Goal: Task Accomplishment & Management: Manage account settings

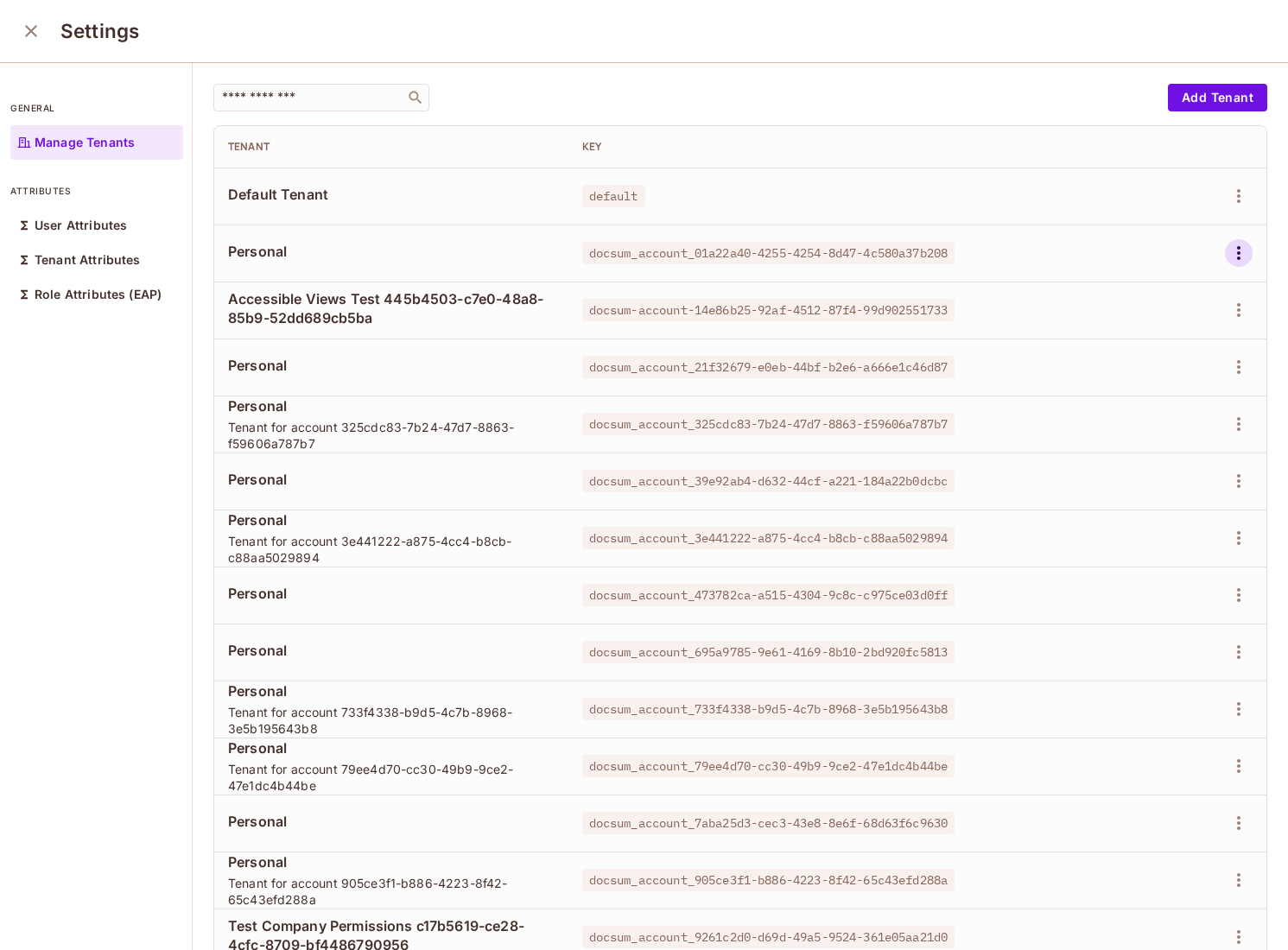
click at [1245, 255] on icon "button" at bounding box center [1238, 253] width 21 height 21
click at [1170, 384] on li "Delete Tenant" at bounding box center [1164, 368] width 153 height 38
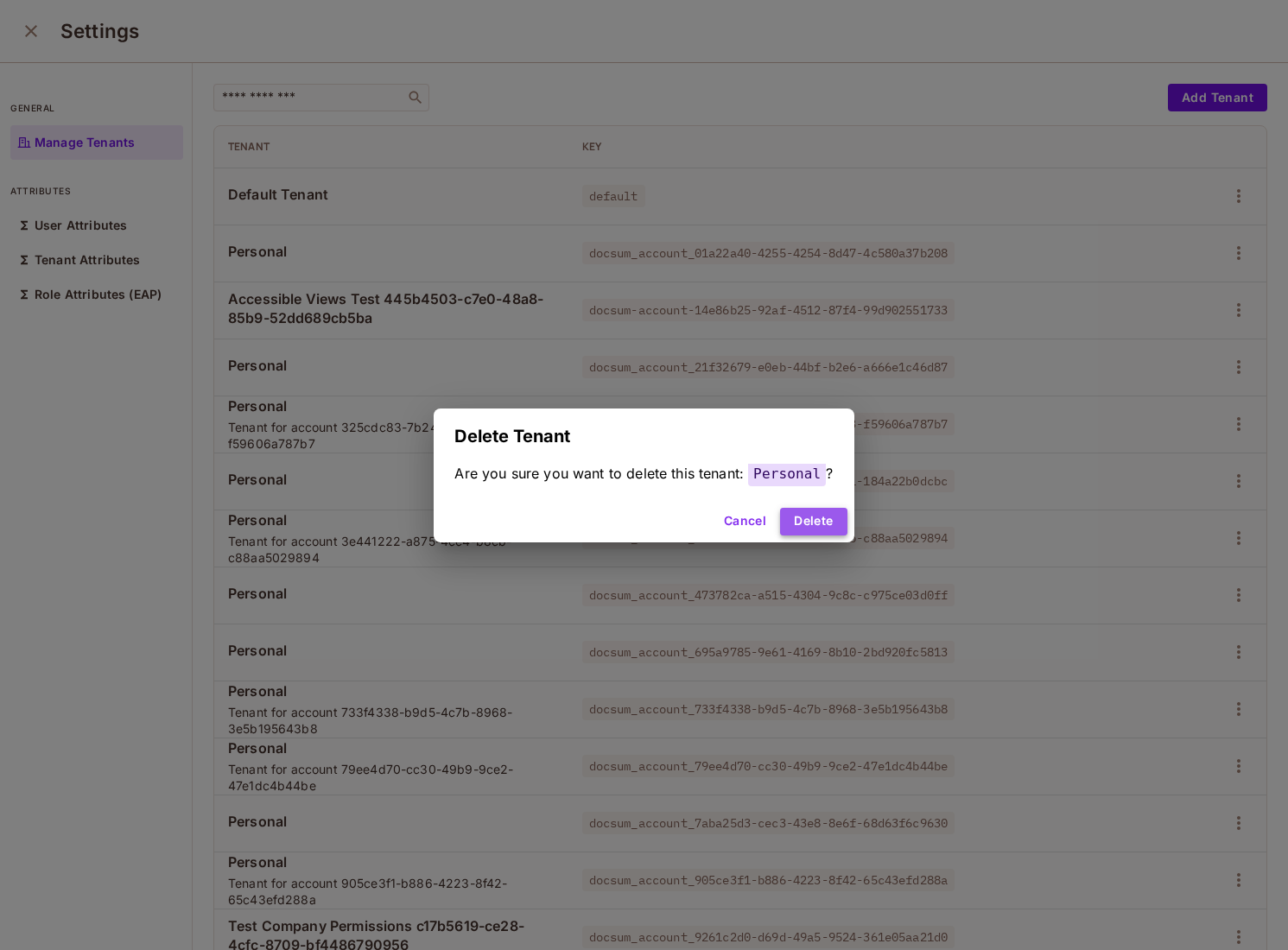
click at [818, 512] on button "Delete" at bounding box center [813, 521] width 66 height 28
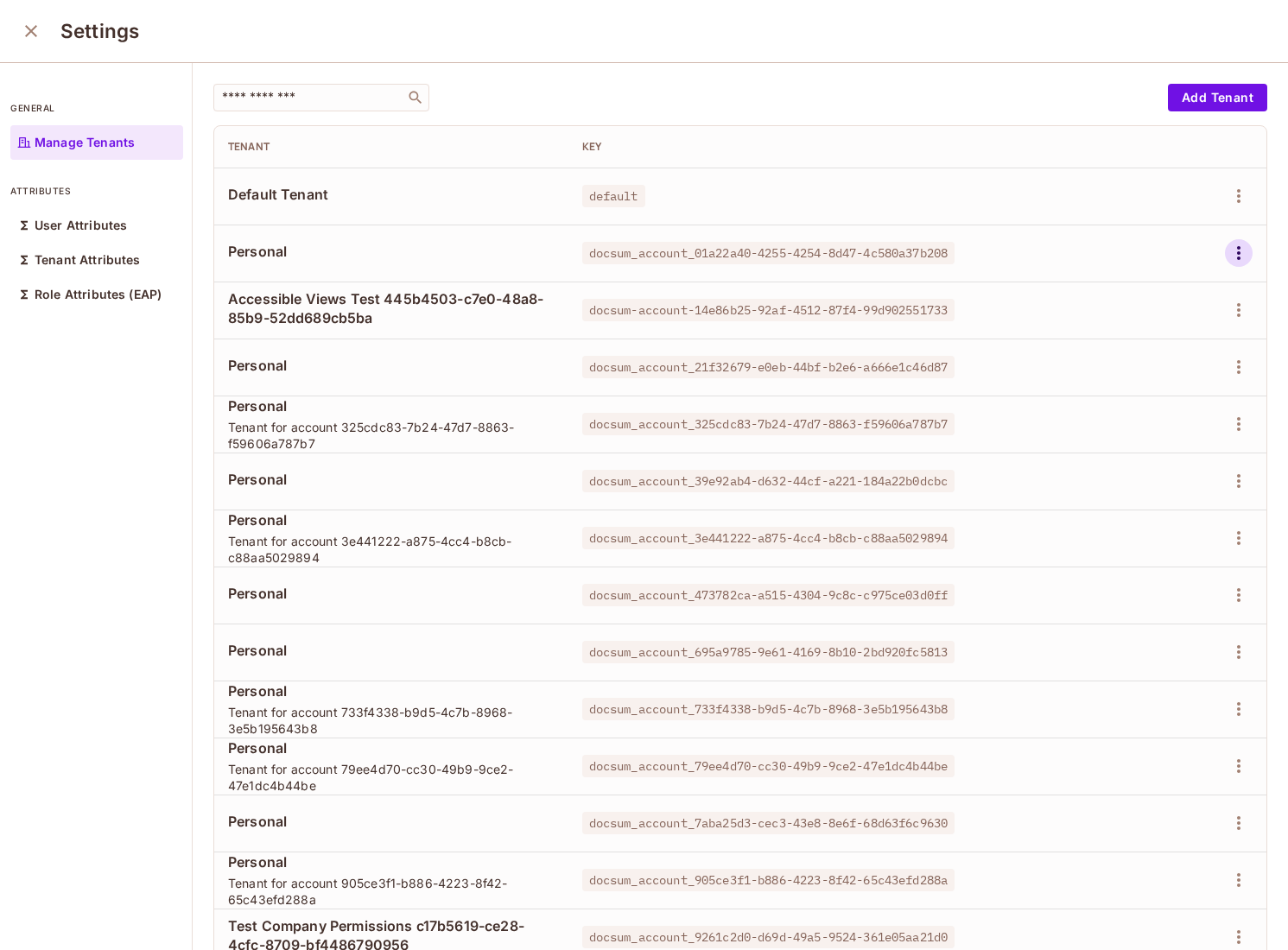
click at [1239, 251] on icon "button" at bounding box center [1238, 253] width 21 height 21
click at [1167, 366] on div "Delete Tenant" at bounding box center [1176, 368] width 81 height 17
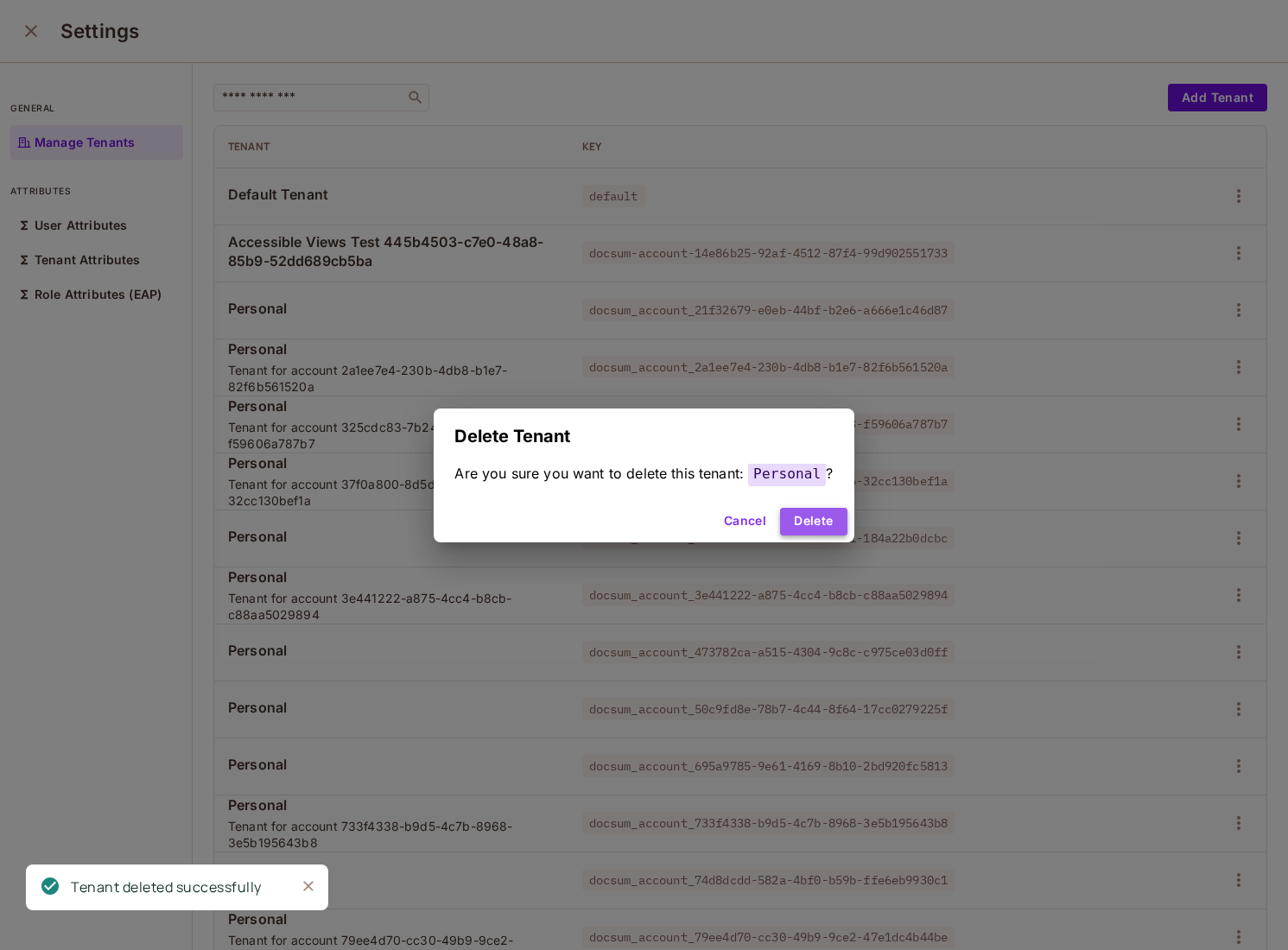
click at [835, 508] on button "Delete" at bounding box center [813, 521] width 66 height 28
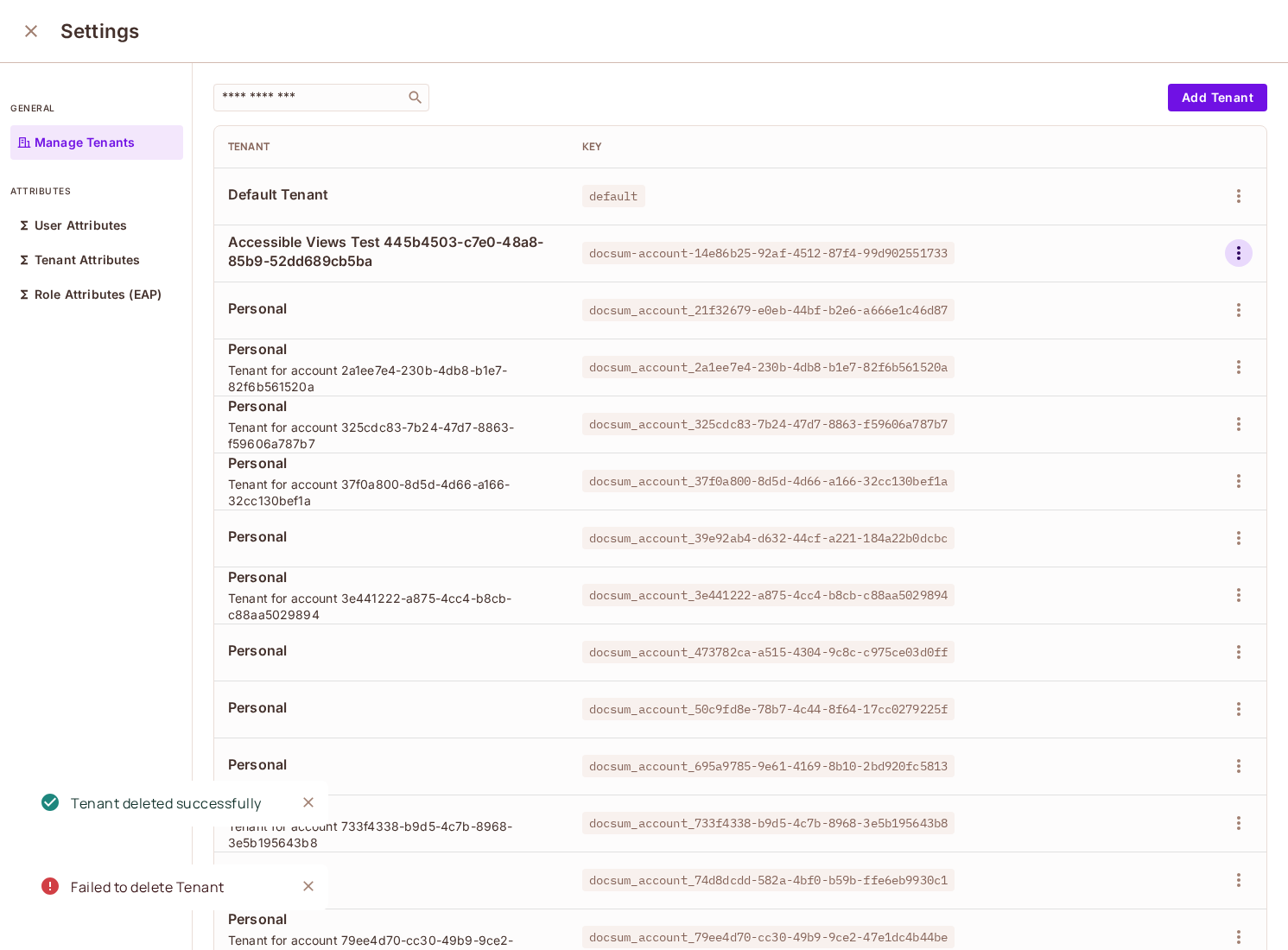
click at [1236, 251] on icon "button" at bounding box center [1238, 253] width 21 height 21
click at [1159, 364] on div "Delete Tenant" at bounding box center [1176, 368] width 81 height 17
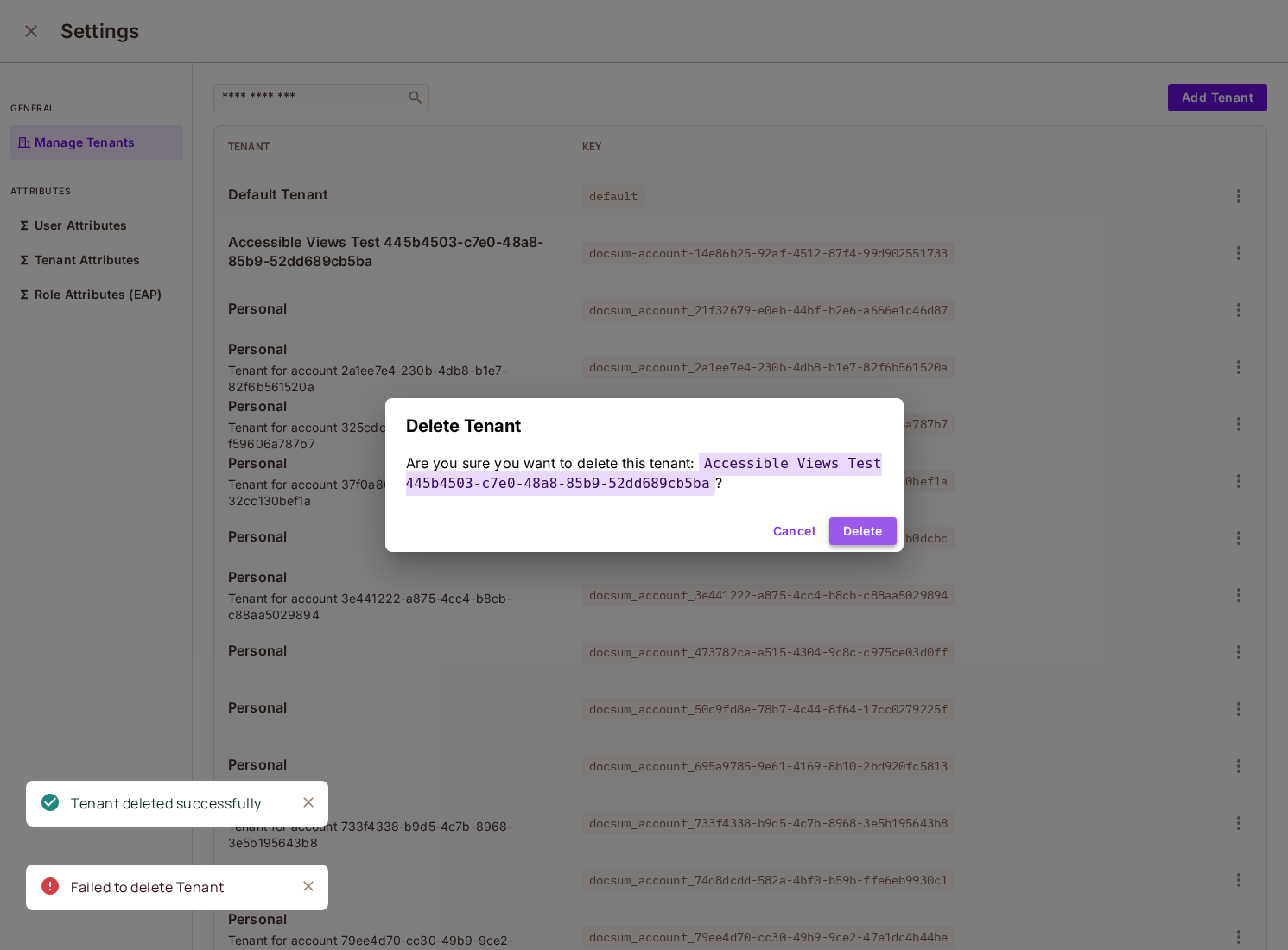
click at [875, 524] on button "Delete" at bounding box center [863, 531] width 66 height 28
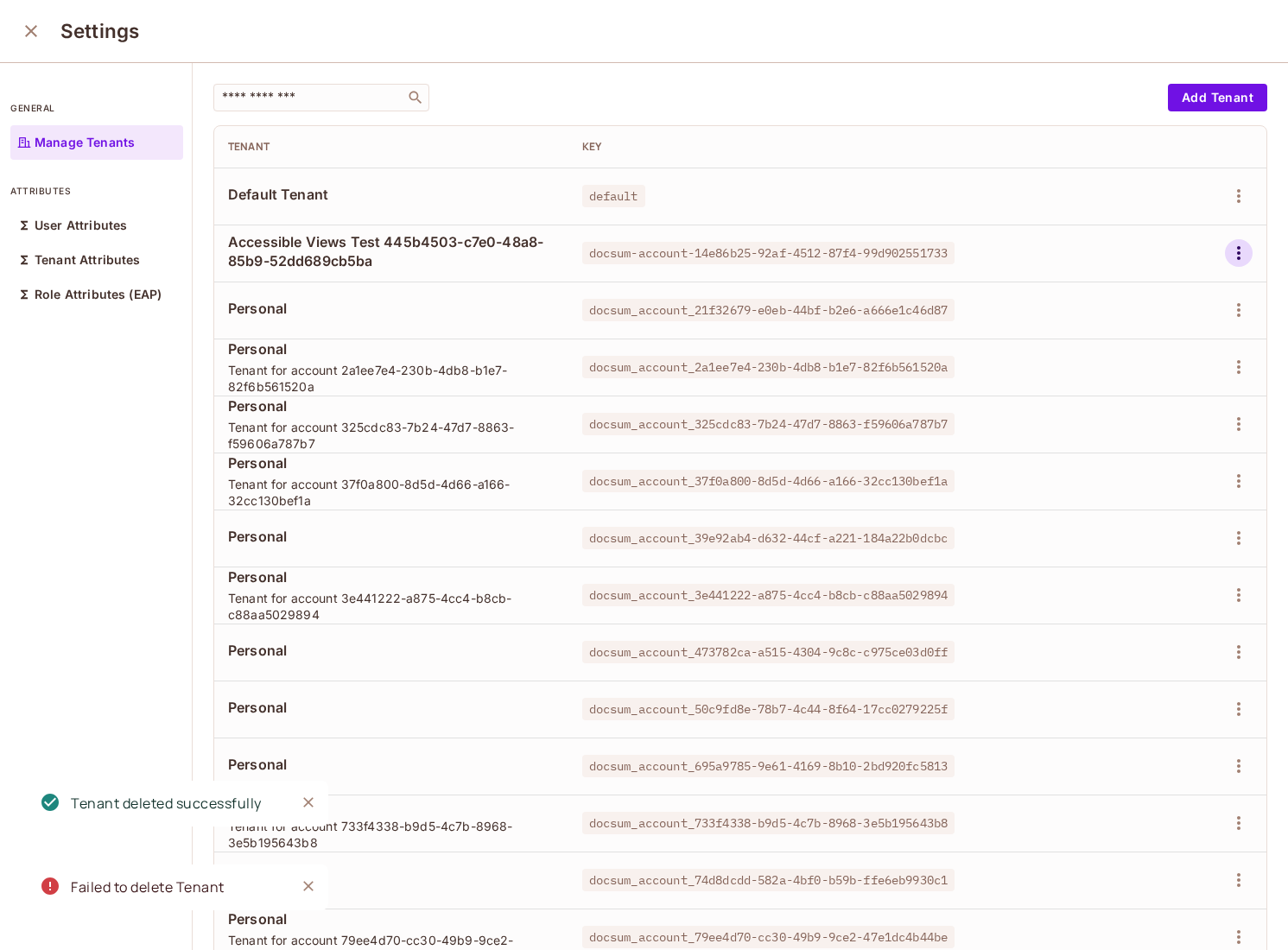
click at [1233, 256] on icon "button" at bounding box center [1238, 253] width 21 height 21
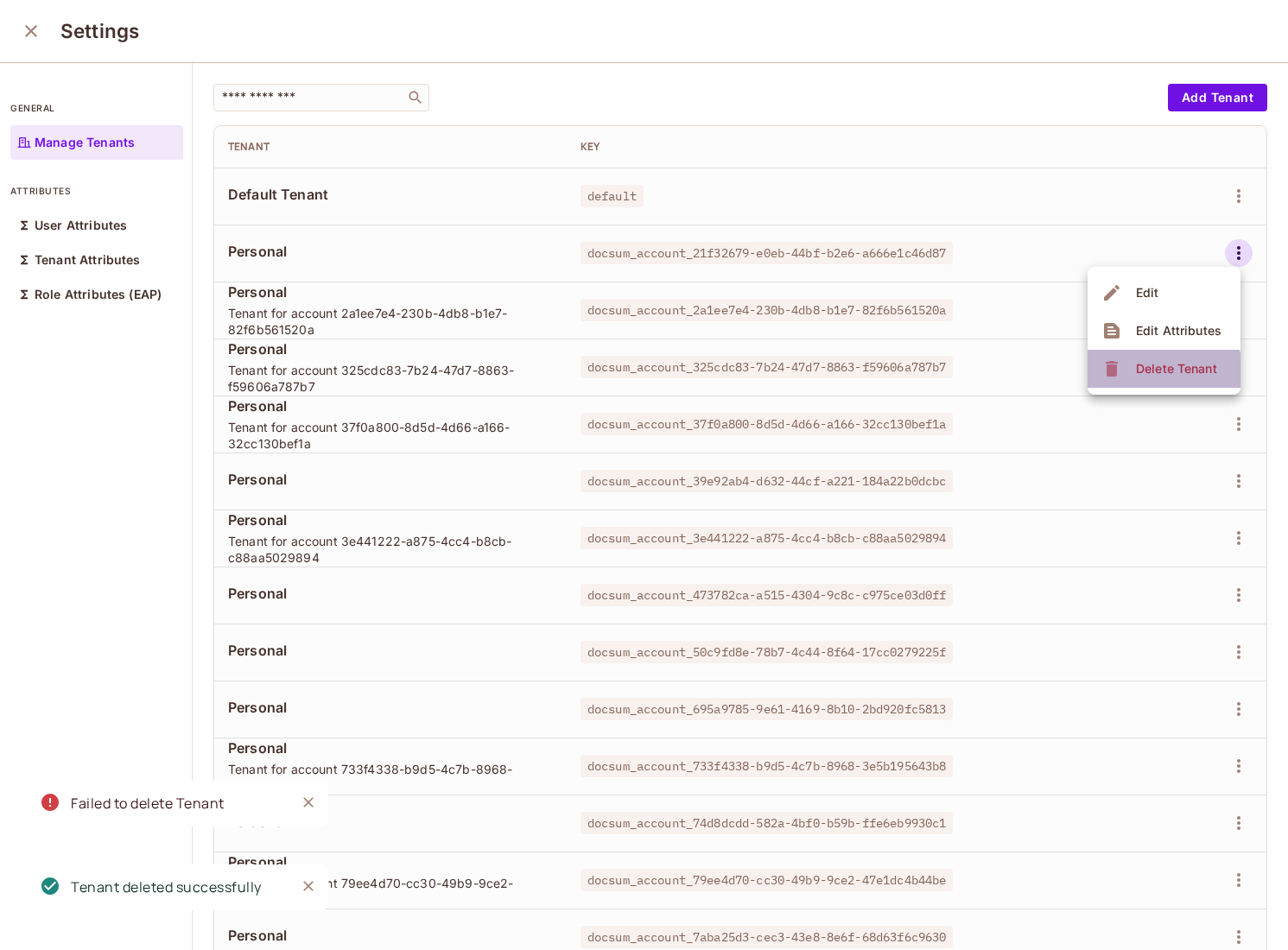
click at [1143, 375] on div "Delete Tenant" at bounding box center [1176, 368] width 81 height 17
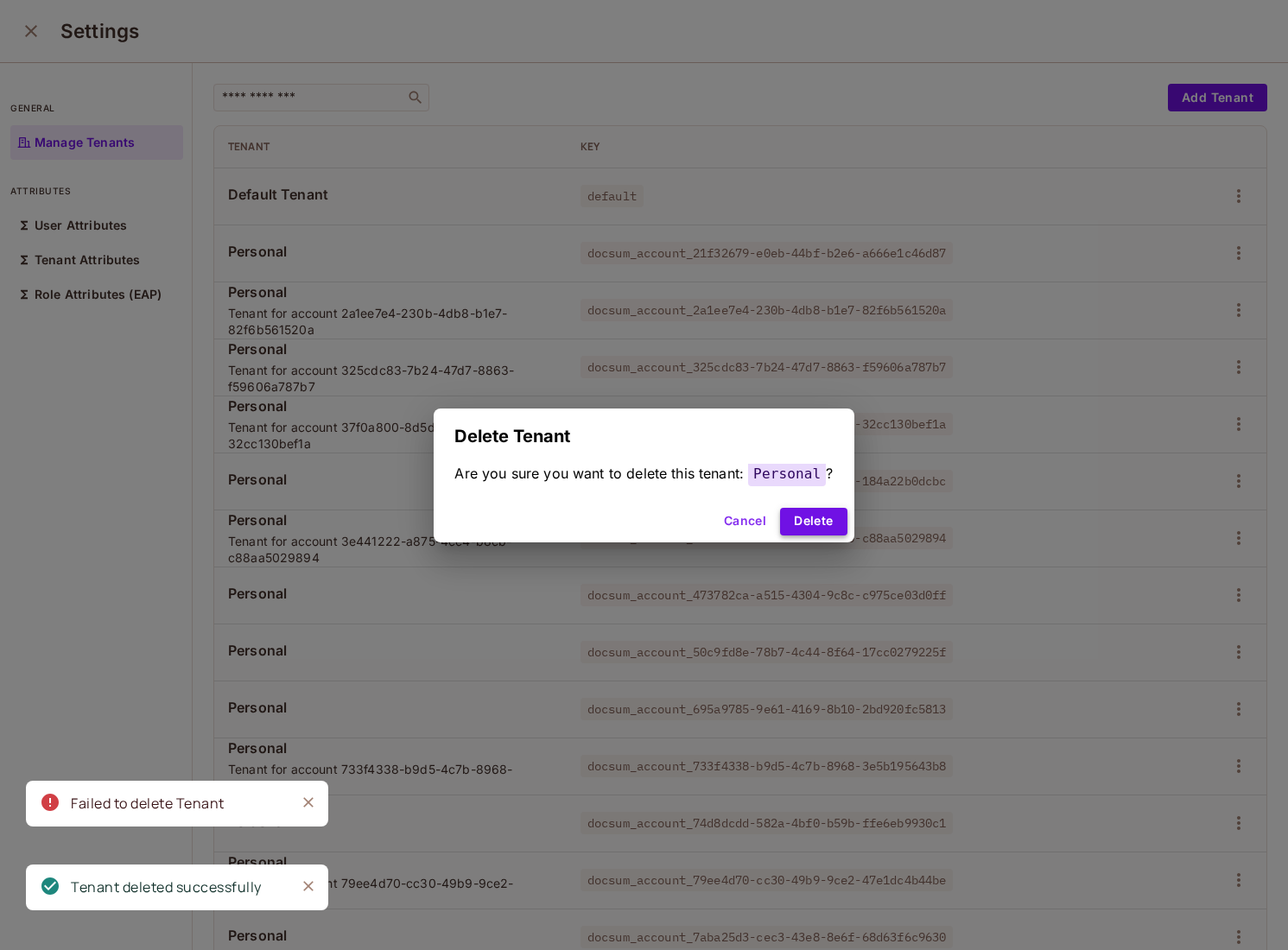
click at [808, 525] on button "Delete" at bounding box center [813, 521] width 66 height 28
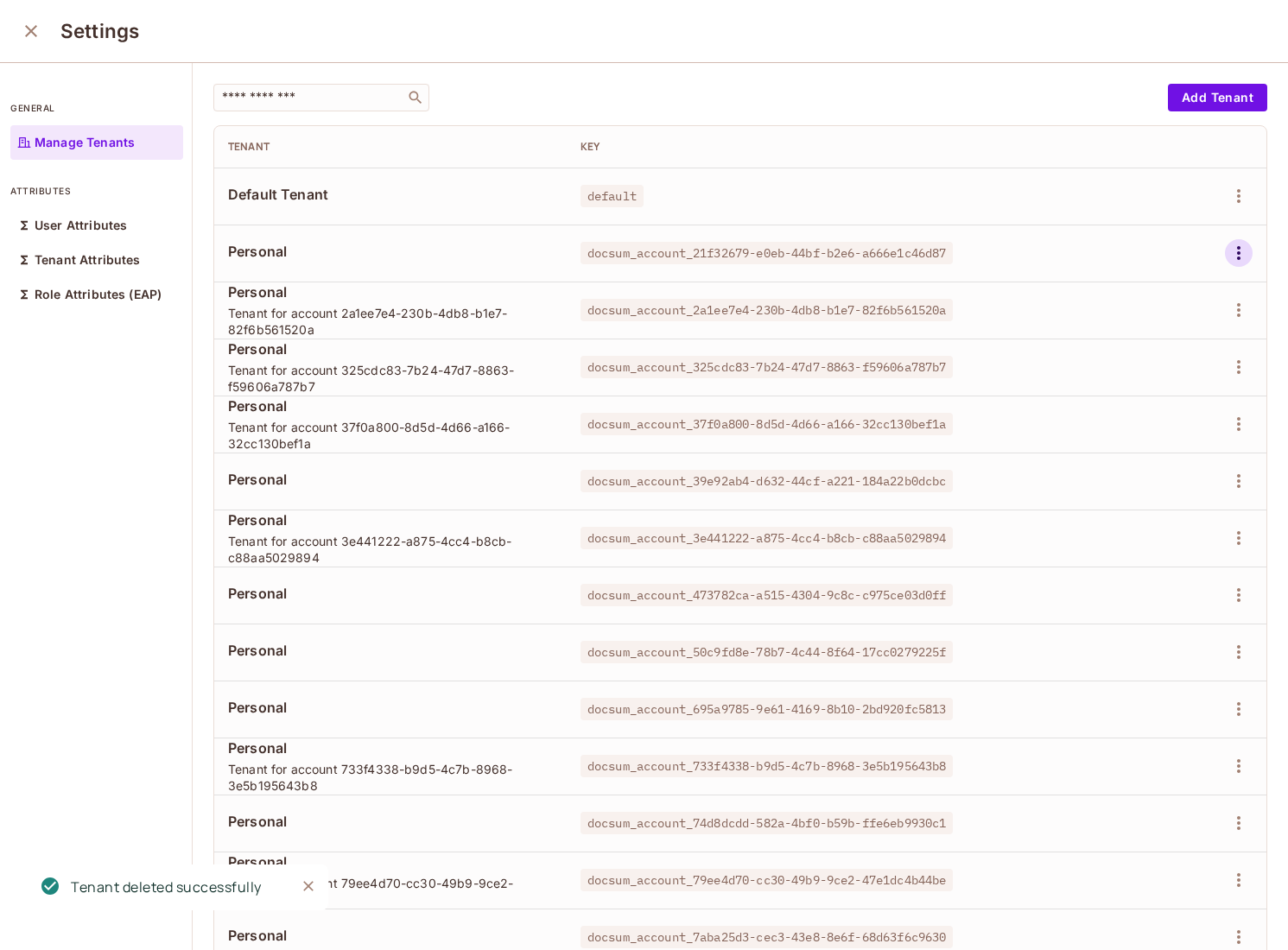
click at [1242, 244] on icon "button" at bounding box center [1238, 253] width 21 height 21
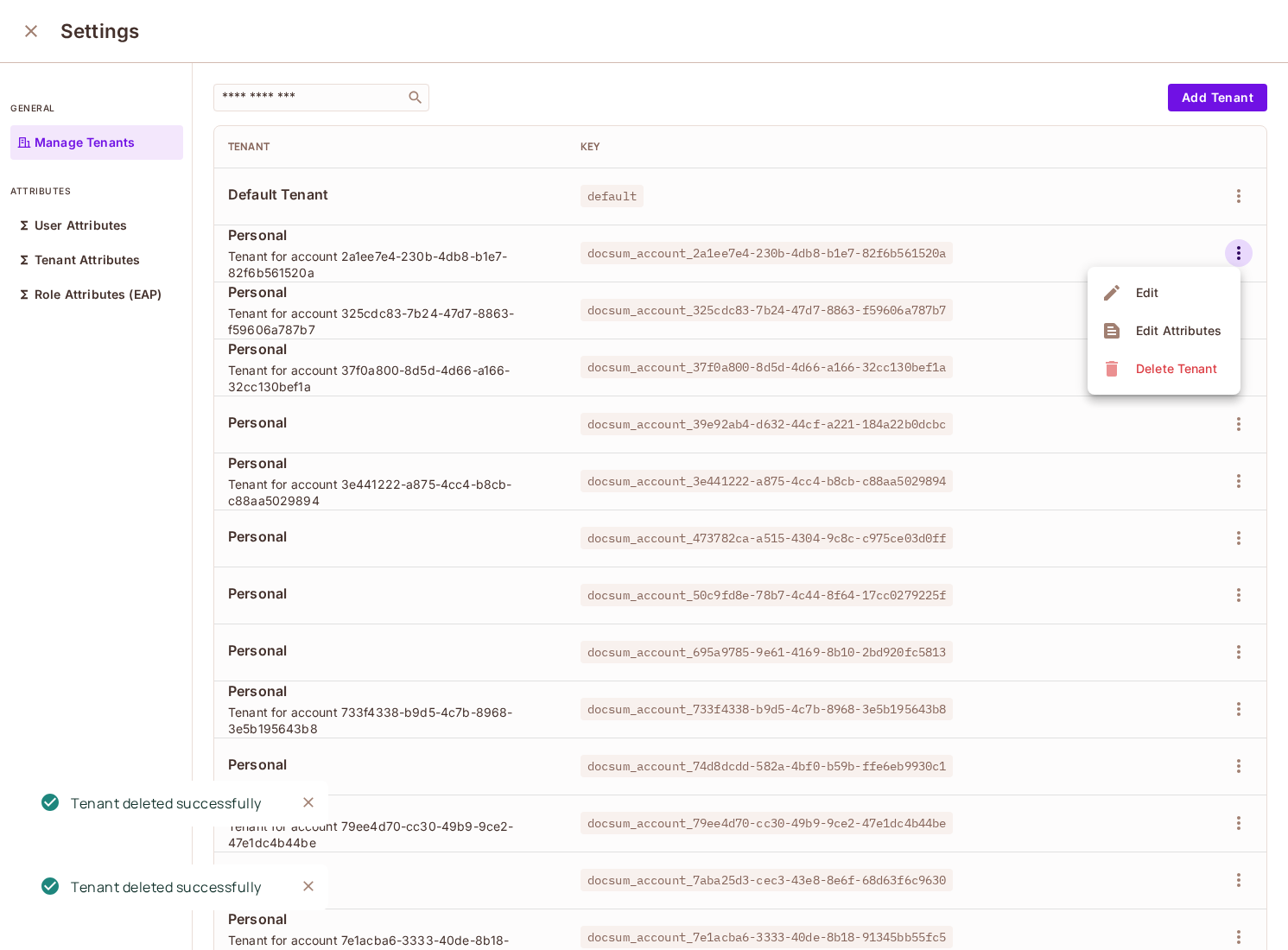
click at [1141, 379] on span "Delete Tenant" at bounding box center [1176, 368] width 91 height 28
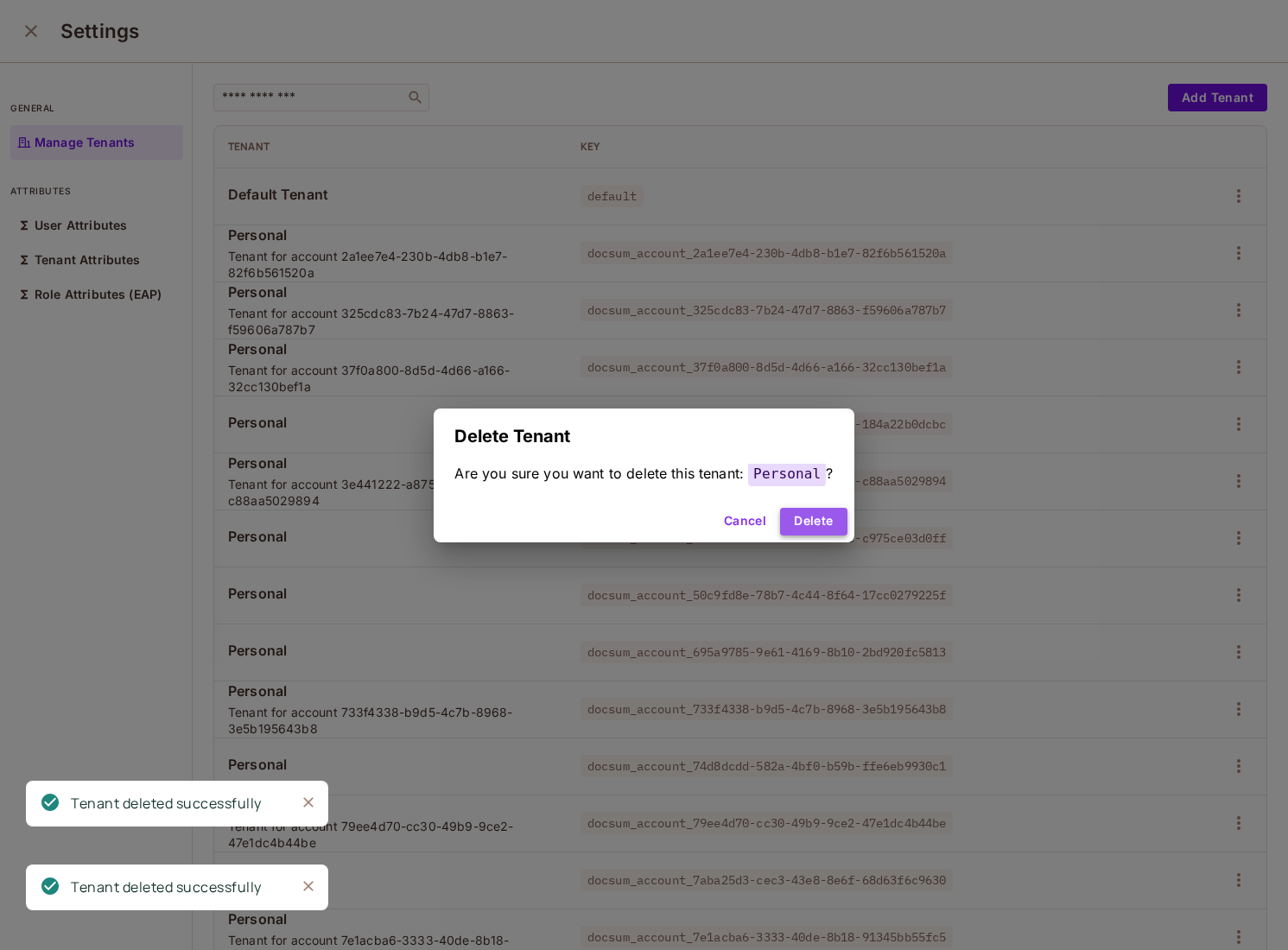
click at [804, 524] on button "Delete" at bounding box center [813, 521] width 66 height 28
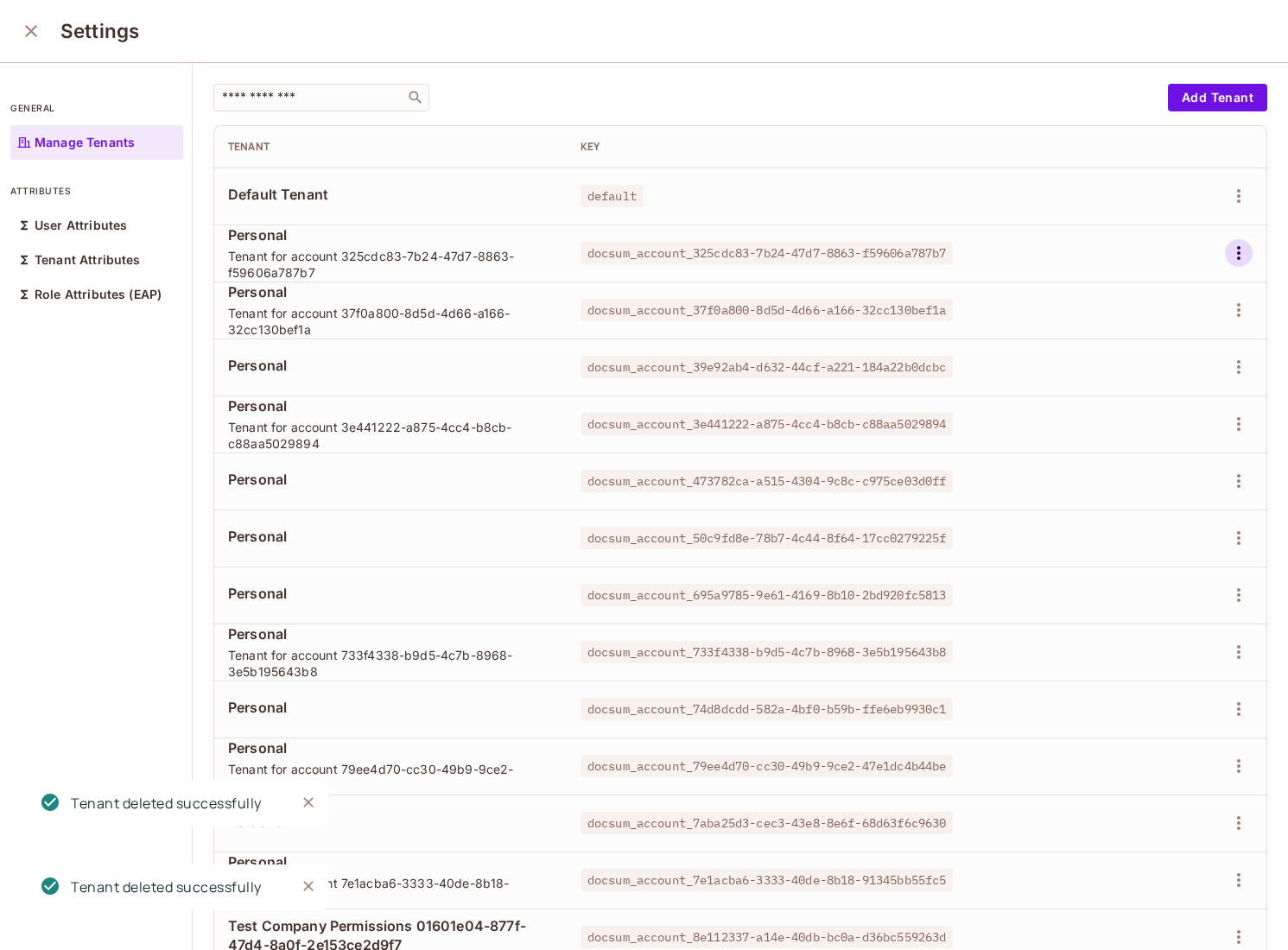
click at [1234, 257] on icon "button" at bounding box center [1238, 253] width 21 height 21
click at [1154, 369] on div "Delete Tenant" at bounding box center [1176, 368] width 81 height 17
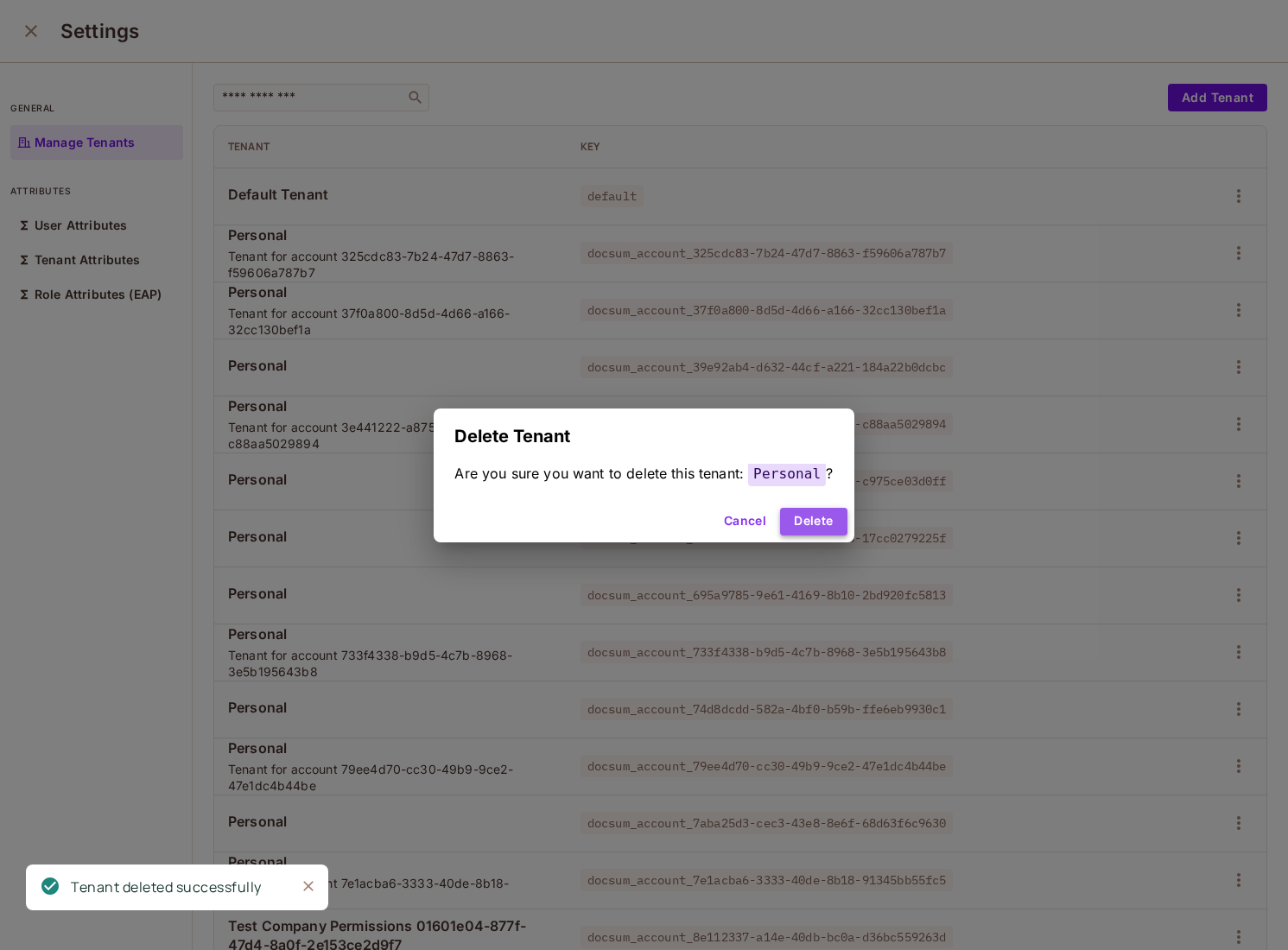
click at [817, 525] on button "Delete" at bounding box center [813, 521] width 66 height 28
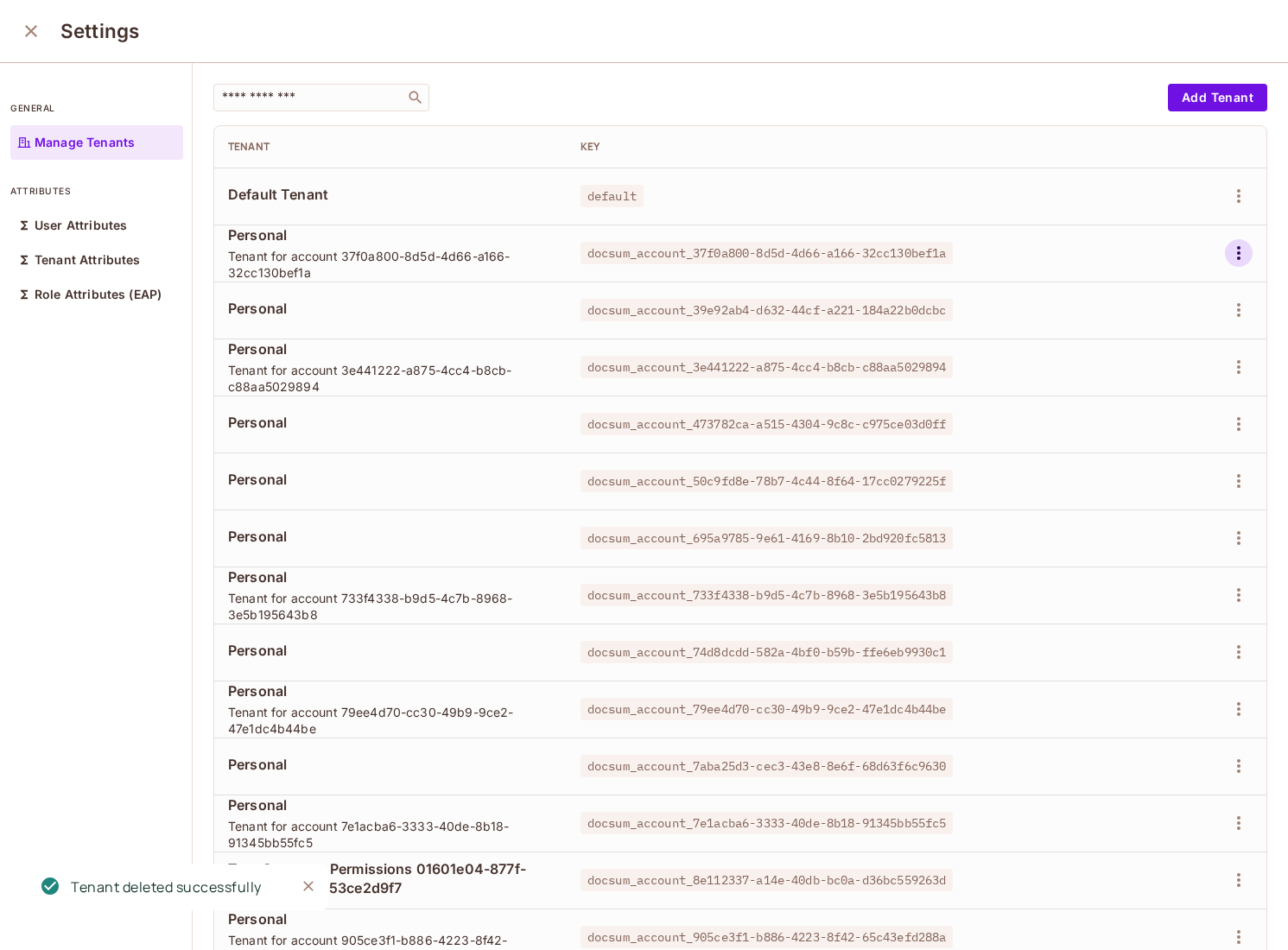
click at [1235, 245] on icon "button" at bounding box center [1238, 253] width 21 height 21
click at [1138, 380] on span "Delete Tenant" at bounding box center [1176, 368] width 91 height 28
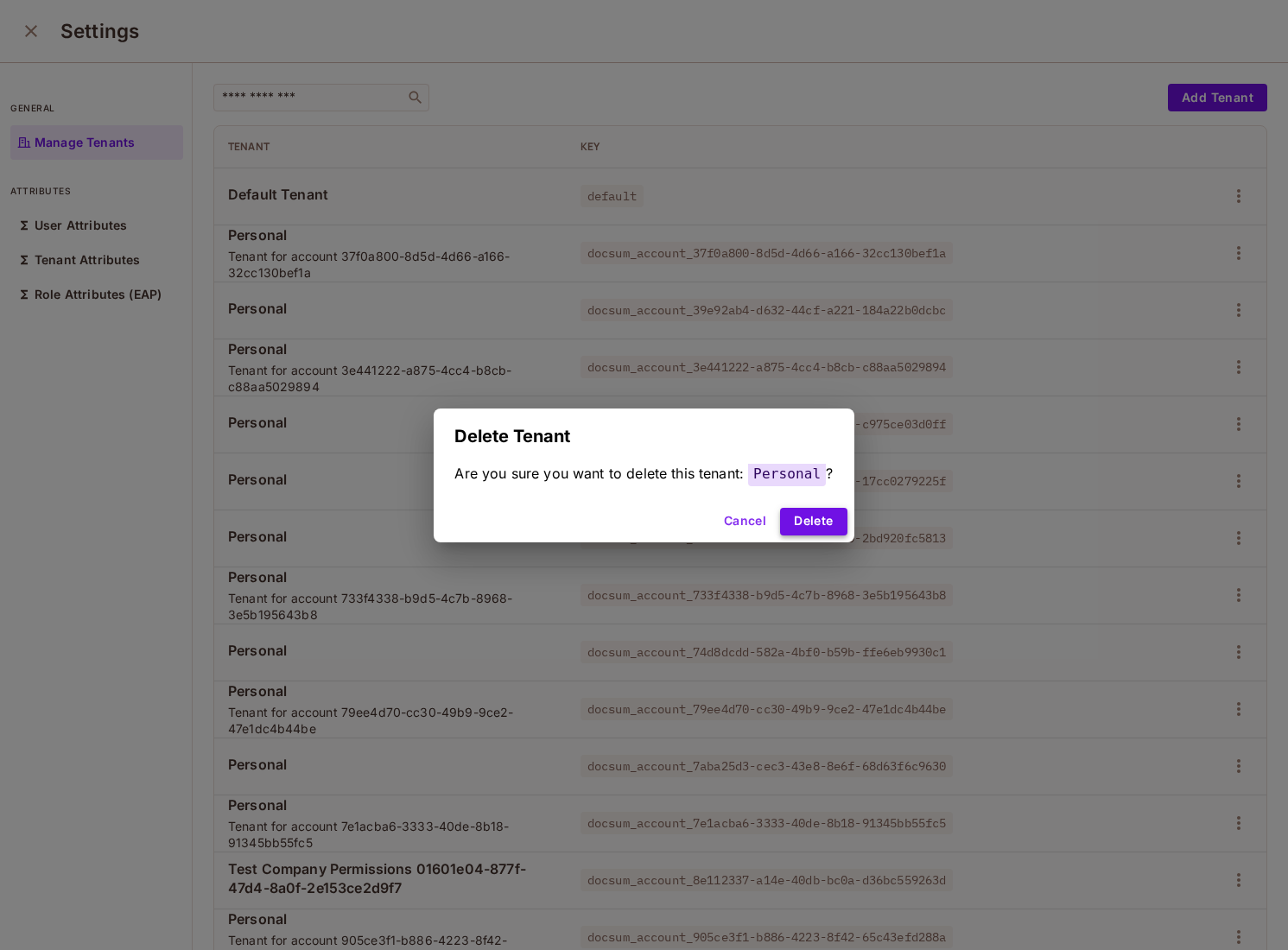
click at [782, 525] on button "Delete" at bounding box center [813, 521] width 66 height 28
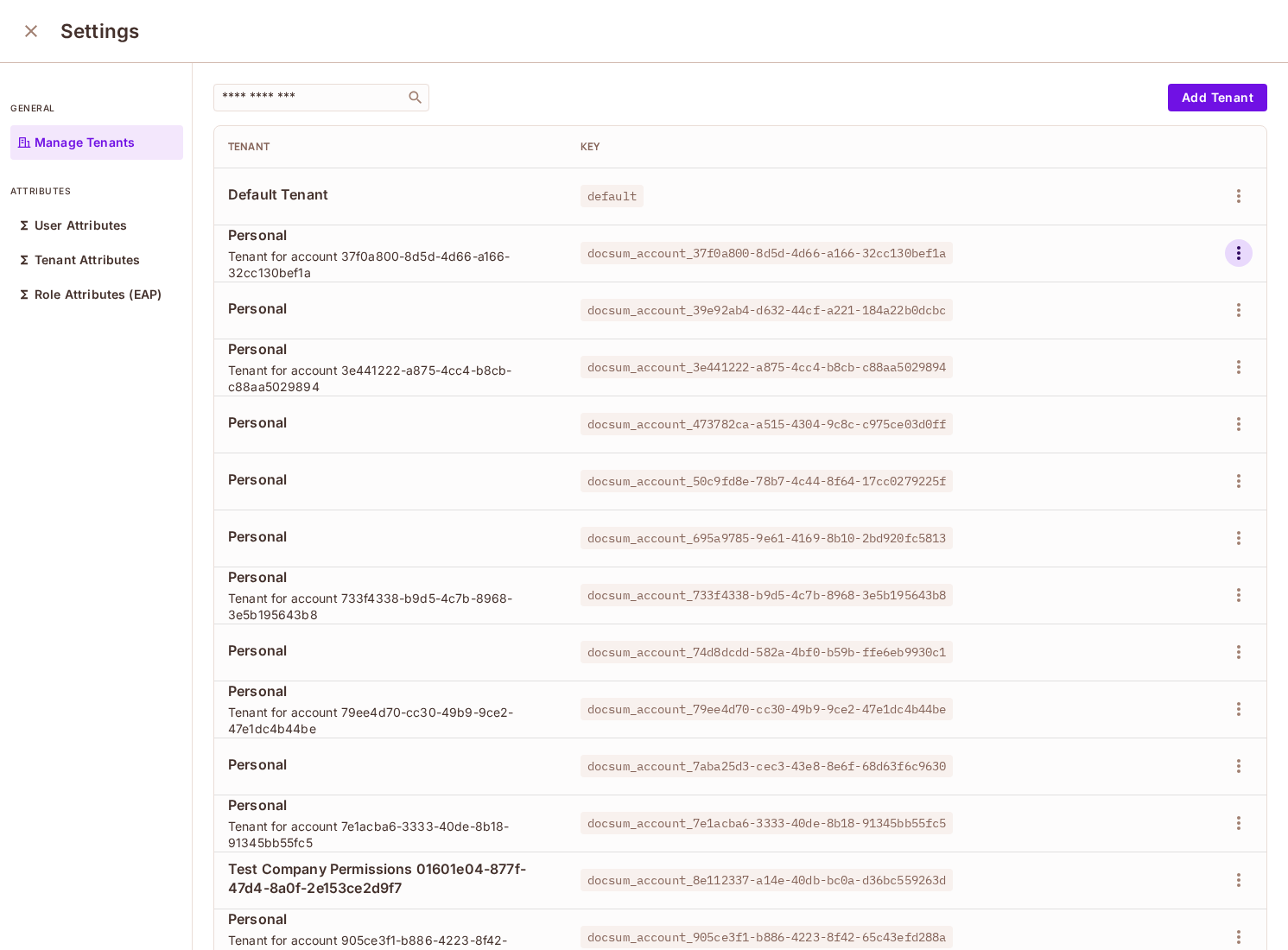
click at [1241, 253] on icon "button" at bounding box center [1238, 253] width 21 height 21
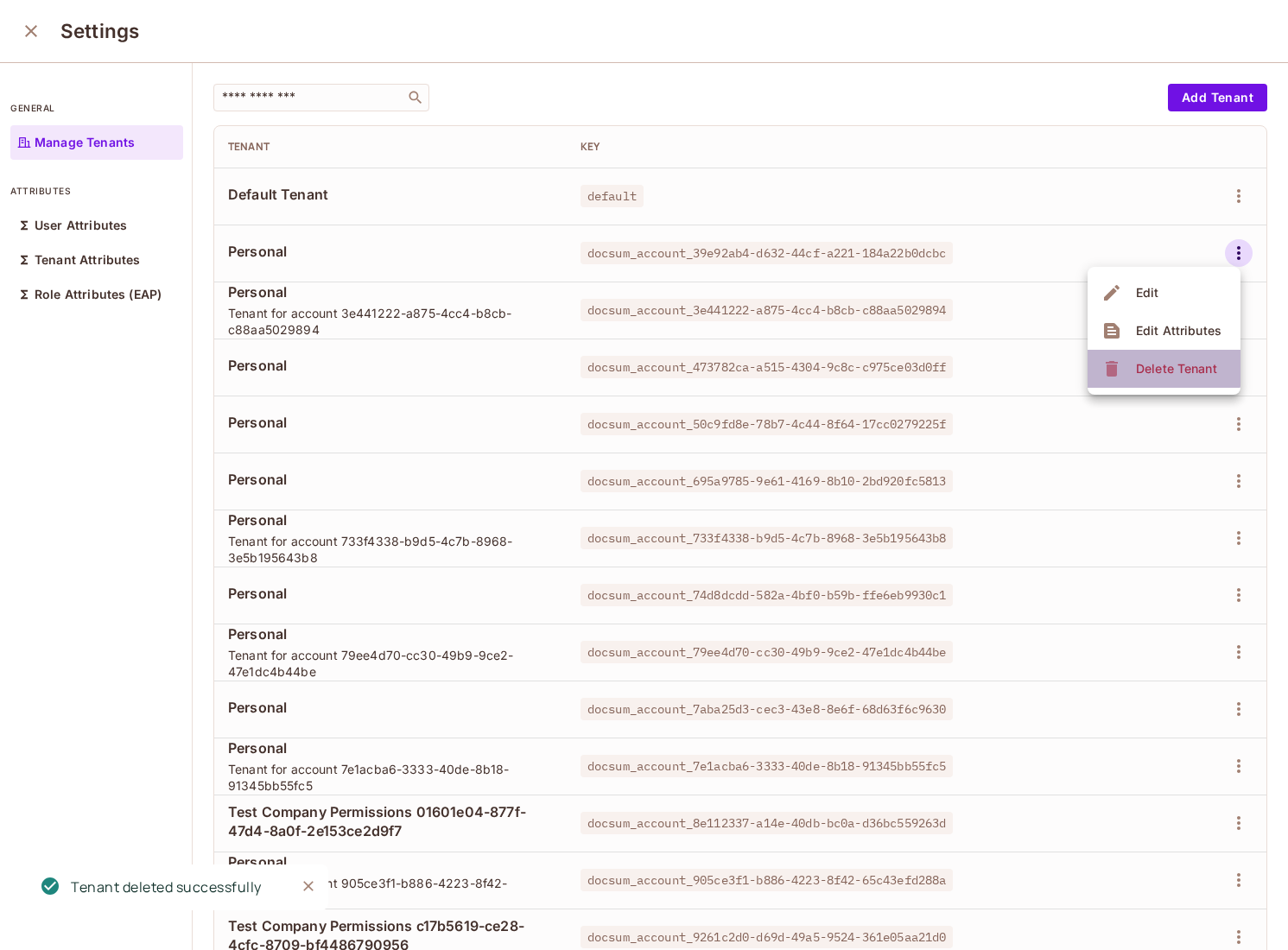
click at [1148, 368] on div "Delete Tenant" at bounding box center [1176, 368] width 81 height 17
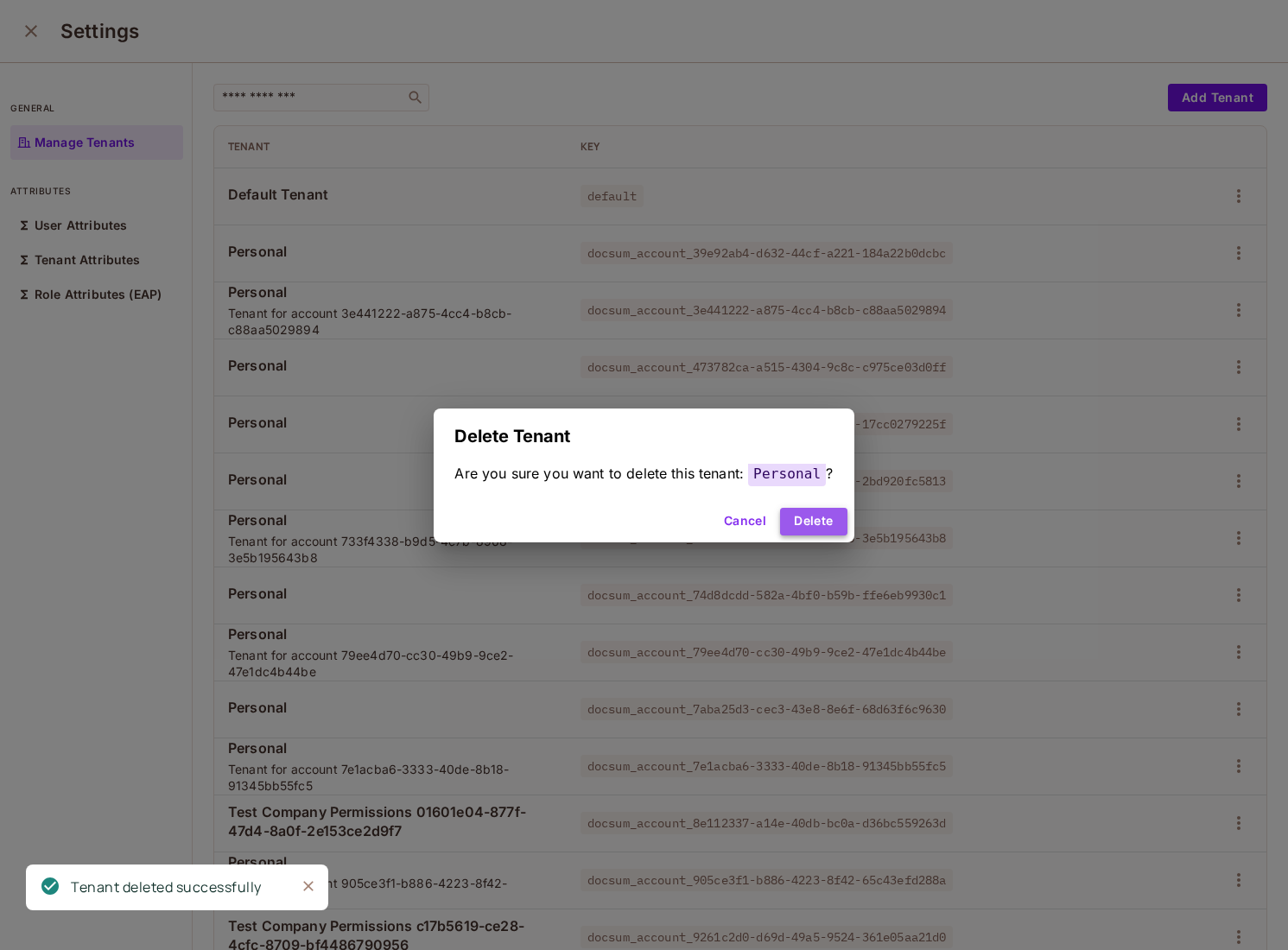
click at [793, 517] on button "Delete" at bounding box center [813, 521] width 66 height 28
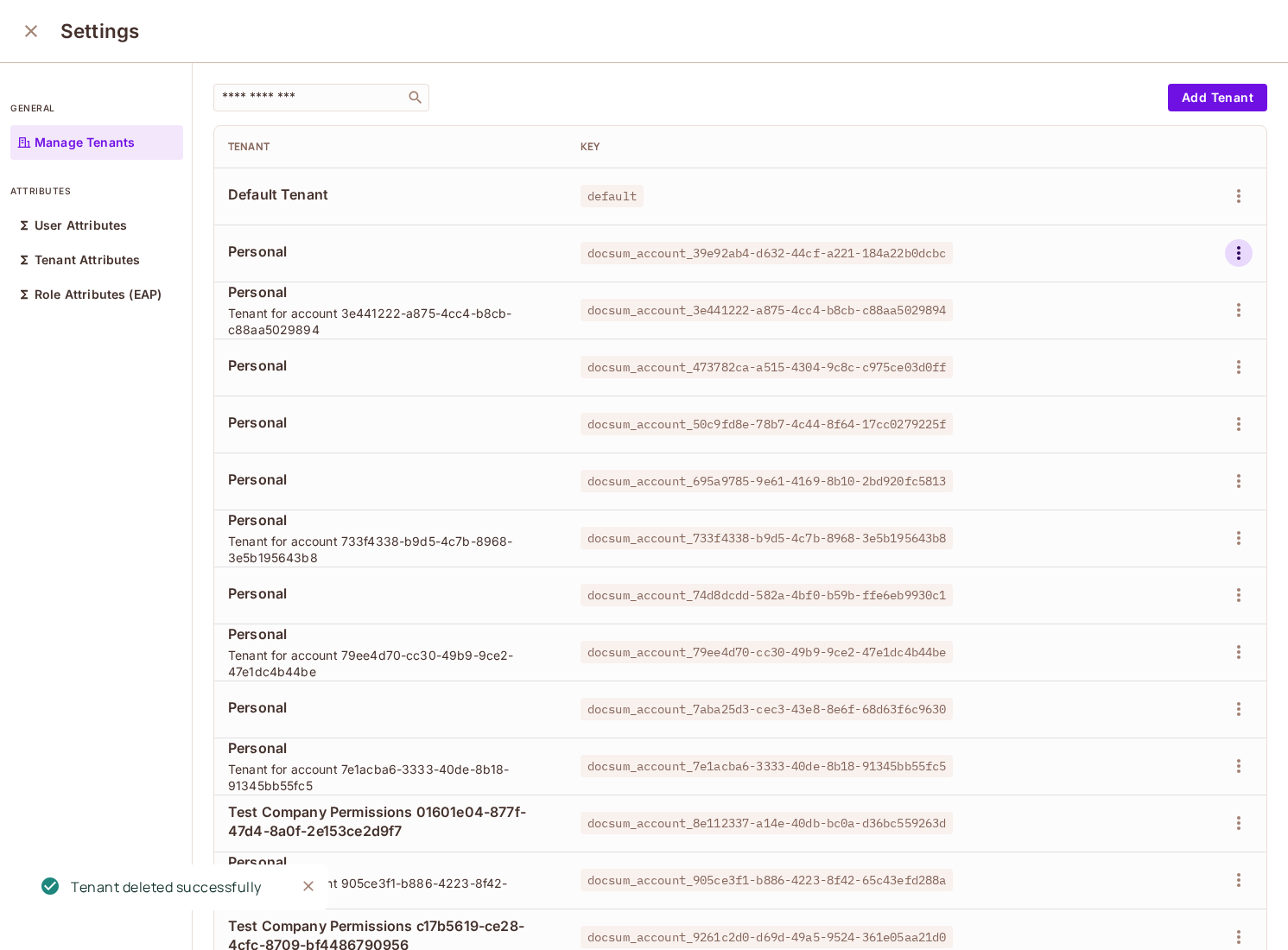
click at [1243, 244] on icon "button" at bounding box center [1238, 253] width 21 height 21
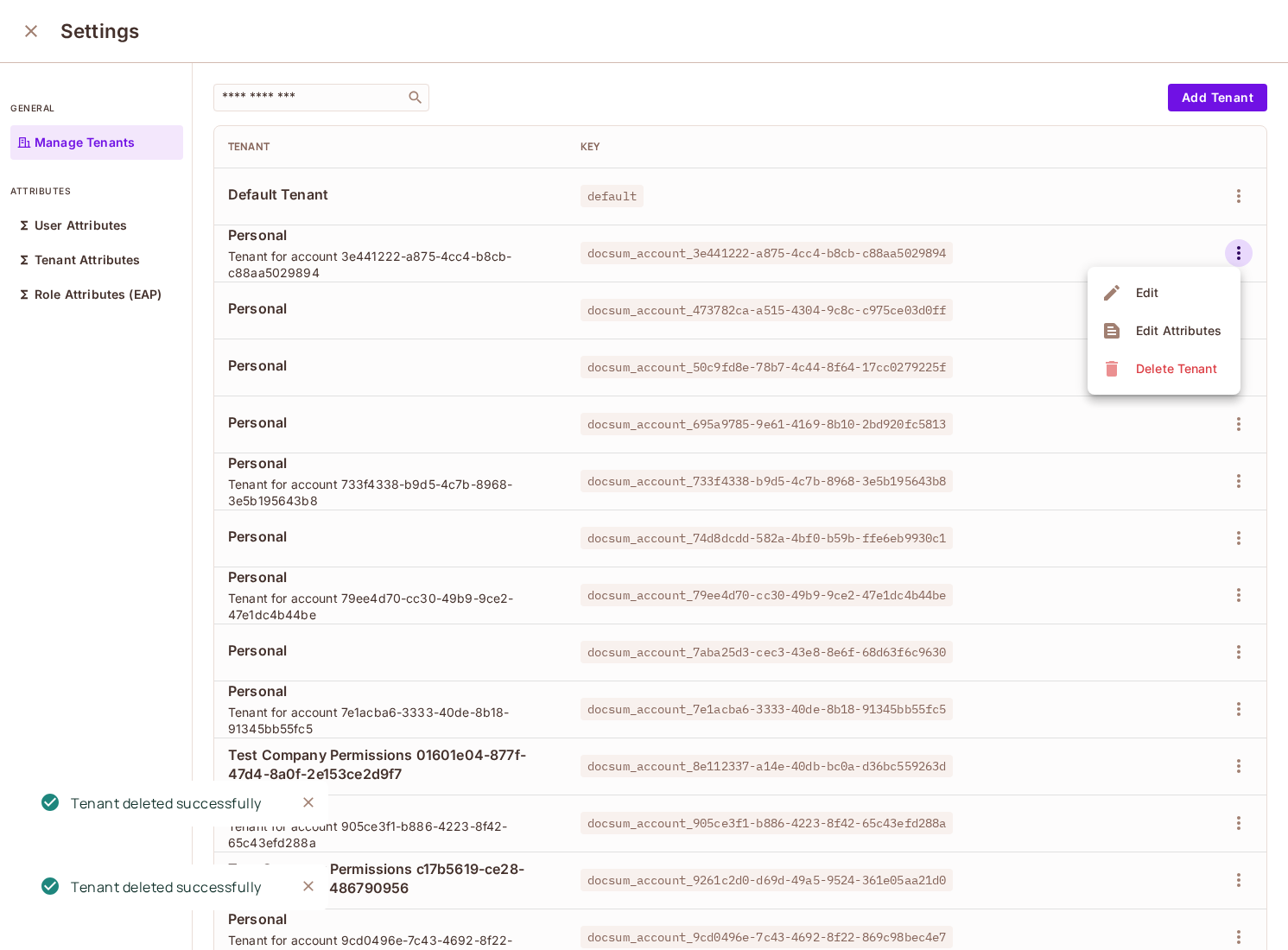
click at [1142, 380] on span "Delete Tenant" at bounding box center [1176, 368] width 91 height 28
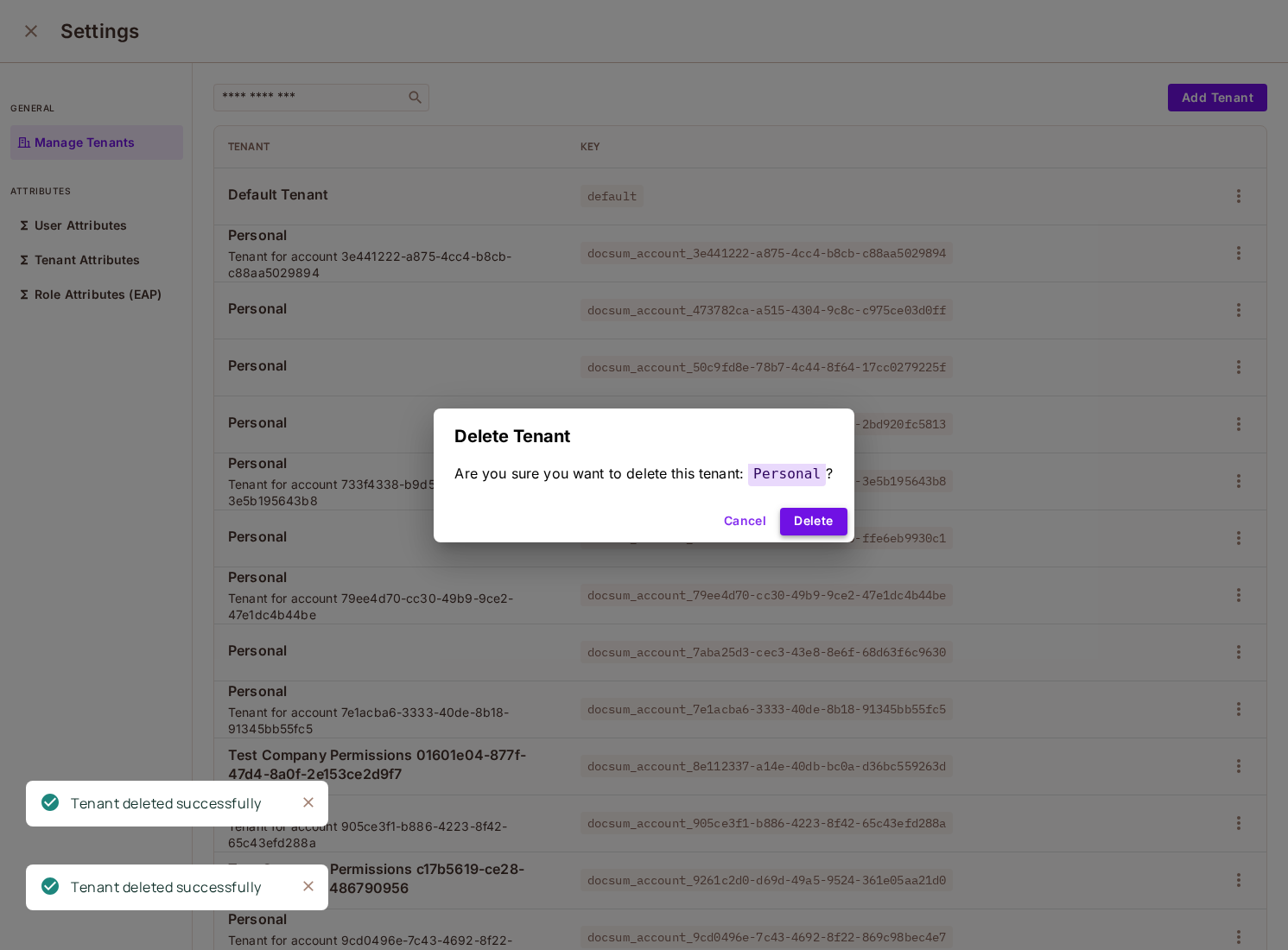
click at [809, 518] on button "Delete" at bounding box center [813, 521] width 66 height 28
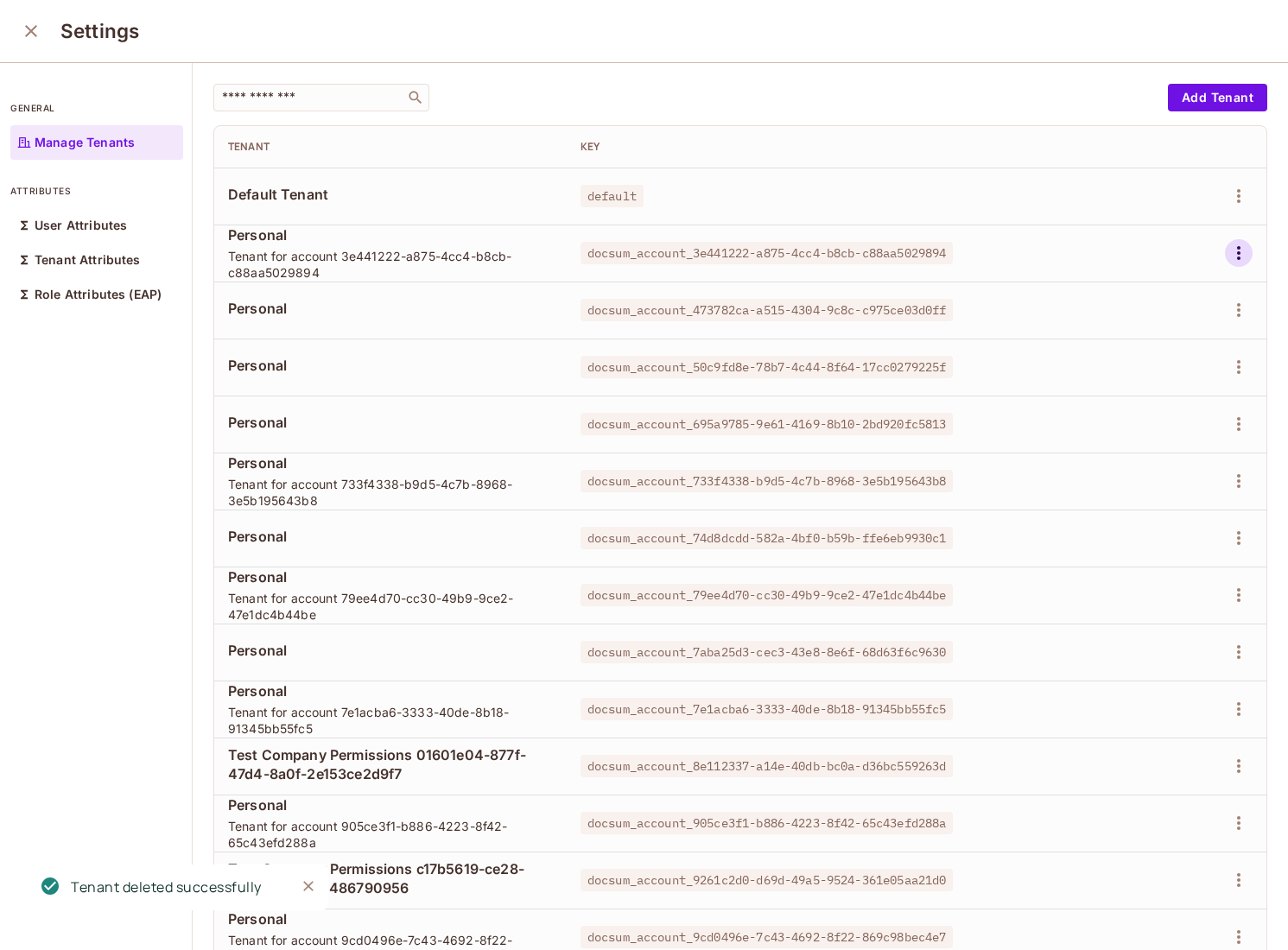
click at [1225, 256] on button "button" at bounding box center [1238, 253] width 28 height 28
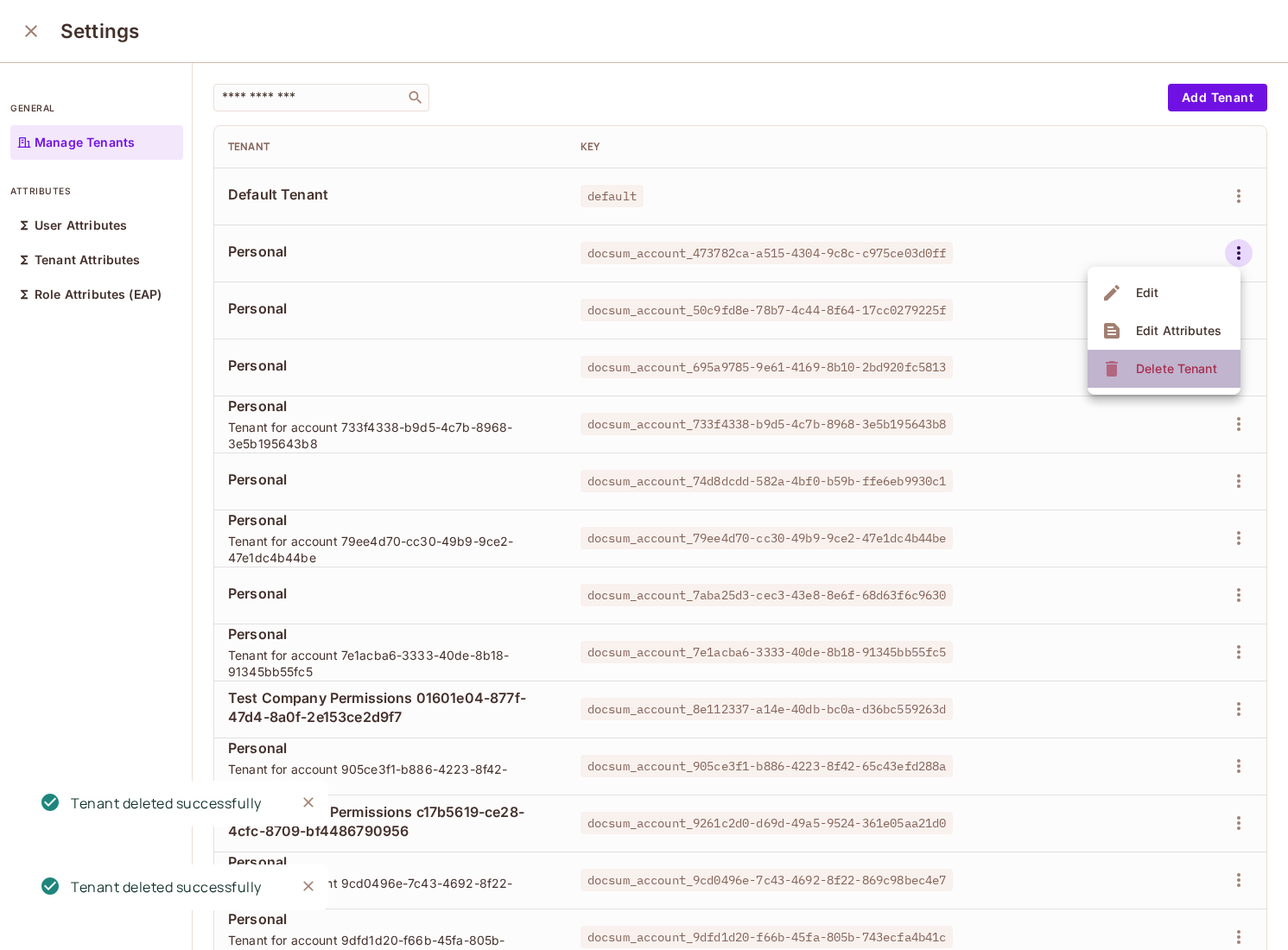
click at [1139, 377] on span "Delete Tenant" at bounding box center [1176, 368] width 91 height 28
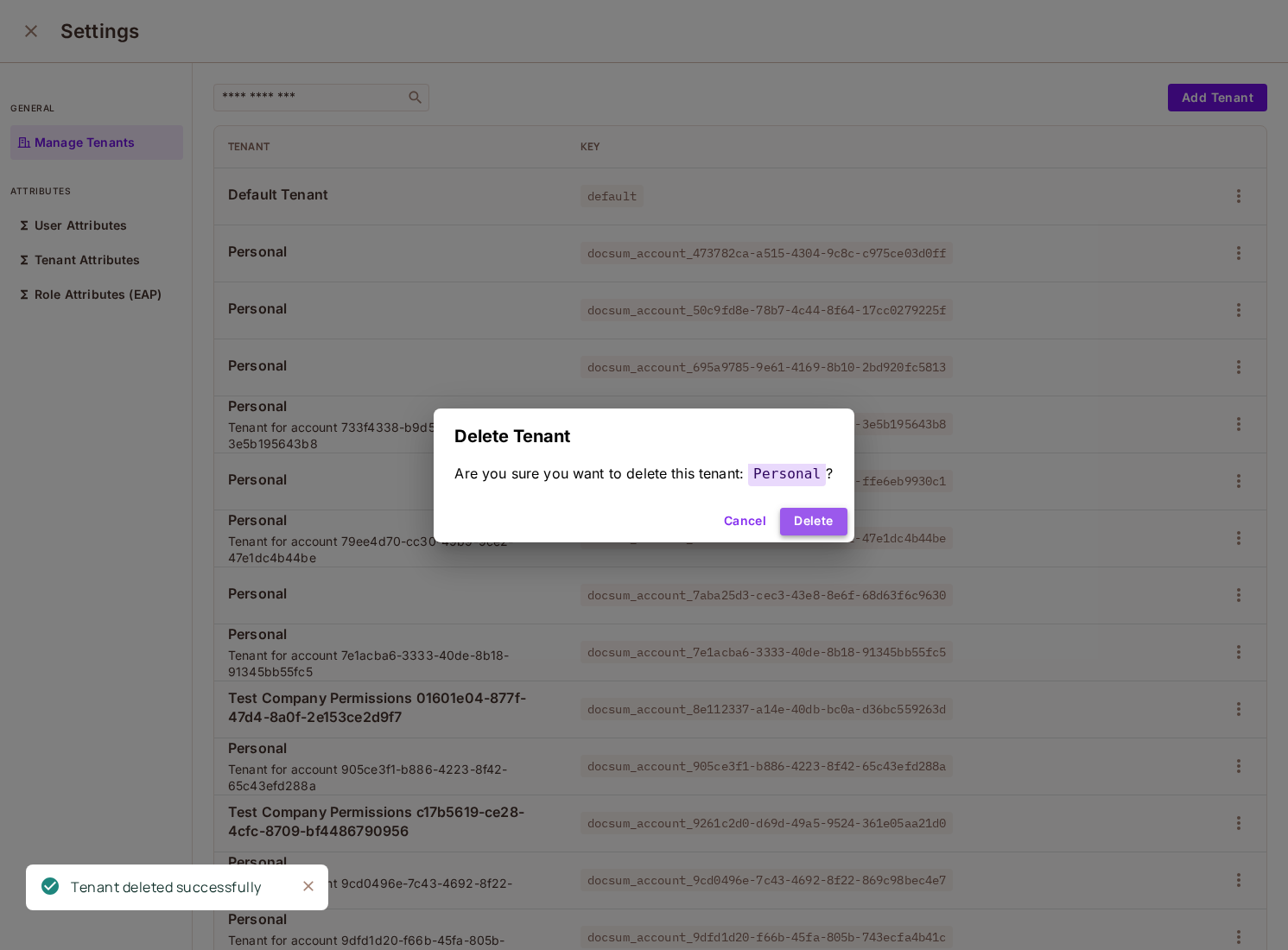
click at [810, 525] on button "Delete" at bounding box center [813, 521] width 66 height 28
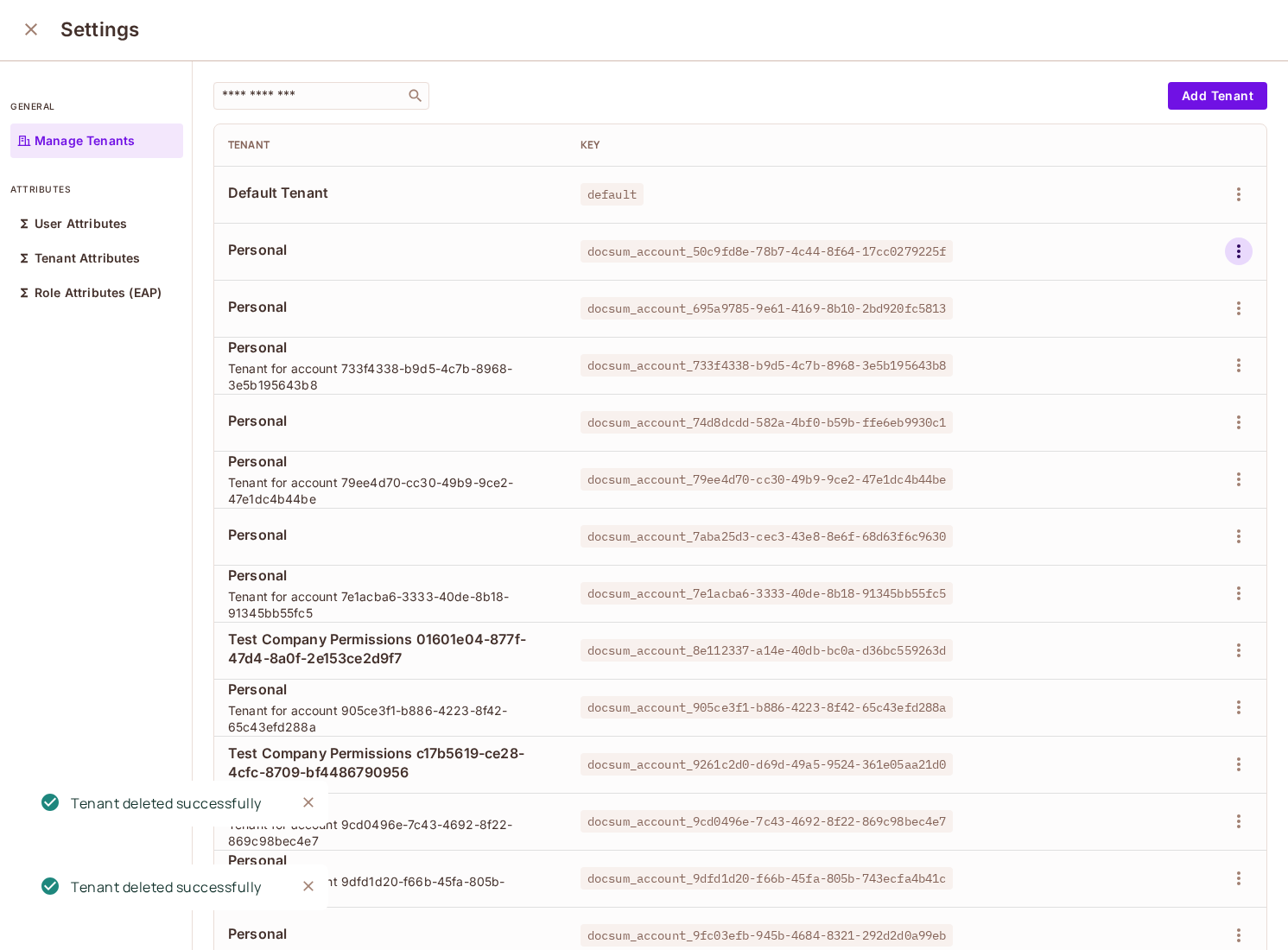
click at [1248, 244] on icon "button" at bounding box center [1238, 251] width 21 height 21
click at [1144, 378] on span "Delete Tenant" at bounding box center [1176, 366] width 91 height 28
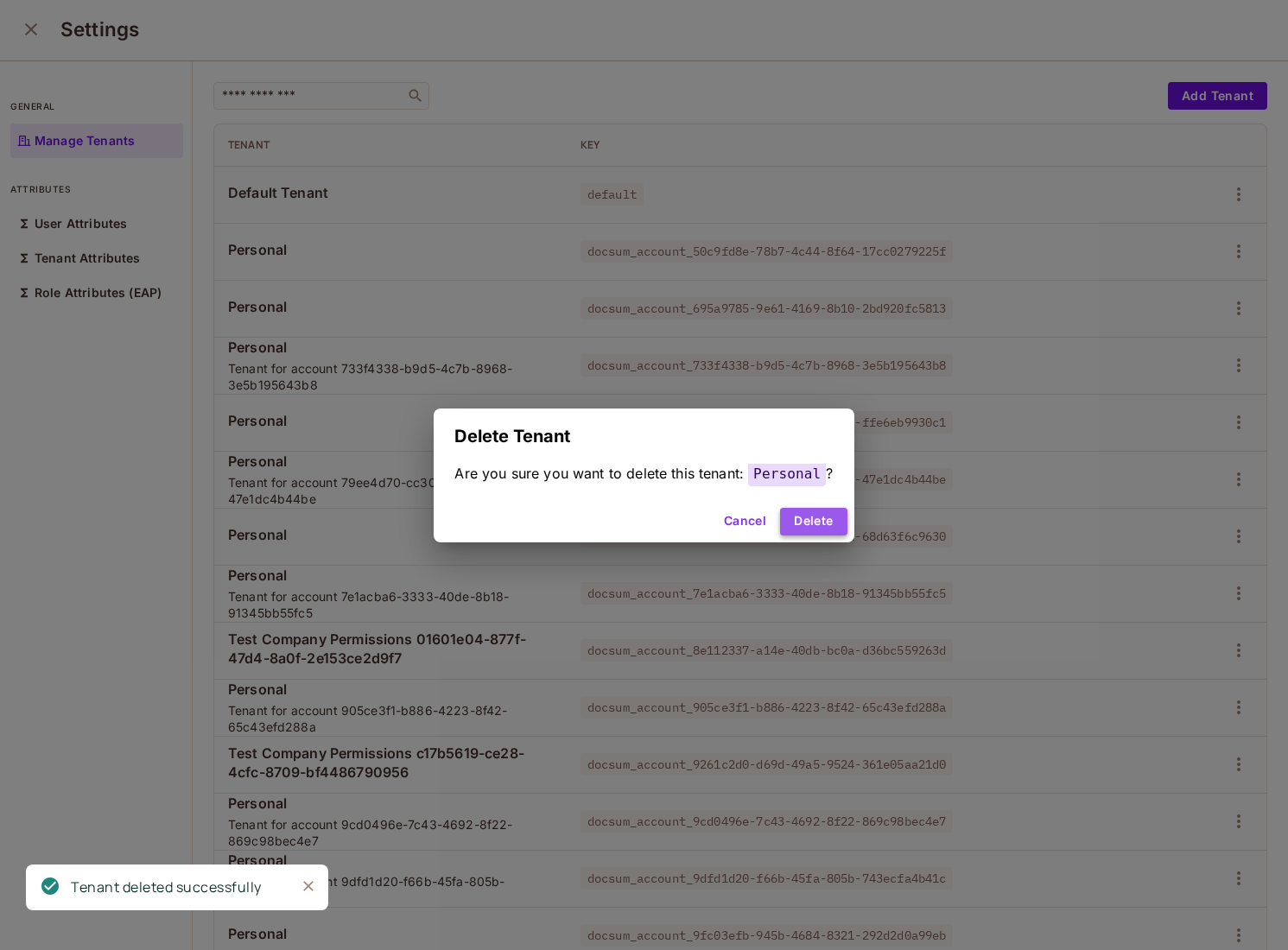
click at [821, 513] on button "Delete" at bounding box center [813, 521] width 66 height 28
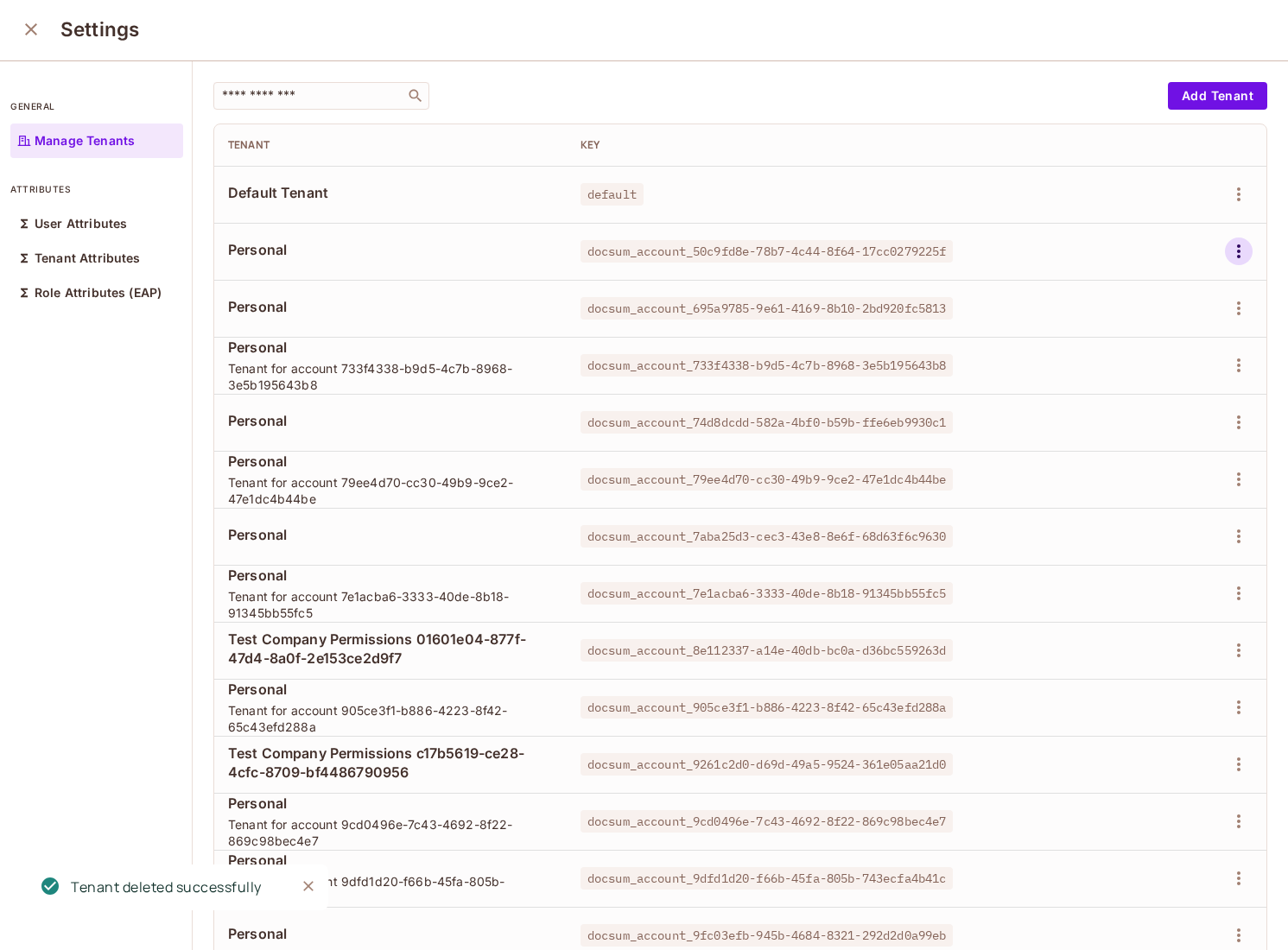
click at [1238, 246] on icon "button" at bounding box center [1239, 250] width 4 height 13
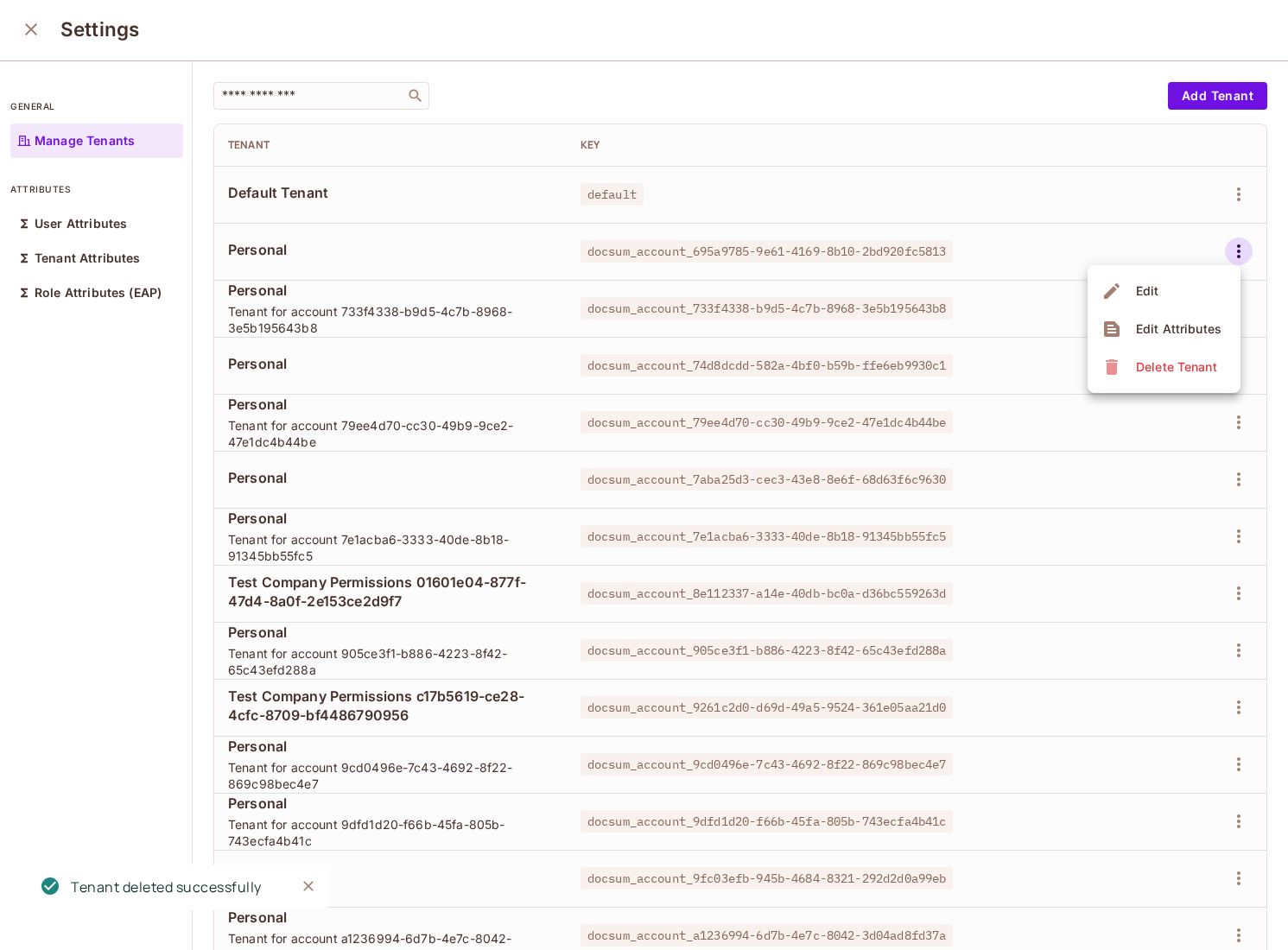
click at [1125, 375] on div "Delete Tenant" at bounding box center [1161, 366] width 121 height 28
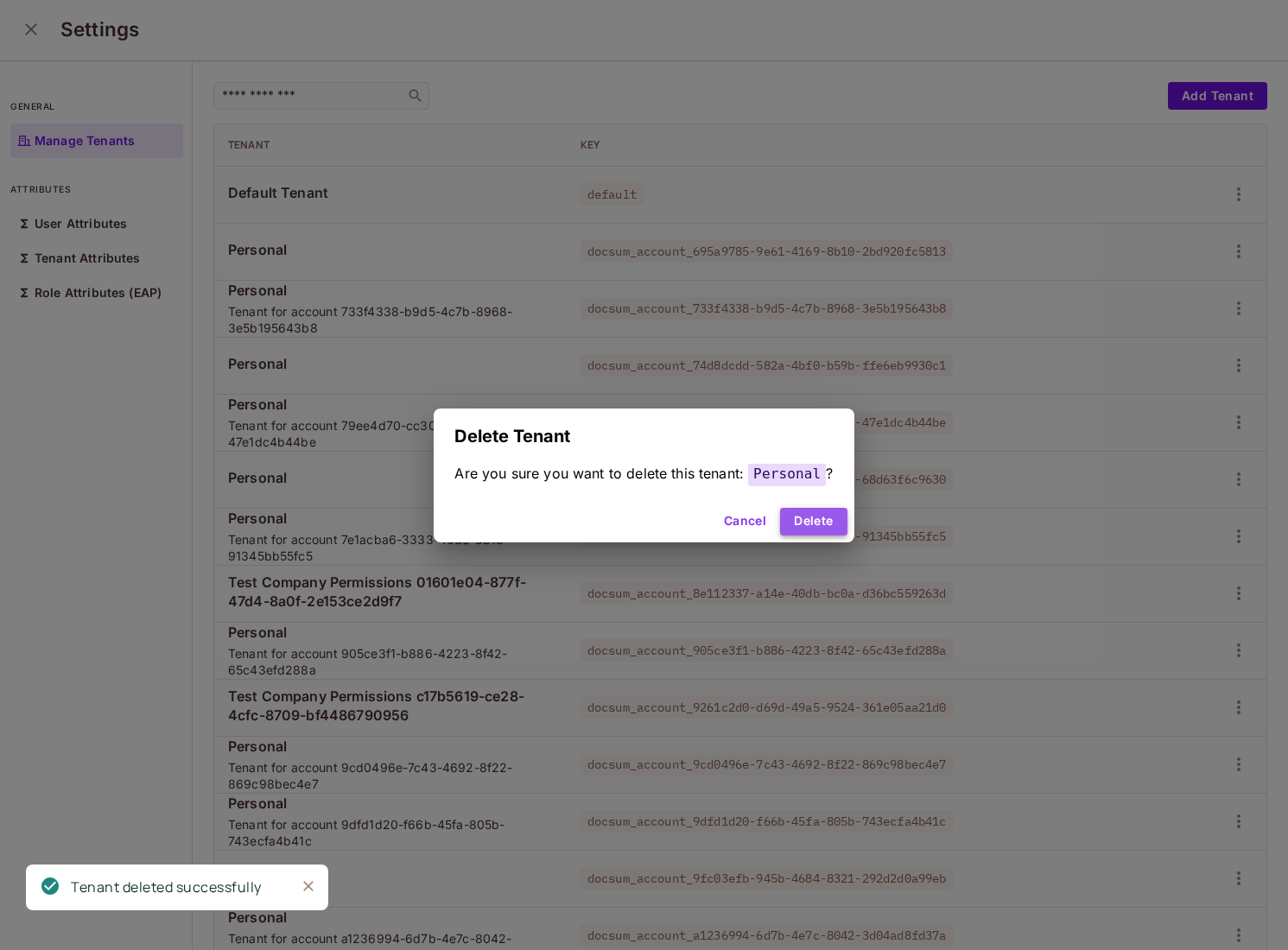
click at [823, 514] on button "Delete" at bounding box center [813, 521] width 66 height 28
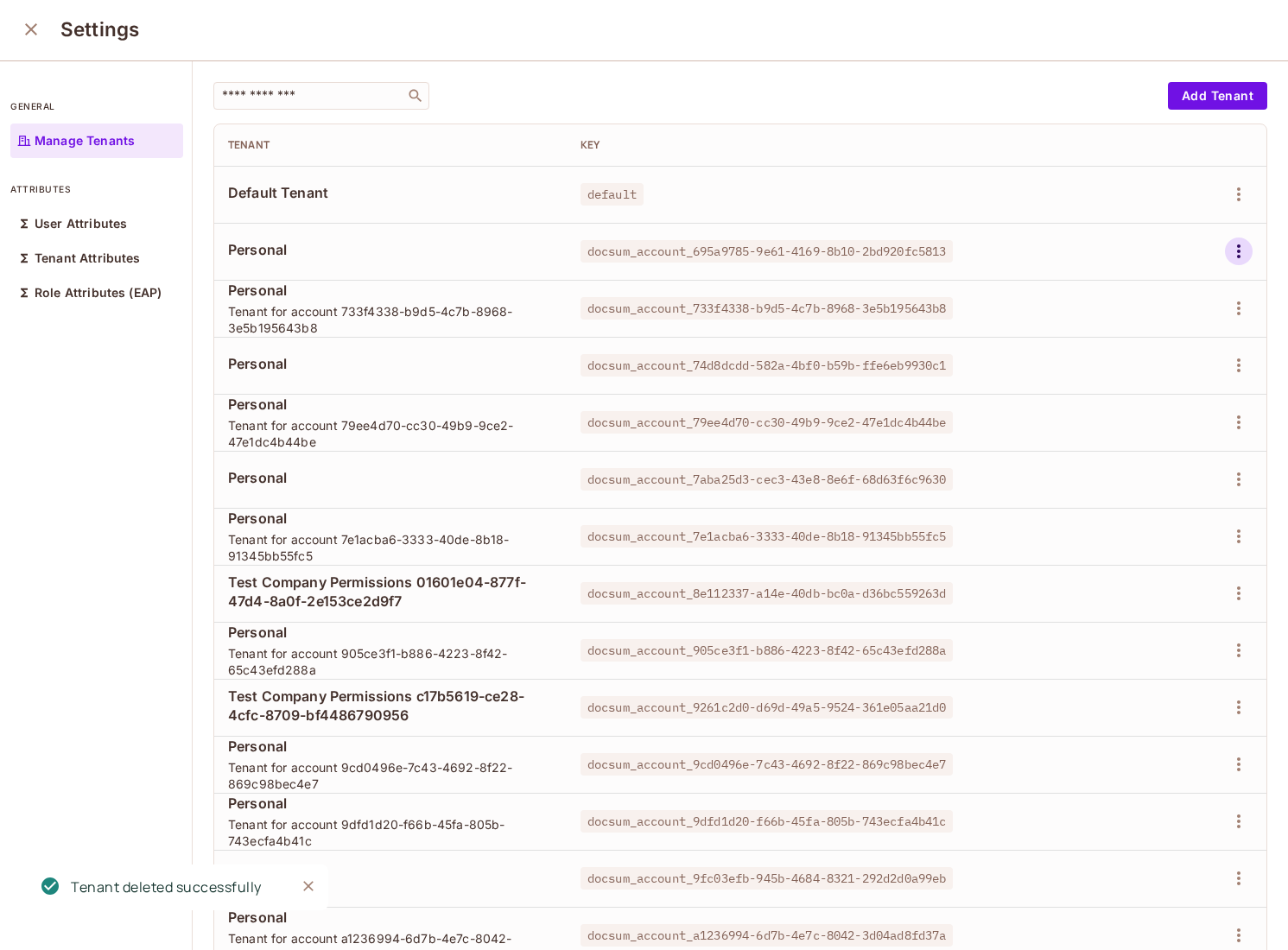
click at [1236, 241] on icon "button" at bounding box center [1238, 251] width 21 height 21
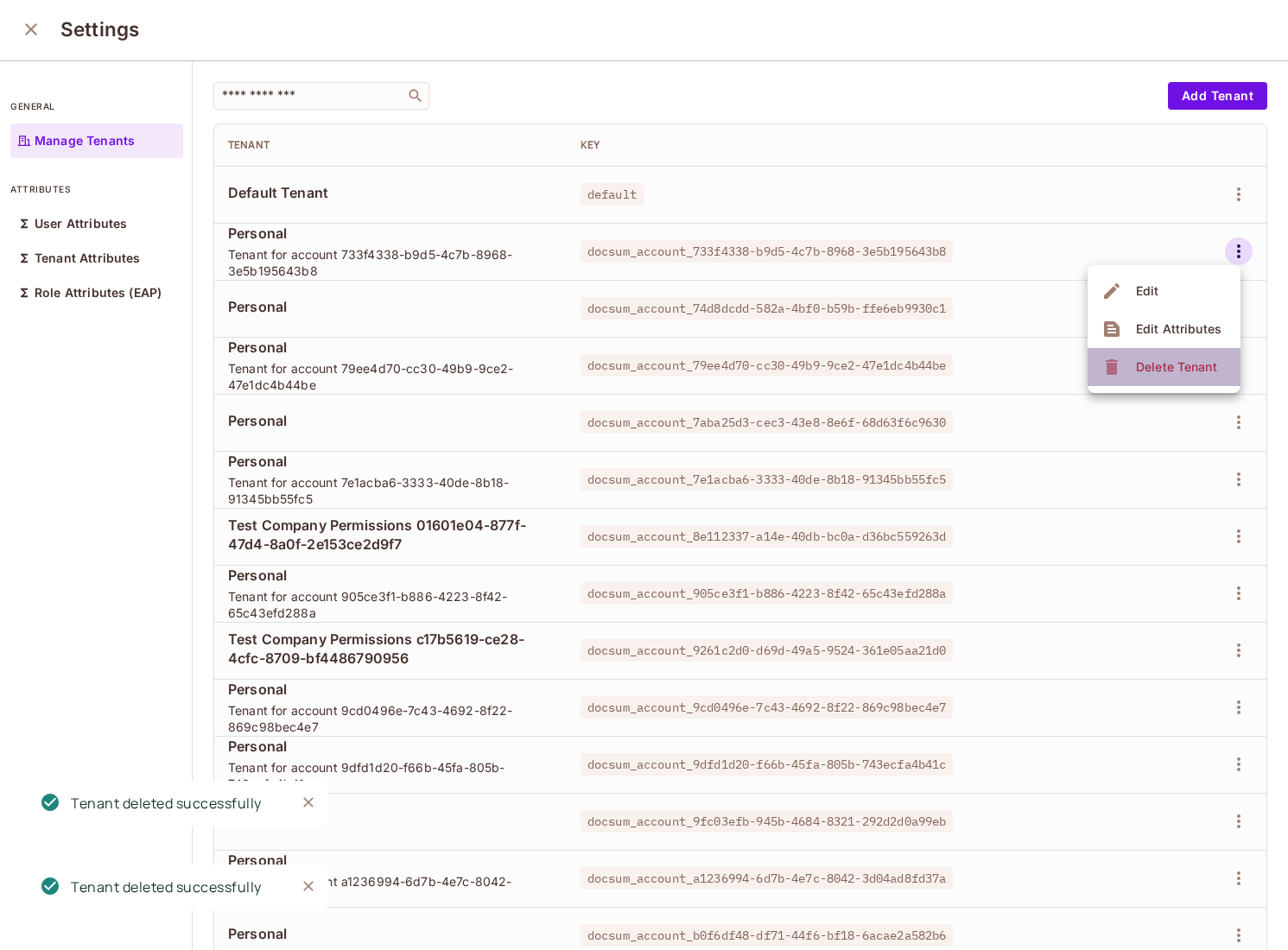
click at [1101, 377] on div "Delete Tenant" at bounding box center [1161, 366] width 121 height 28
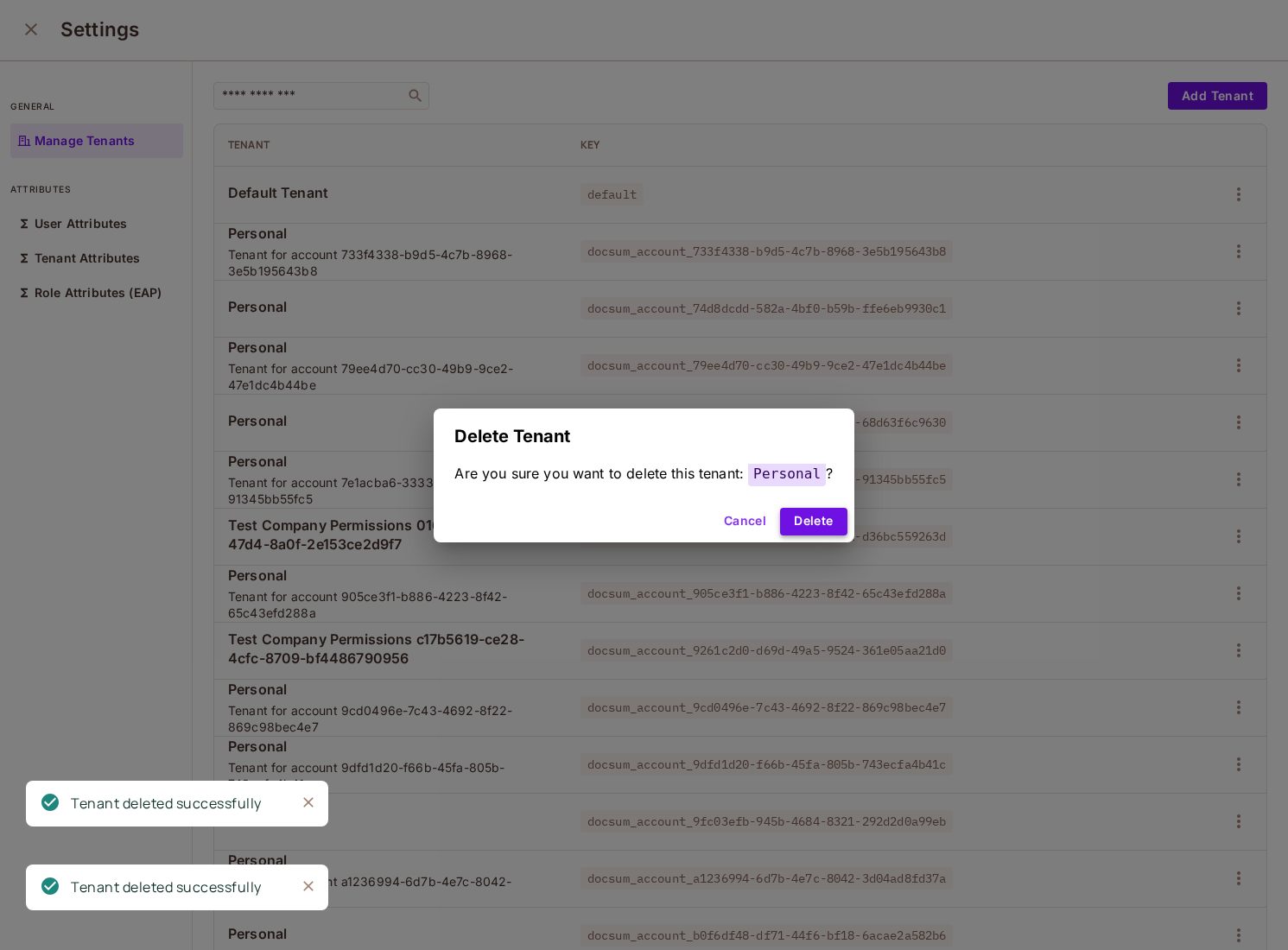
click at [801, 522] on button "Delete" at bounding box center [813, 521] width 66 height 28
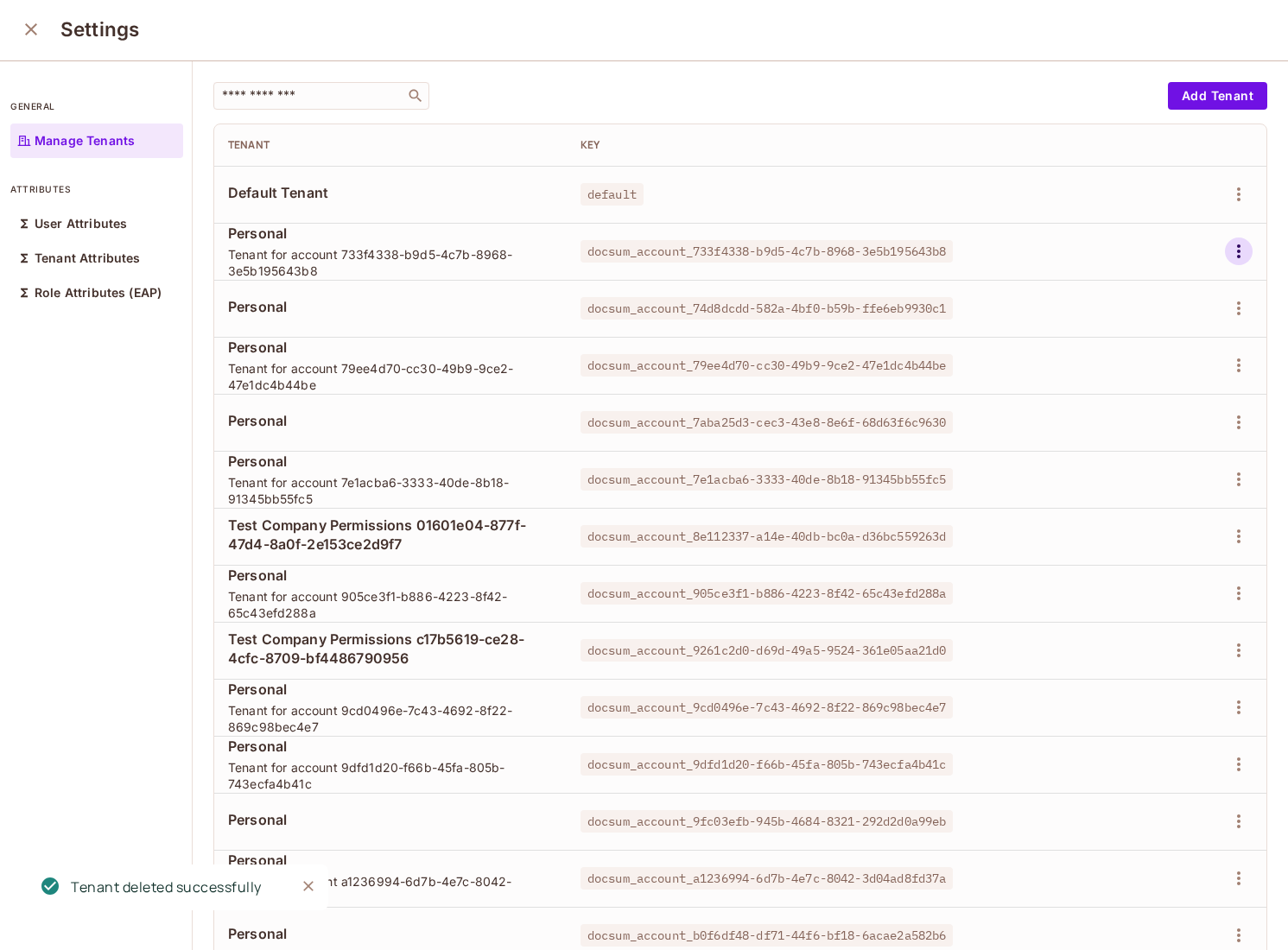
click at [1243, 244] on icon "button" at bounding box center [1238, 251] width 21 height 21
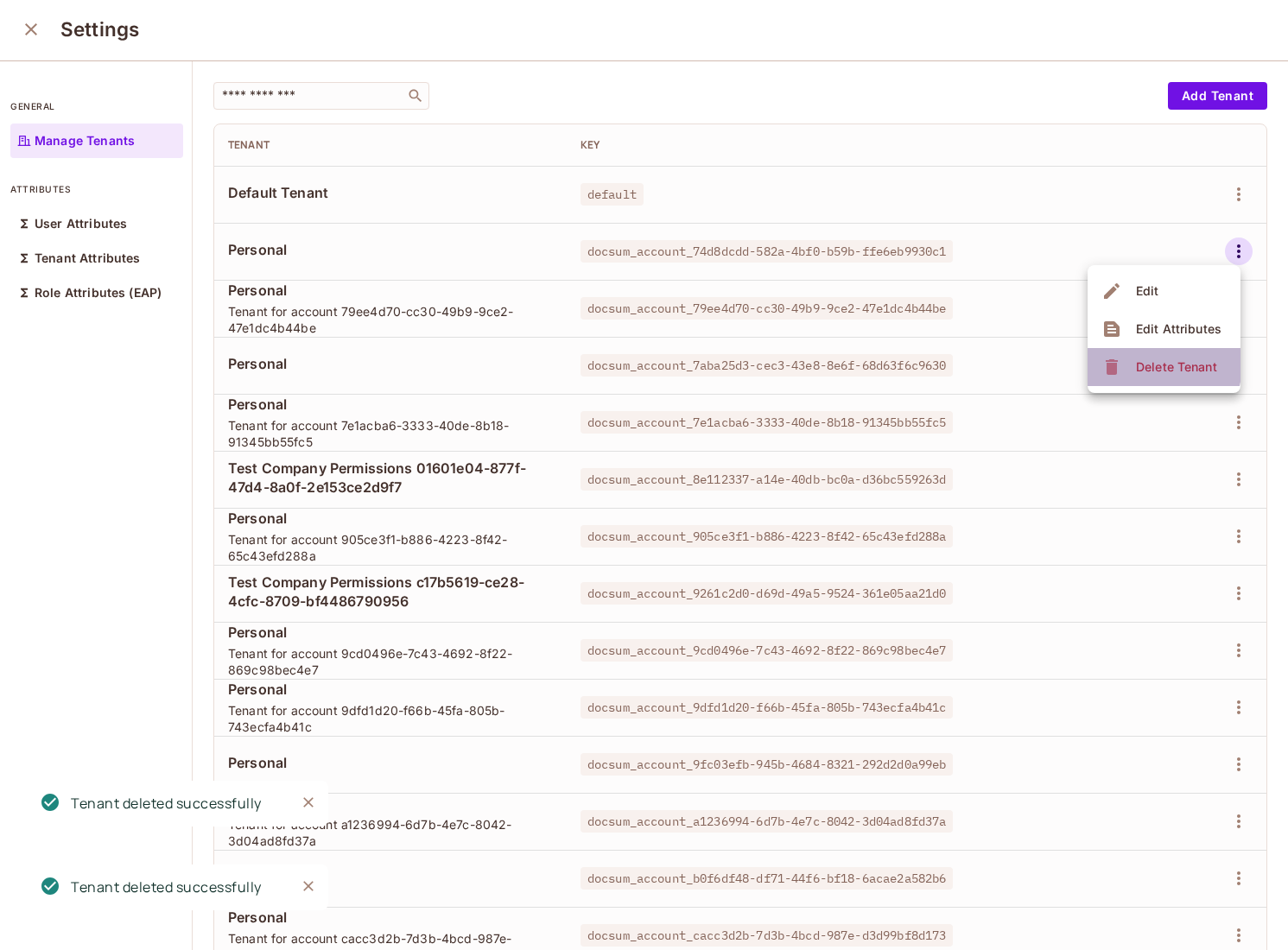
click at [1128, 362] on div "Delete Tenant" at bounding box center [1161, 366] width 121 height 28
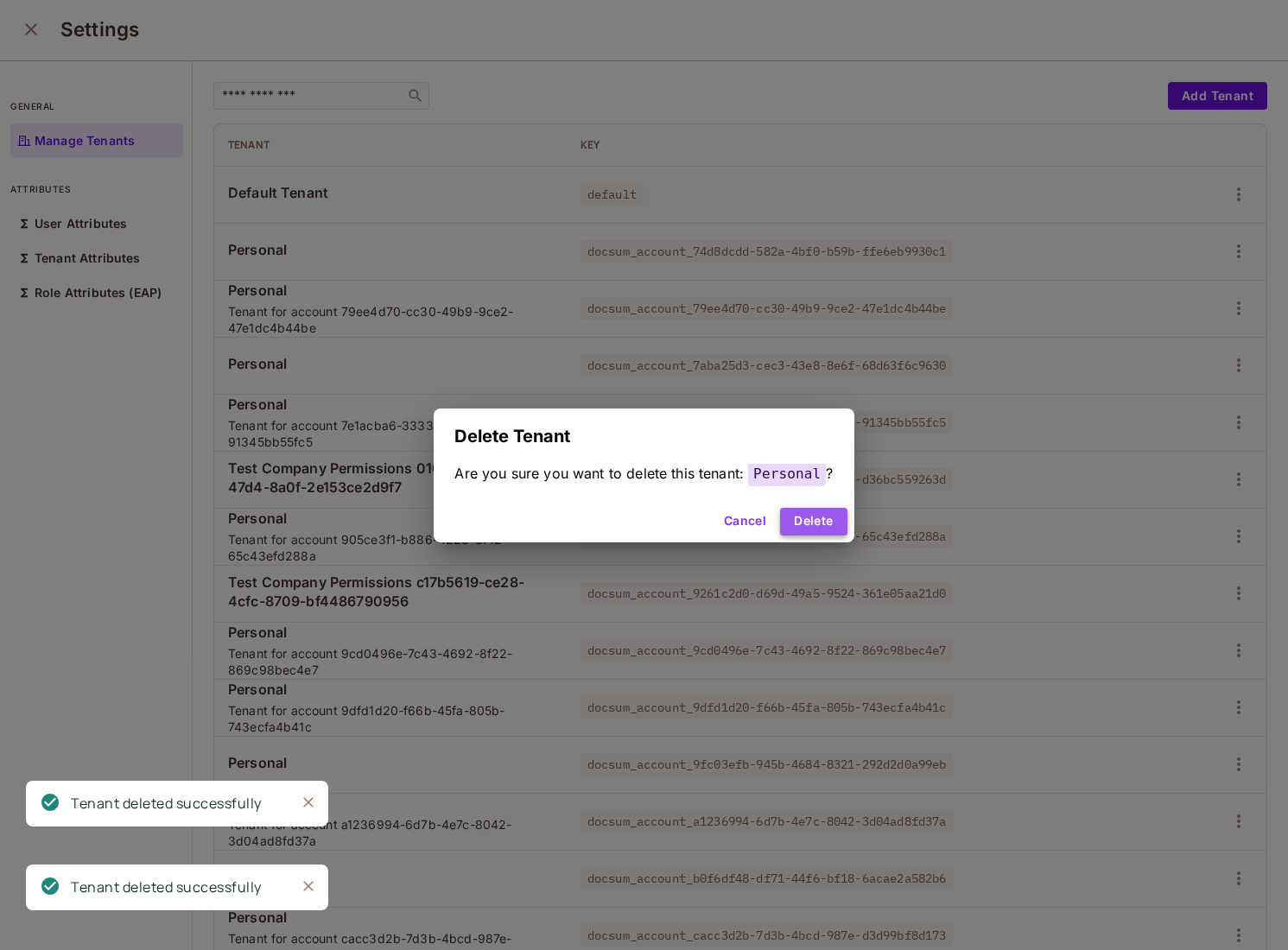
click at [808, 515] on button "Delete" at bounding box center [813, 521] width 66 height 28
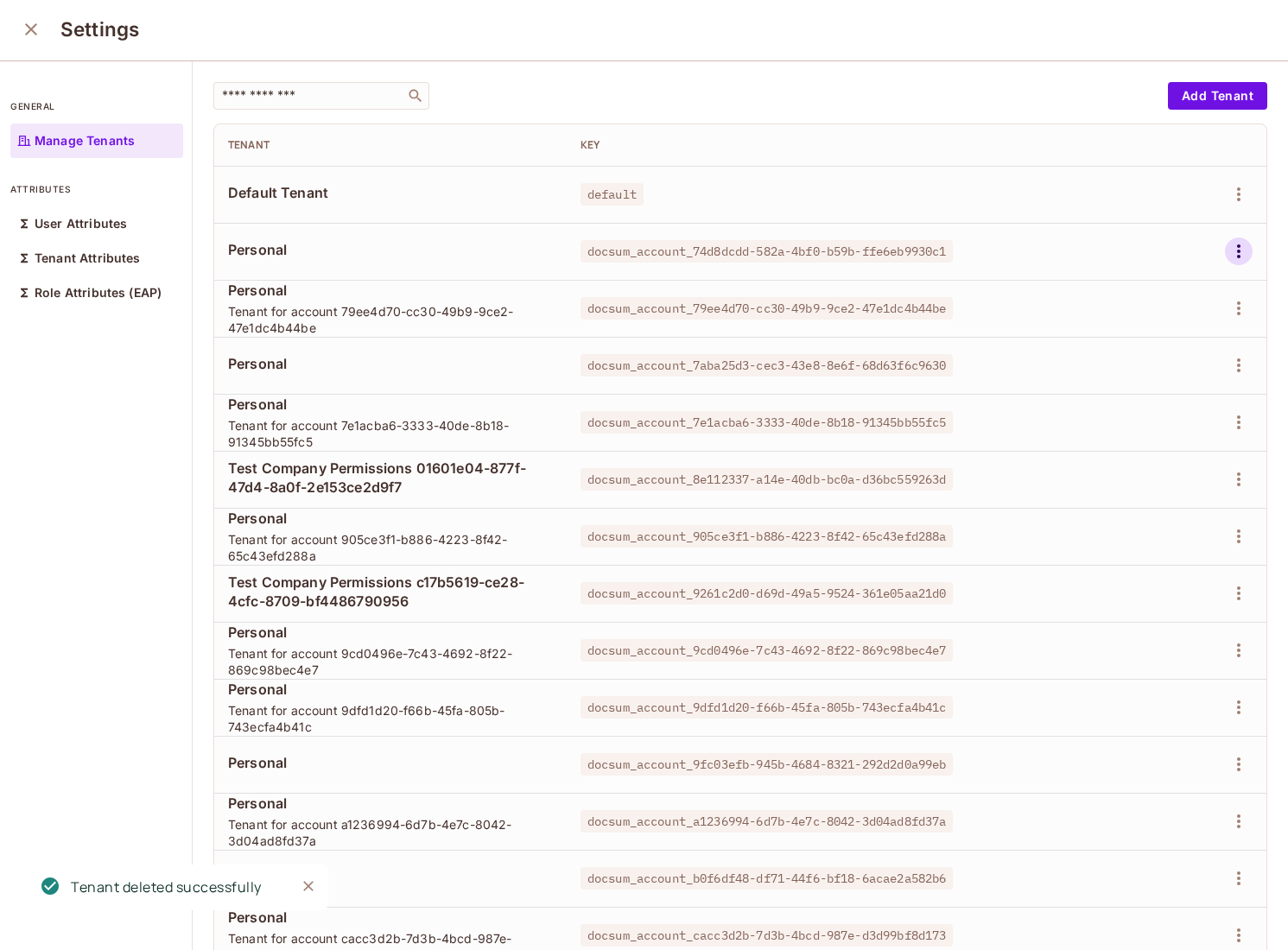
click at [1241, 253] on icon "button" at bounding box center [1238, 251] width 21 height 21
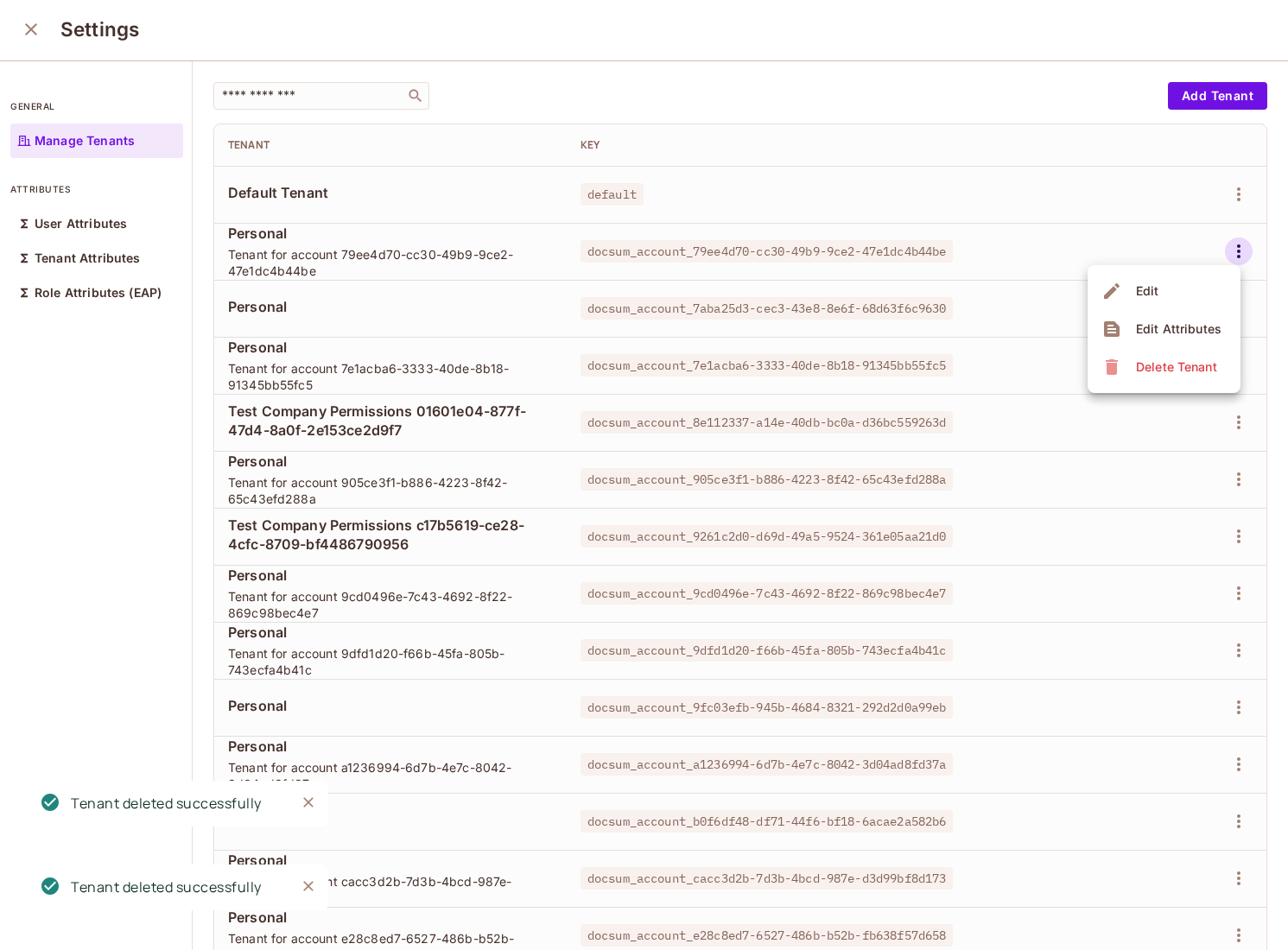
click at [1136, 369] on div "Delete Tenant" at bounding box center [1176, 366] width 81 height 17
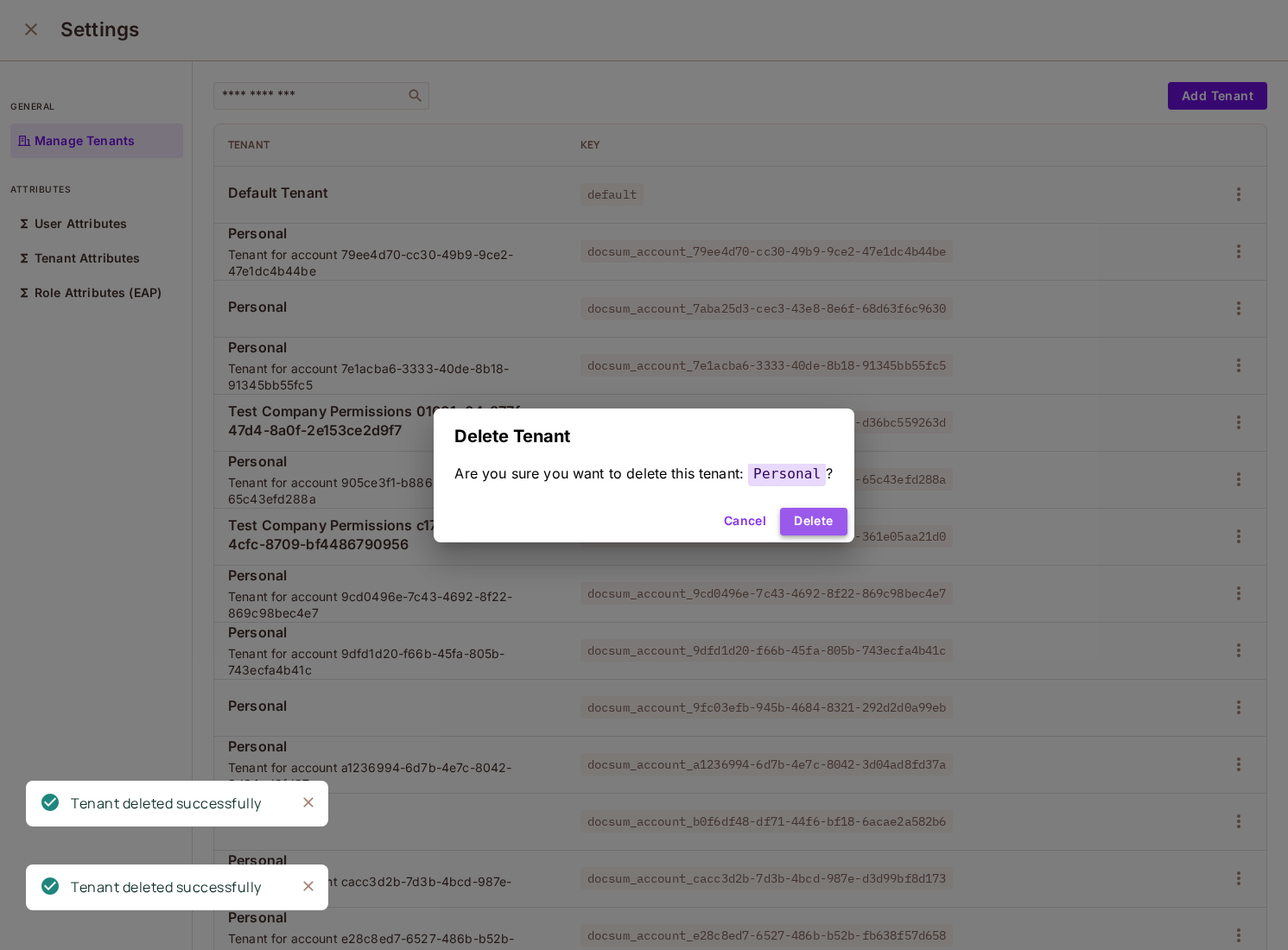
click at [823, 515] on button "Delete" at bounding box center [813, 521] width 66 height 28
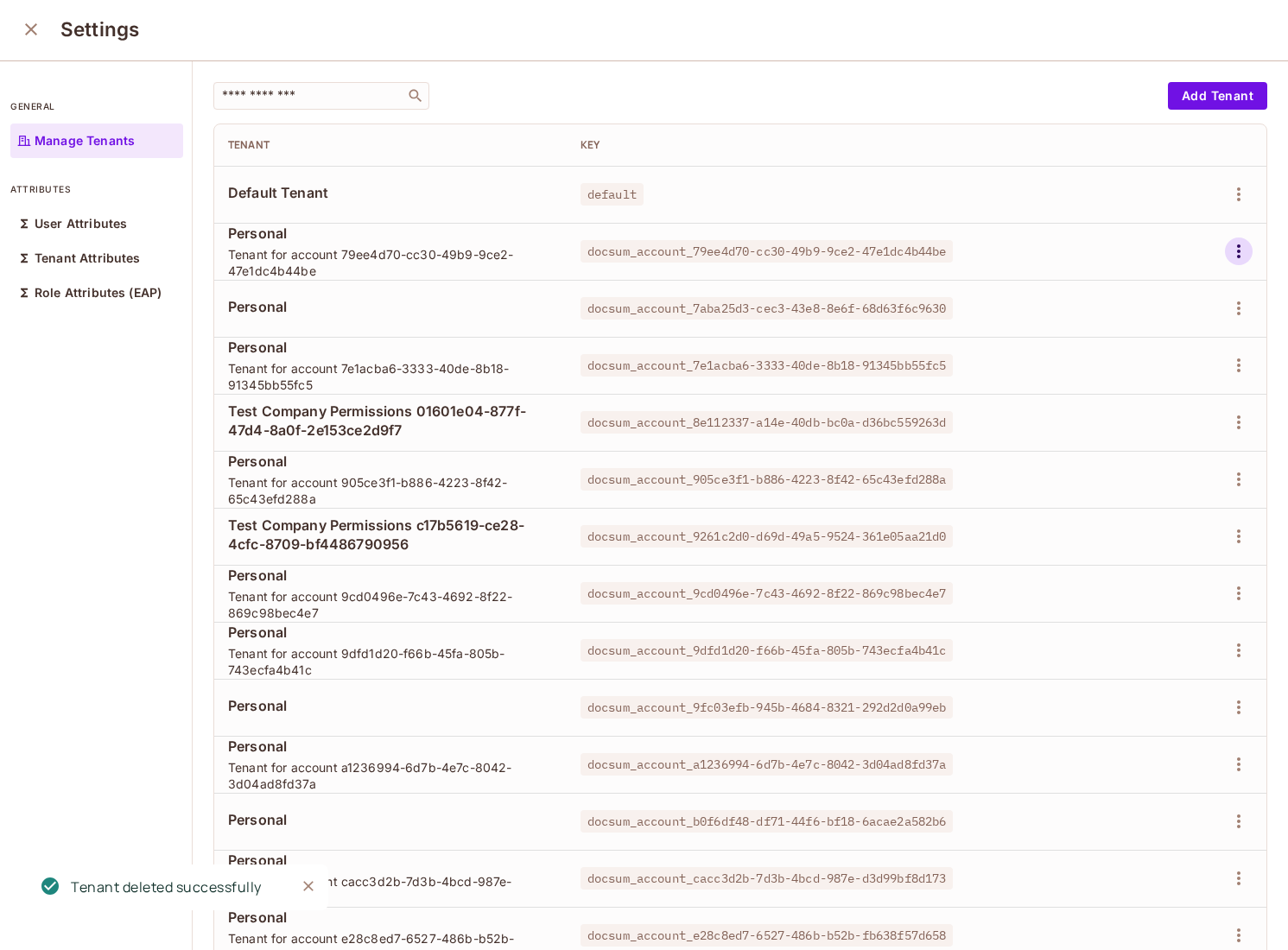
click at [1234, 252] on icon "button" at bounding box center [1238, 251] width 21 height 21
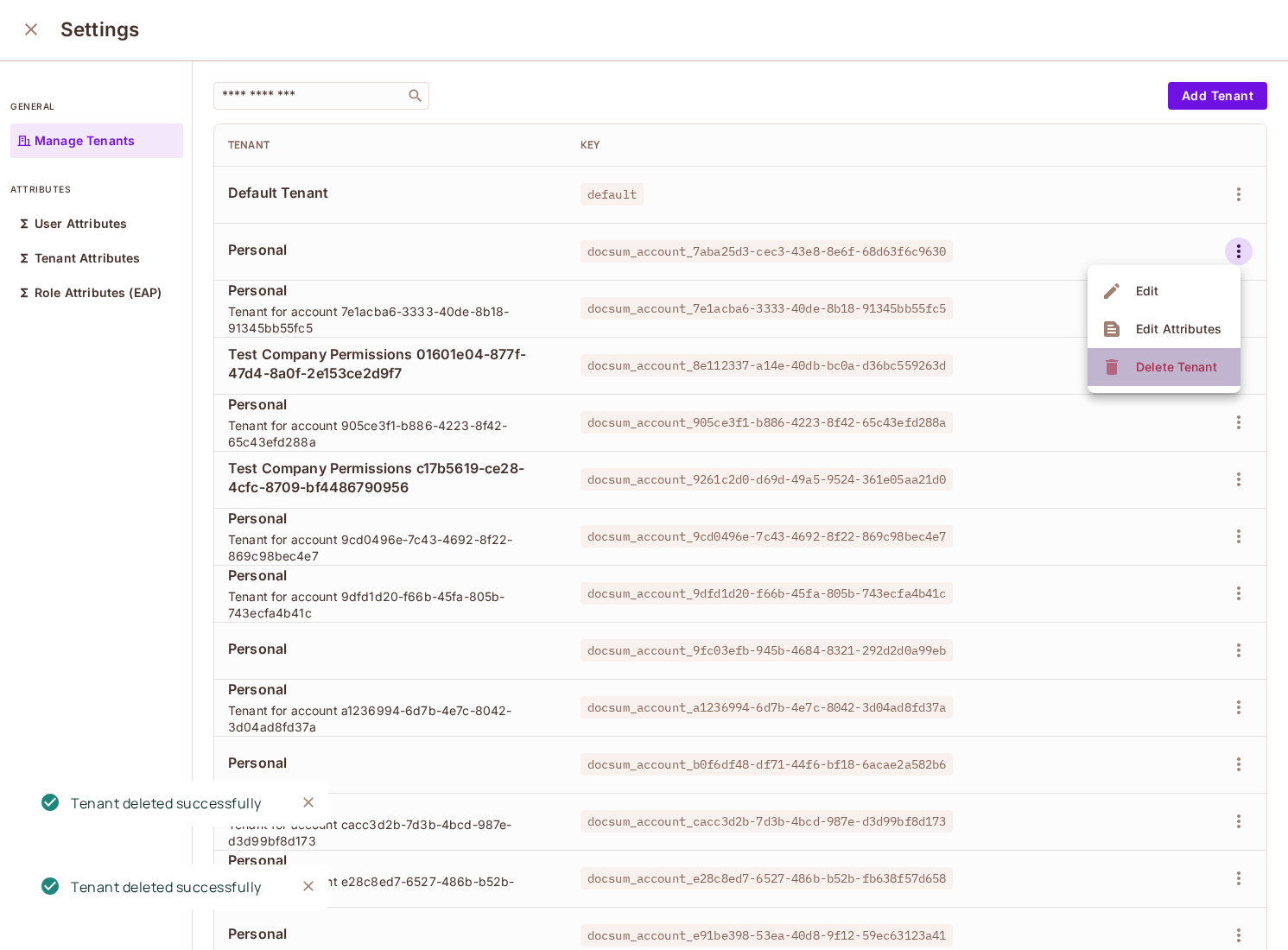
click at [1157, 358] on div "Delete Tenant" at bounding box center [1176, 366] width 81 height 17
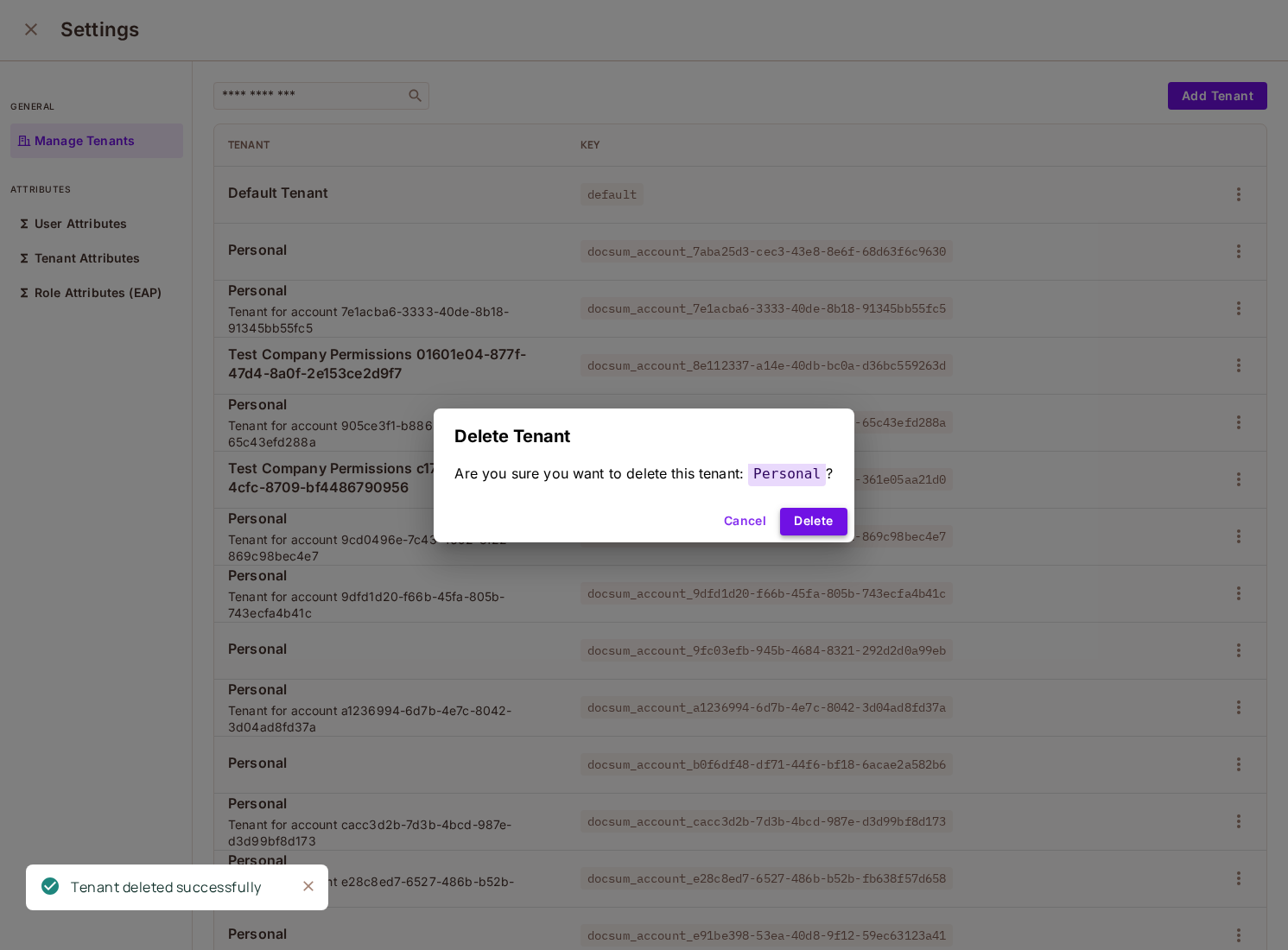
click at [822, 518] on button "Delete" at bounding box center [813, 521] width 66 height 28
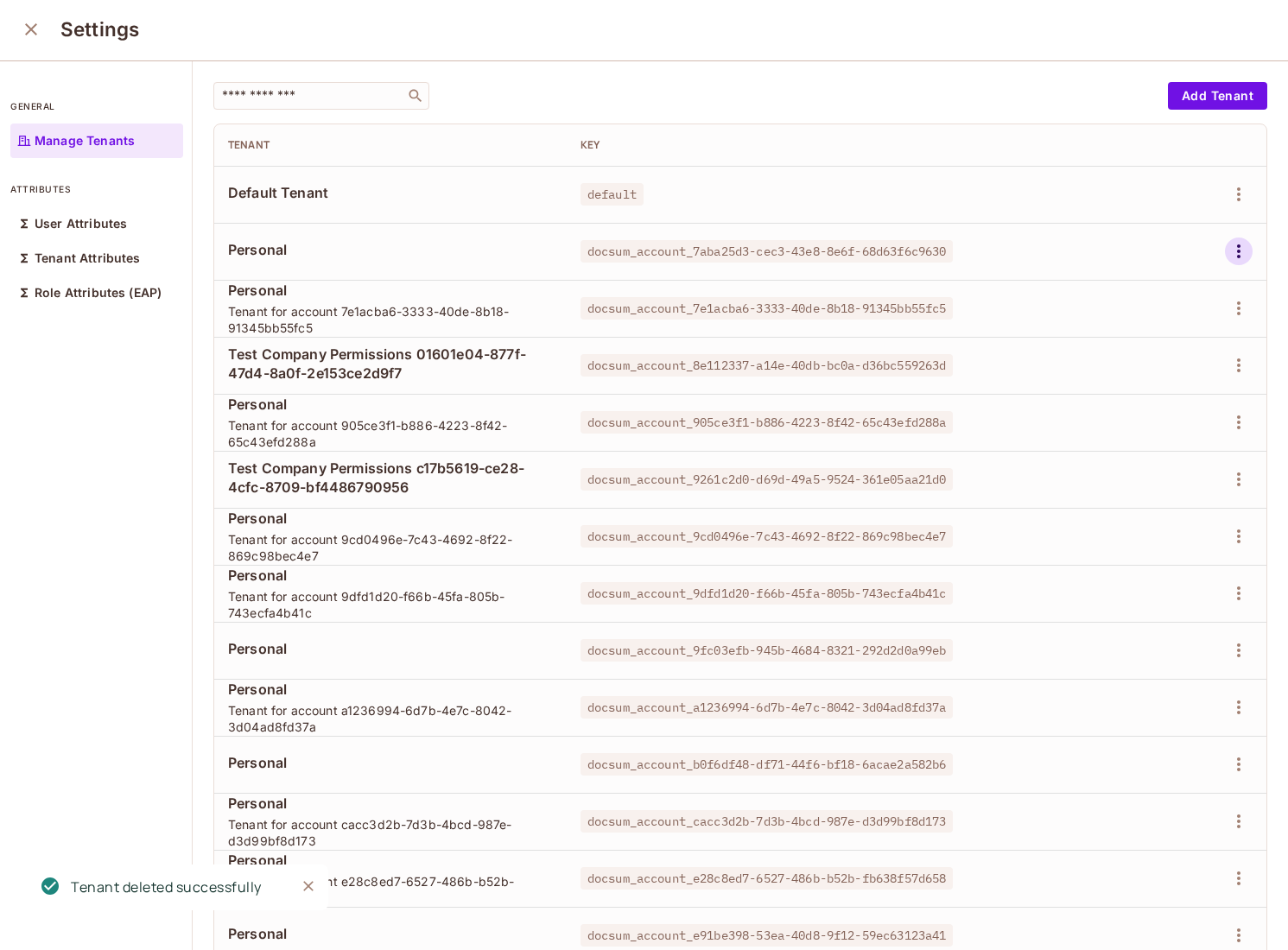
click at [1240, 257] on icon "button" at bounding box center [1238, 251] width 21 height 21
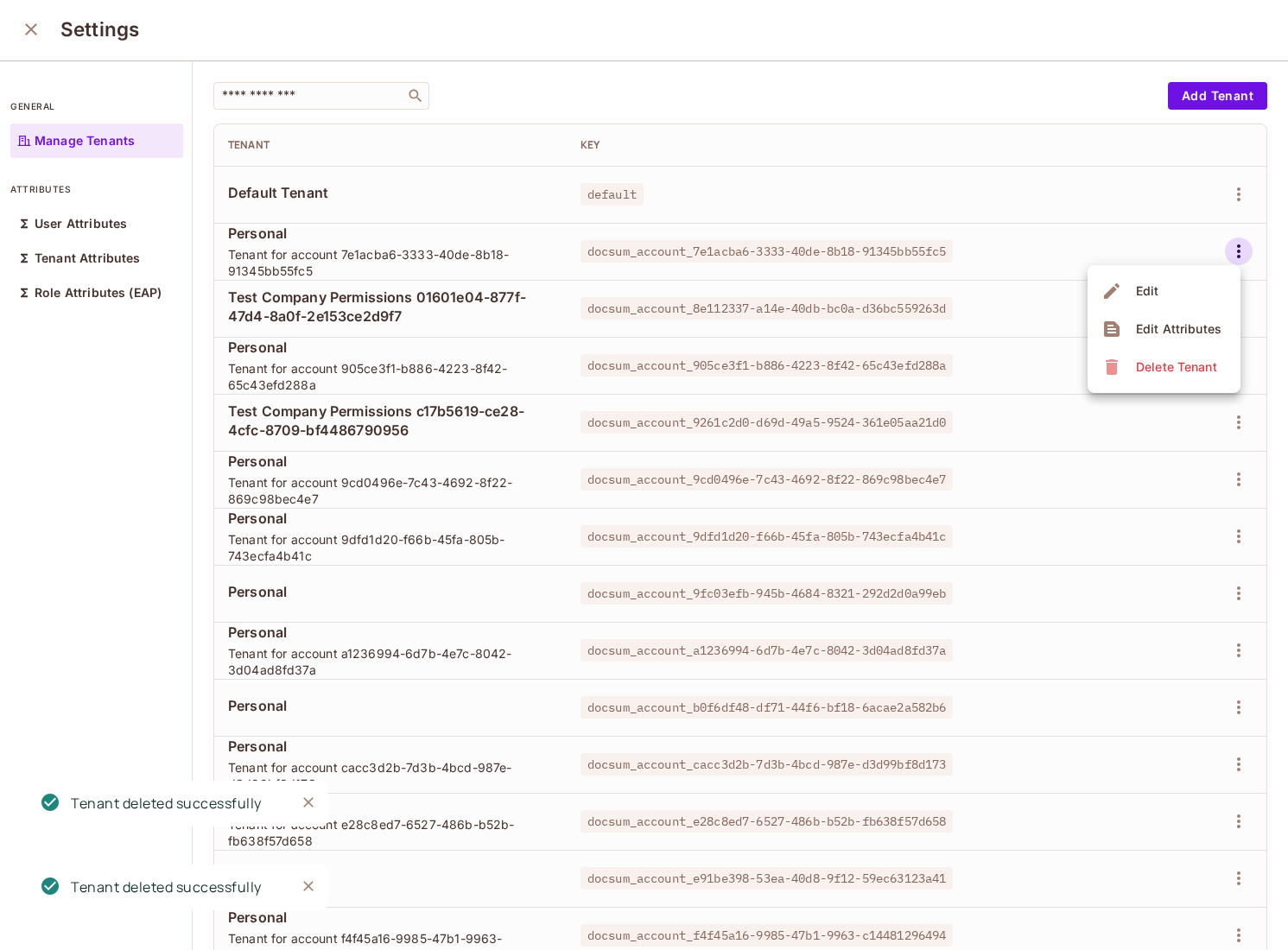
click at [1143, 368] on div "Delete Tenant" at bounding box center [1176, 366] width 81 height 17
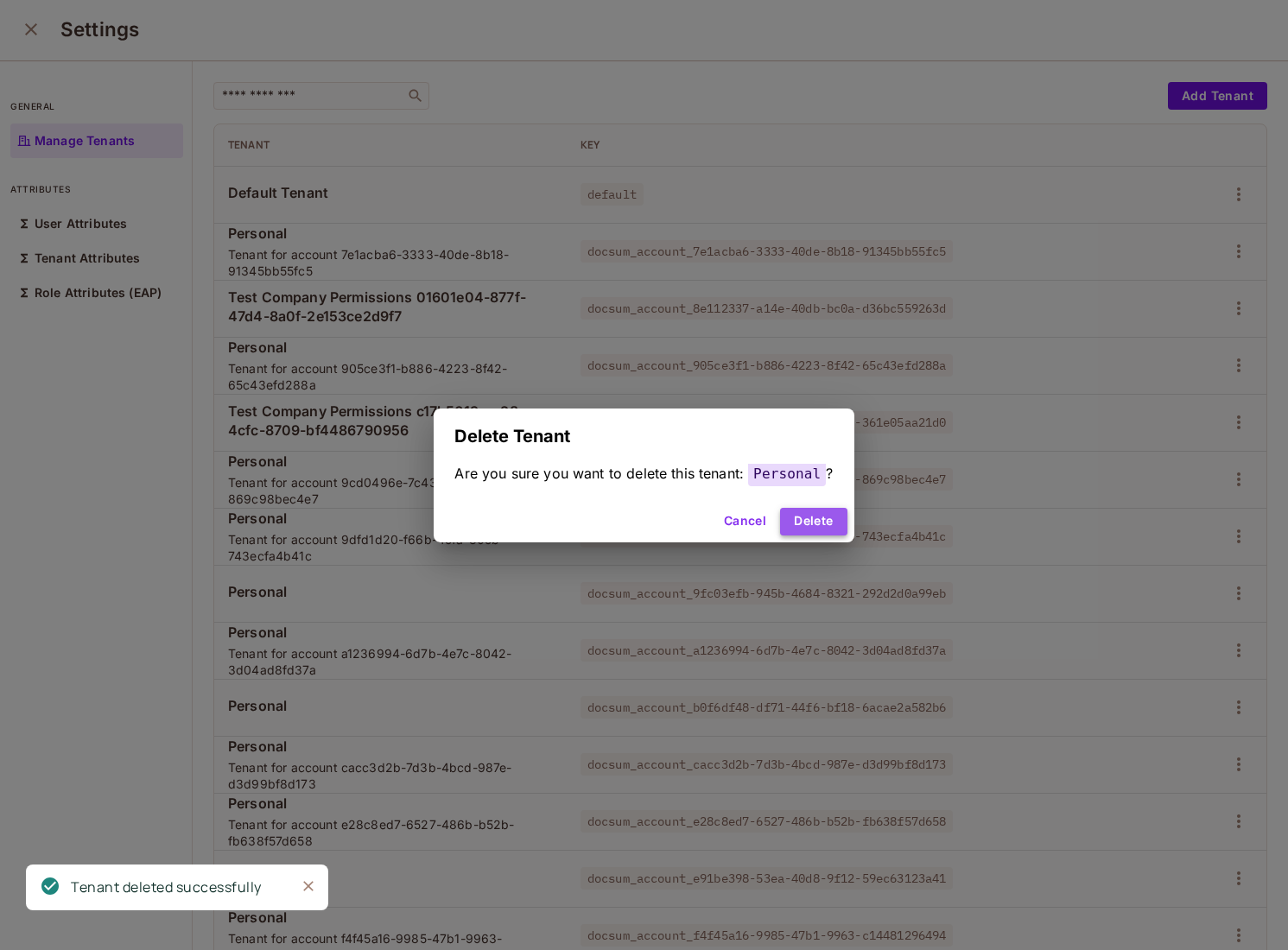
click at [816, 527] on button "Delete" at bounding box center [813, 521] width 66 height 28
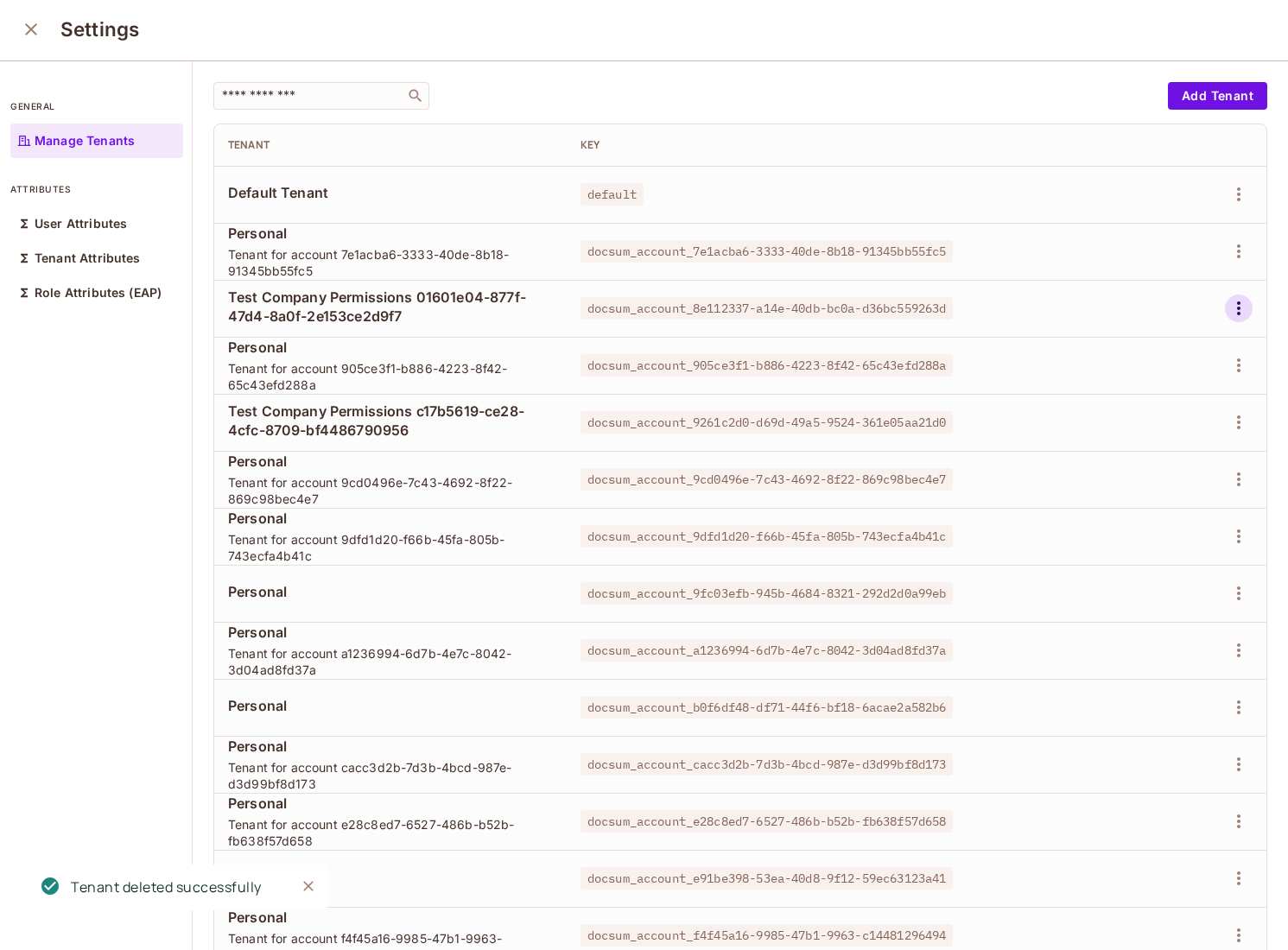
click at [1242, 320] on button "button" at bounding box center [1238, 308] width 28 height 28
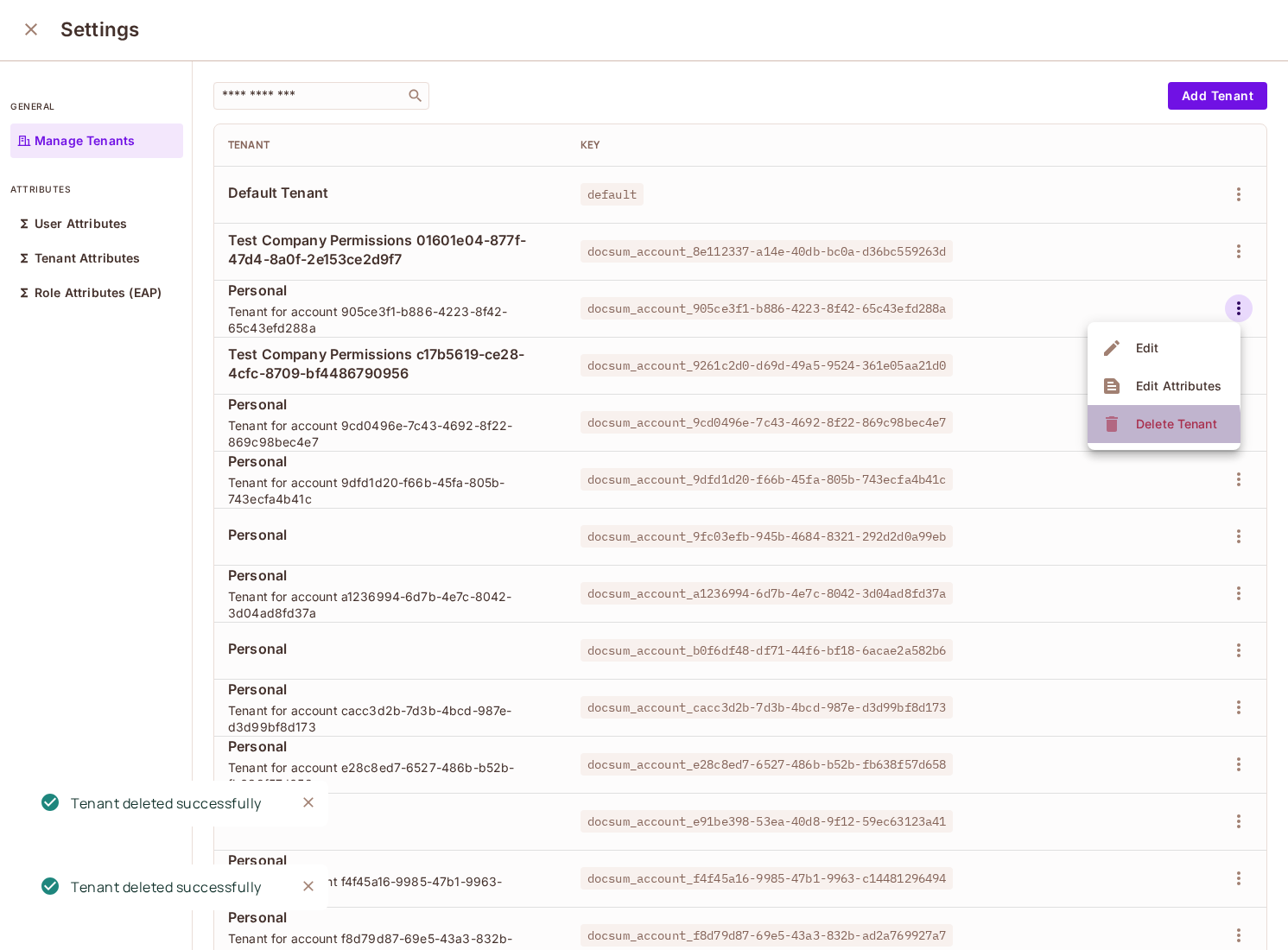
click at [1102, 428] on icon at bounding box center [1111, 424] width 21 height 21
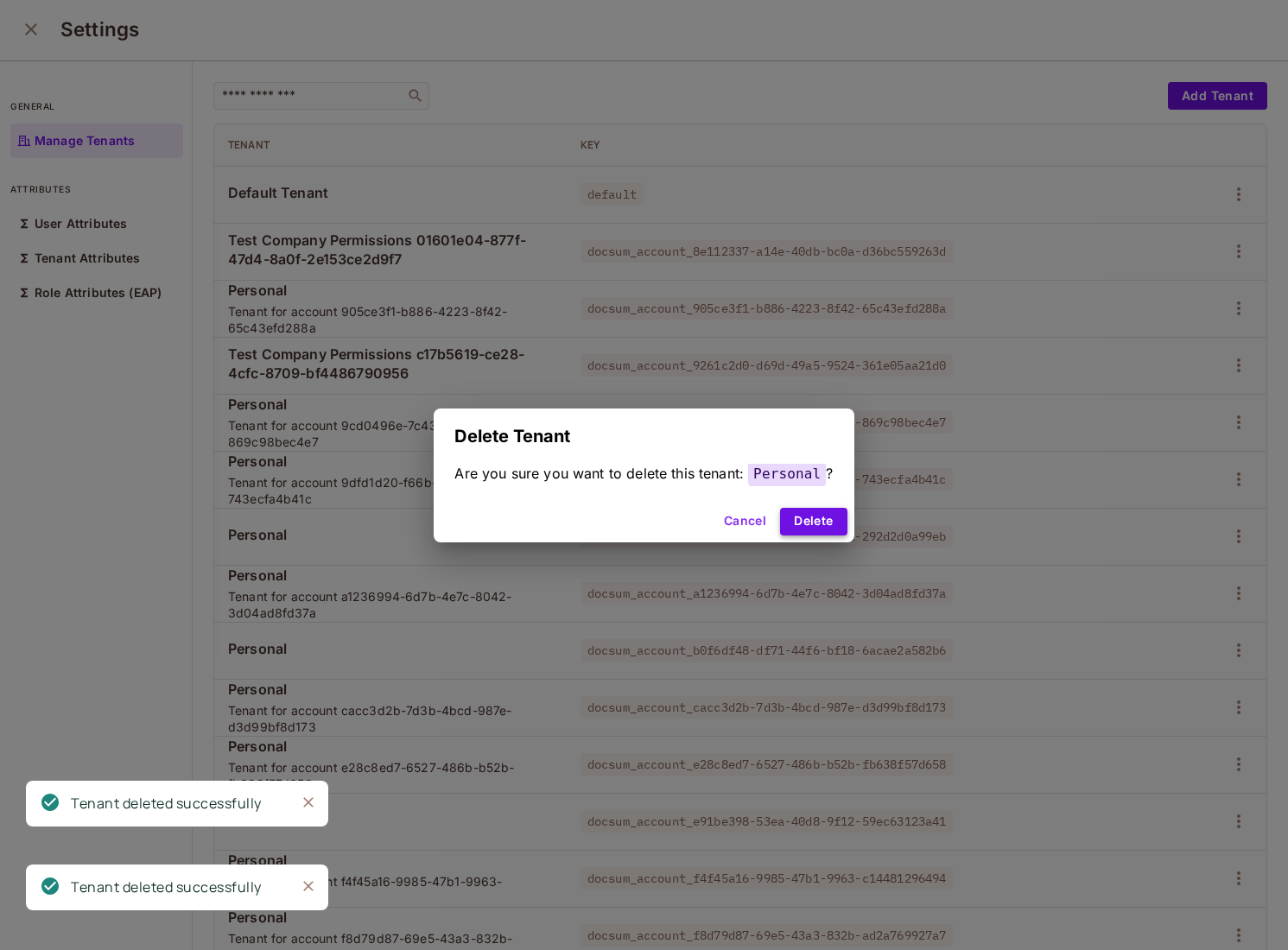
click at [795, 522] on button "Delete" at bounding box center [813, 521] width 66 height 28
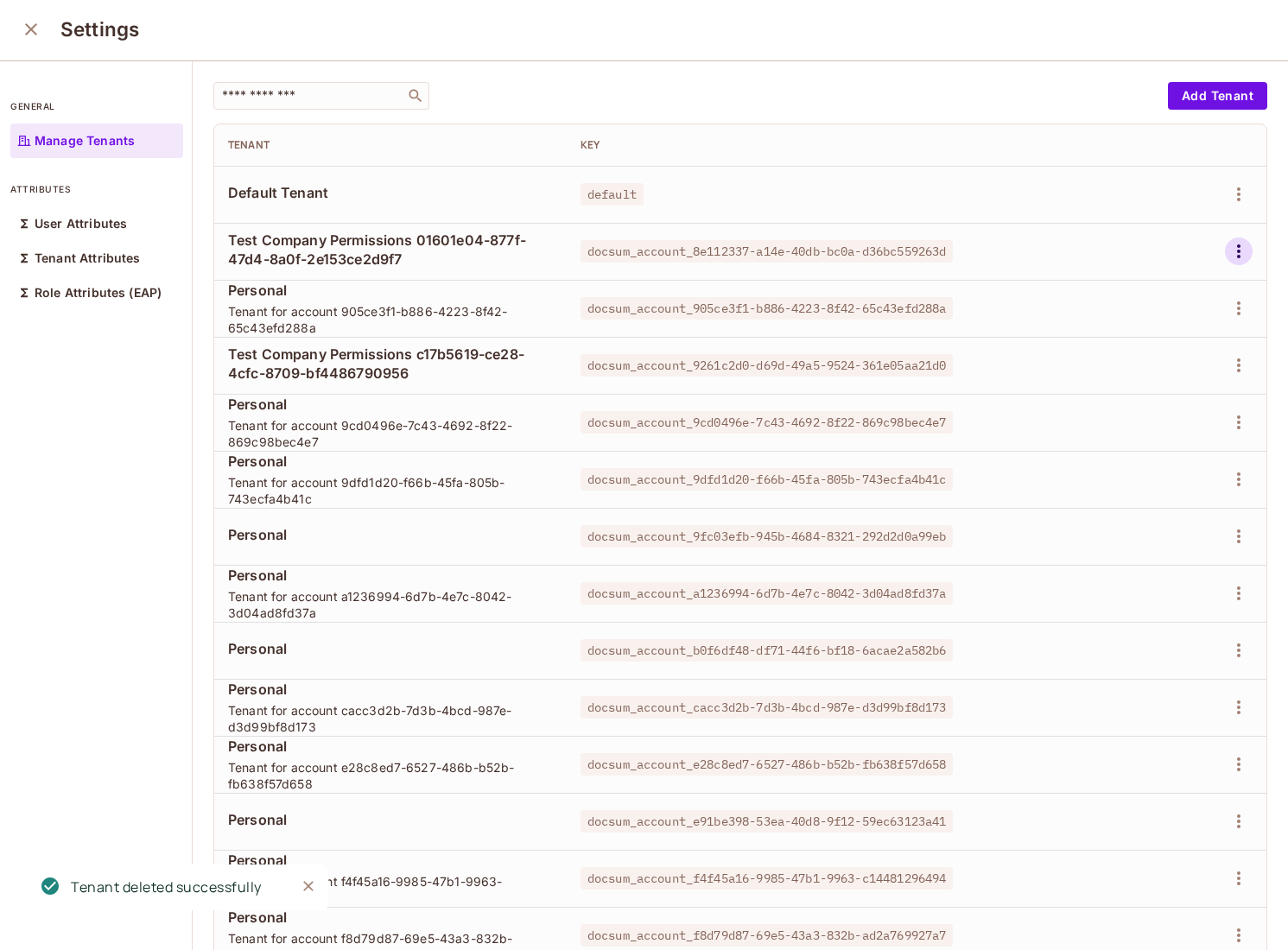
click at [1236, 247] on icon "button" at bounding box center [1238, 251] width 21 height 21
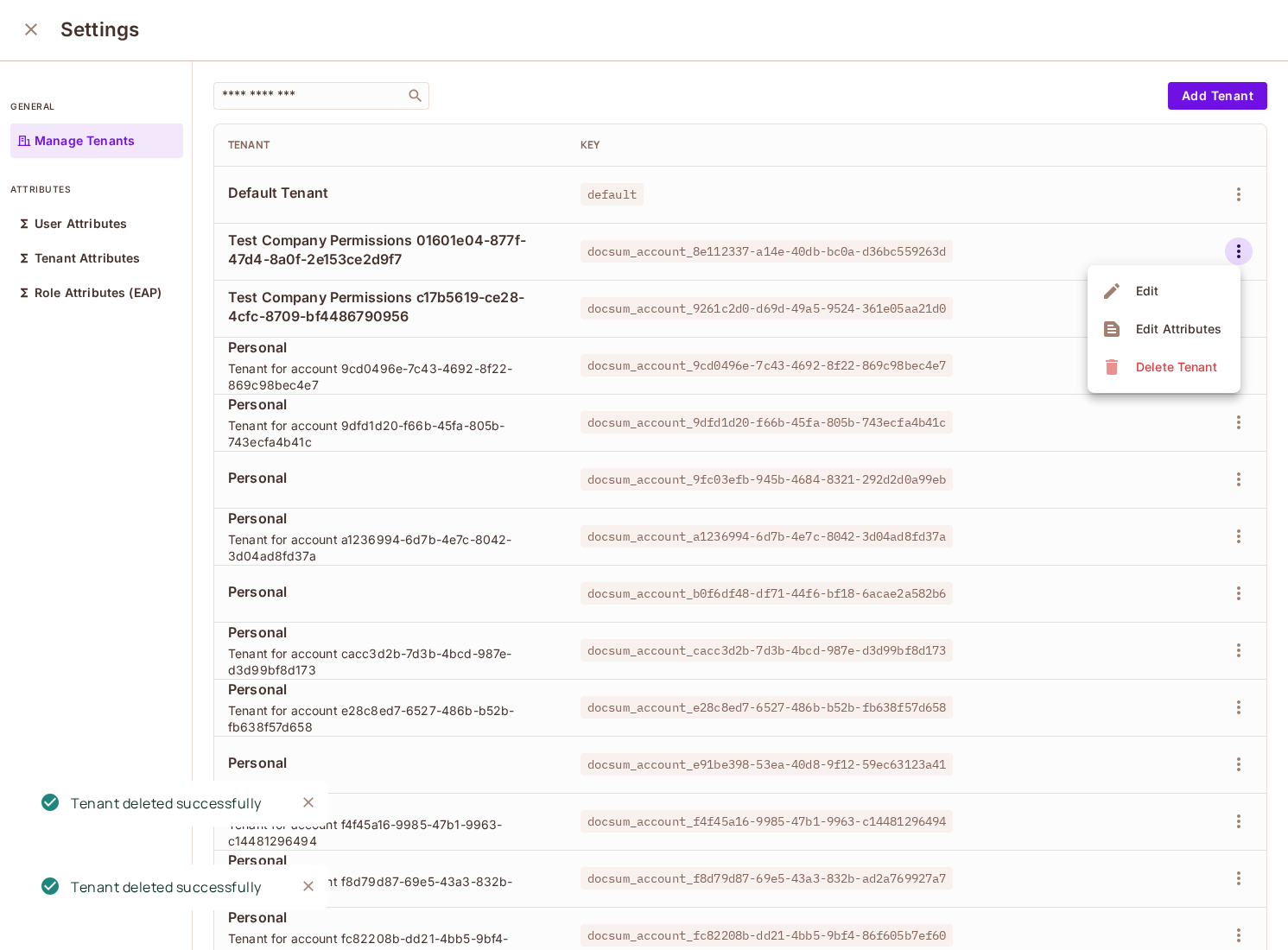
click at [1098, 359] on li "Delete Tenant" at bounding box center [1164, 366] width 153 height 38
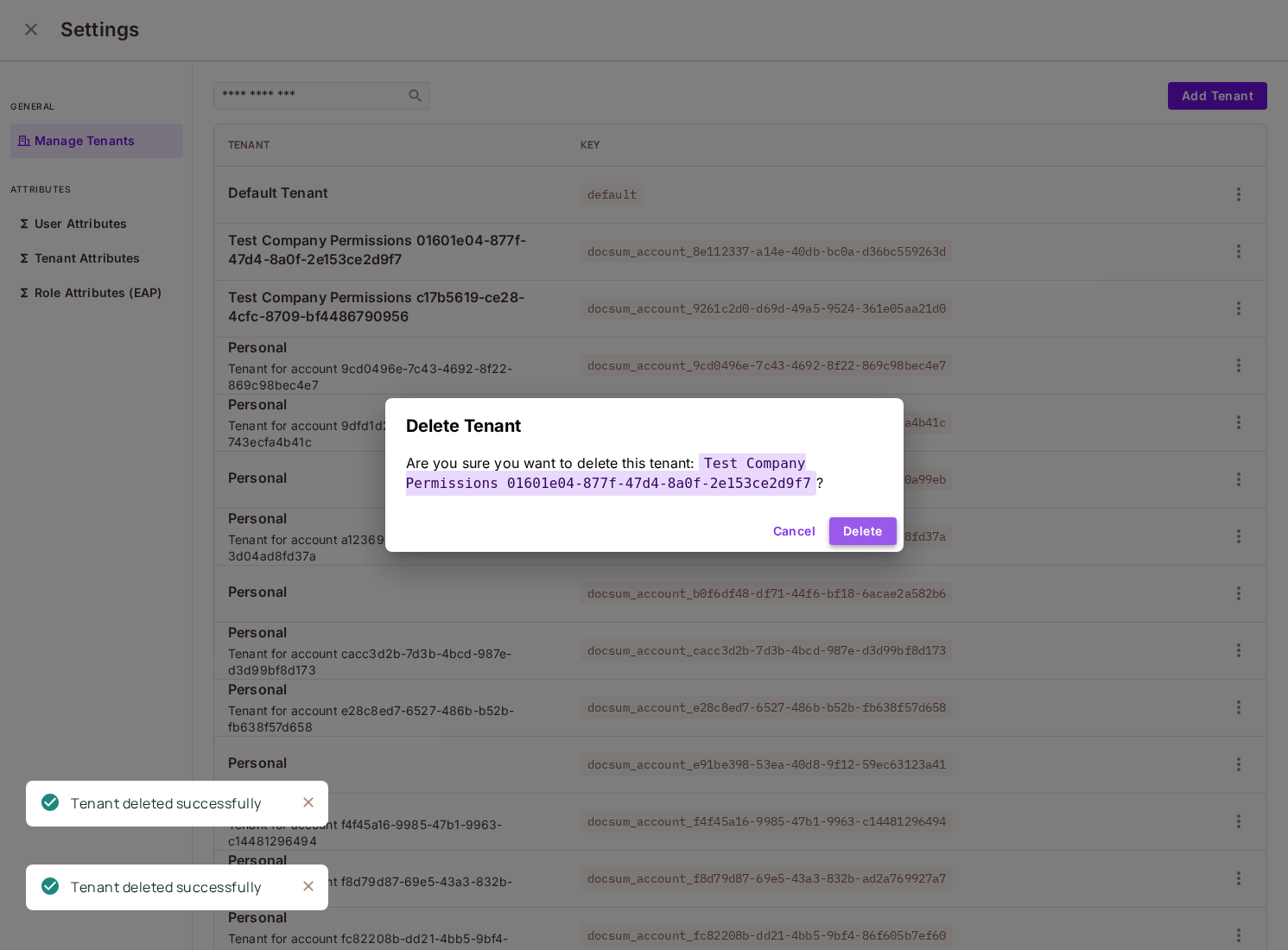
click at [843, 525] on button "Delete" at bounding box center [863, 531] width 66 height 28
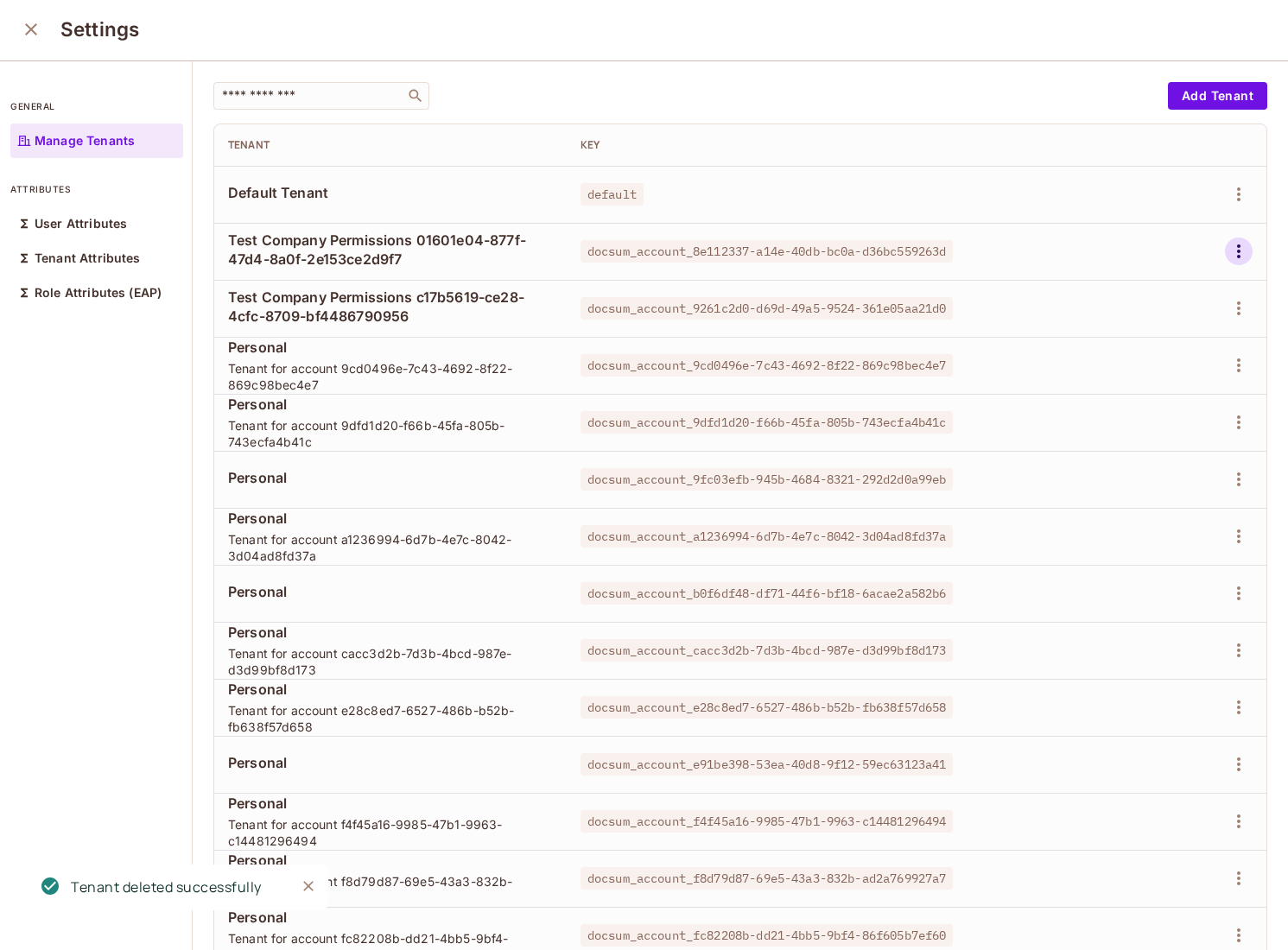
click at [1243, 248] on icon "button" at bounding box center [1238, 251] width 21 height 21
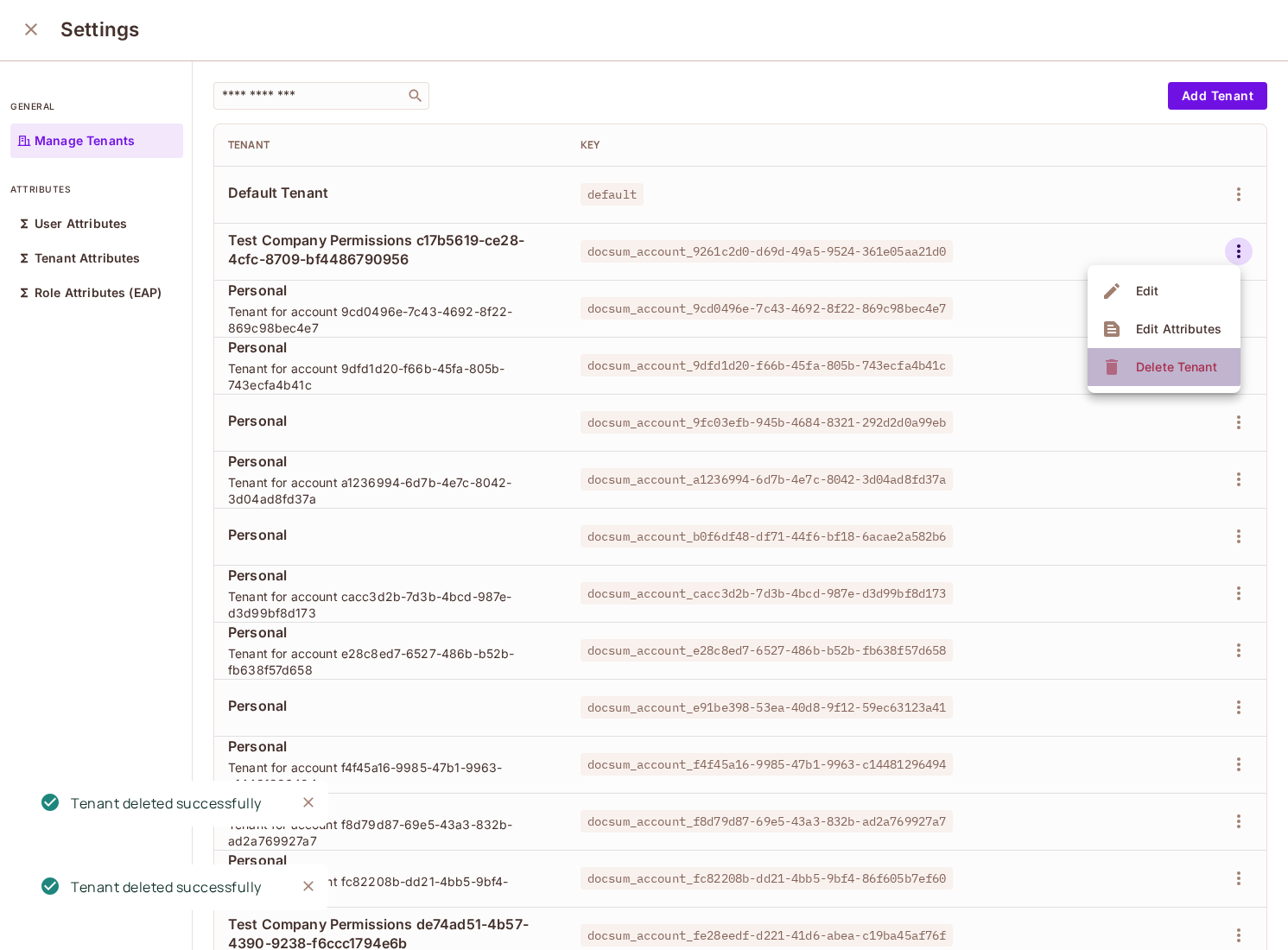
click at [1157, 348] on li "Delete Tenant" at bounding box center [1164, 366] width 153 height 38
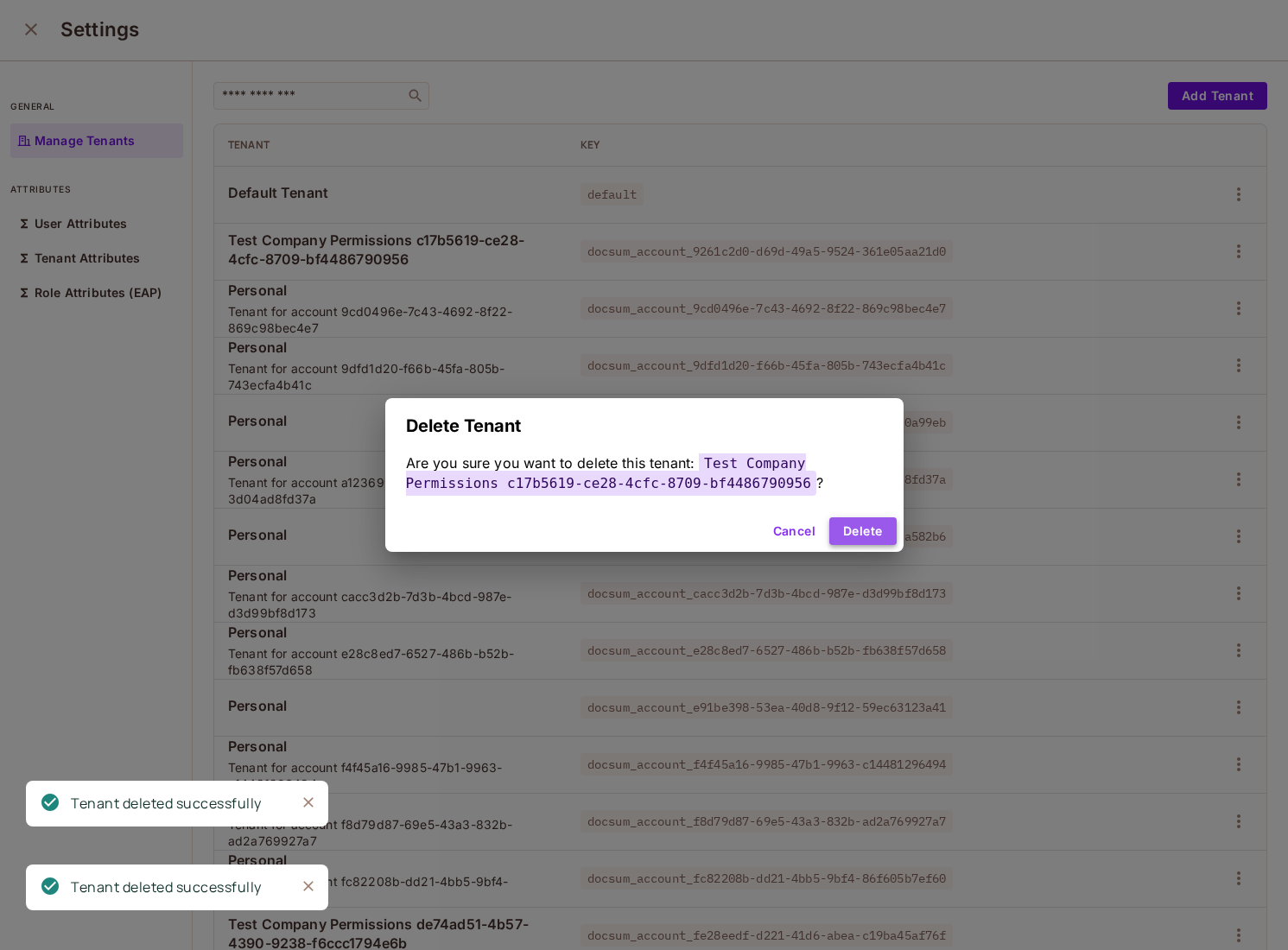
click at [844, 520] on button "Delete" at bounding box center [863, 531] width 66 height 28
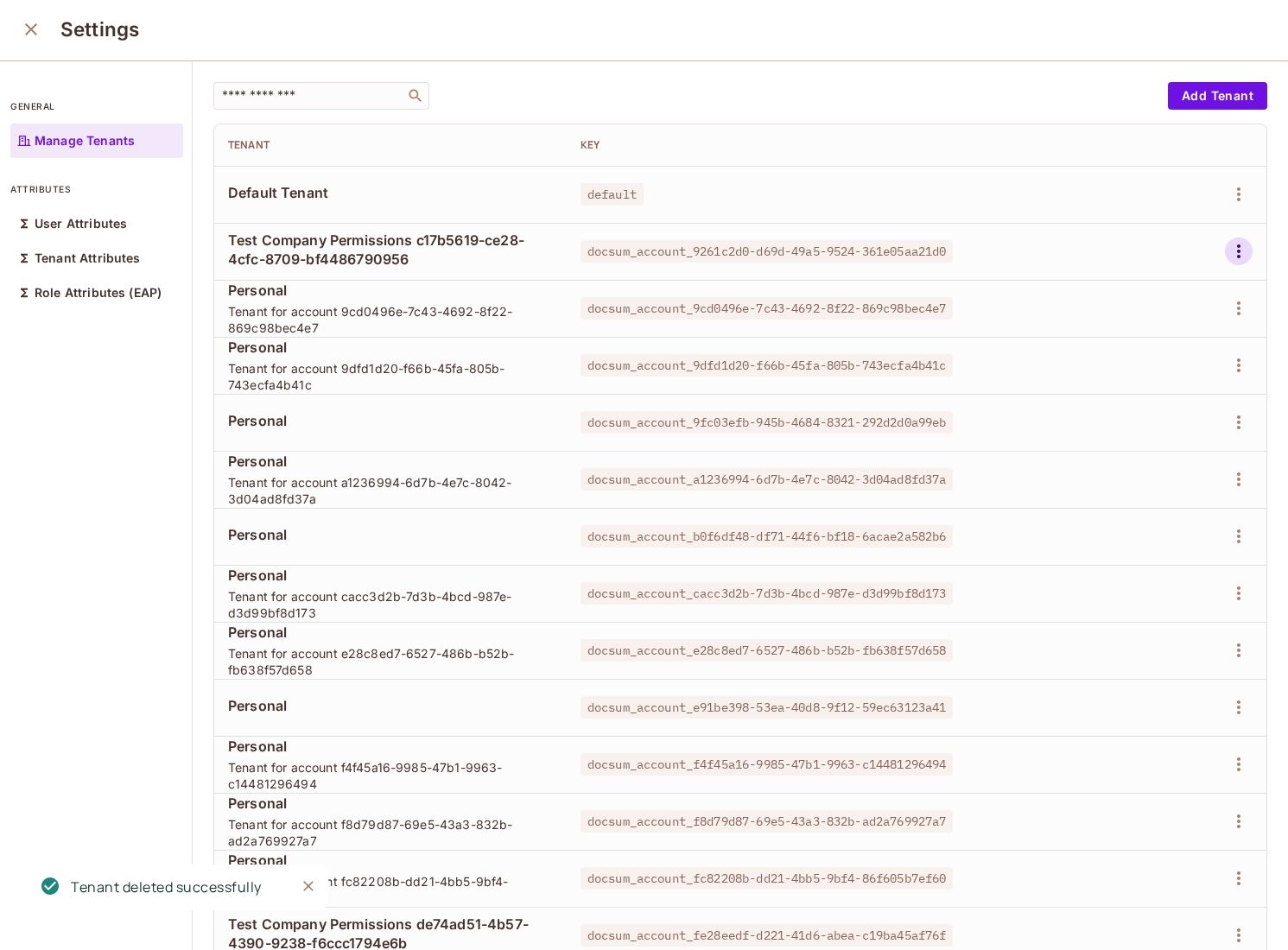
click at [1240, 256] on icon "button" at bounding box center [1239, 250] width 4 height 13
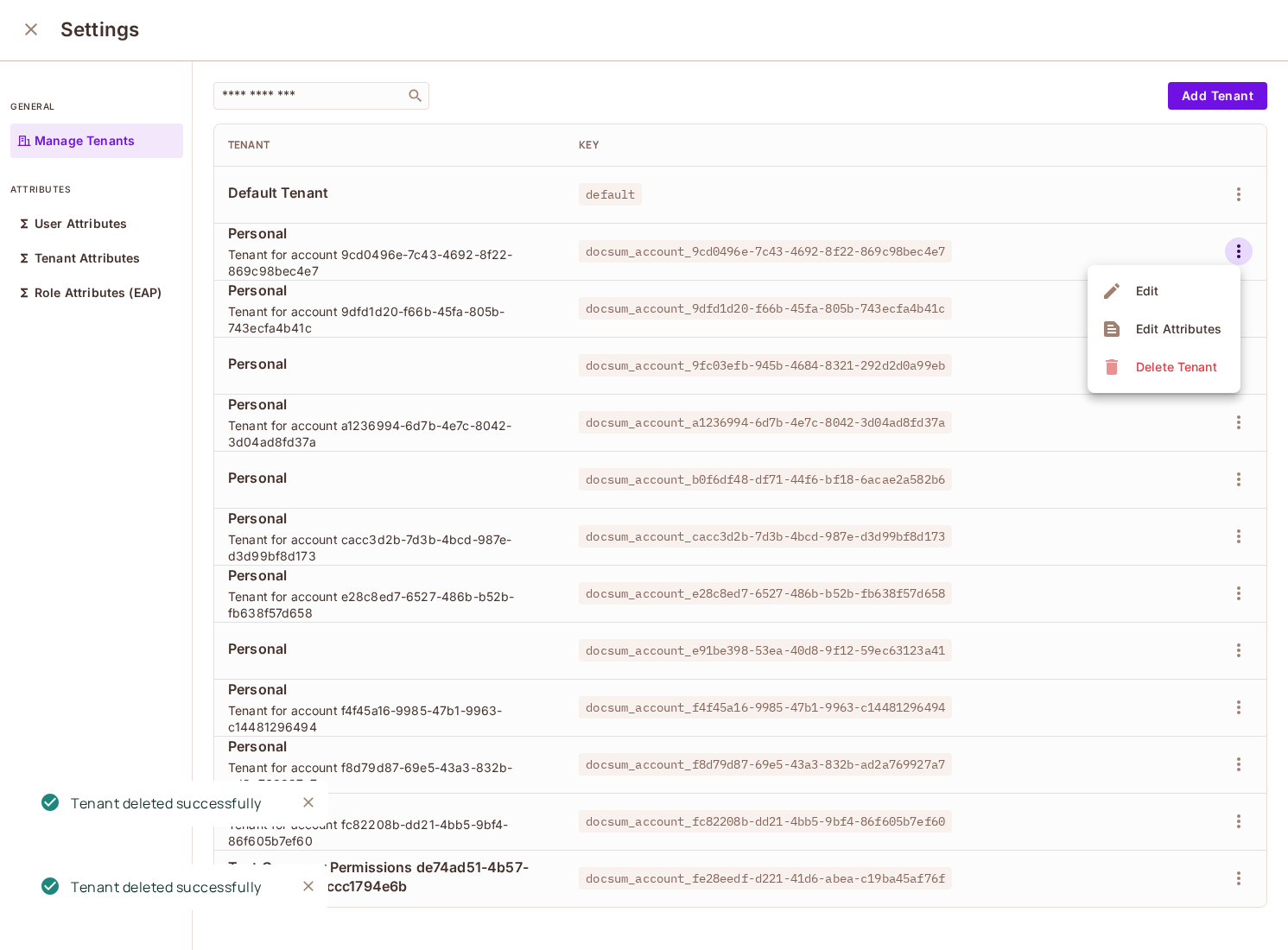
click at [1137, 364] on div "Delete Tenant" at bounding box center [1176, 366] width 81 height 17
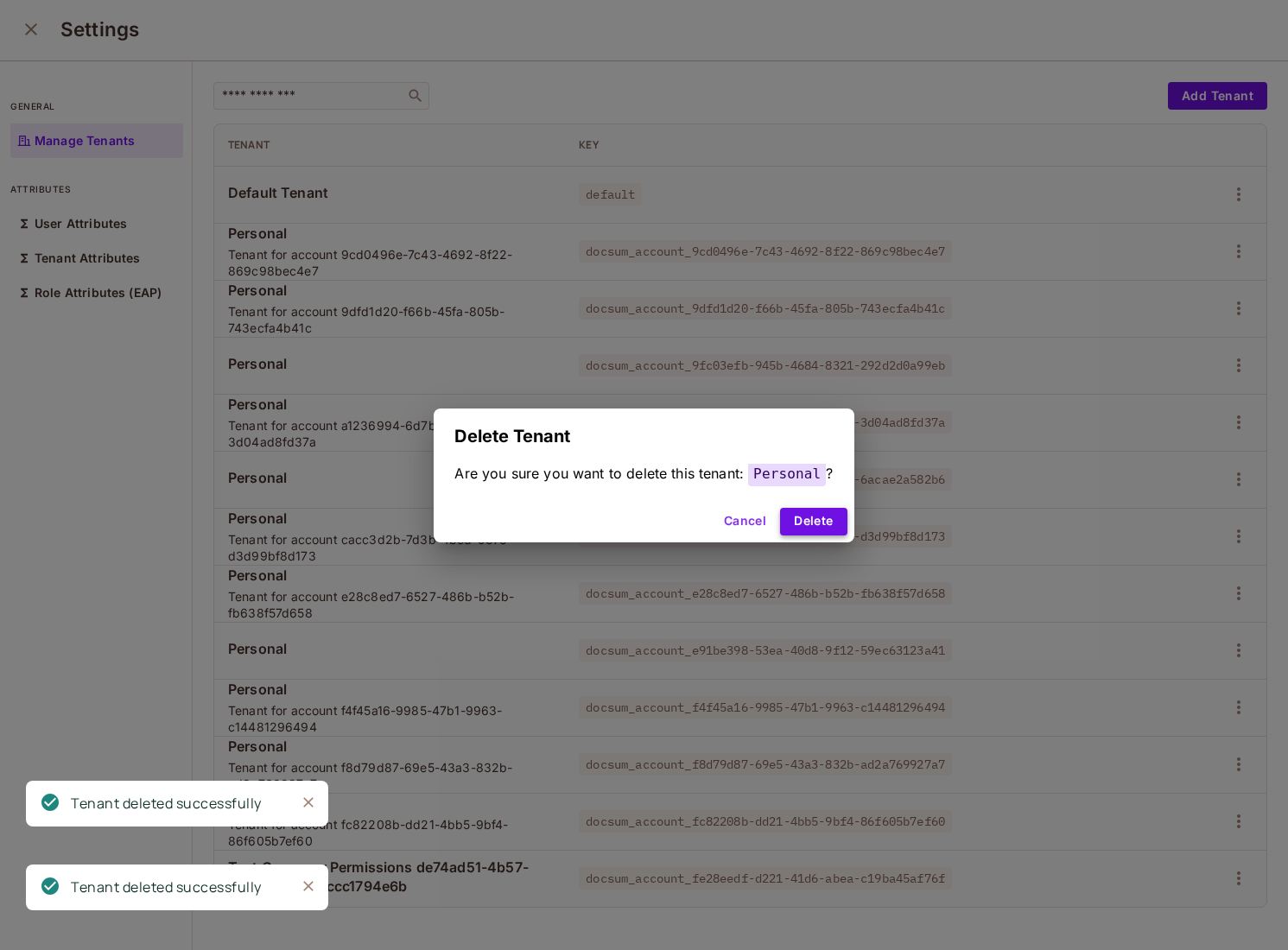
click at [838, 512] on button "Delete" at bounding box center [813, 521] width 66 height 28
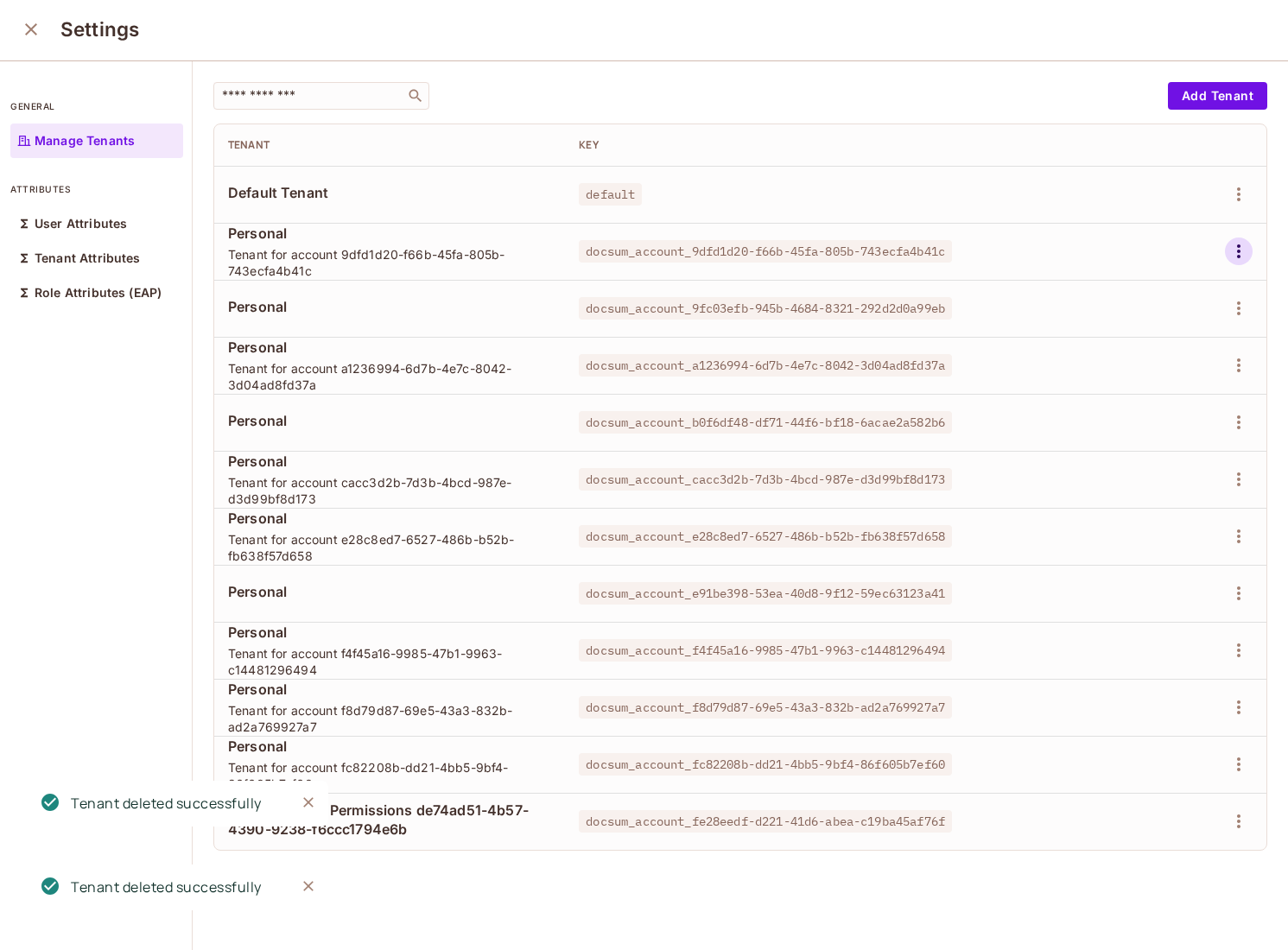
click at [1245, 250] on icon "button" at bounding box center [1238, 251] width 21 height 21
click at [1143, 370] on div "Delete Tenant" at bounding box center [1176, 366] width 81 height 17
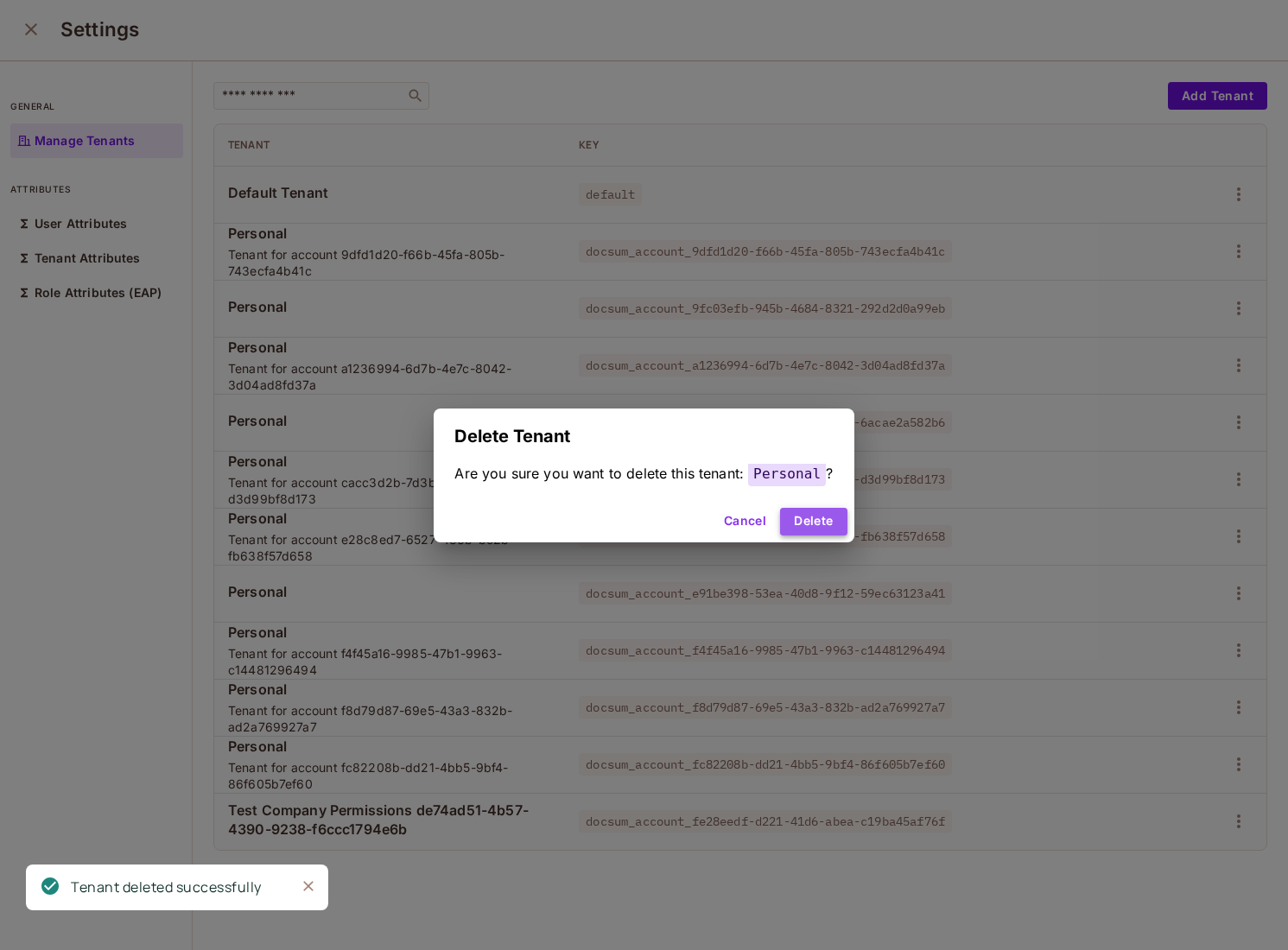
click at [795, 521] on button "Delete" at bounding box center [813, 521] width 66 height 28
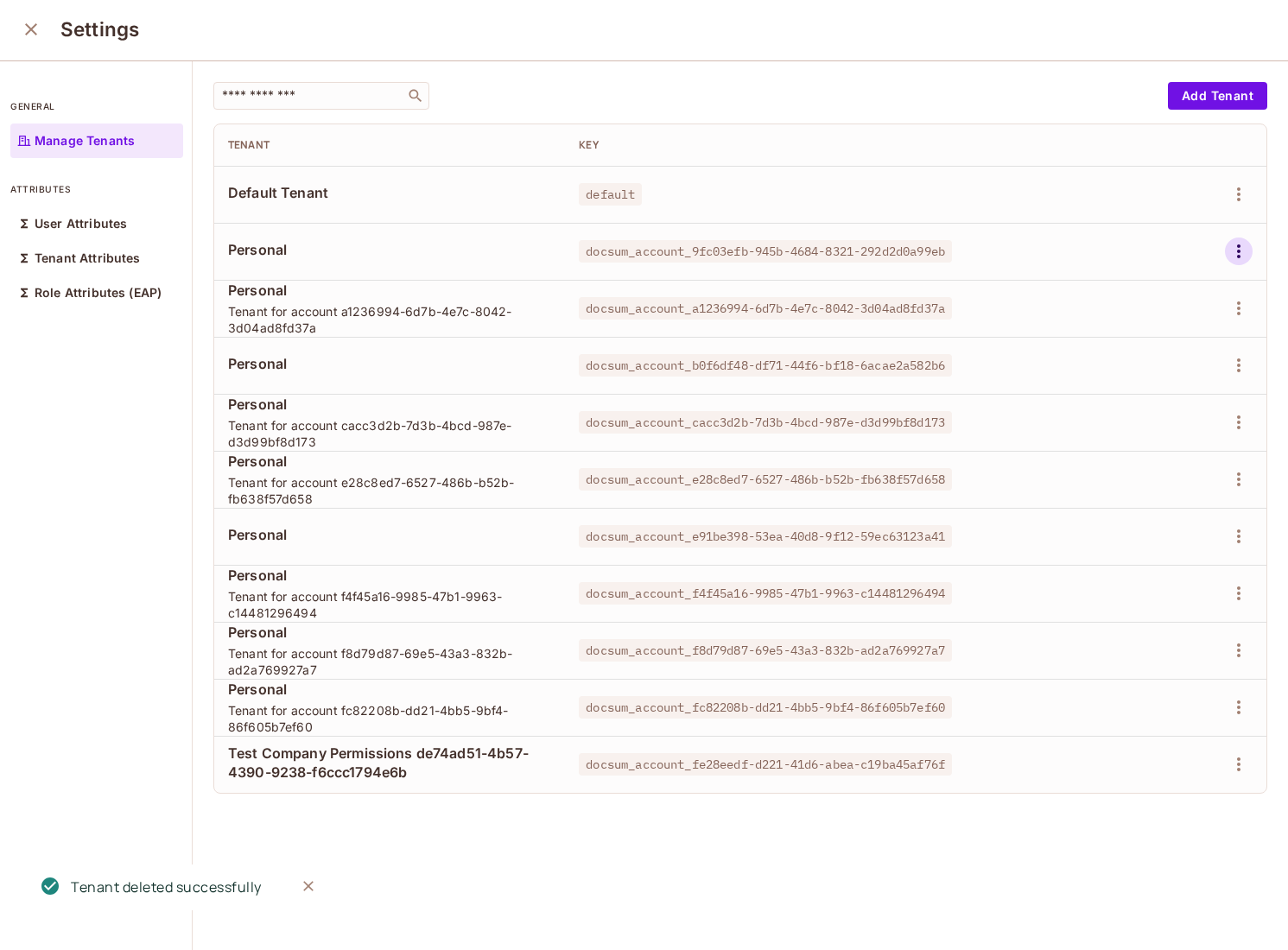
click at [1242, 256] on icon "button" at bounding box center [1238, 251] width 21 height 21
click at [1148, 368] on div "Delete Tenant" at bounding box center [1176, 366] width 81 height 17
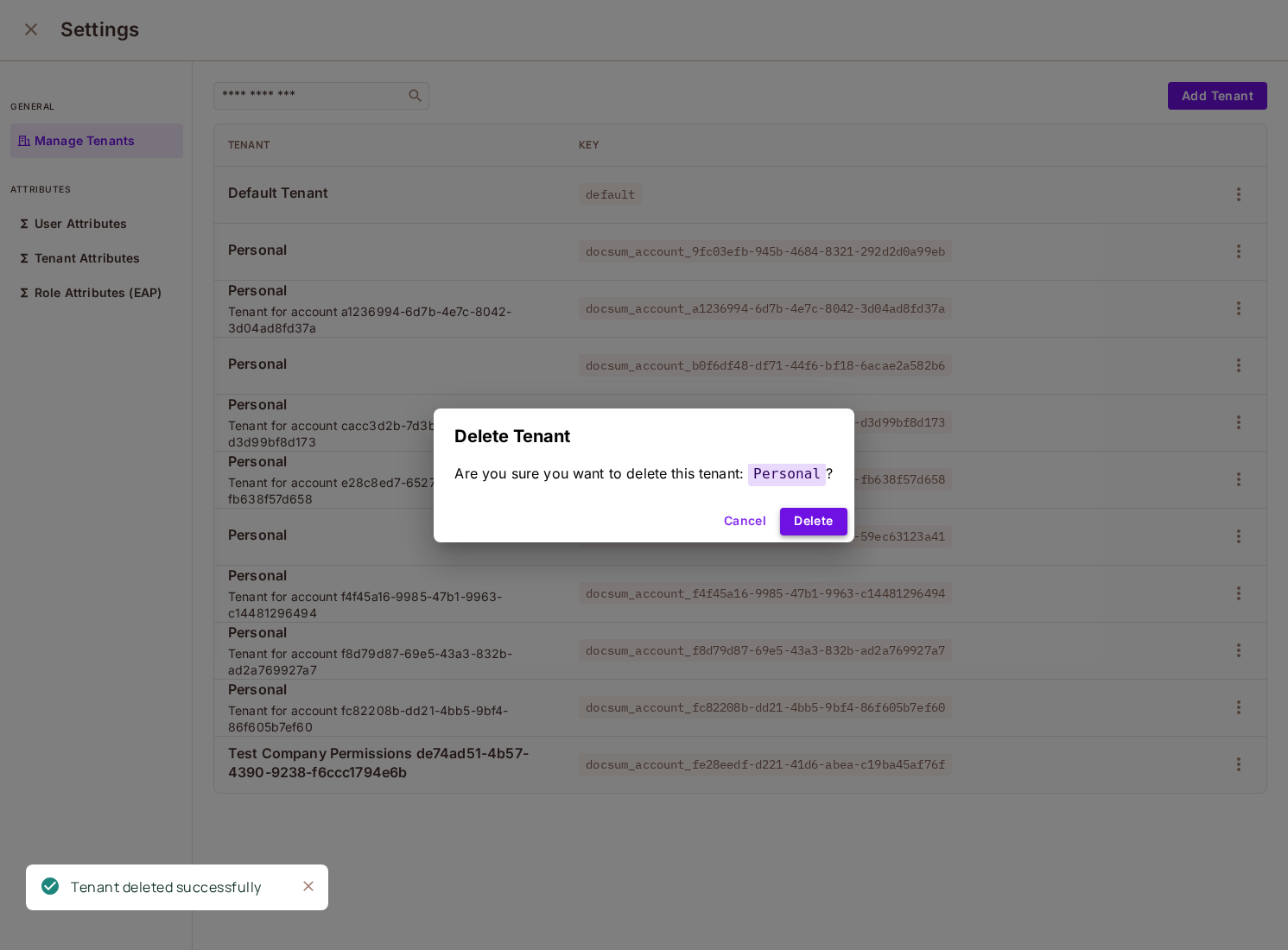
click at [829, 526] on button "Delete" at bounding box center [813, 521] width 66 height 28
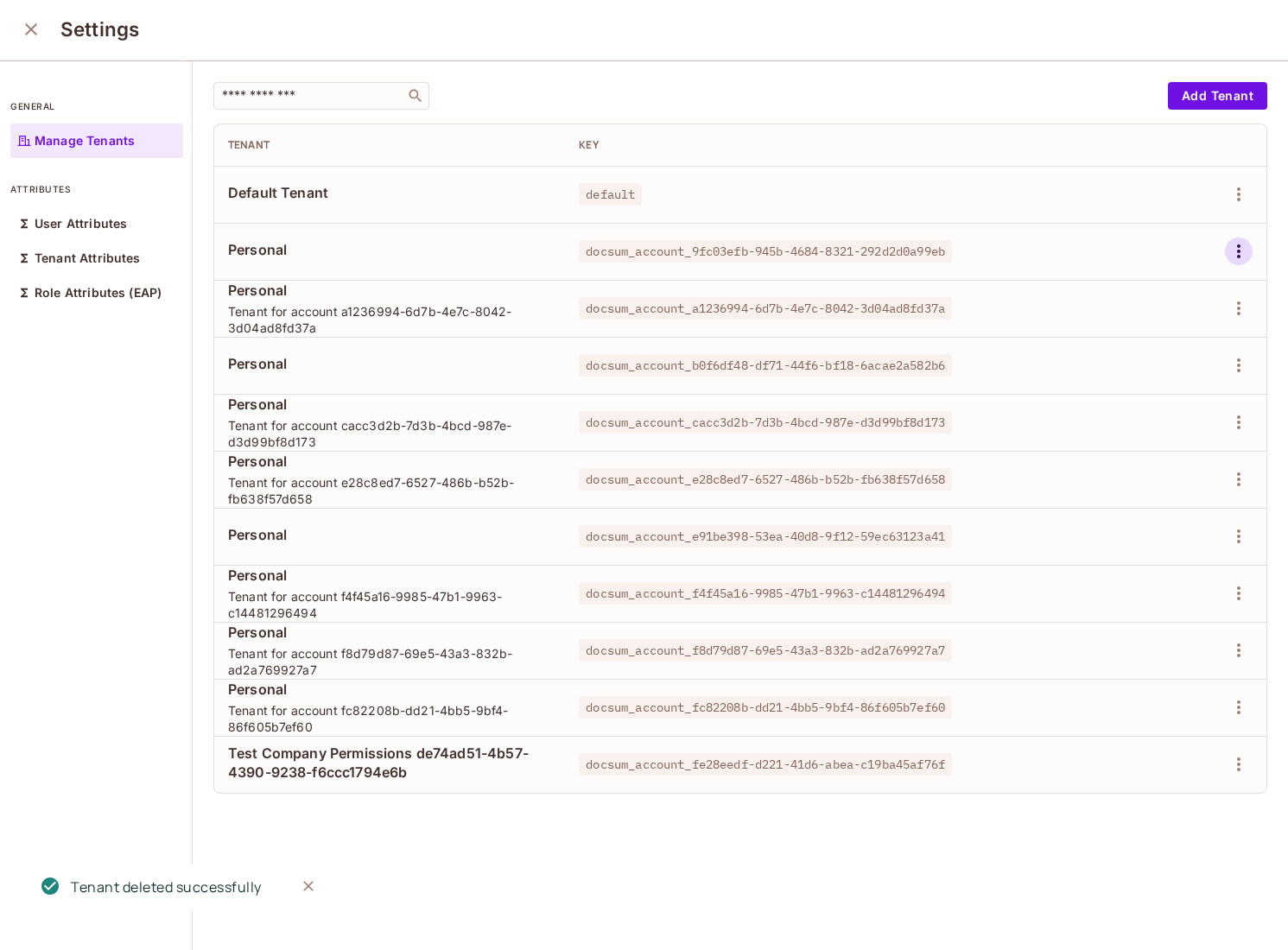
click at [1244, 253] on icon "button" at bounding box center [1238, 251] width 21 height 21
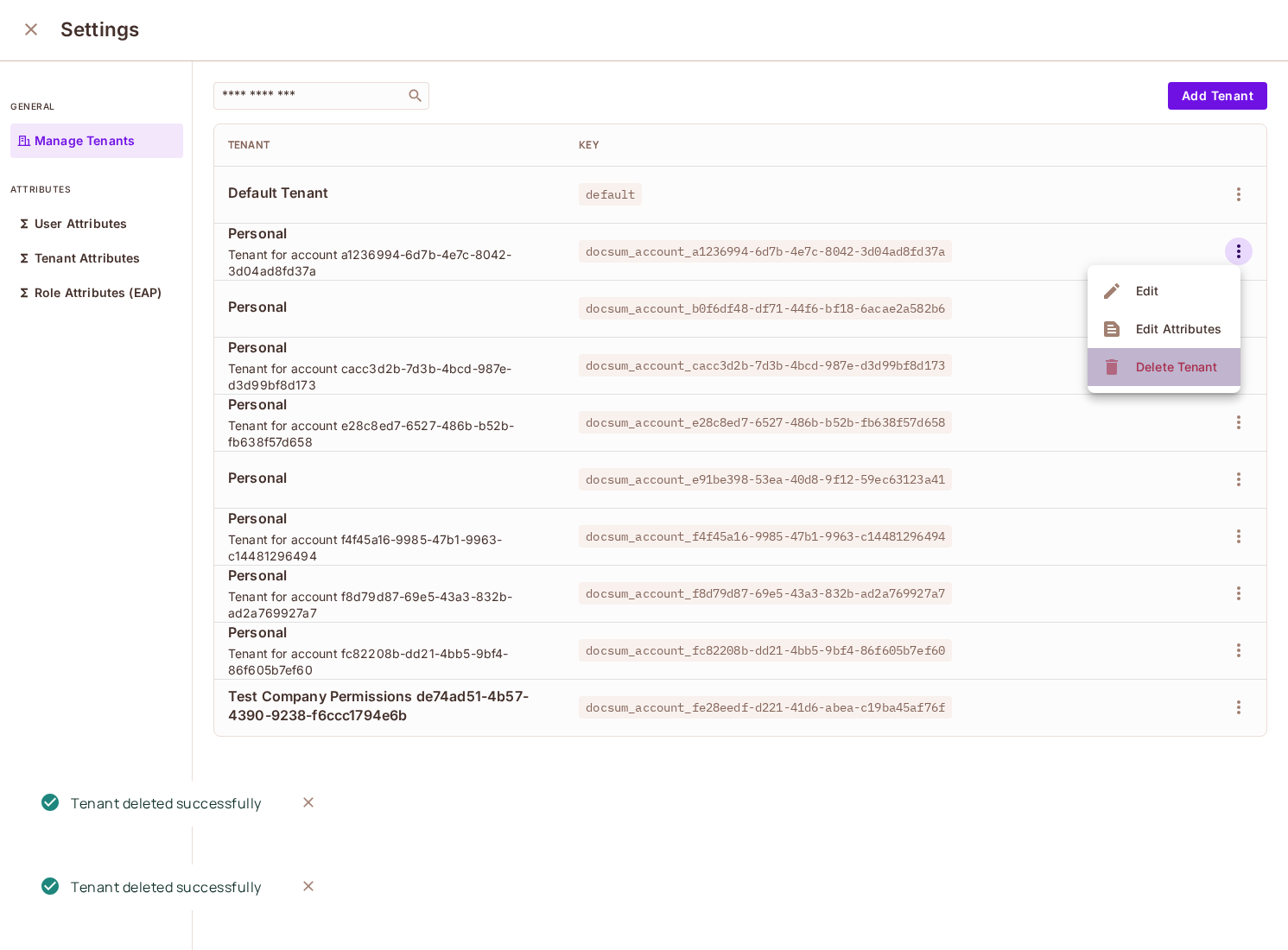
click at [1174, 361] on div "Delete Tenant" at bounding box center [1176, 366] width 81 height 17
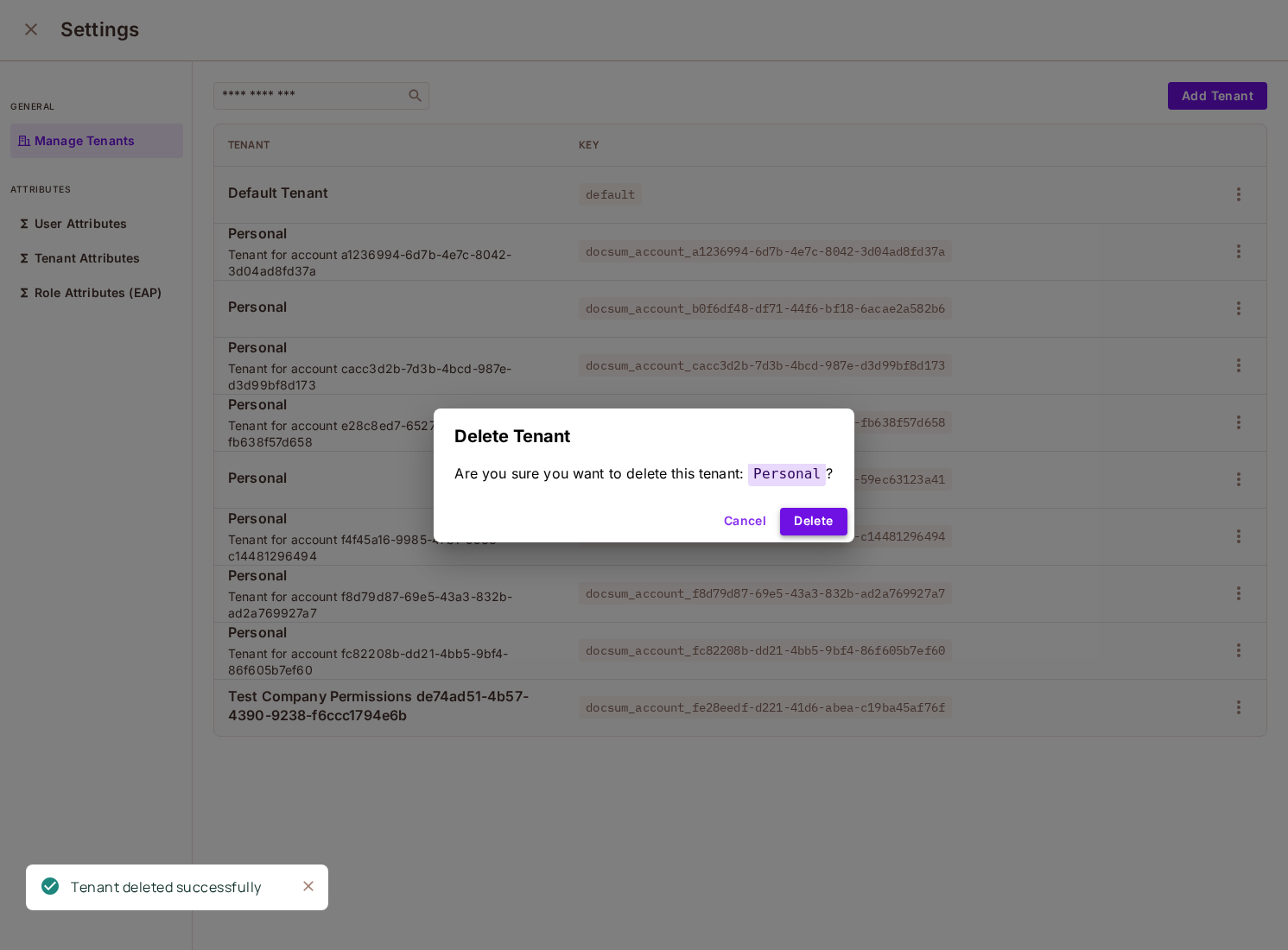
click at [839, 525] on button "Delete" at bounding box center [813, 521] width 66 height 28
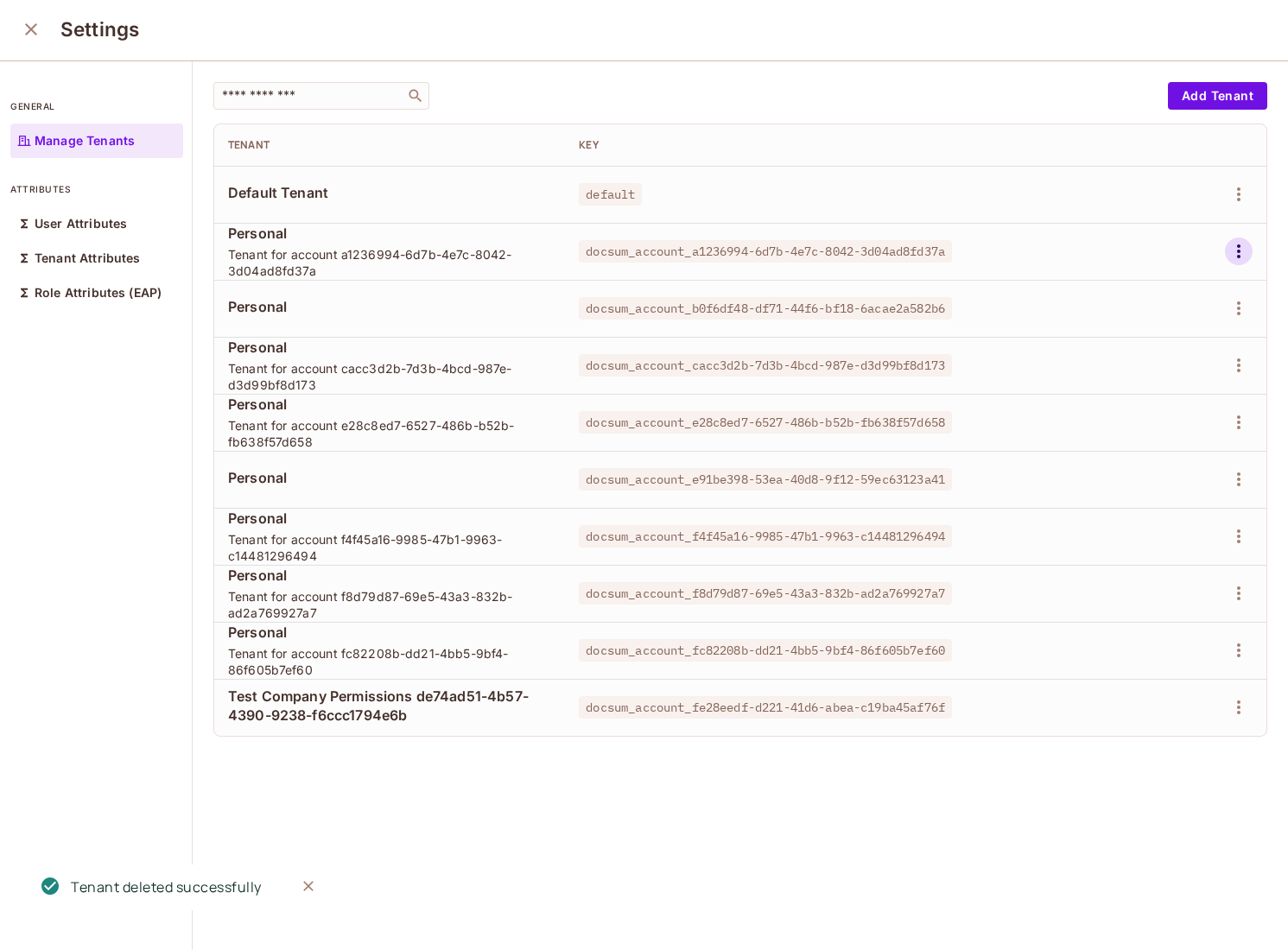
click at [1242, 260] on icon "button" at bounding box center [1238, 251] width 21 height 21
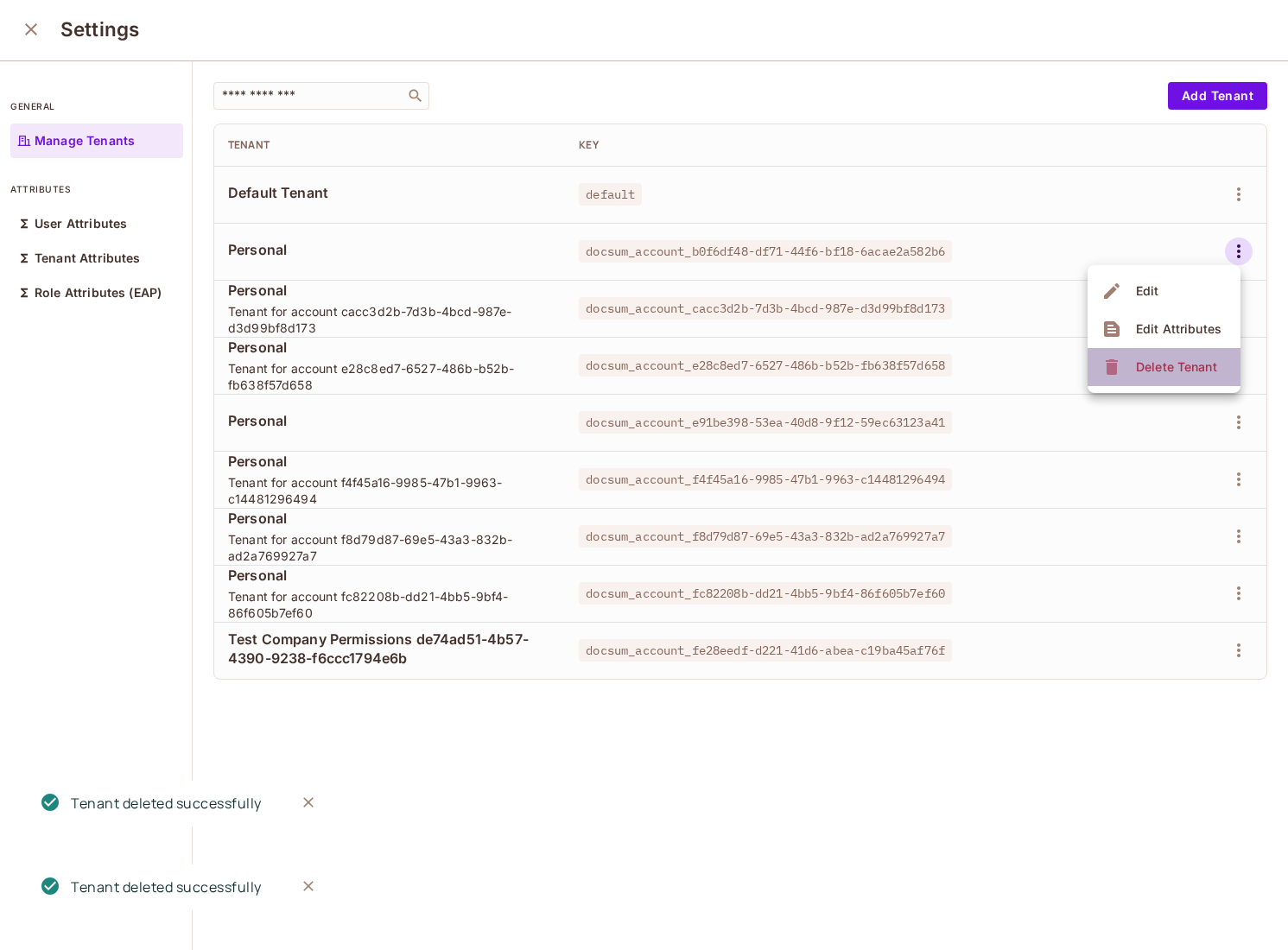
click at [1169, 363] on div "Delete Tenant" at bounding box center [1176, 366] width 81 height 17
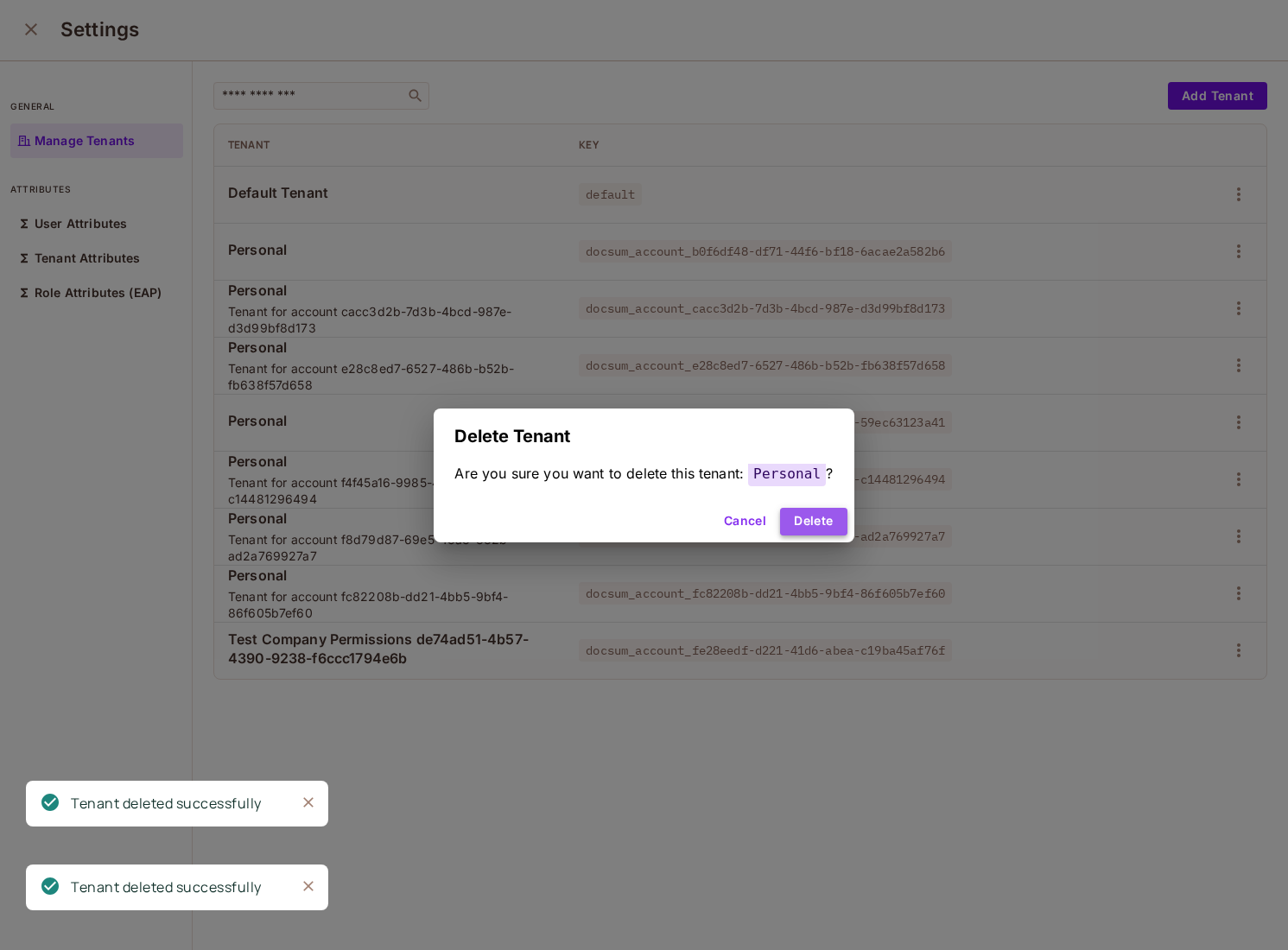
click at [812, 520] on button "Delete" at bounding box center [813, 521] width 66 height 28
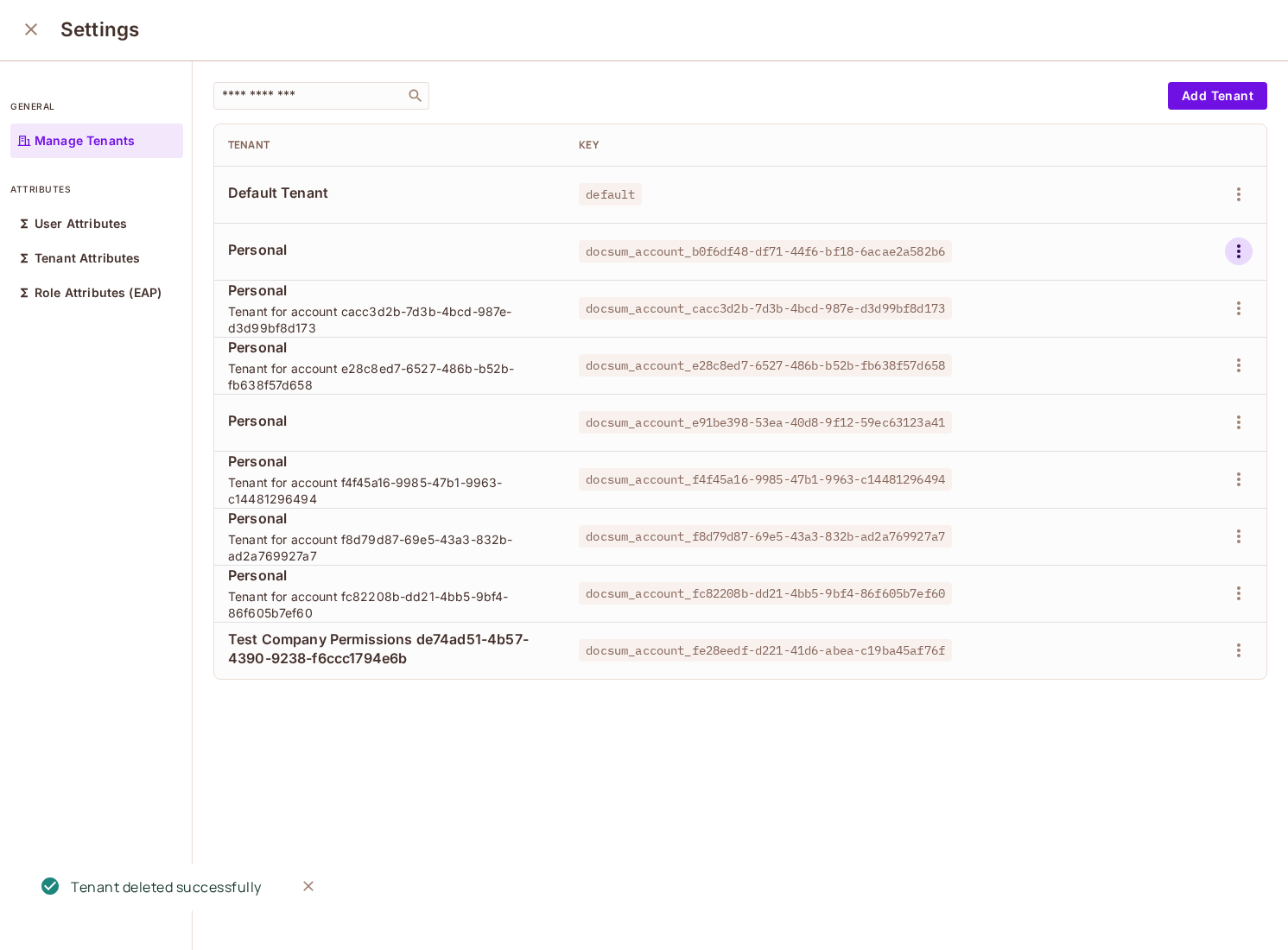
click at [1242, 254] on icon "button" at bounding box center [1238, 251] width 21 height 21
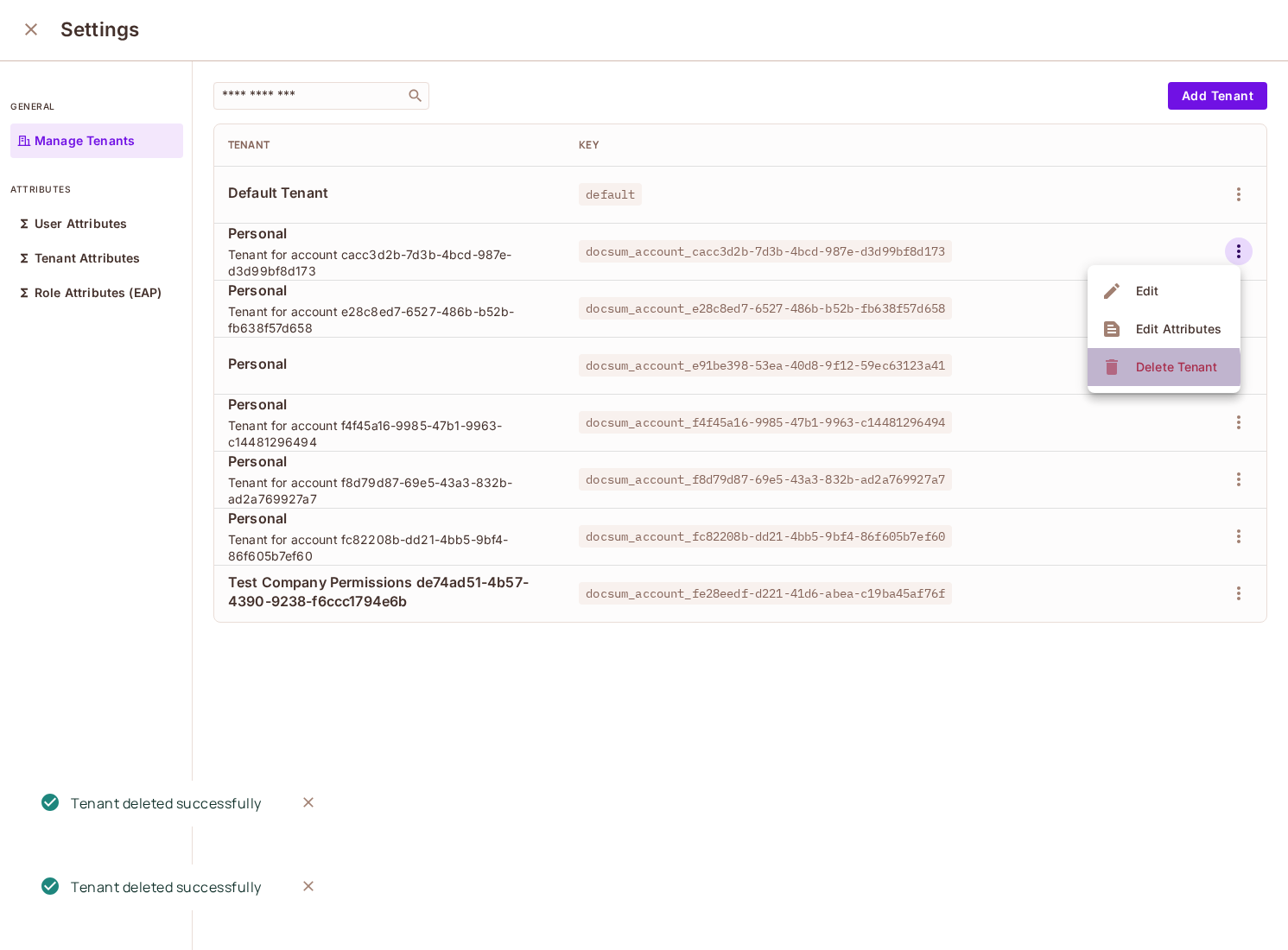
click at [1129, 369] on div "Delete Tenant" at bounding box center [1161, 366] width 121 height 28
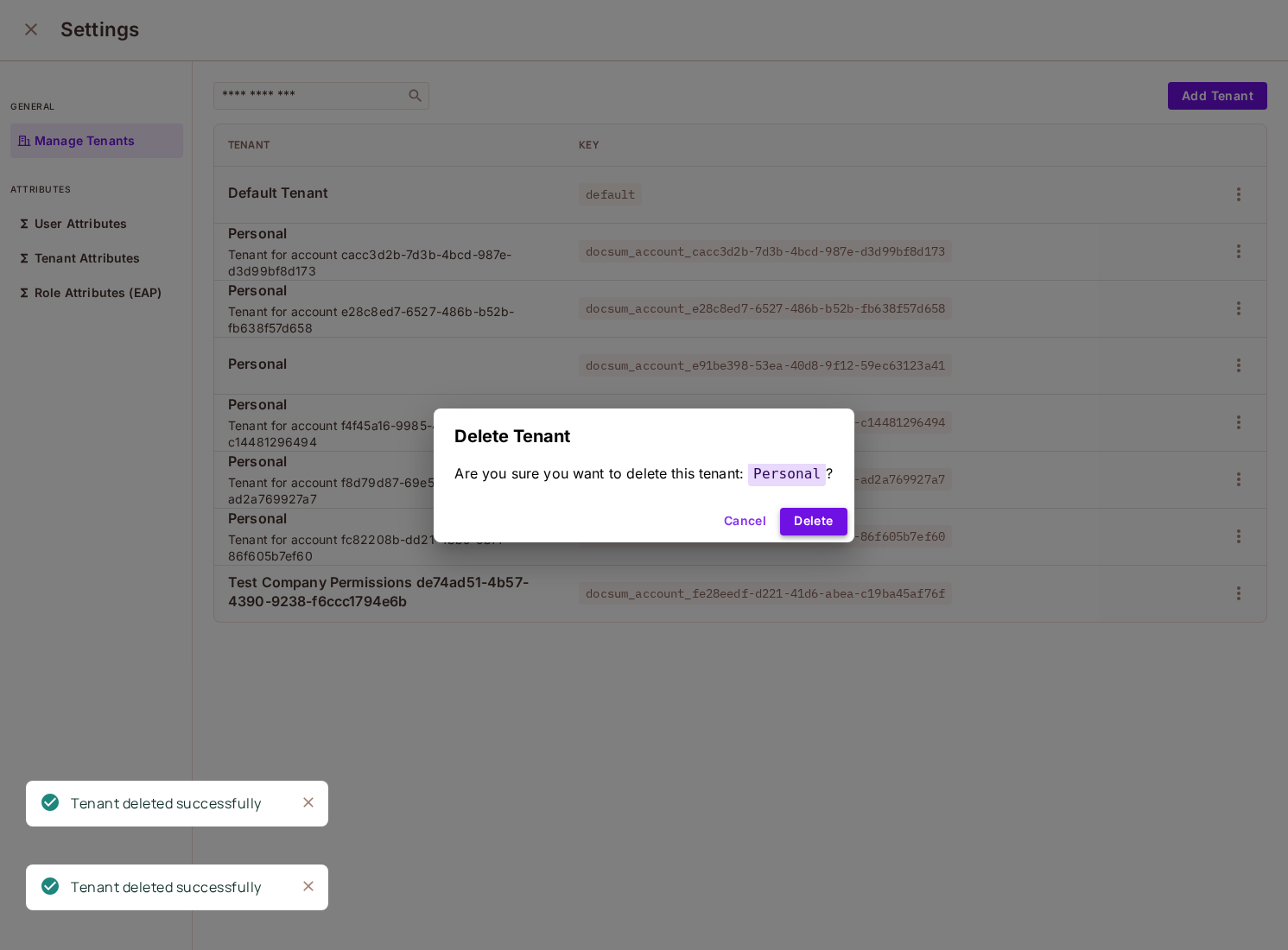
click at [785, 517] on button "Delete" at bounding box center [813, 521] width 66 height 28
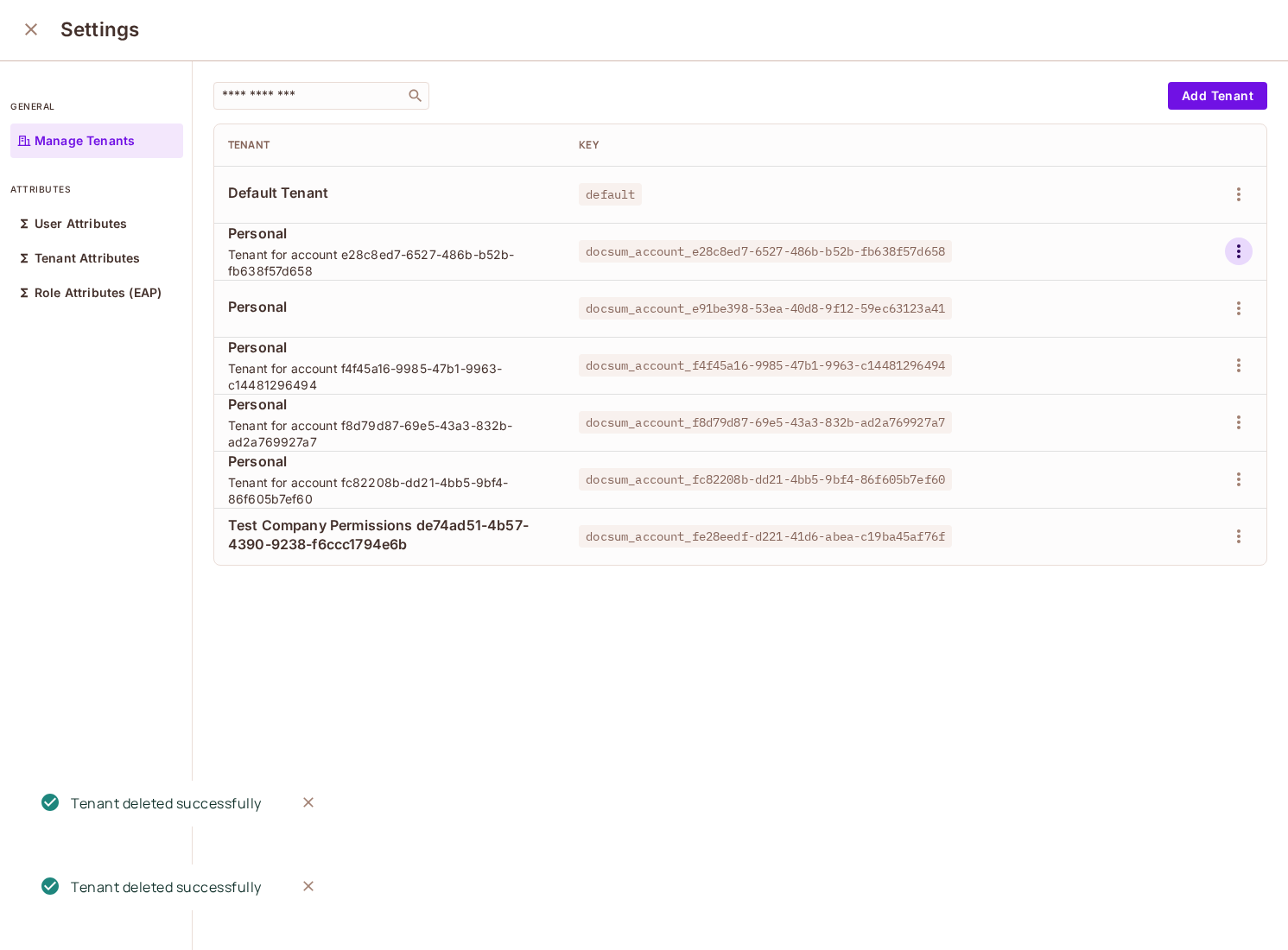
click at [1242, 252] on icon "button" at bounding box center [1238, 251] width 21 height 21
click at [1163, 365] on div "Delete Tenant" at bounding box center [1176, 366] width 81 height 17
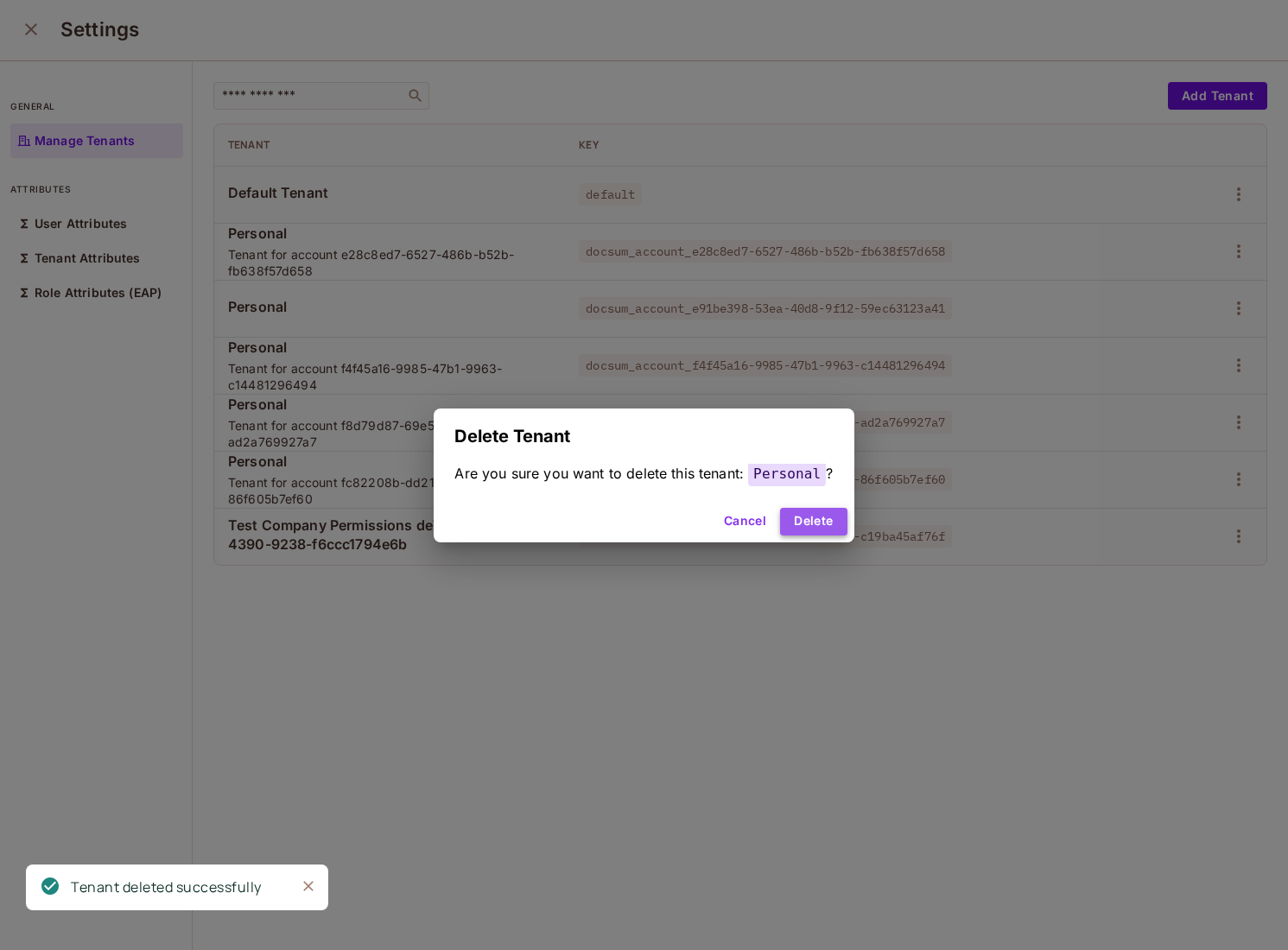
click at [805, 522] on button "Delete" at bounding box center [813, 521] width 66 height 28
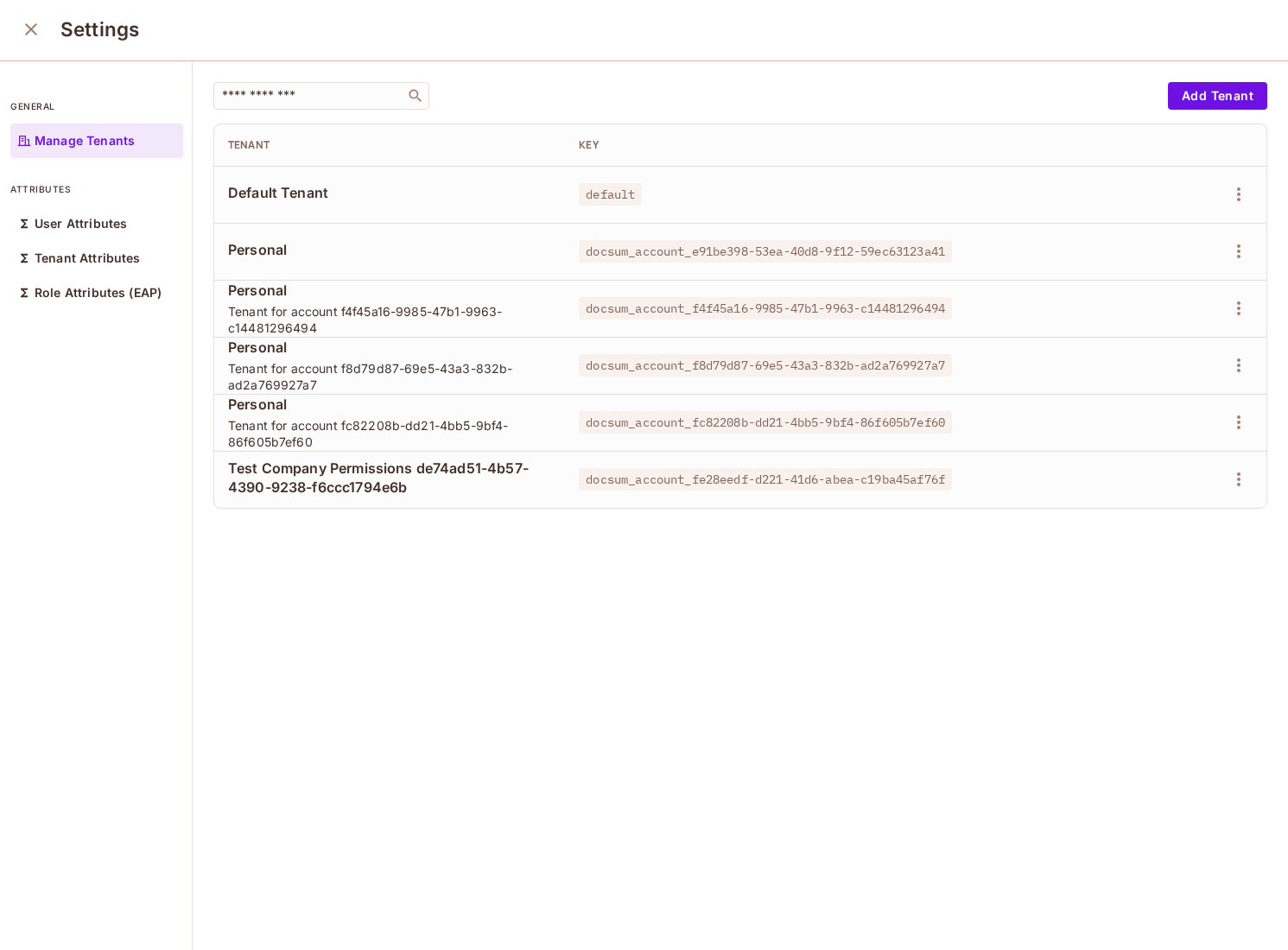
click at [1253, 253] on td at bounding box center [1191, 251] width 149 height 57
click at [1246, 249] on icon "button" at bounding box center [1238, 251] width 21 height 21
click at [1177, 369] on div "Delete Tenant" at bounding box center [1176, 366] width 81 height 17
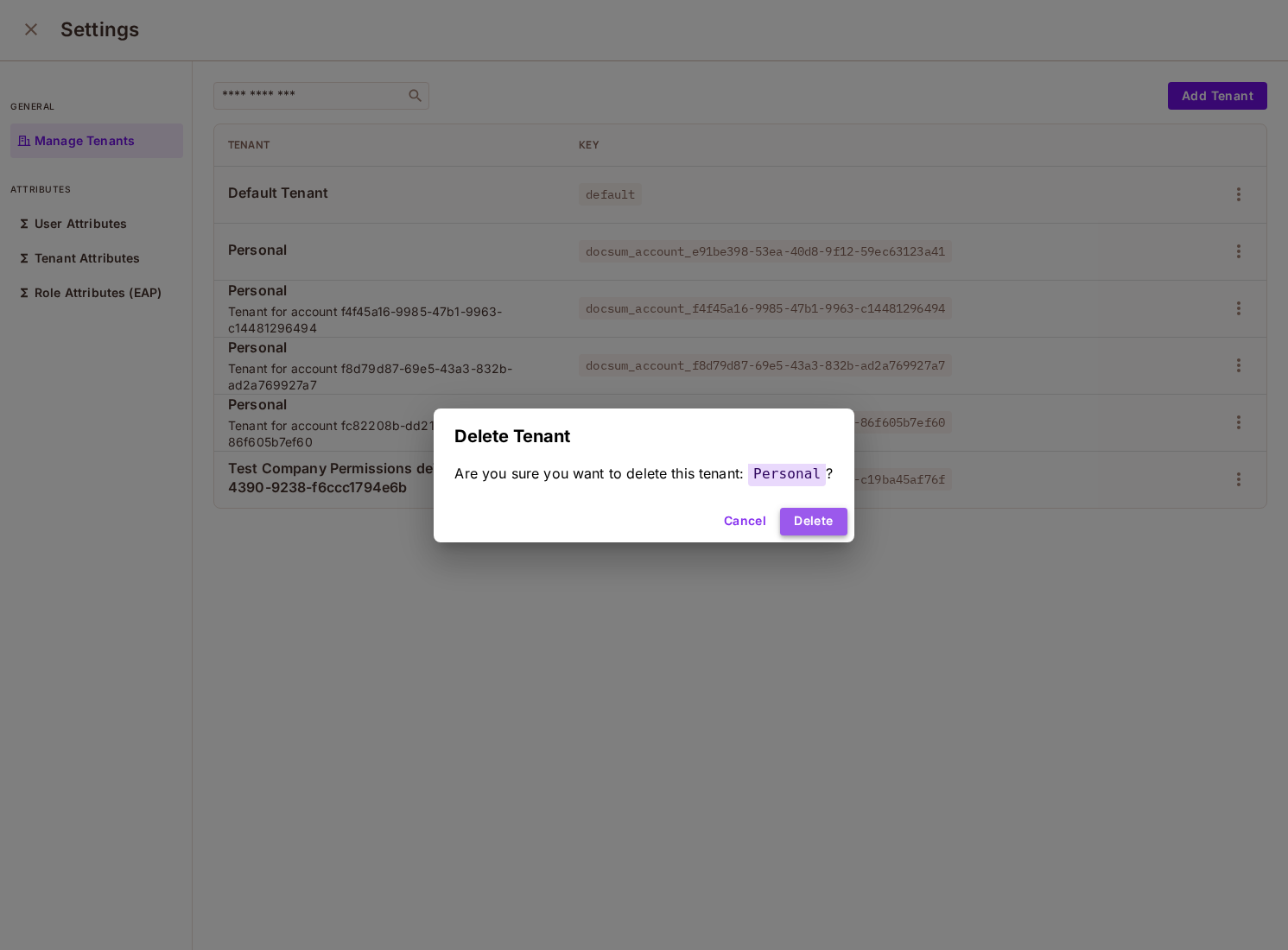
click at [819, 514] on button "Delete" at bounding box center [813, 521] width 66 height 28
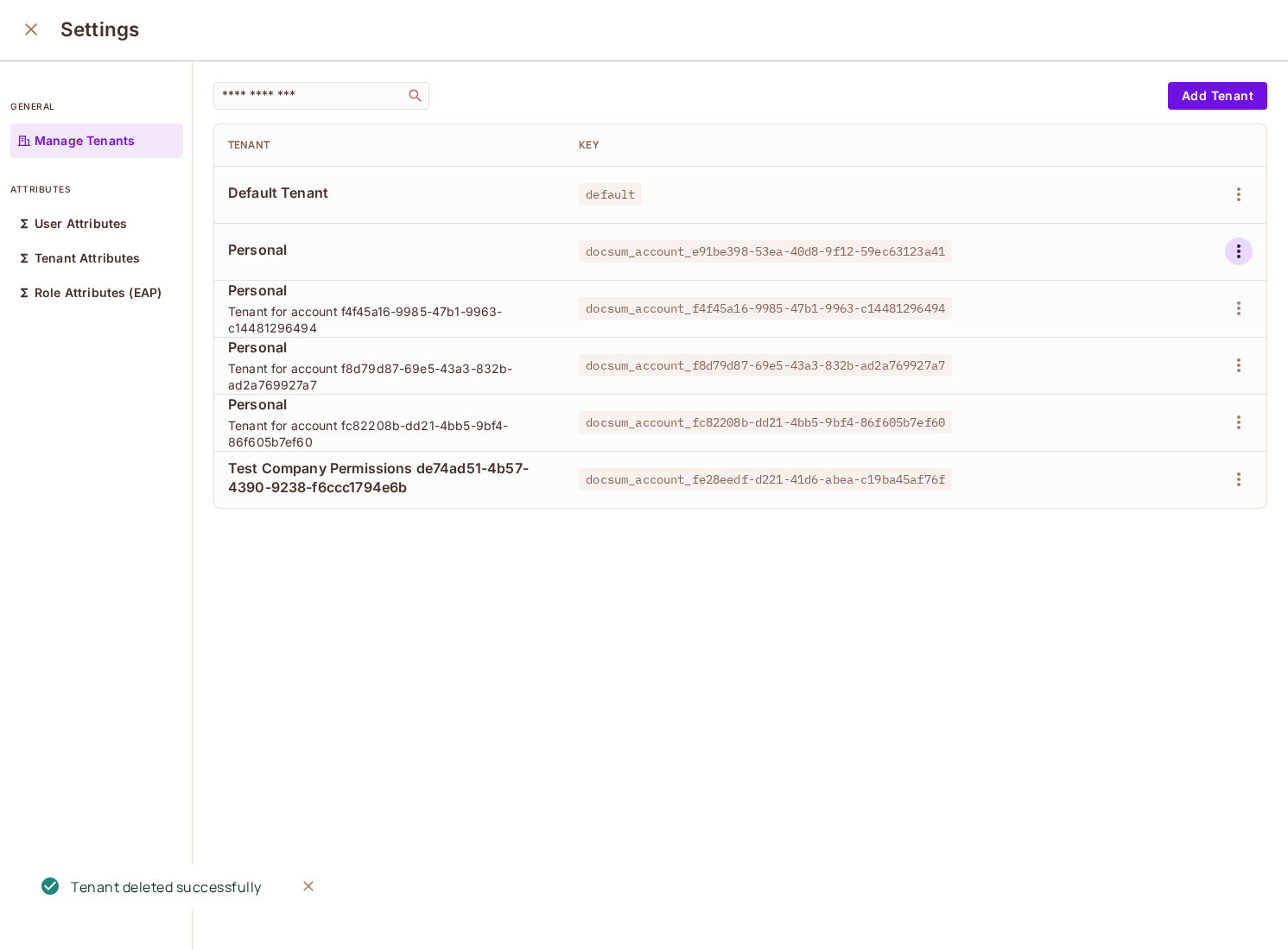
click at [1245, 244] on icon "button" at bounding box center [1238, 251] width 21 height 21
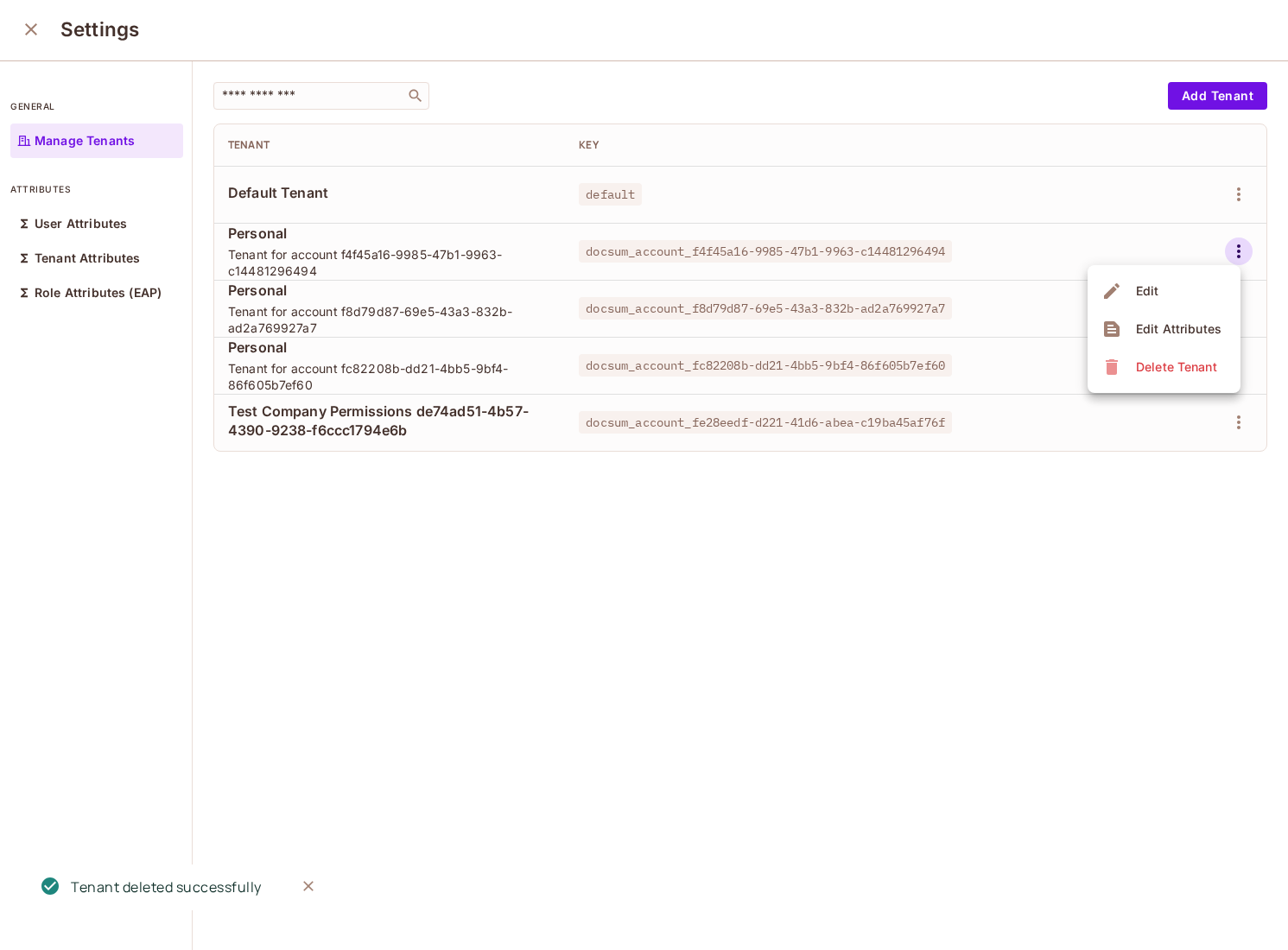
click at [1180, 359] on div "Delete Tenant" at bounding box center [1176, 366] width 81 height 17
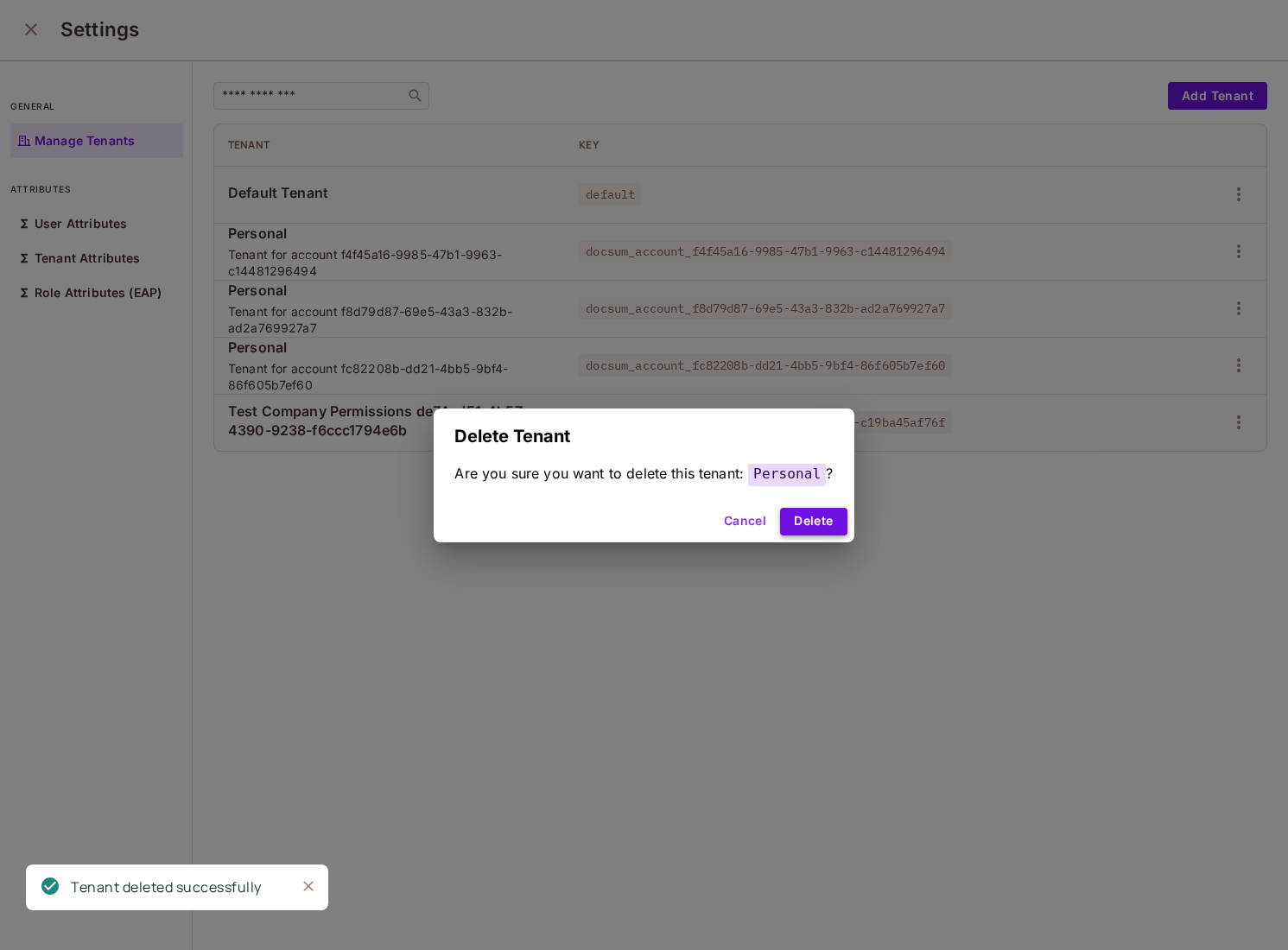
click at [801, 525] on button "Delete" at bounding box center [813, 521] width 66 height 28
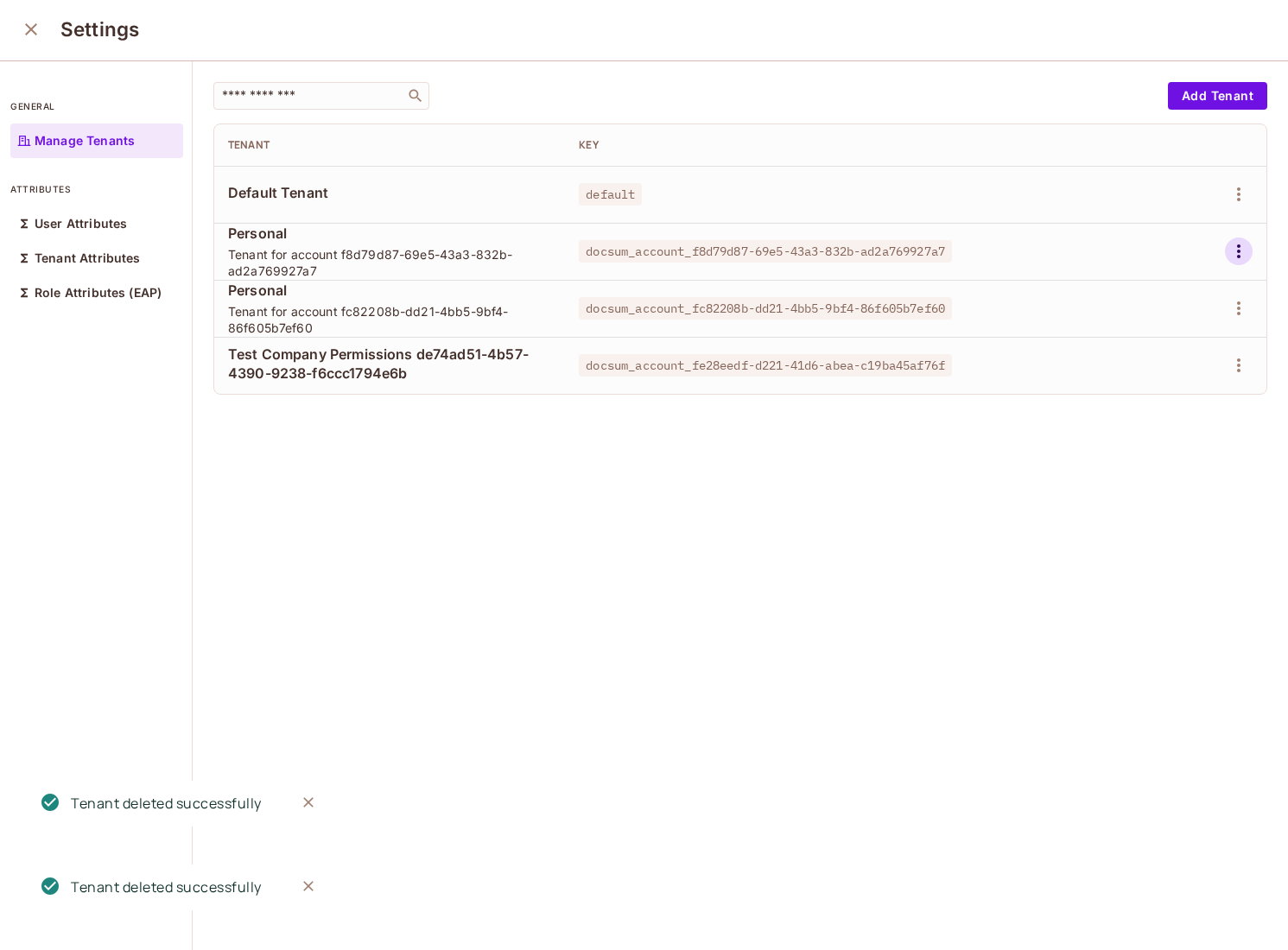
click at [1242, 248] on icon "button" at bounding box center [1238, 251] width 21 height 21
click at [1137, 365] on div "Delete Tenant" at bounding box center [1176, 366] width 81 height 17
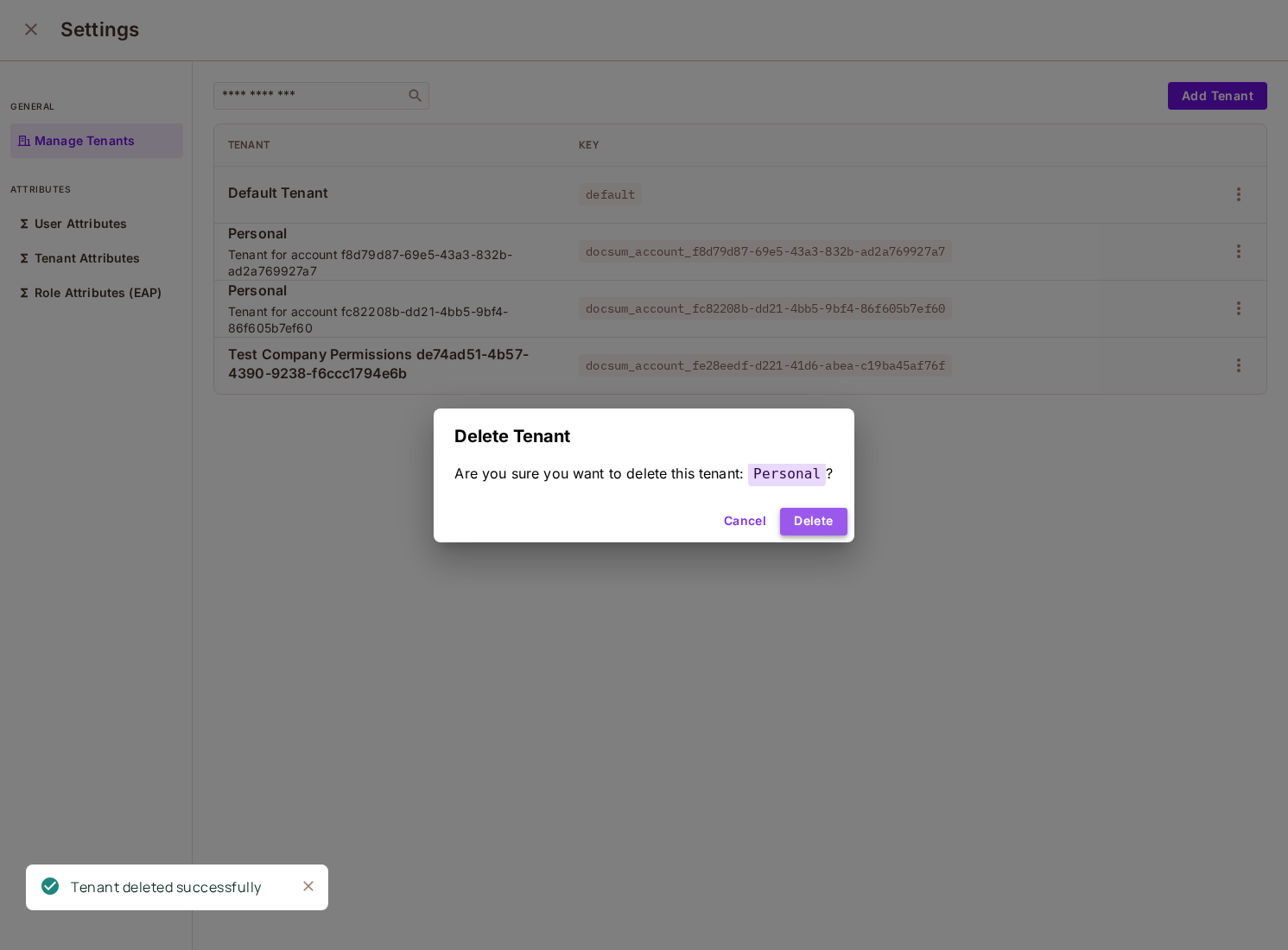
click at [809, 525] on button "Delete" at bounding box center [813, 521] width 66 height 28
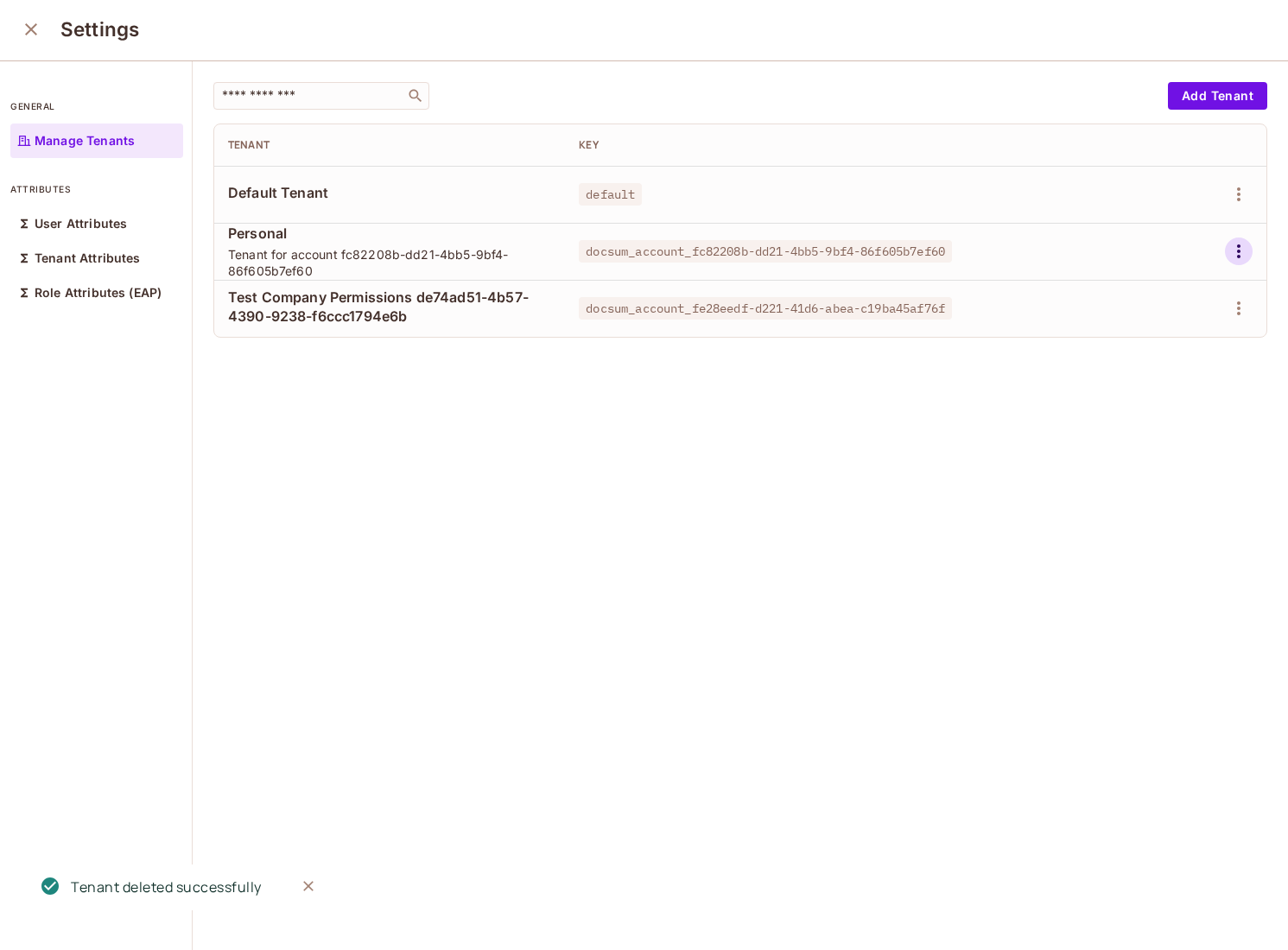
click at [1244, 241] on icon "button" at bounding box center [1238, 251] width 21 height 21
click at [1142, 363] on div "Delete Tenant" at bounding box center [1176, 366] width 81 height 17
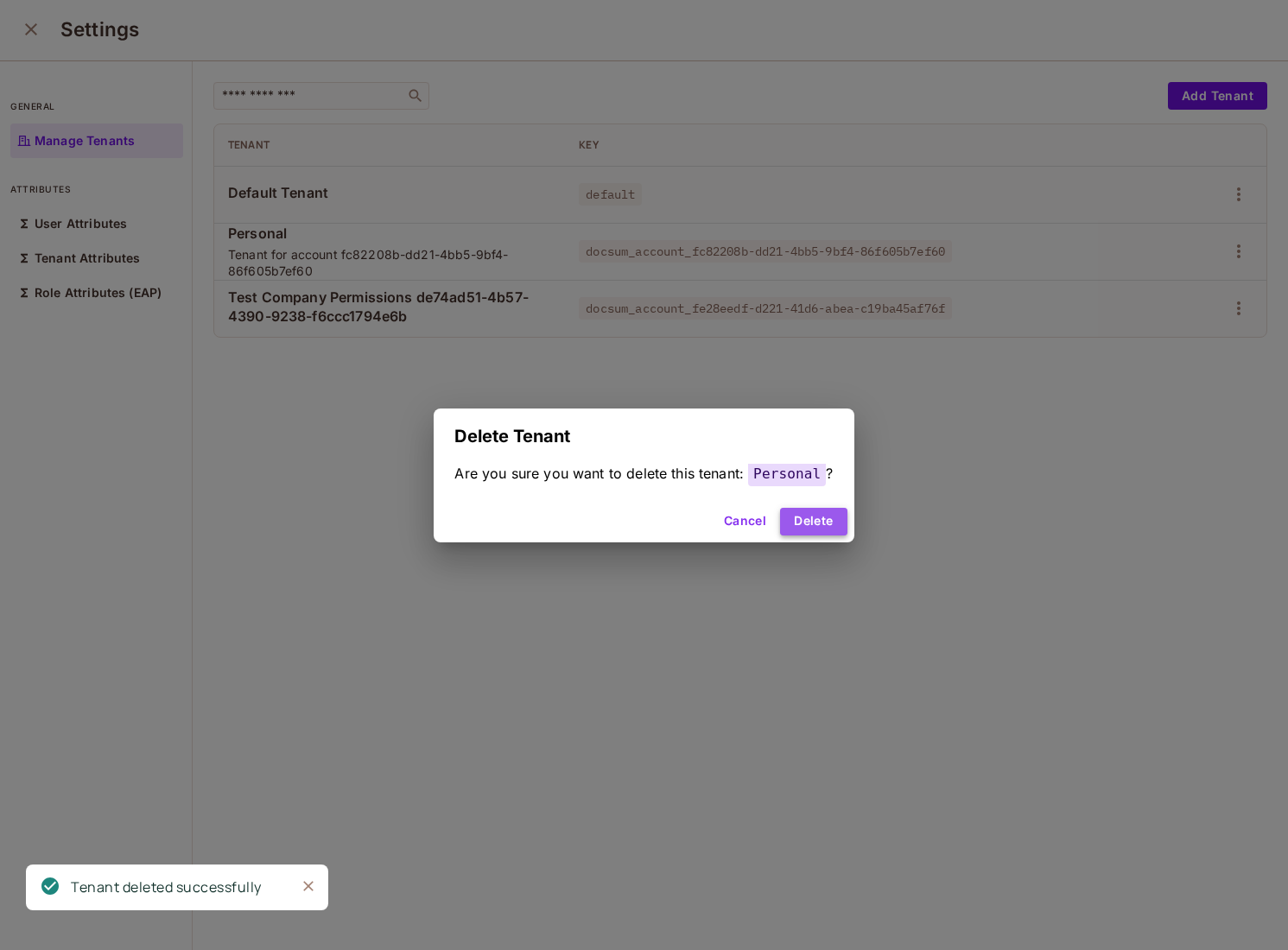
click at [808, 516] on button "Delete" at bounding box center [813, 521] width 66 height 28
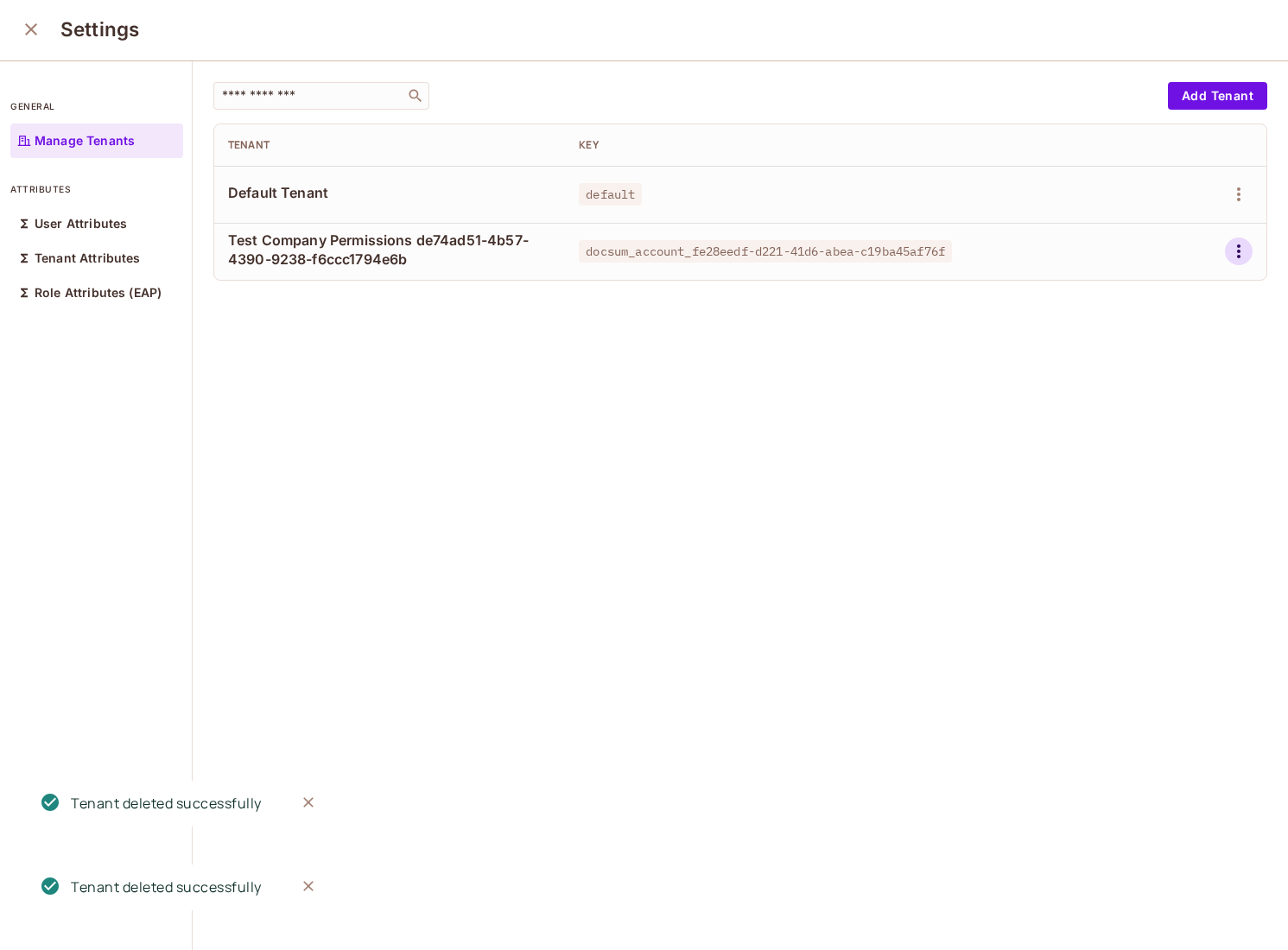
click at [1242, 256] on icon "button" at bounding box center [1238, 251] width 21 height 21
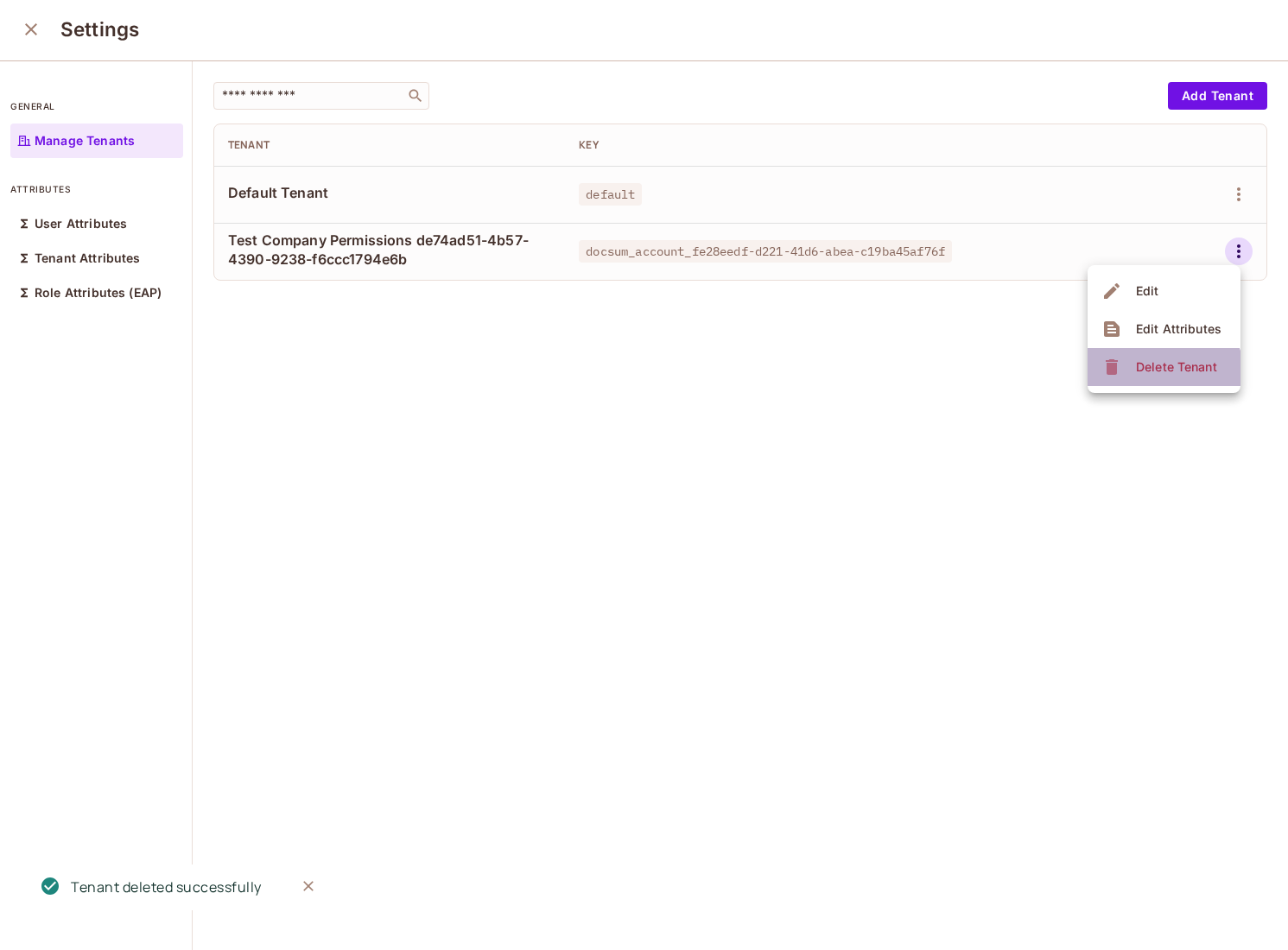
click at [1160, 377] on span "Delete Tenant" at bounding box center [1176, 366] width 91 height 28
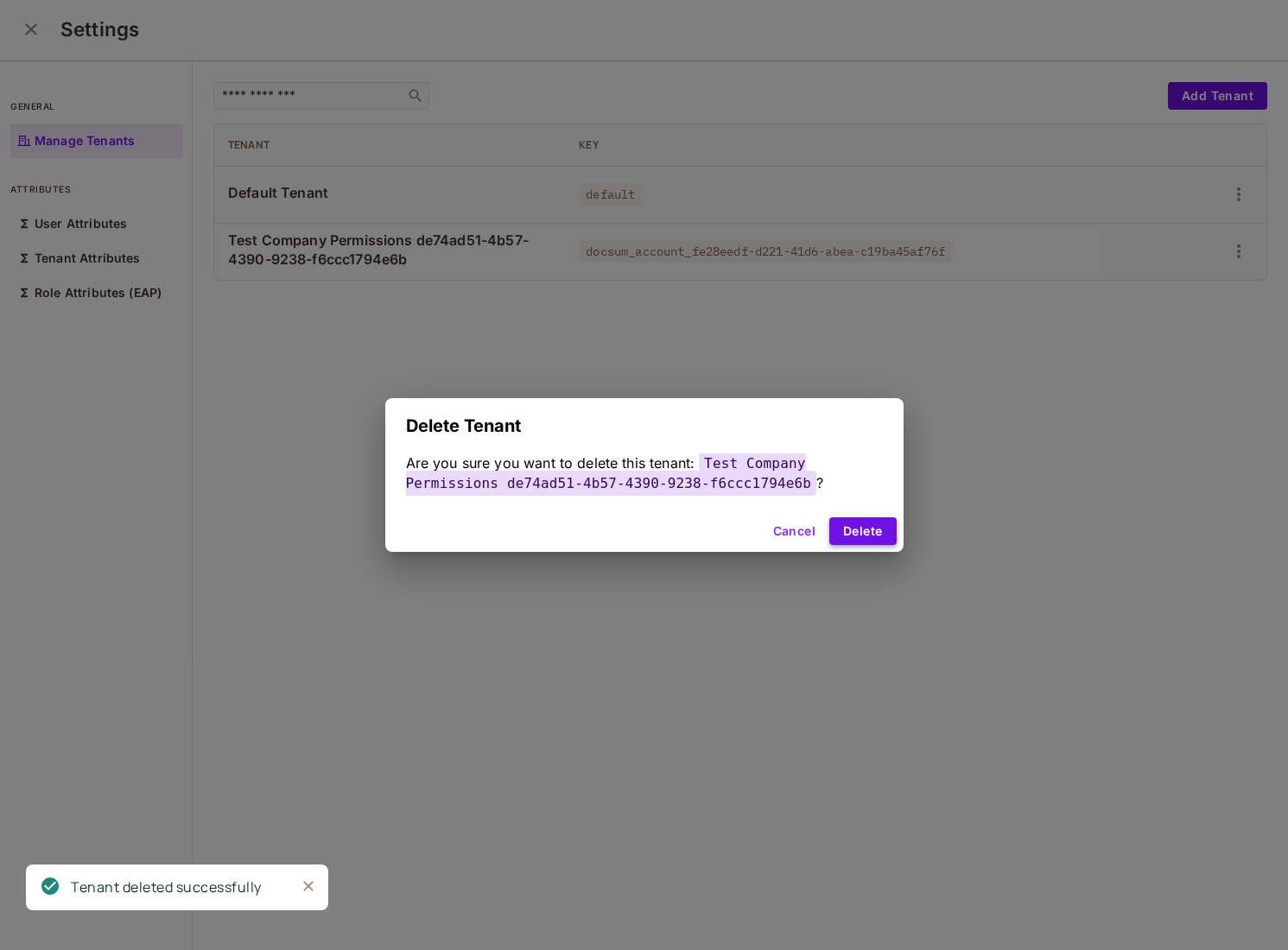
click at [884, 528] on button "Delete" at bounding box center [863, 531] width 66 height 28
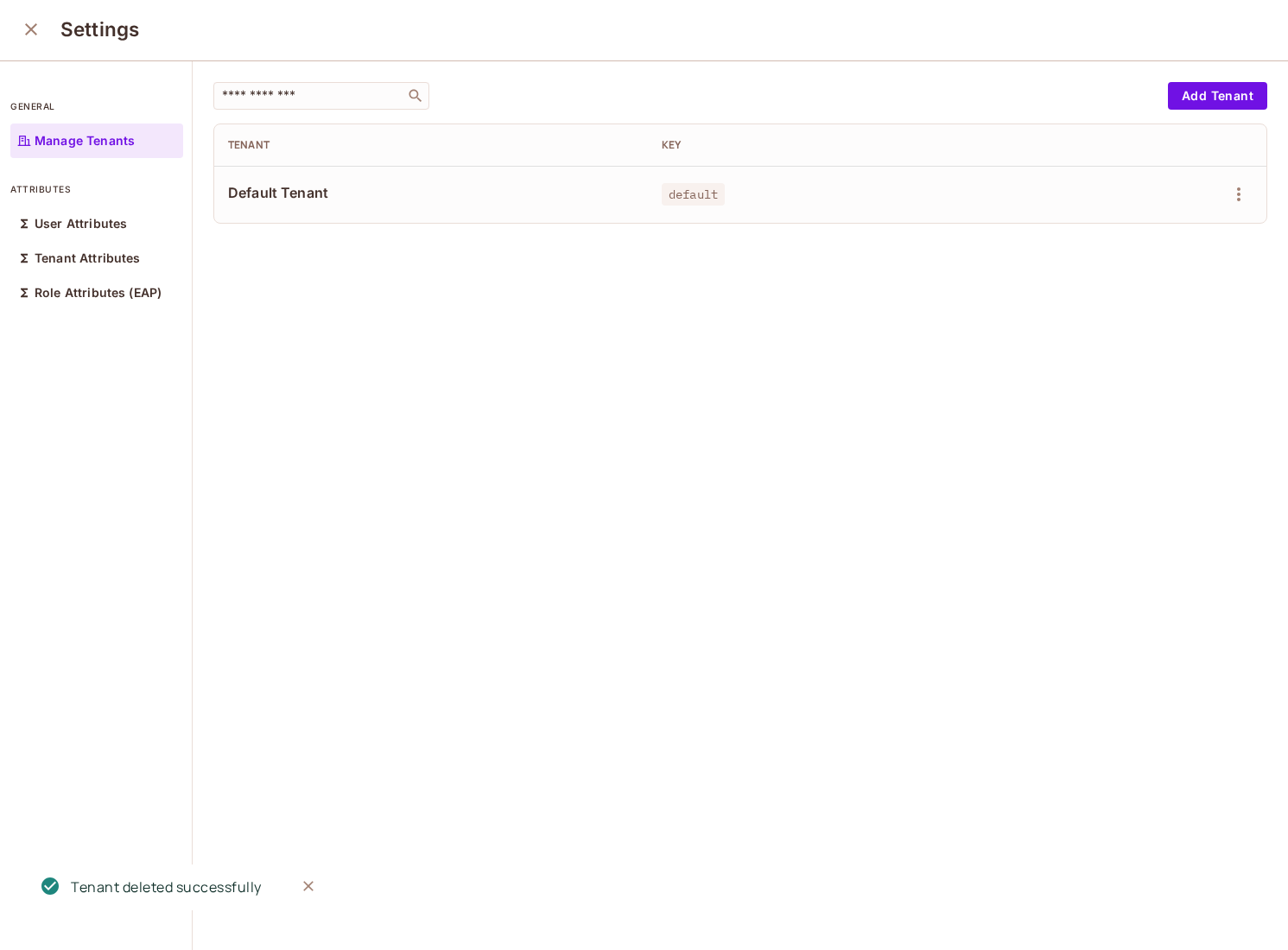
click at [27, 38] on icon "close" at bounding box center [30, 29] width 21 height 21
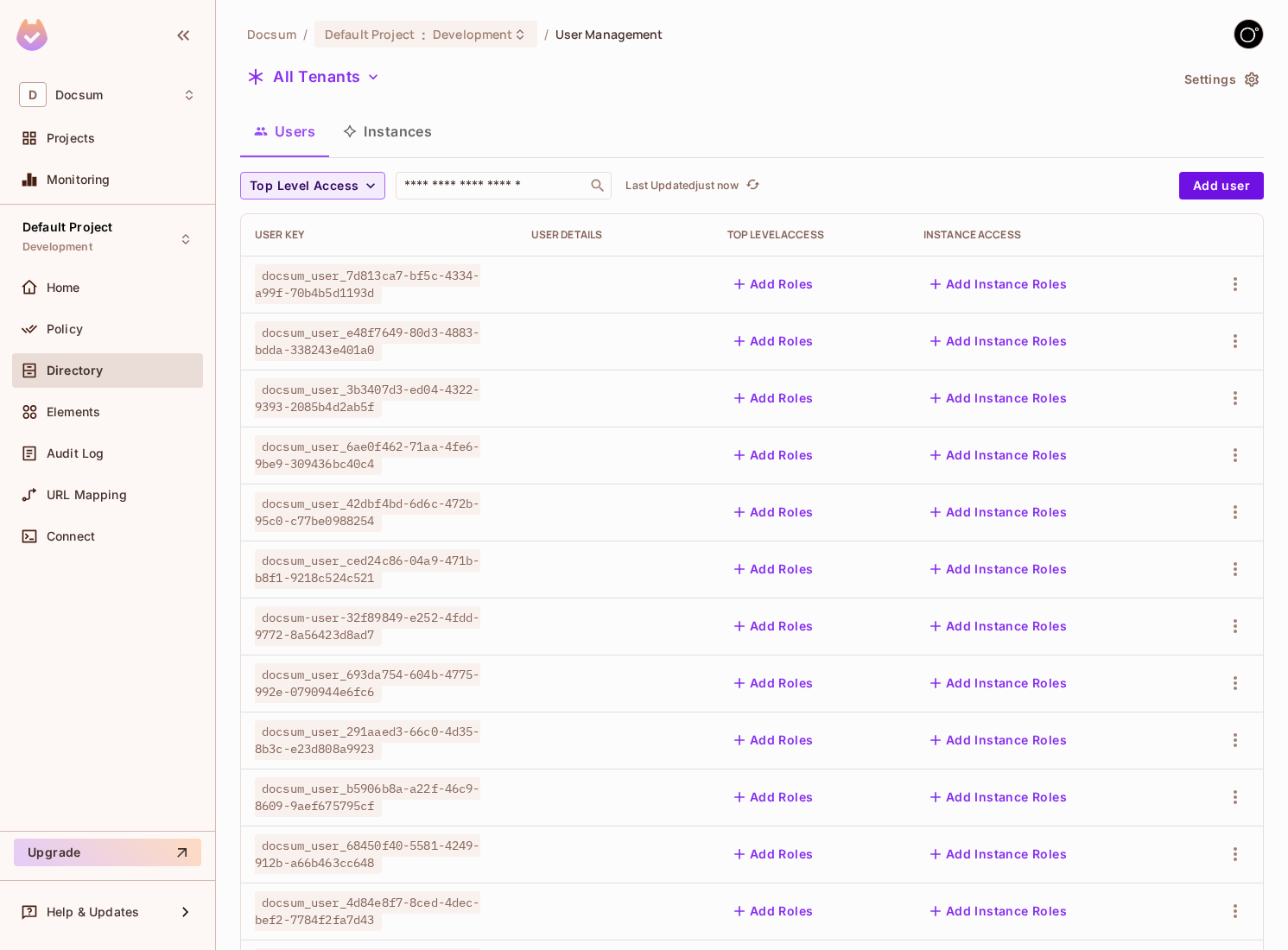
click at [375, 117] on button "Instances" at bounding box center [387, 131] width 116 height 43
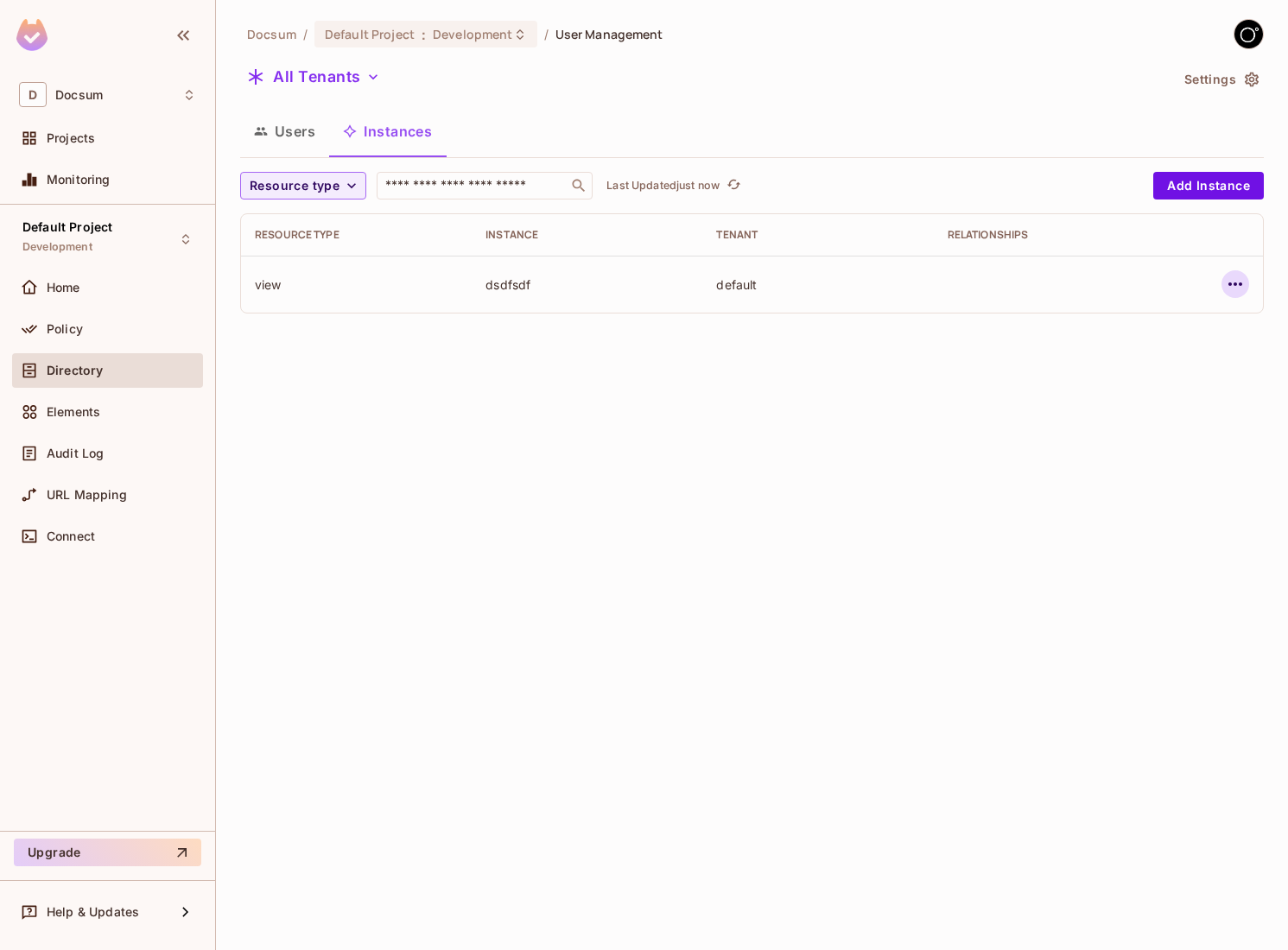
click at [1233, 280] on icon "button" at bounding box center [1234, 283] width 21 height 21
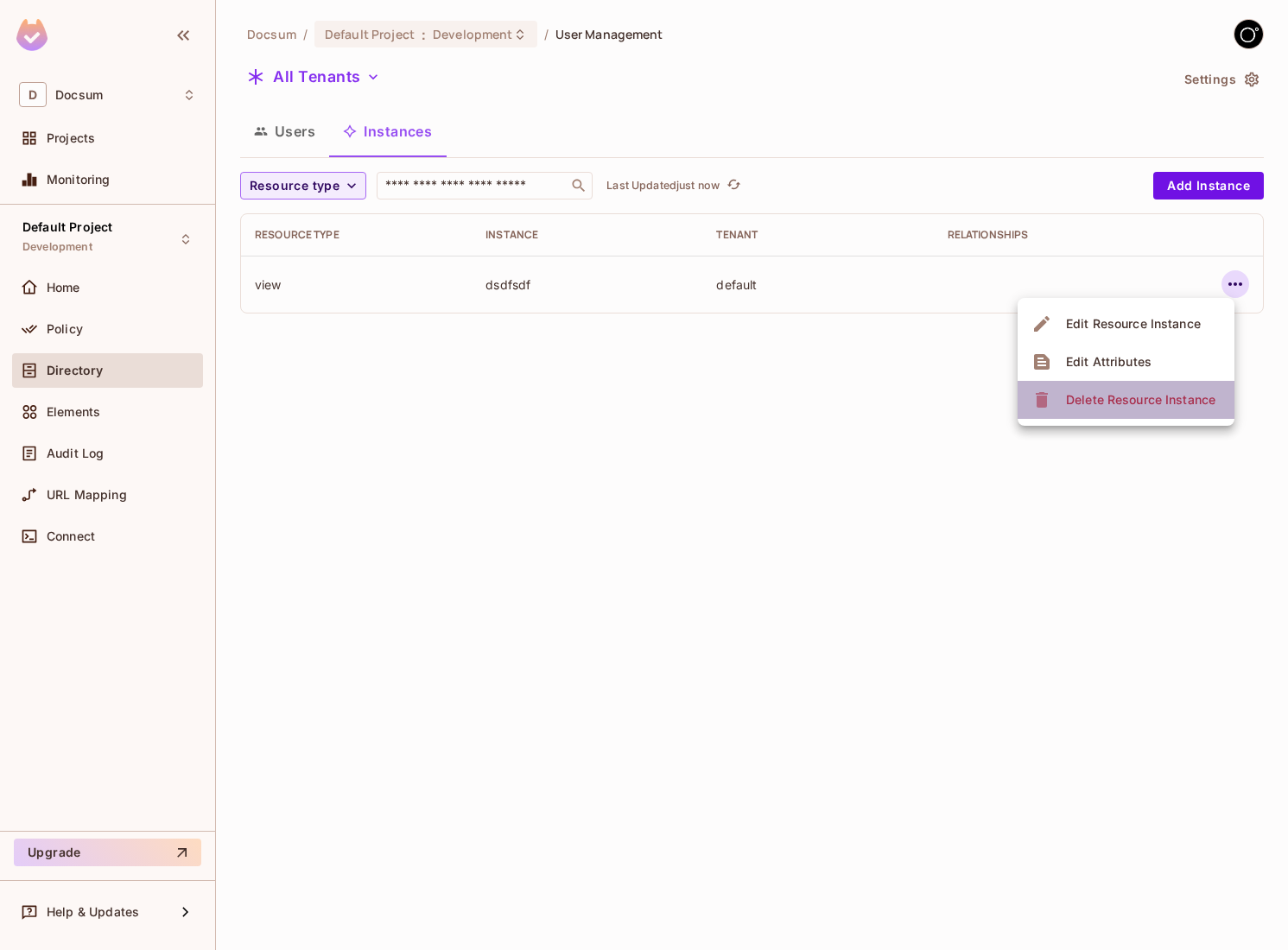
click at [1130, 399] on div "Delete Resource Instance" at bounding box center [1140, 399] width 149 height 17
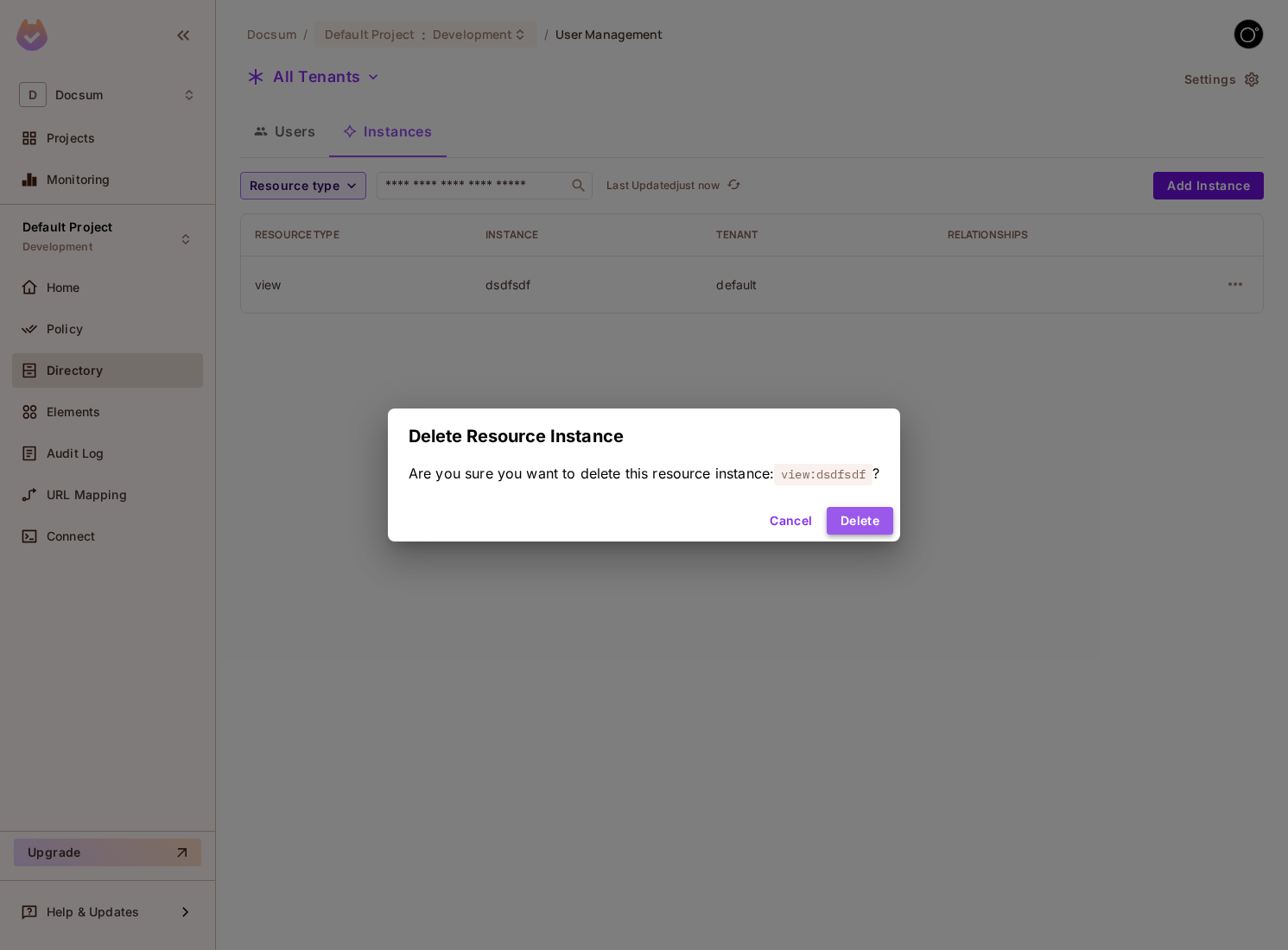
click at [870, 523] on button "Delete" at bounding box center [860, 520] width 66 height 28
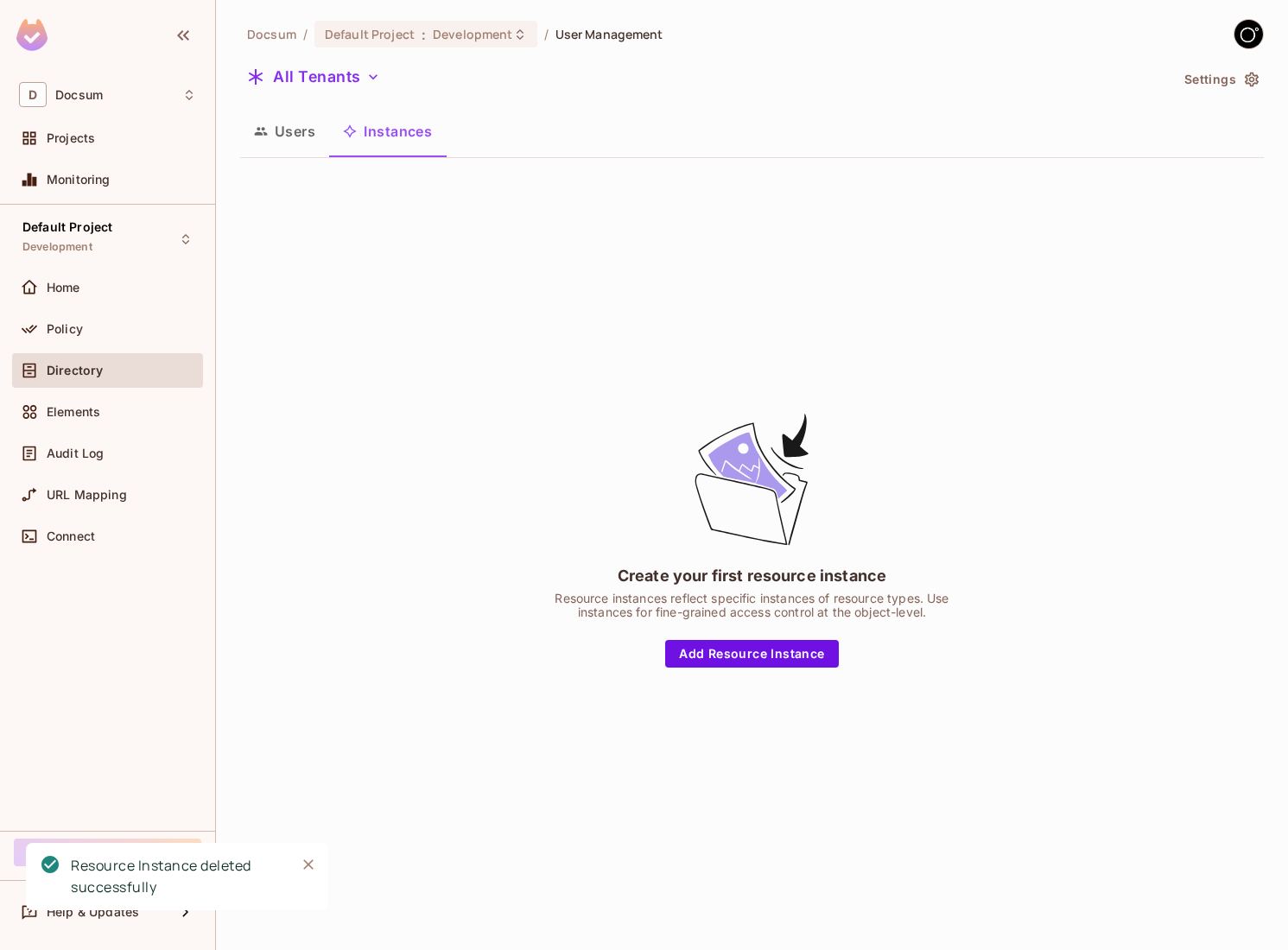
click at [309, 132] on button "Users" at bounding box center [285, 131] width 89 height 43
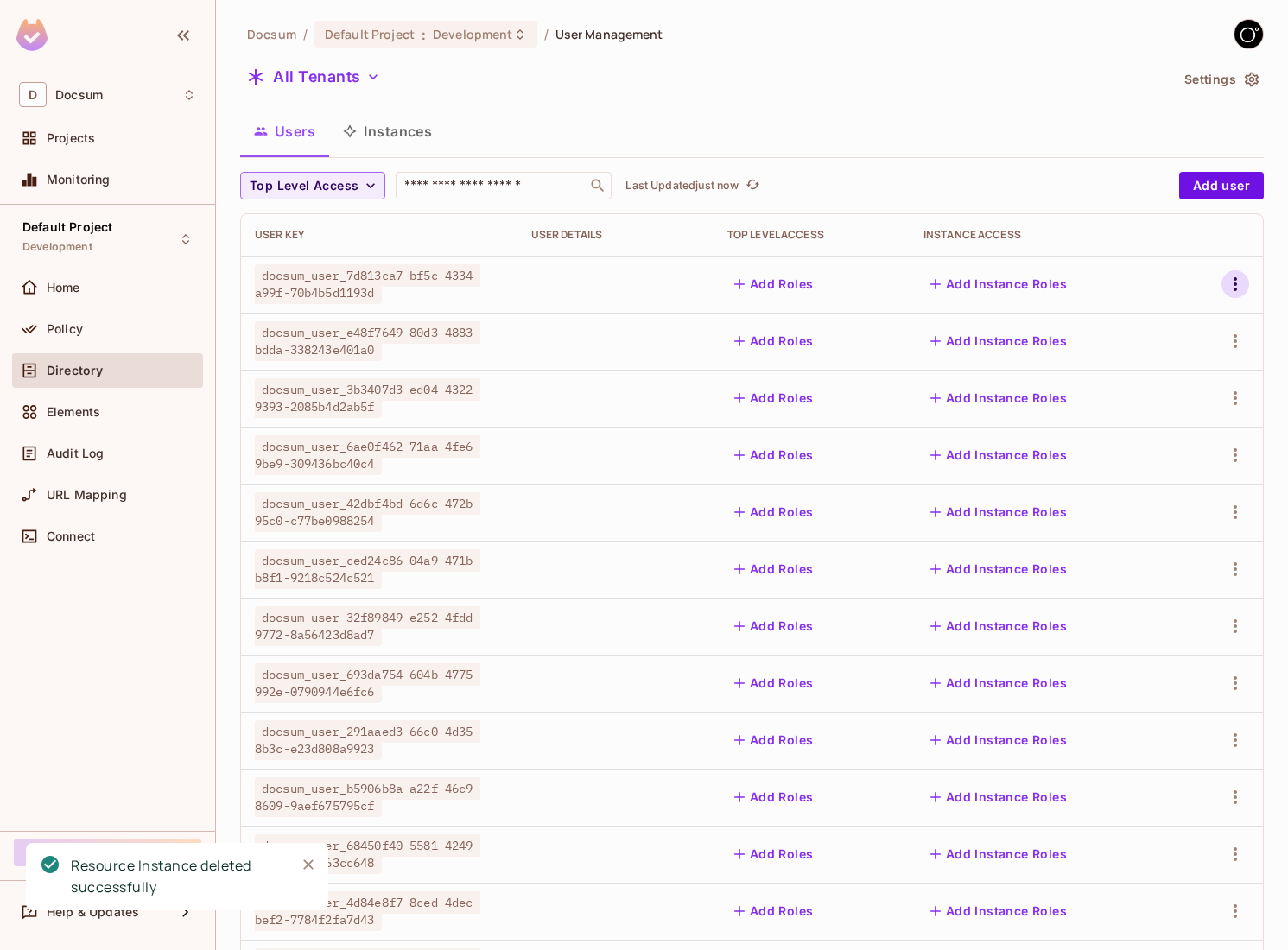
click at [1238, 291] on icon "button" at bounding box center [1234, 283] width 21 height 21
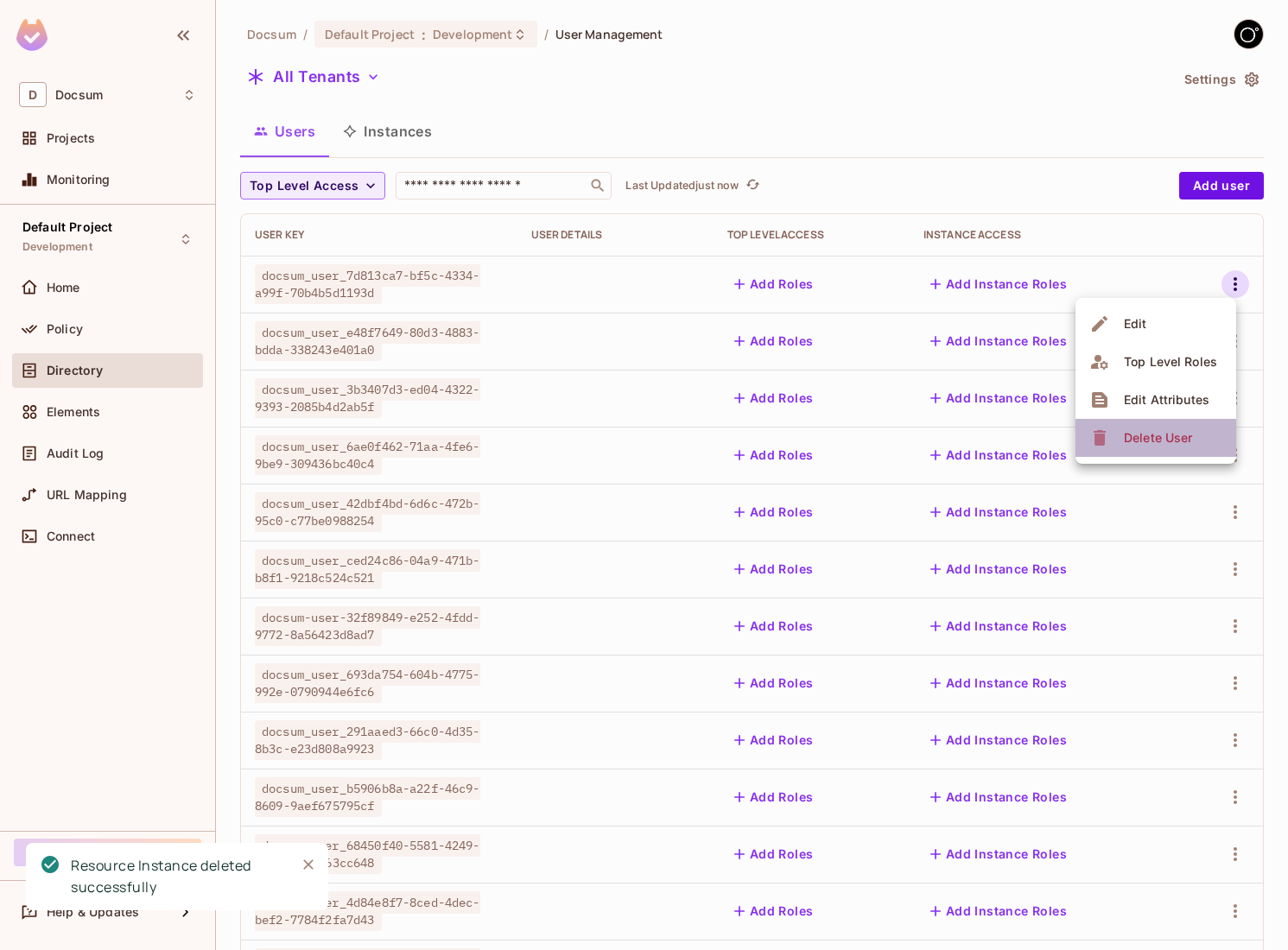
click at [1131, 456] on li "Delete User" at bounding box center [1156, 438] width 161 height 38
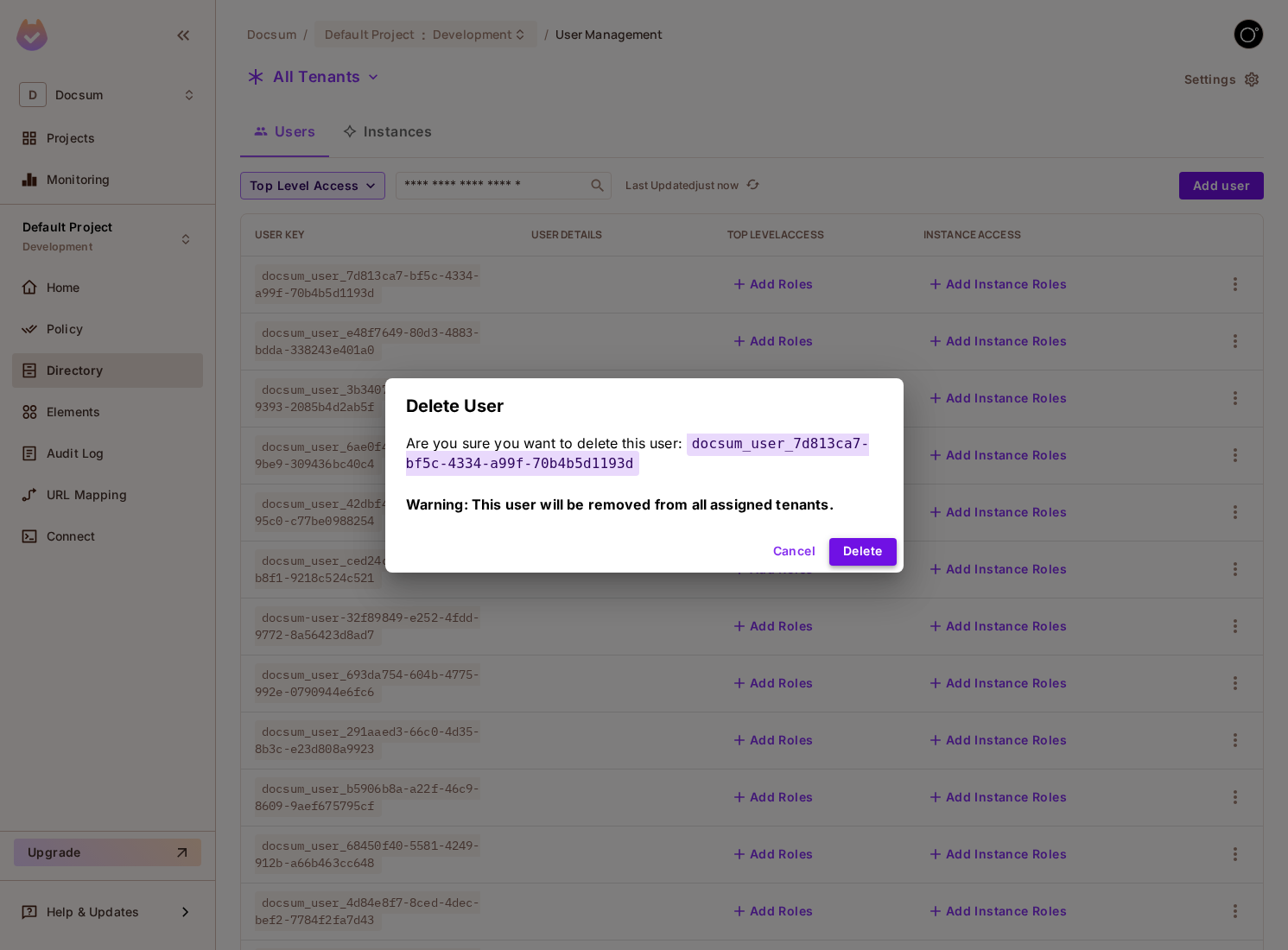
click at [841, 545] on button "Delete" at bounding box center [863, 551] width 66 height 28
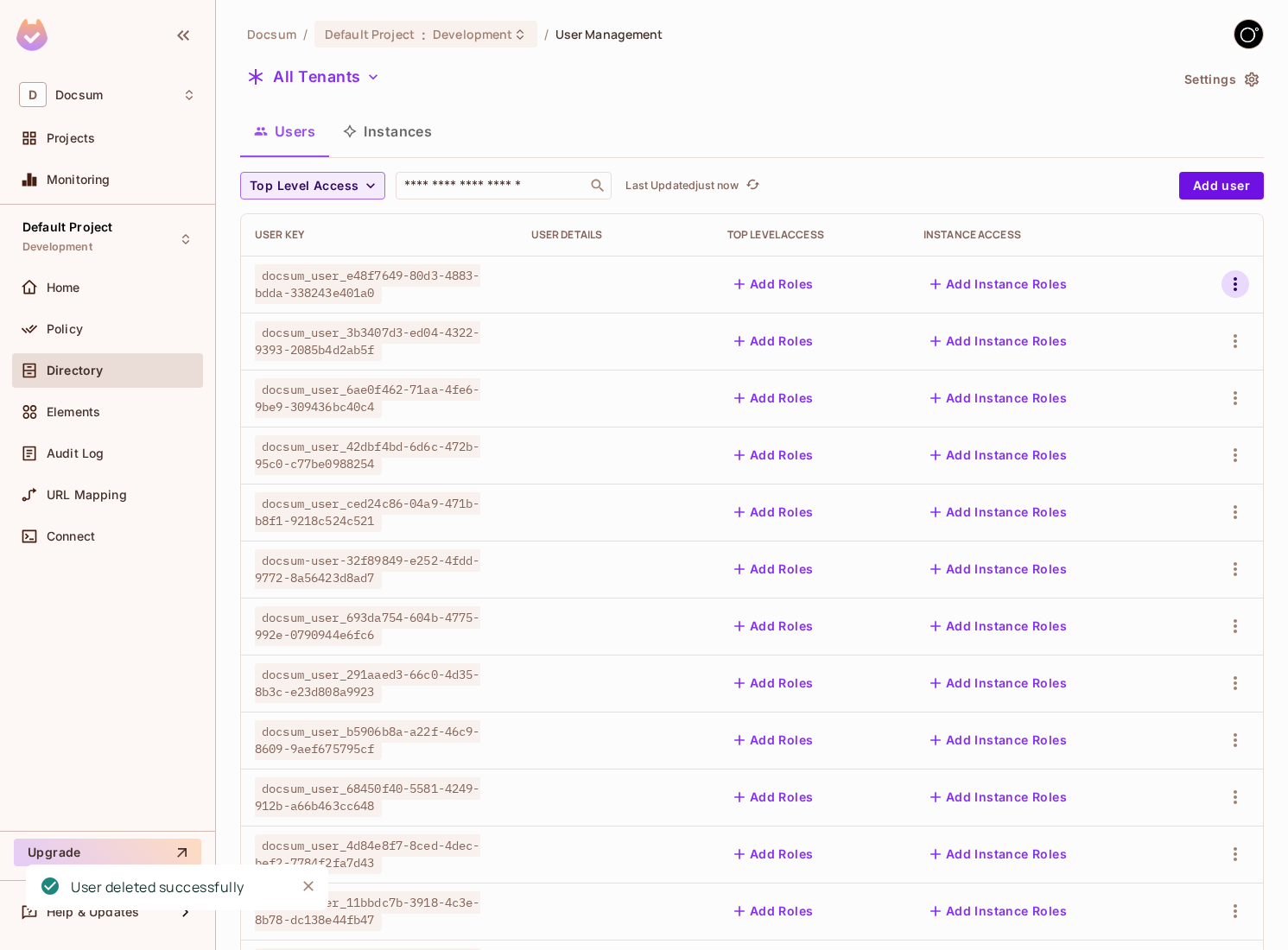
click at [1229, 276] on icon "button" at bounding box center [1234, 283] width 21 height 21
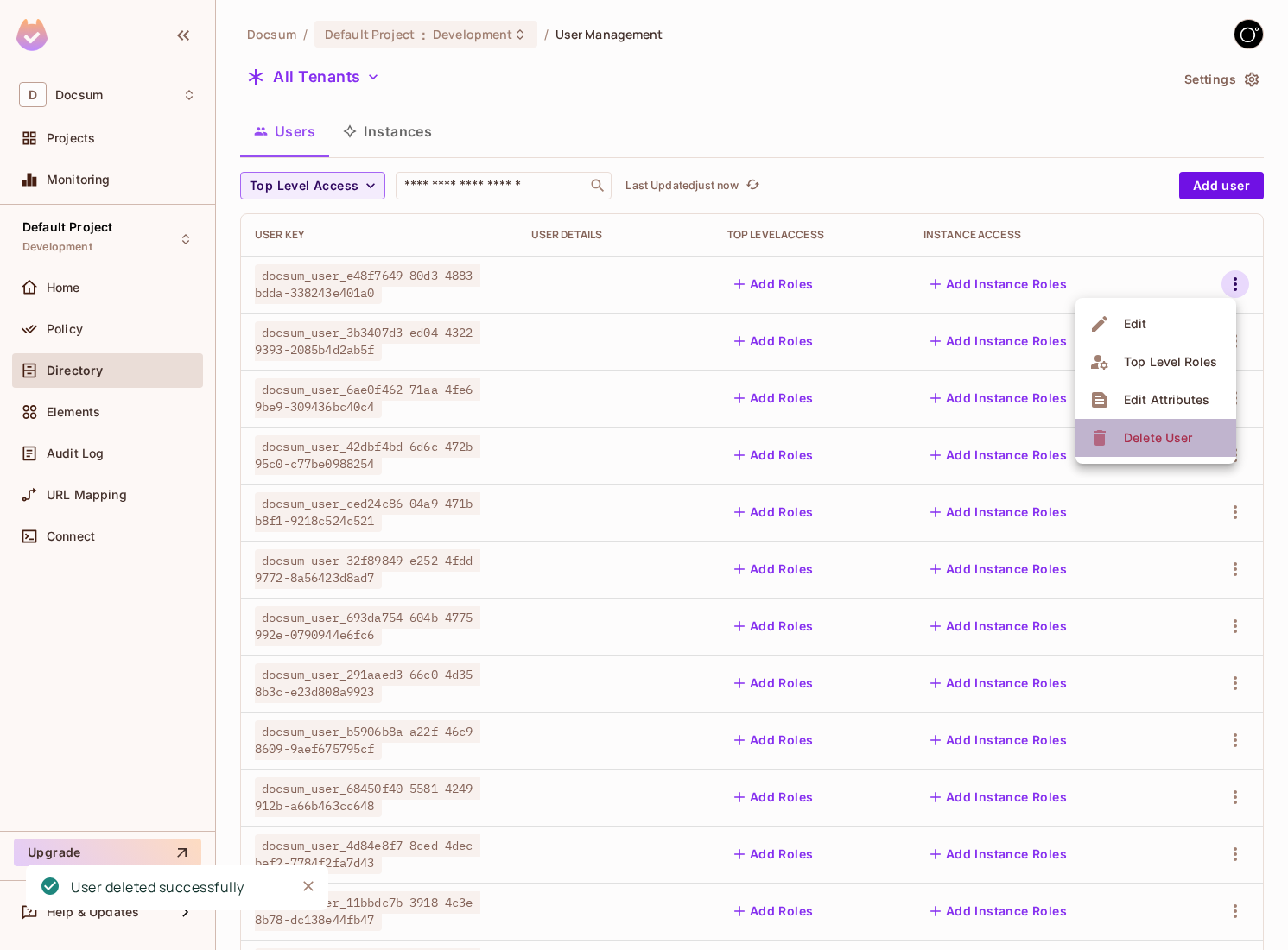
click at [1140, 443] on div "Delete User" at bounding box center [1158, 437] width 68 height 17
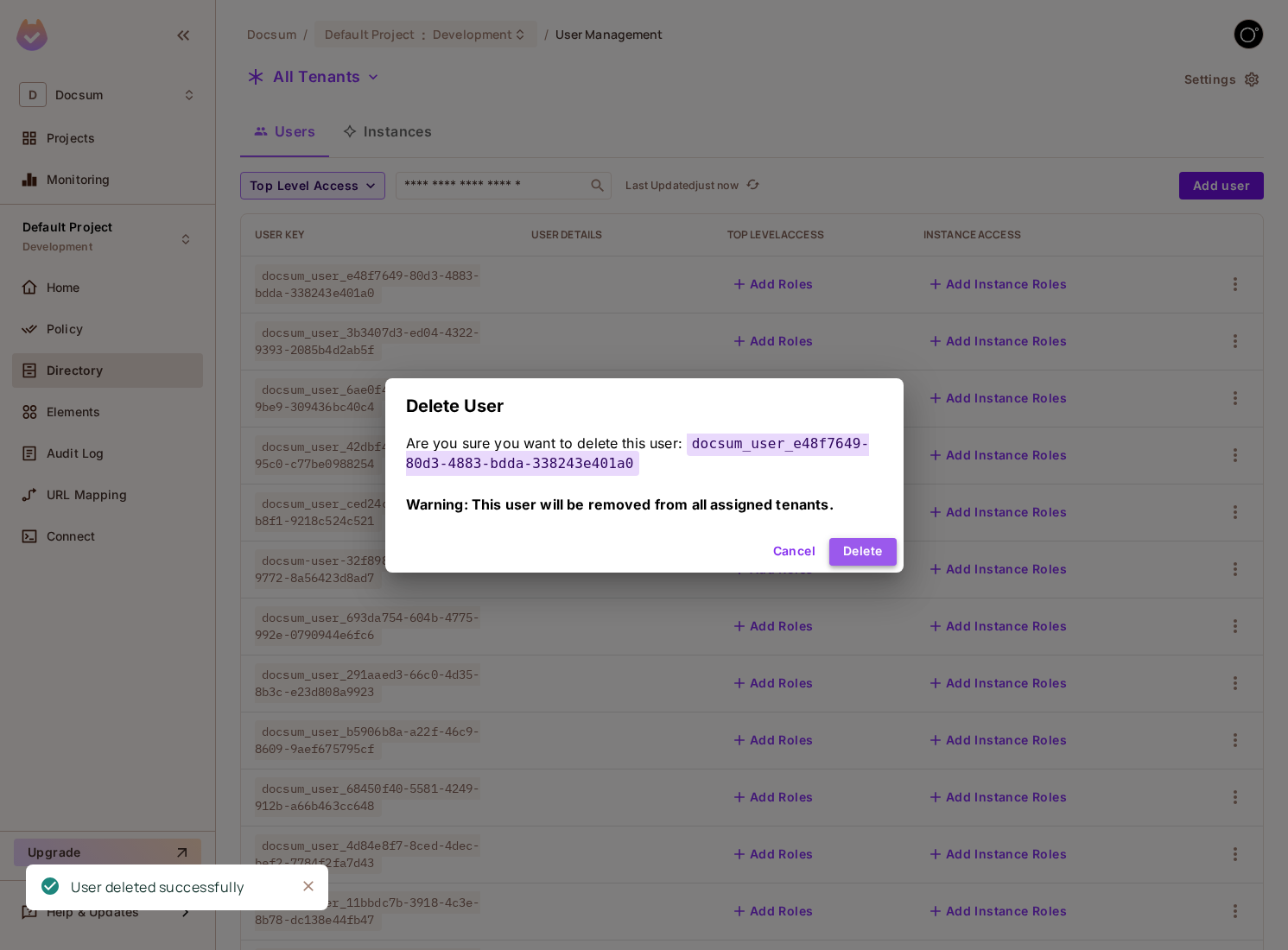
click at [872, 545] on button "Delete" at bounding box center [863, 551] width 66 height 28
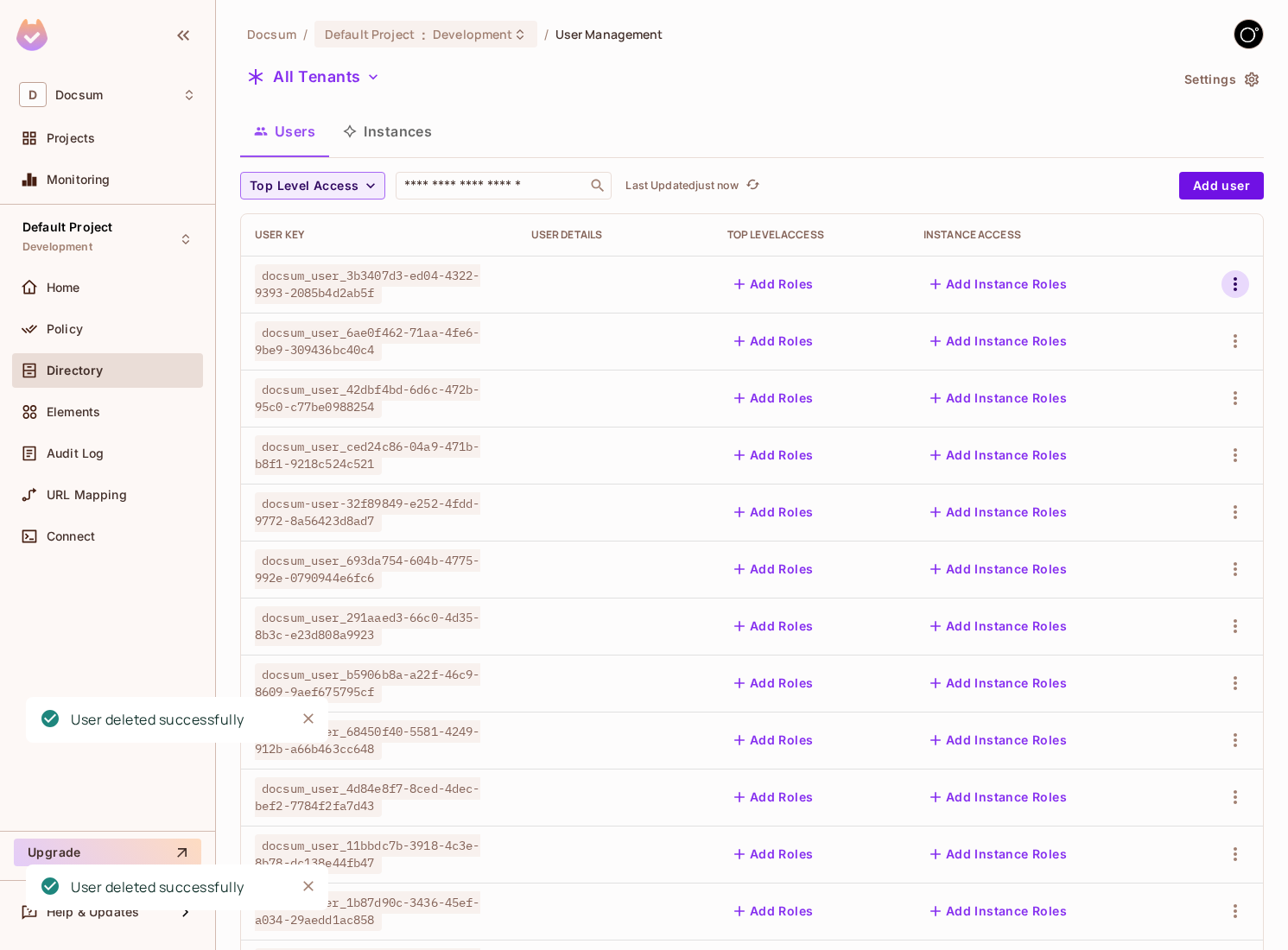
click at [1236, 287] on icon "button" at bounding box center [1234, 283] width 21 height 21
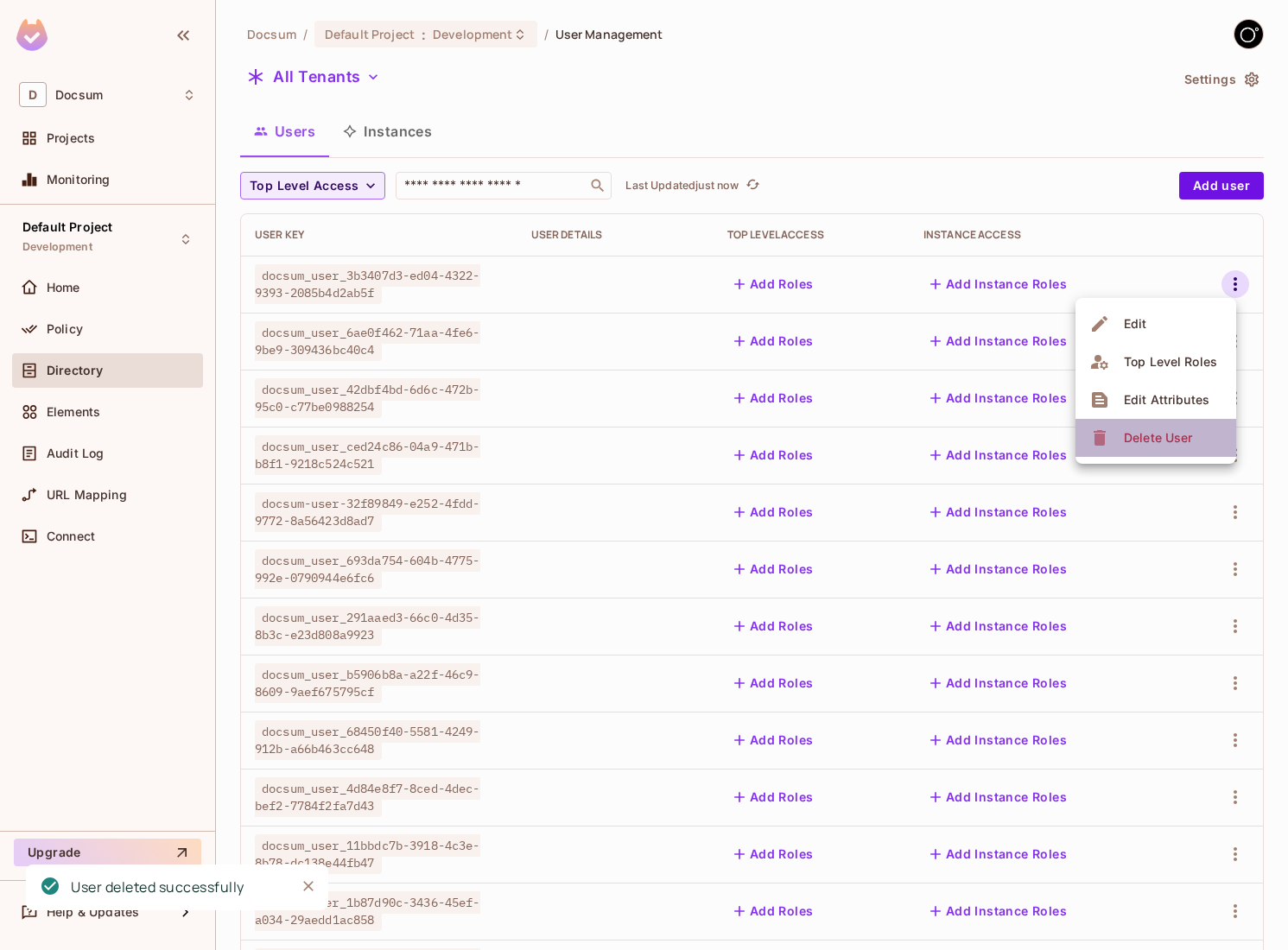
click at [1109, 431] on icon at bounding box center [1099, 437] width 21 height 21
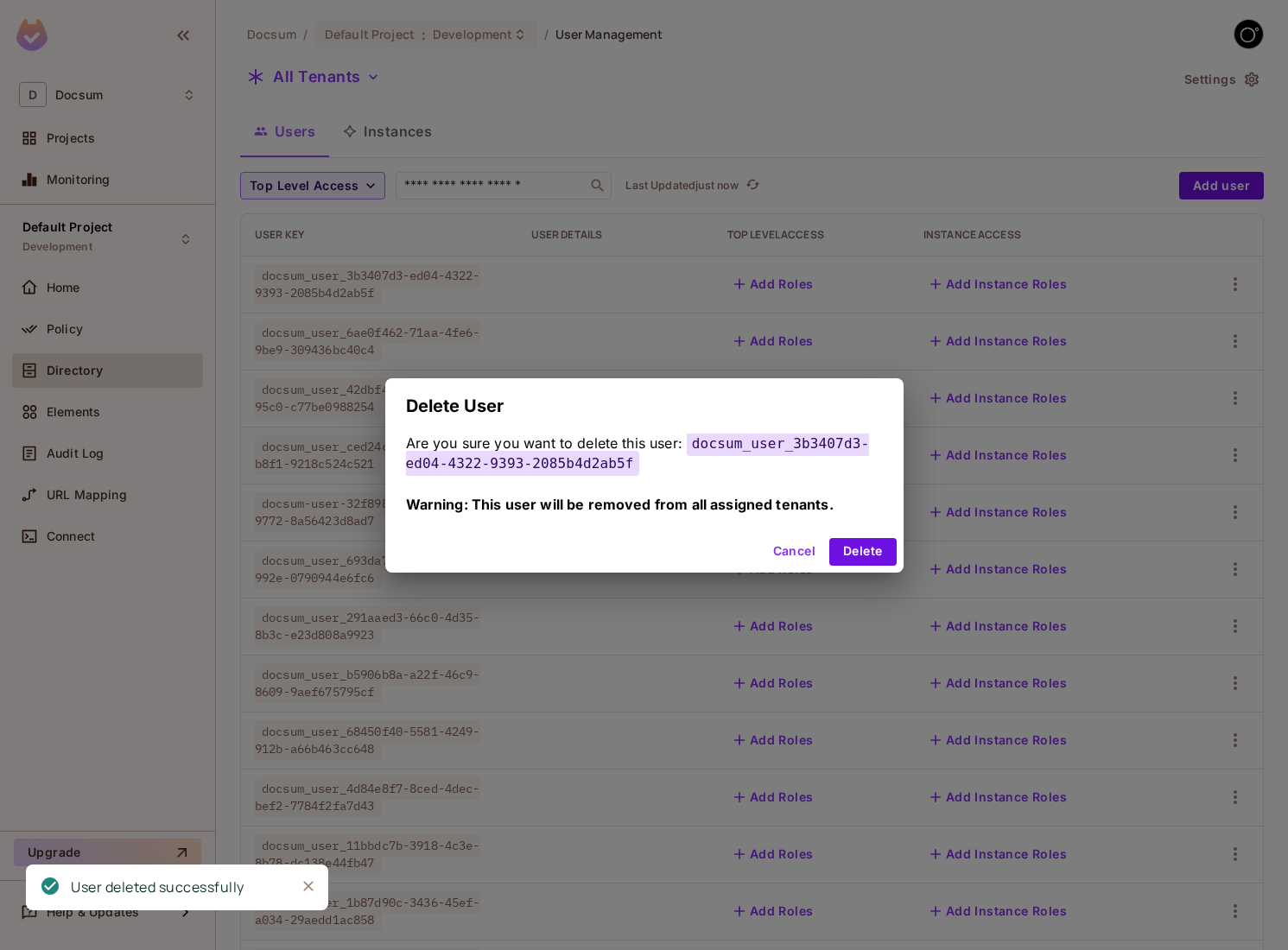
click at [850, 533] on div "Cancel Delete" at bounding box center [644, 551] width 518 height 41
click at [850, 542] on button "Delete" at bounding box center [863, 551] width 66 height 28
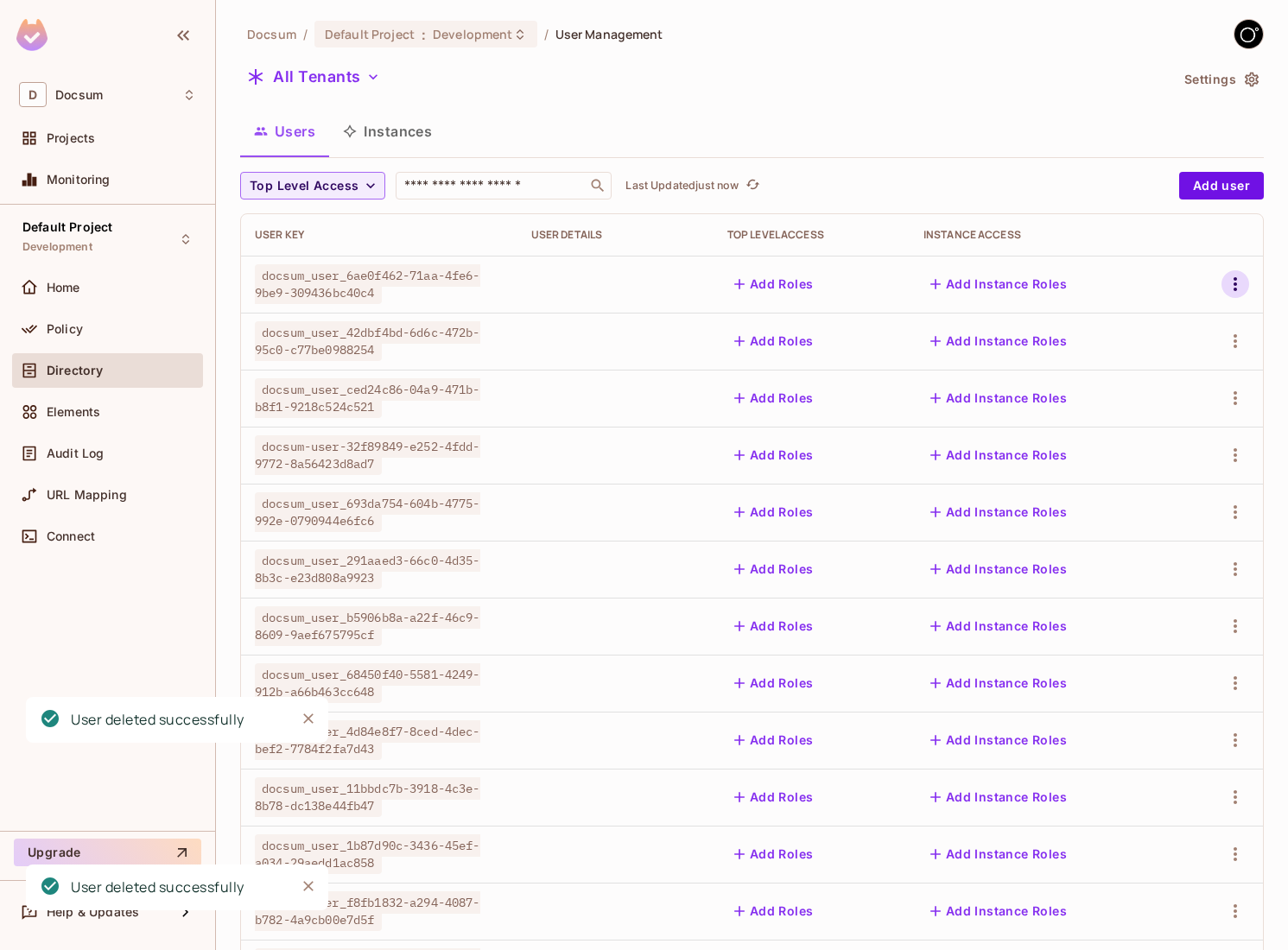
click at [1232, 287] on icon "button" at bounding box center [1234, 283] width 21 height 21
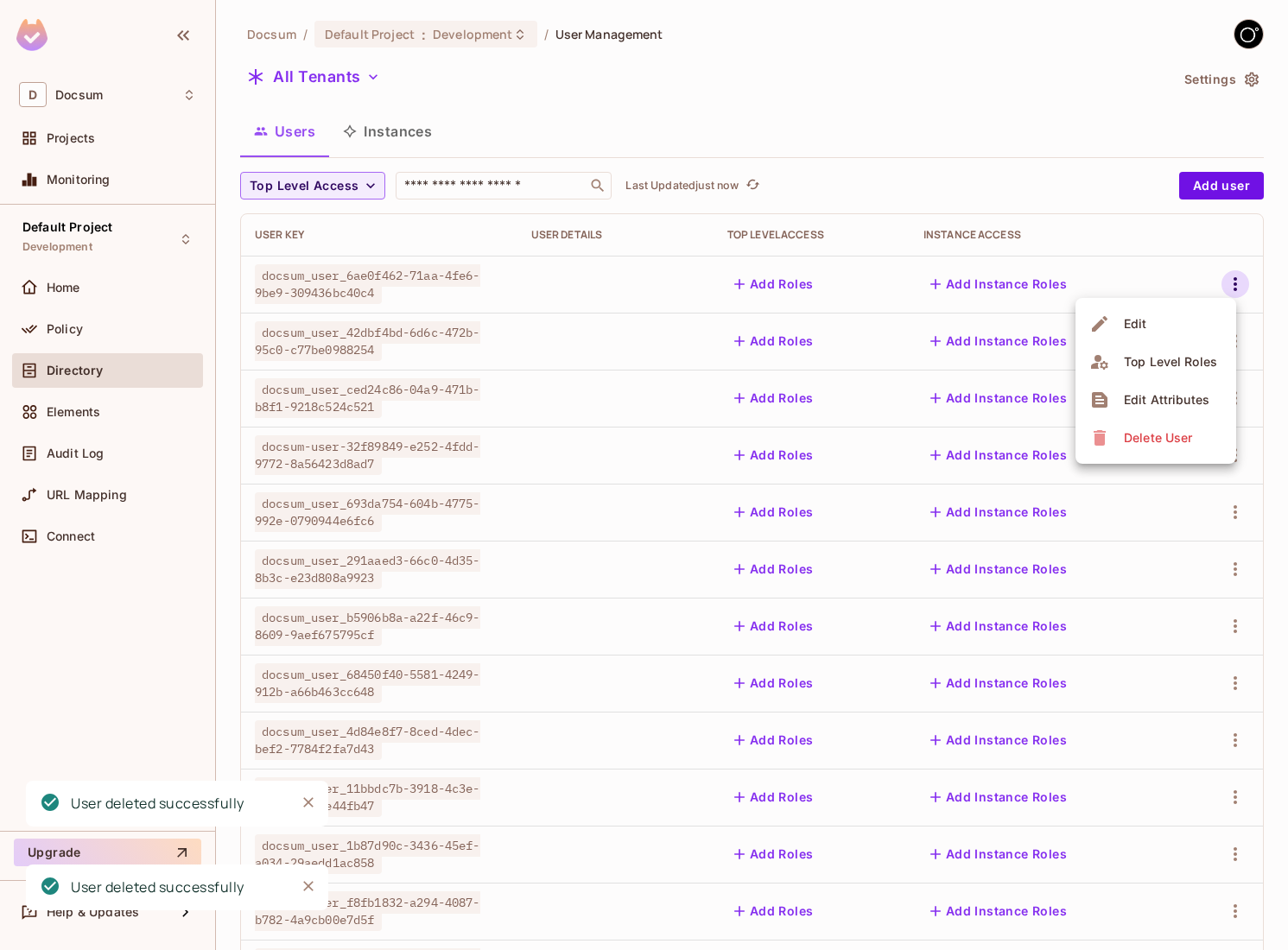
click at [1109, 449] on div "Delete User" at bounding box center [1143, 437] width 108 height 28
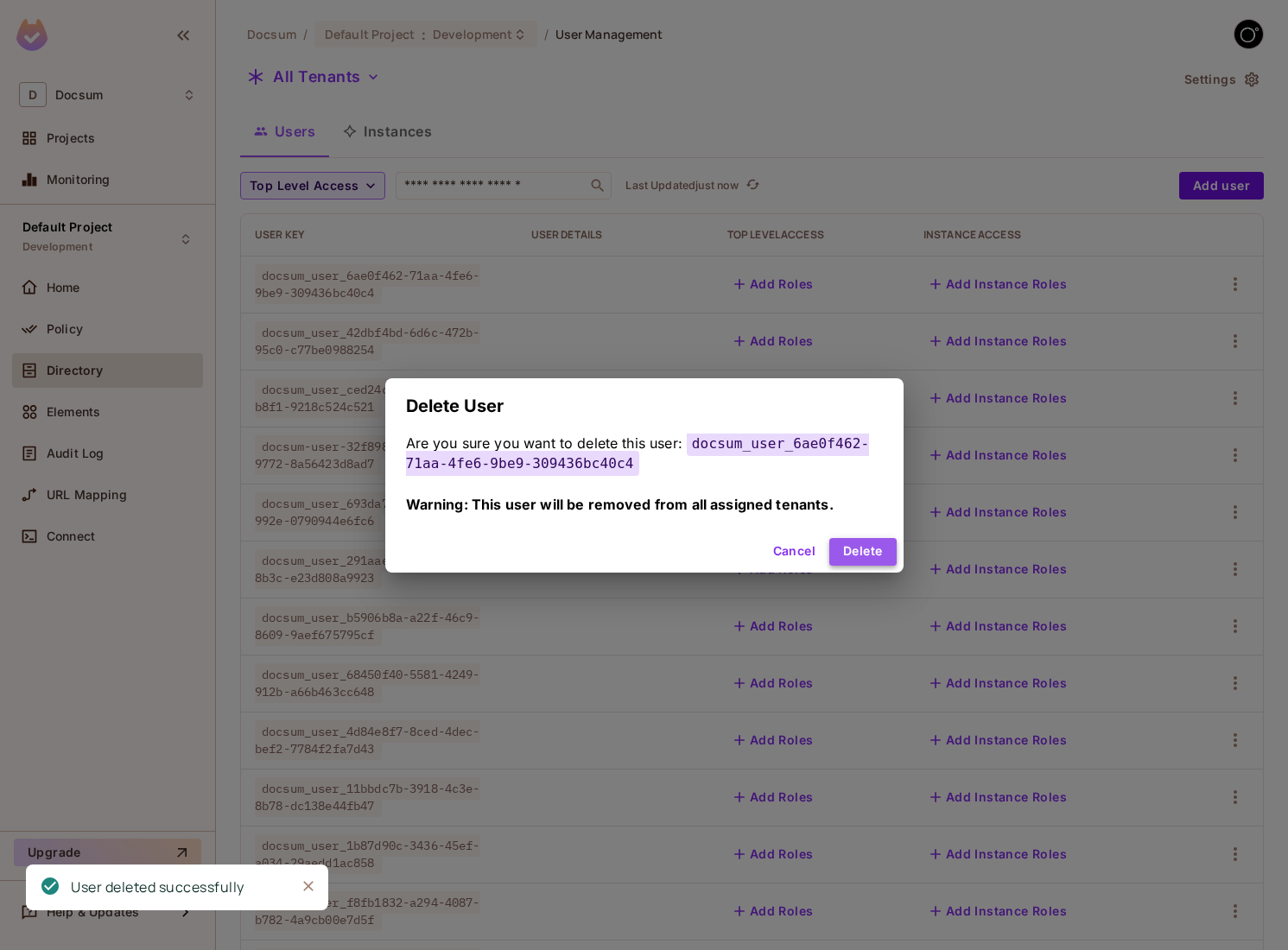
click at [857, 554] on button "Delete" at bounding box center [863, 551] width 66 height 28
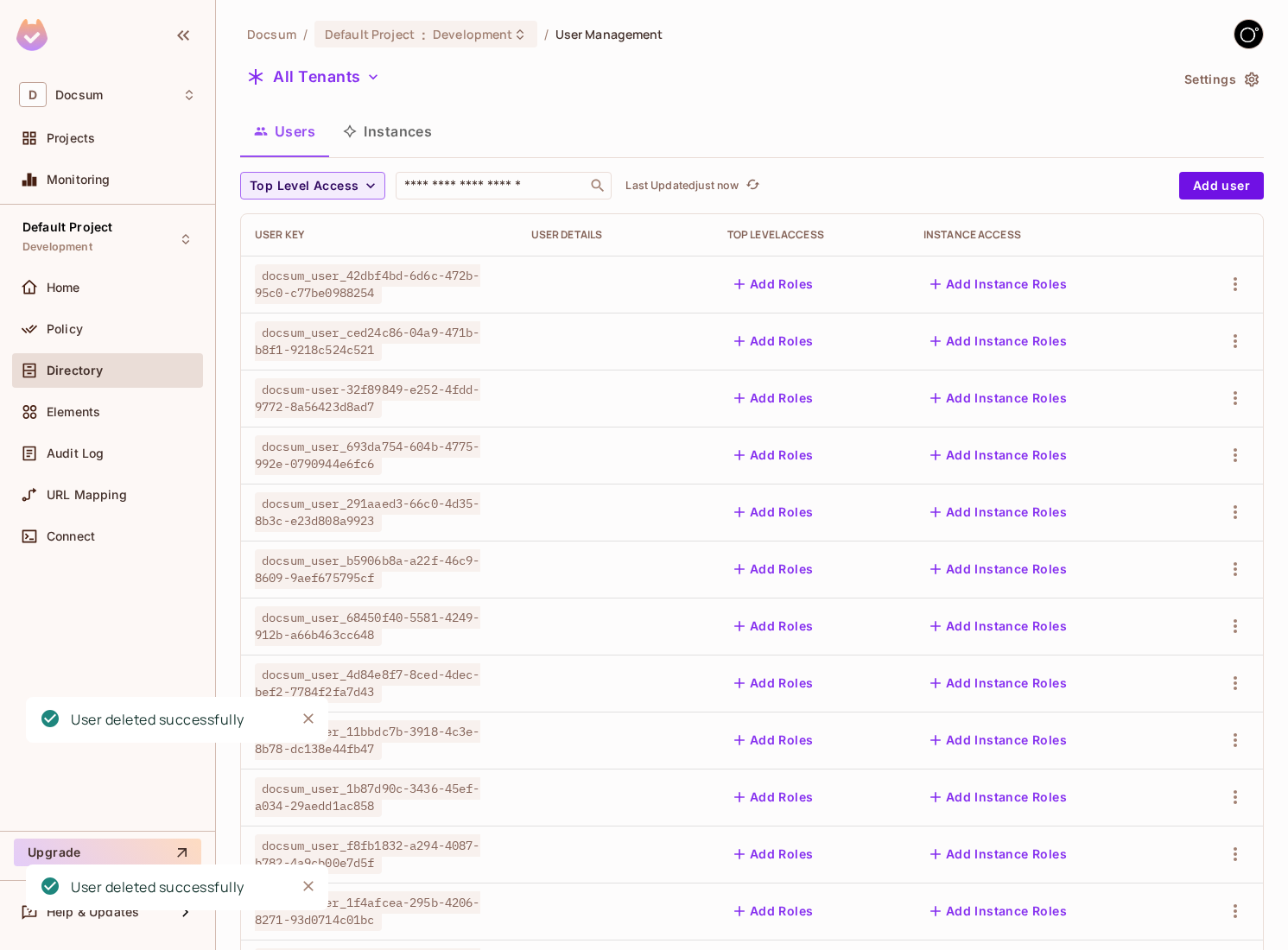
click at [1242, 299] on td at bounding box center [1221, 284] width 84 height 57
click at [1242, 292] on icon "button" at bounding box center [1234, 283] width 21 height 21
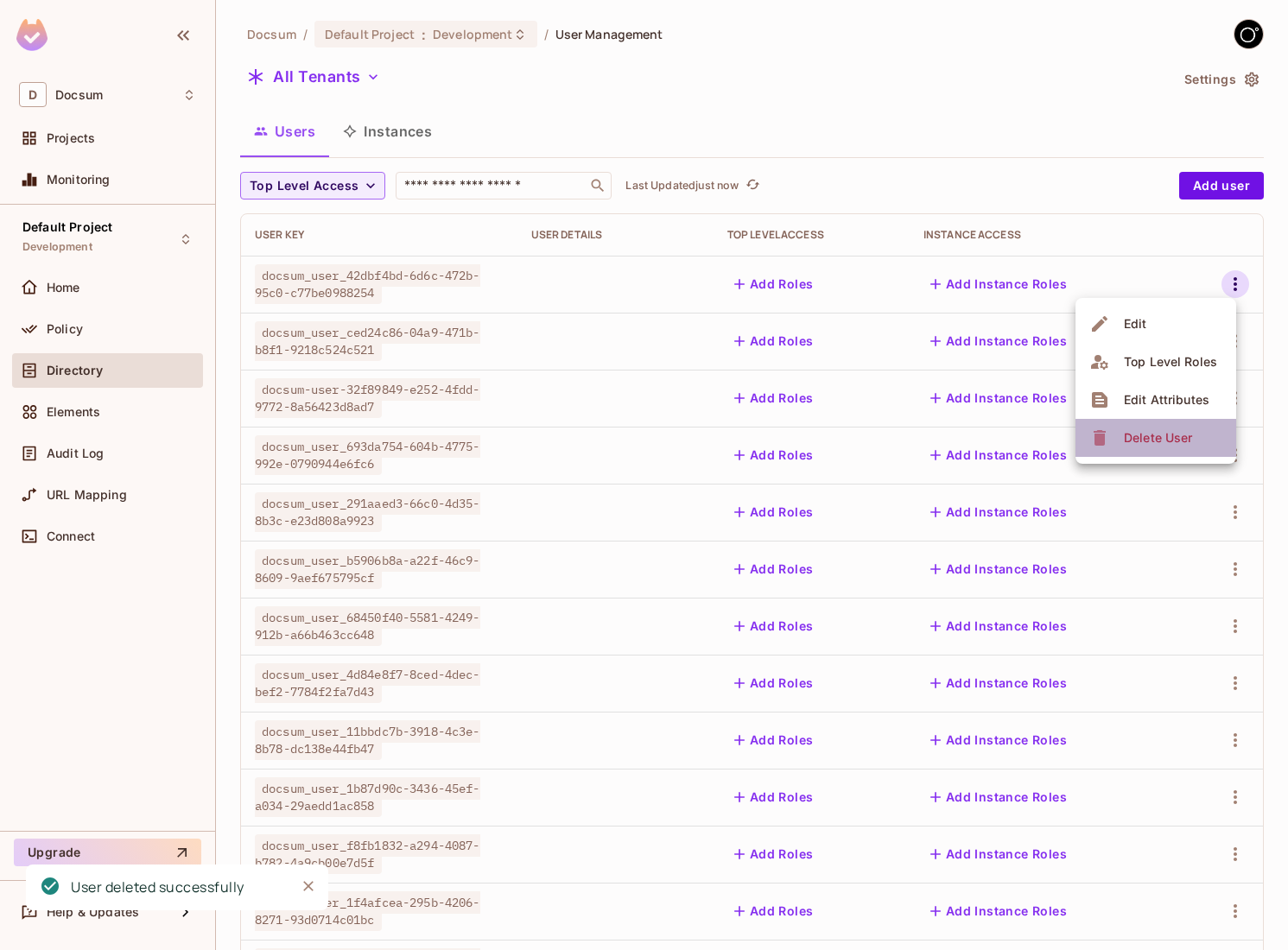
click at [1125, 445] on div "Delete User" at bounding box center [1158, 437] width 68 height 17
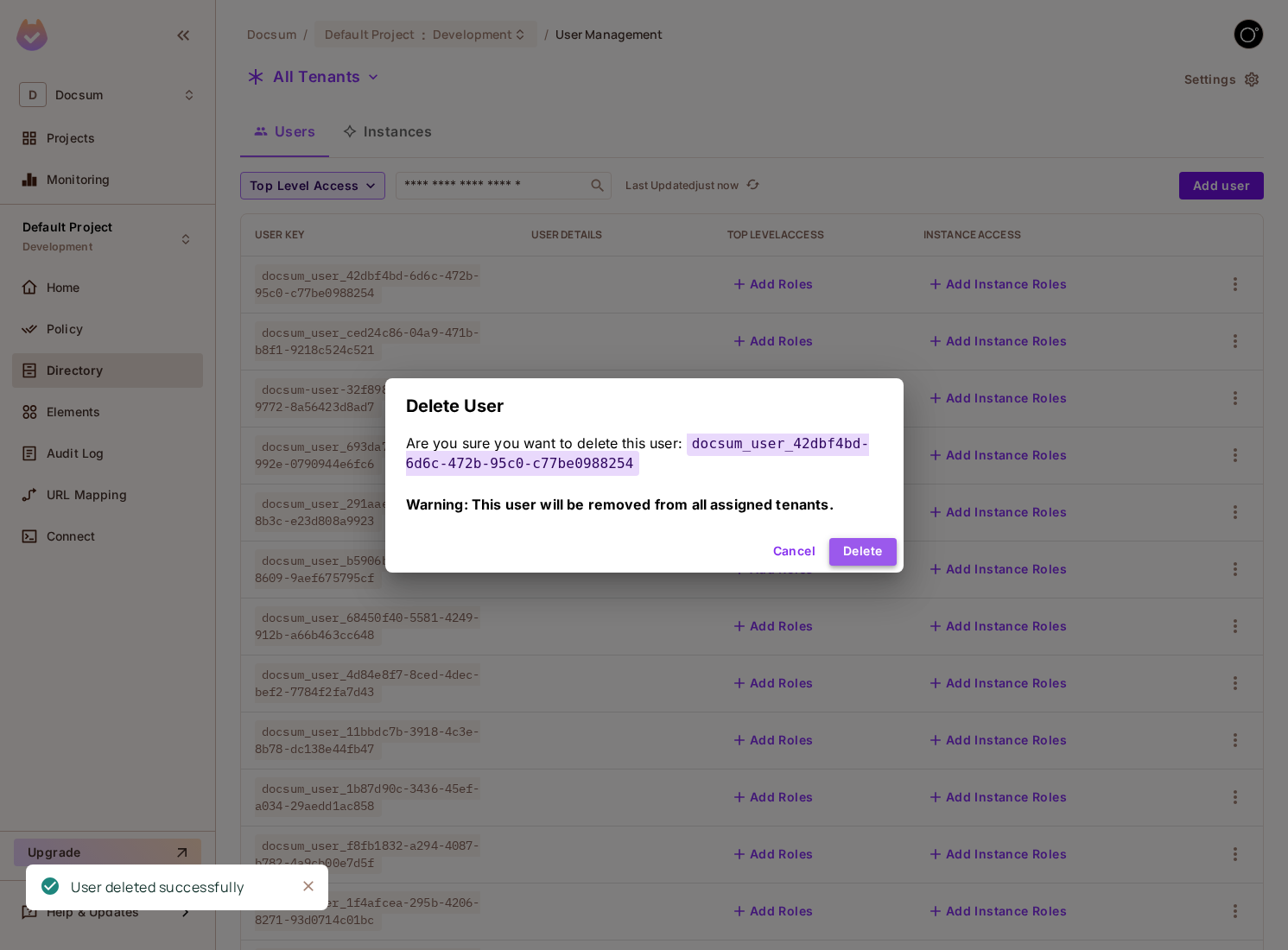
click at [845, 547] on button "Delete" at bounding box center [863, 551] width 66 height 28
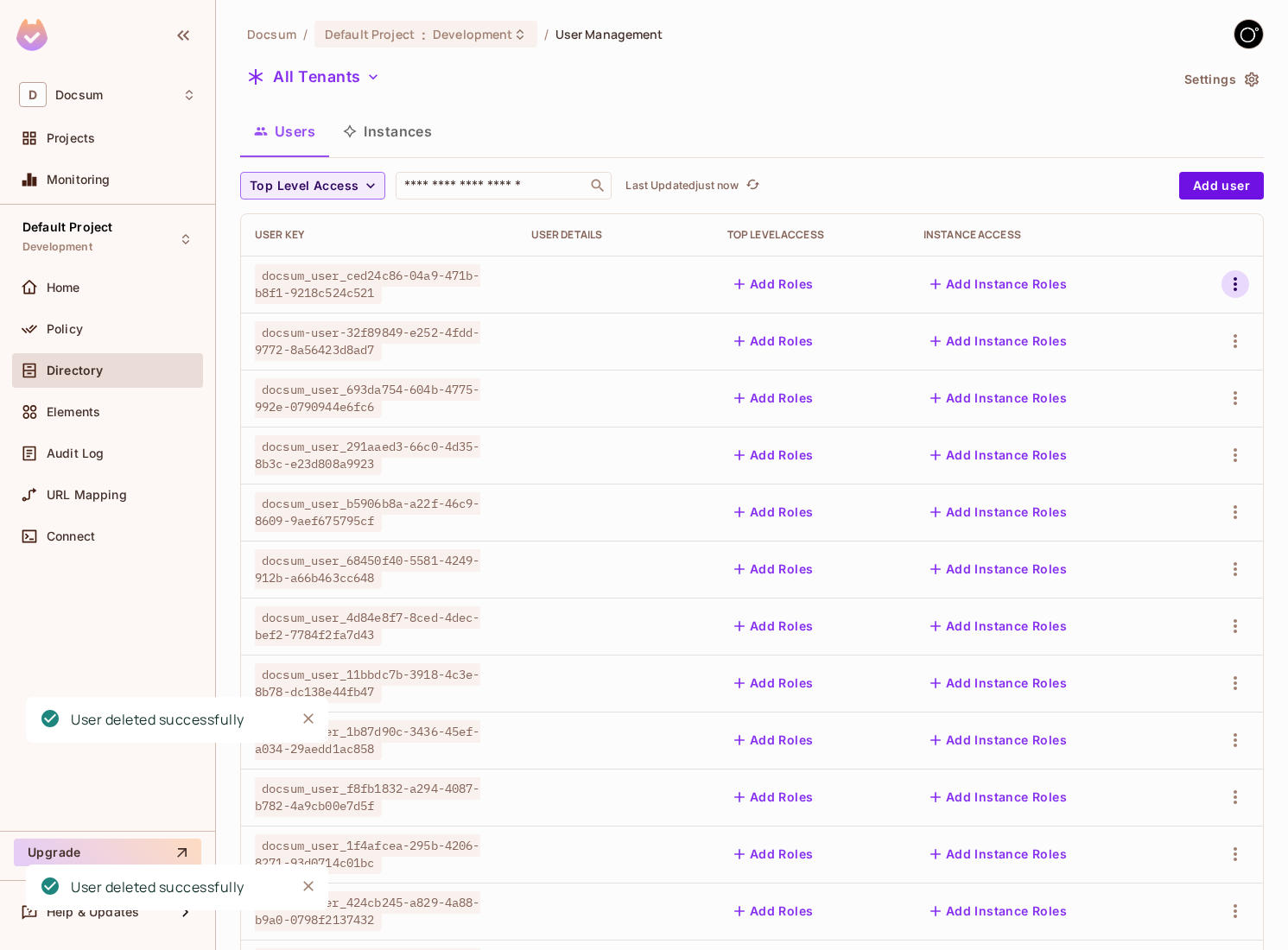
click at [1236, 283] on icon "button" at bounding box center [1235, 283] width 4 height 13
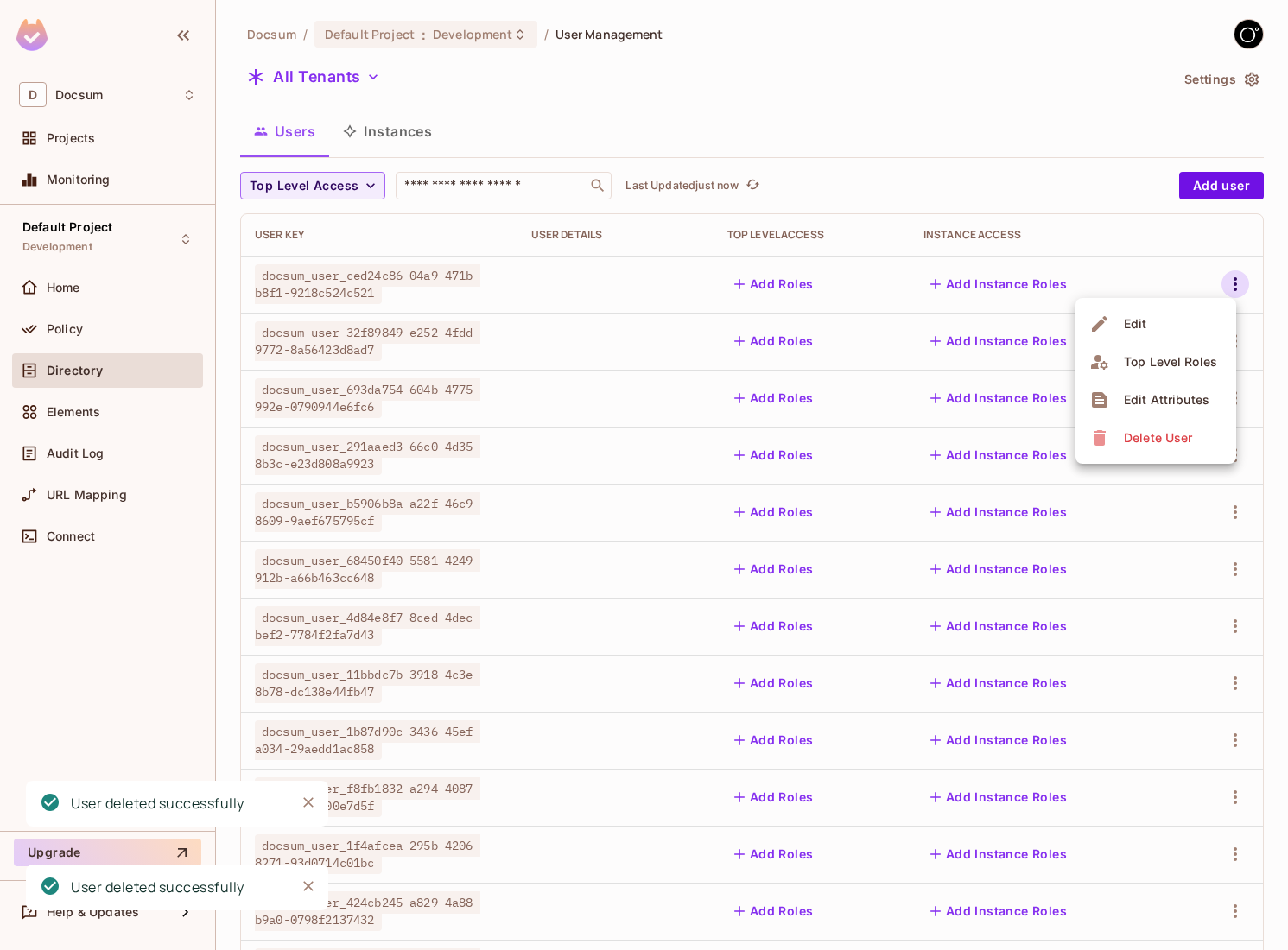
click at [1130, 441] on div "Delete User" at bounding box center [1158, 437] width 68 height 17
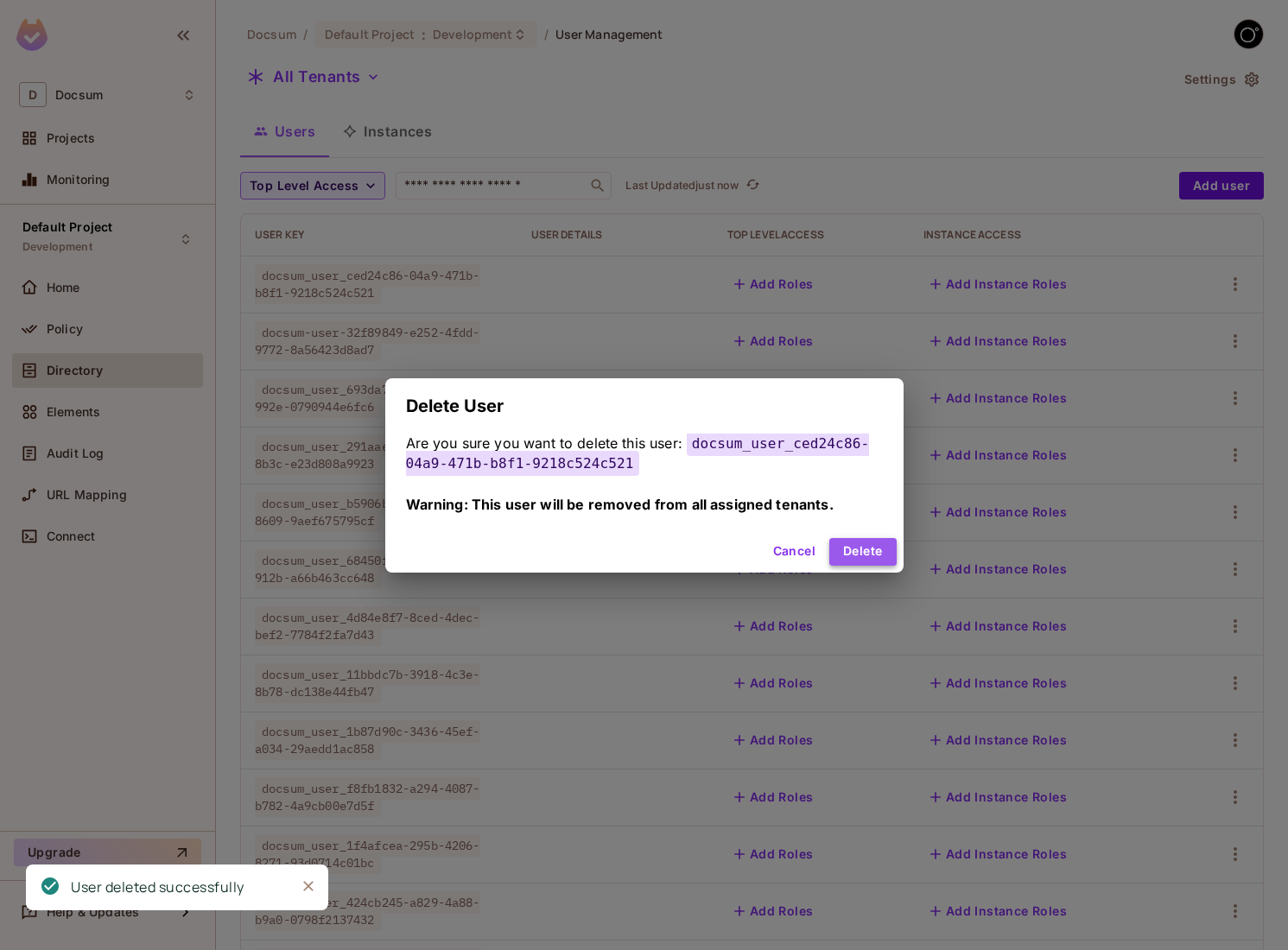
click at [871, 544] on button "Delete" at bounding box center [863, 551] width 66 height 28
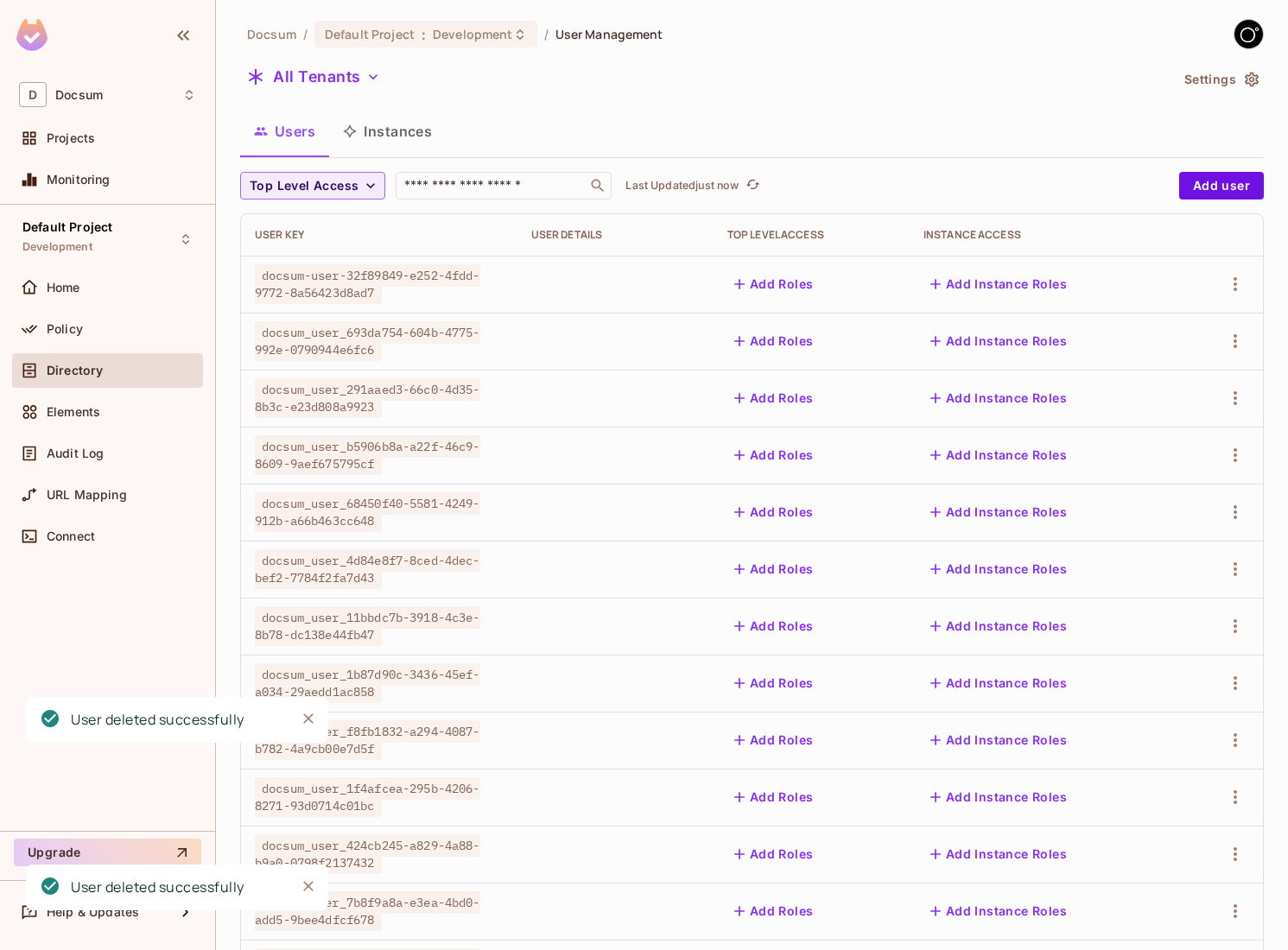
click at [1228, 298] on td at bounding box center [1221, 284] width 84 height 57
click at [1228, 291] on icon "button" at bounding box center [1234, 283] width 21 height 21
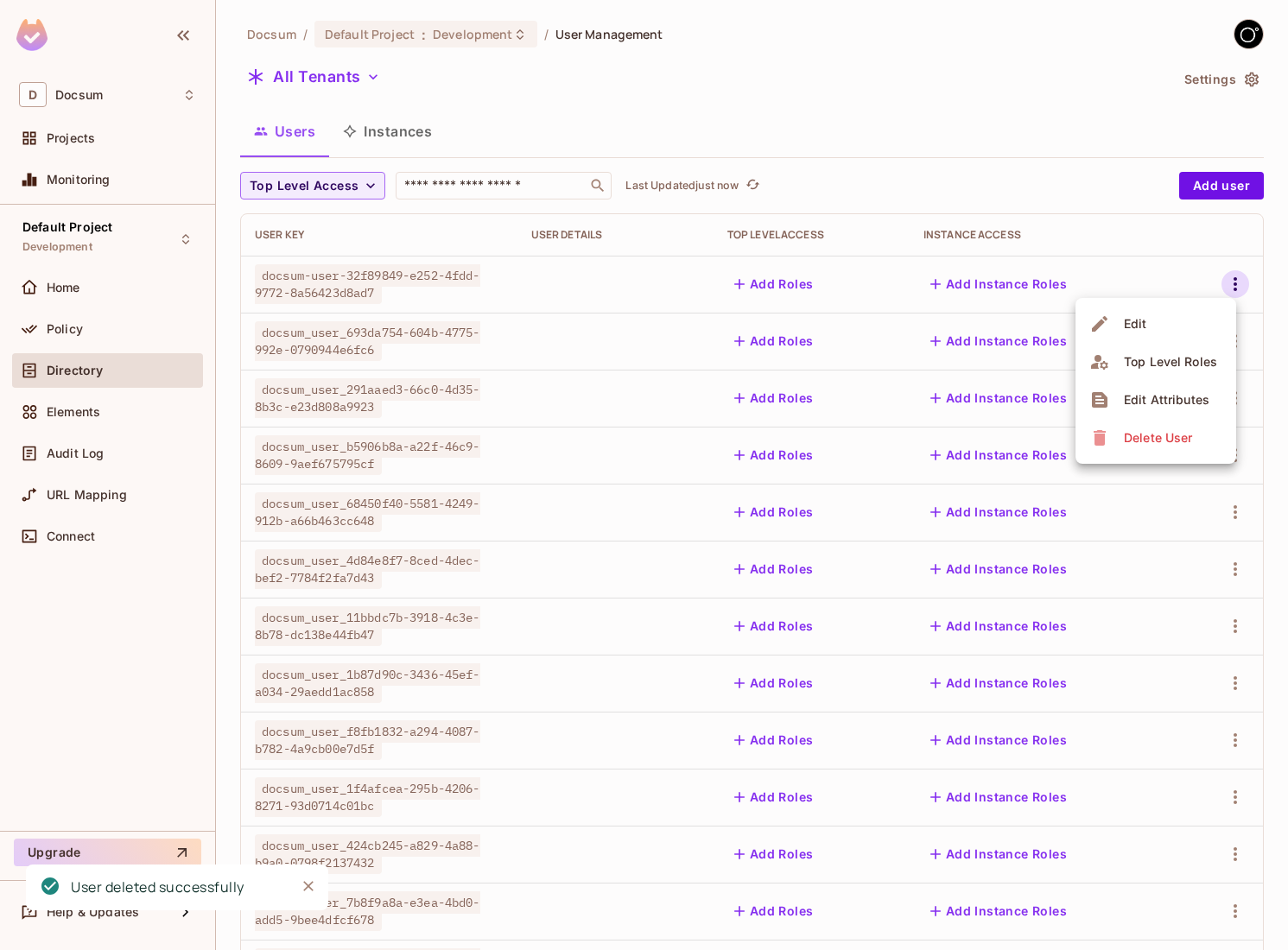
click at [1129, 437] on div "Delete User" at bounding box center [1158, 437] width 68 height 17
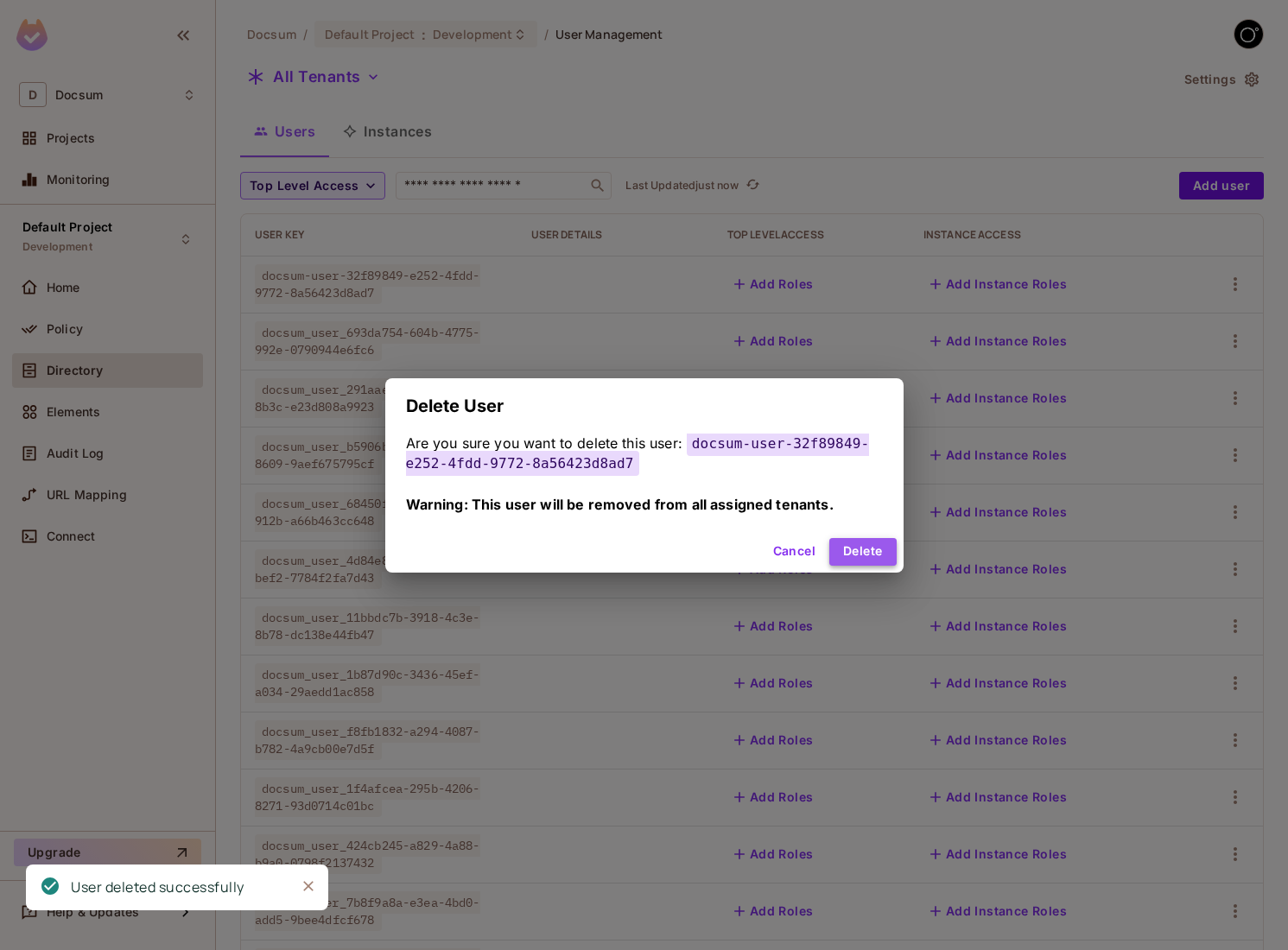
click at [849, 552] on button "Delete" at bounding box center [863, 551] width 66 height 28
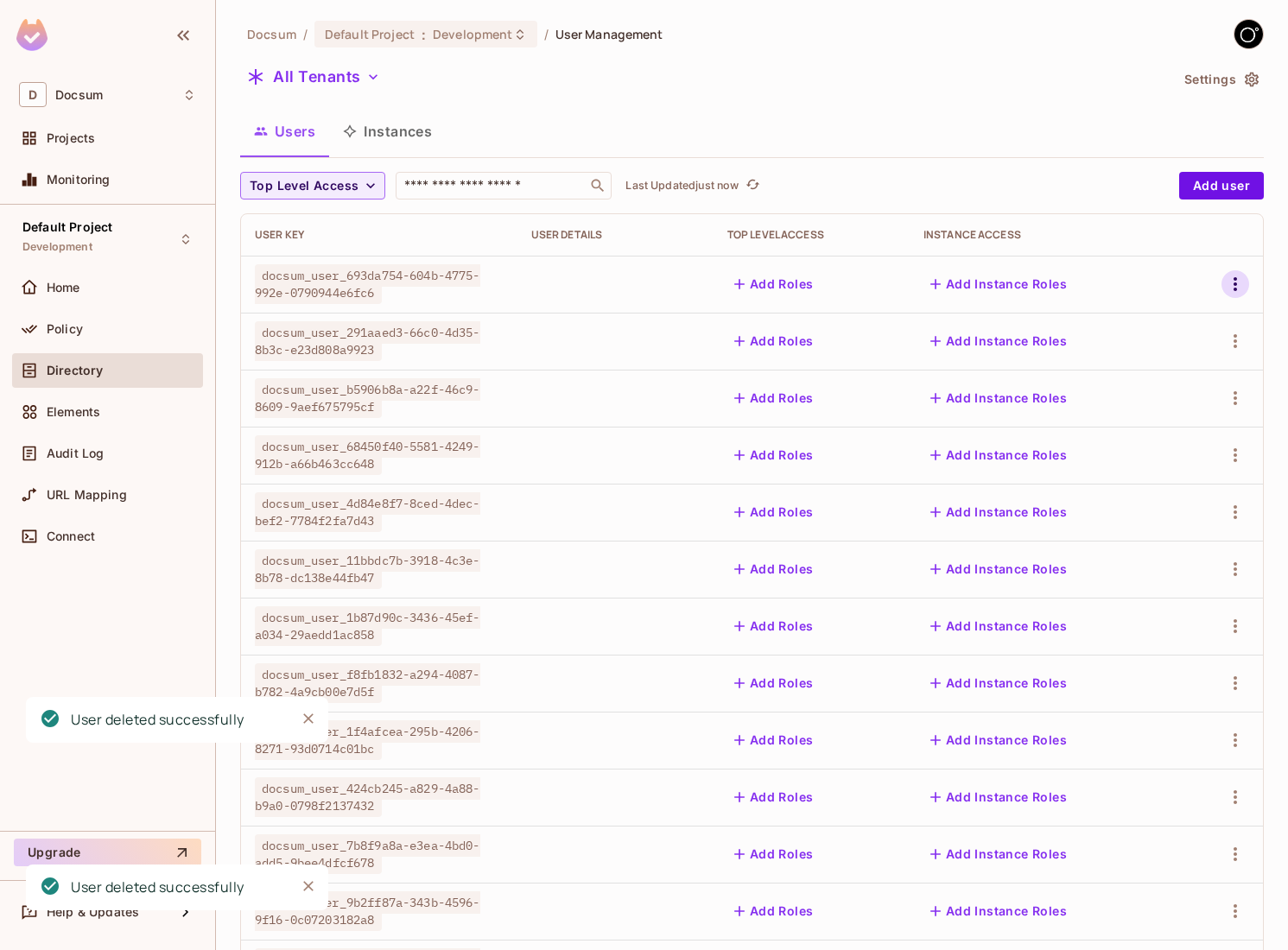
click at [1237, 285] on icon "button" at bounding box center [1234, 283] width 21 height 21
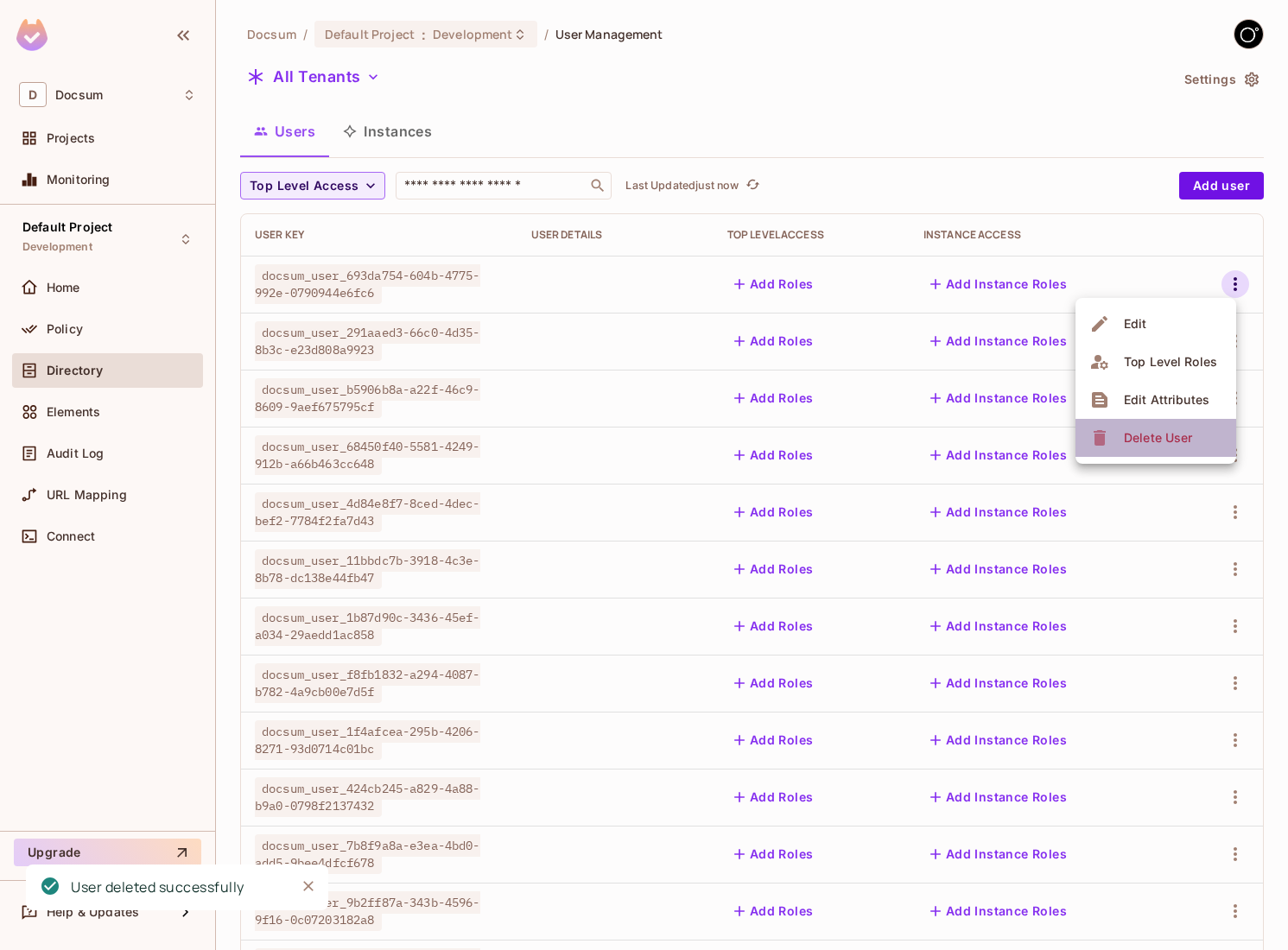
click at [1135, 435] on div "Delete User" at bounding box center [1158, 437] width 68 height 17
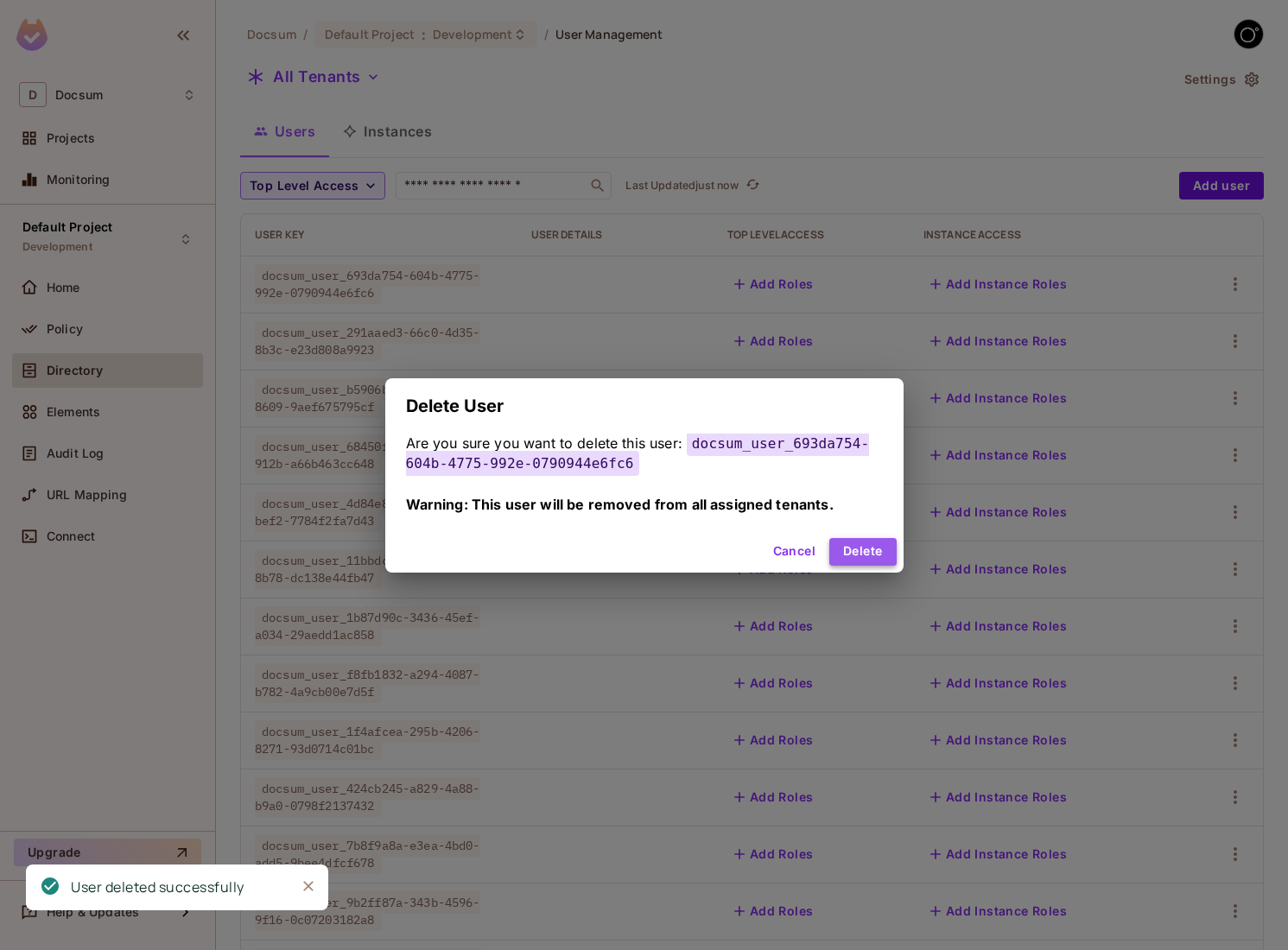
click at [852, 553] on button "Delete" at bounding box center [863, 551] width 66 height 28
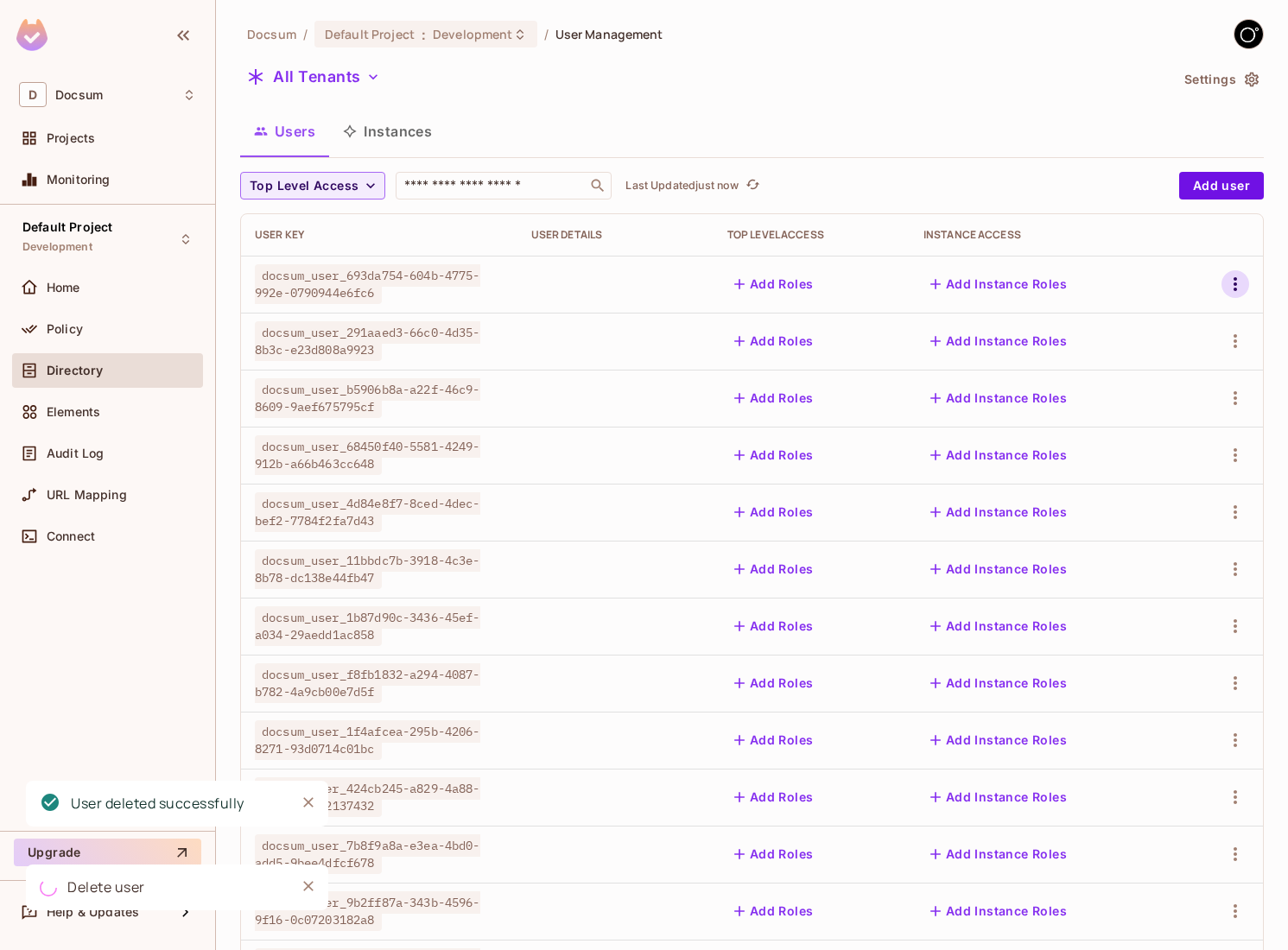
click at [1235, 291] on icon "button" at bounding box center [1234, 283] width 21 height 21
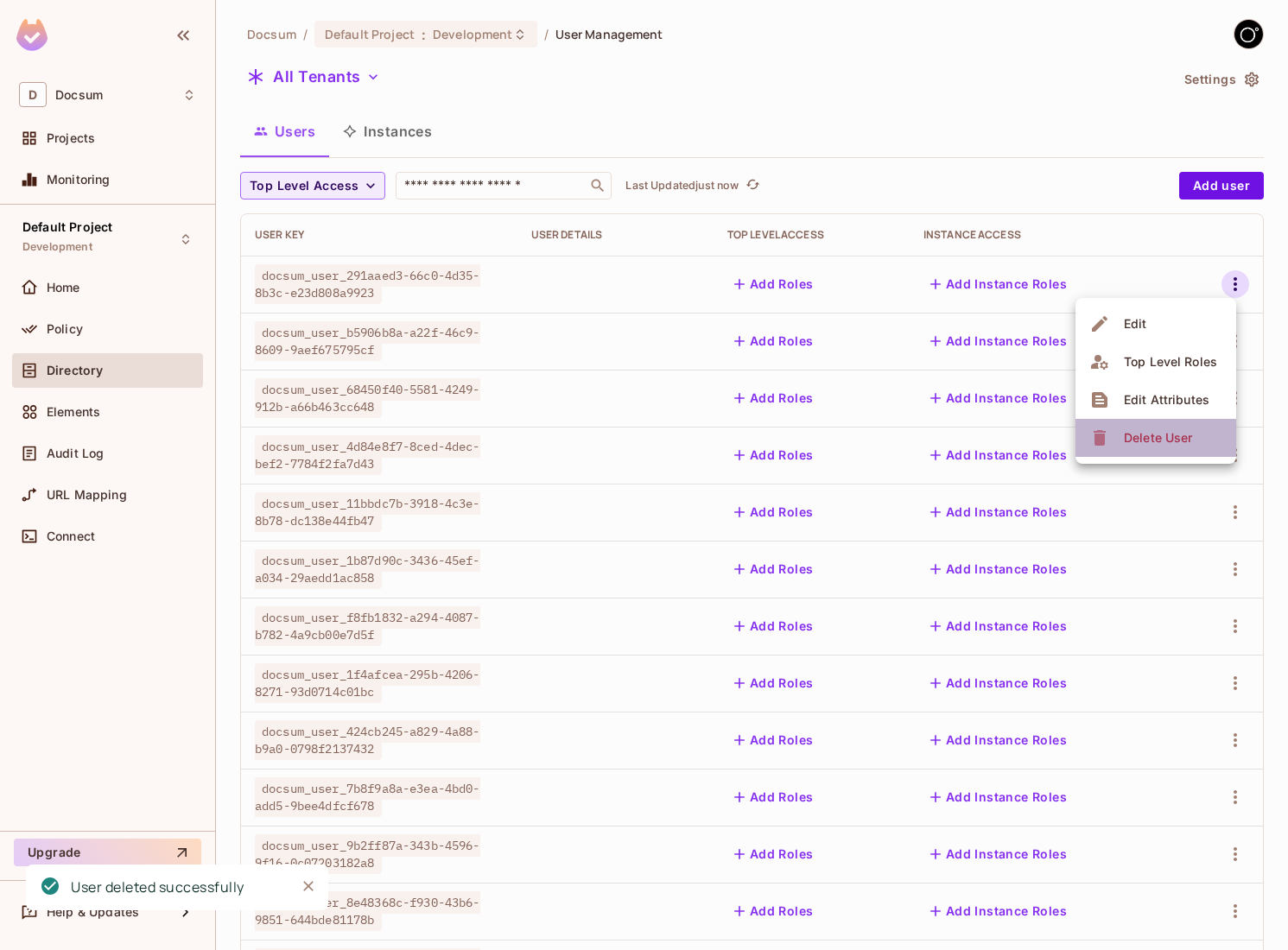
click at [1099, 425] on div "Delete User" at bounding box center [1143, 437] width 108 height 28
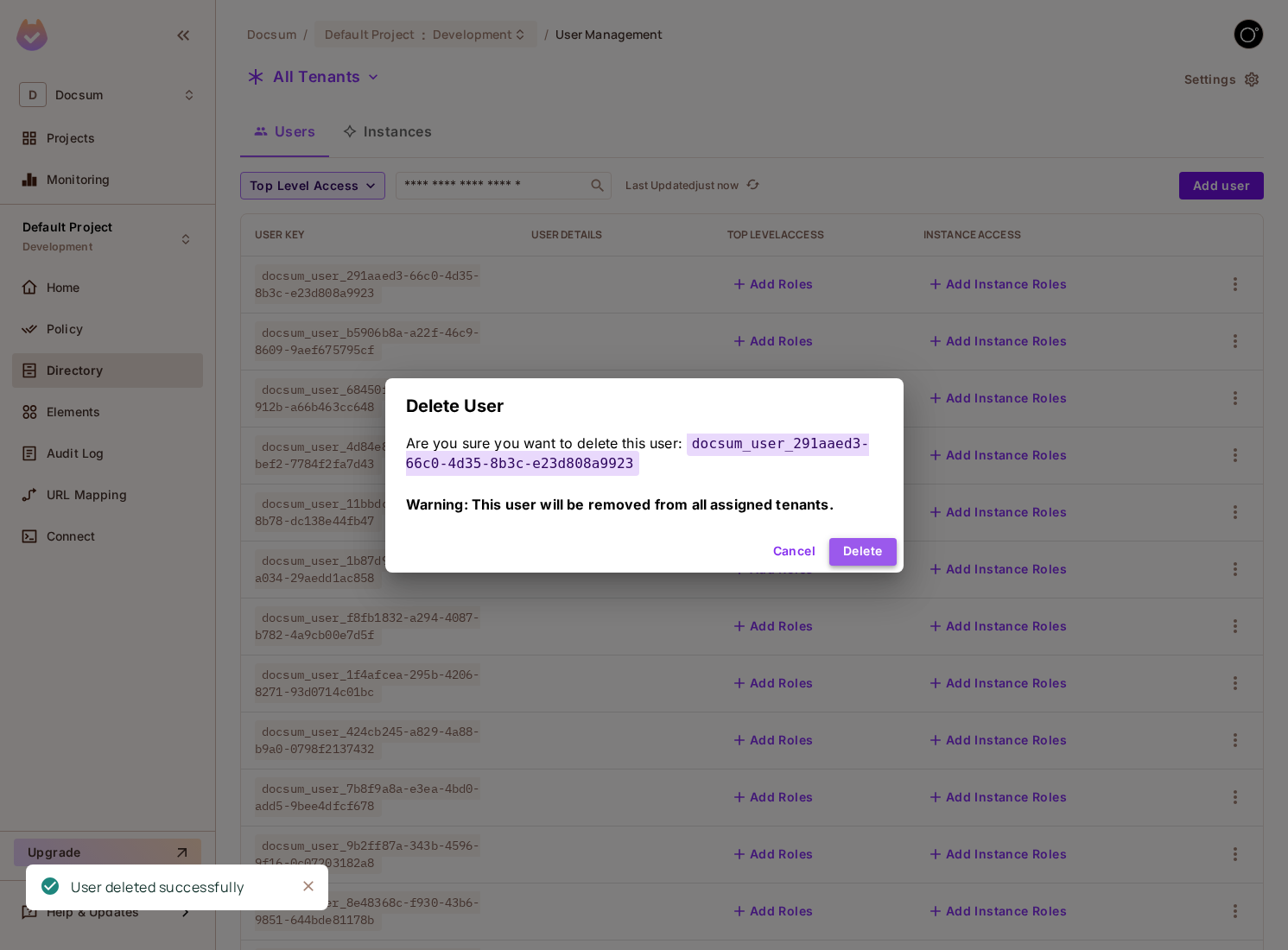
click at [890, 555] on button "Delete" at bounding box center [863, 551] width 66 height 28
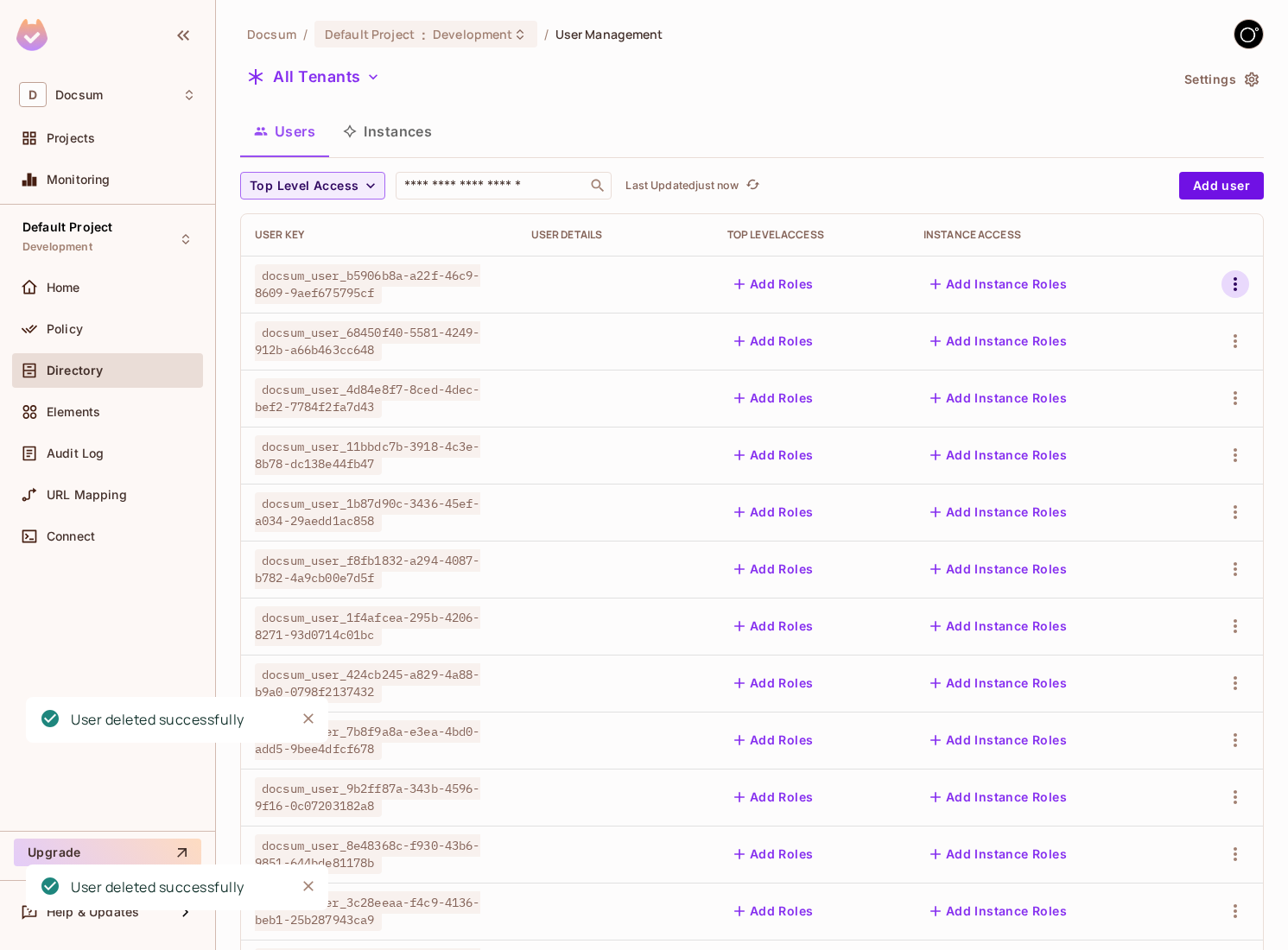
click at [1238, 287] on icon "button" at bounding box center [1234, 283] width 21 height 21
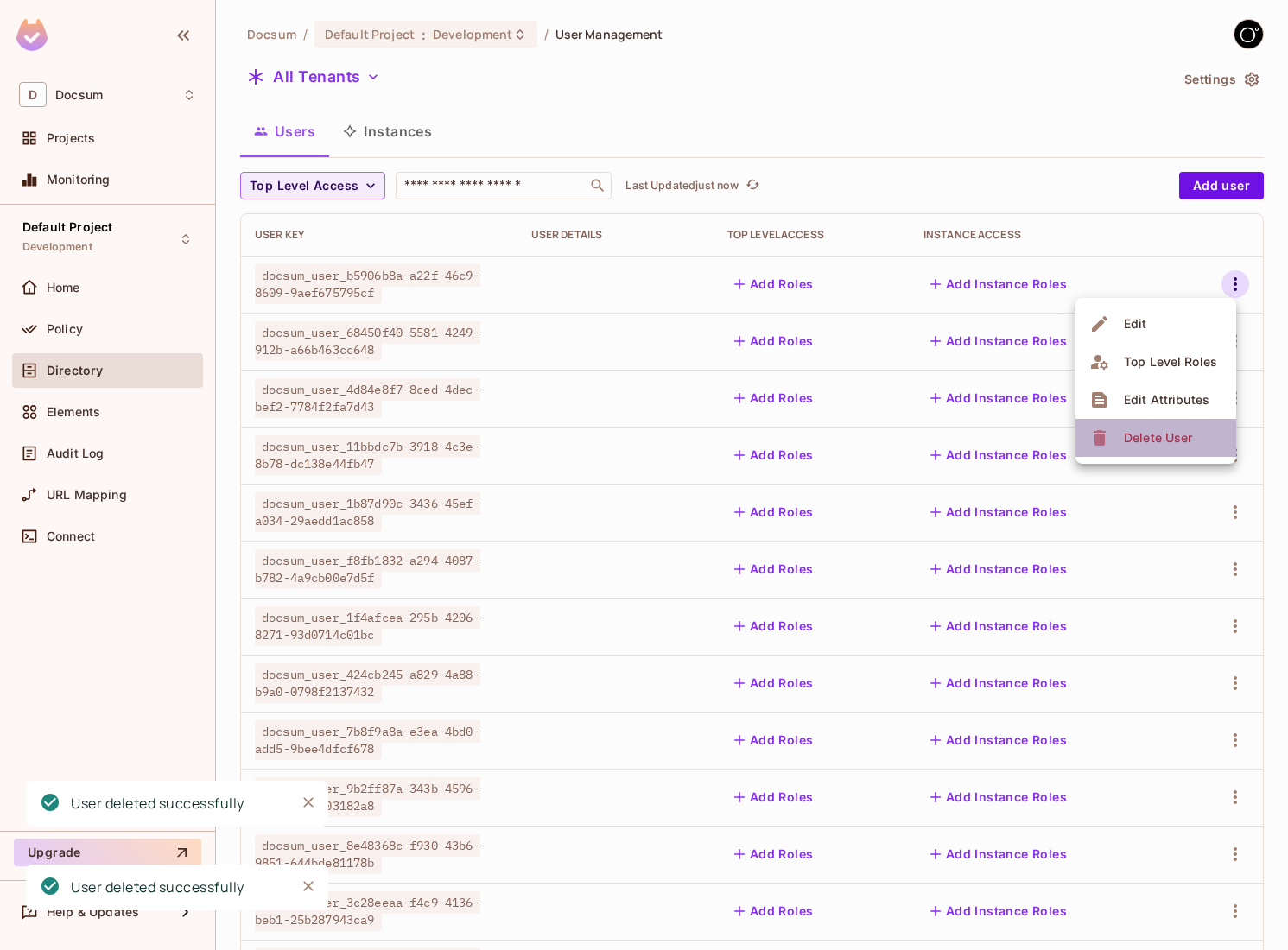
click at [1150, 435] on div "Delete User" at bounding box center [1158, 437] width 68 height 17
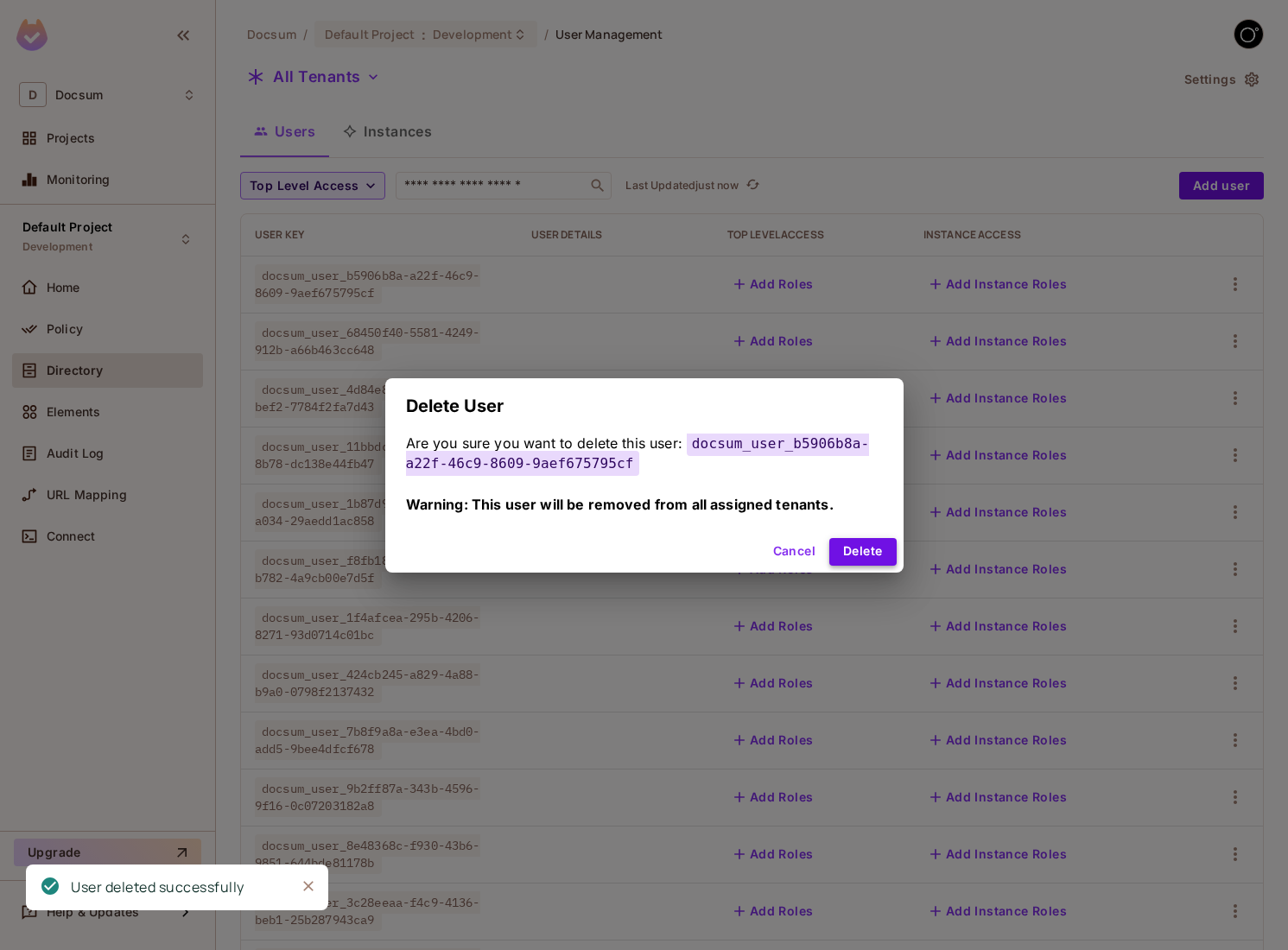
click at [884, 539] on button "Delete" at bounding box center [863, 551] width 66 height 28
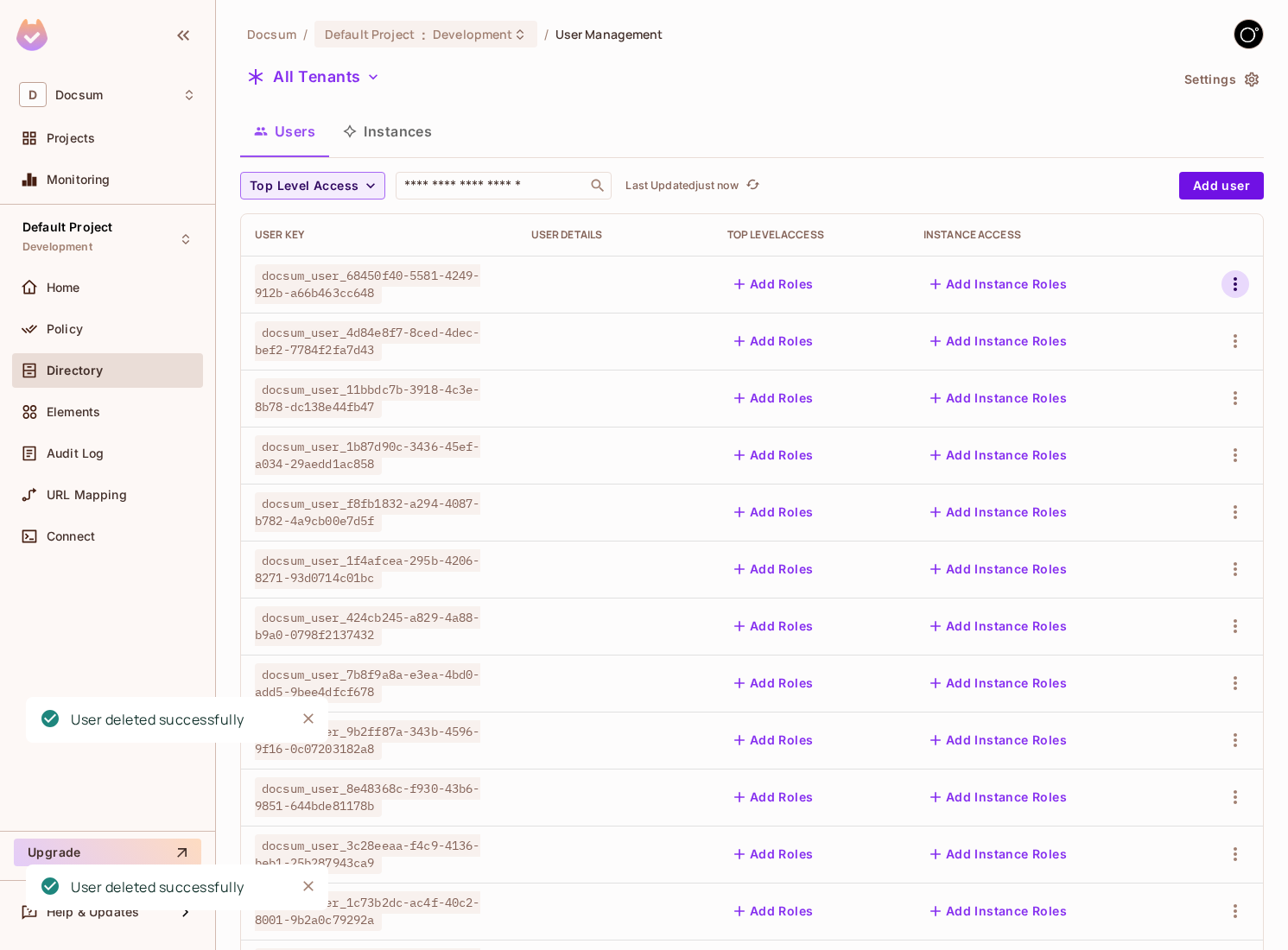
click at [1231, 280] on icon "button" at bounding box center [1234, 283] width 21 height 21
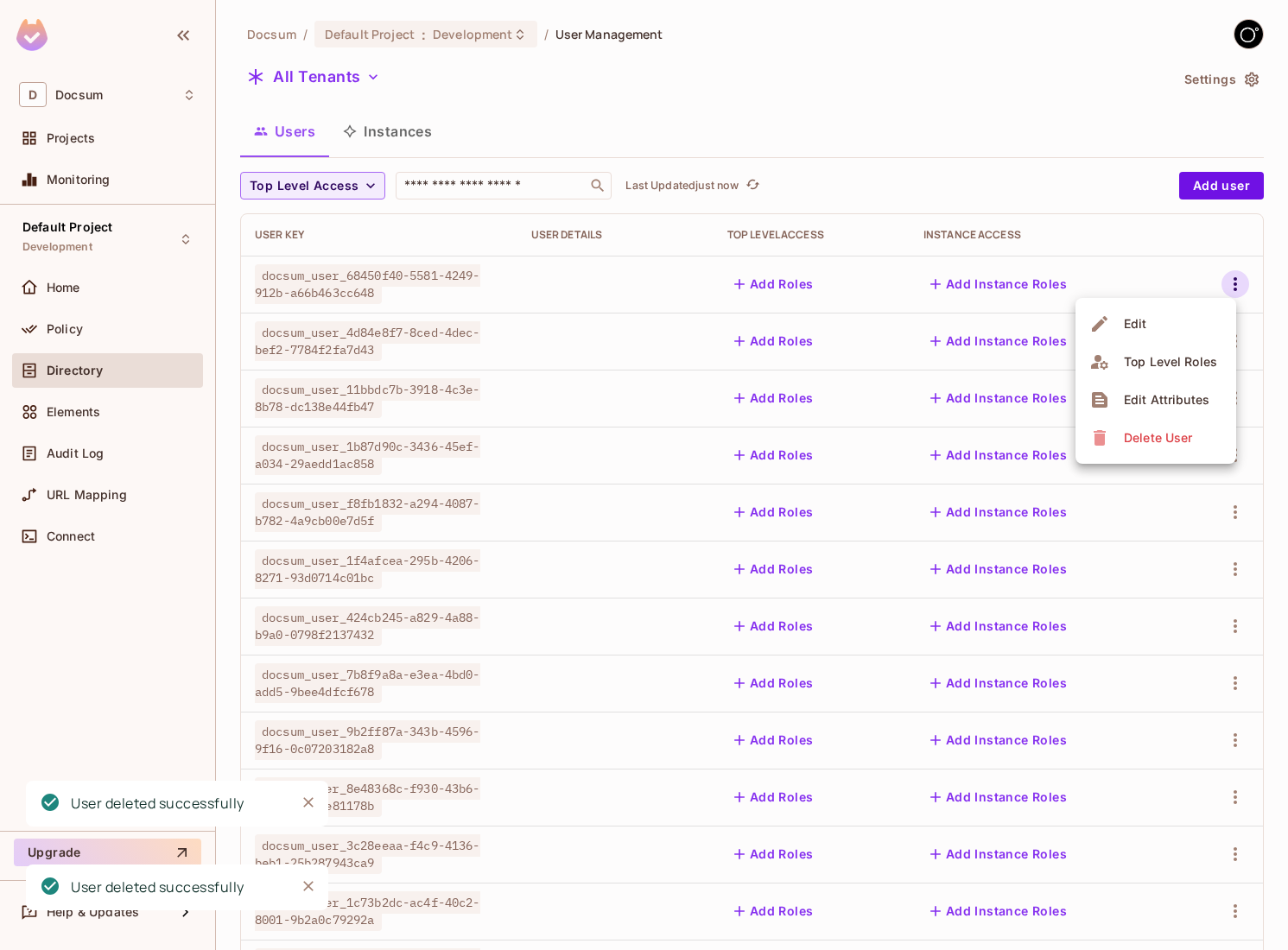
click at [1134, 432] on div "Delete User" at bounding box center [1158, 437] width 68 height 17
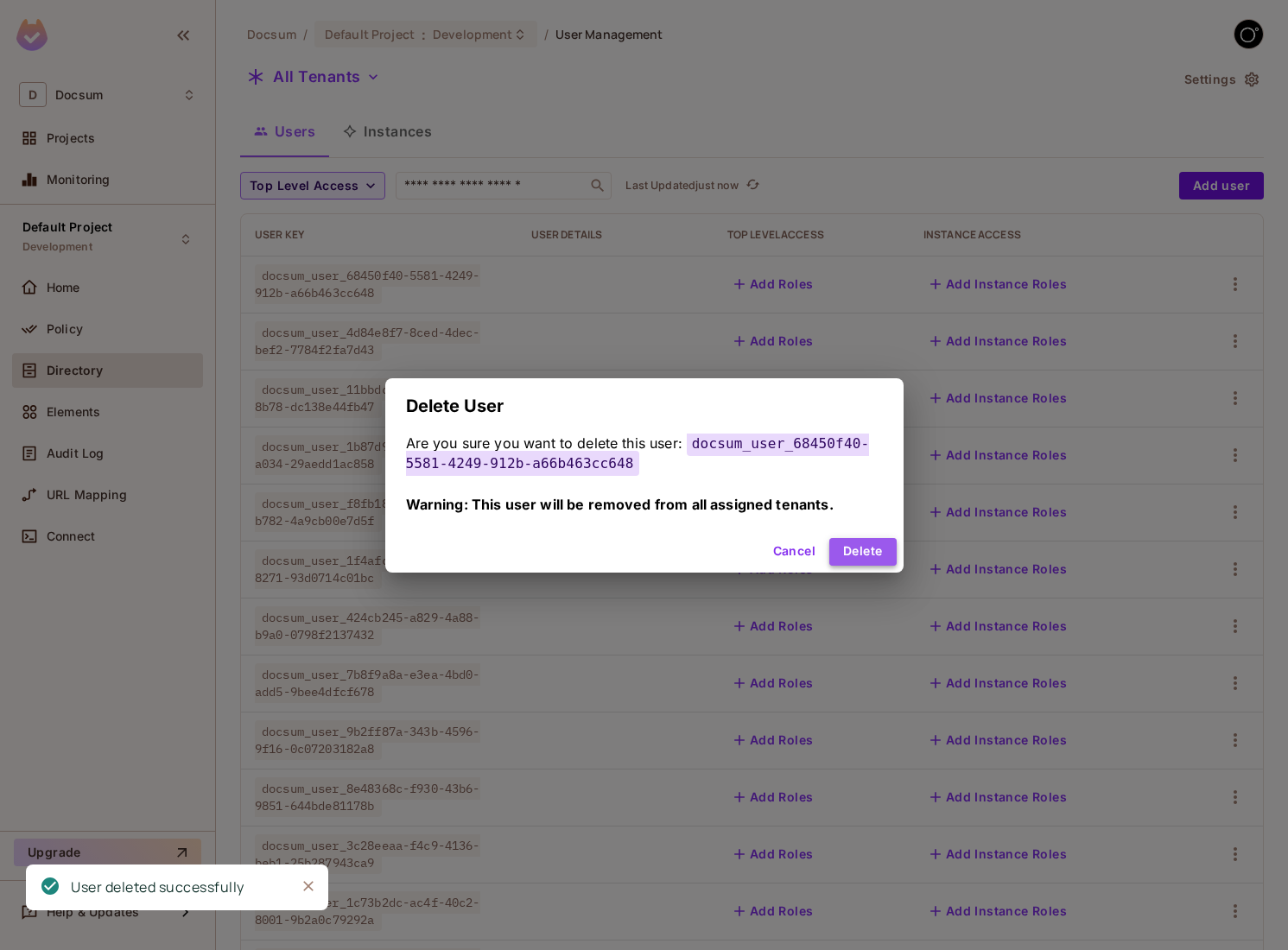
click at [854, 542] on button "Delete" at bounding box center [863, 551] width 66 height 28
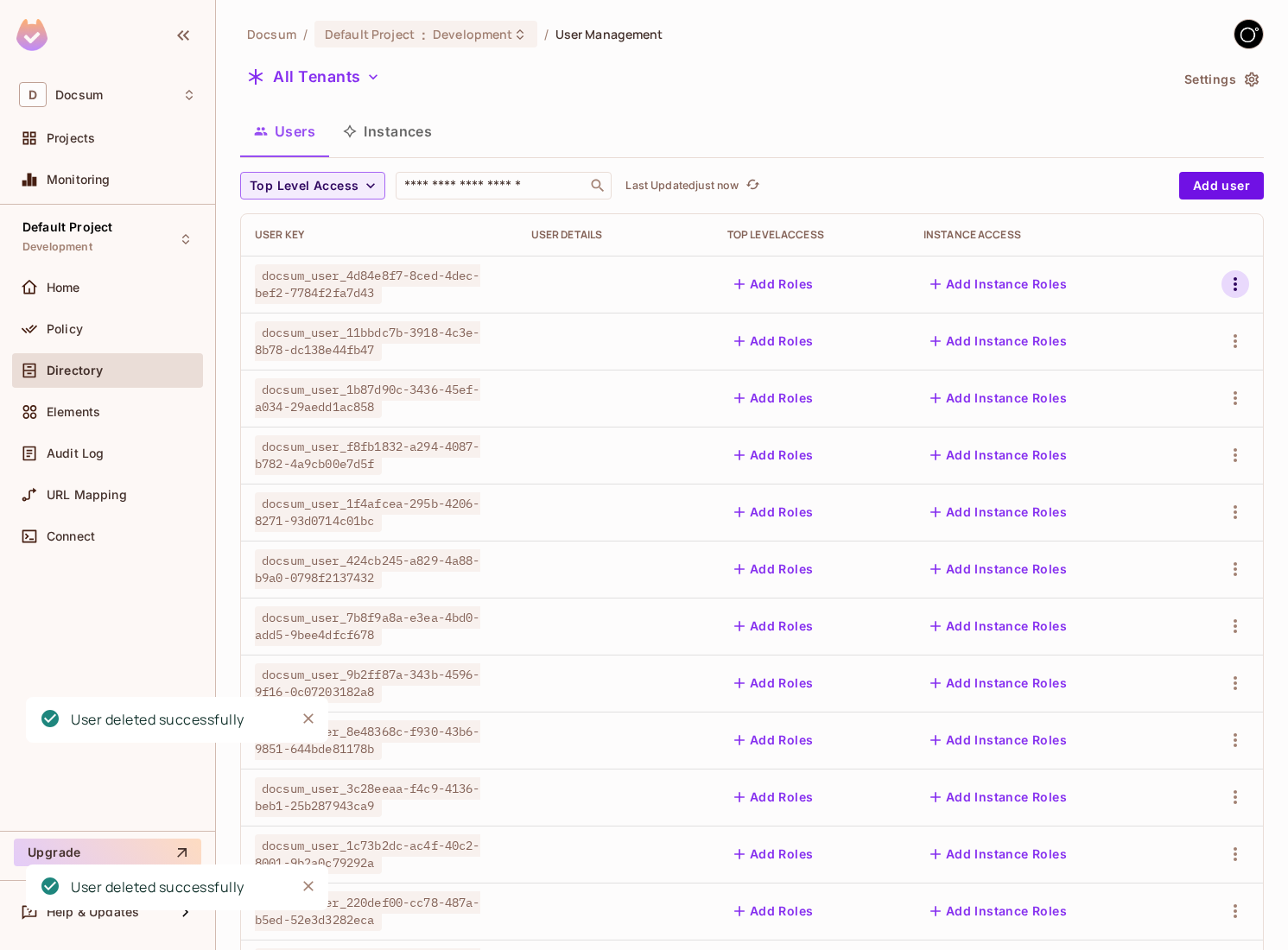
click at [1233, 290] on icon "button" at bounding box center [1234, 283] width 21 height 21
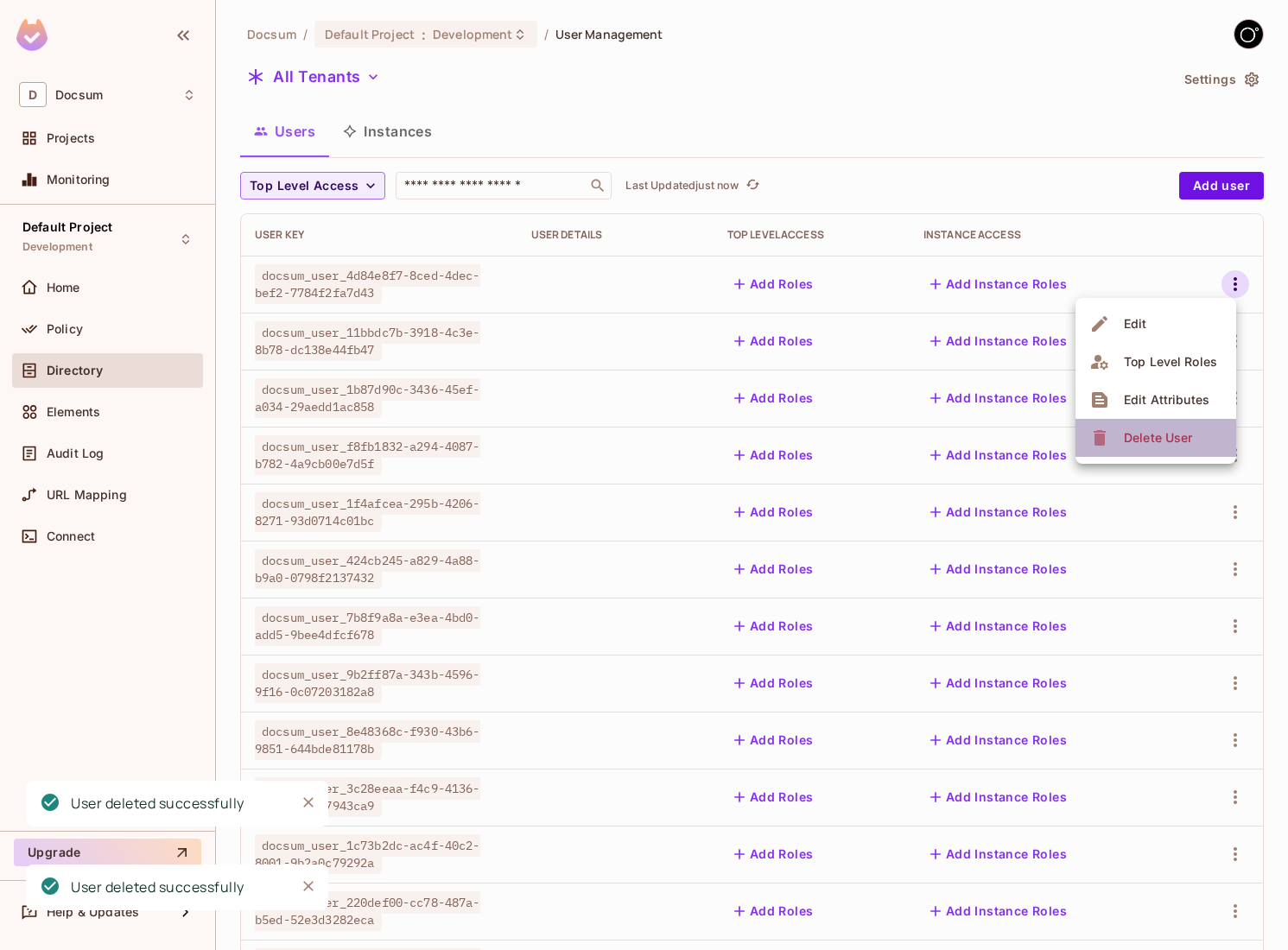
click at [1141, 436] on div "Delete User" at bounding box center [1158, 437] width 68 height 17
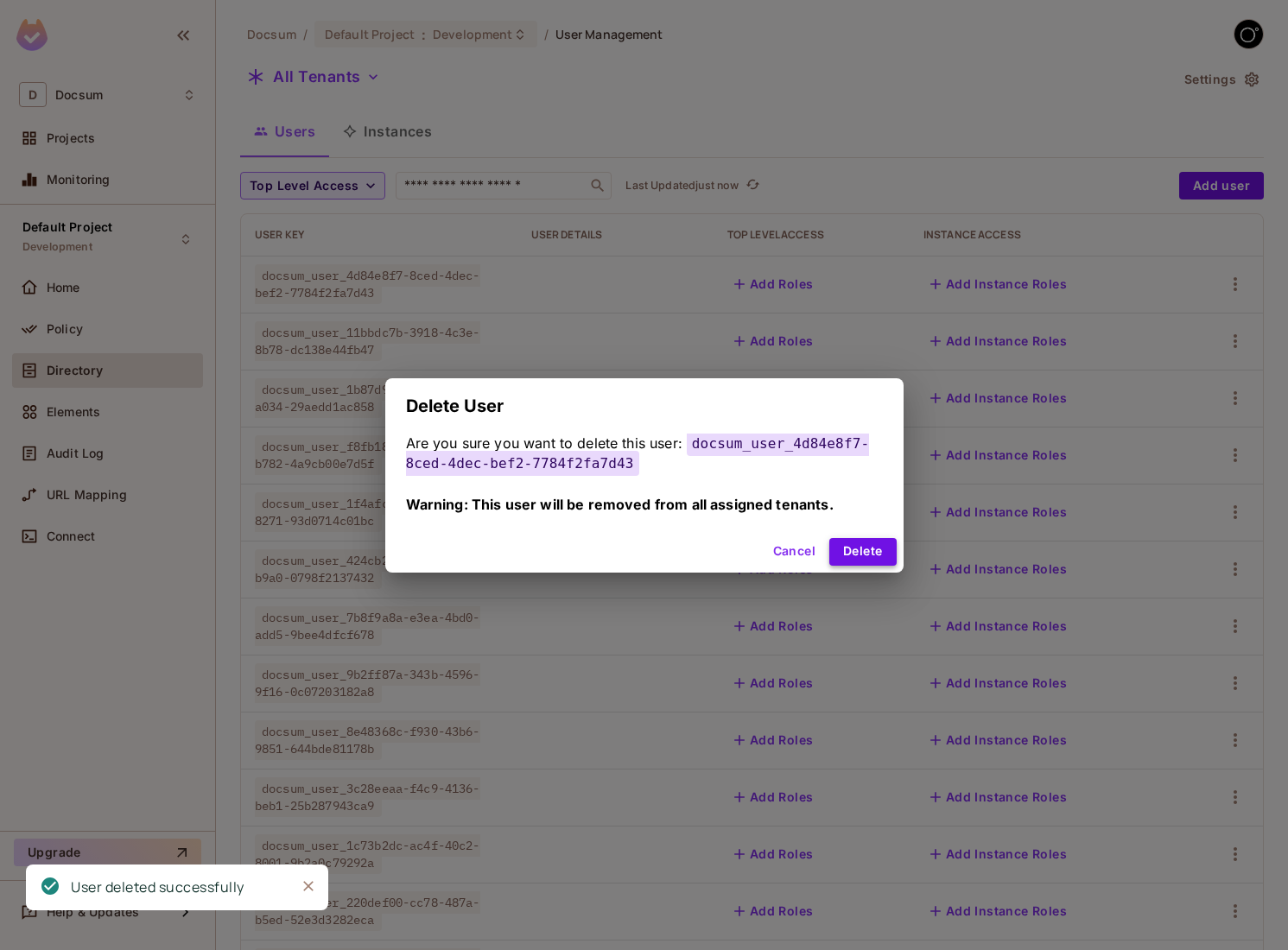
click at [864, 552] on button "Delete" at bounding box center [863, 551] width 66 height 28
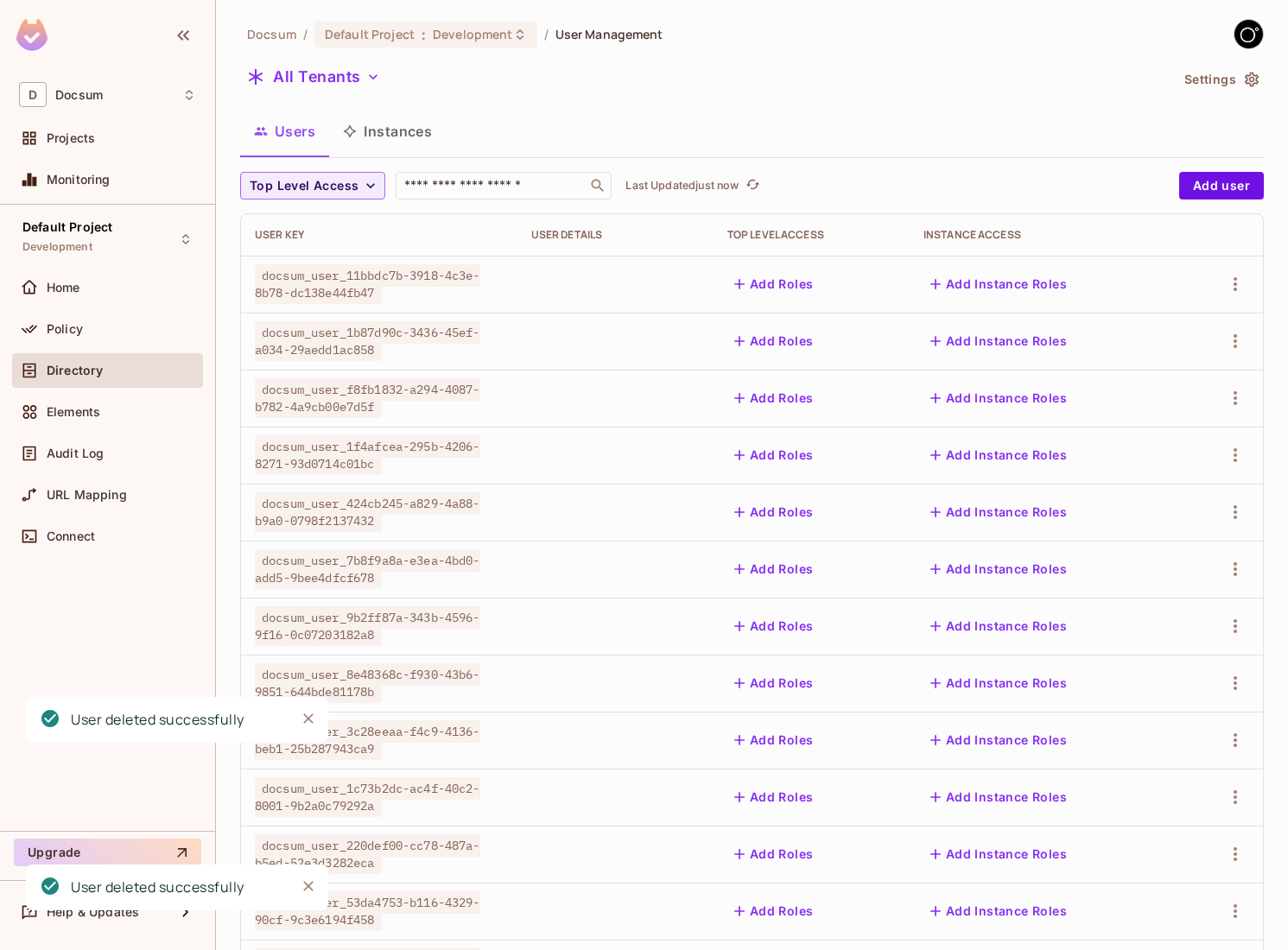
click at [1243, 270] on div at bounding box center [1220, 283] width 56 height 28
click at [1232, 277] on icon "button" at bounding box center [1234, 283] width 21 height 21
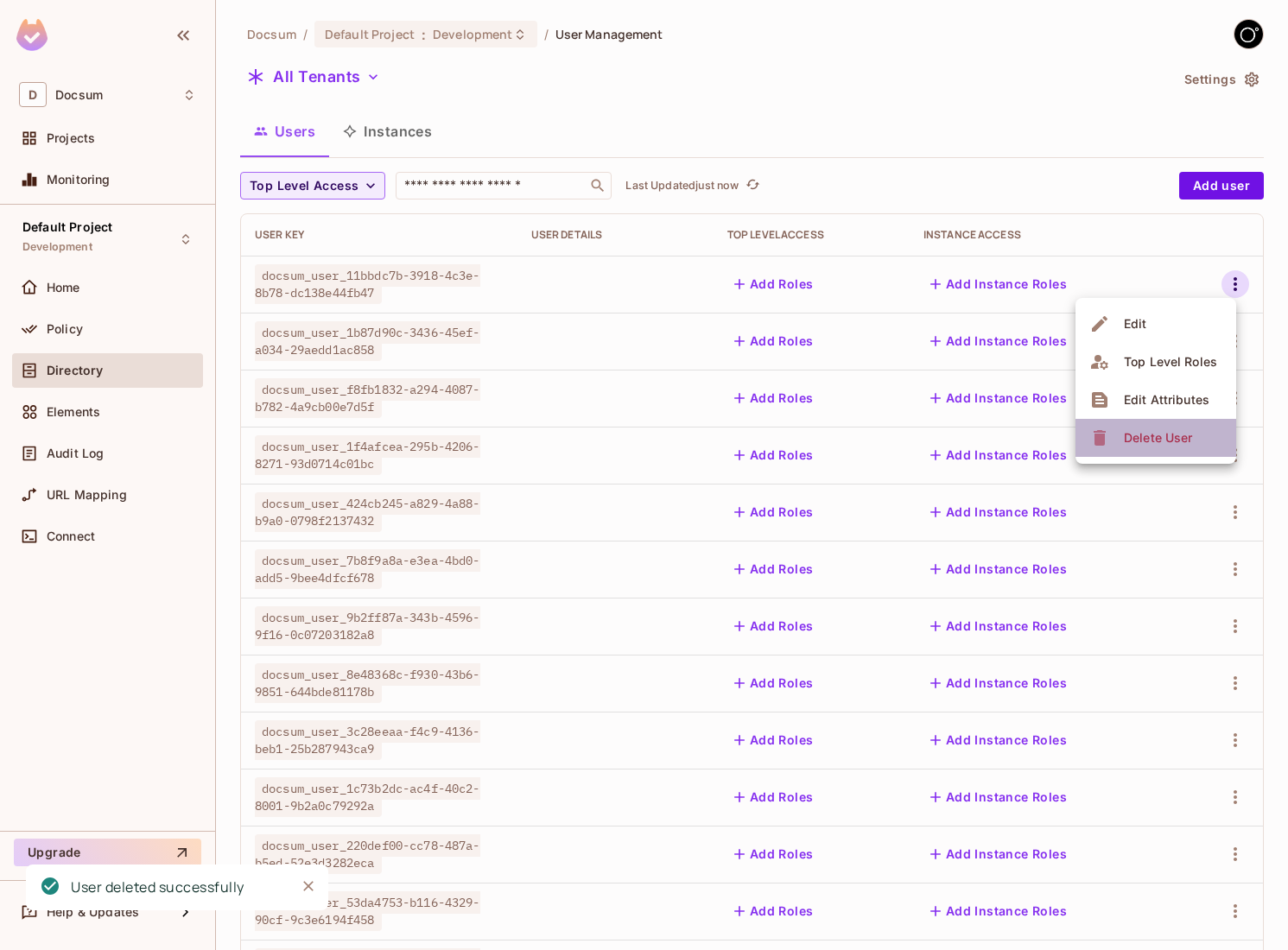
click at [1138, 435] on div "Delete User" at bounding box center [1158, 437] width 68 height 17
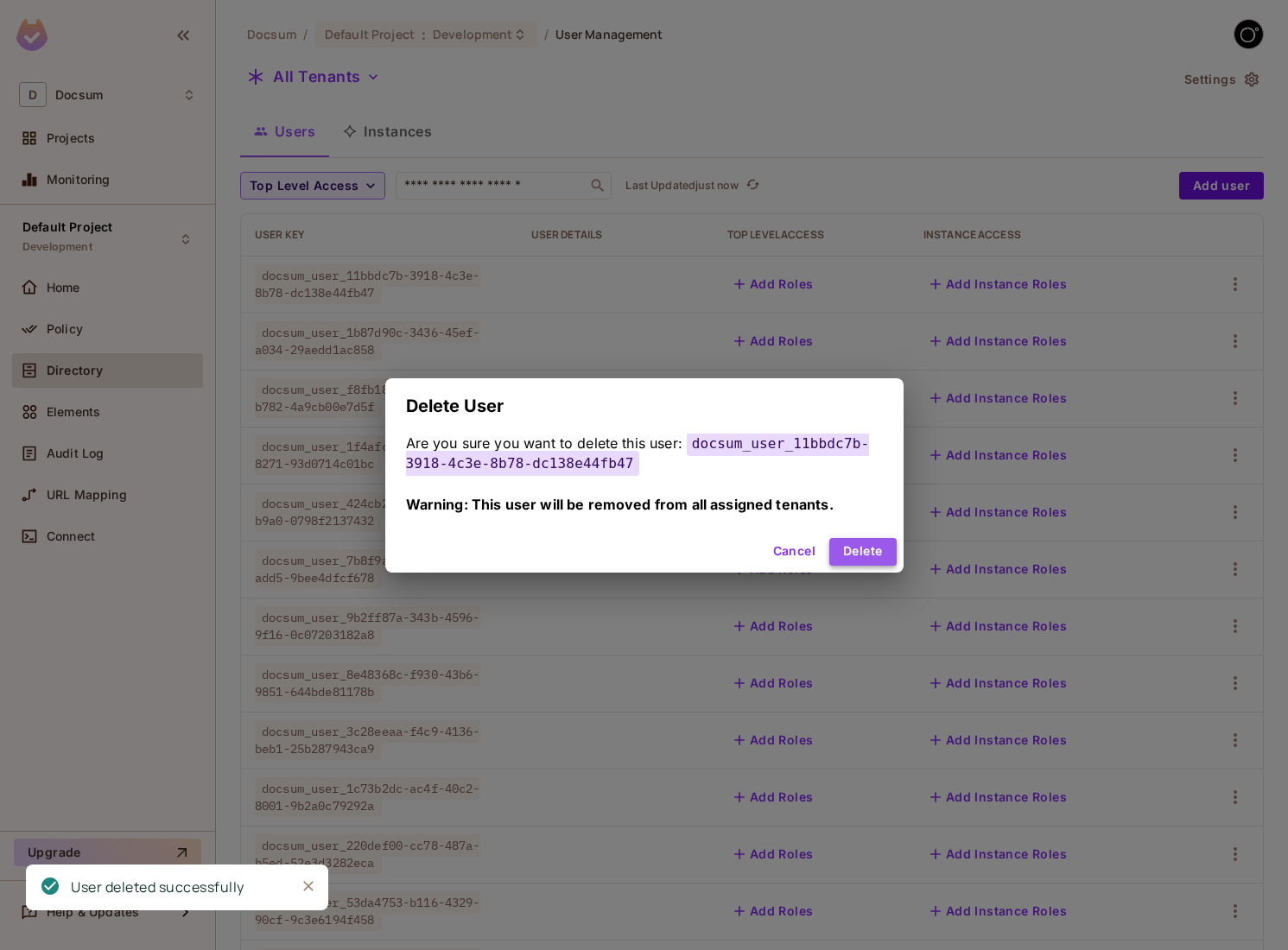
click at [880, 541] on button "Delete" at bounding box center [863, 551] width 66 height 28
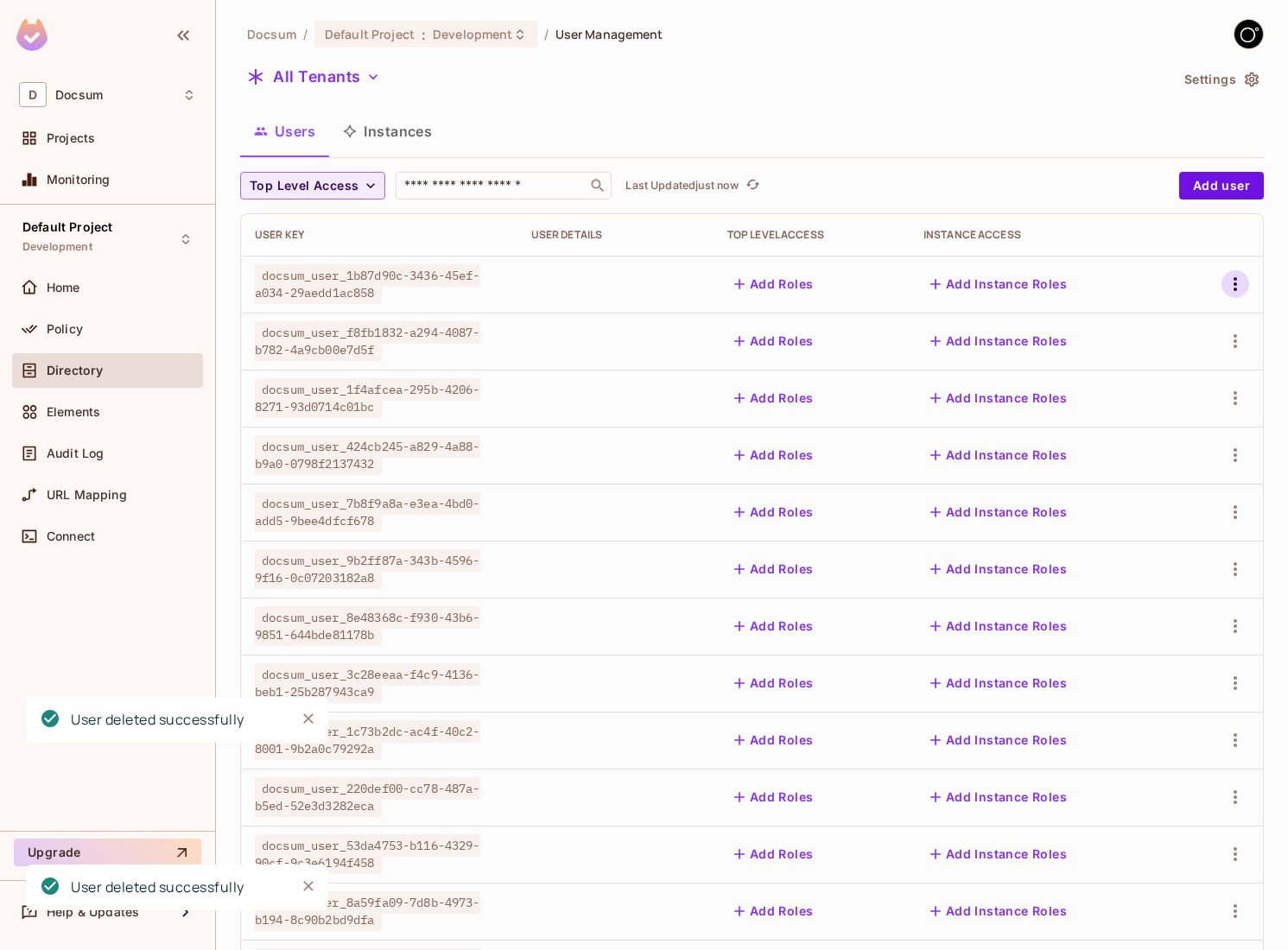
click at [1235, 290] on icon "button" at bounding box center [1235, 283] width 4 height 13
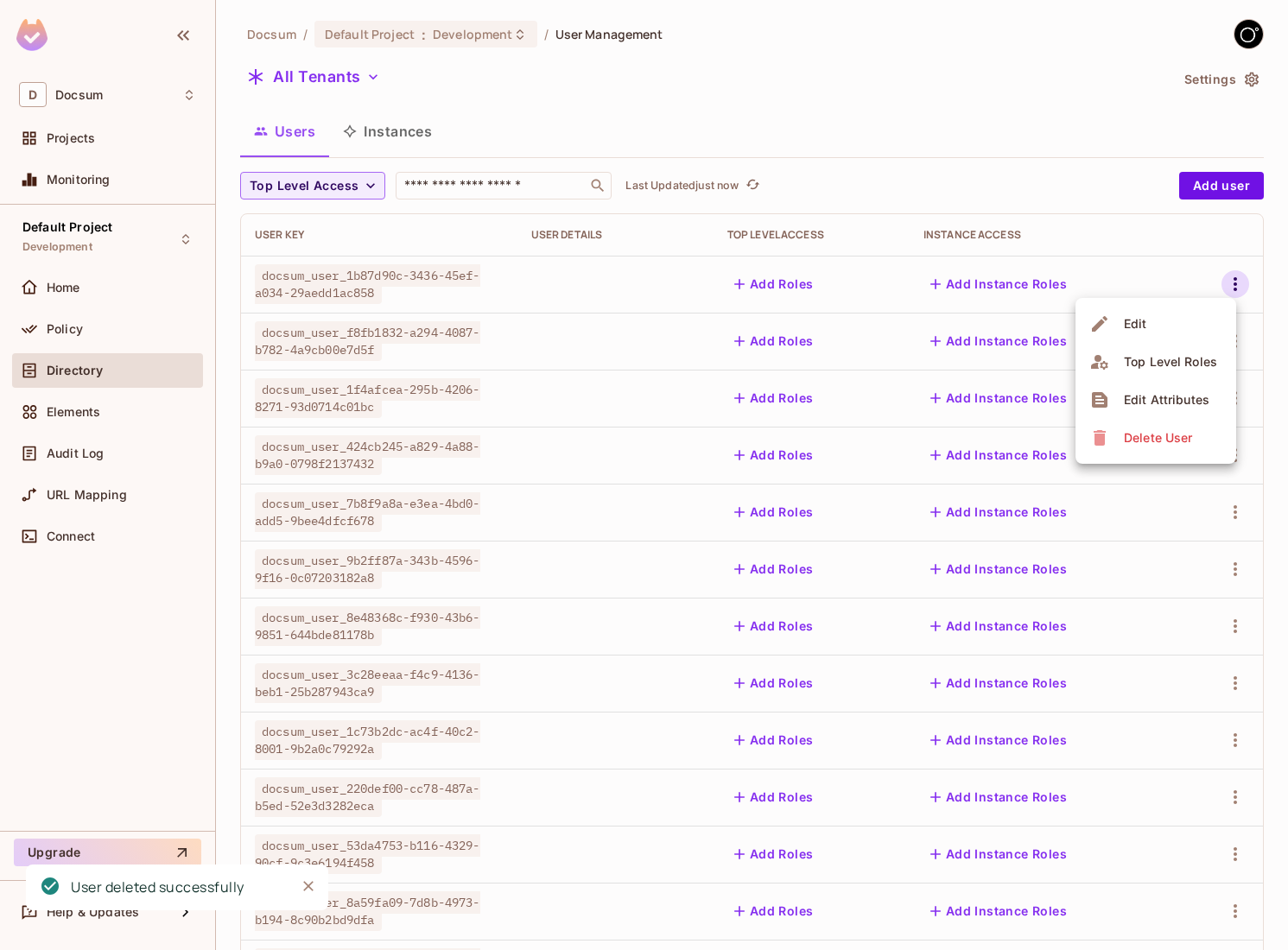
click at [1119, 433] on span "Delete User" at bounding box center [1158, 437] width 79 height 28
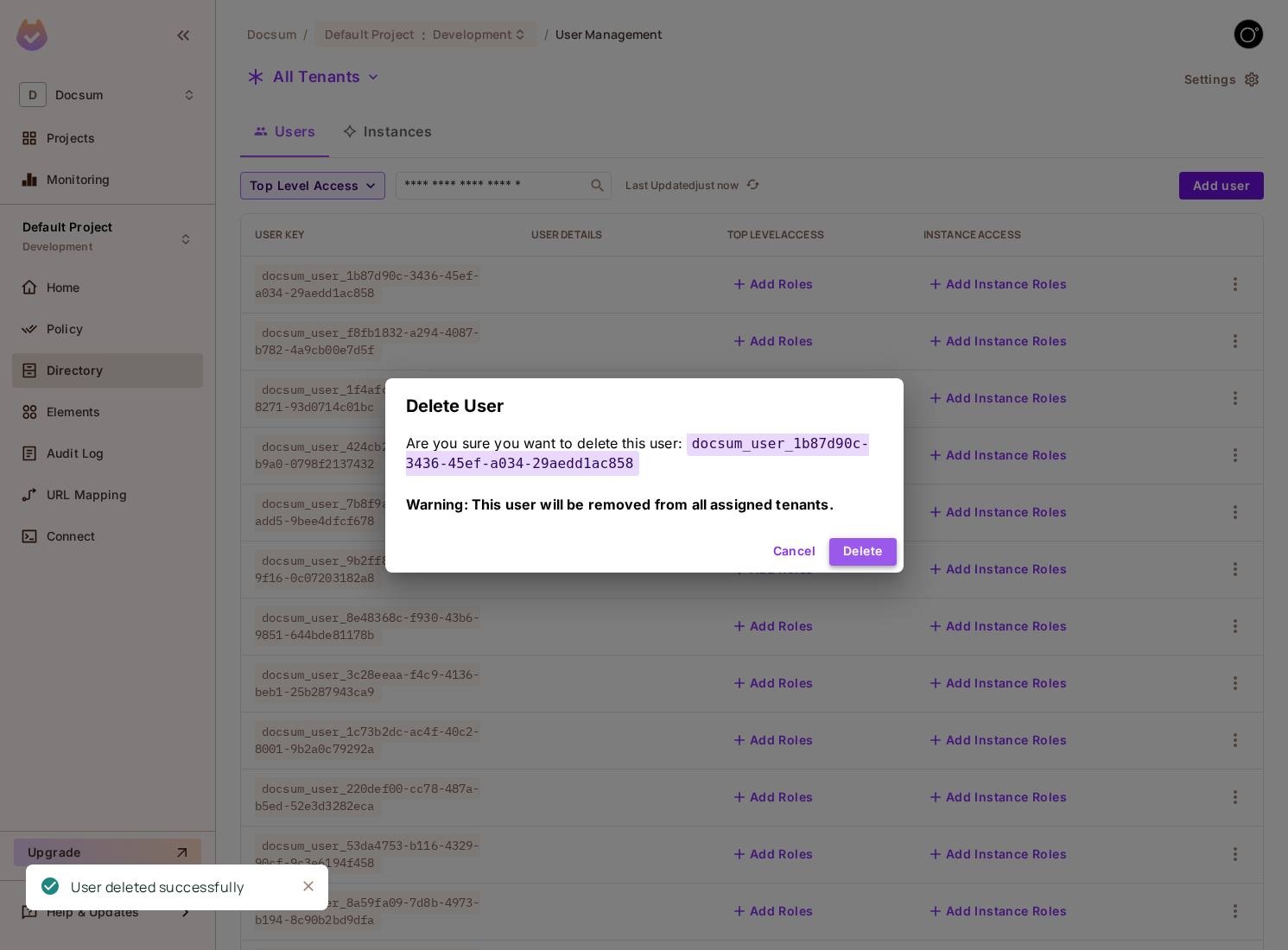
click at [872, 541] on button "Delete" at bounding box center [863, 551] width 66 height 28
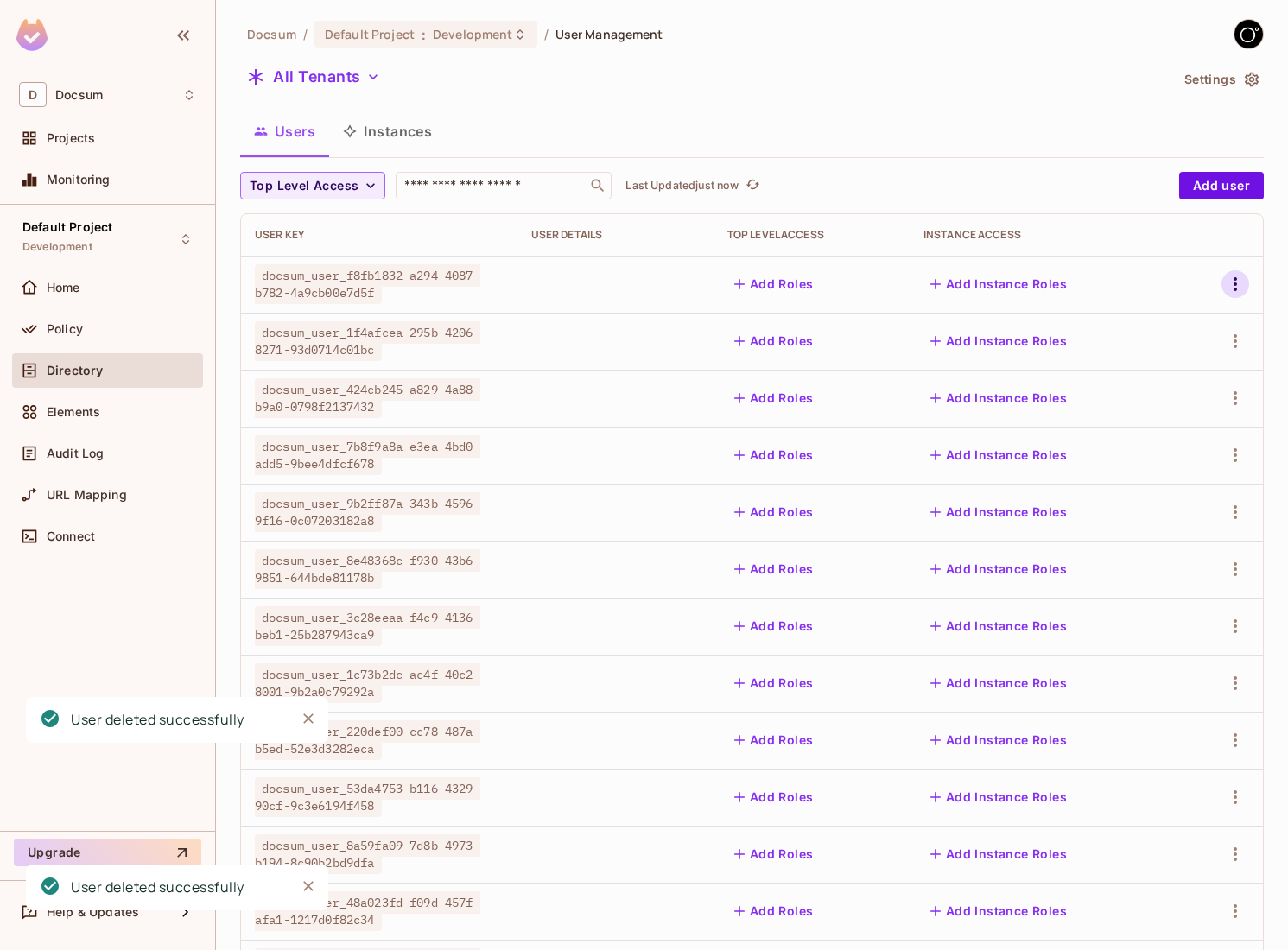
click at [1239, 278] on icon "button" at bounding box center [1234, 283] width 21 height 21
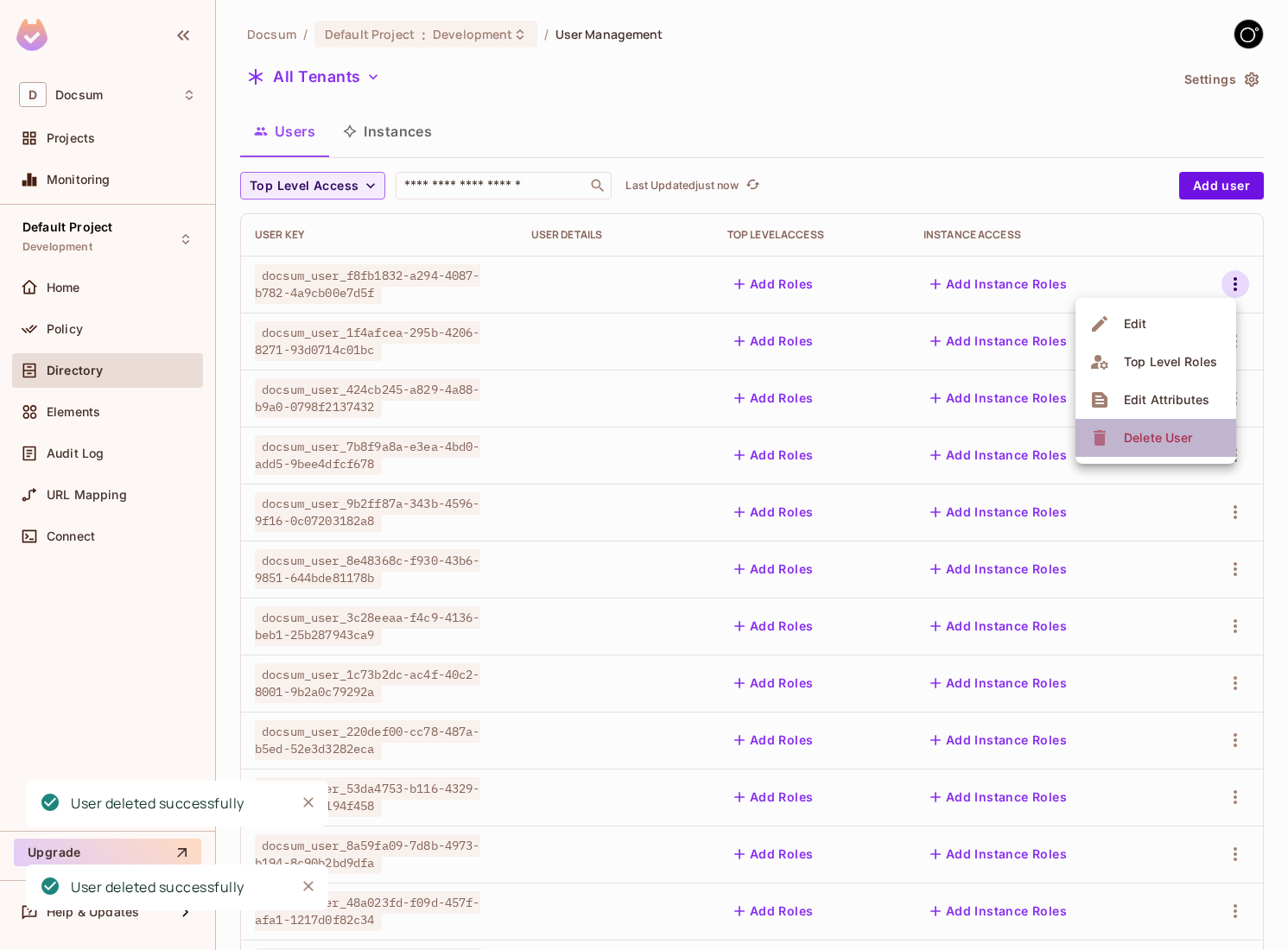
click at [1150, 422] on li "Delete User" at bounding box center [1156, 438] width 161 height 38
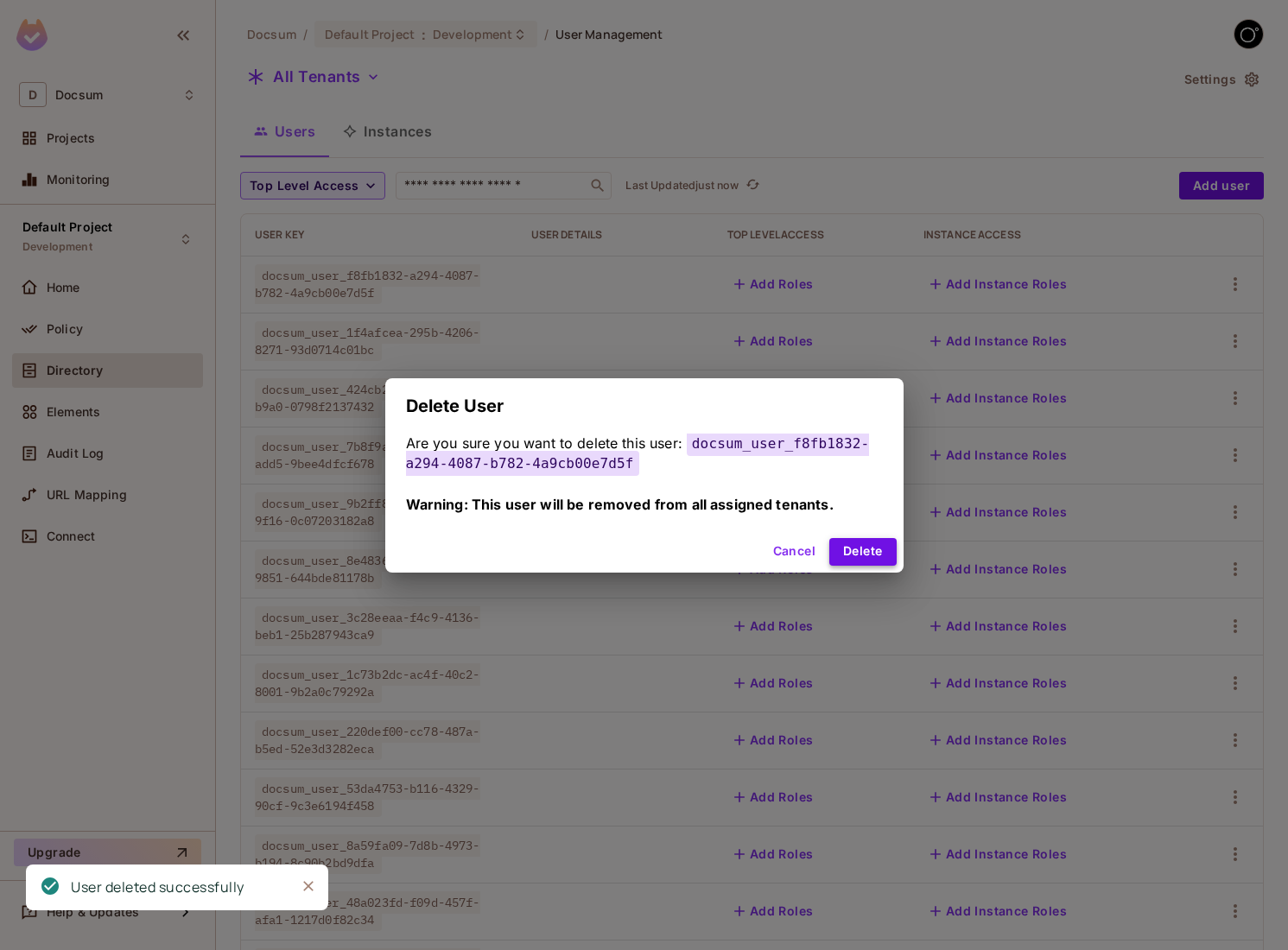
click at [853, 547] on button "Delete" at bounding box center [863, 551] width 66 height 28
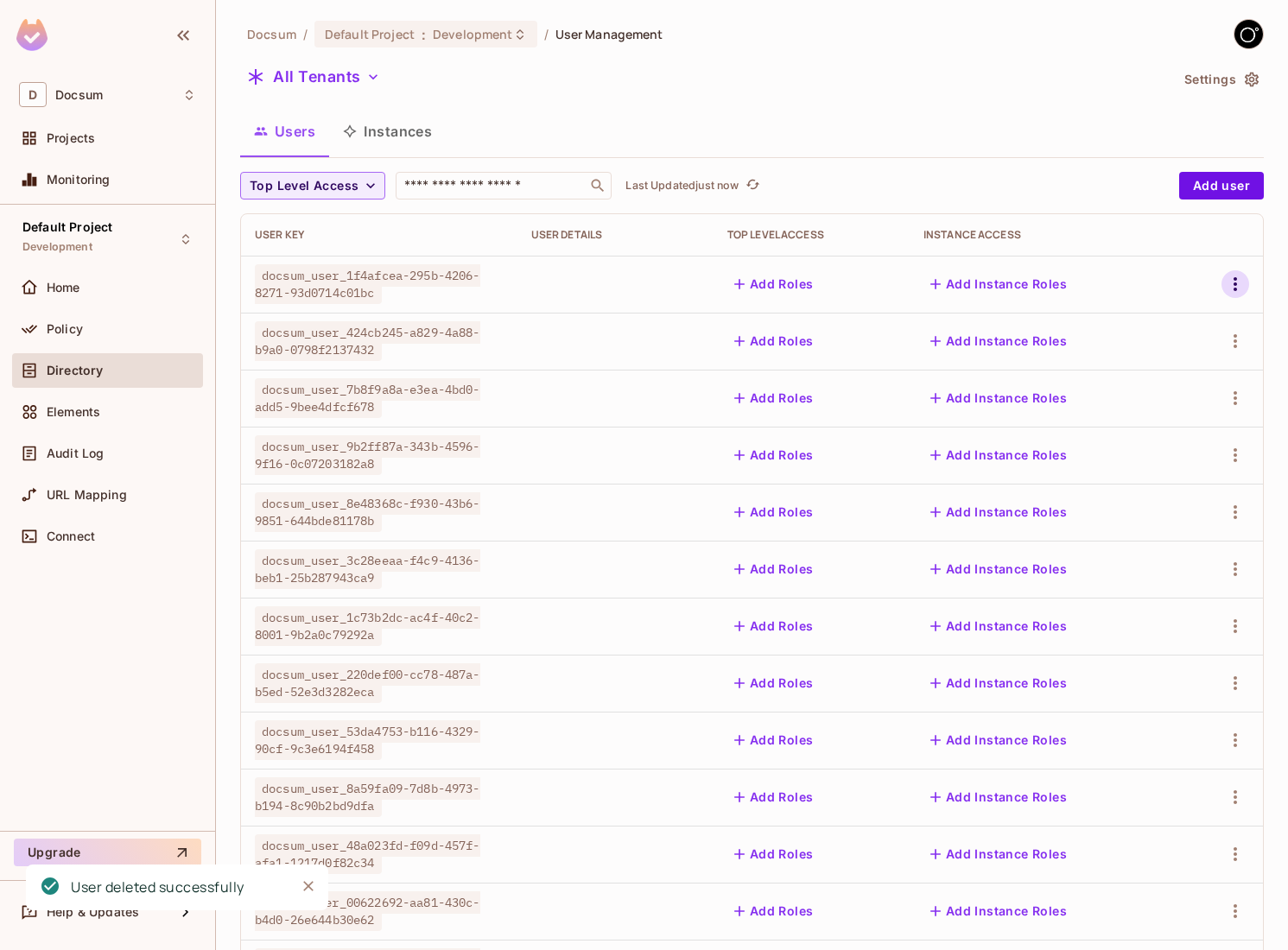
click at [1232, 271] on button "button" at bounding box center [1234, 283] width 28 height 28
click at [1121, 442] on span "Delete User" at bounding box center [1158, 437] width 79 height 28
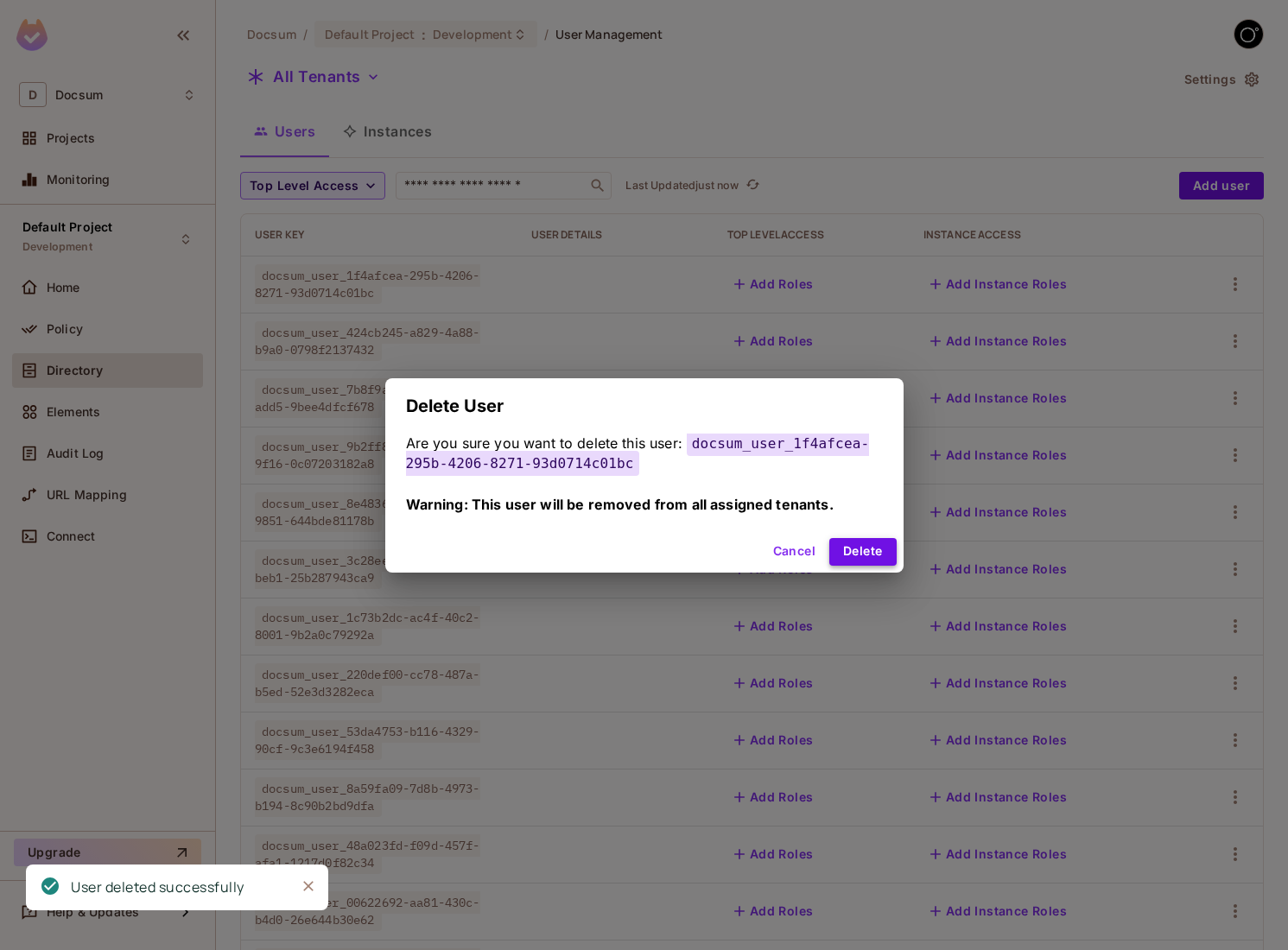
click at [876, 540] on button "Delete" at bounding box center [863, 551] width 66 height 28
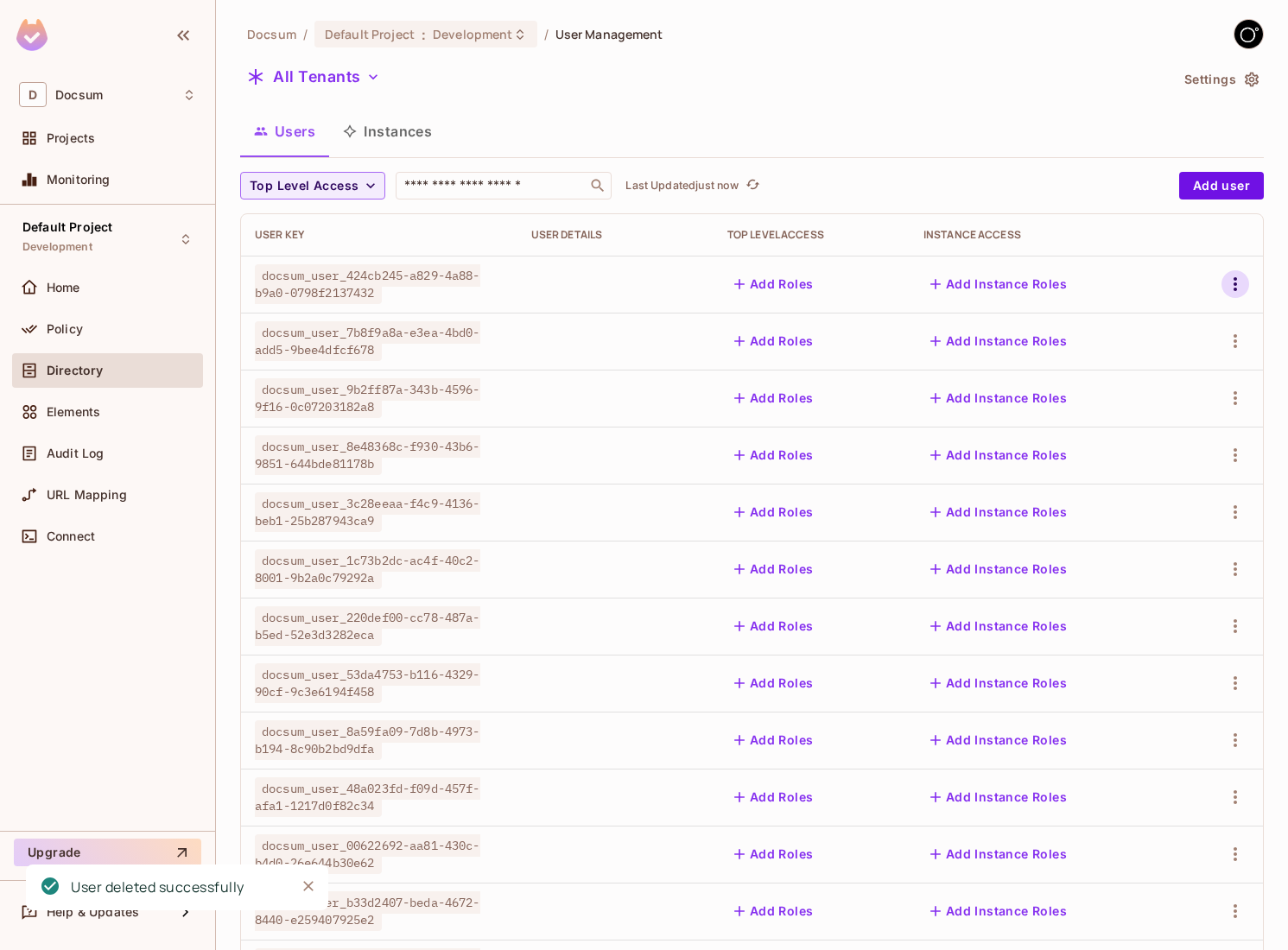
click at [1235, 290] on icon "button" at bounding box center [1235, 283] width 4 height 13
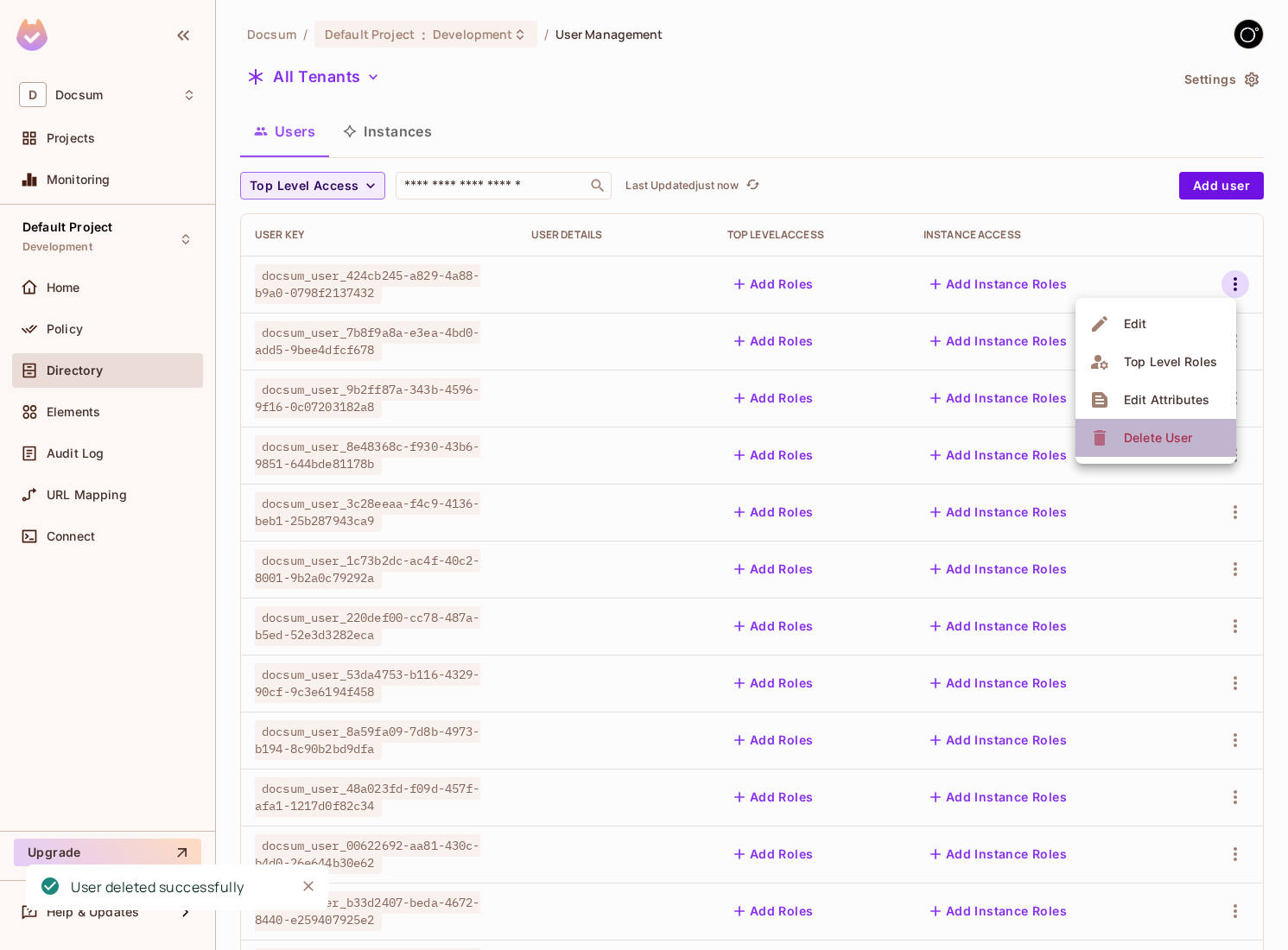
click at [1113, 436] on div "Delete User" at bounding box center [1143, 437] width 108 height 28
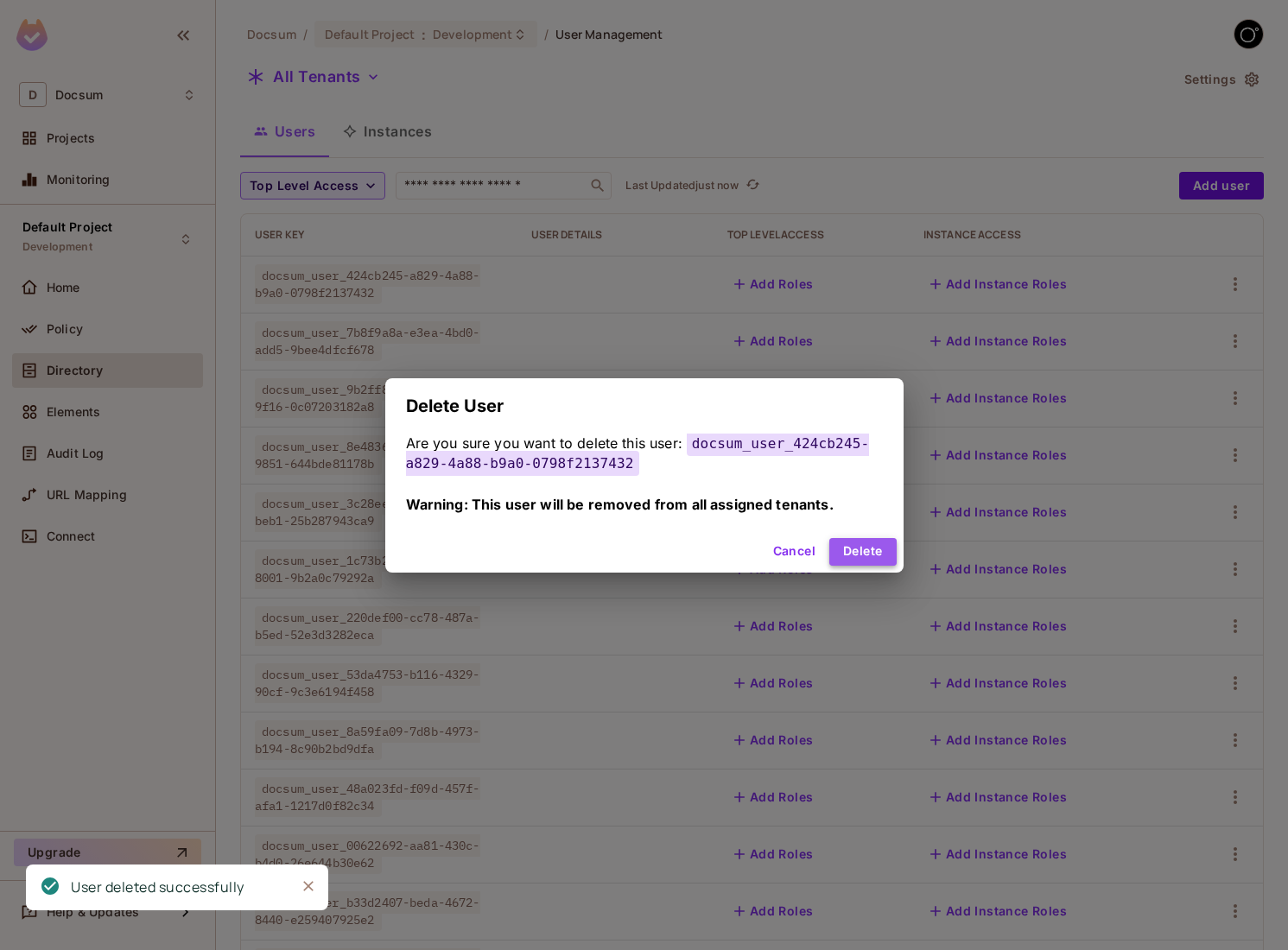
click at [854, 547] on button "Delete" at bounding box center [863, 551] width 66 height 28
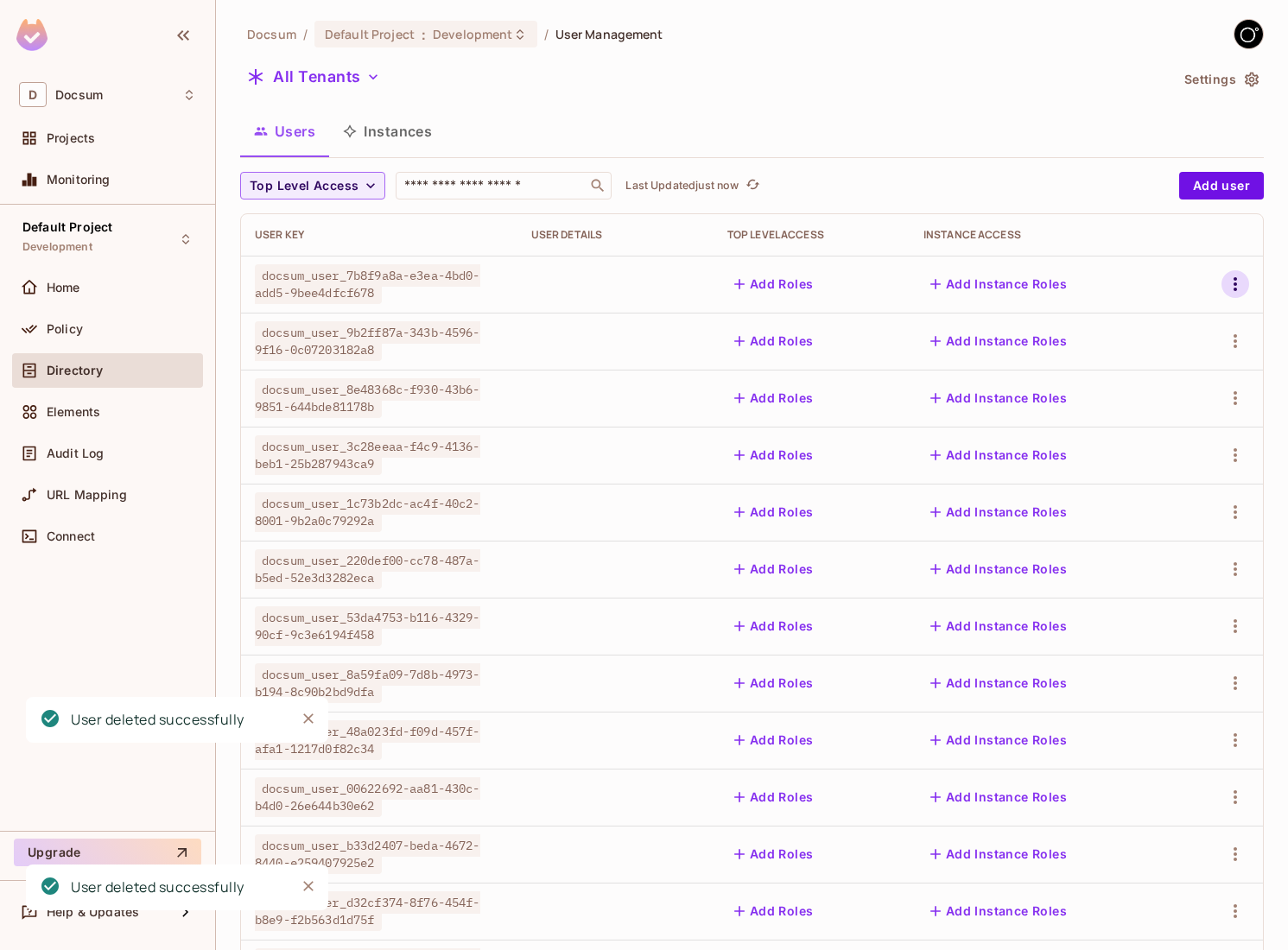
click at [1230, 296] on button "button" at bounding box center [1234, 283] width 28 height 28
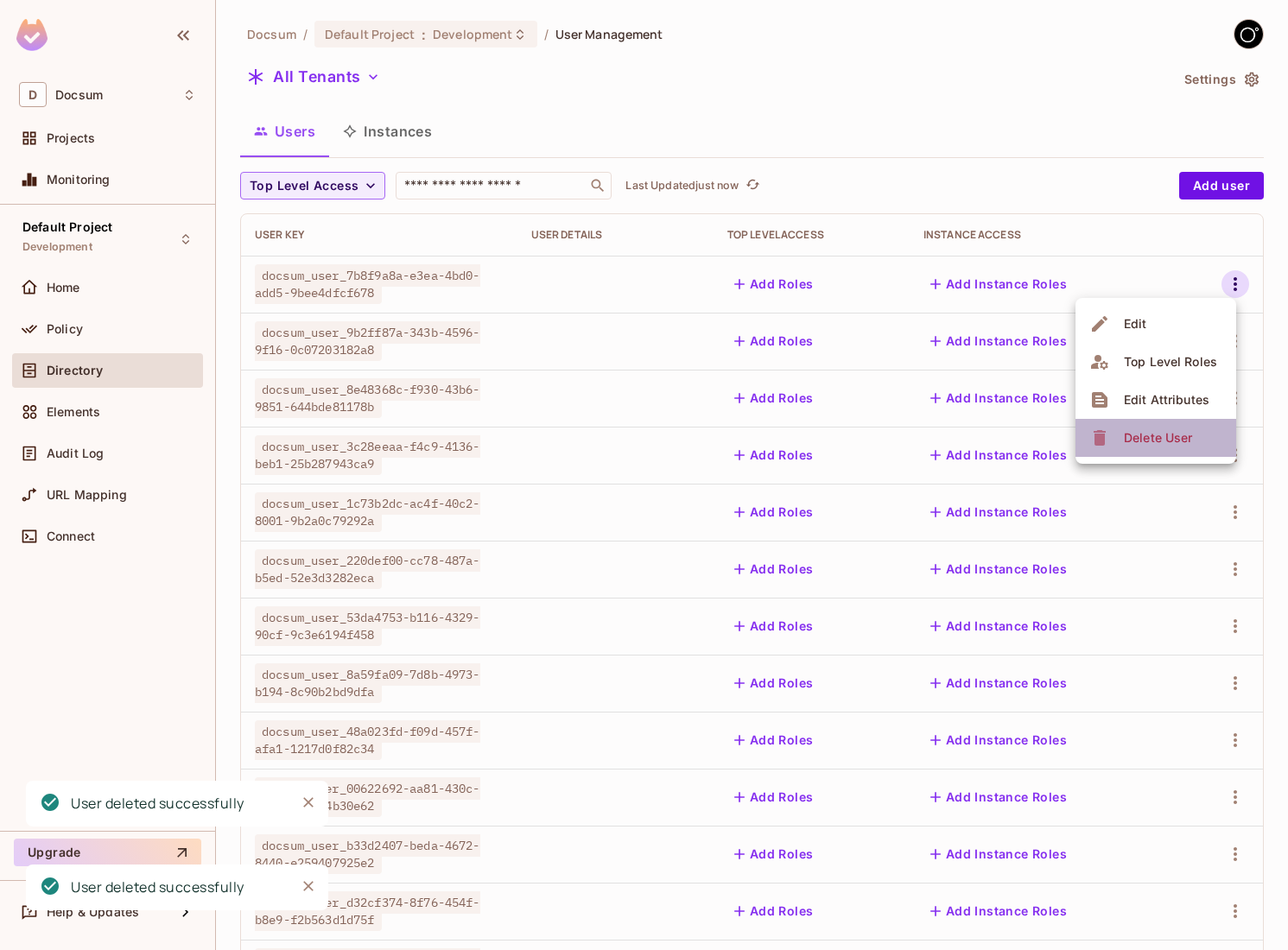
click at [1129, 440] on div "Delete User" at bounding box center [1158, 437] width 68 height 17
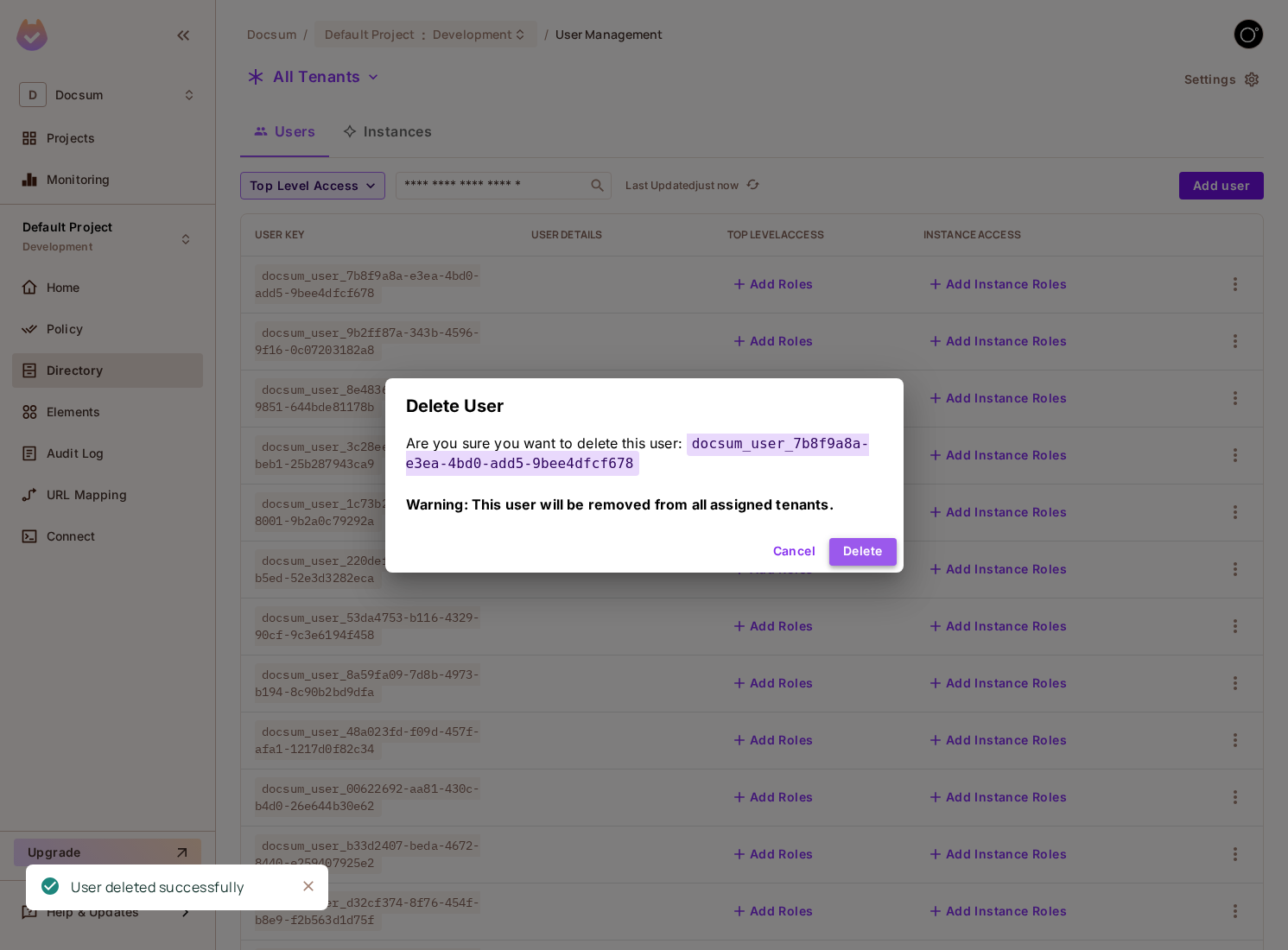
click at [883, 554] on button "Delete" at bounding box center [863, 551] width 66 height 28
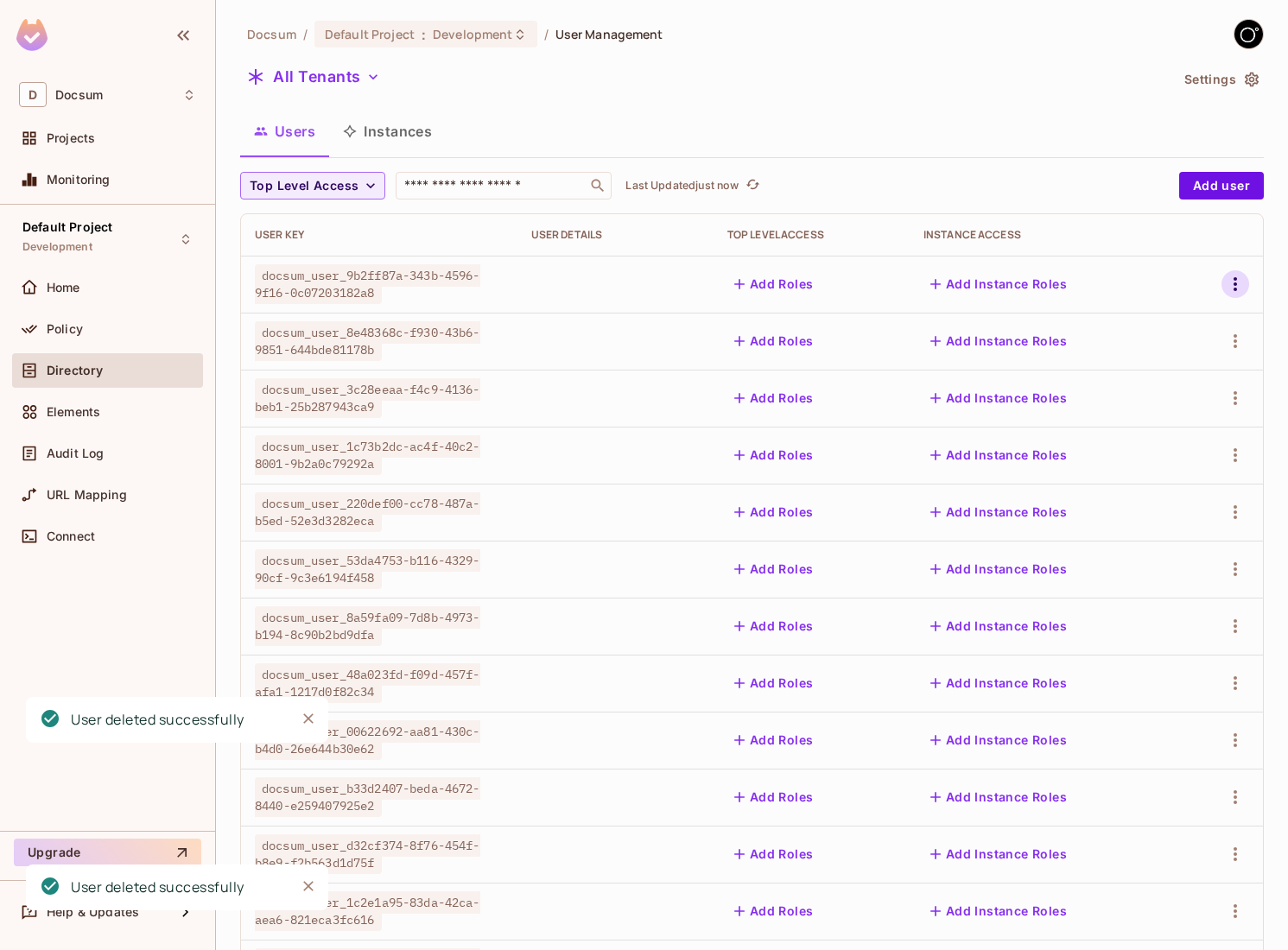
click at [1230, 282] on icon "button" at bounding box center [1234, 283] width 21 height 21
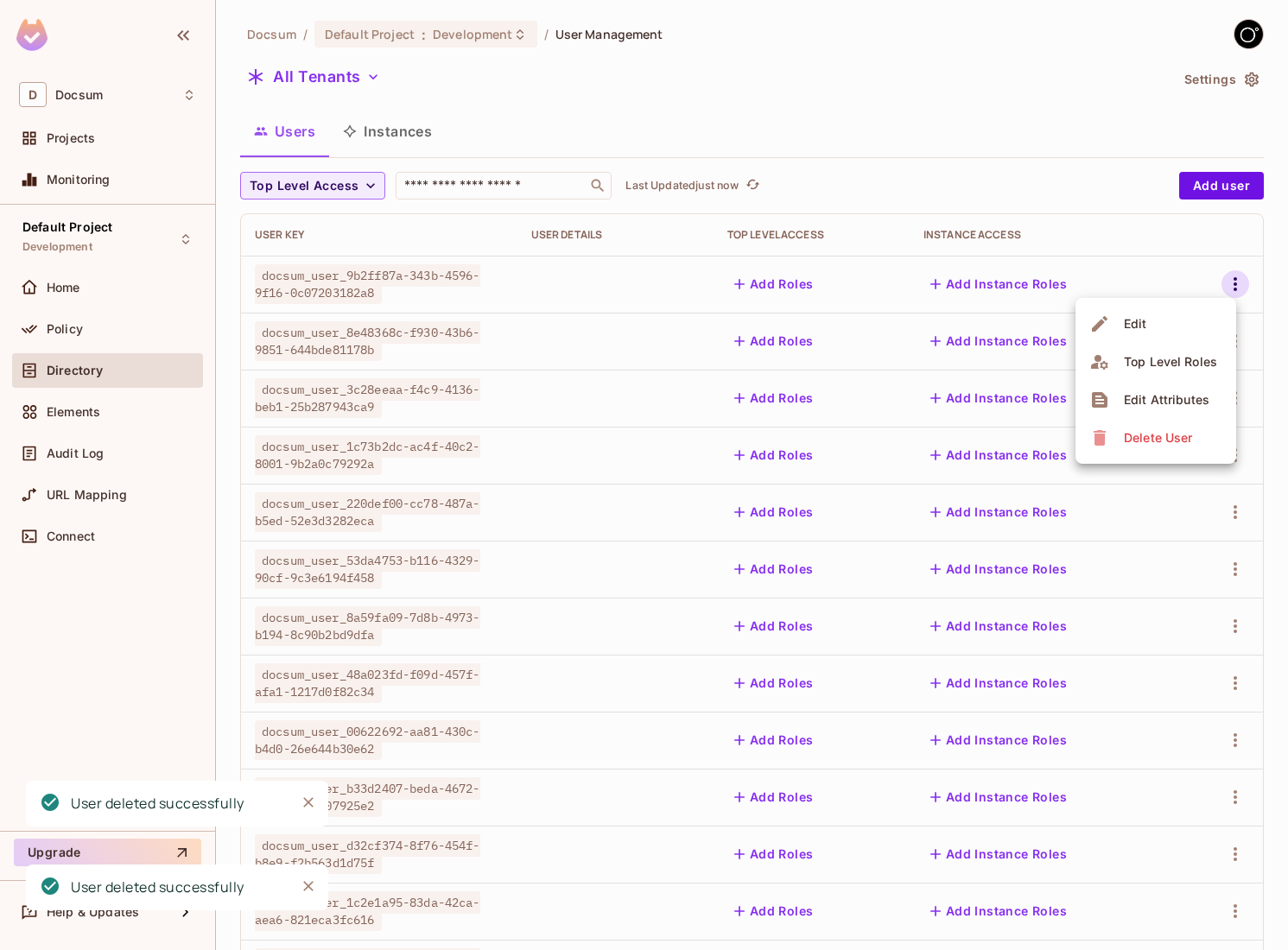
click at [1082, 439] on li "Delete User" at bounding box center [1156, 438] width 161 height 38
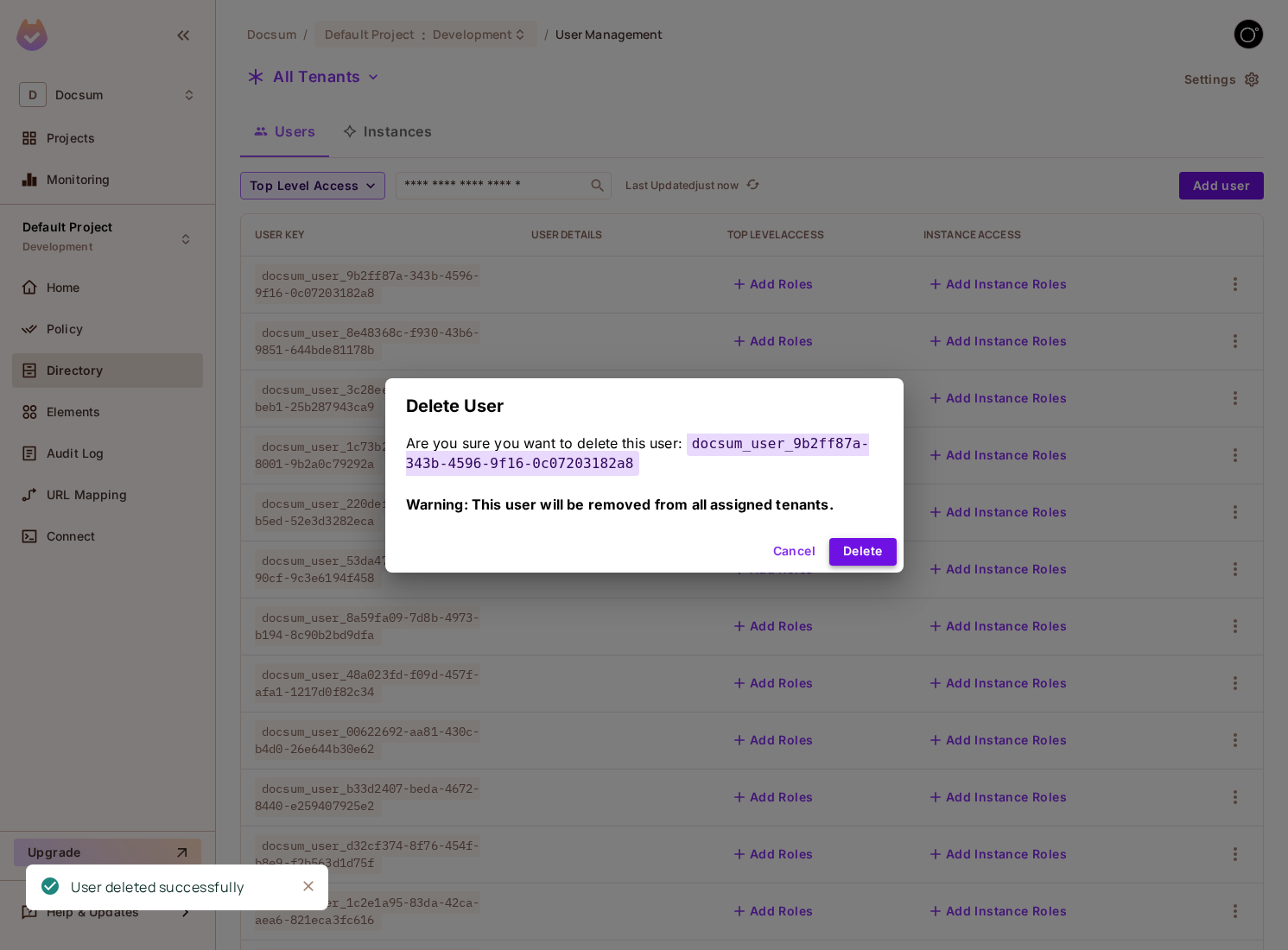
click at [850, 538] on button "Delete" at bounding box center [863, 551] width 66 height 28
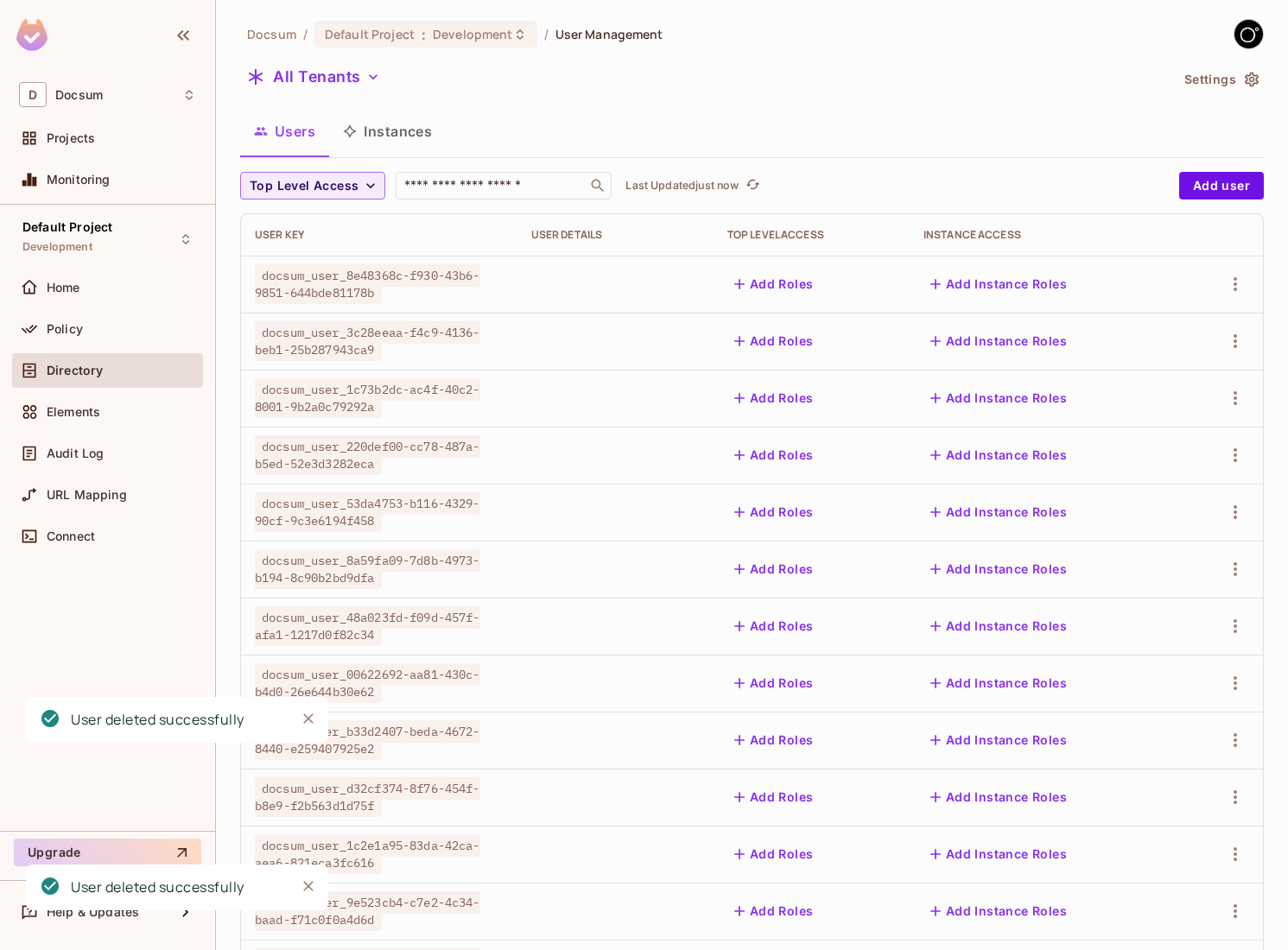
click at [1230, 269] on td at bounding box center [1221, 284] width 84 height 57
click at [1229, 272] on button "button" at bounding box center [1234, 283] width 28 height 28
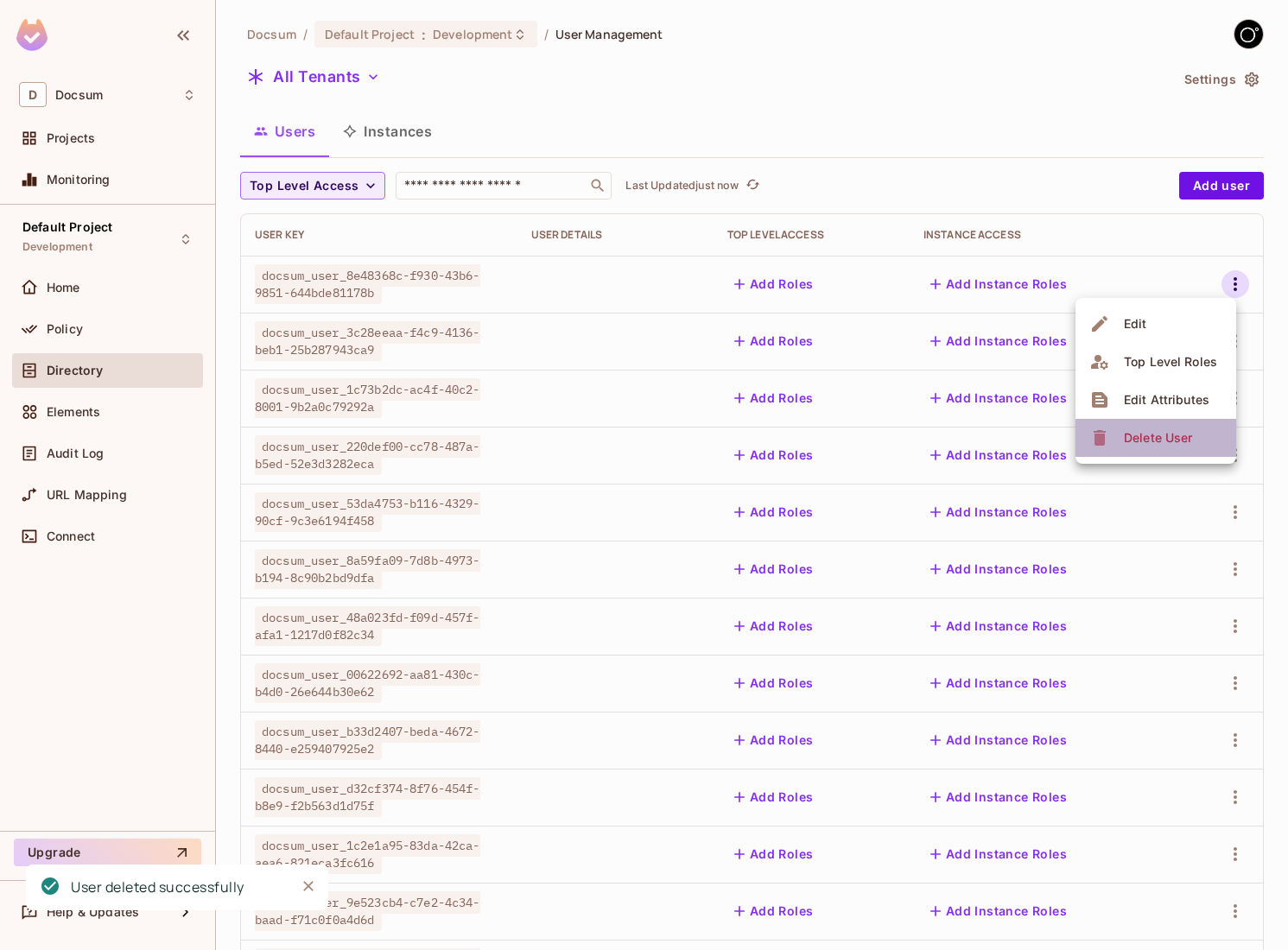
click at [1105, 427] on icon at bounding box center [1099, 437] width 21 height 21
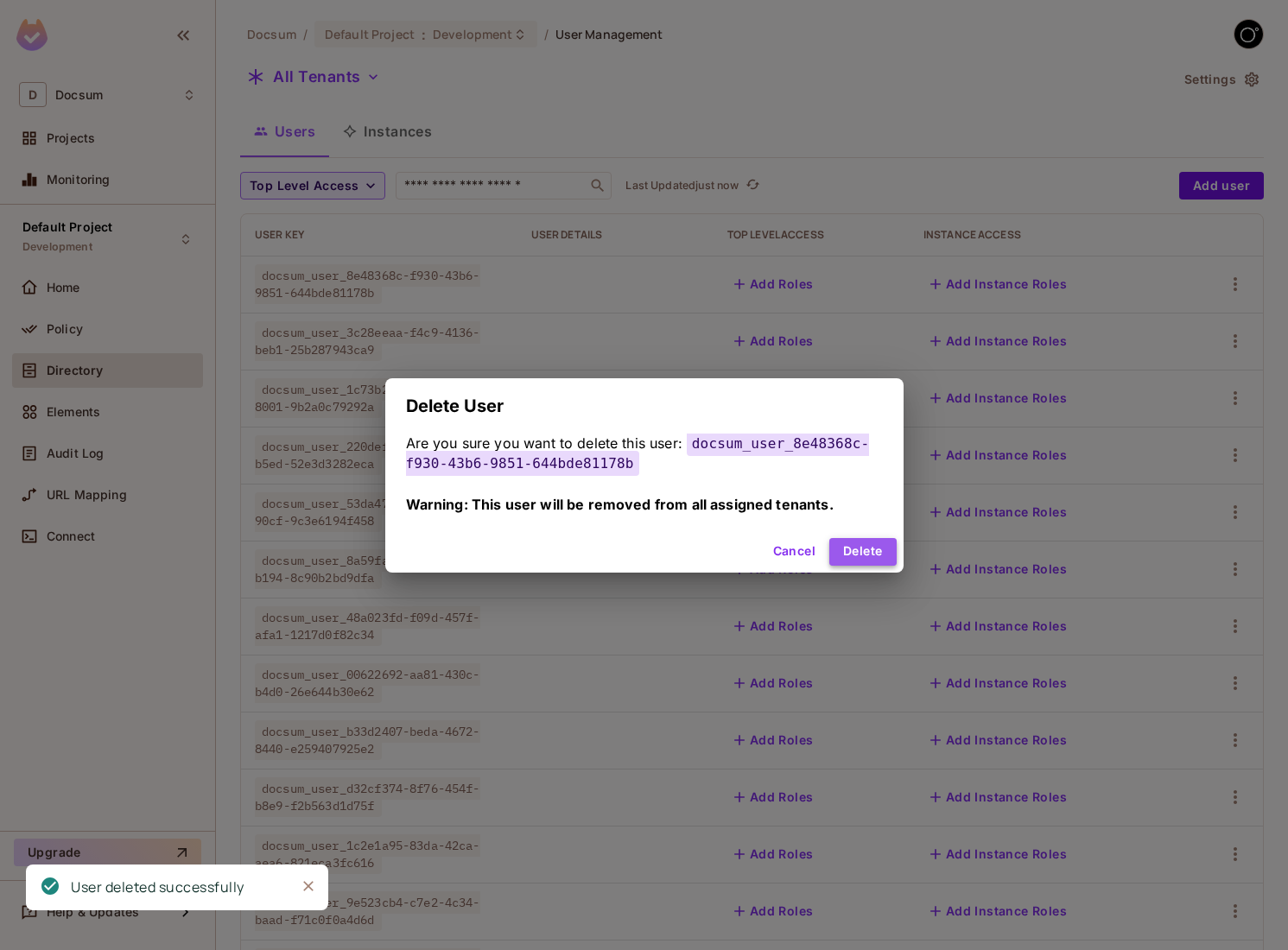
click at [864, 555] on button "Delete" at bounding box center [863, 551] width 66 height 28
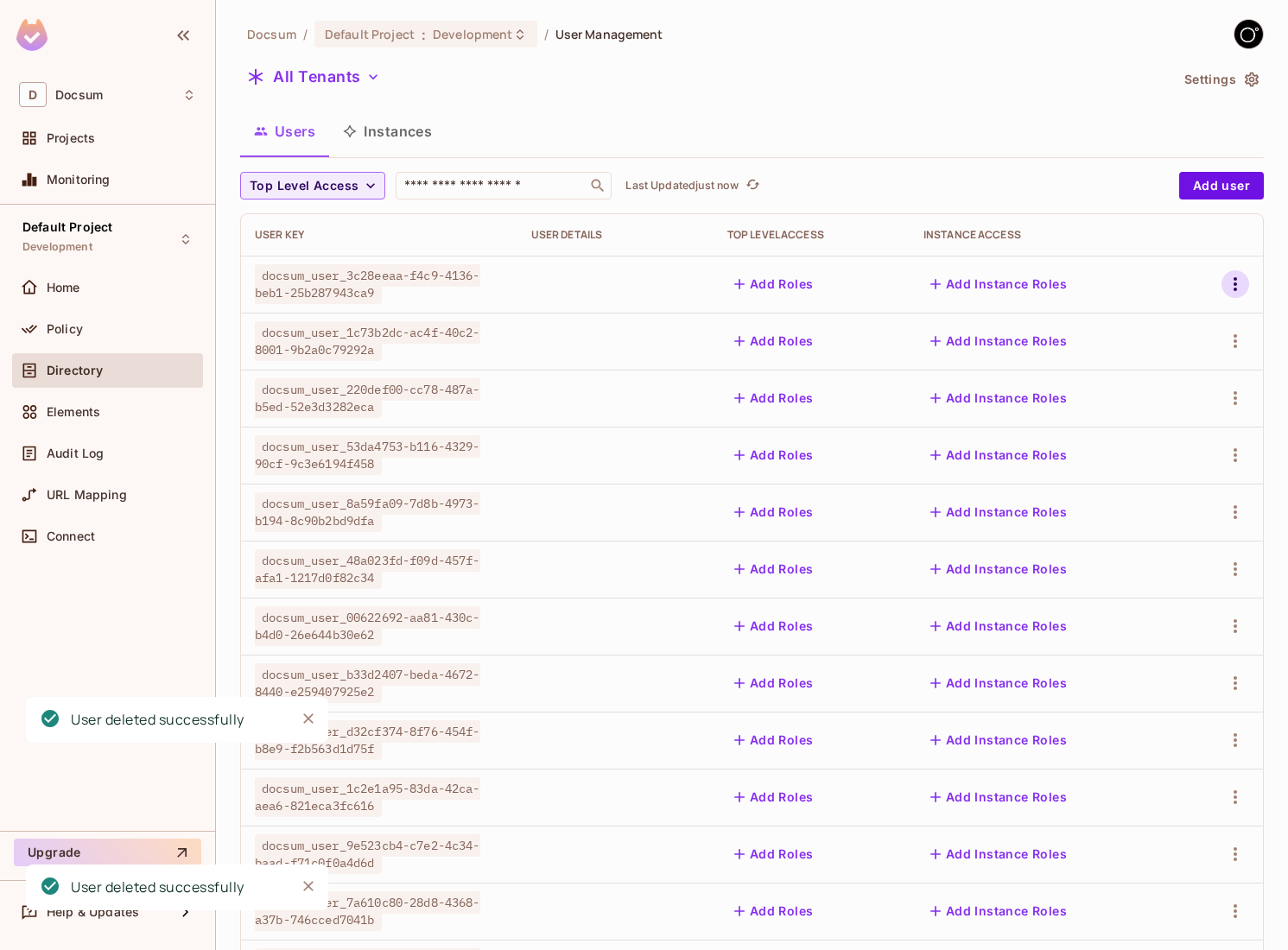
click at [1243, 276] on icon "button" at bounding box center [1234, 283] width 21 height 21
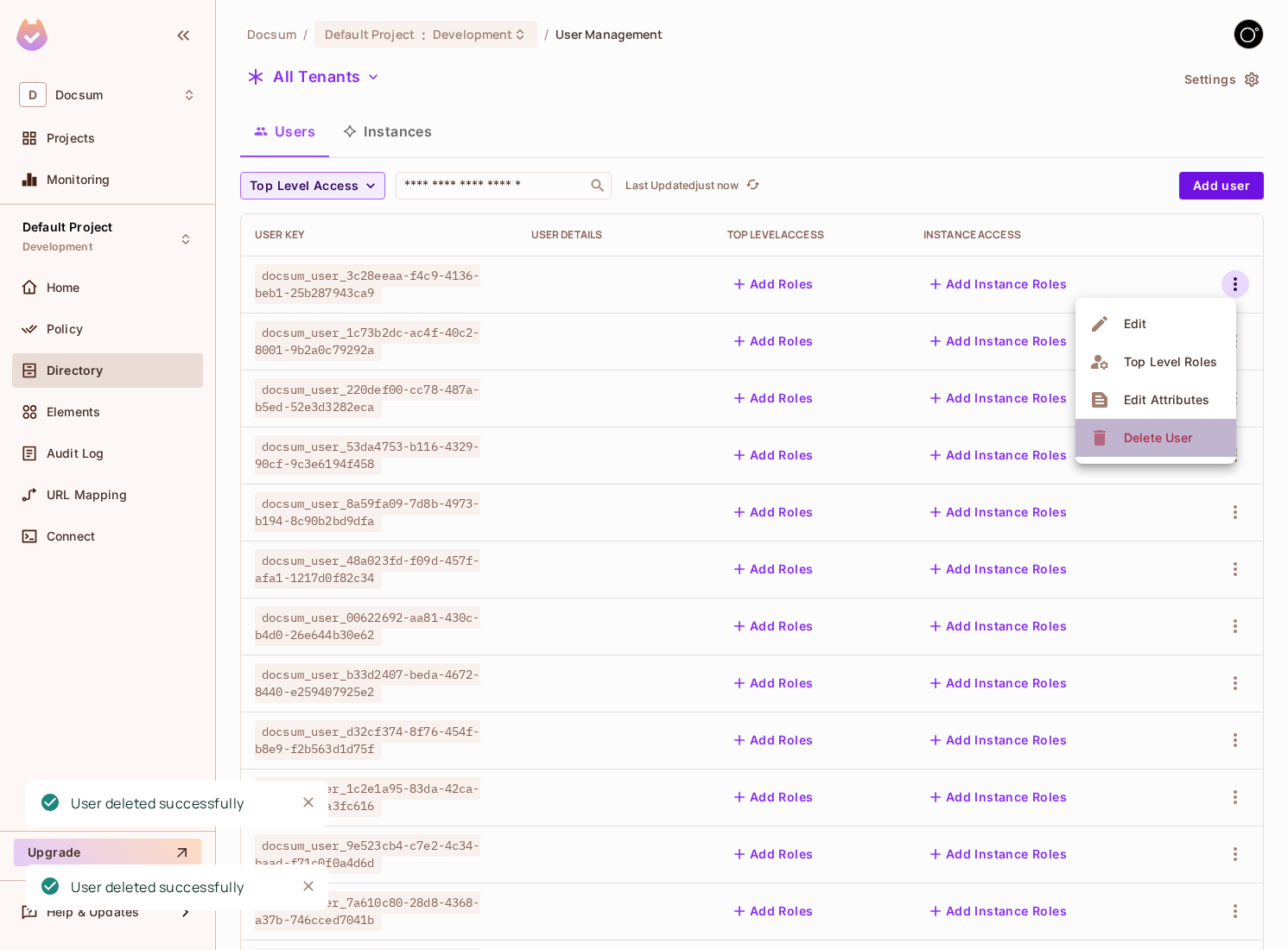
click at [1120, 442] on span "Delete User" at bounding box center [1158, 437] width 79 height 28
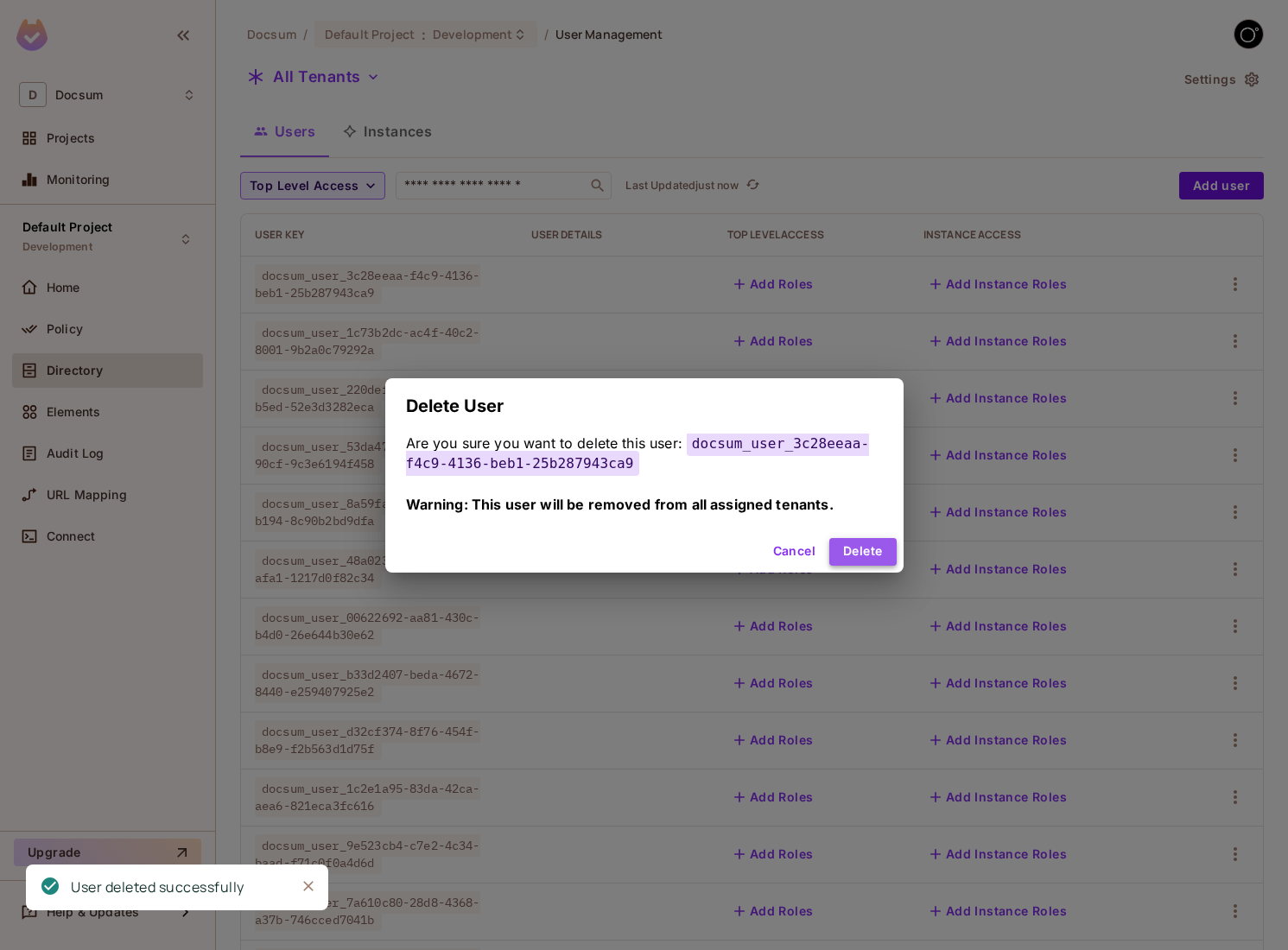
click at [864, 560] on button "Delete" at bounding box center [863, 551] width 66 height 28
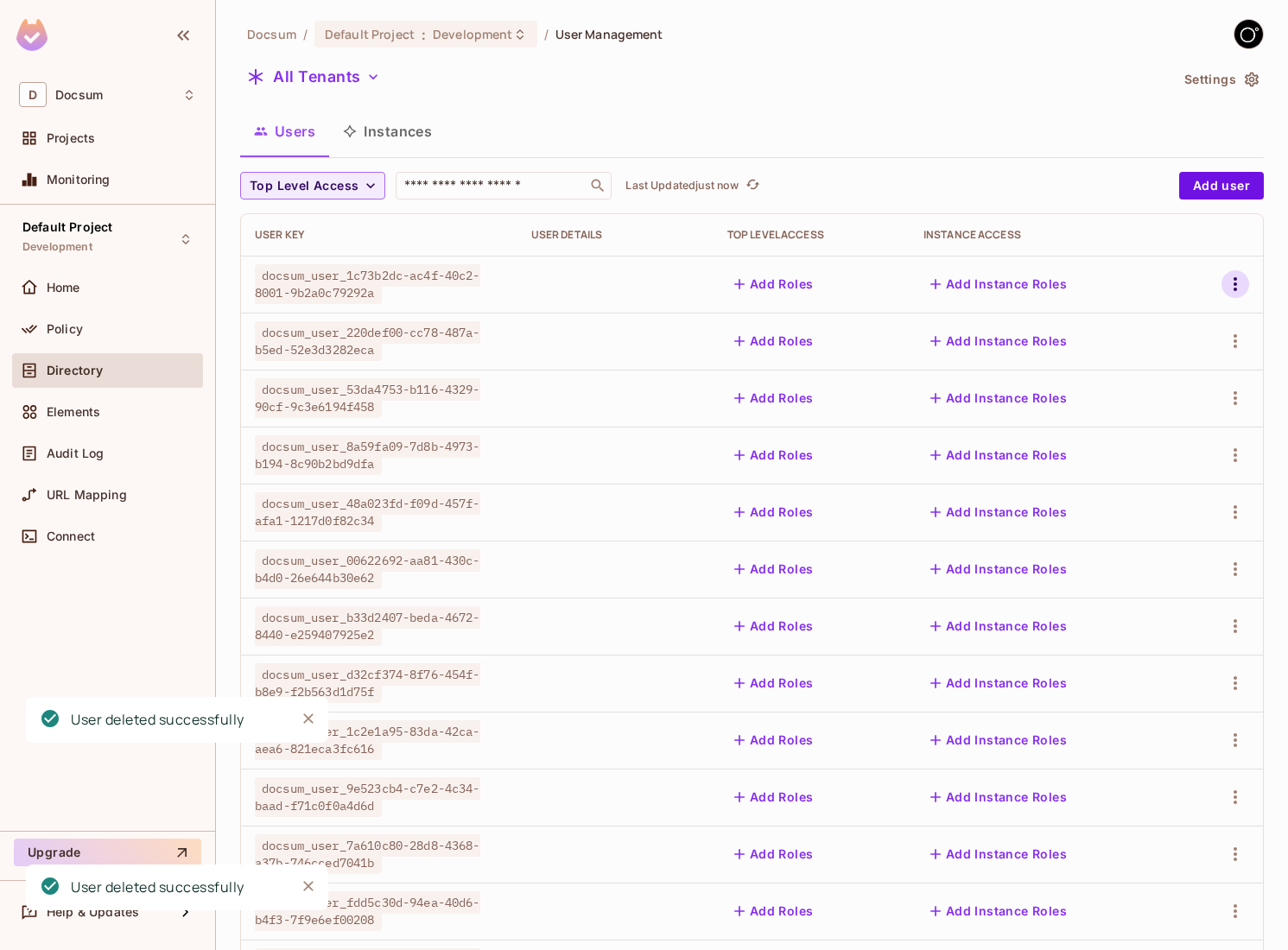
click at [1242, 293] on icon "button" at bounding box center [1234, 283] width 21 height 21
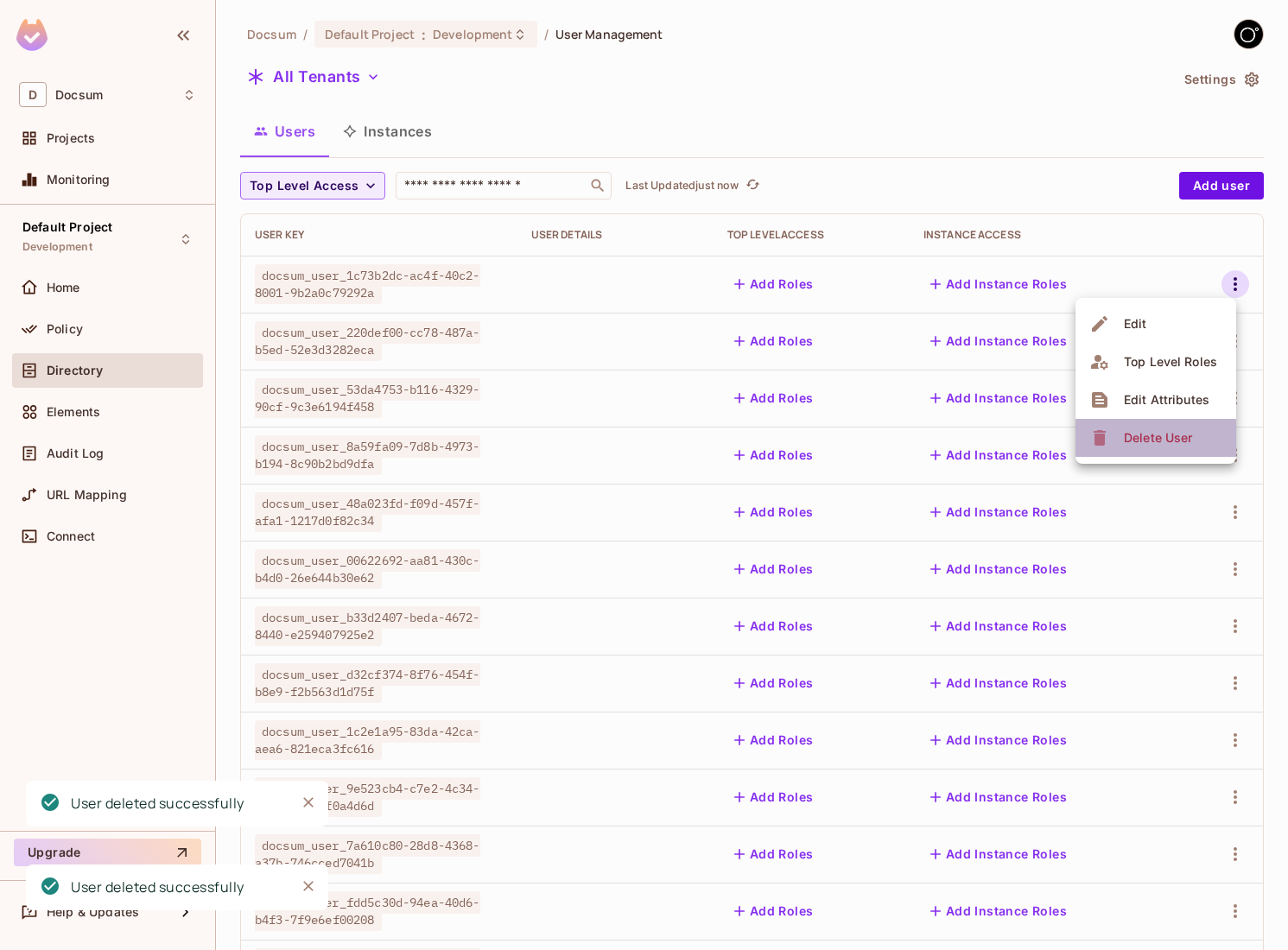
click at [1143, 436] on div "Delete User" at bounding box center [1158, 437] width 68 height 17
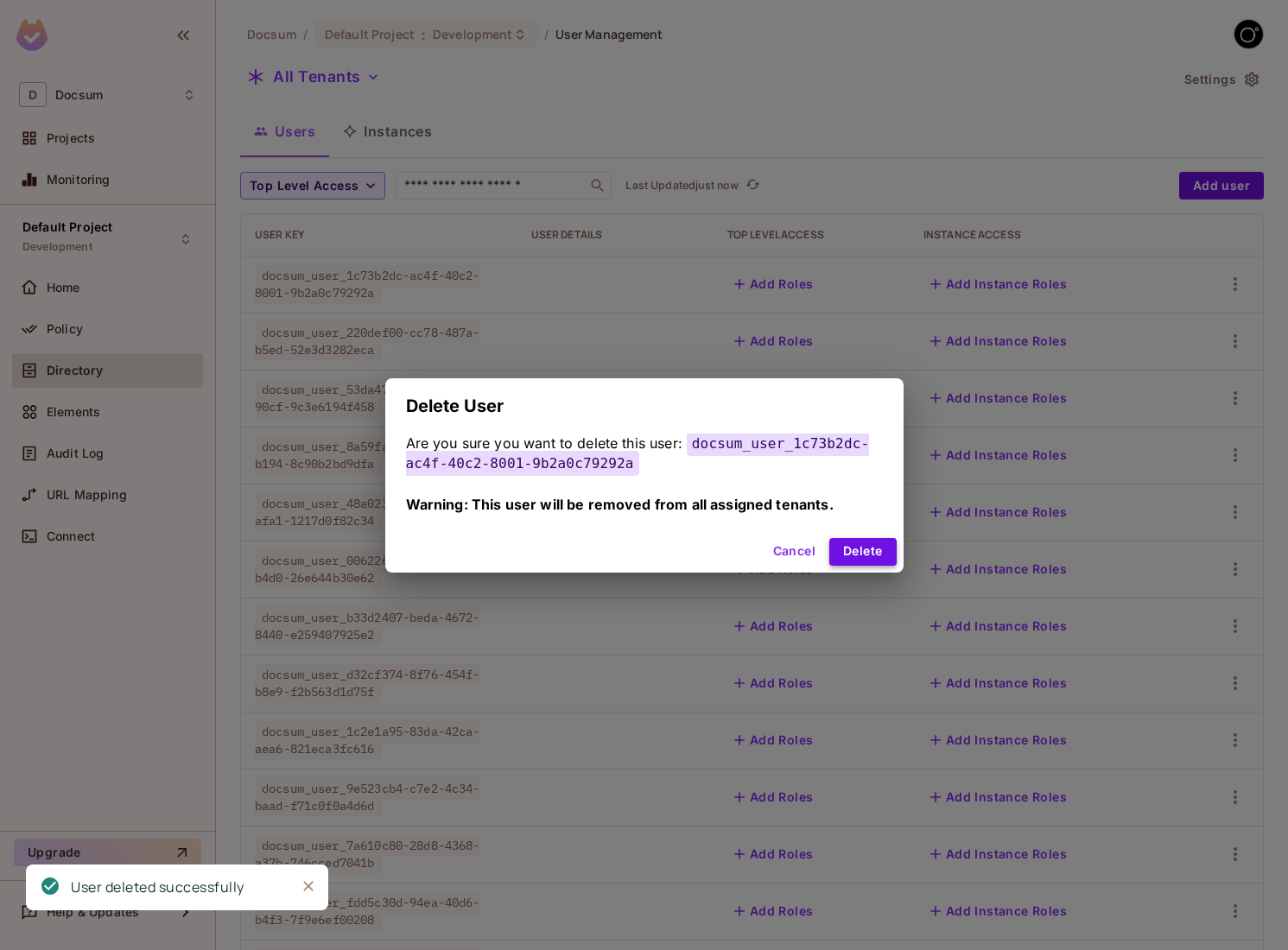
click at [857, 547] on button "Delete" at bounding box center [863, 551] width 66 height 28
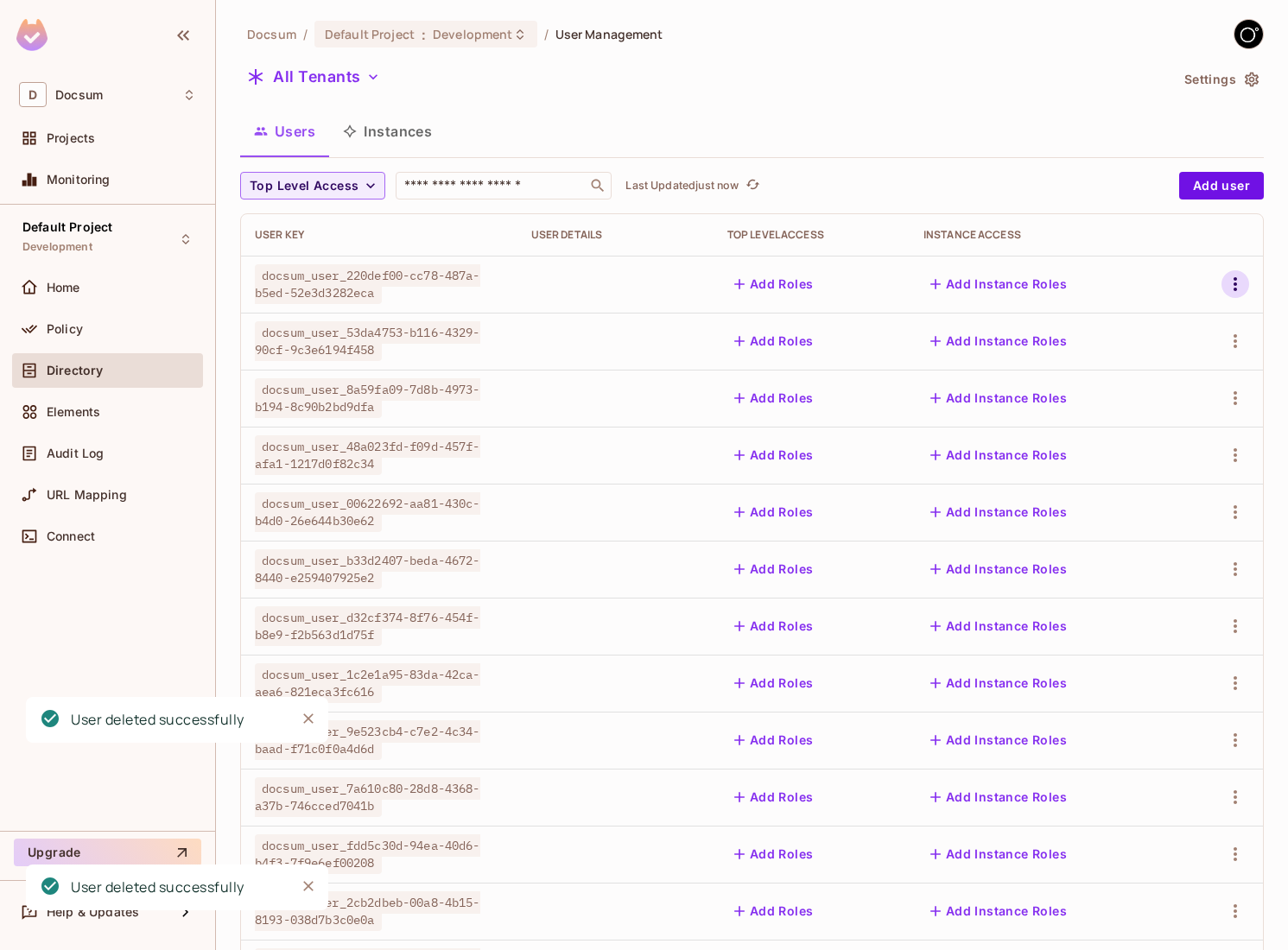
click at [1242, 276] on icon "button" at bounding box center [1234, 283] width 21 height 21
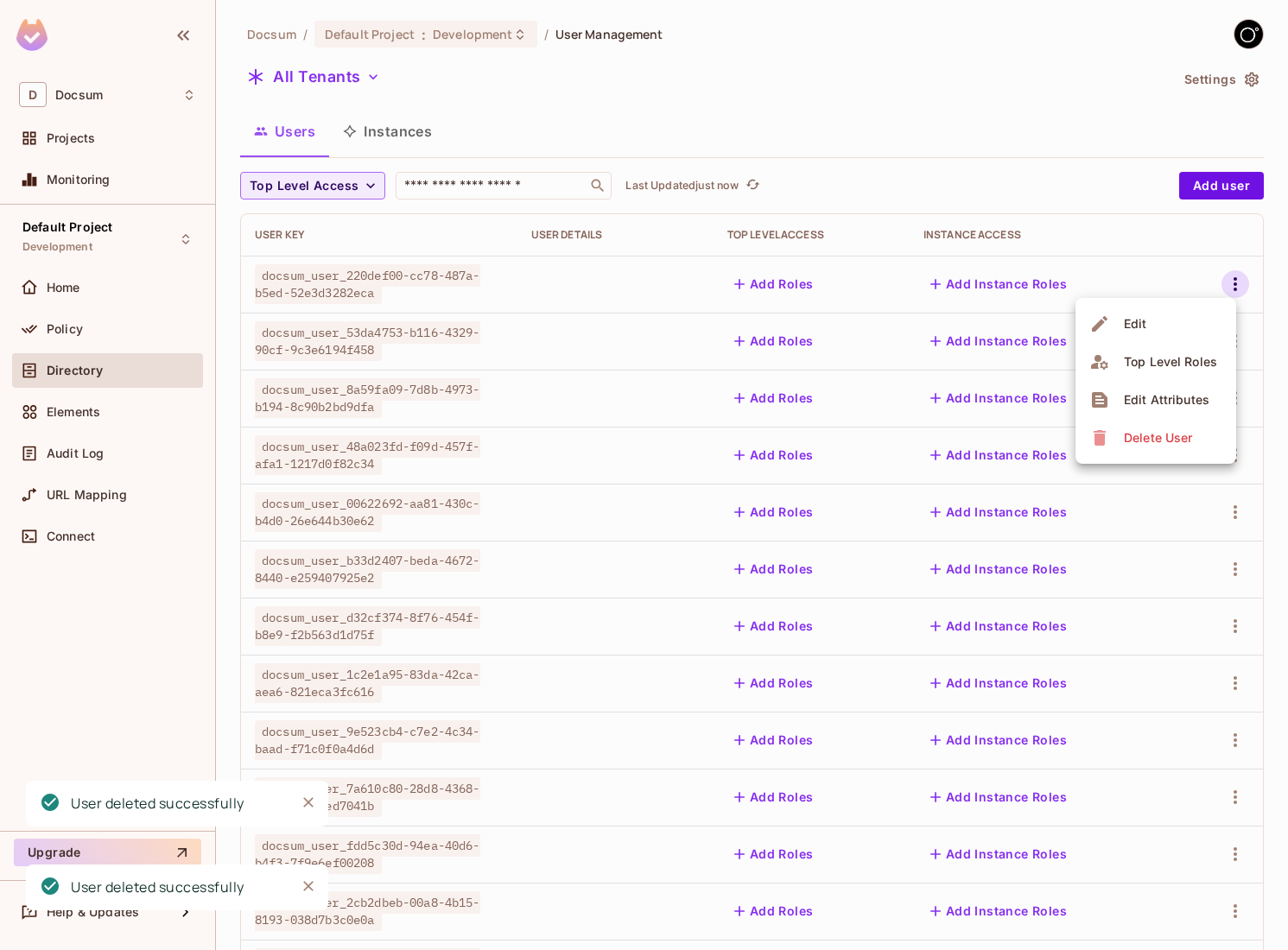
click at [1090, 430] on icon at bounding box center [1099, 437] width 21 height 21
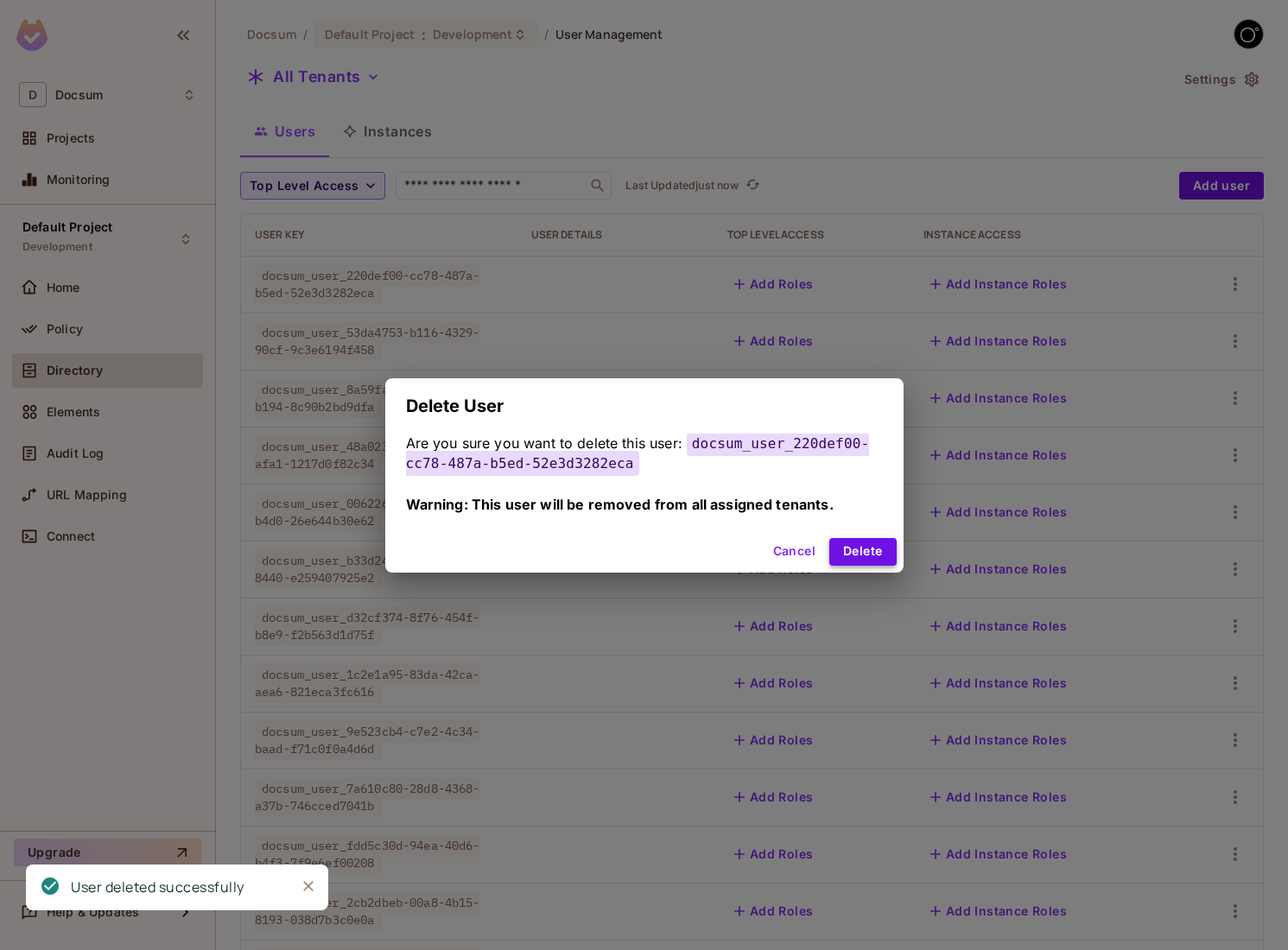
click at [849, 551] on button "Delete" at bounding box center [863, 551] width 66 height 28
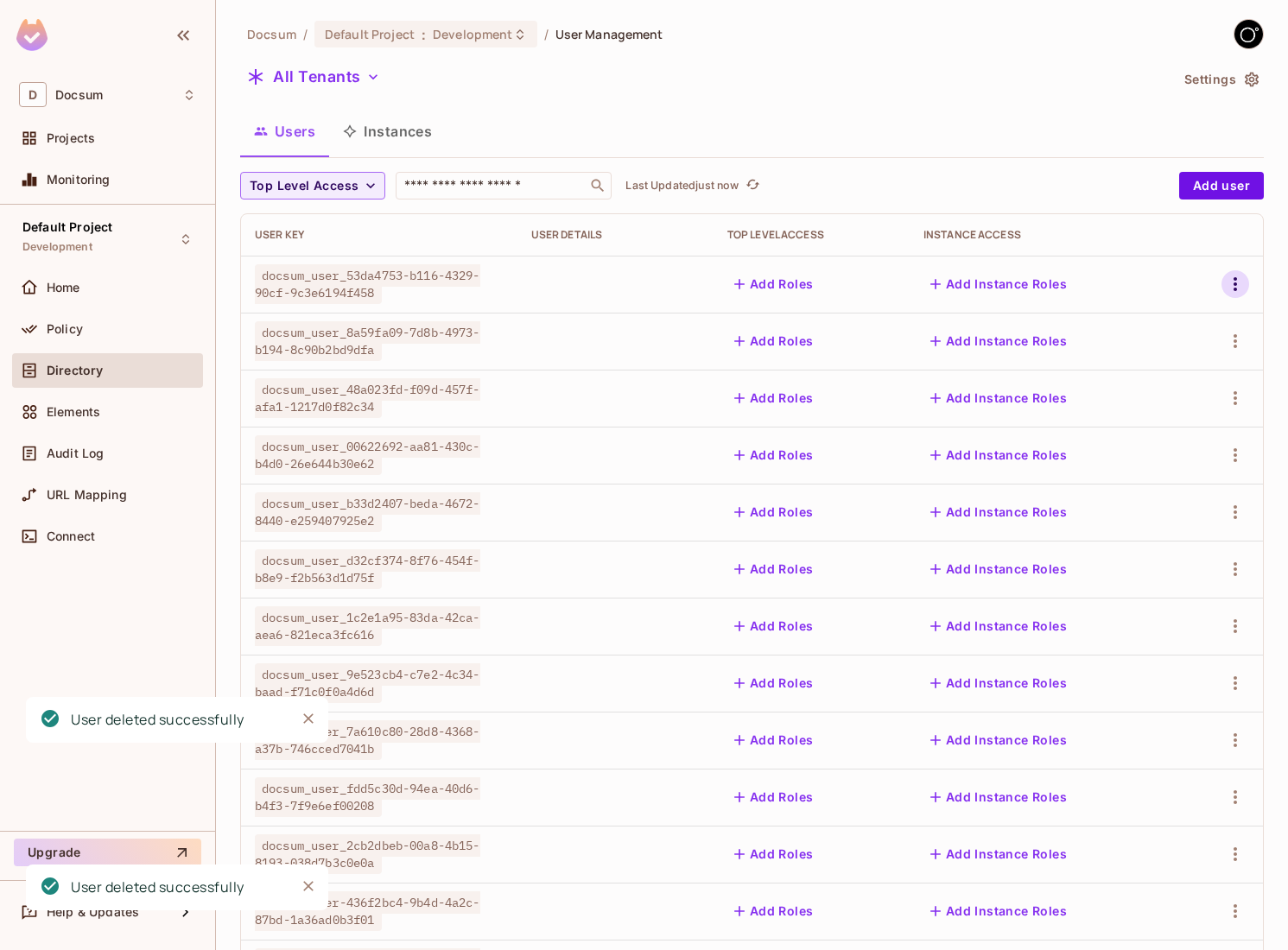
click at [1225, 283] on icon "button" at bounding box center [1234, 283] width 21 height 21
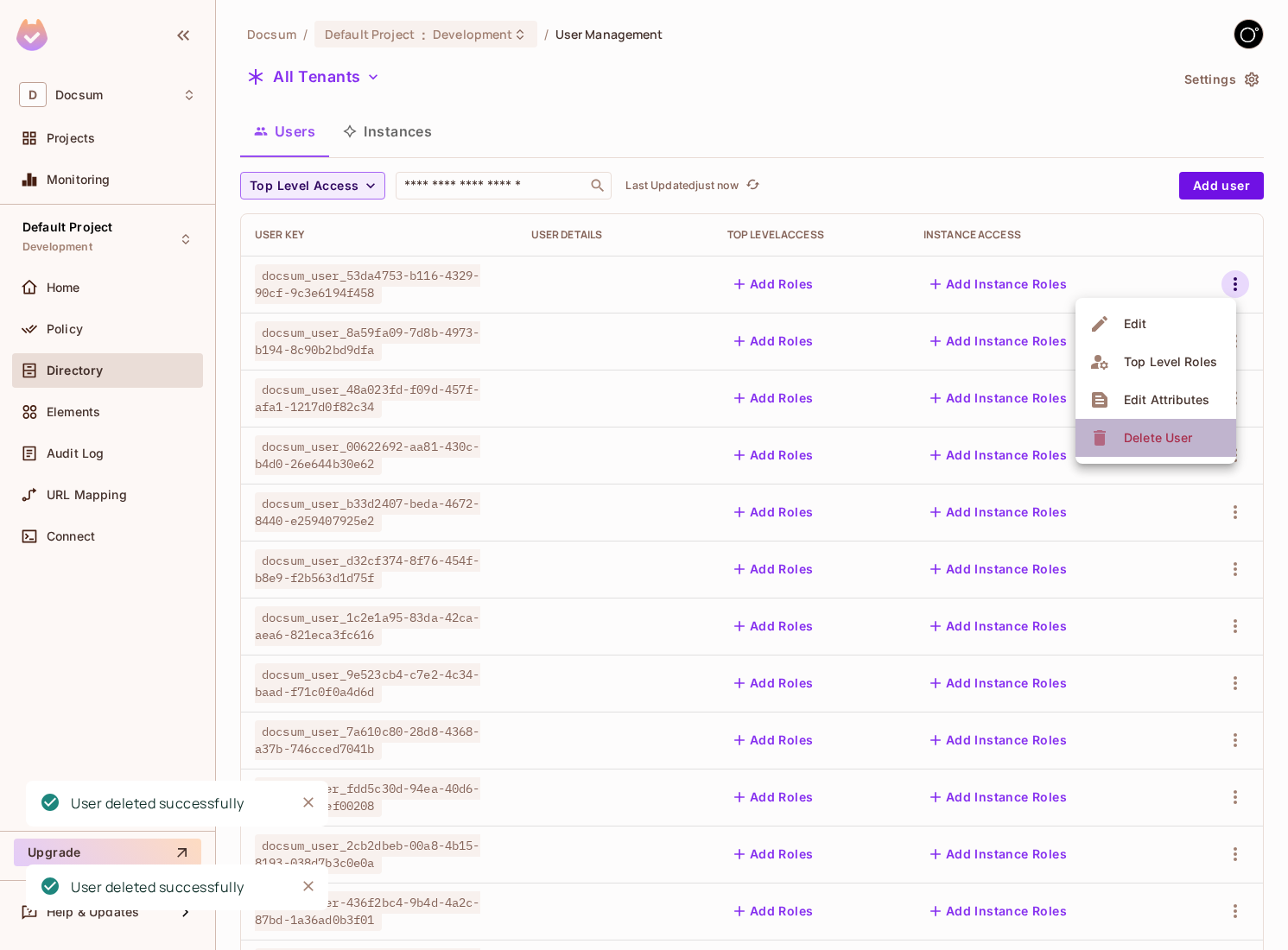
click at [1105, 436] on icon at bounding box center [1099, 437] width 21 height 21
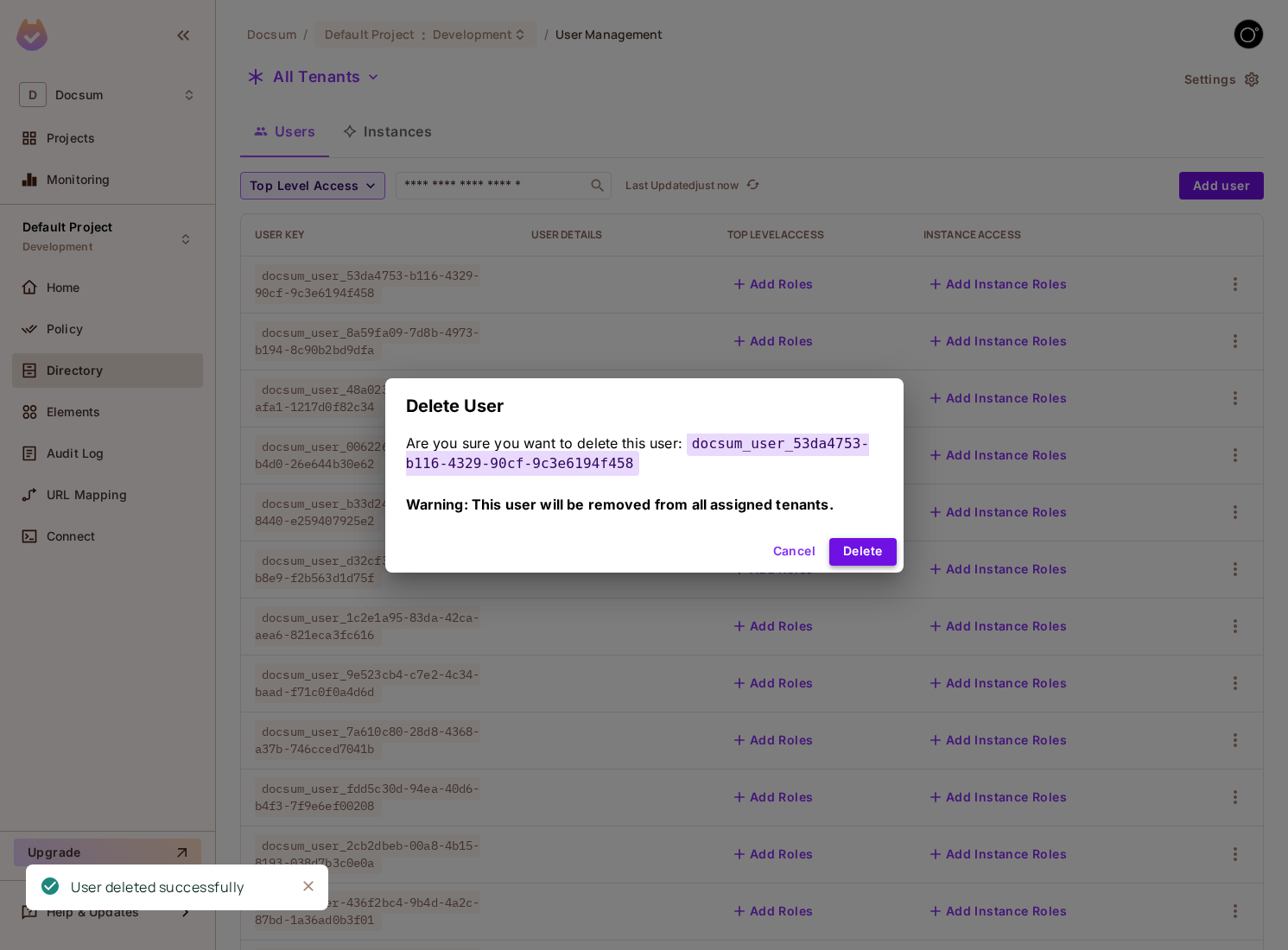
click at [841, 542] on button "Delete" at bounding box center [863, 551] width 66 height 28
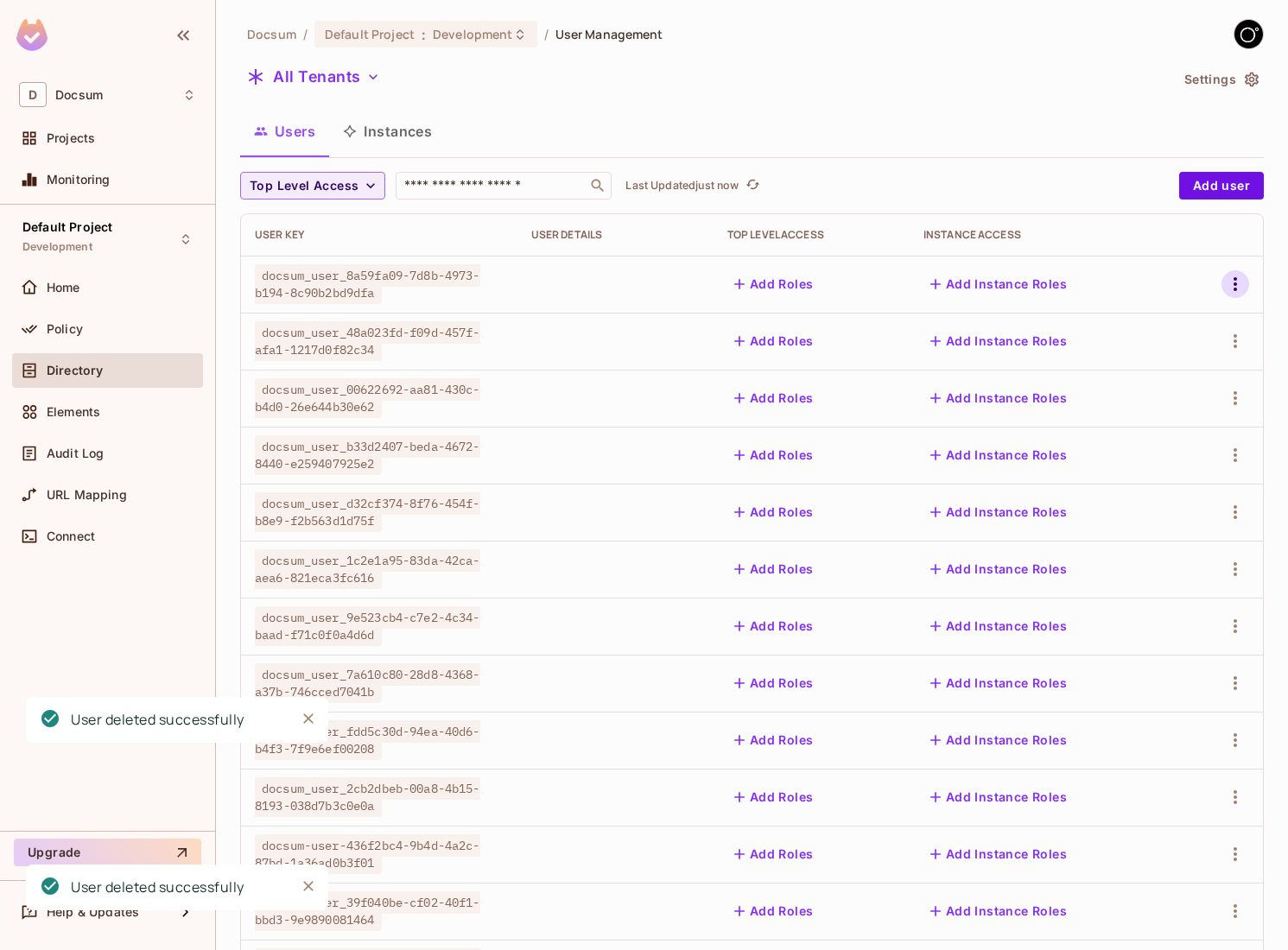
click at [1241, 275] on icon "button" at bounding box center [1234, 283] width 21 height 21
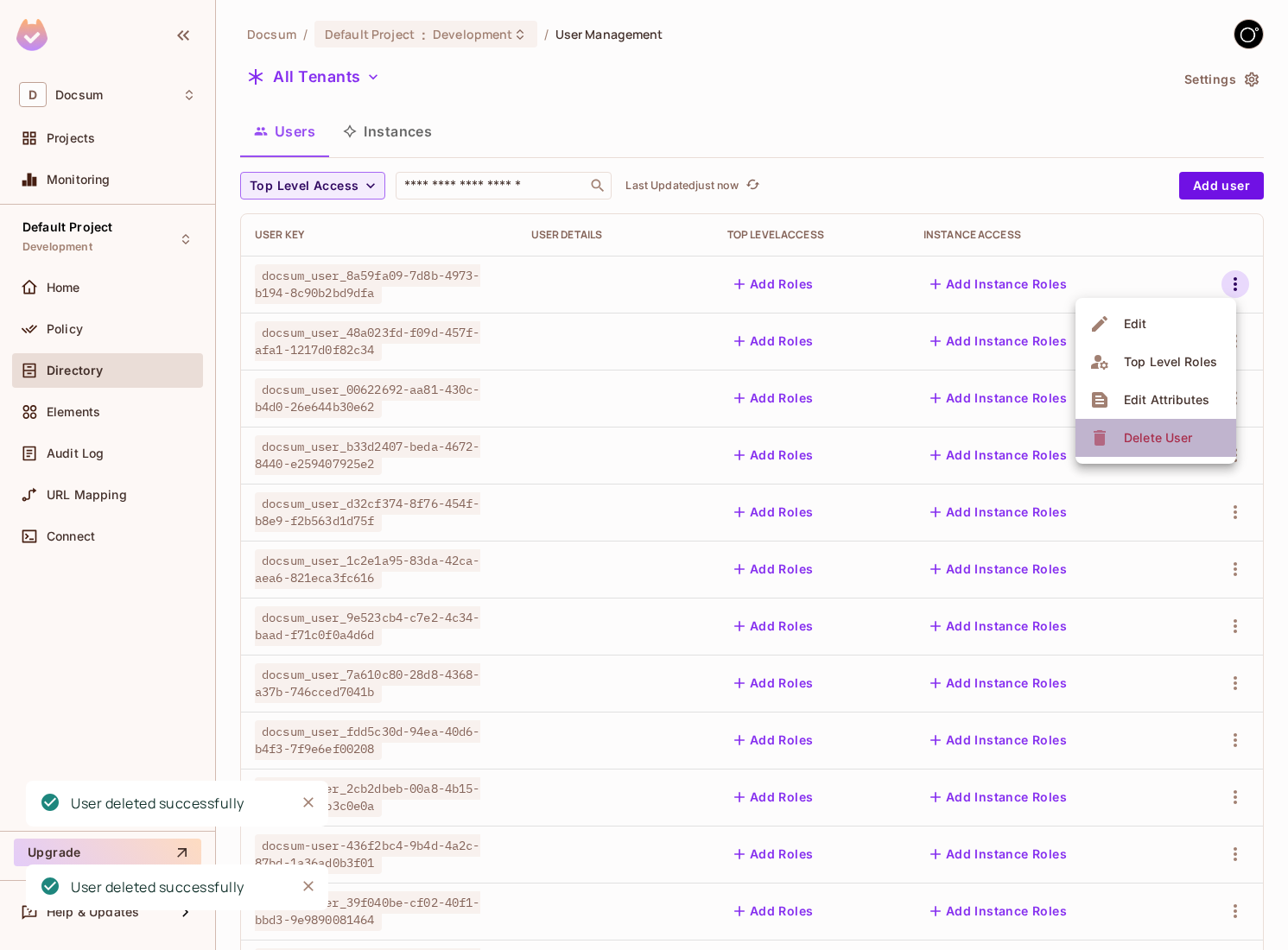
click at [1106, 436] on icon at bounding box center [1099, 437] width 21 height 21
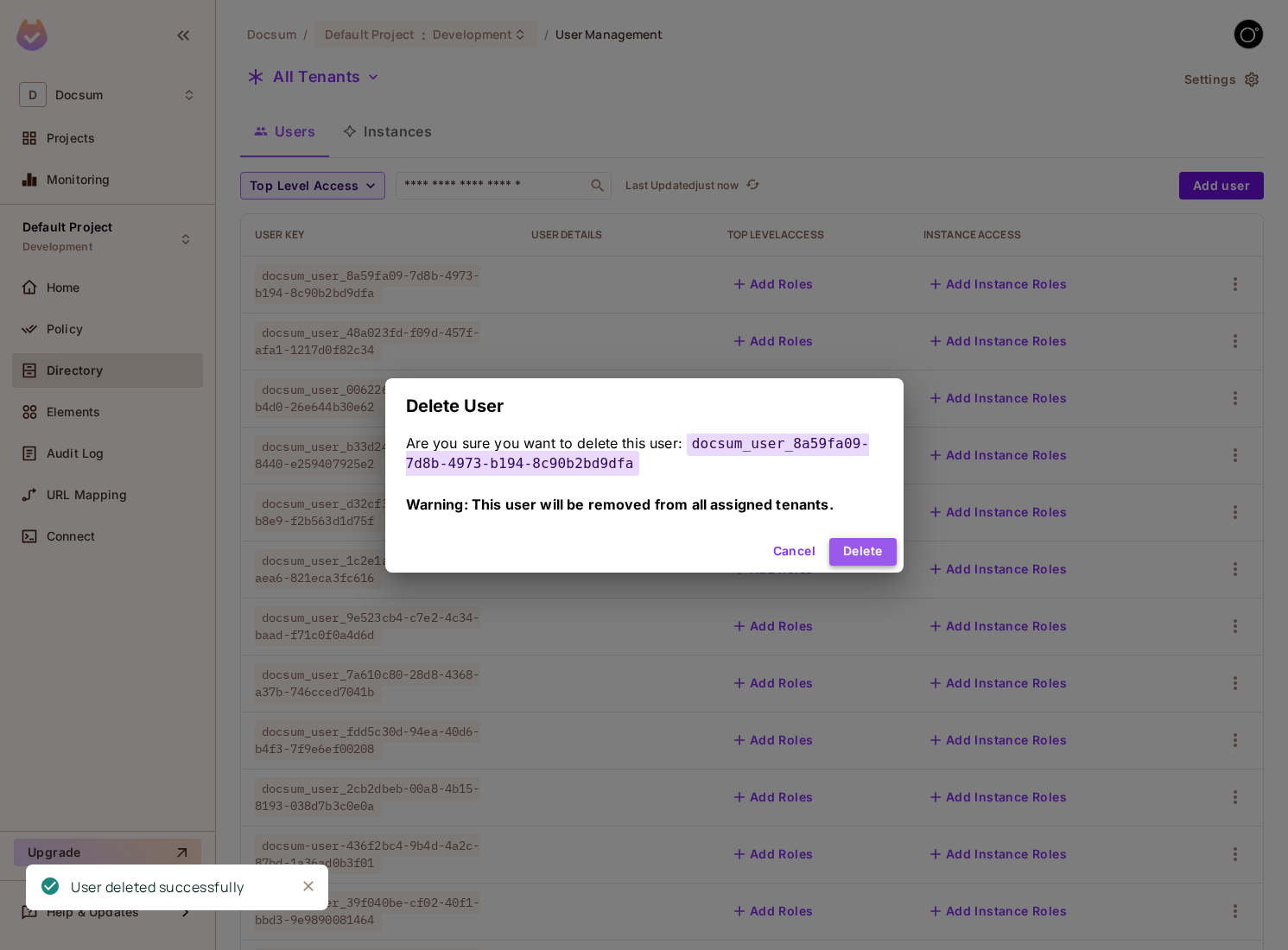
click at [847, 557] on button "Delete" at bounding box center [863, 551] width 66 height 28
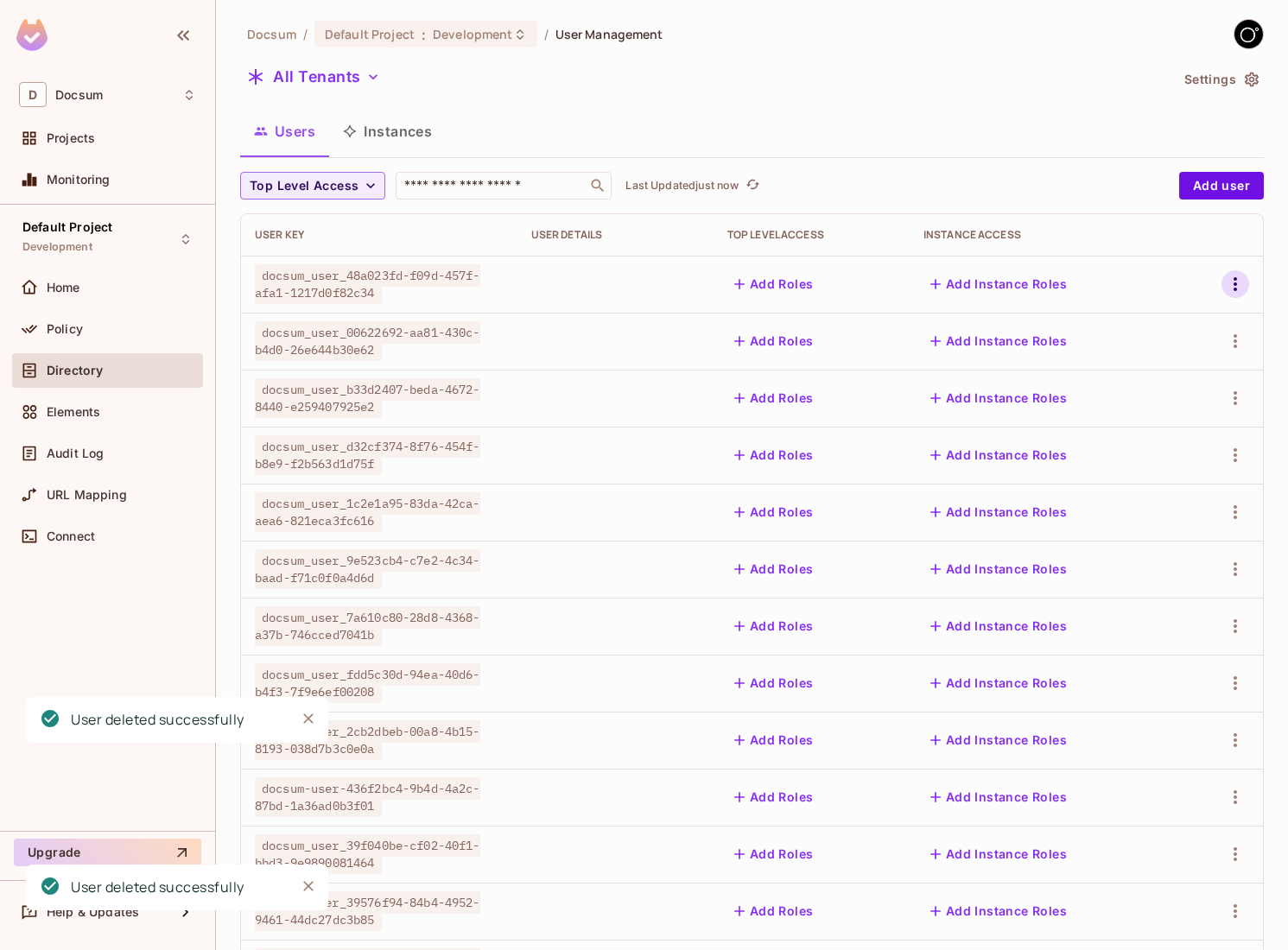
click at [1241, 287] on icon "button" at bounding box center [1234, 283] width 21 height 21
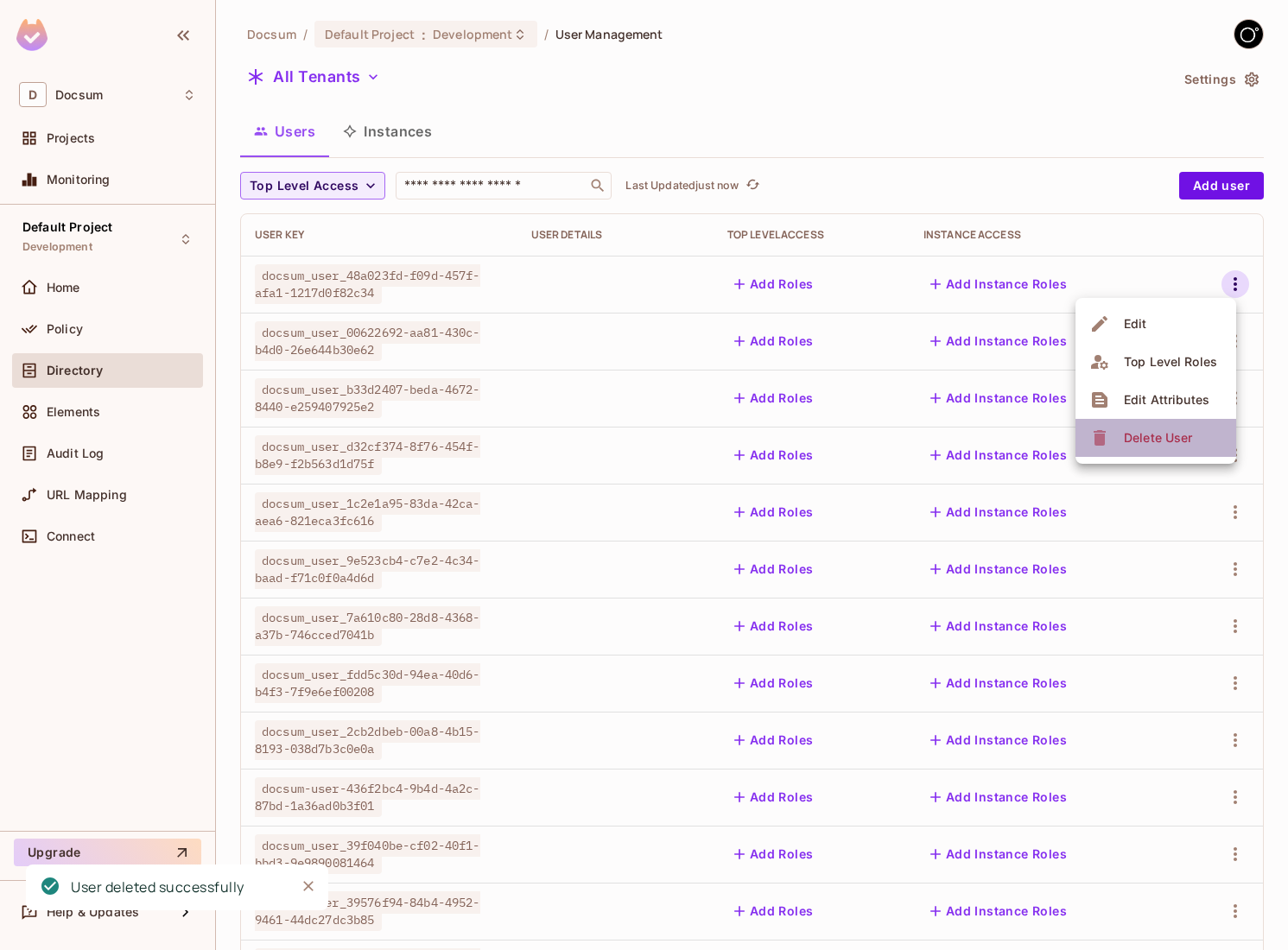
click at [1134, 453] on li "Delete User" at bounding box center [1156, 438] width 161 height 38
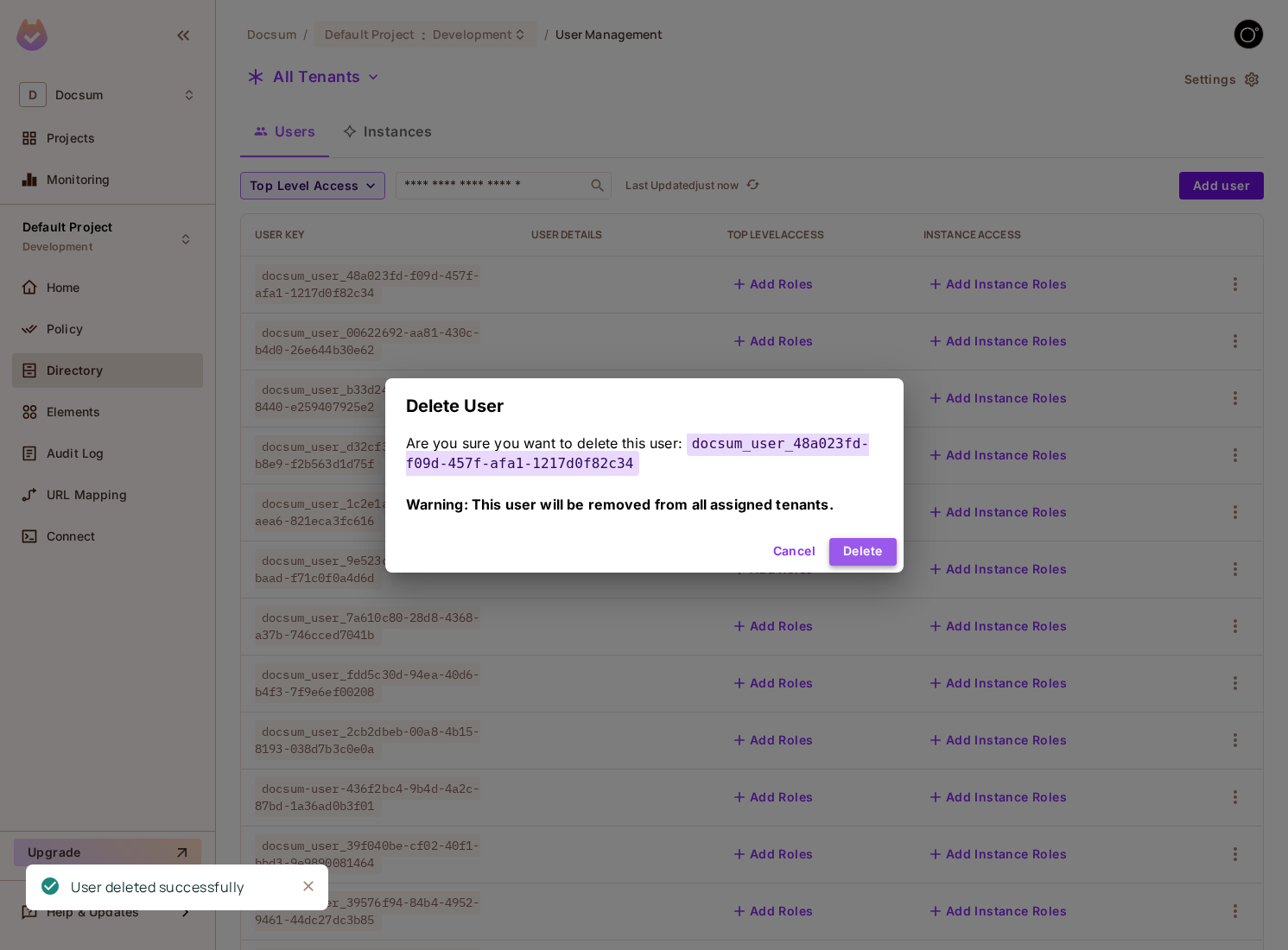
click at [853, 544] on button "Delete" at bounding box center [863, 551] width 66 height 28
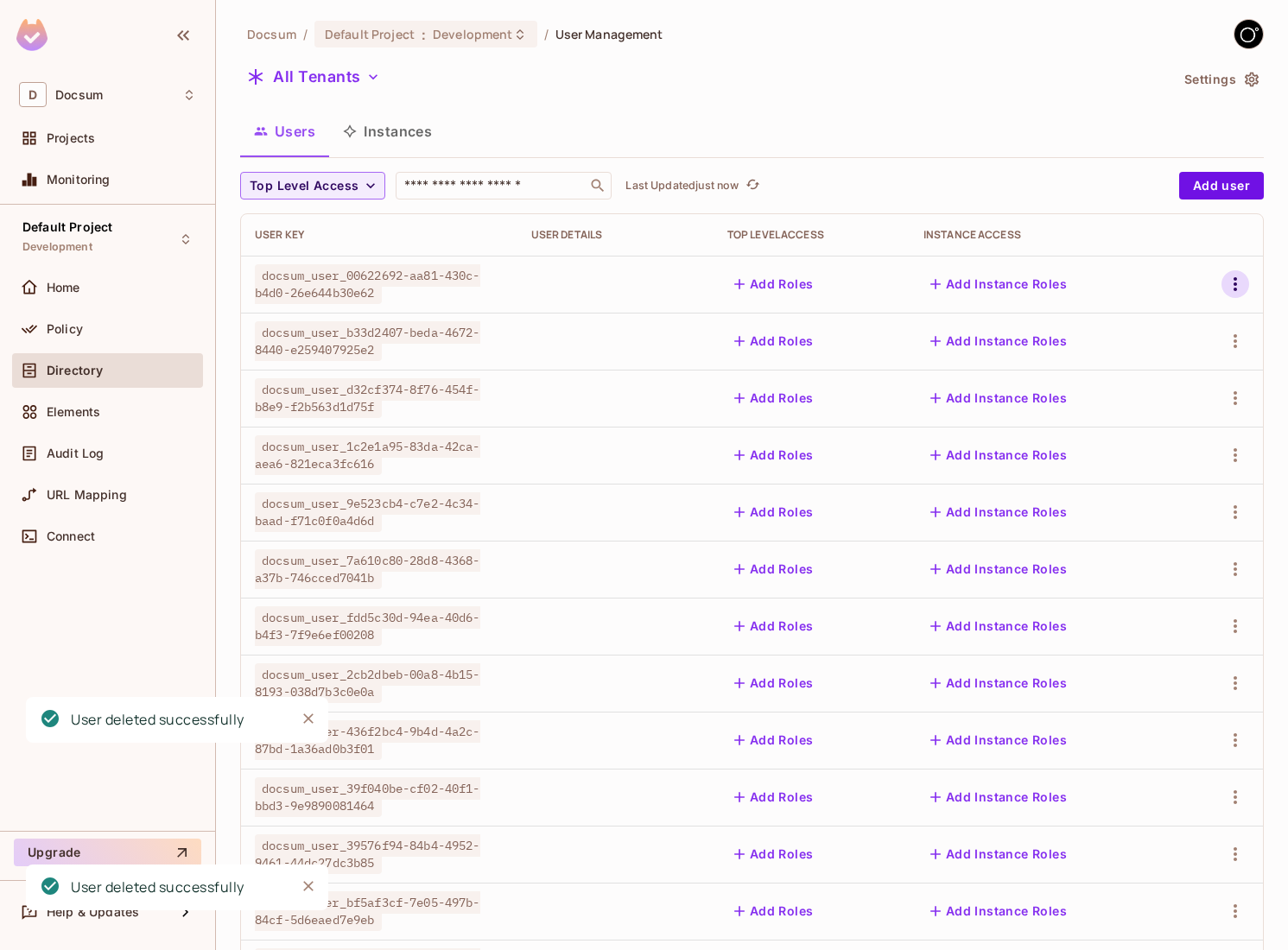
click at [1242, 286] on icon "button" at bounding box center [1234, 283] width 21 height 21
click at [1093, 442] on icon at bounding box center [1099, 437] width 21 height 21
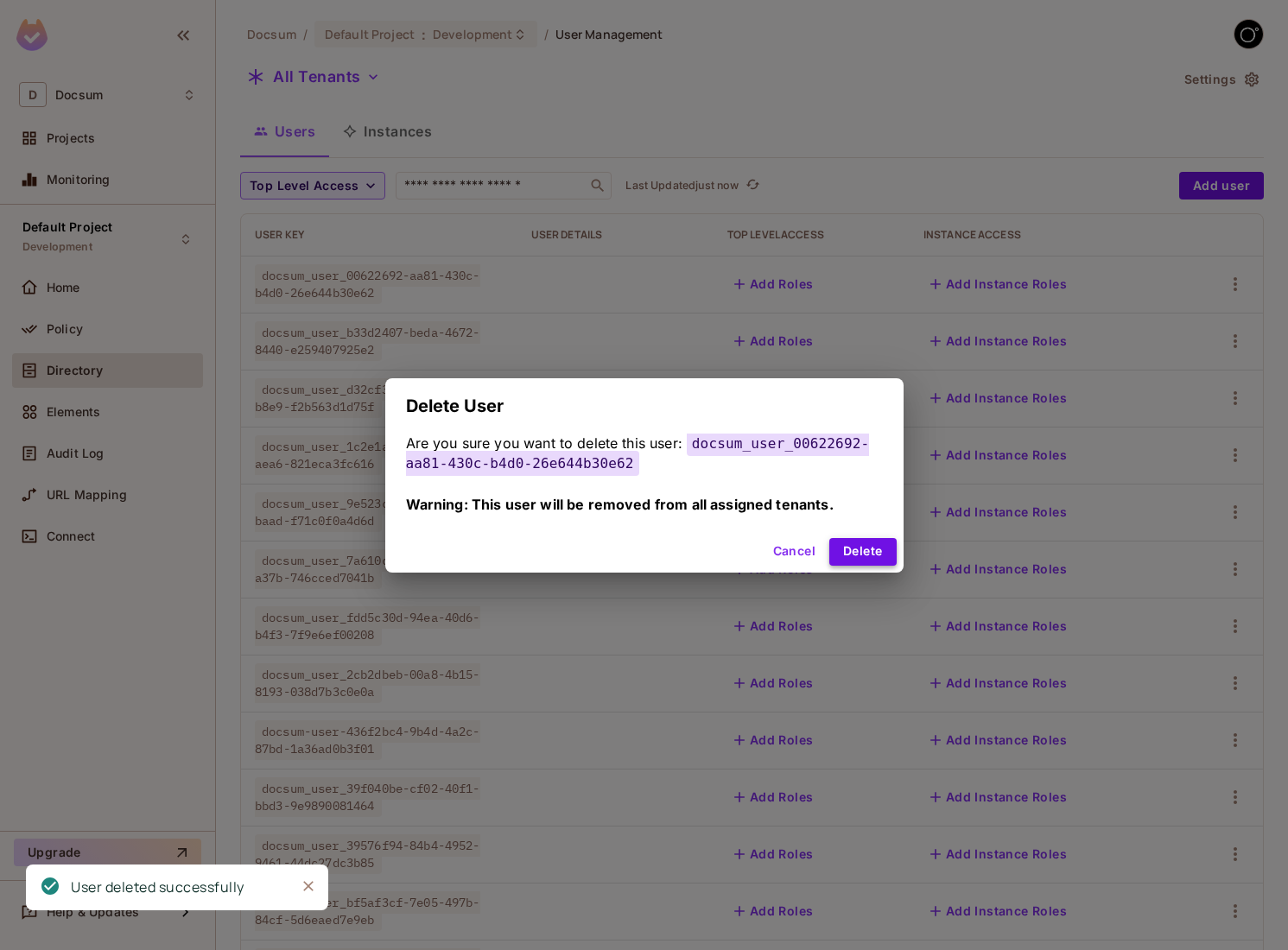
click at [864, 551] on button "Delete" at bounding box center [863, 551] width 66 height 28
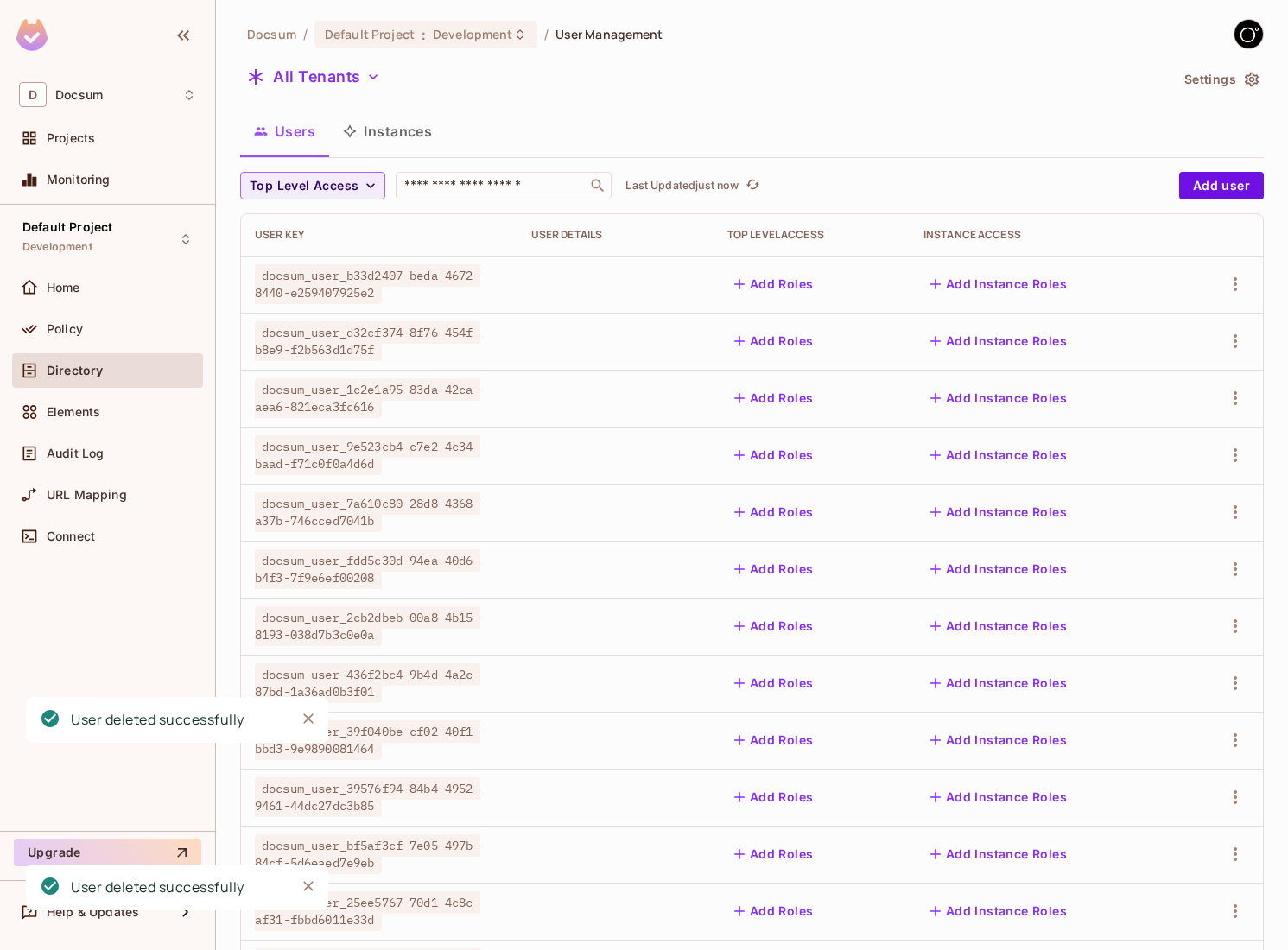
click at [1247, 275] on div at bounding box center [1220, 283] width 56 height 28
click at [1242, 292] on icon "button" at bounding box center [1234, 283] width 21 height 21
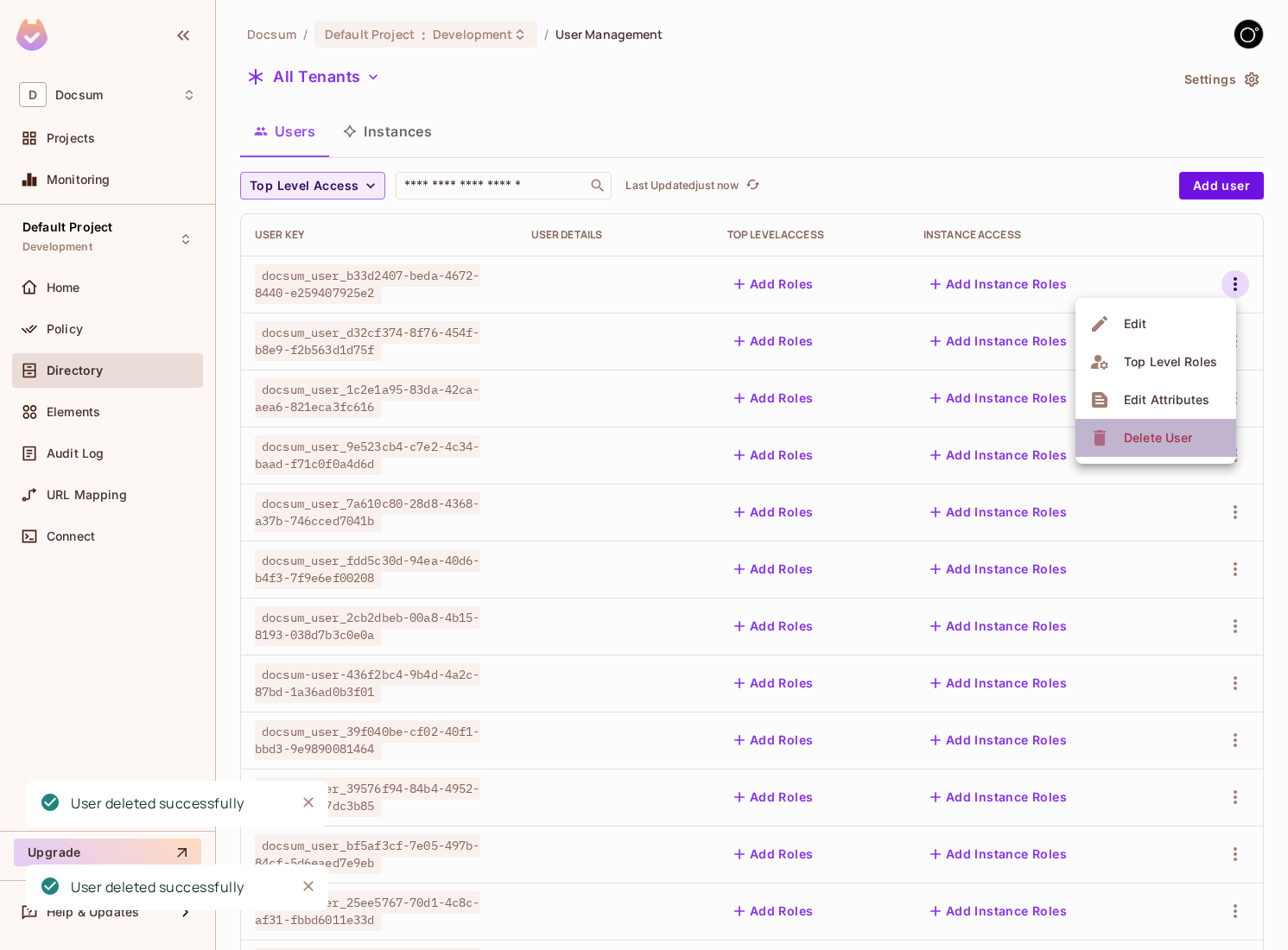
click at [1125, 426] on span "Delete User" at bounding box center [1158, 437] width 79 height 28
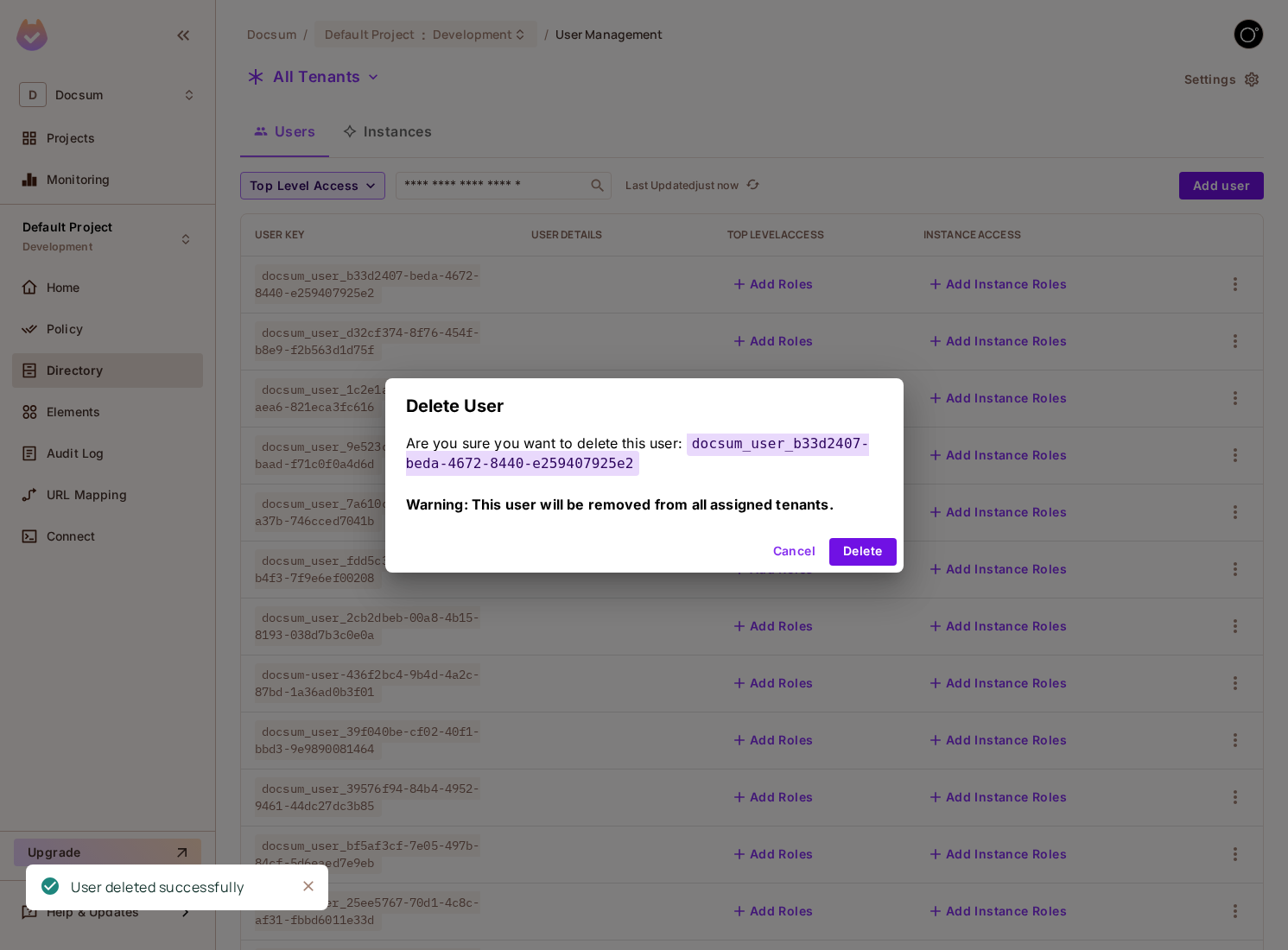
click at [874, 532] on div "Cancel Delete" at bounding box center [644, 551] width 518 height 41
click at [873, 538] on button "Delete" at bounding box center [863, 551] width 66 height 28
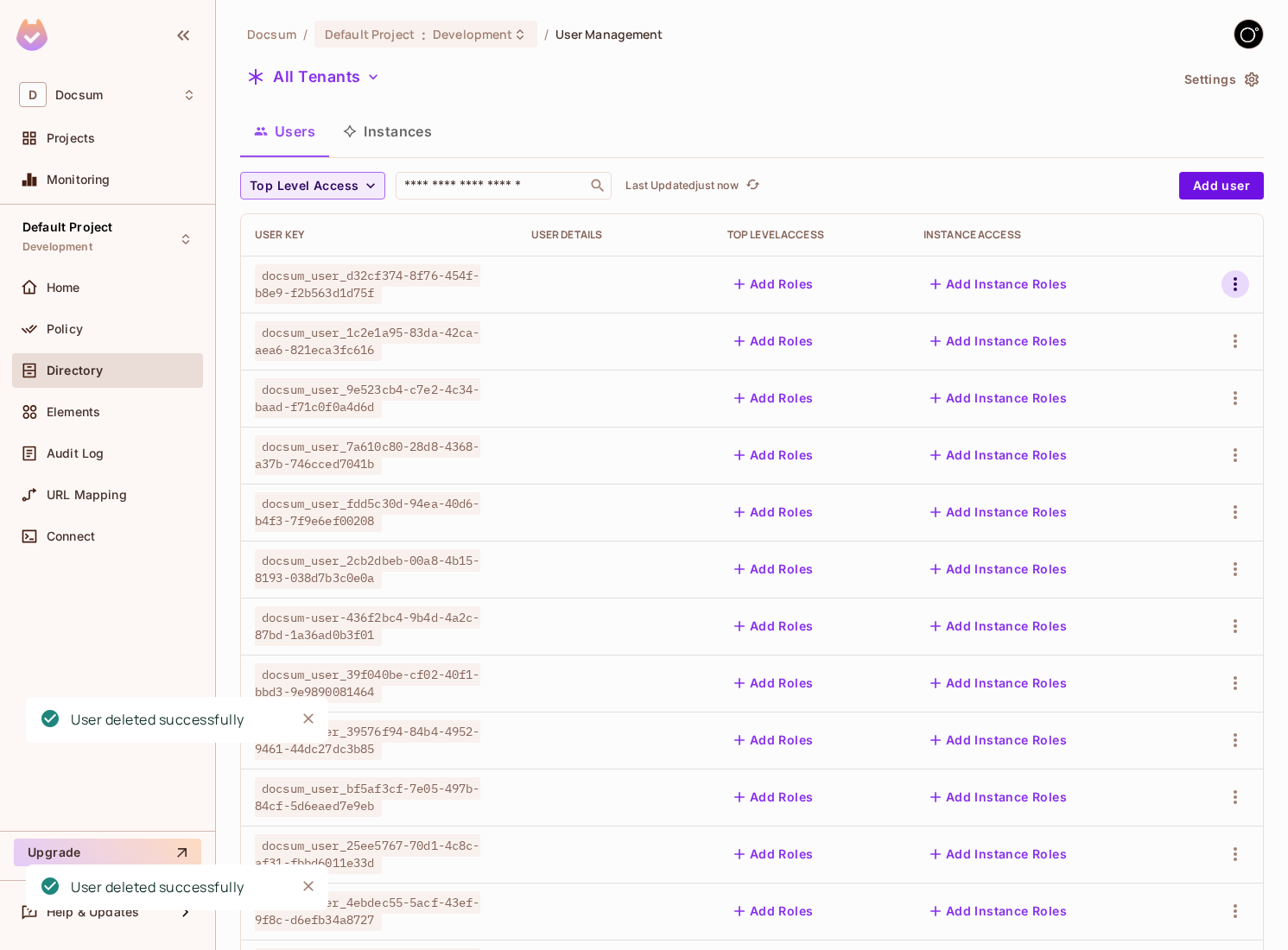
click at [1242, 273] on icon "button" at bounding box center [1234, 283] width 21 height 21
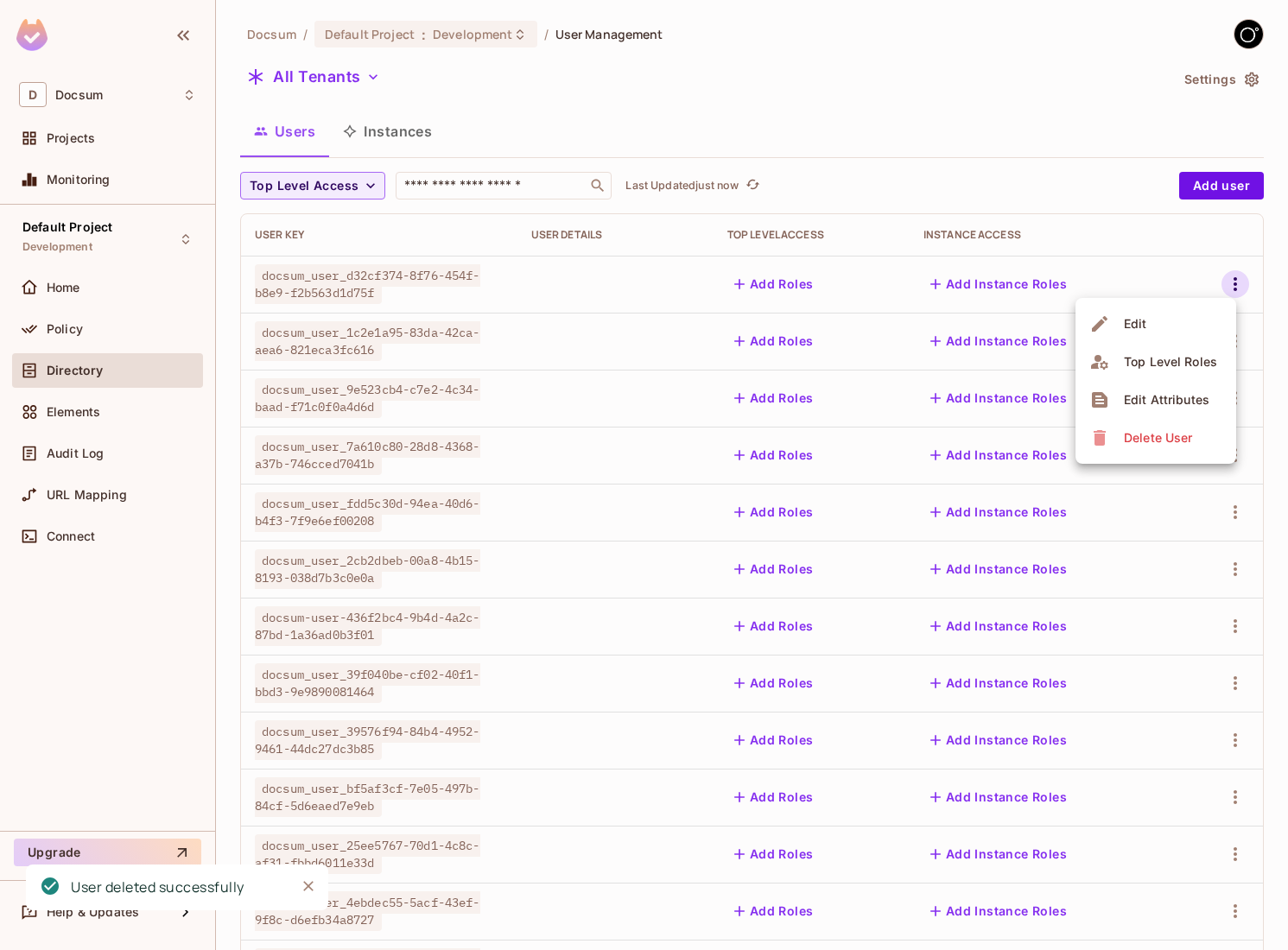
click at [1124, 449] on span "Delete User" at bounding box center [1158, 437] width 79 height 28
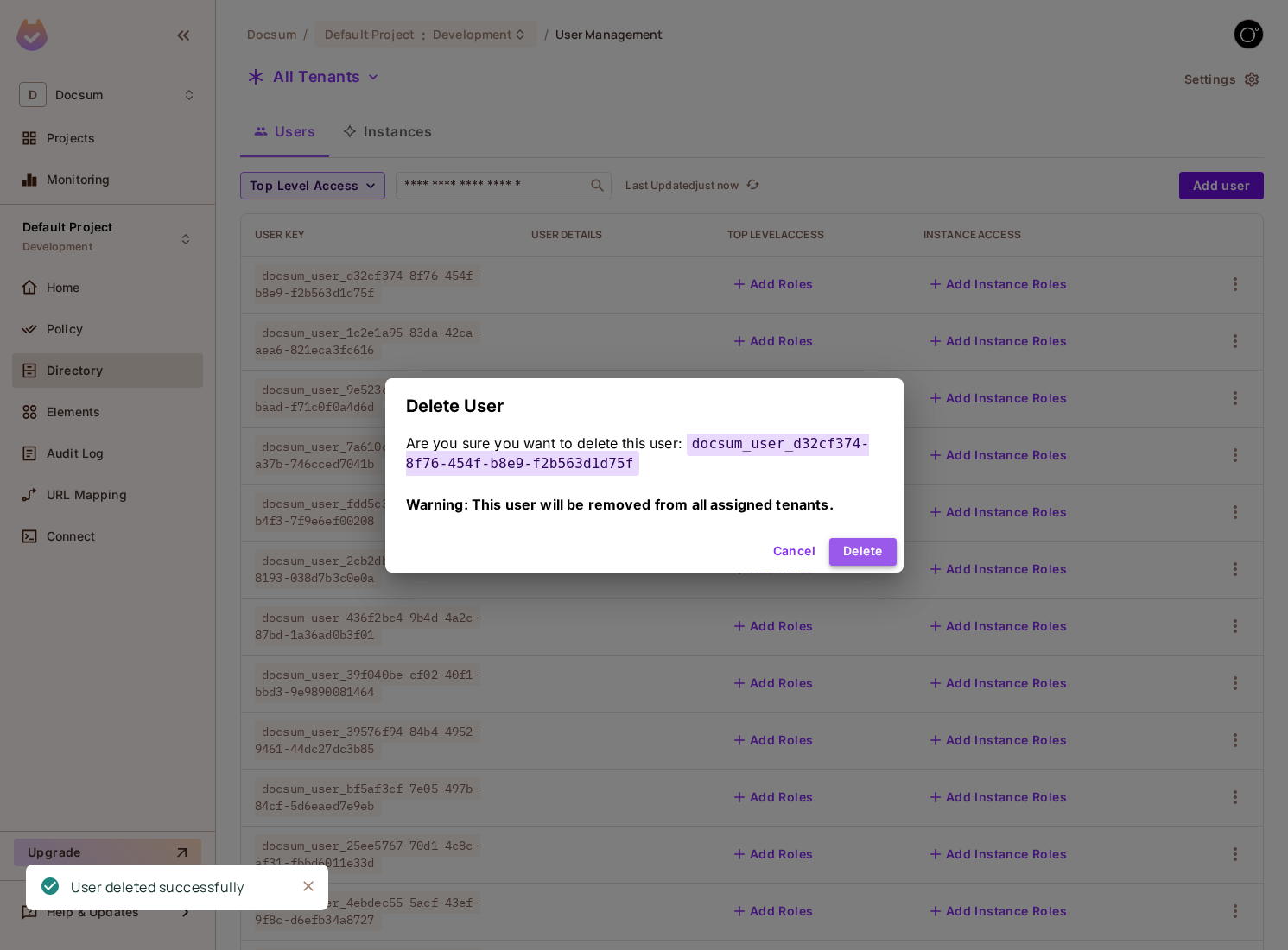
click at [881, 560] on button "Delete" at bounding box center [863, 551] width 66 height 28
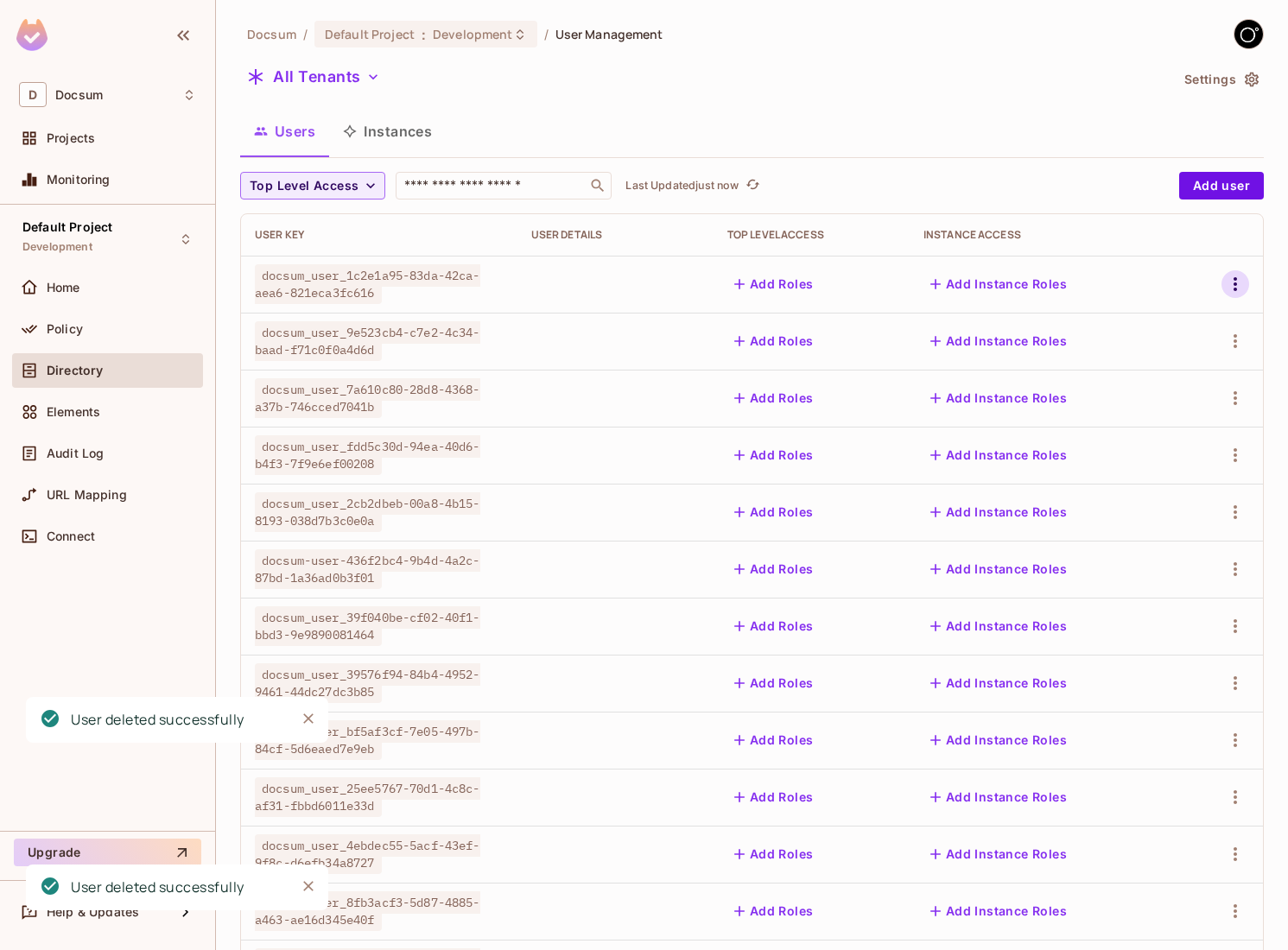
click at [1232, 280] on icon "button" at bounding box center [1234, 283] width 21 height 21
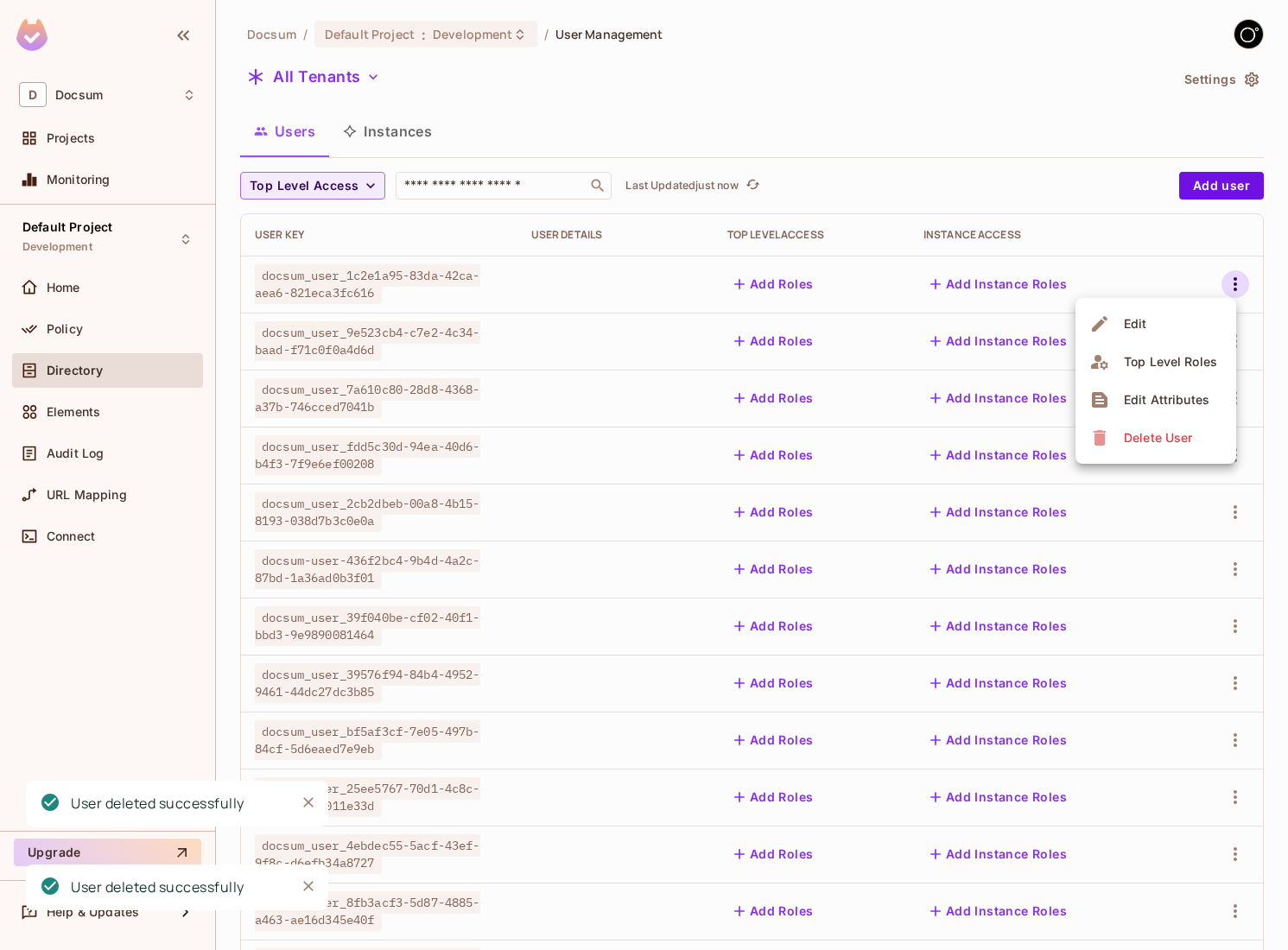
click at [1075, 433] on li "Delete User" at bounding box center [1156, 438] width 161 height 38
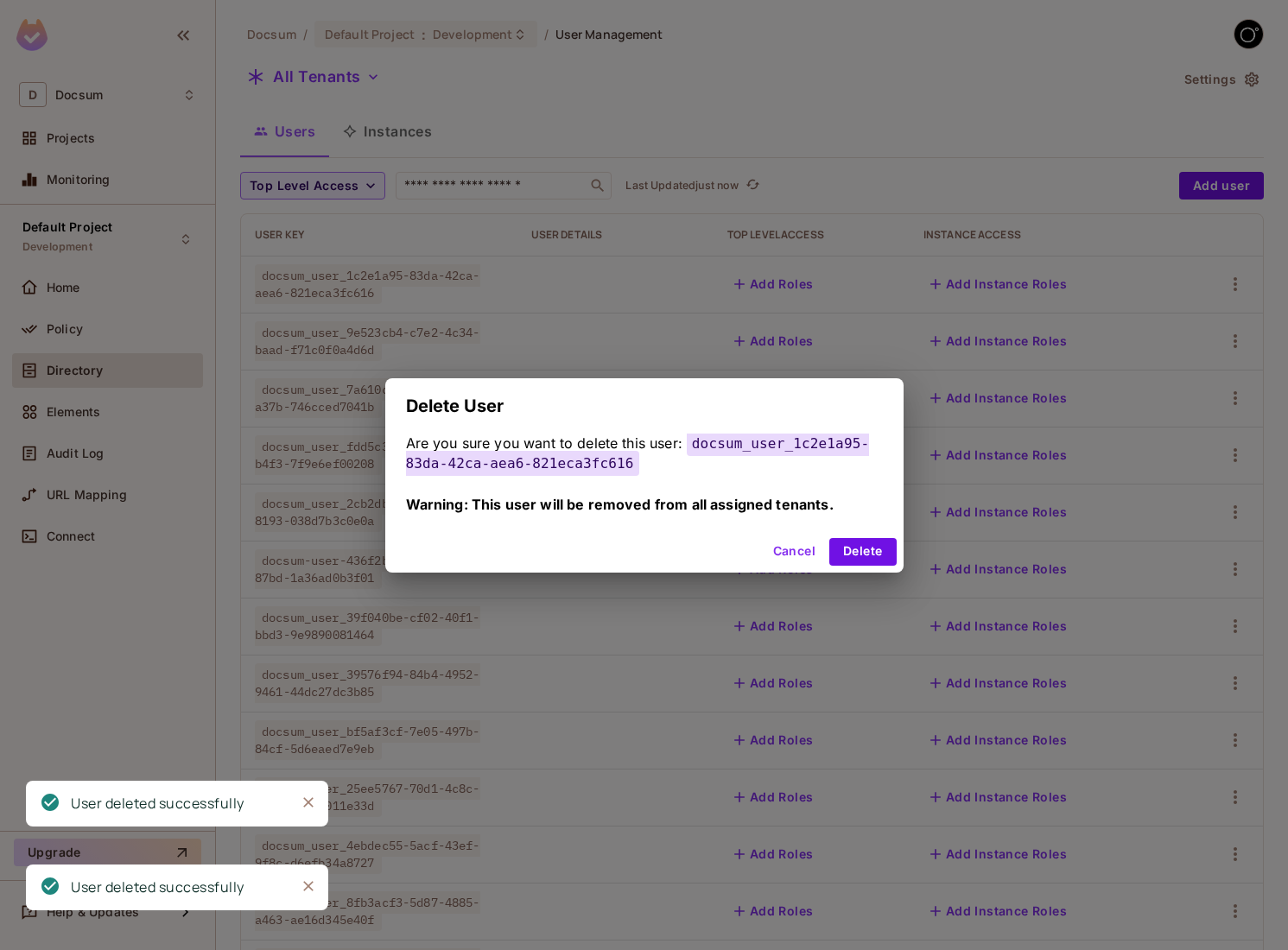
click at [1083, 433] on div "Delete User Are you sure you want to delete this user: docsum_user_1c2e1a95-83d…" at bounding box center [644, 475] width 1288 height 950
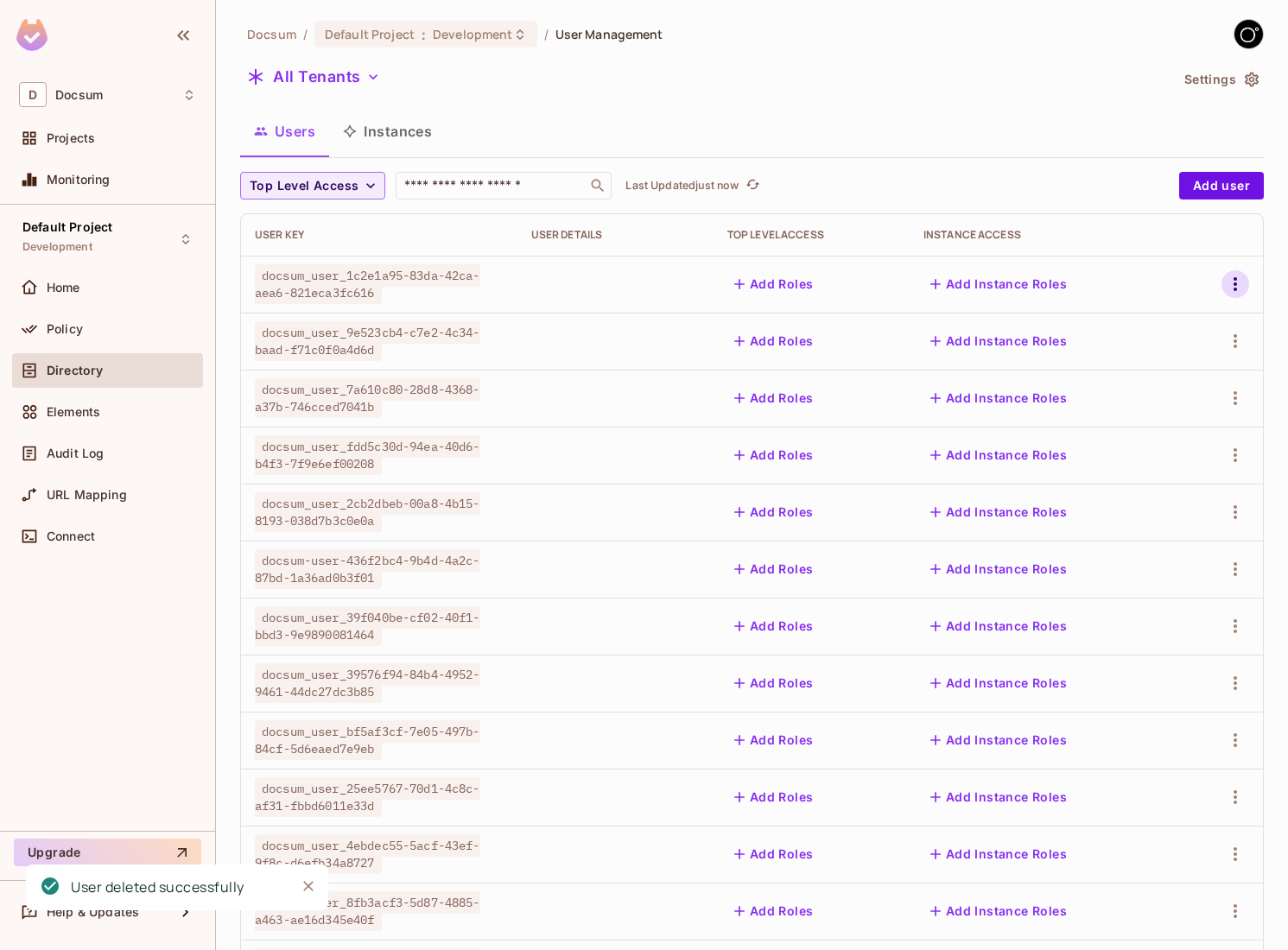
click at [1241, 282] on icon "button" at bounding box center [1234, 283] width 21 height 21
click at [1159, 448] on span "Delete User" at bounding box center [1158, 437] width 79 height 28
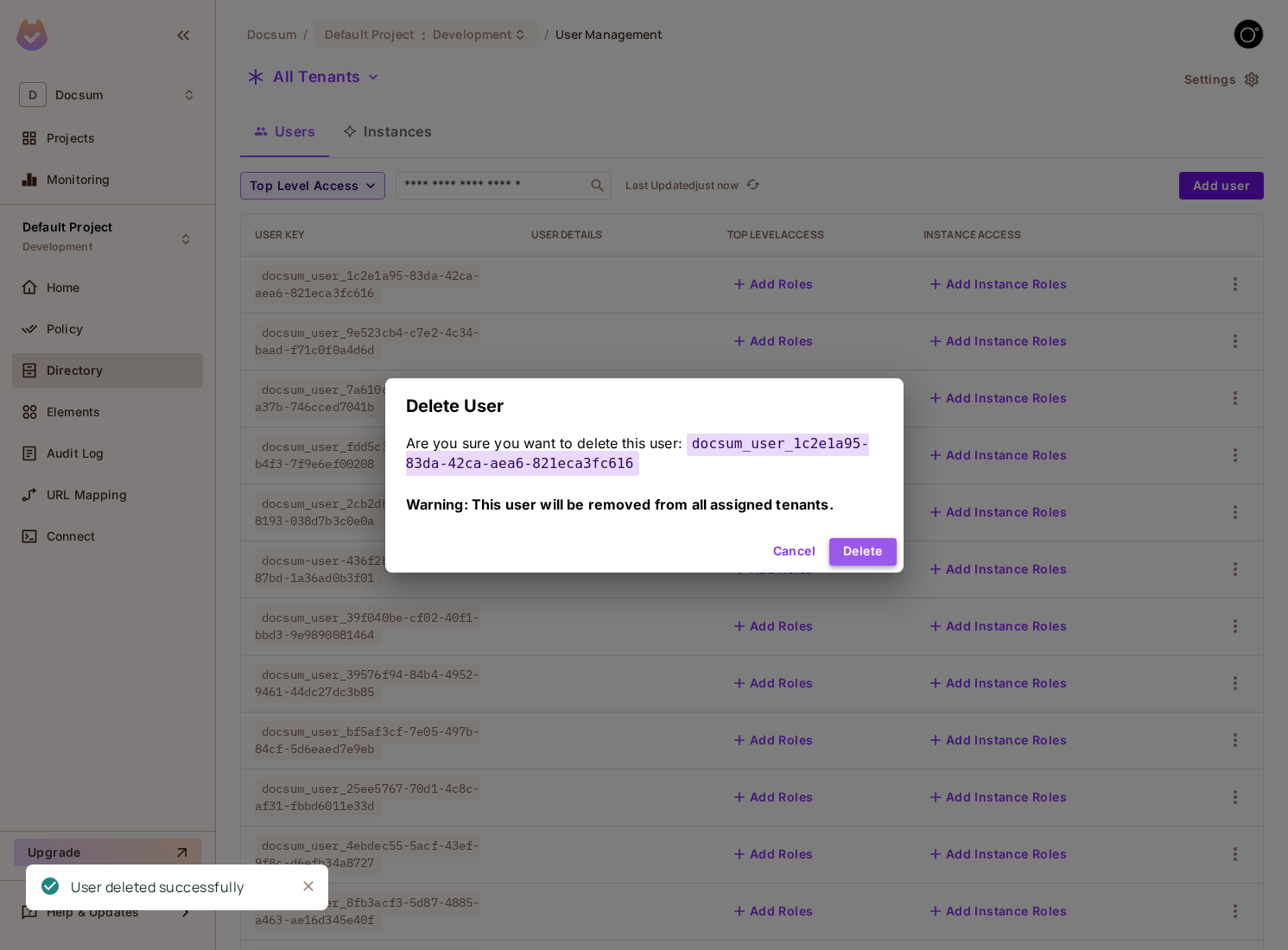
click at [863, 558] on button "Delete" at bounding box center [863, 551] width 66 height 28
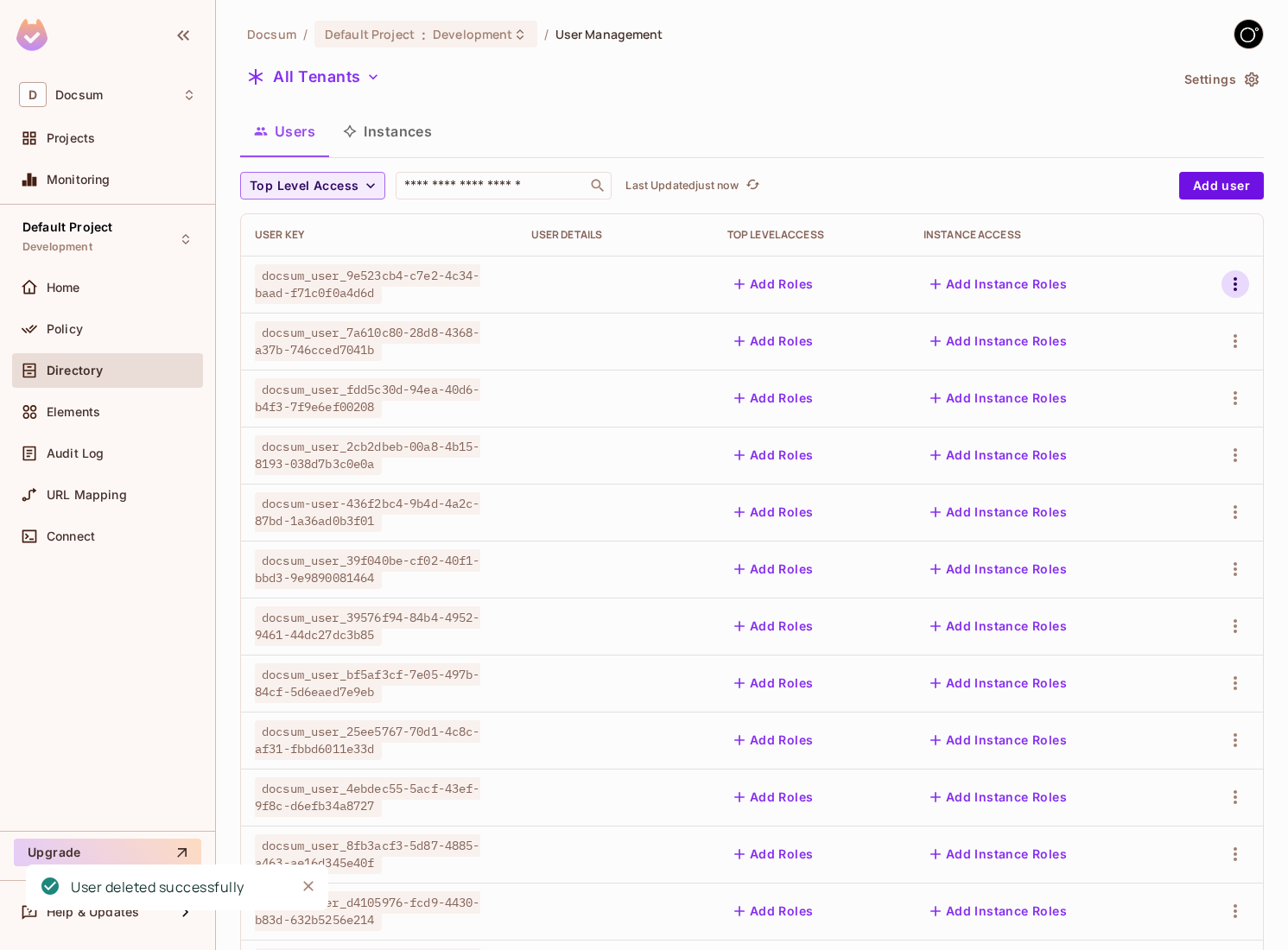
click at [1241, 276] on icon "button" at bounding box center [1234, 283] width 21 height 21
click at [1120, 433] on span "Delete User" at bounding box center [1158, 437] width 79 height 28
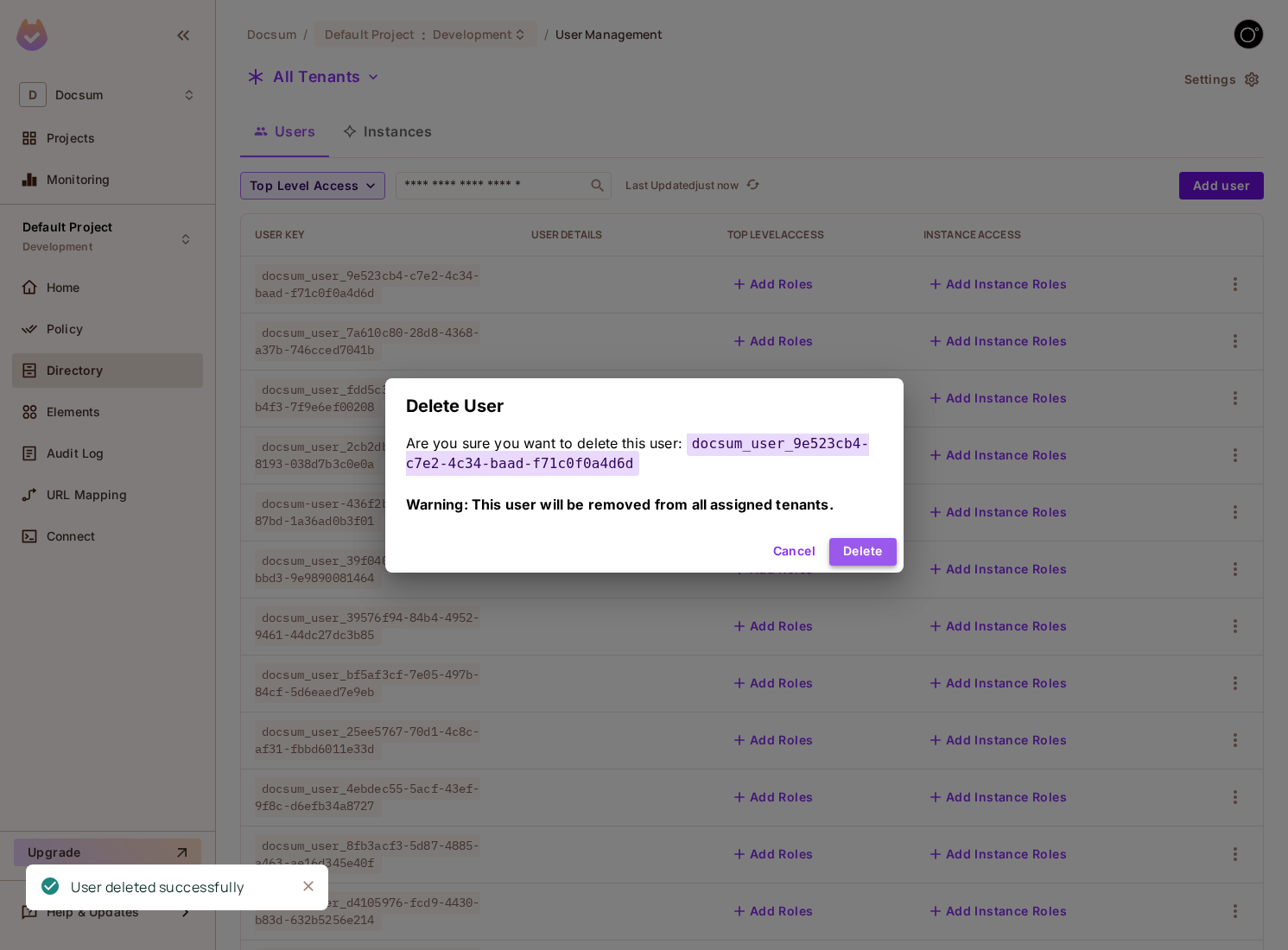
click at [888, 543] on button "Delete" at bounding box center [863, 551] width 66 height 28
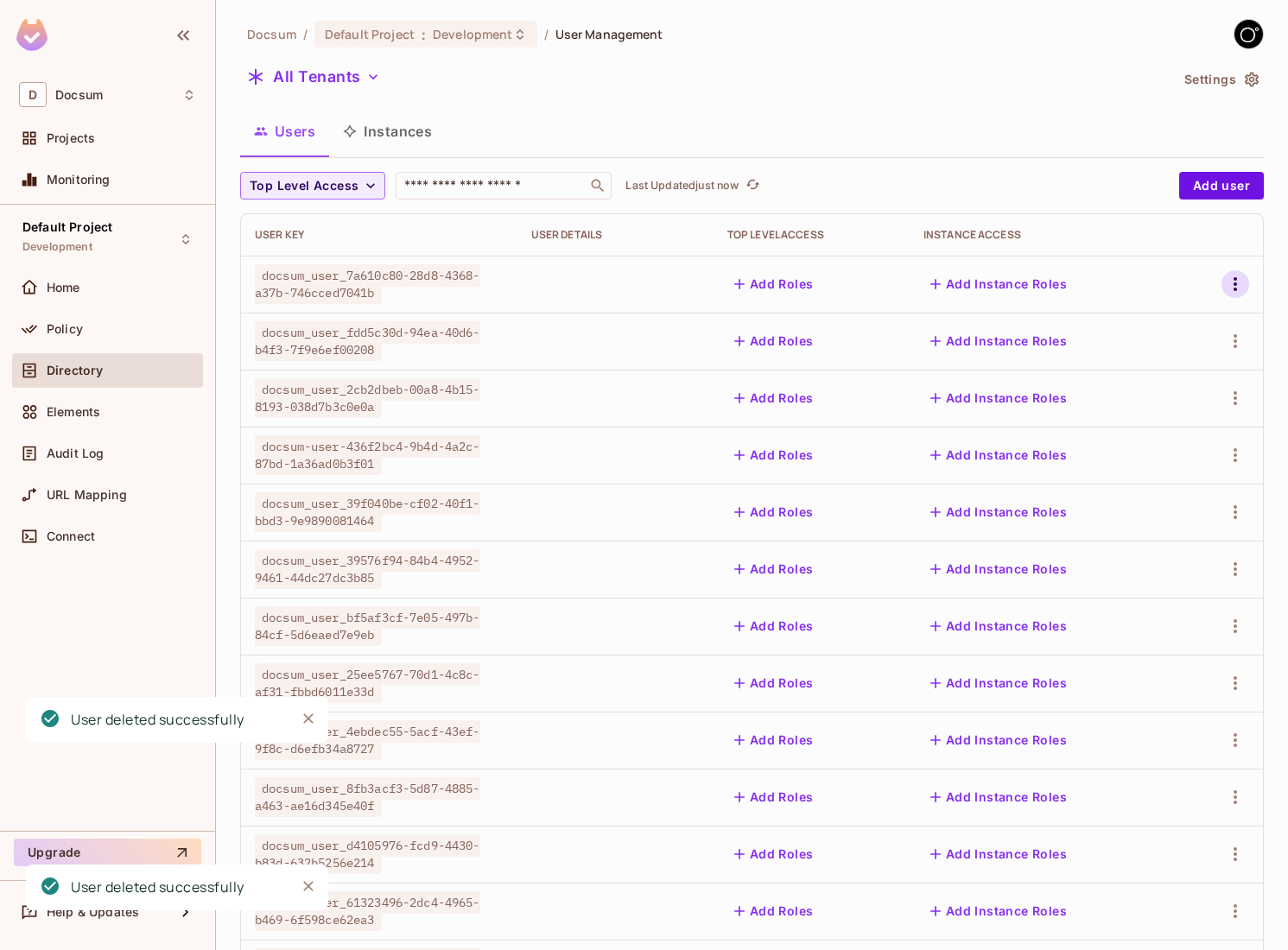
click at [1233, 297] on button "button" at bounding box center [1234, 283] width 28 height 28
click at [1149, 438] on div "Delete User" at bounding box center [1158, 437] width 68 height 17
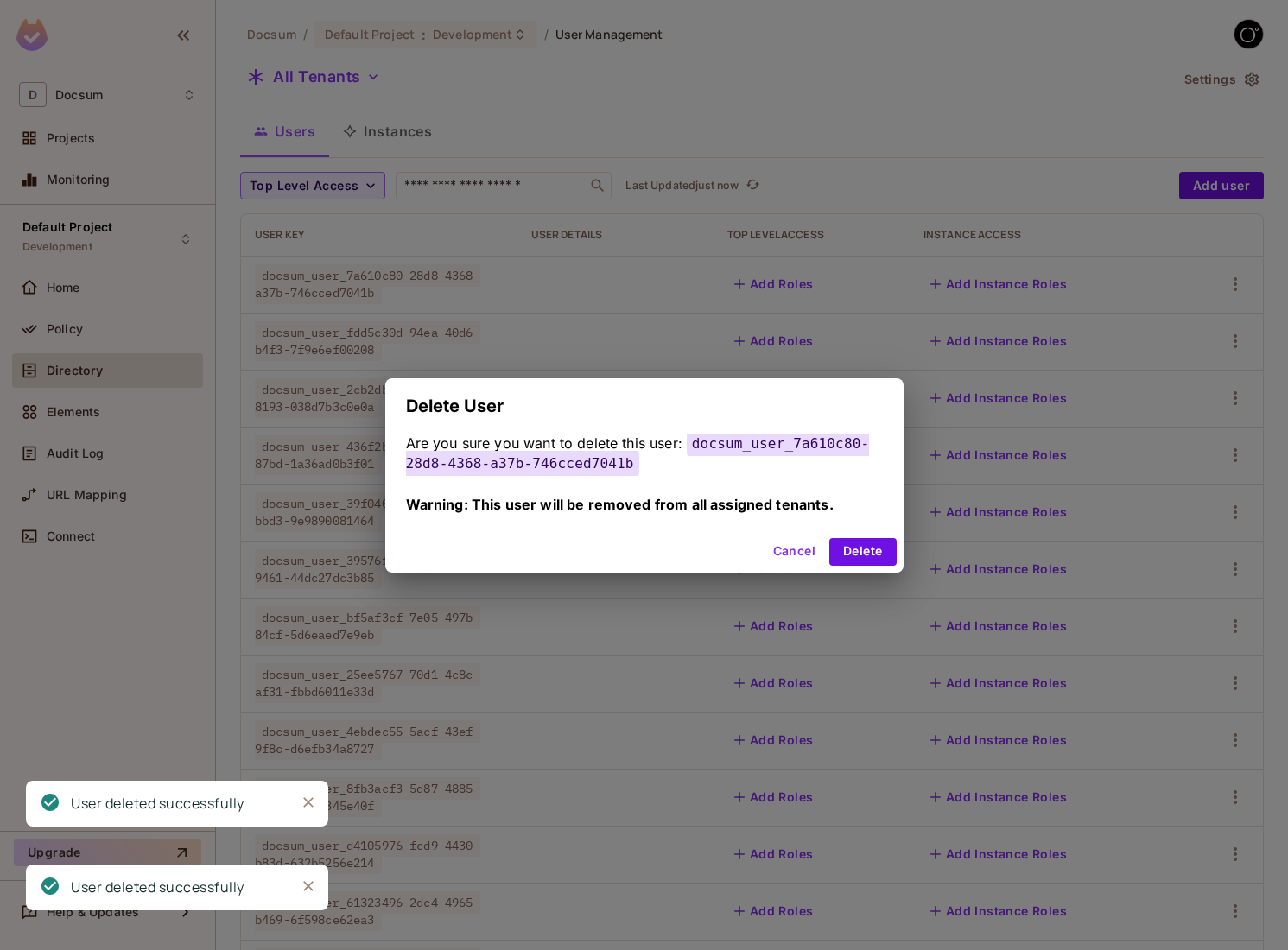
click at [896, 543] on div "Cancel Delete" at bounding box center [644, 551] width 518 height 41
click at [895, 545] on button "Delete" at bounding box center [863, 551] width 66 height 28
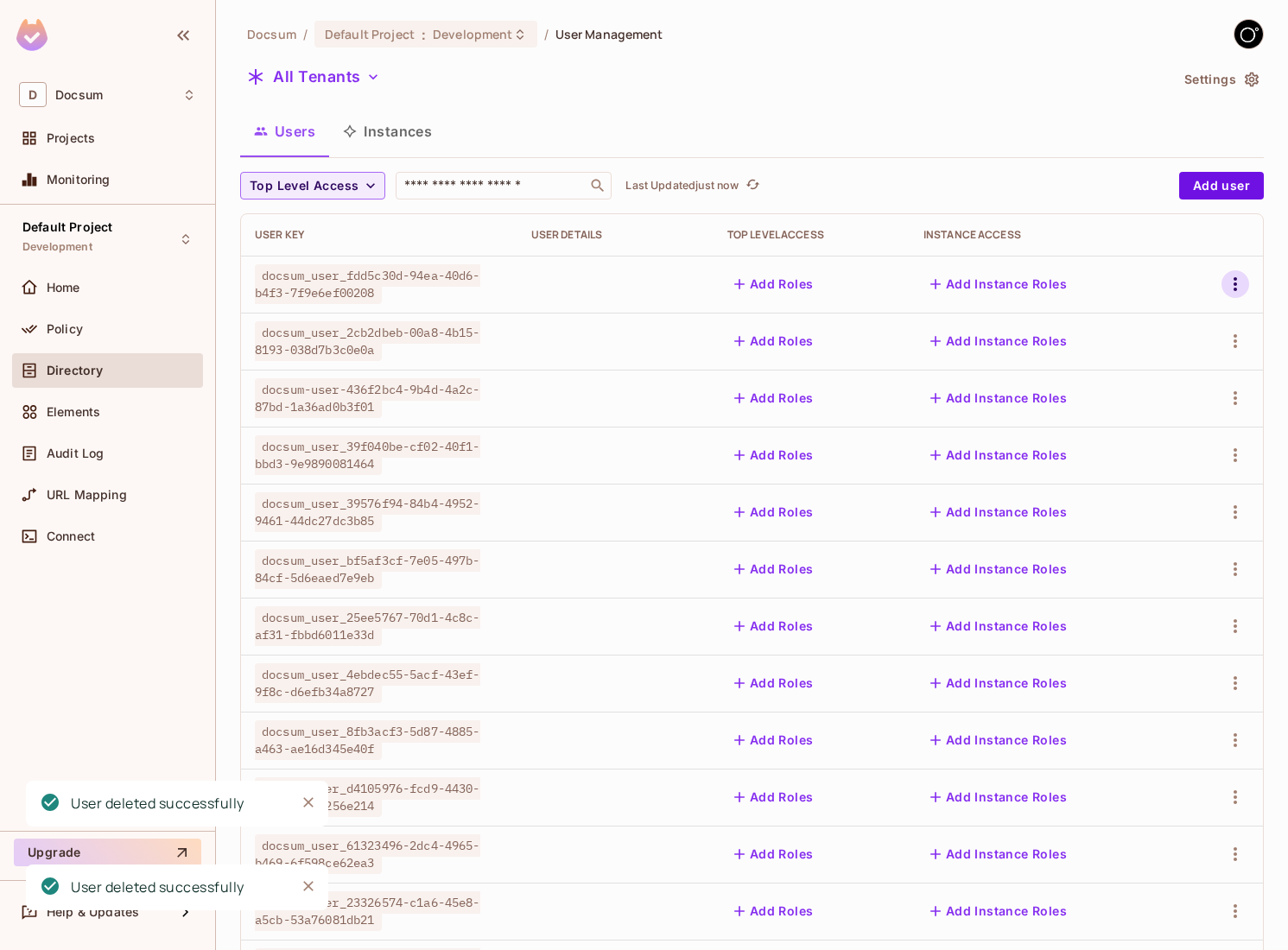
click at [1243, 279] on icon "button" at bounding box center [1234, 283] width 21 height 21
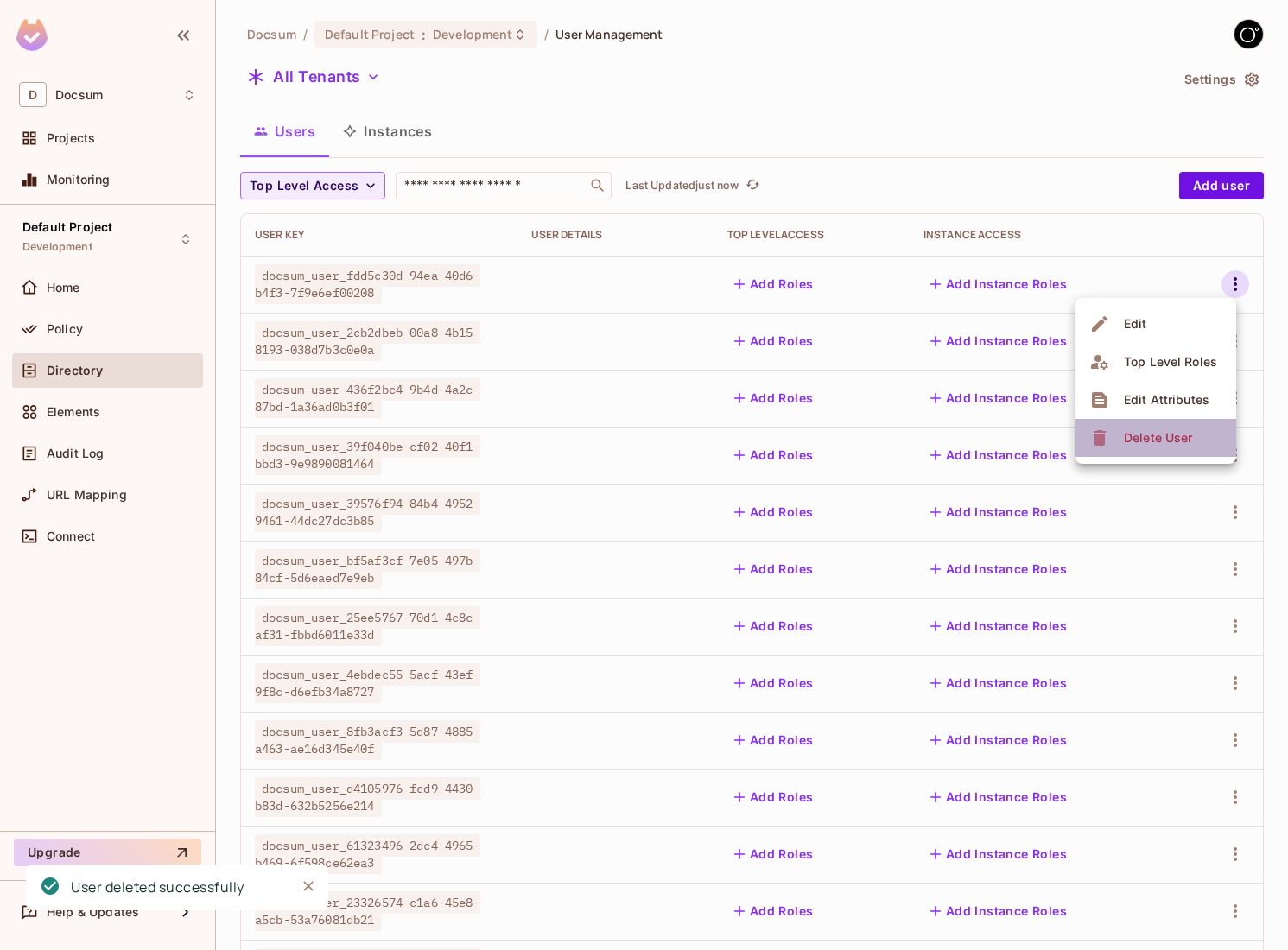
click at [1149, 422] on li "Delete User" at bounding box center [1156, 438] width 161 height 38
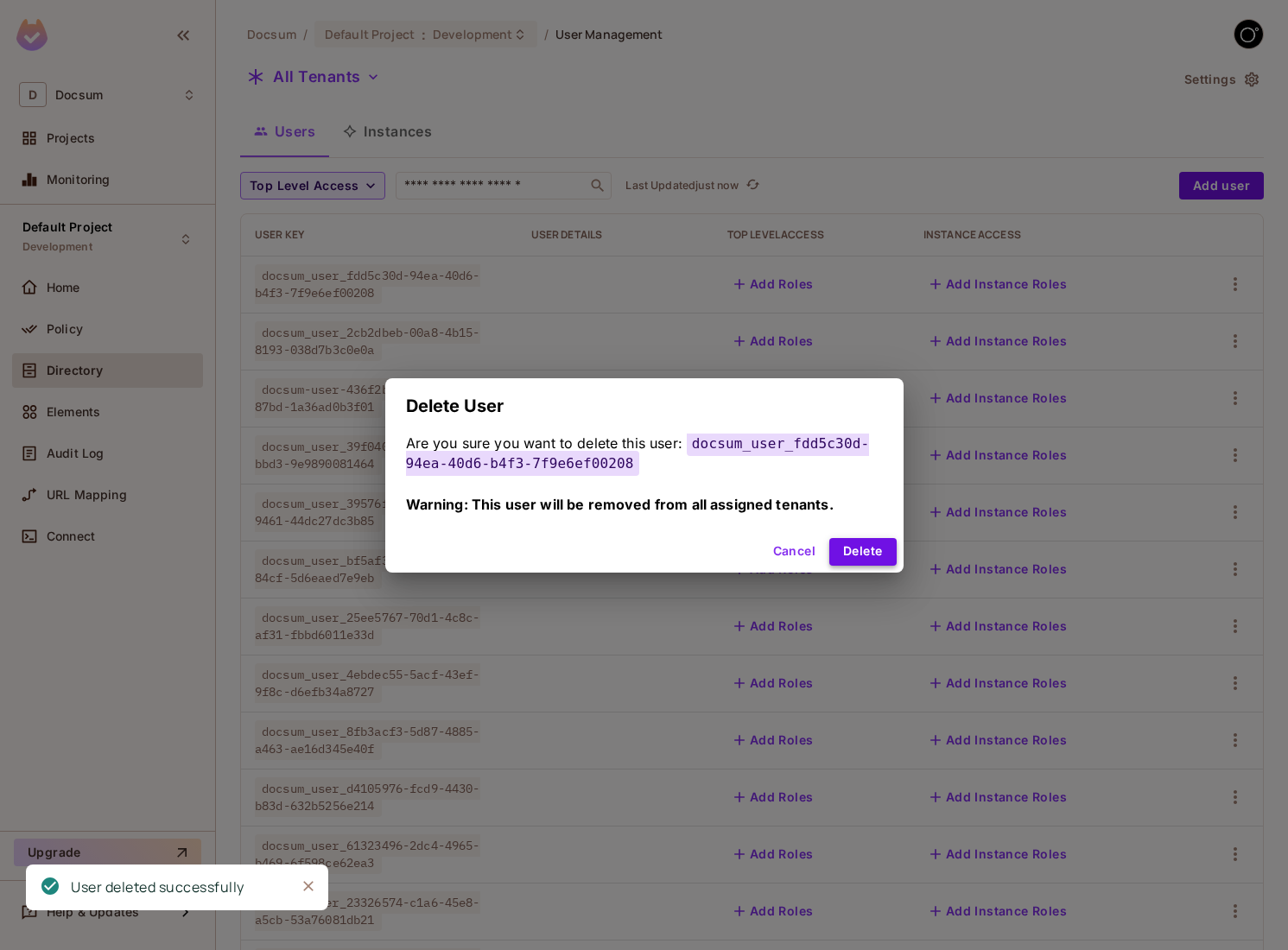
click at [871, 545] on button "Delete" at bounding box center [863, 551] width 66 height 28
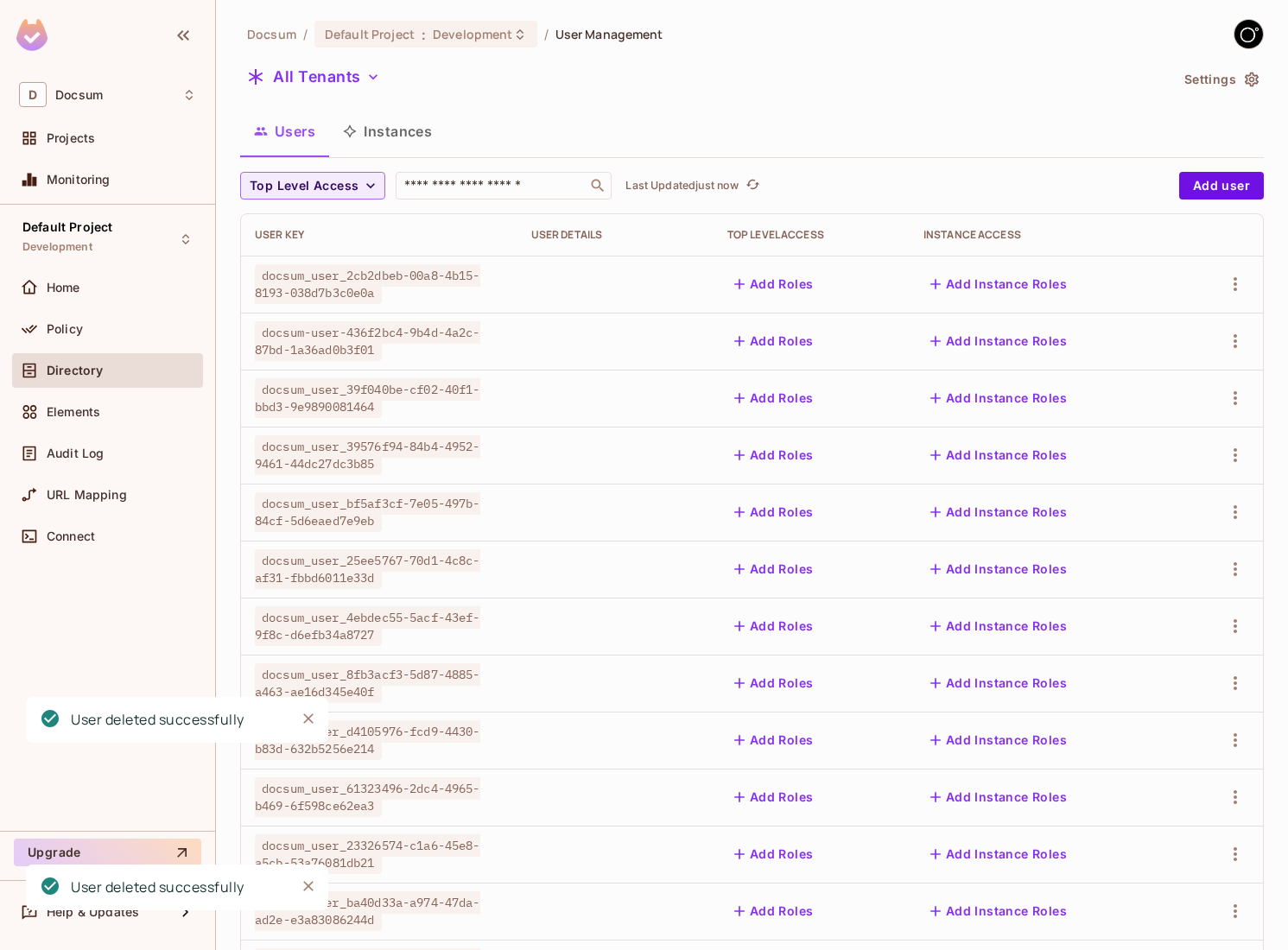
click at [1244, 269] on td at bounding box center [1221, 284] width 84 height 57
click at [1234, 282] on icon "button" at bounding box center [1234, 283] width 21 height 21
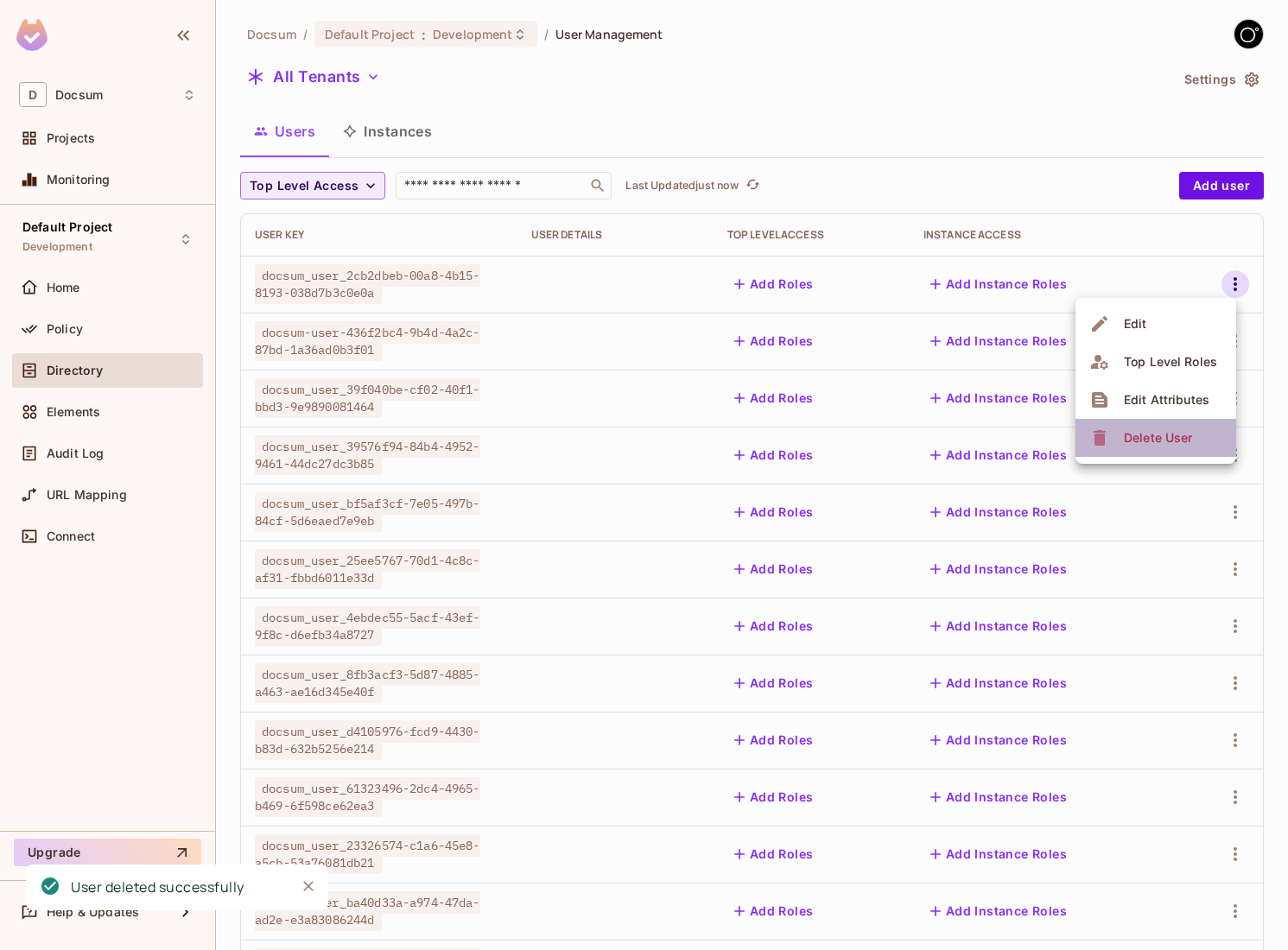
click at [1135, 450] on span "Delete User" at bounding box center [1158, 437] width 79 height 28
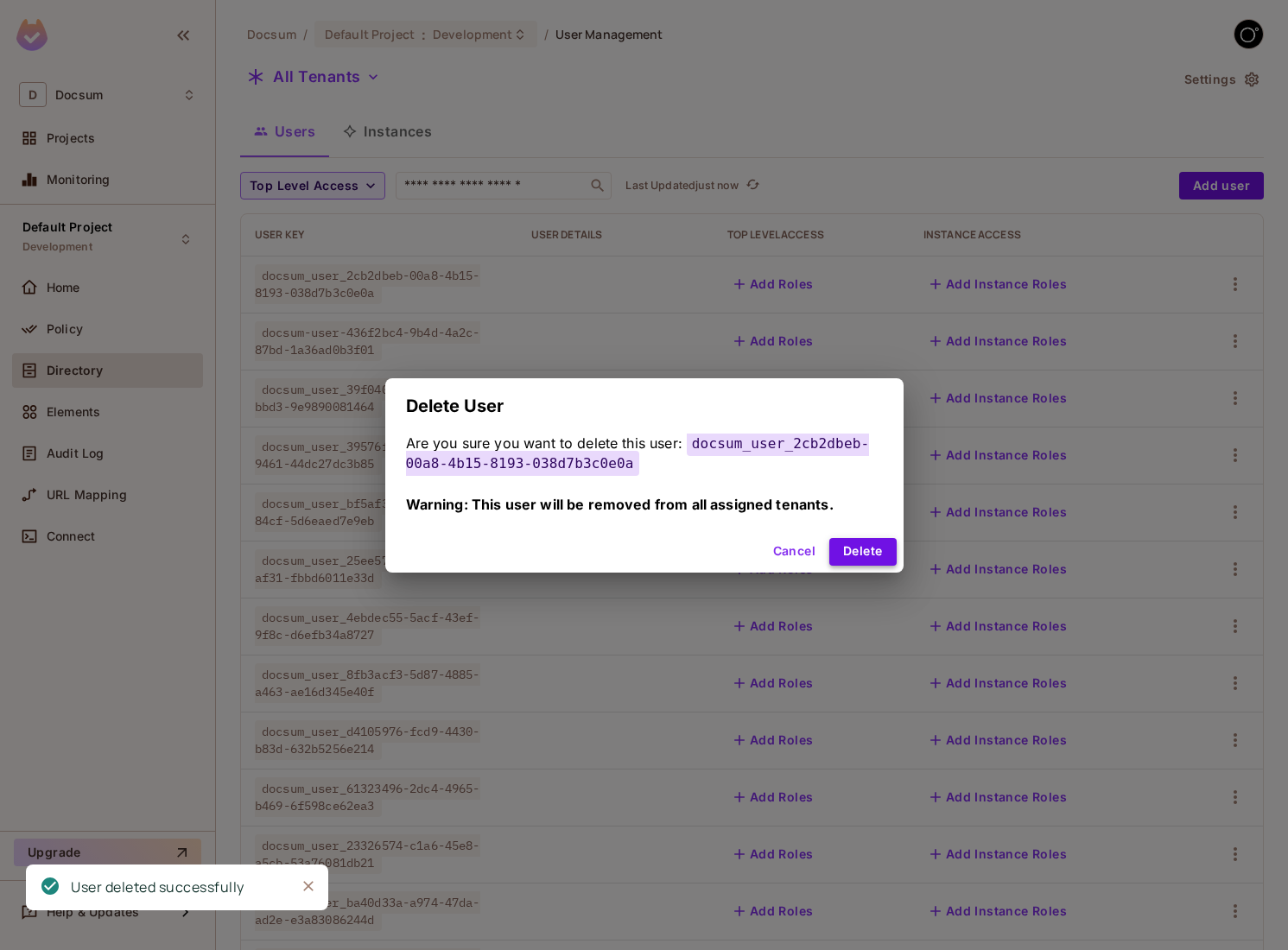
click at [854, 547] on button "Delete" at bounding box center [863, 551] width 66 height 28
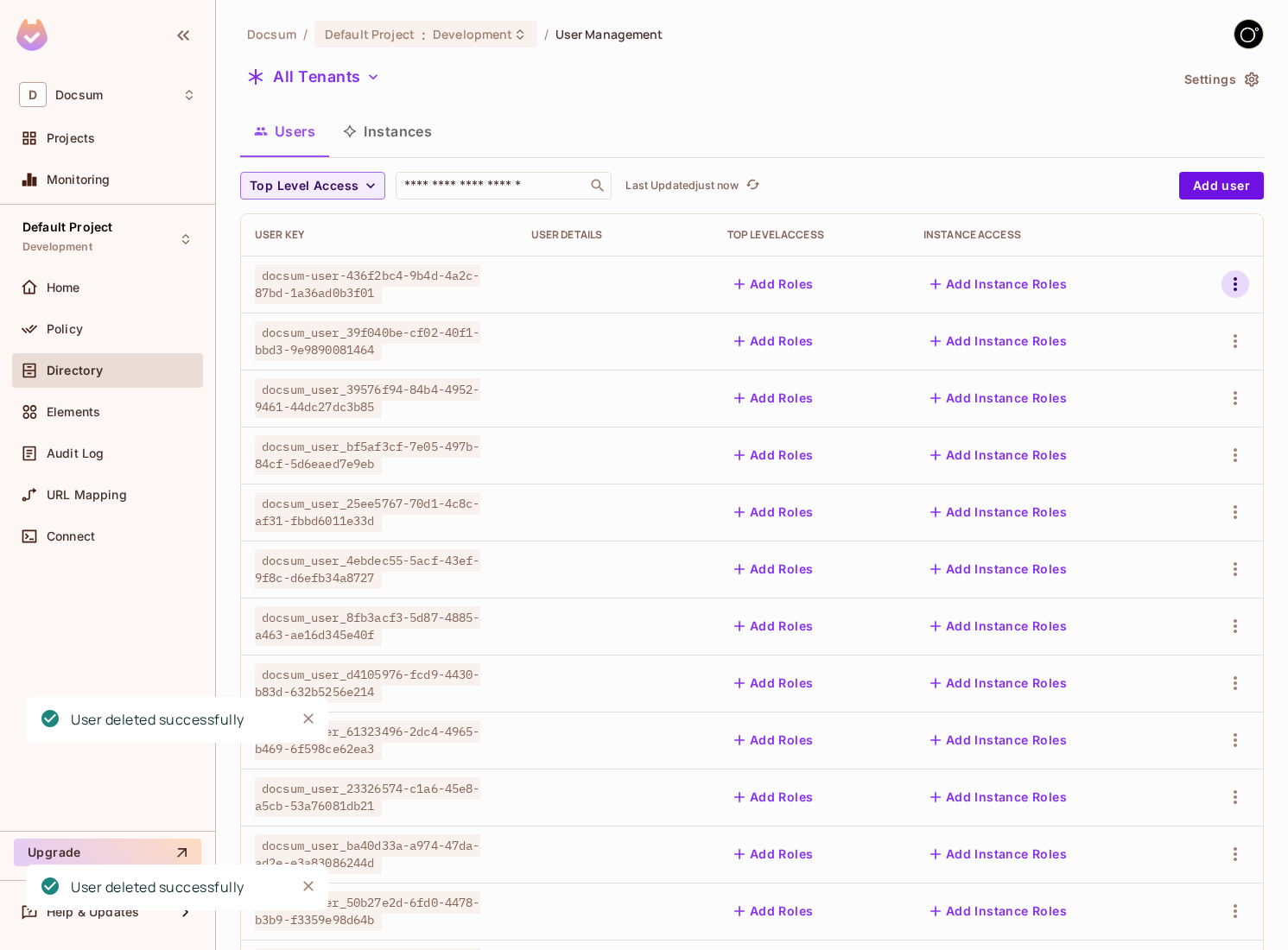
click at [1240, 284] on icon "button" at bounding box center [1234, 283] width 21 height 21
click at [1141, 434] on div "Delete User" at bounding box center [1158, 437] width 68 height 17
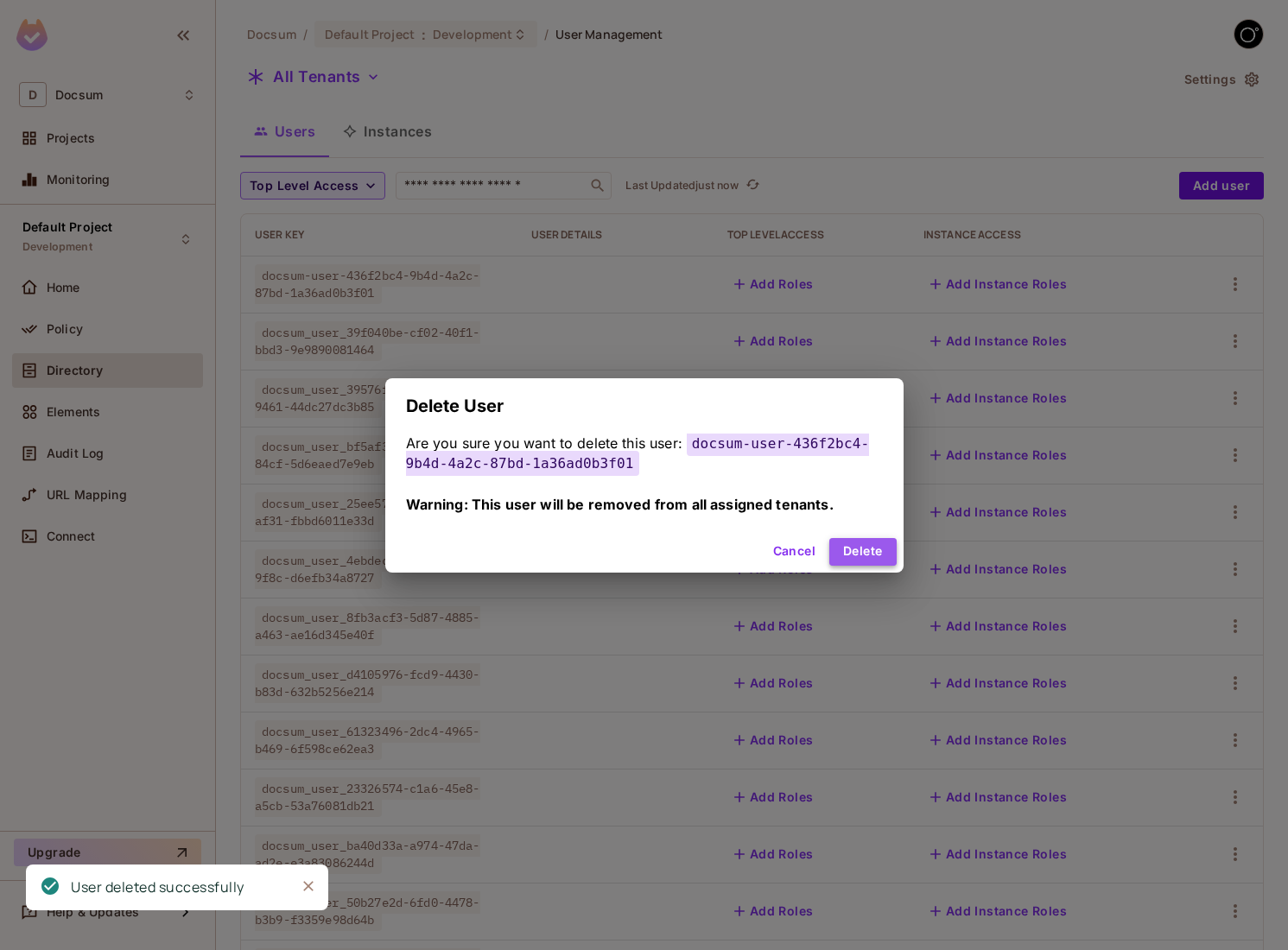
click at [864, 550] on button "Delete" at bounding box center [863, 551] width 66 height 28
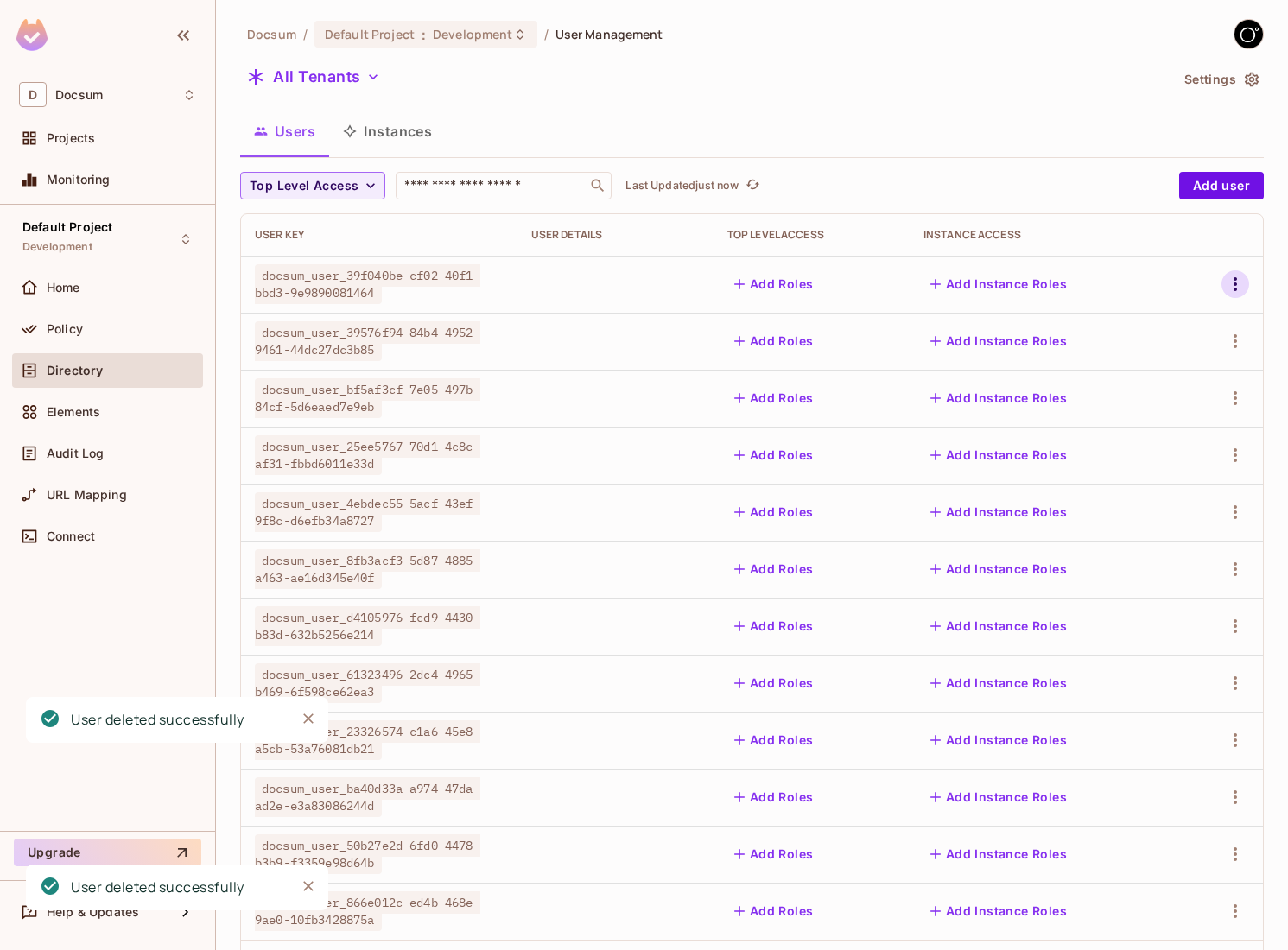
click at [1233, 293] on icon "button" at bounding box center [1234, 283] width 21 height 21
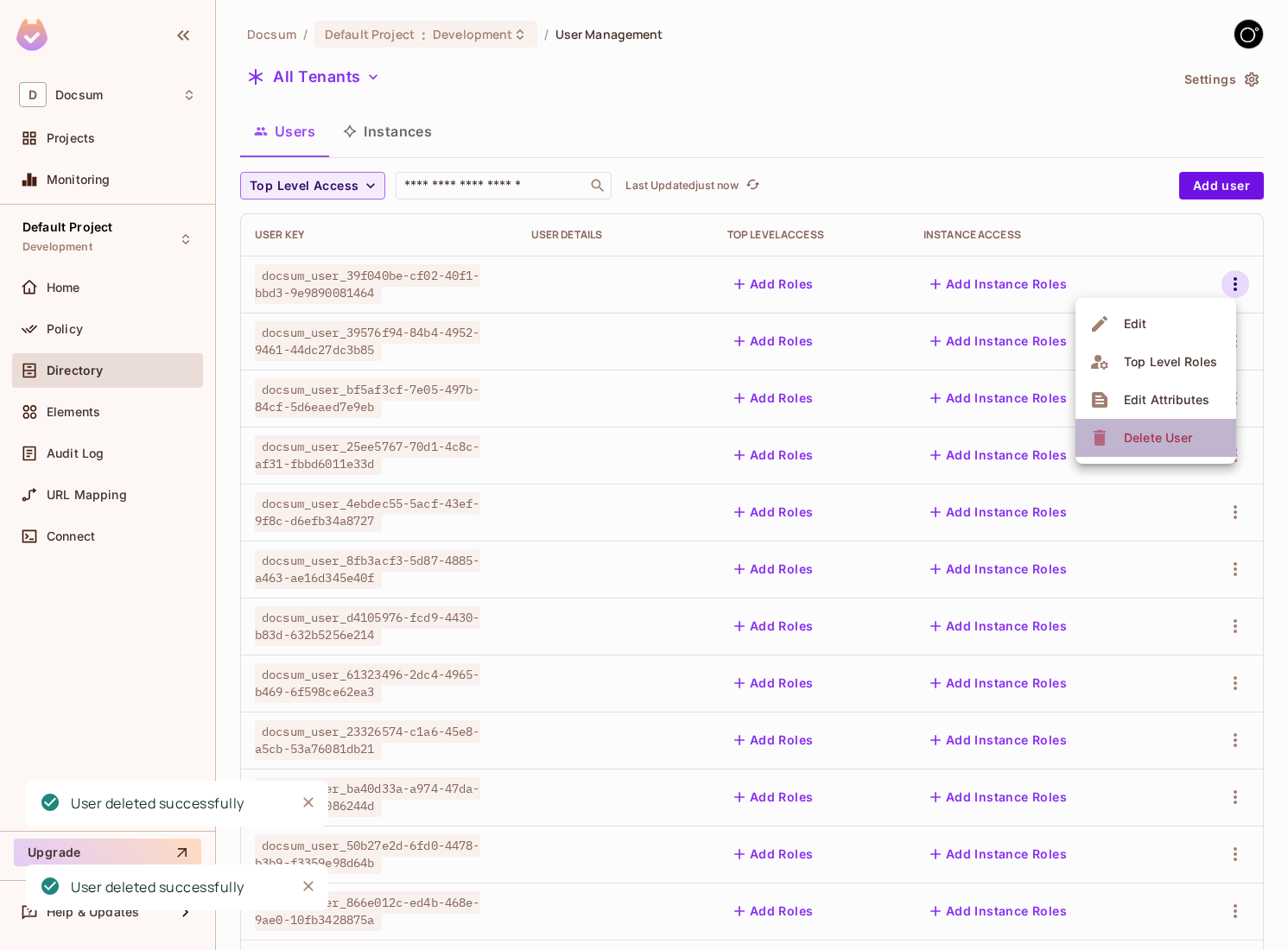
click at [1128, 451] on li "Delete User" at bounding box center [1156, 438] width 161 height 38
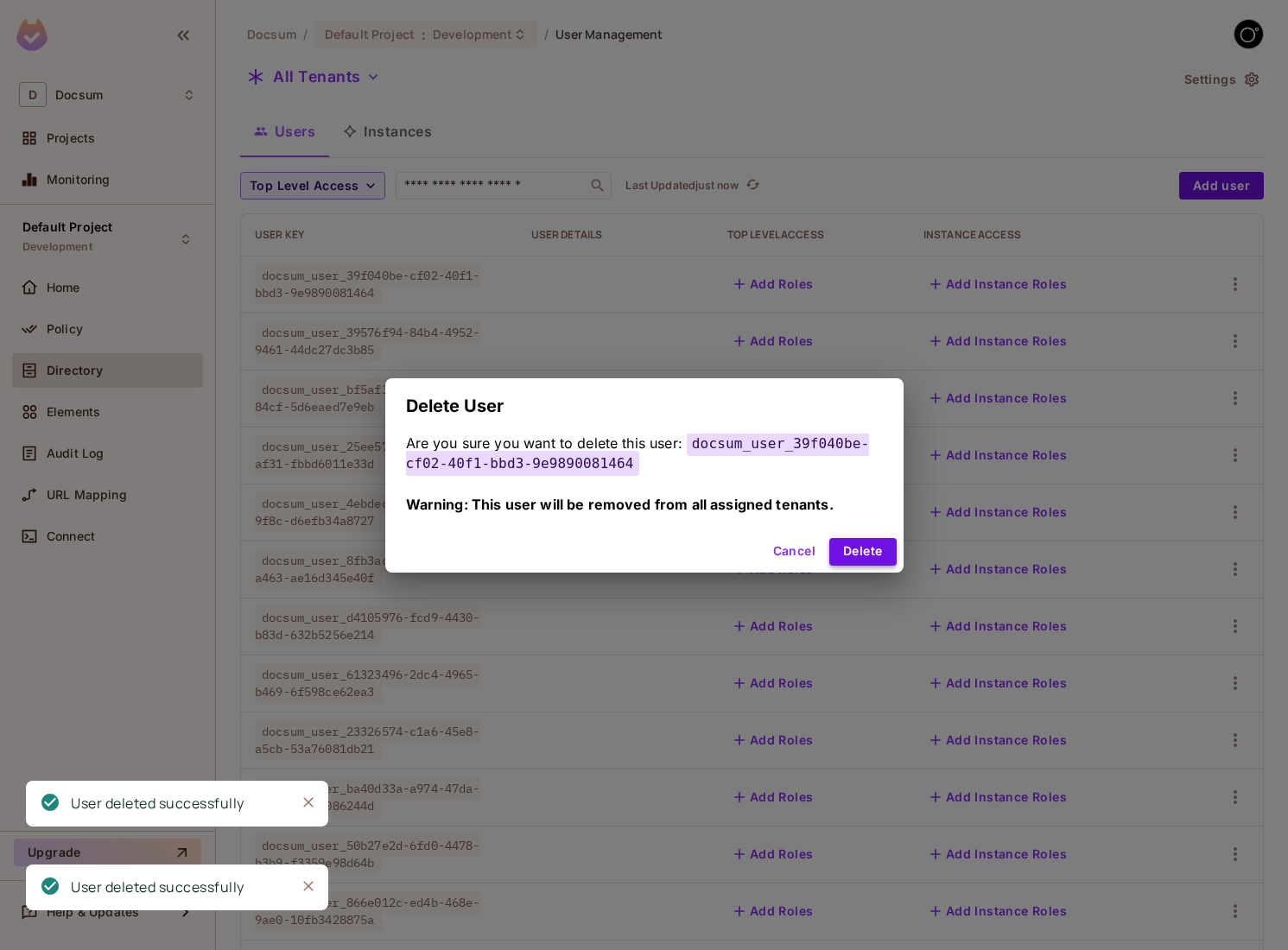
click at [849, 551] on button "Delete" at bounding box center [863, 551] width 66 height 28
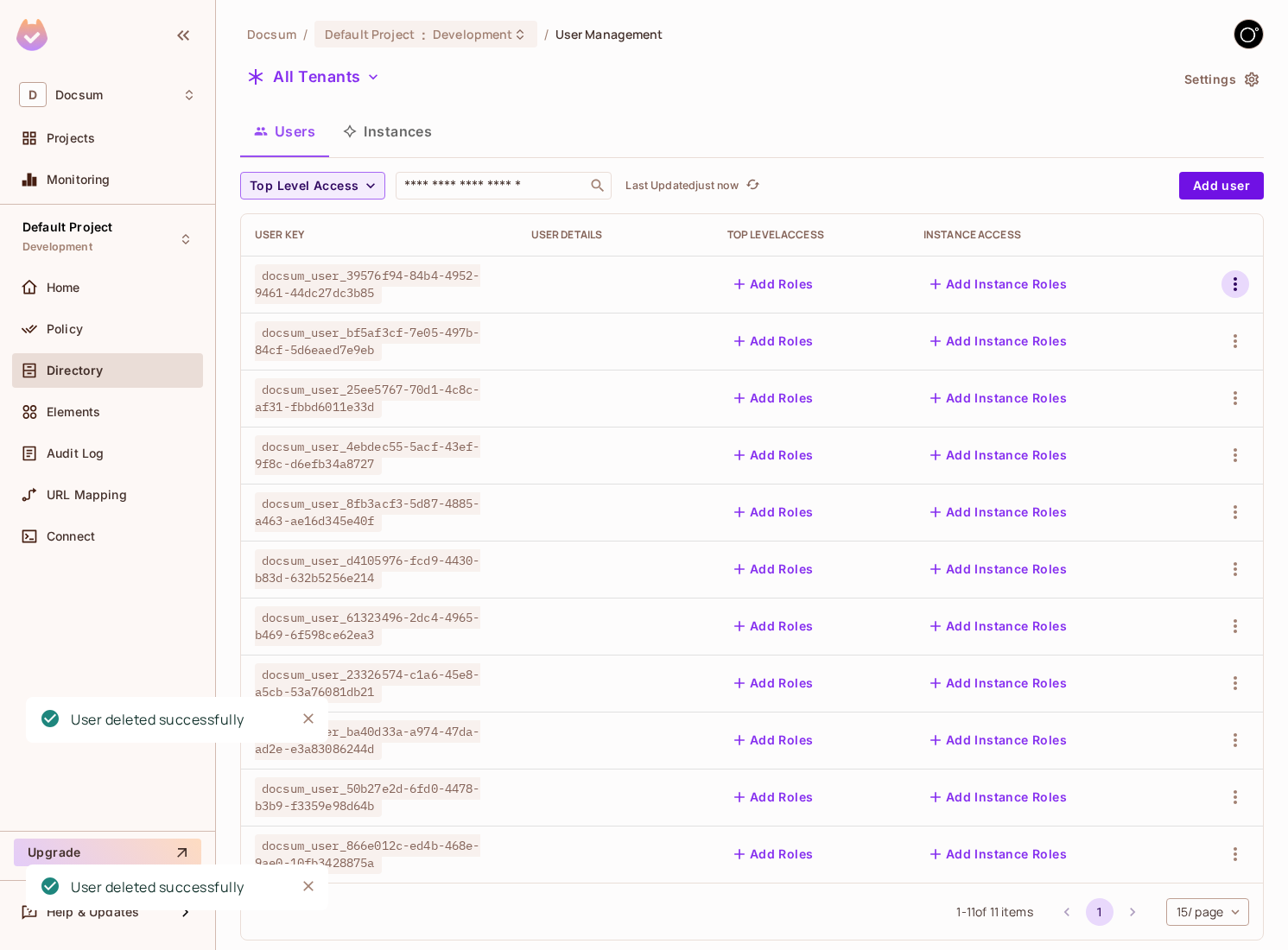
click at [1232, 271] on button "button" at bounding box center [1234, 283] width 28 height 28
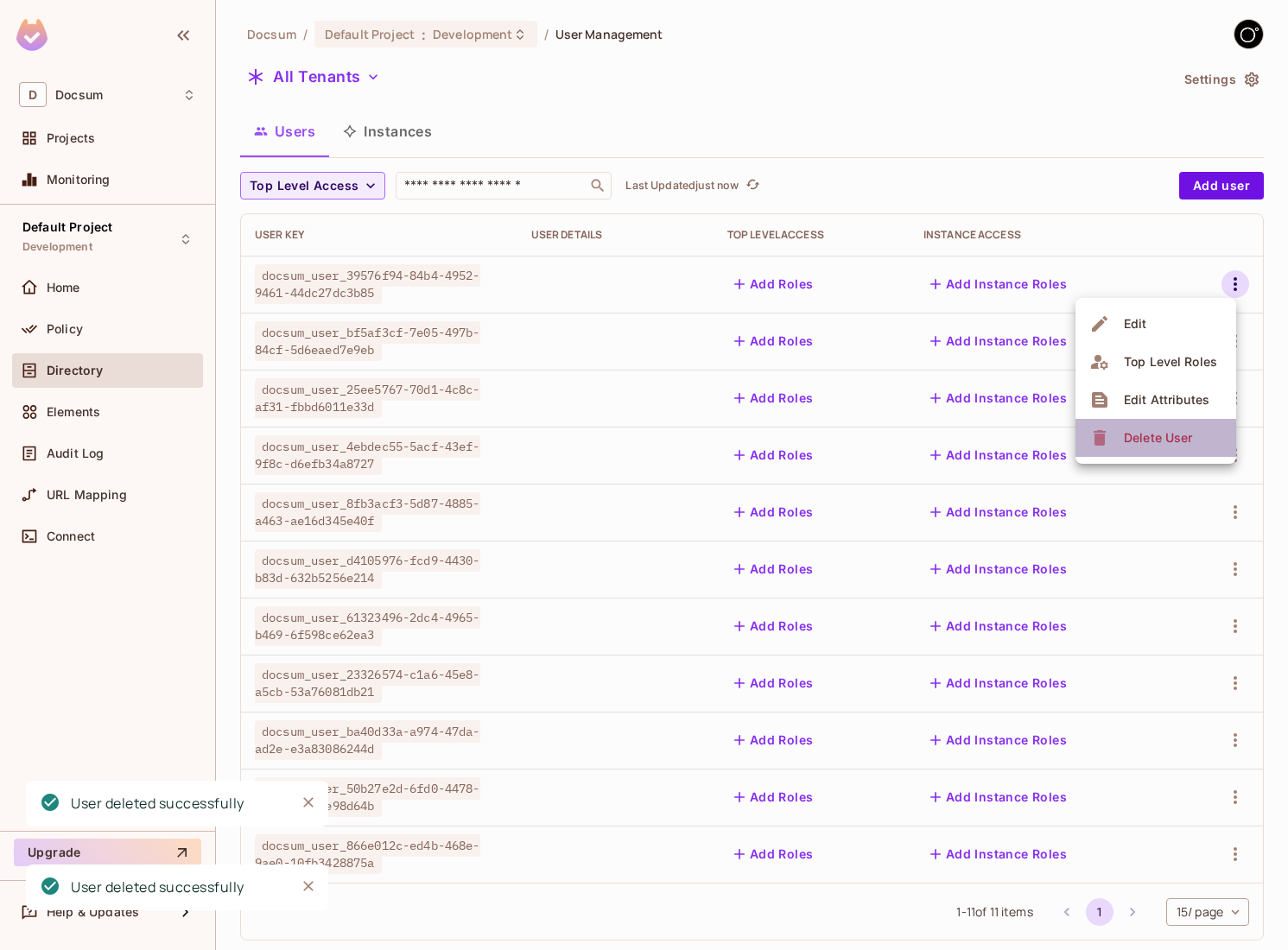
click at [1090, 439] on icon at bounding box center [1099, 437] width 21 height 21
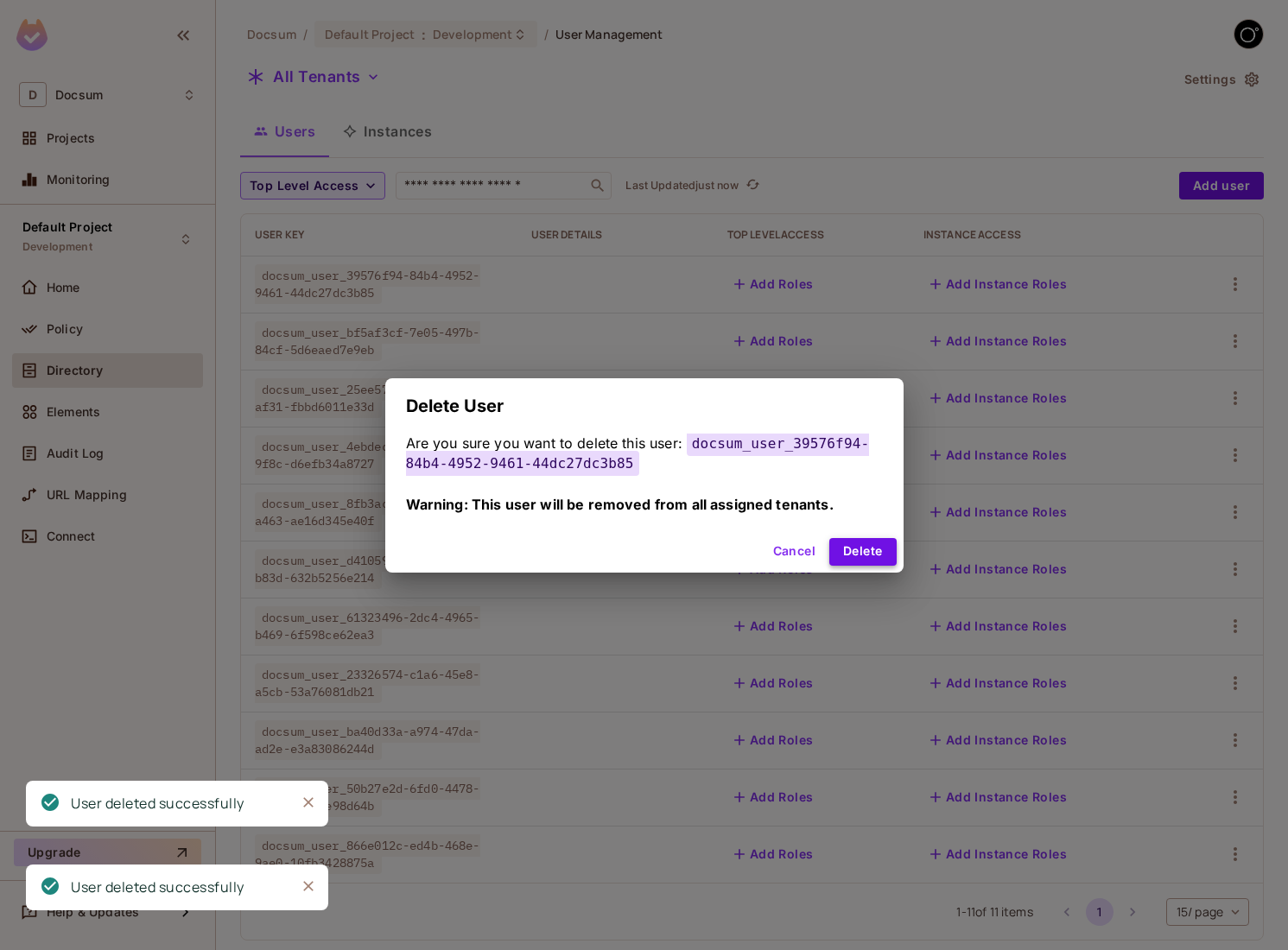
click at [846, 559] on button "Delete" at bounding box center [863, 551] width 66 height 28
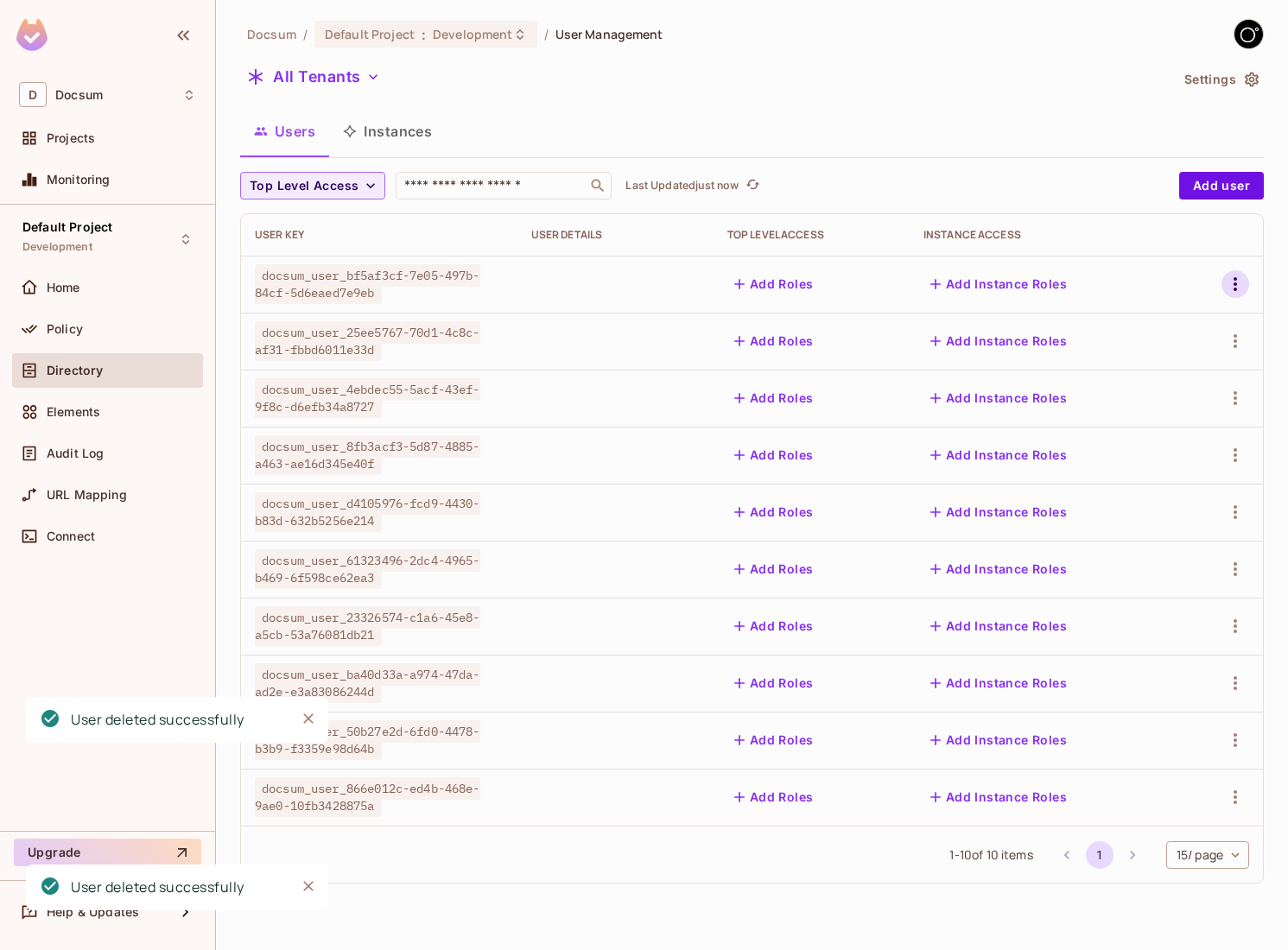
click at [1236, 281] on icon "button" at bounding box center [1234, 283] width 21 height 21
click at [1101, 443] on icon at bounding box center [1099, 437] width 13 height 15
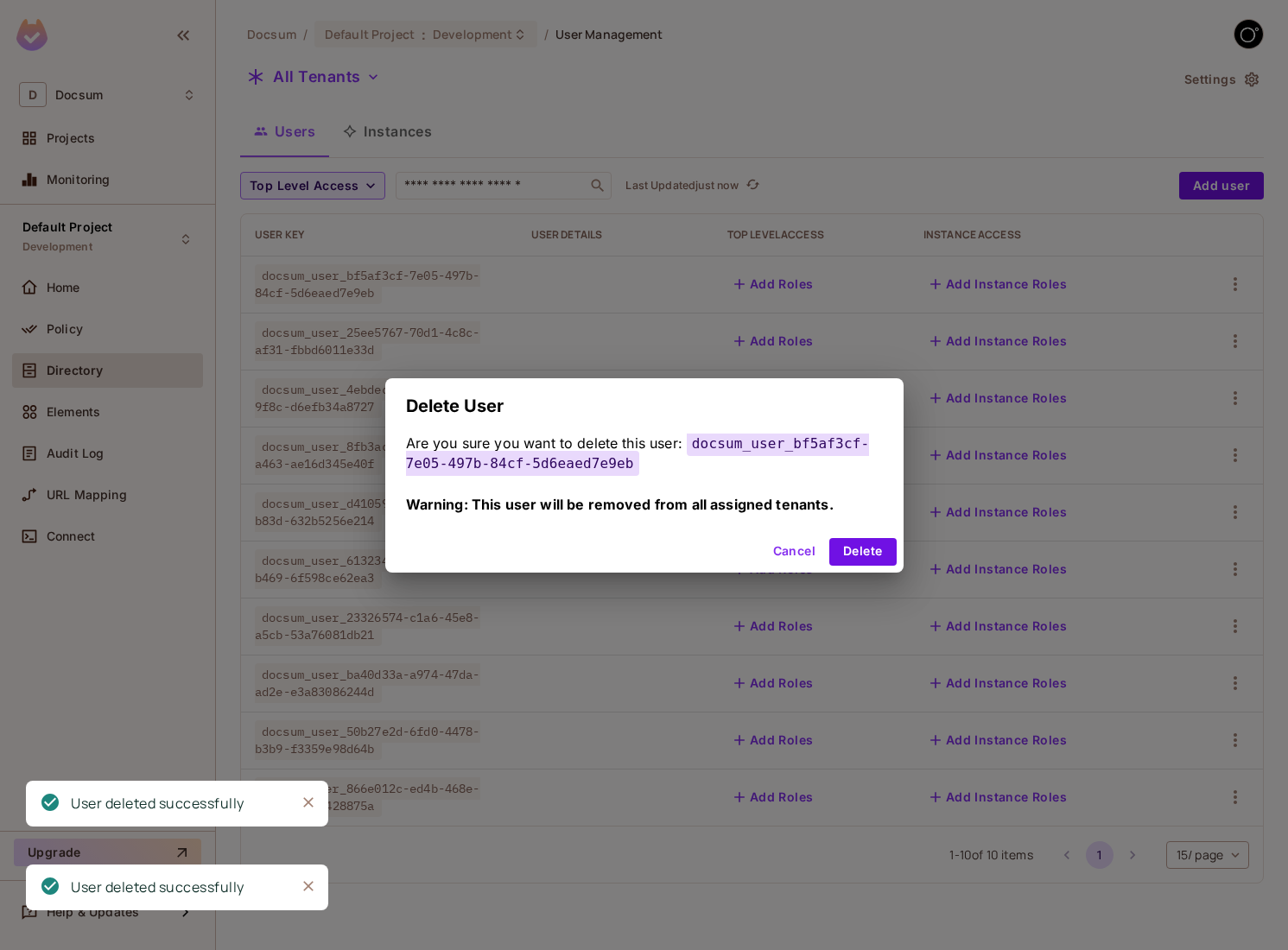
drag, startPoint x: 880, startPoint y: 544, endPoint x: 908, endPoint y: 541, distance: 28.2
click at [880, 544] on button "Delete" at bounding box center [863, 551] width 66 height 28
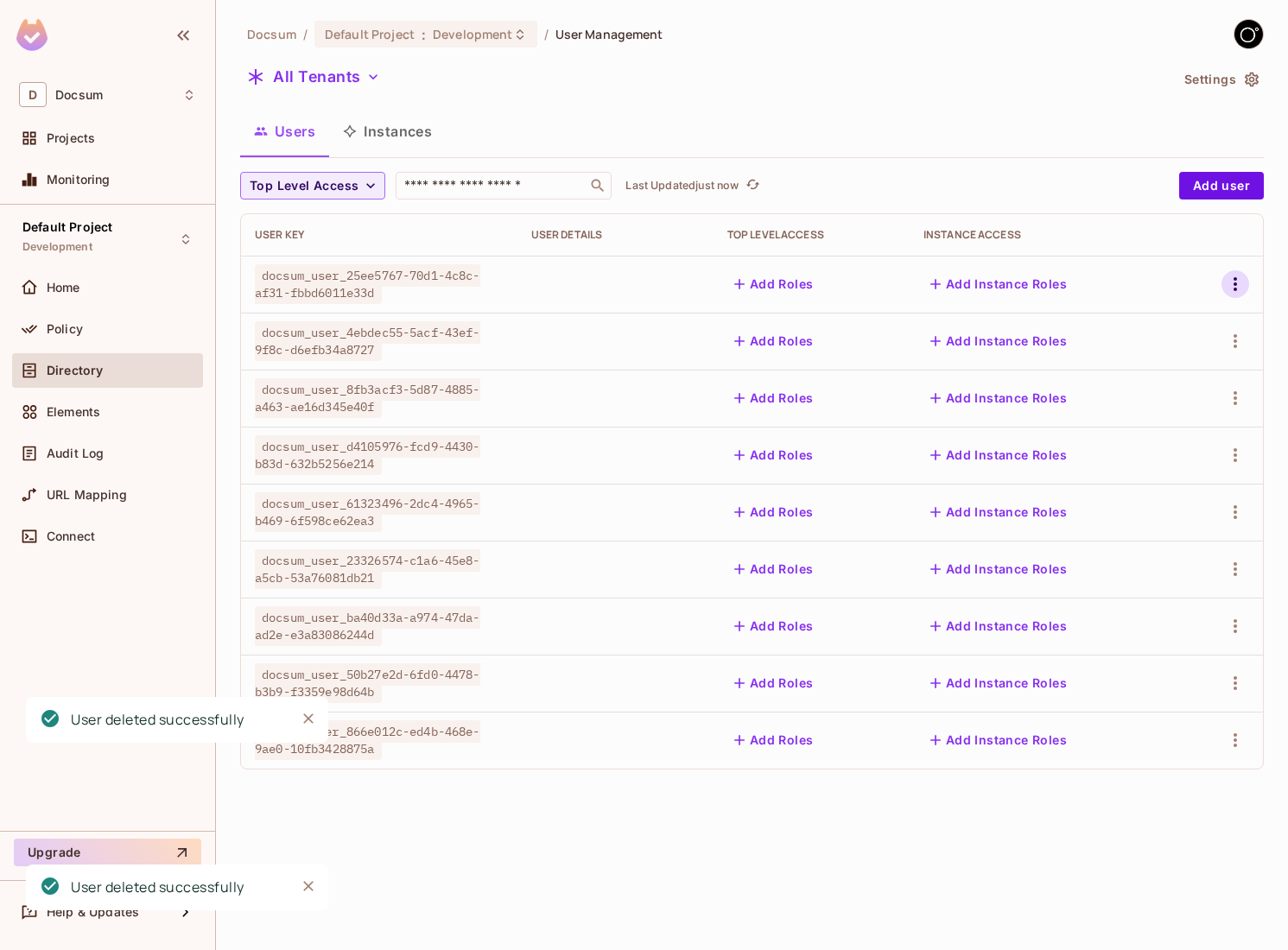
click at [1225, 291] on icon "button" at bounding box center [1234, 283] width 21 height 21
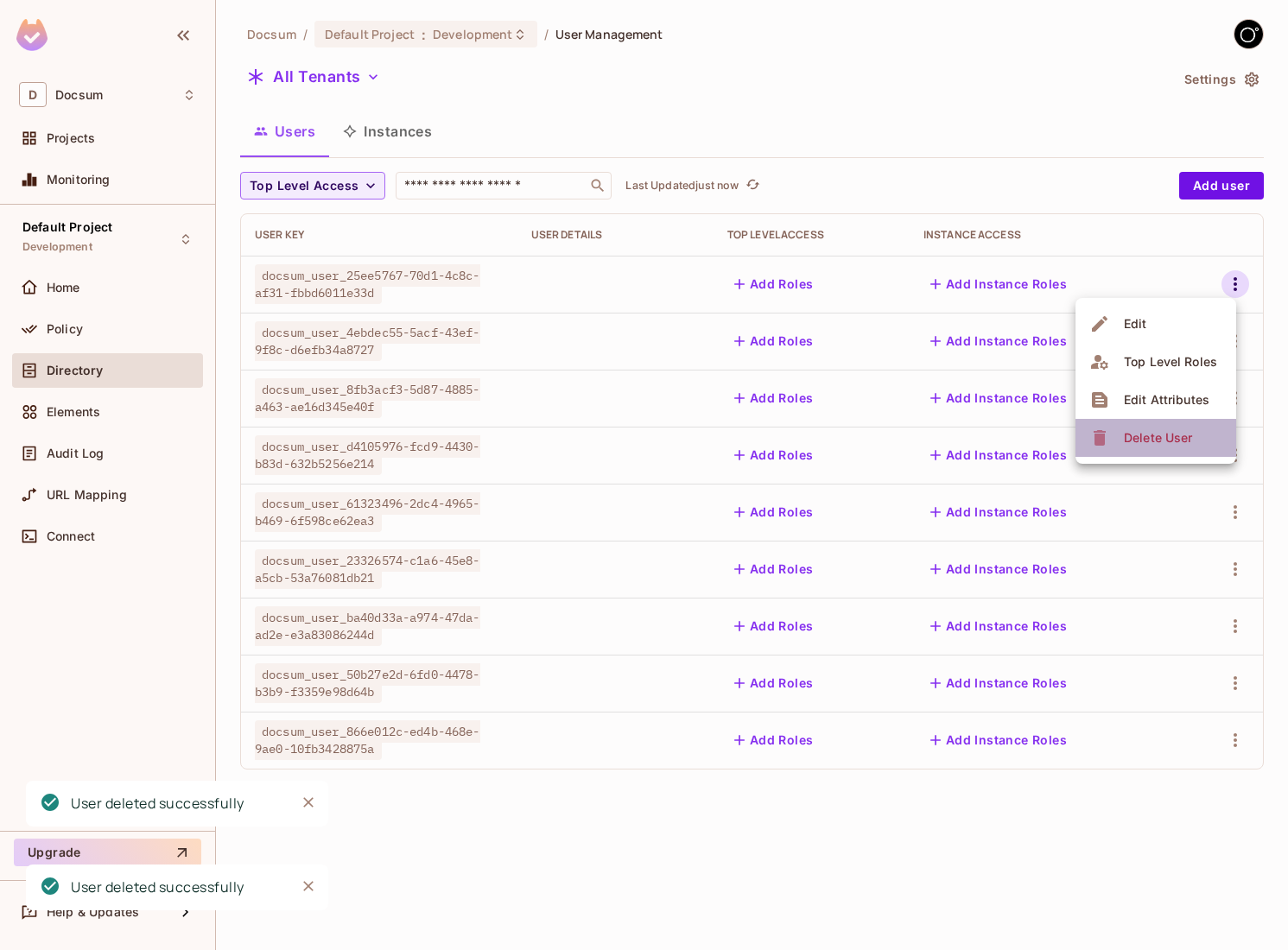
click at [1127, 435] on div "Delete User" at bounding box center [1158, 437] width 68 height 17
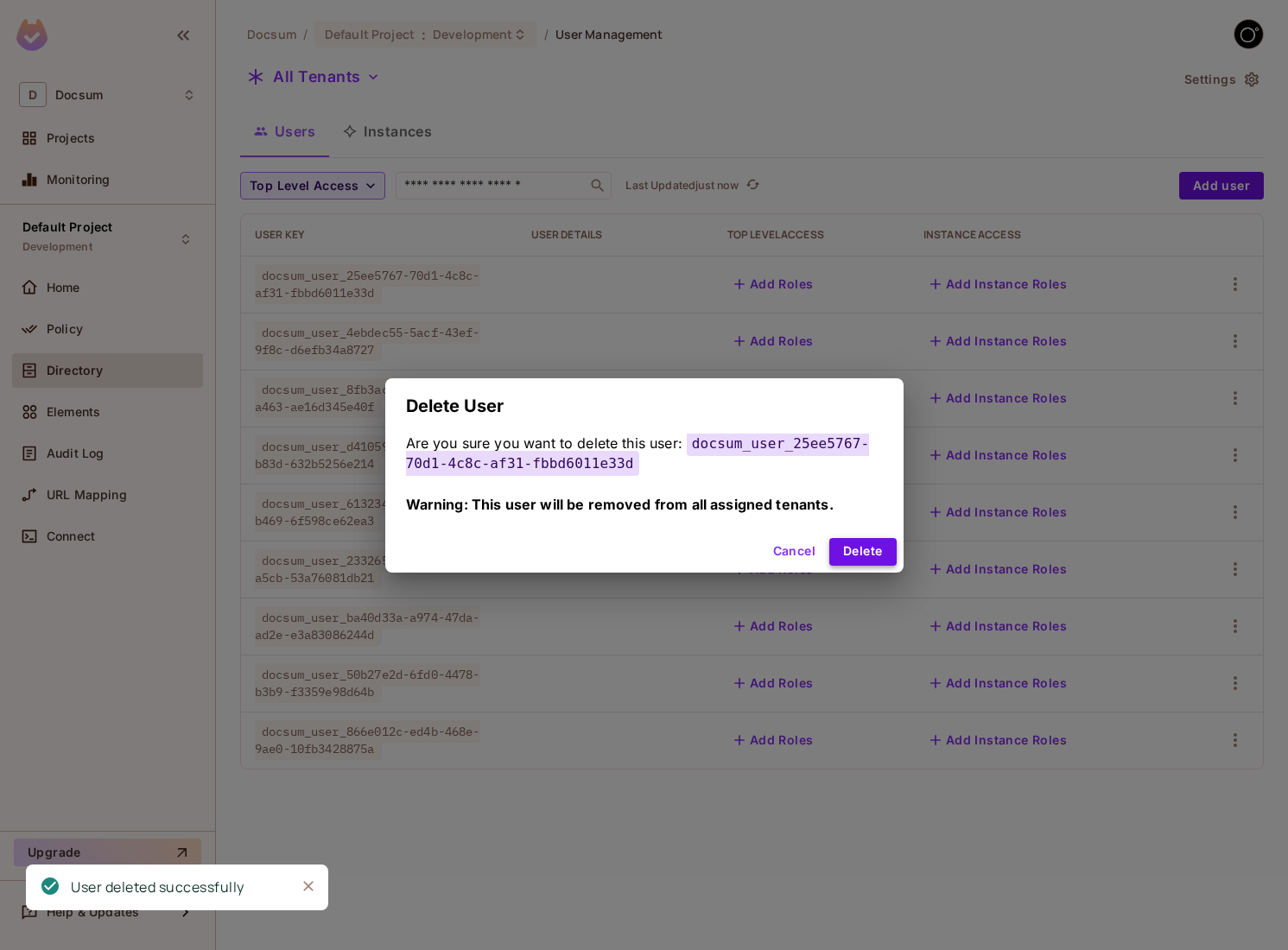
click at [845, 548] on button "Delete" at bounding box center [863, 551] width 66 height 28
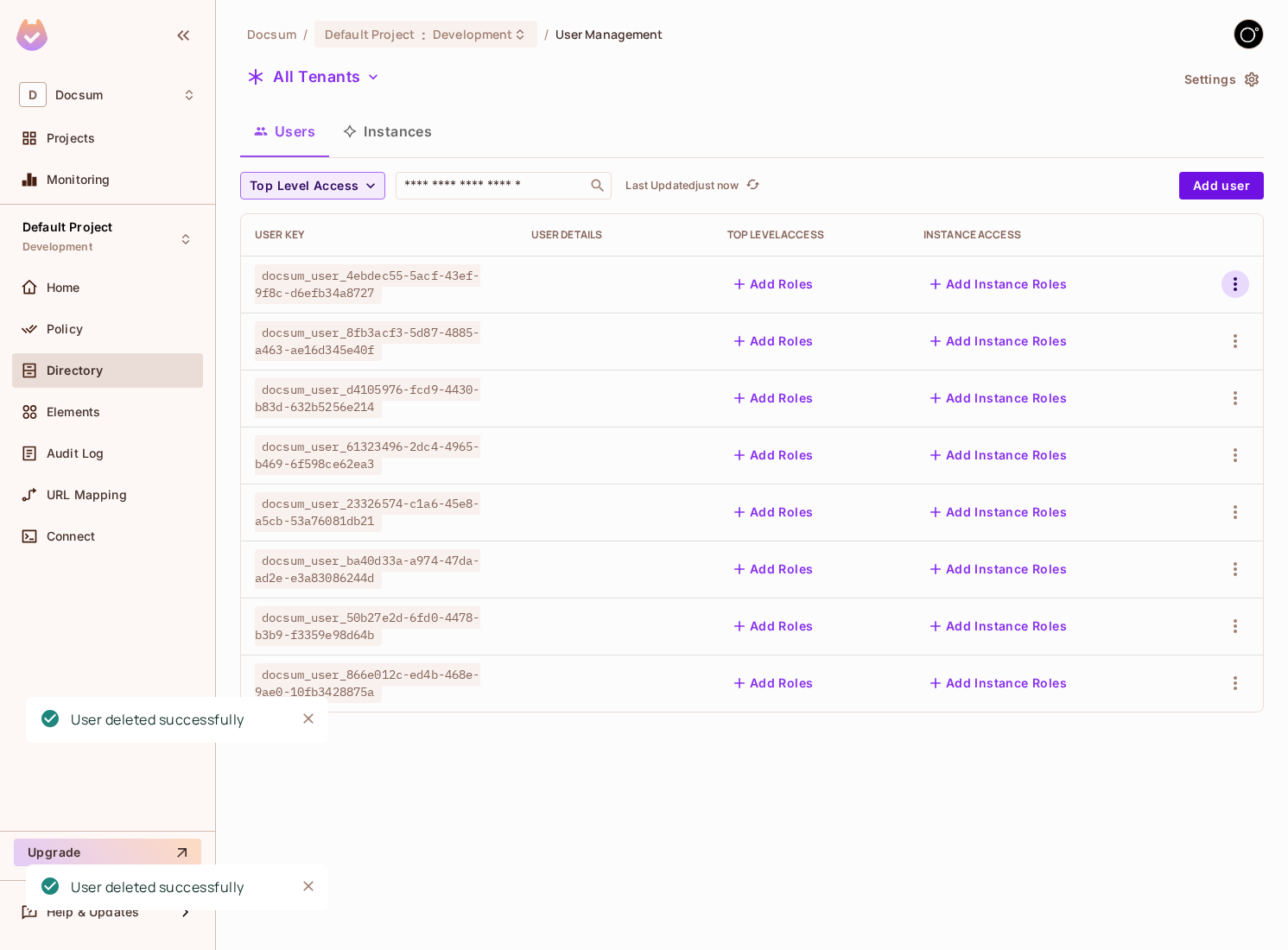
click at [1236, 281] on icon "button" at bounding box center [1234, 283] width 21 height 21
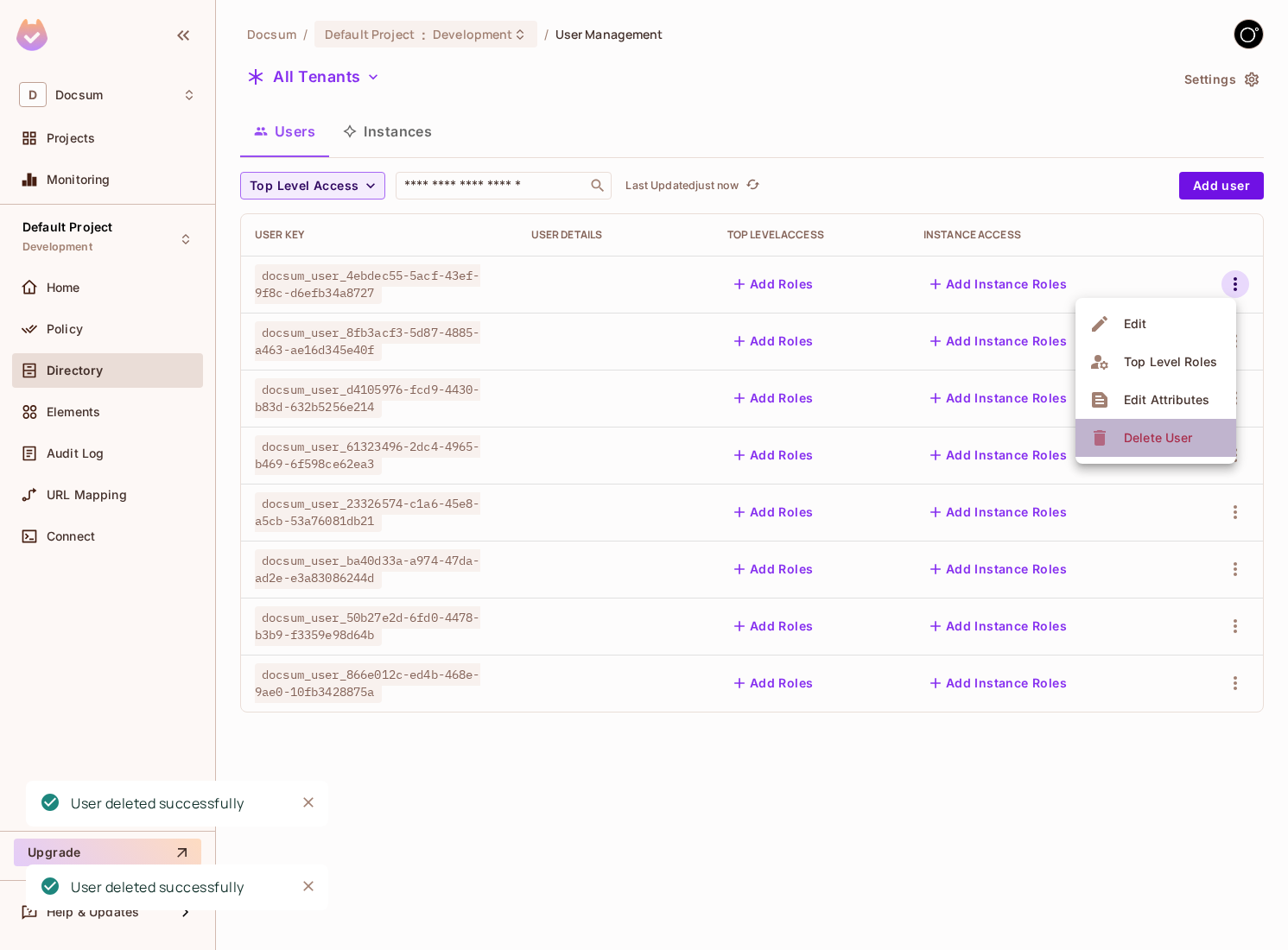
click at [1115, 429] on div "Delete User" at bounding box center [1143, 437] width 108 height 28
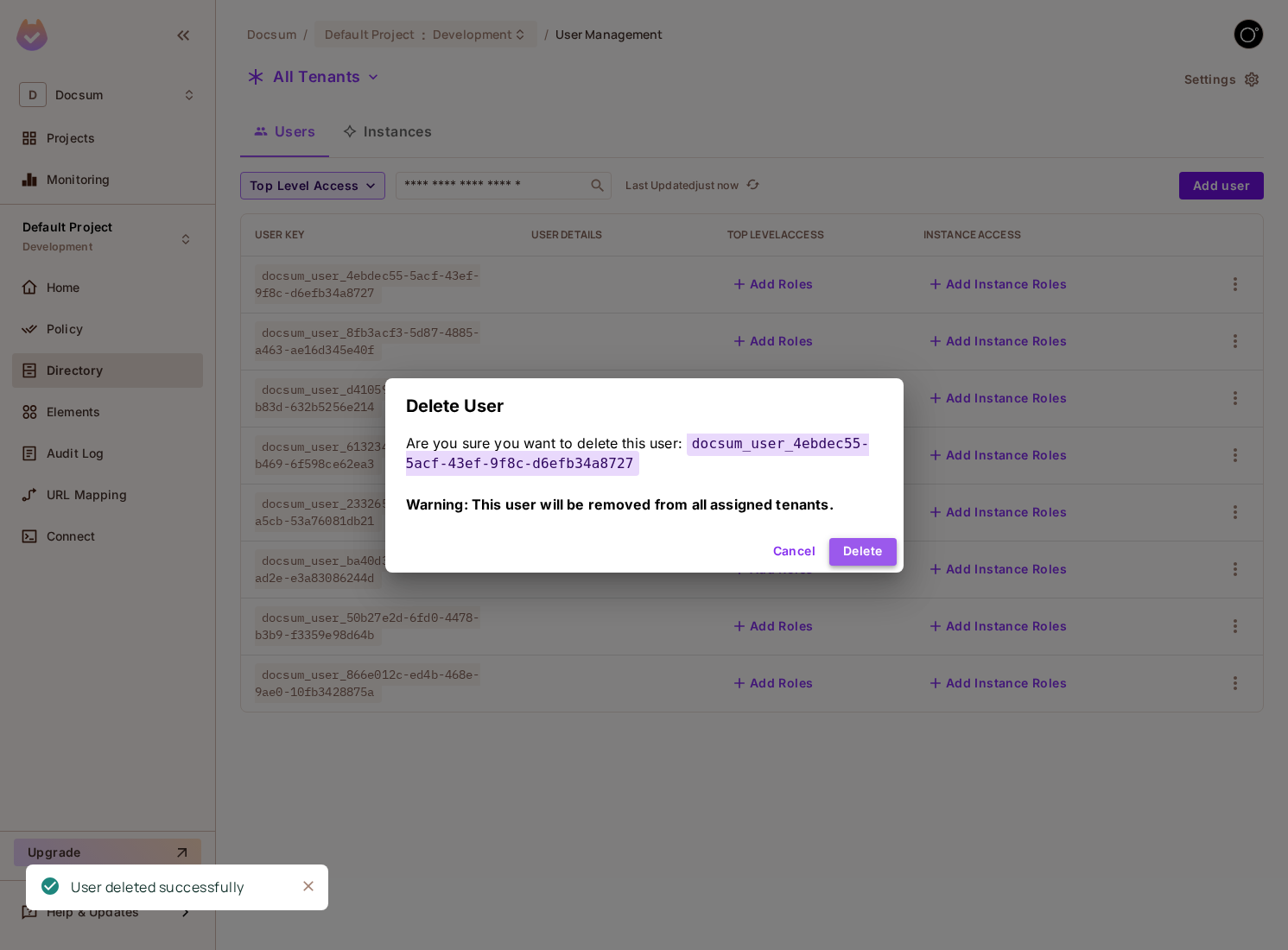
click at [885, 543] on button "Delete" at bounding box center [863, 551] width 66 height 28
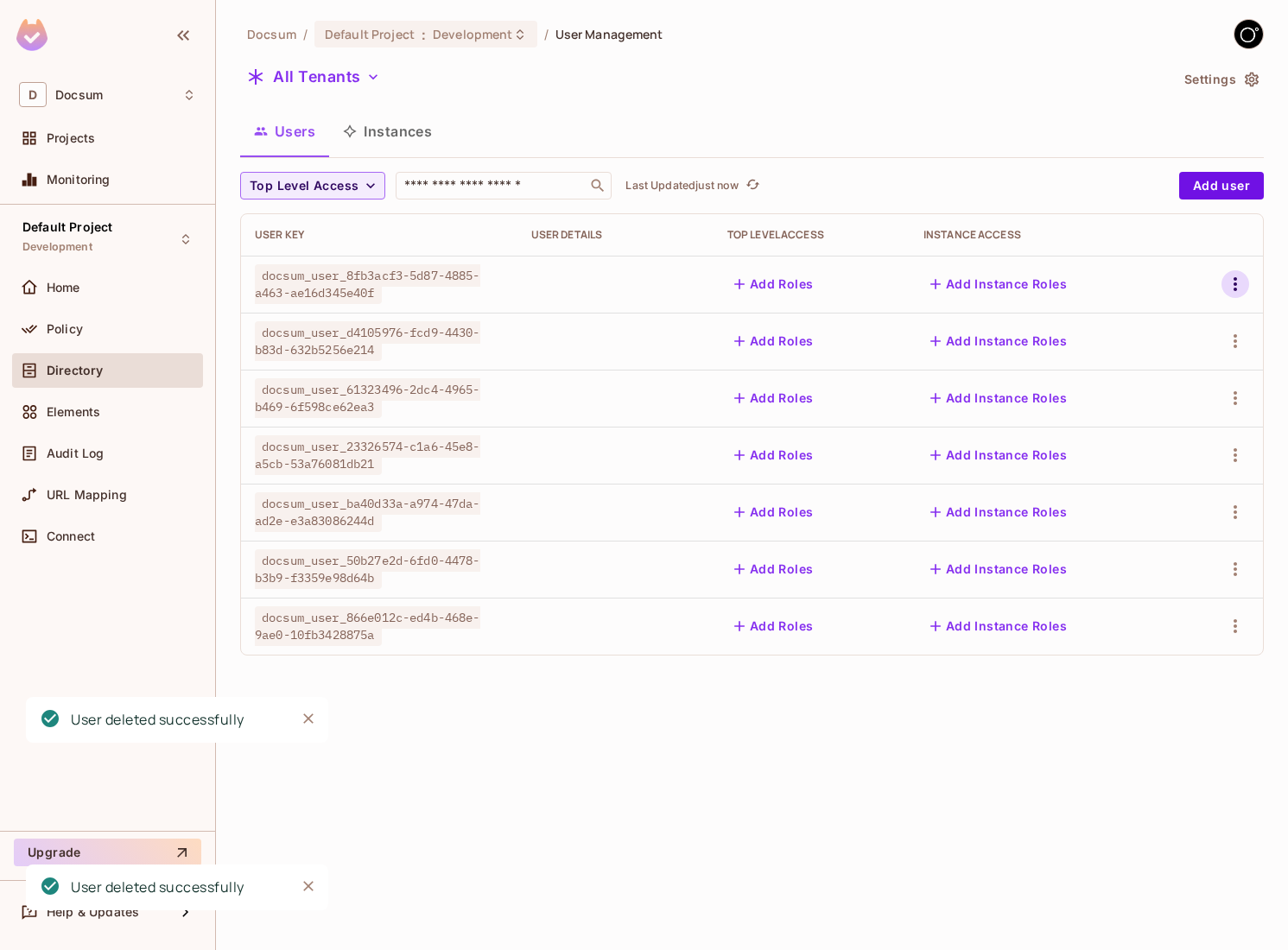
click at [1242, 295] on button "button" at bounding box center [1234, 283] width 28 height 28
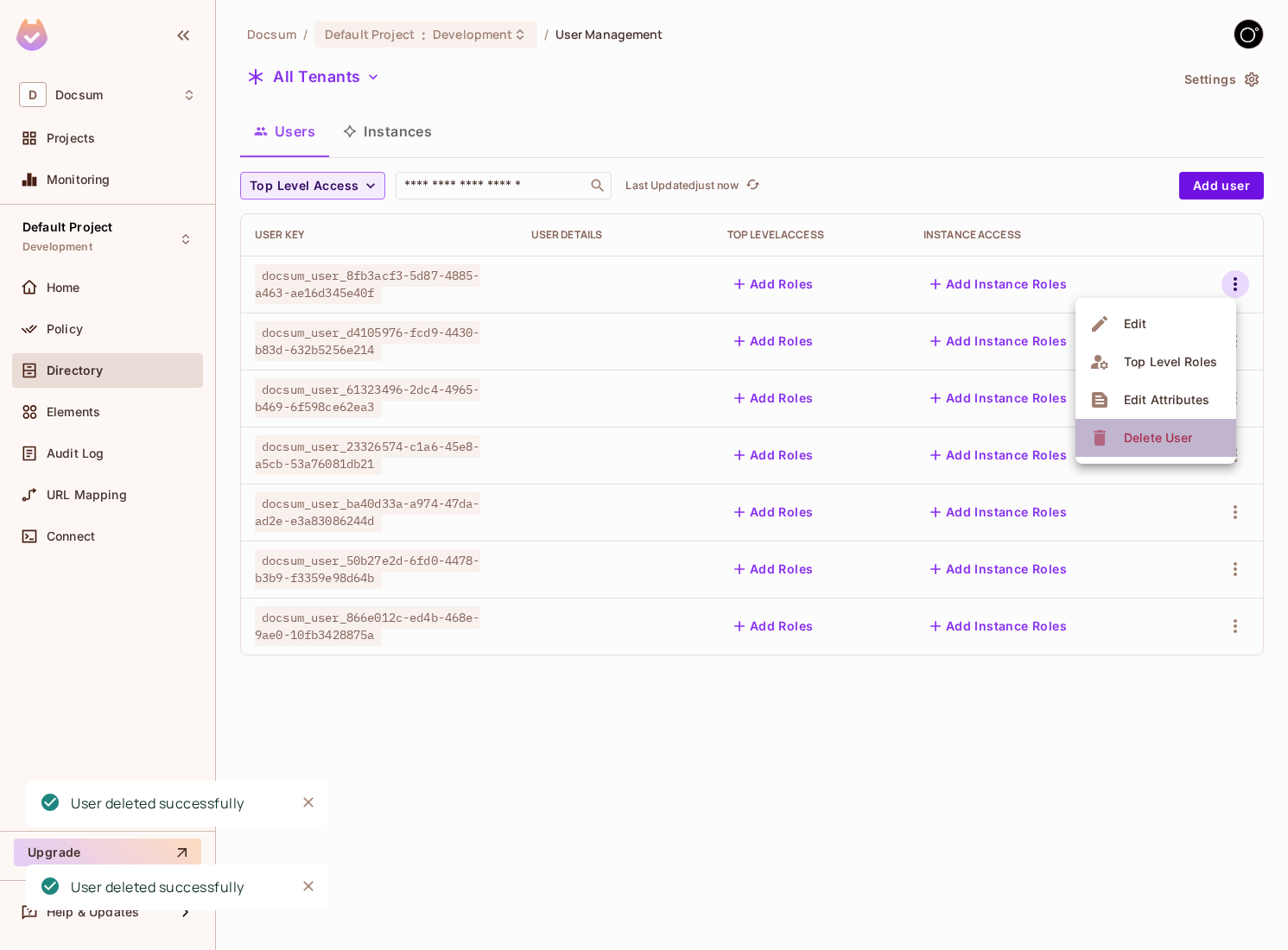
click at [1141, 427] on span "Delete User" at bounding box center [1158, 437] width 79 height 28
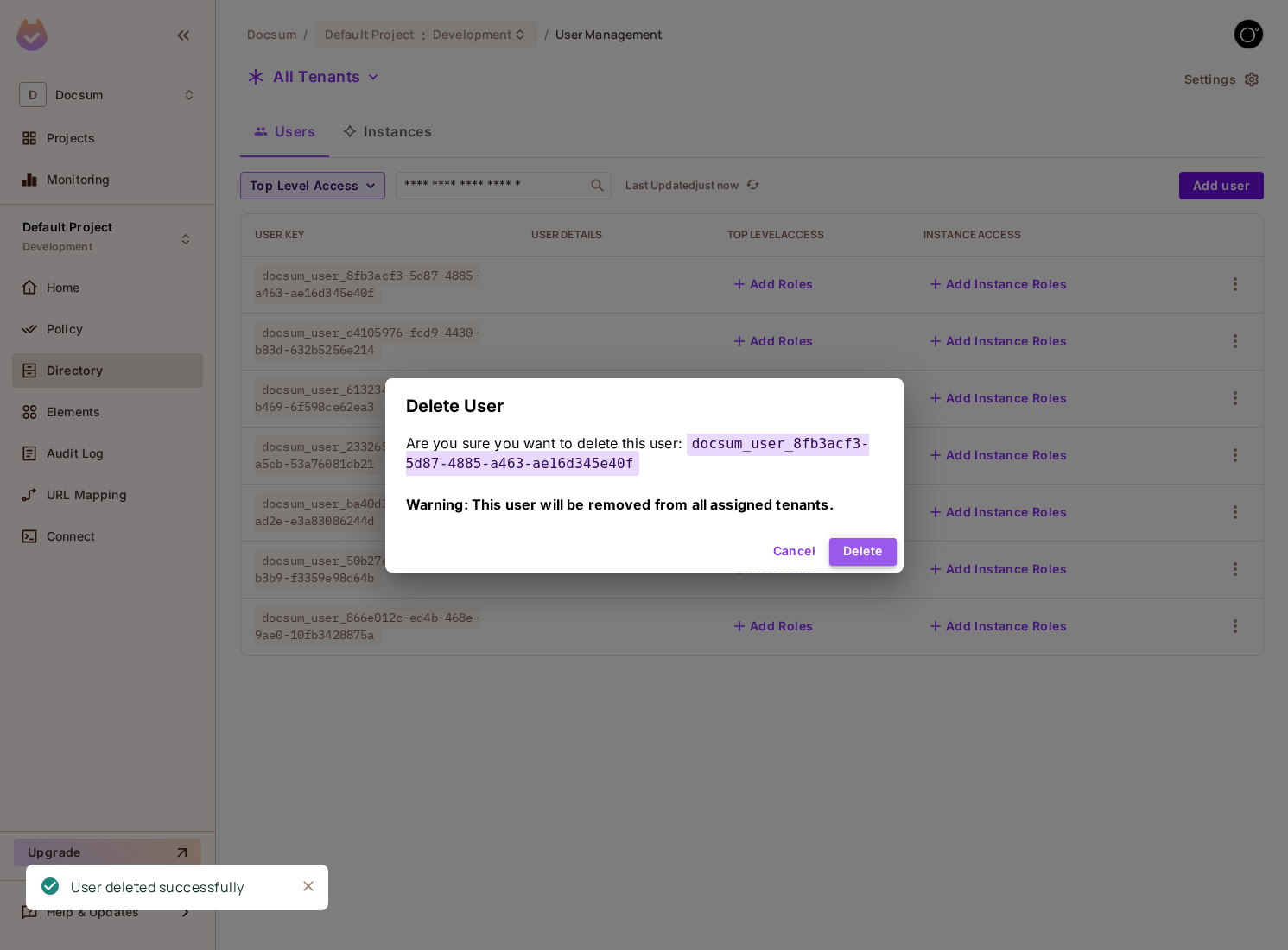
click at [870, 551] on button "Delete" at bounding box center [863, 551] width 66 height 28
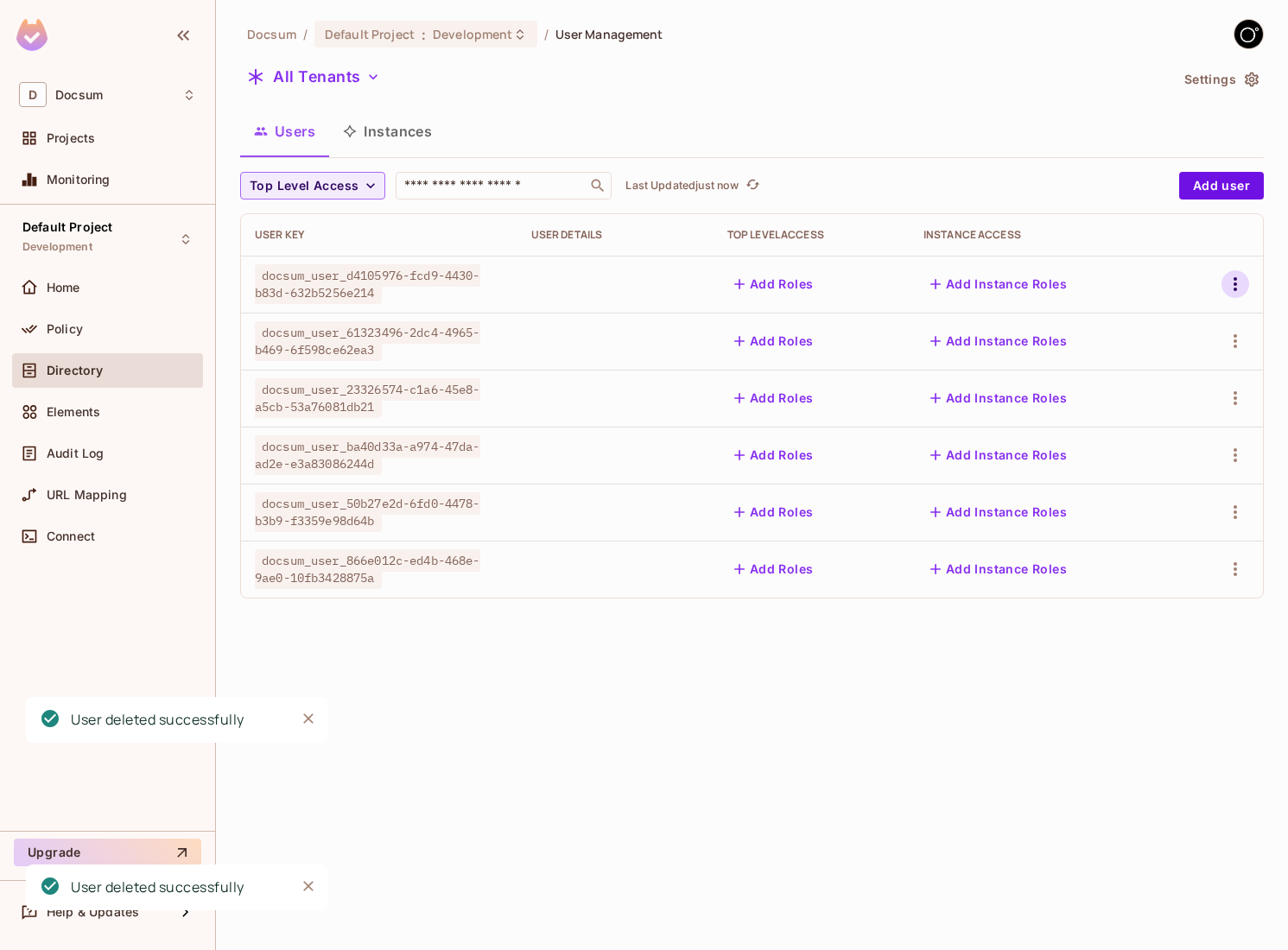
click at [1239, 282] on icon "button" at bounding box center [1234, 283] width 21 height 21
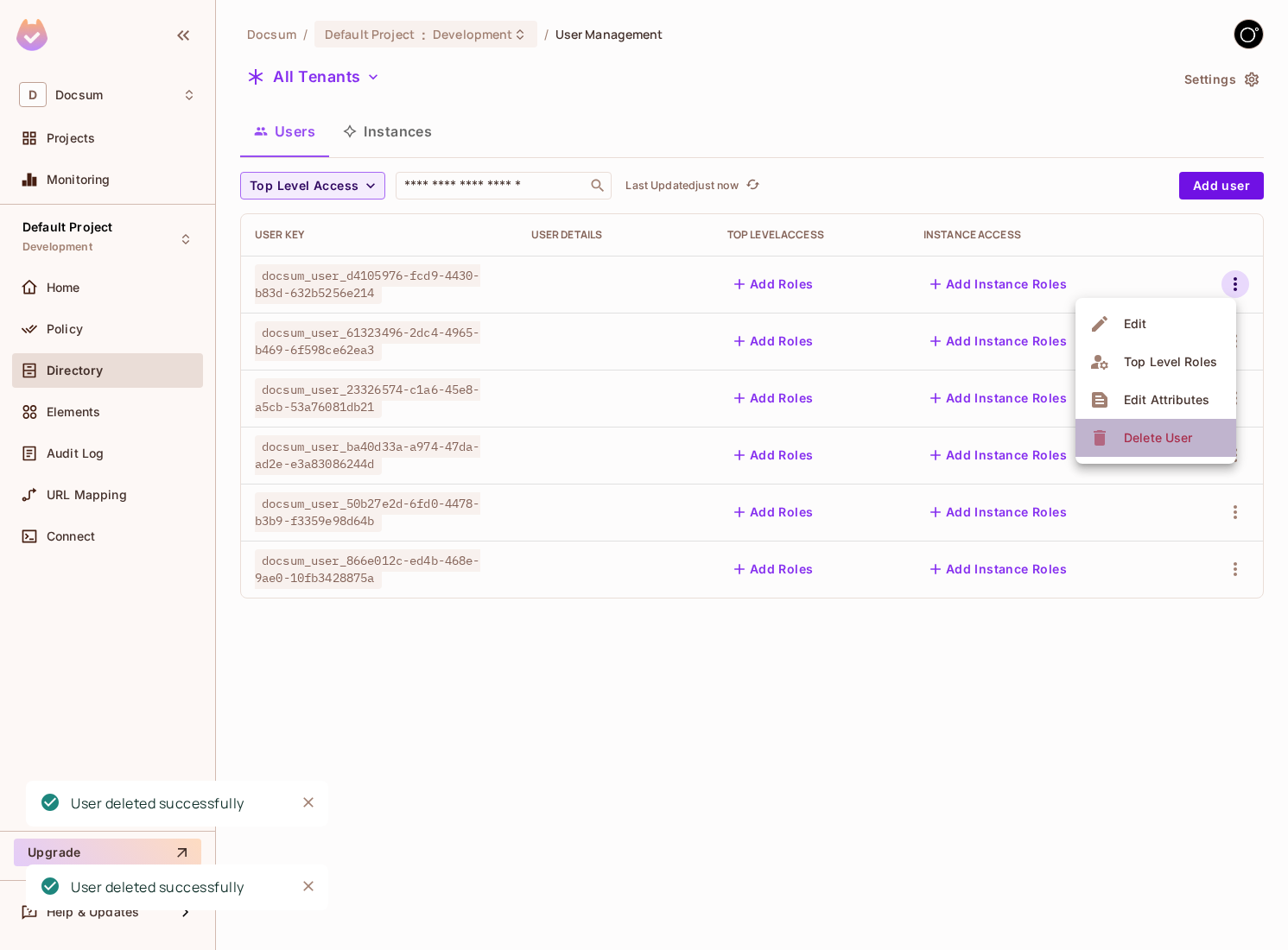
click at [1130, 430] on div "Delete User" at bounding box center [1158, 437] width 68 height 17
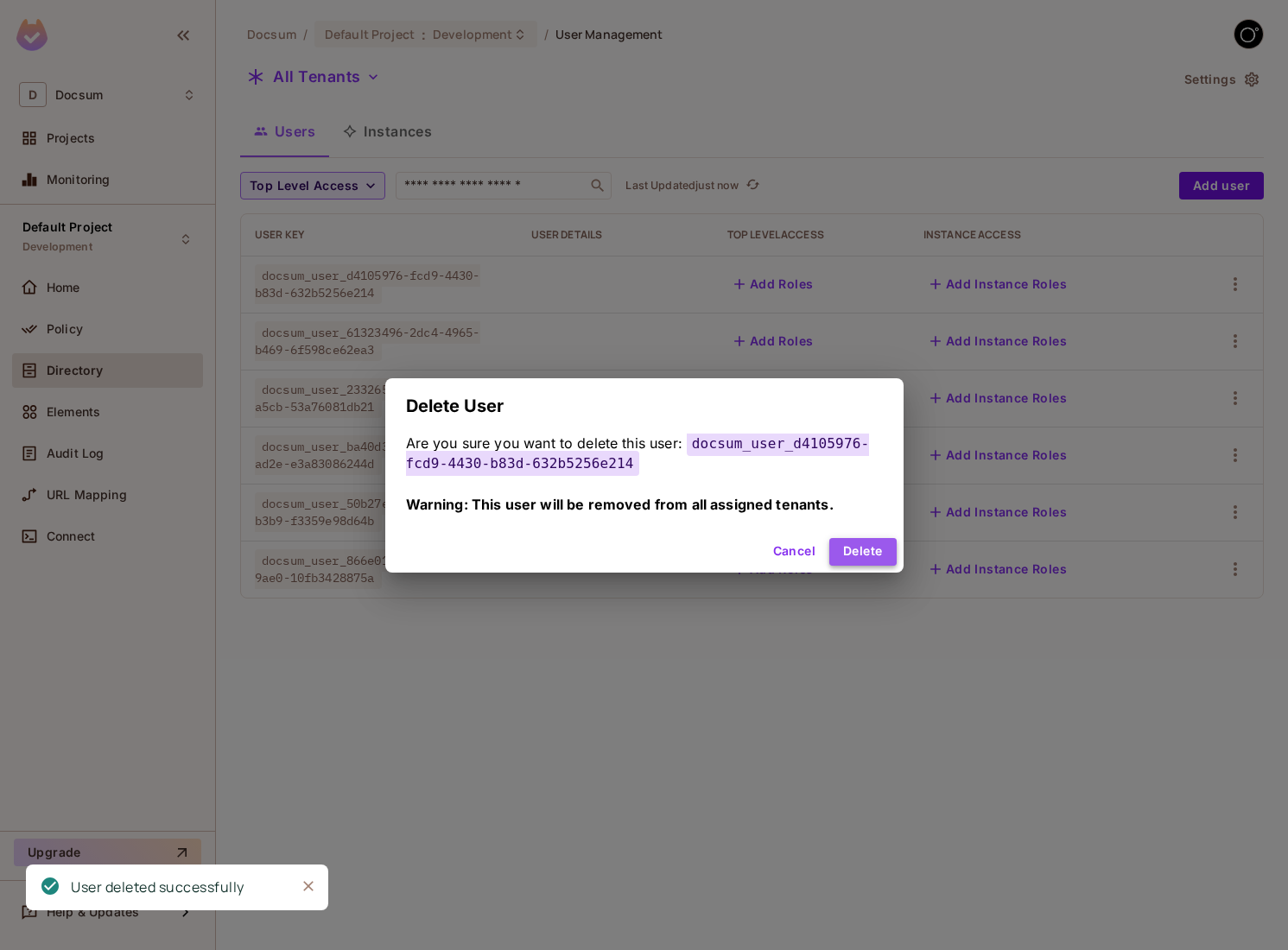
click at [856, 558] on button "Delete" at bounding box center [863, 551] width 66 height 28
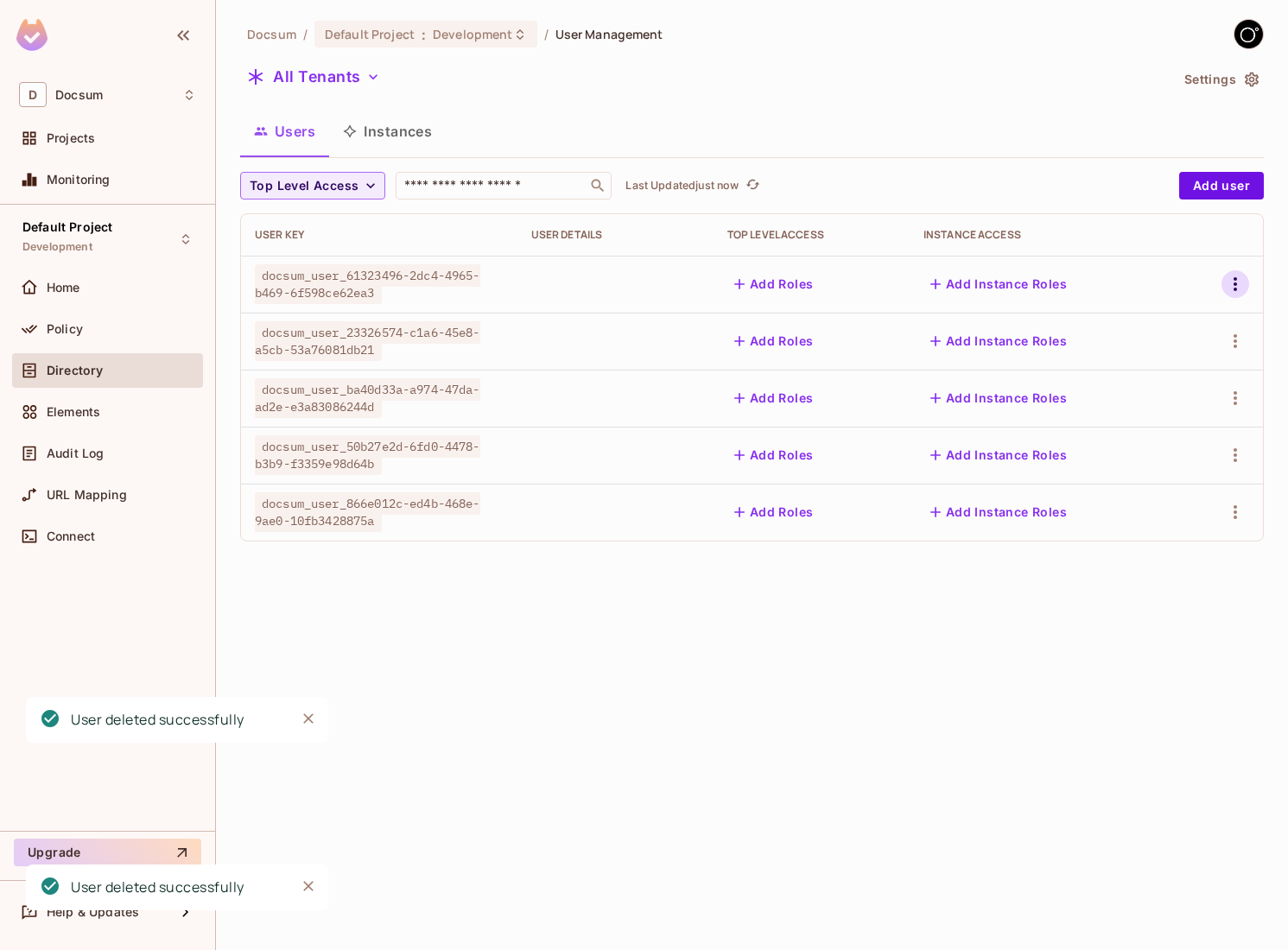
click at [1243, 294] on icon "button" at bounding box center [1234, 283] width 21 height 21
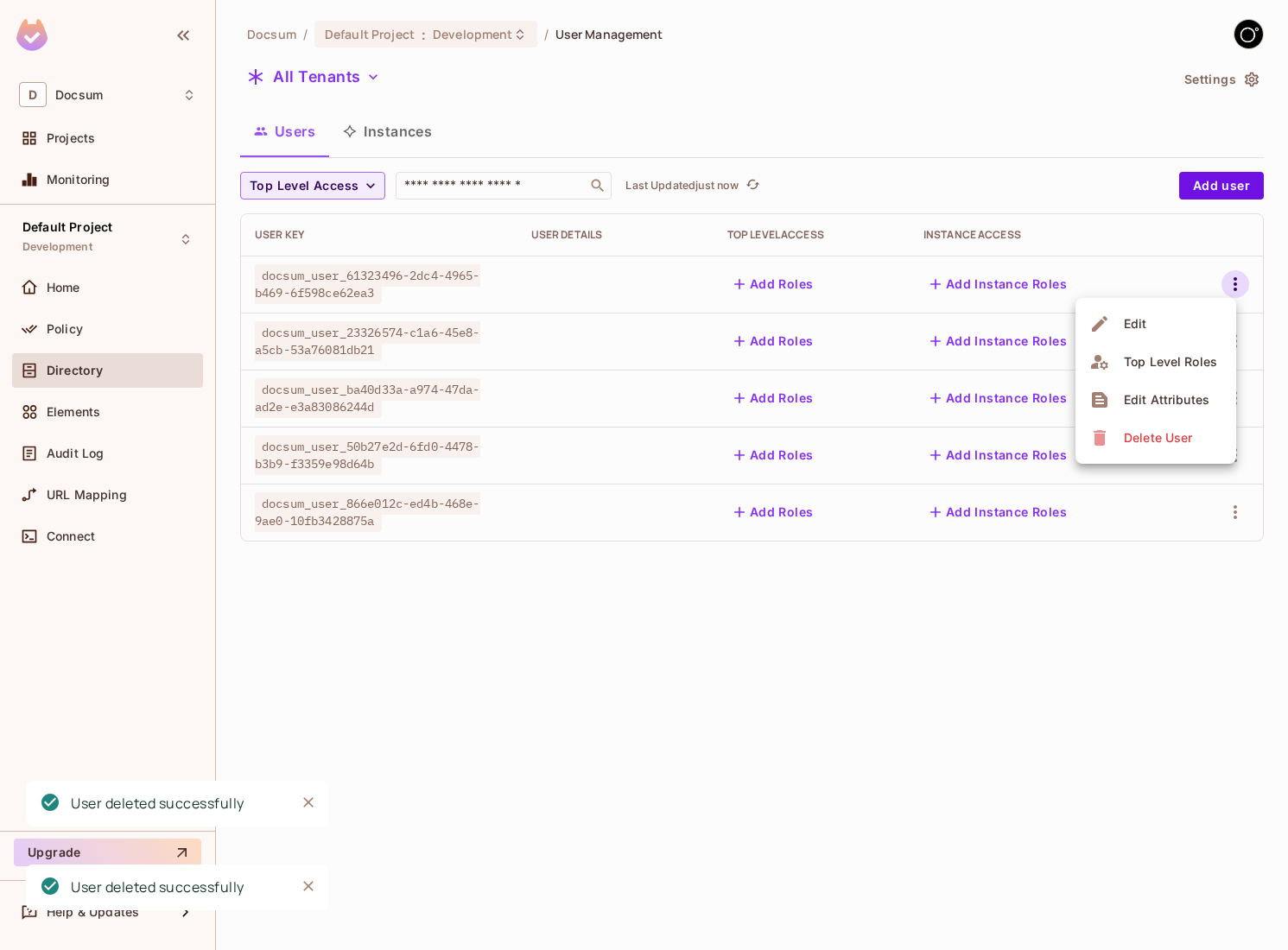
click at [1125, 440] on div "Delete User" at bounding box center [1158, 437] width 68 height 17
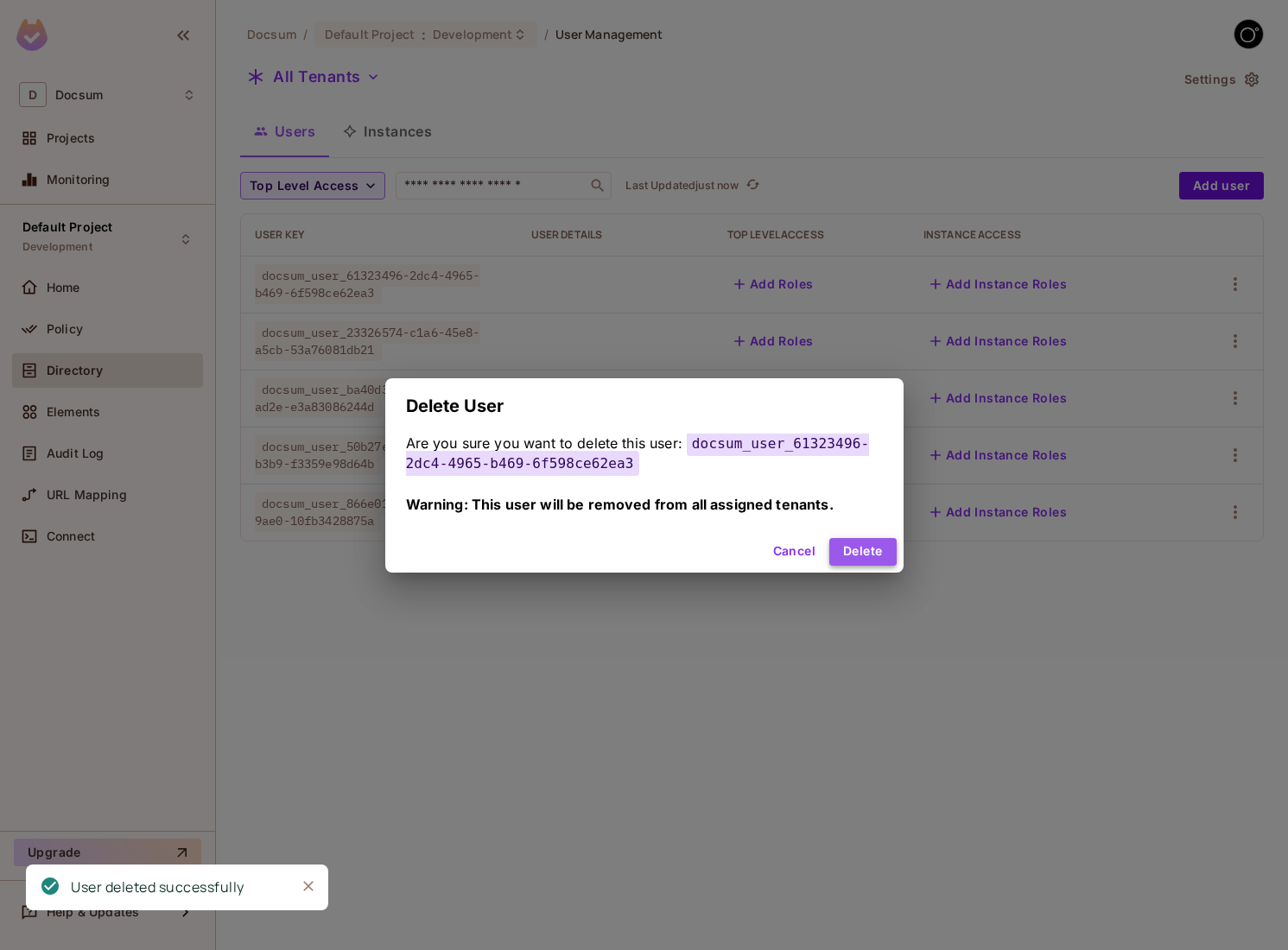
click at [852, 550] on button "Delete" at bounding box center [863, 551] width 66 height 28
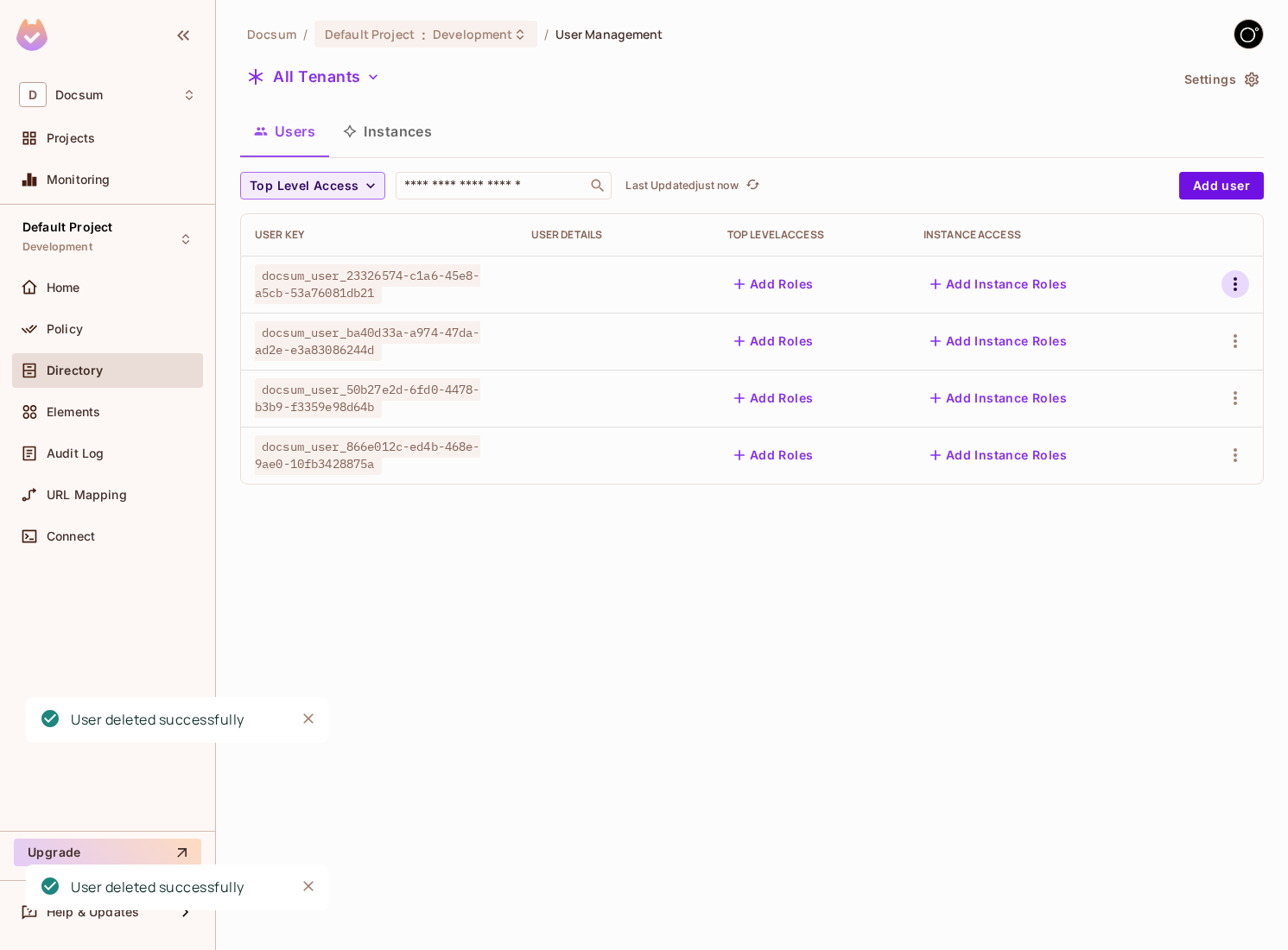
click at [1232, 284] on icon "button" at bounding box center [1234, 283] width 21 height 21
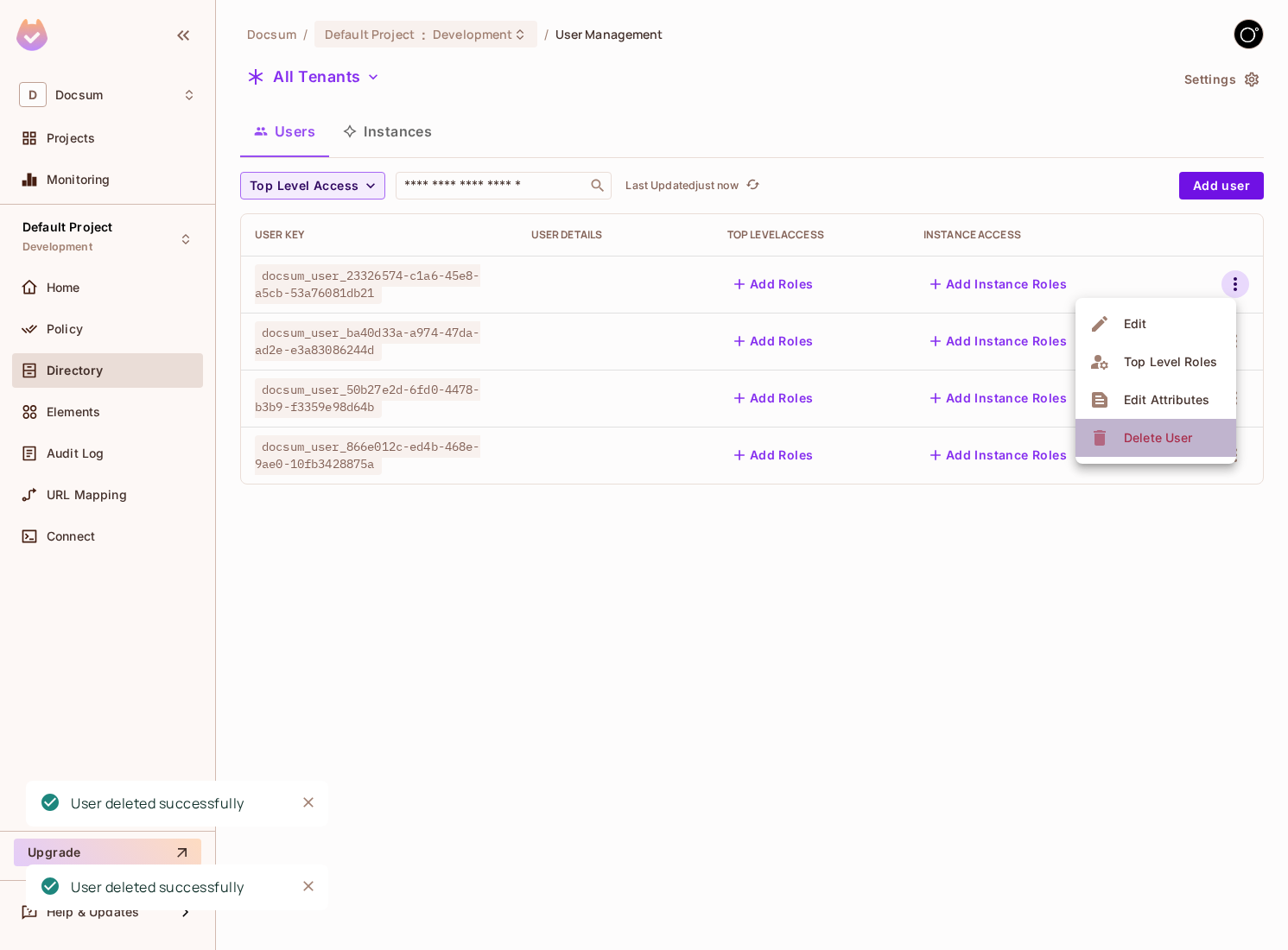
click at [1116, 420] on li "Delete User" at bounding box center [1156, 438] width 161 height 38
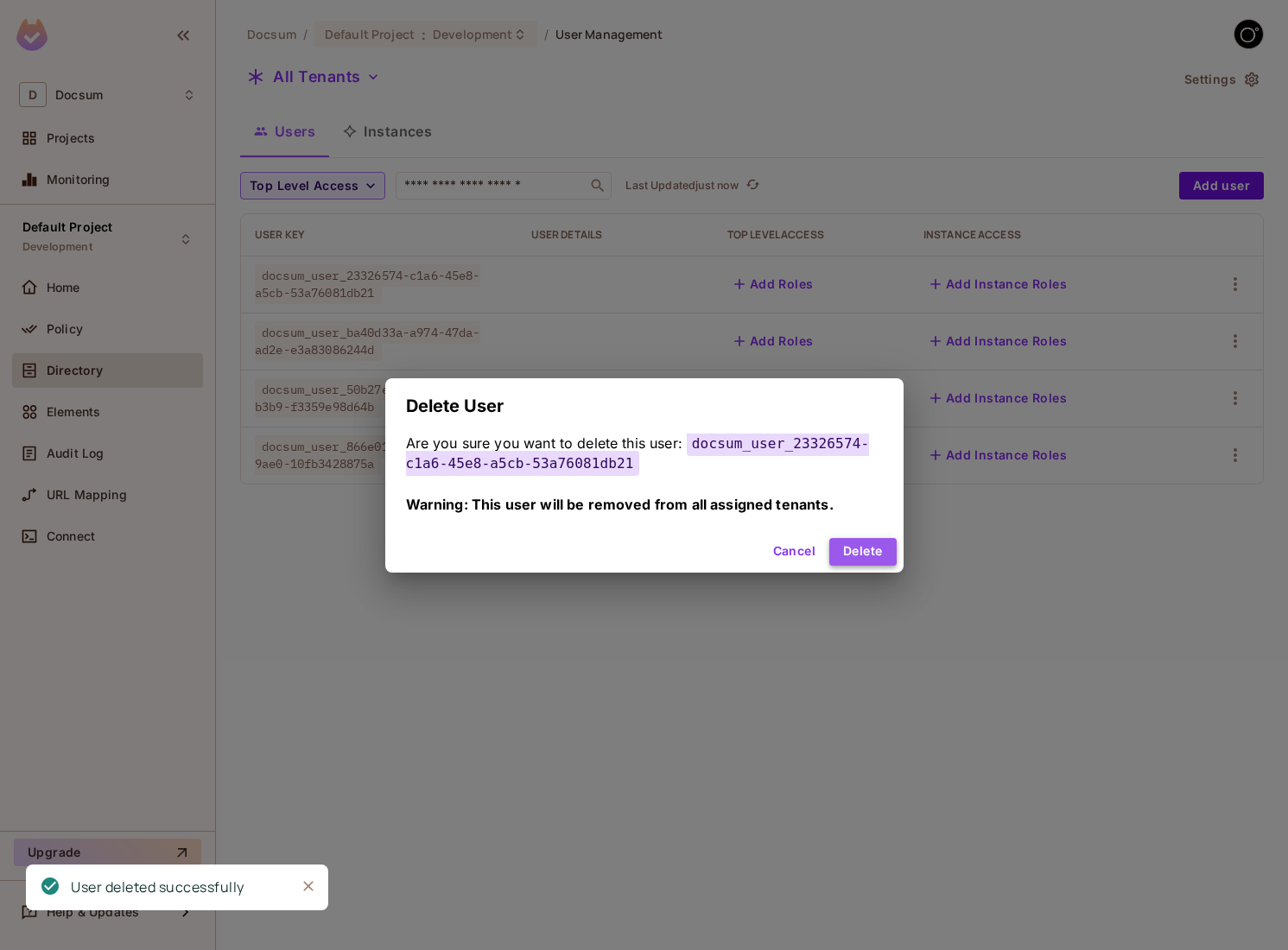
click at [854, 539] on button "Delete" at bounding box center [863, 551] width 66 height 28
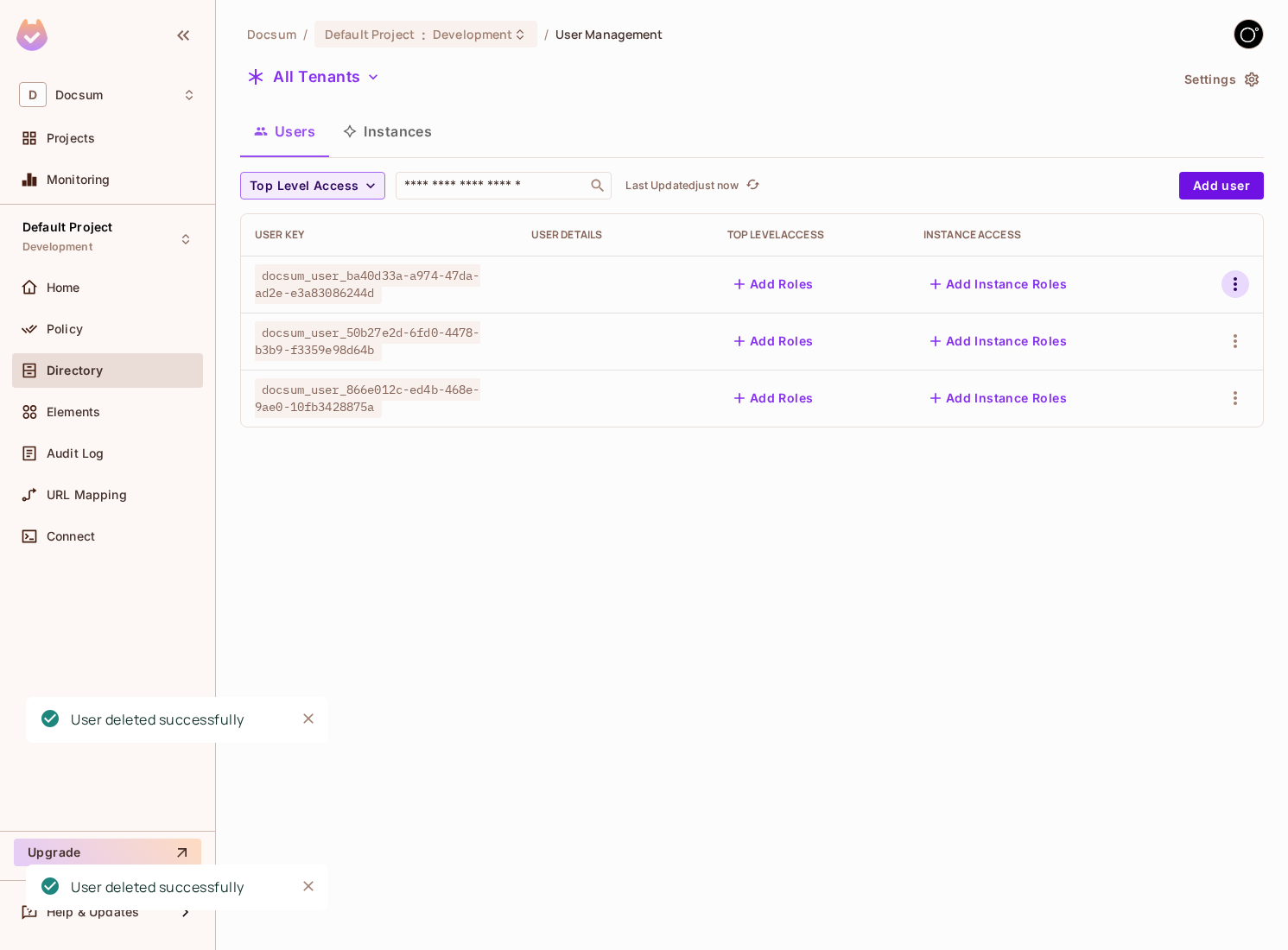
click at [1229, 284] on icon "button" at bounding box center [1234, 283] width 21 height 21
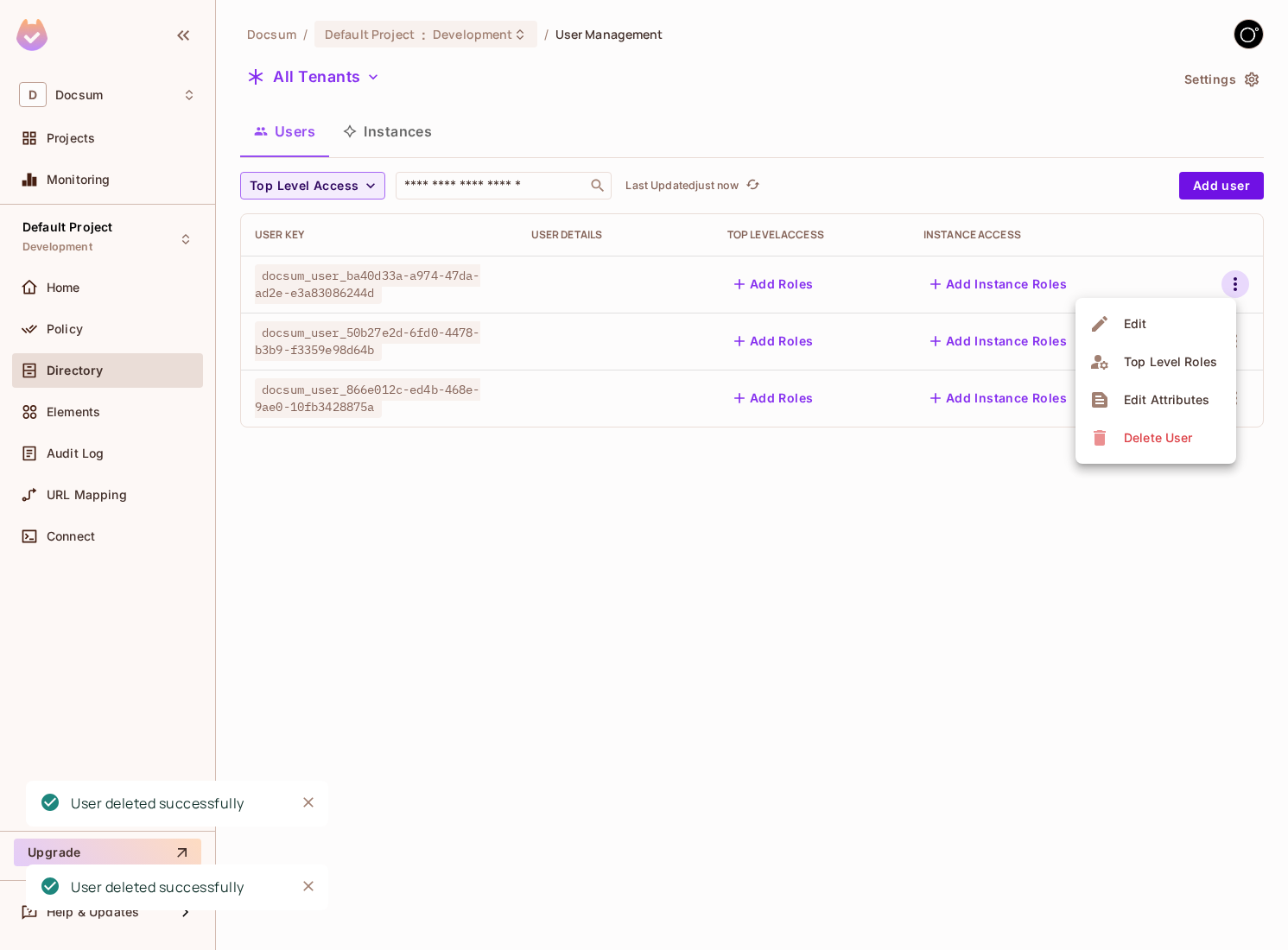
click at [1104, 441] on icon at bounding box center [1099, 437] width 13 height 15
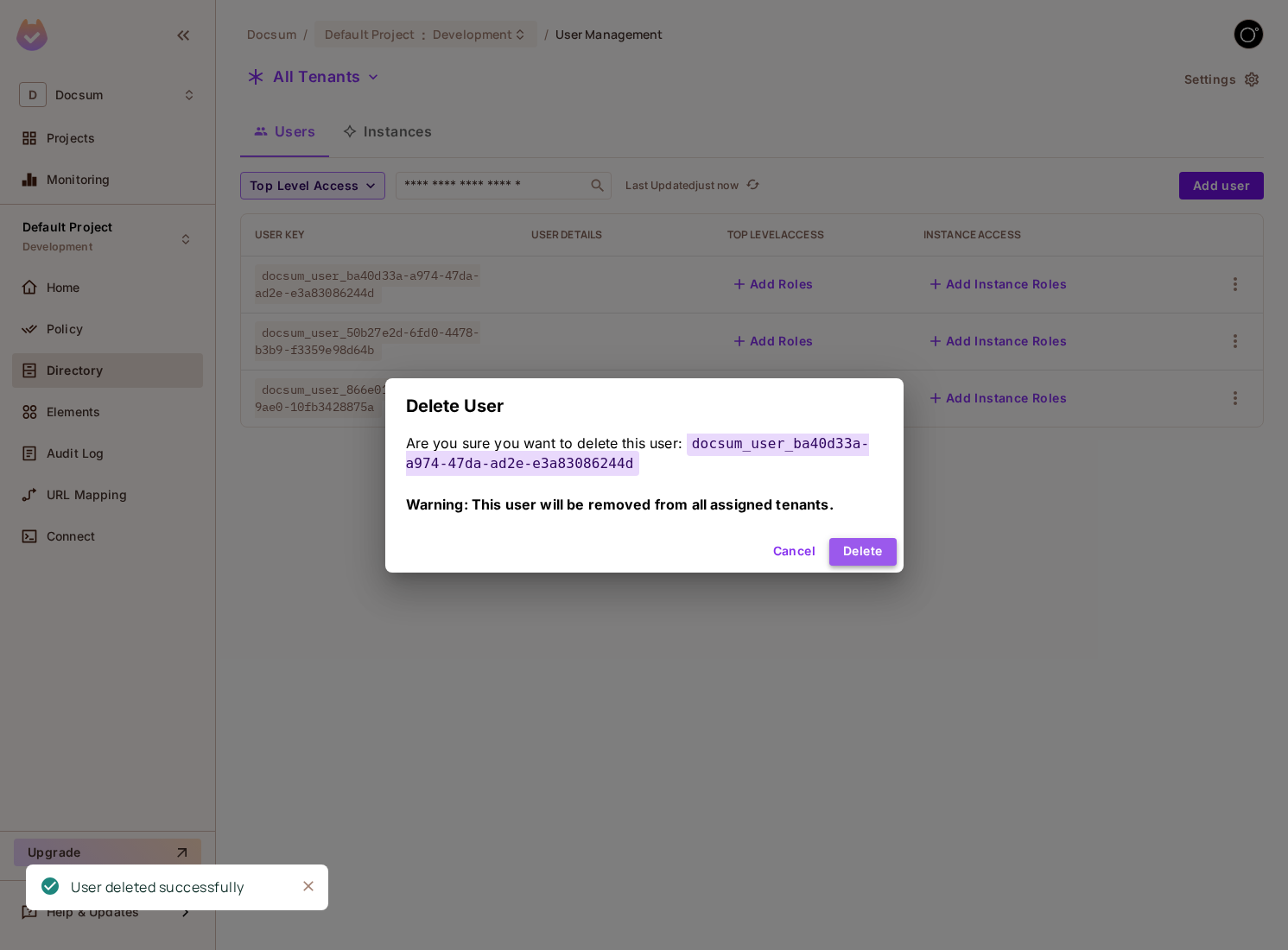
click at [870, 556] on button "Delete" at bounding box center [863, 551] width 66 height 28
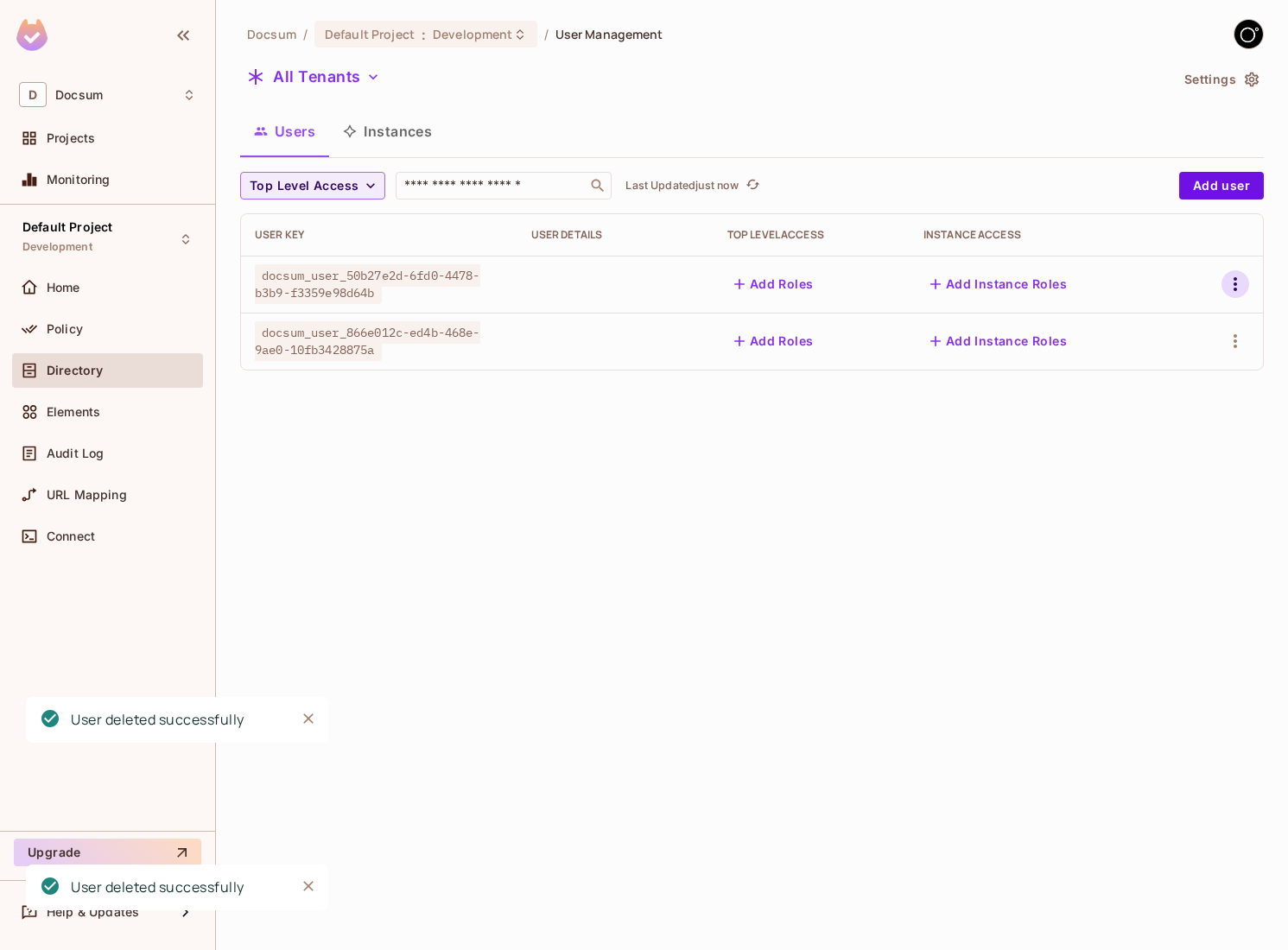
click at [1231, 293] on icon "button" at bounding box center [1234, 283] width 21 height 21
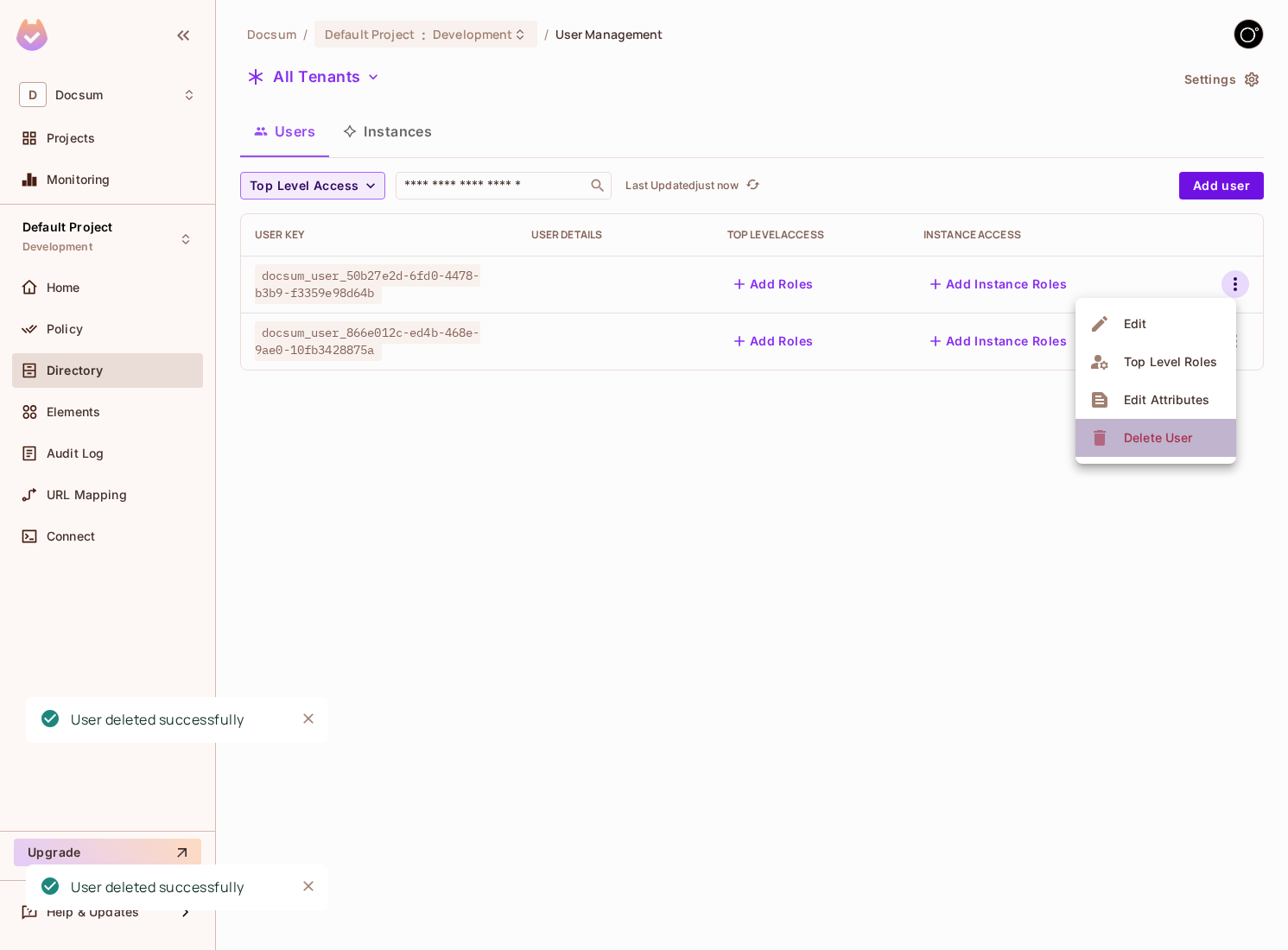
click at [1097, 445] on icon at bounding box center [1099, 437] width 13 height 15
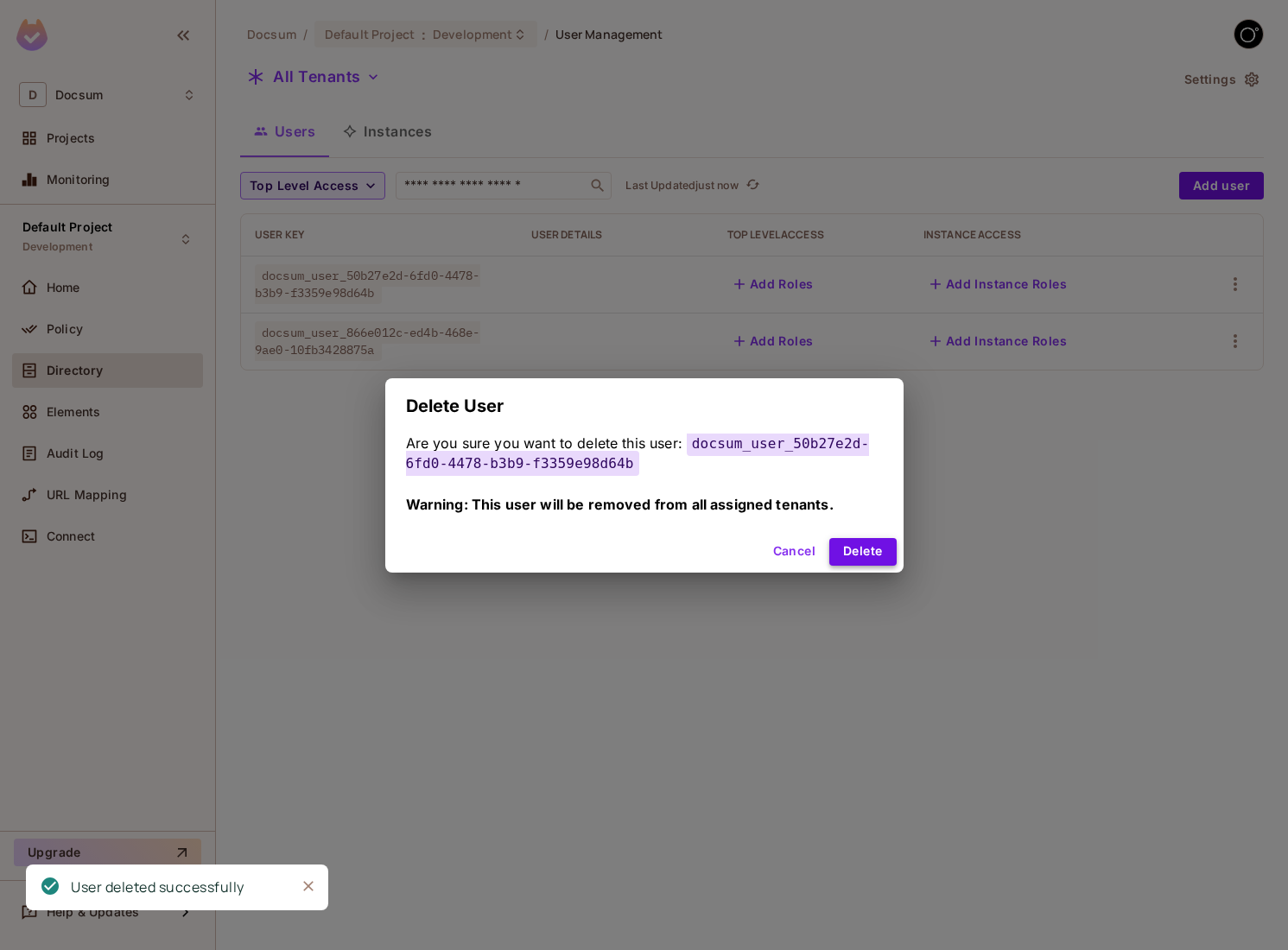
click at [854, 542] on button "Delete" at bounding box center [863, 551] width 66 height 28
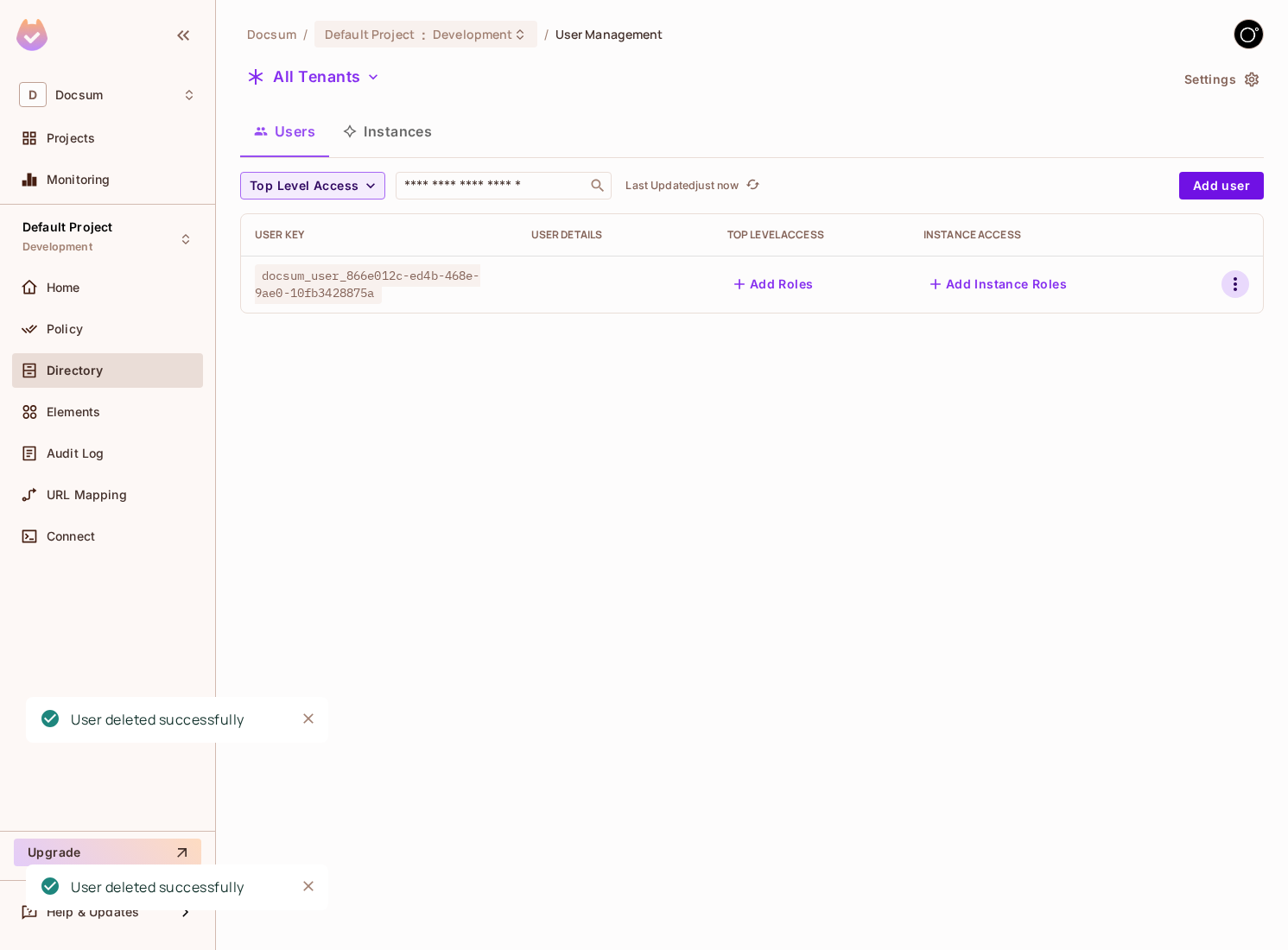
click at [1242, 275] on icon "button" at bounding box center [1234, 283] width 21 height 21
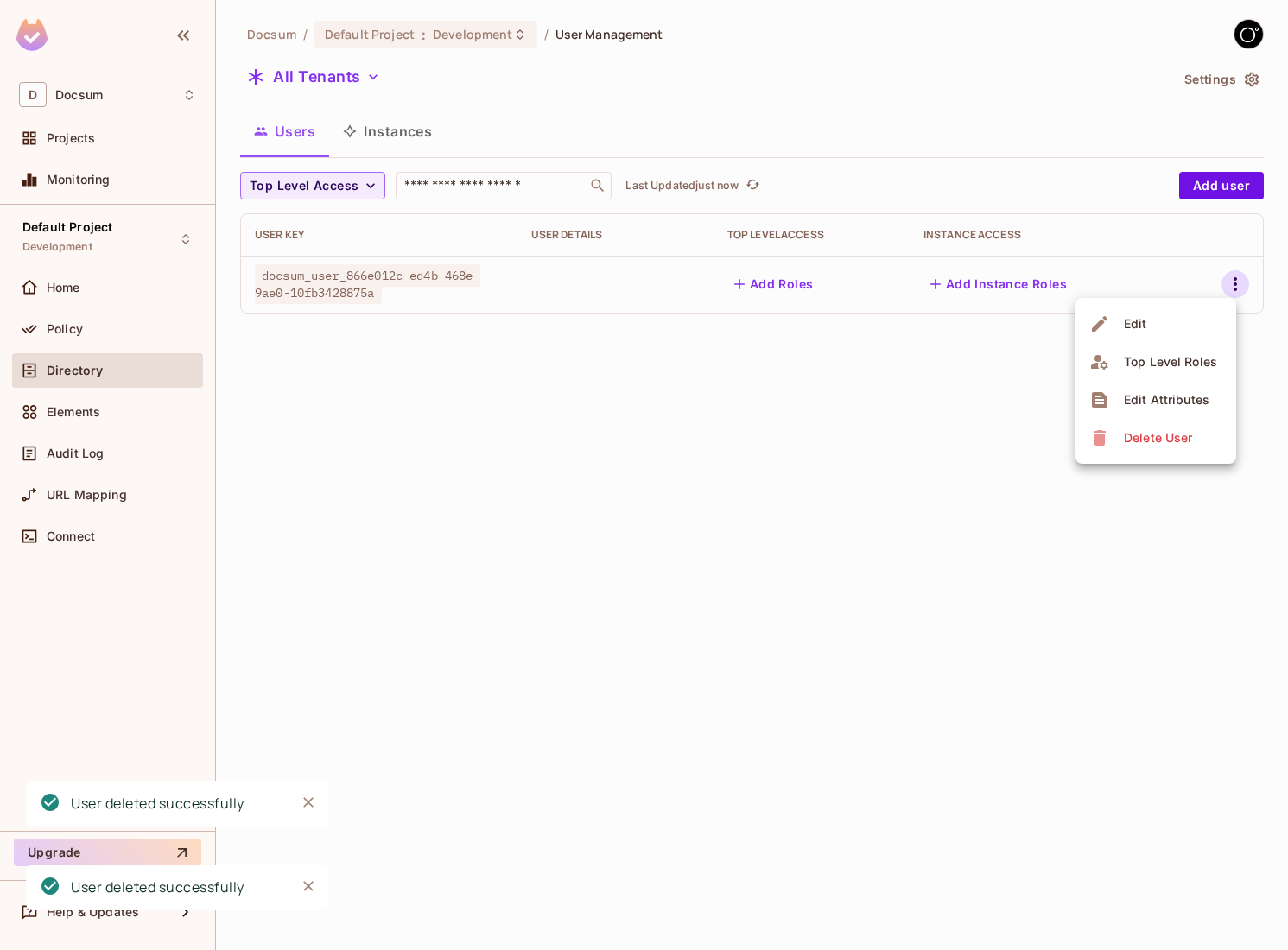
click at [1124, 423] on li "Delete User" at bounding box center [1156, 438] width 161 height 38
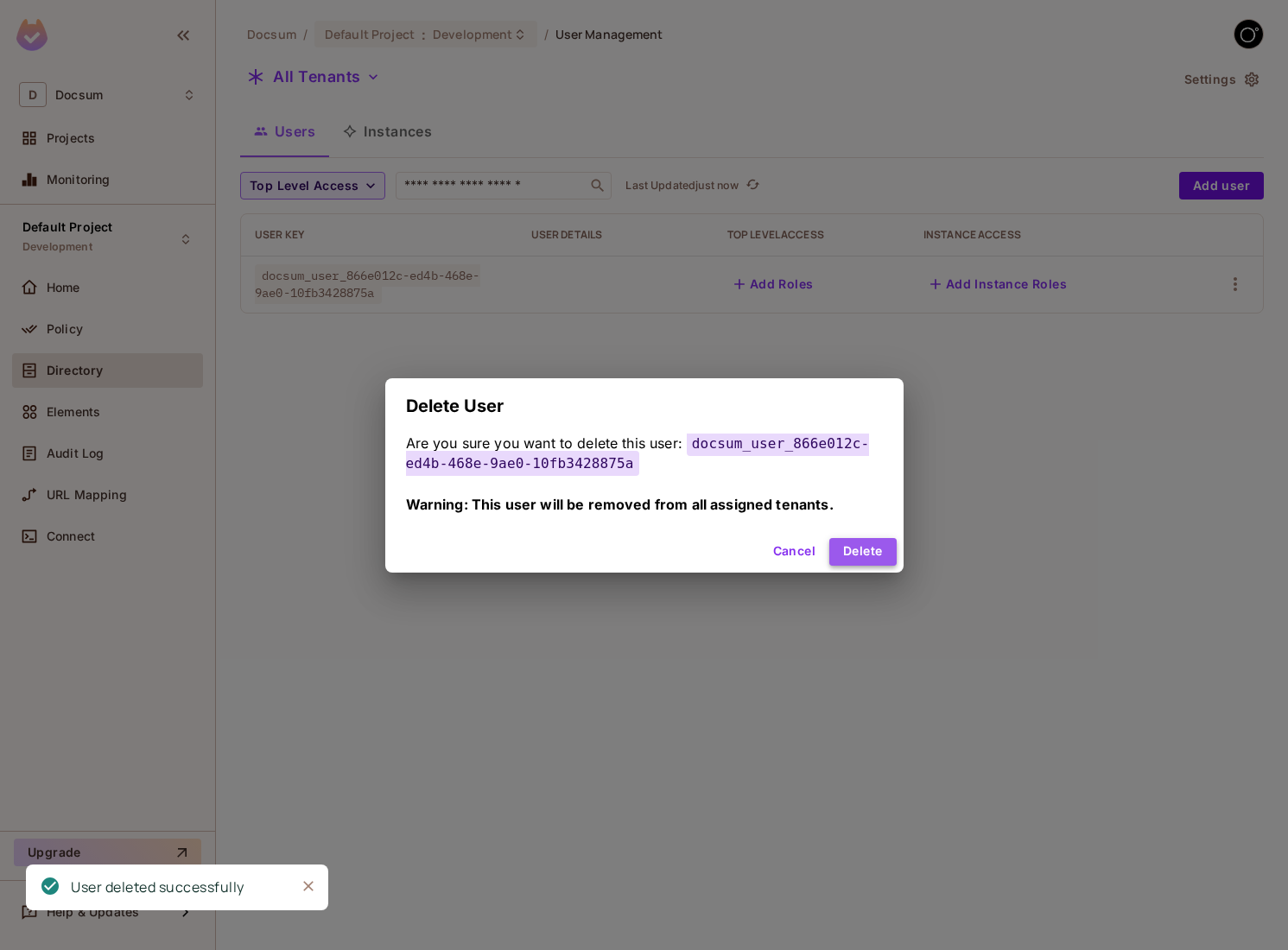
click at [856, 550] on button "Delete" at bounding box center [863, 551] width 66 height 28
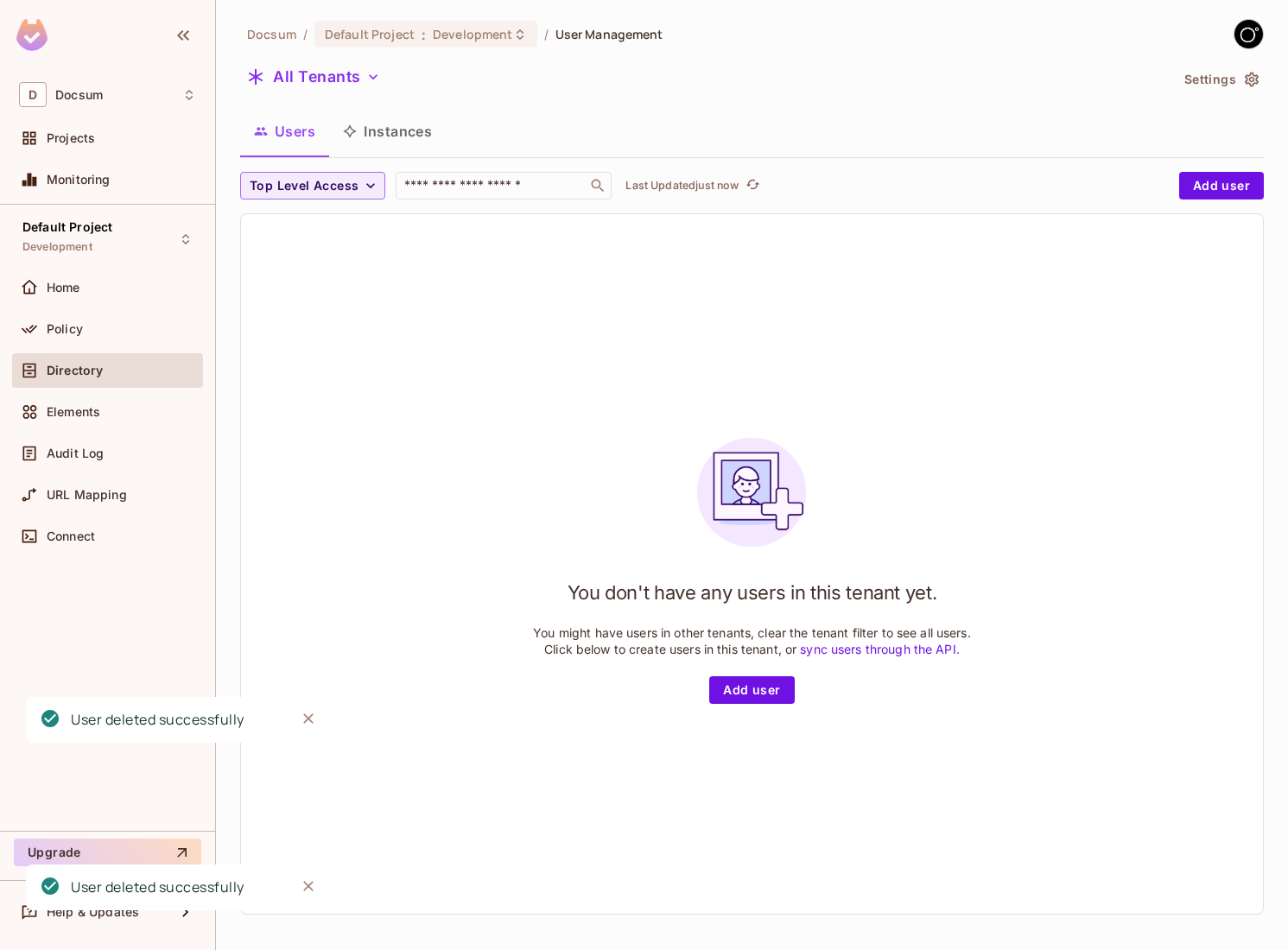
click at [377, 131] on button "Instances" at bounding box center [387, 131] width 116 height 43
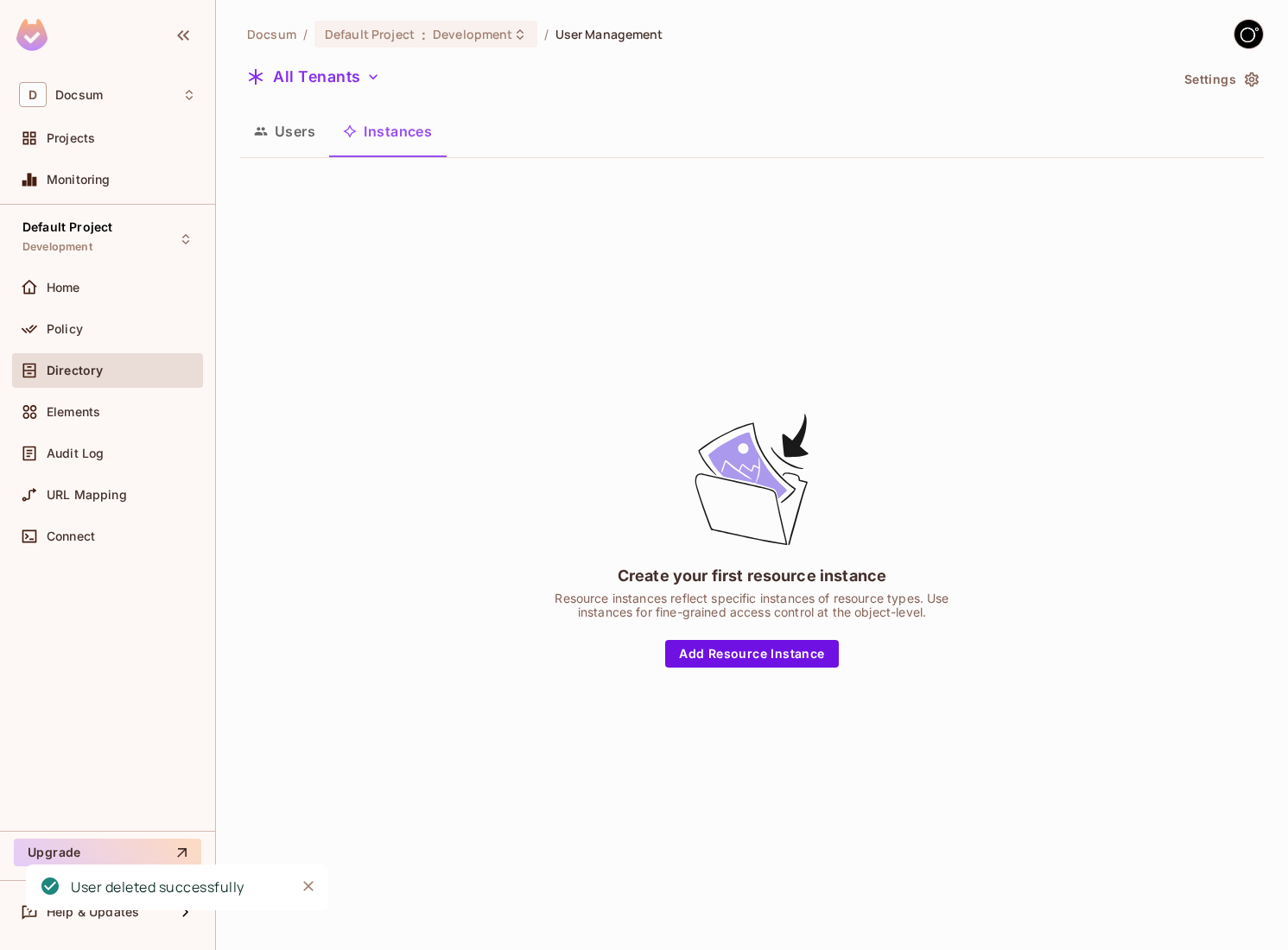
click at [298, 141] on button "Users" at bounding box center [285, 131] width 89 height 43
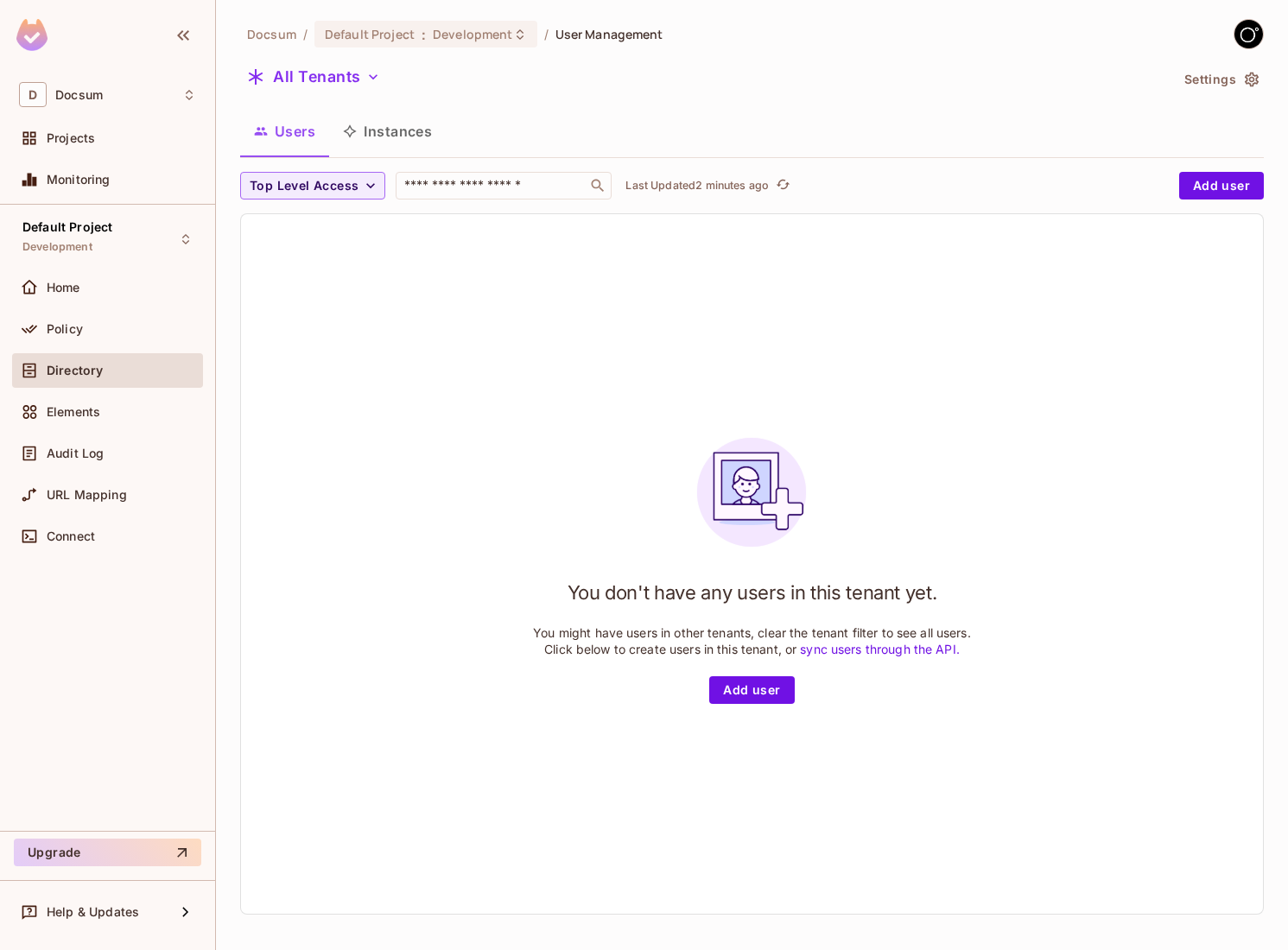
click at [533, 655] on p "You might have users in other tenants, clear the tenant filter to see all users…" at bounding box center [752, 641] width 438 height 33
click at [1243, 81] on icon "button" at bounding box center [1251, 79] width 17 height 17
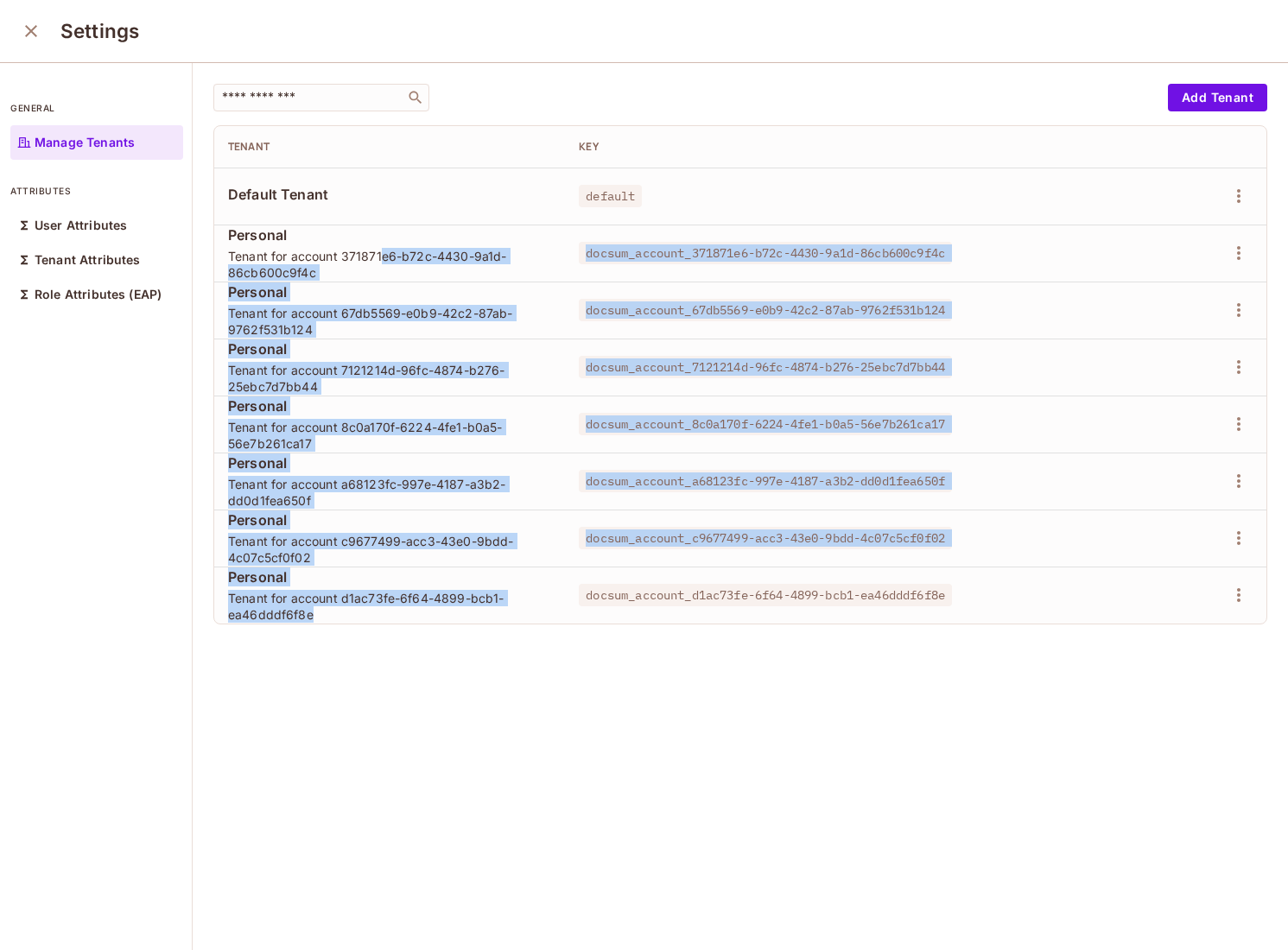
drag, startPoint x: 381, startPoint y: 249, endPoint x: 421, endPoint y: 613, distance: 366.2
click at [421, 613] on tbody "Default Tenant default Personal Tenant for account 371871e6-b72c-4430-9a1d-86cb…" at bounding box center [740, 395] width 1052 height 456
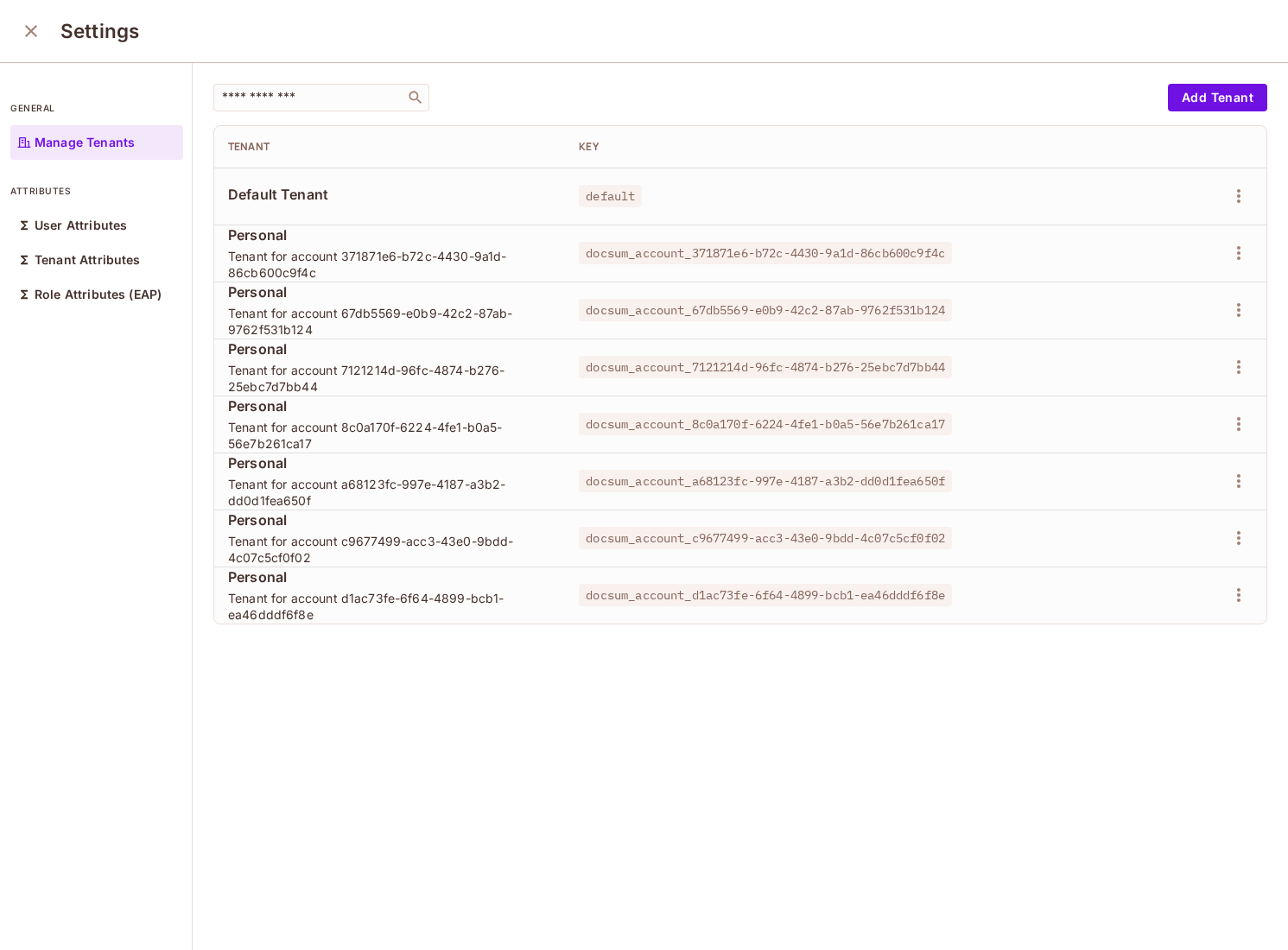
click at [406, 649] on div "​ Add Tenant Tenant Key Default Tenant default Personal Tenant for account 3718…" at bounding box center [739, 508] width 1095 height 888
drag, startPoint x: 272, startPoint y: 187, endPoint x: 930, endPoint y: 195, distance: 658.0
click at [930, 195] on tr "Default Tenant default" at bounding box center [740, 196] width 1052 height 57
click at [16, 17] on div "Settings" at bounding box center [644, 31] width 1288 height 63
click at [26, 24] on icon "close" at bounding box center [30, 30] width 21 height 21
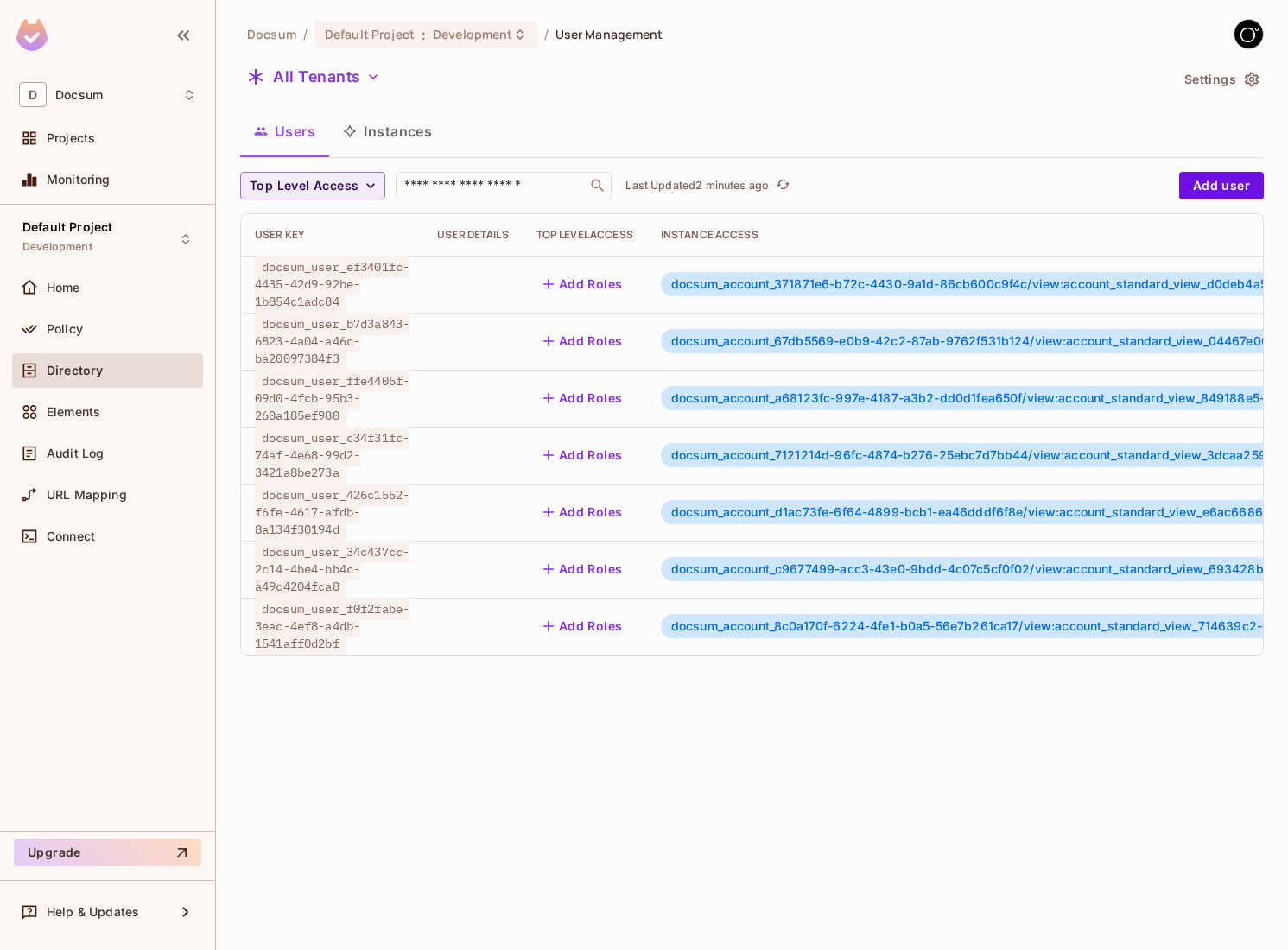
click at [387, 130] on button "Instances" at bounding box center [387, 131] width 116 height 43
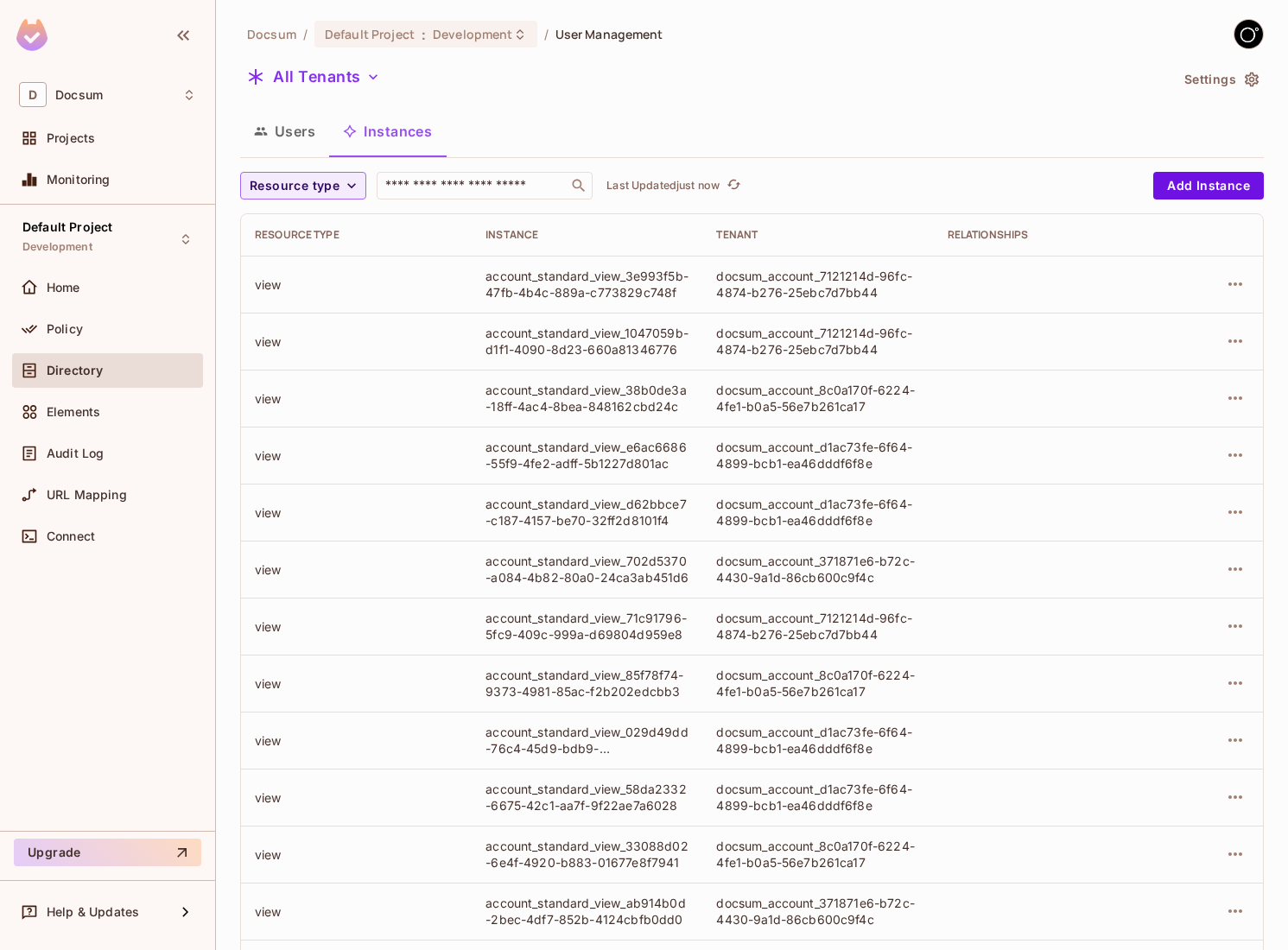
scroll to position [256, 0]
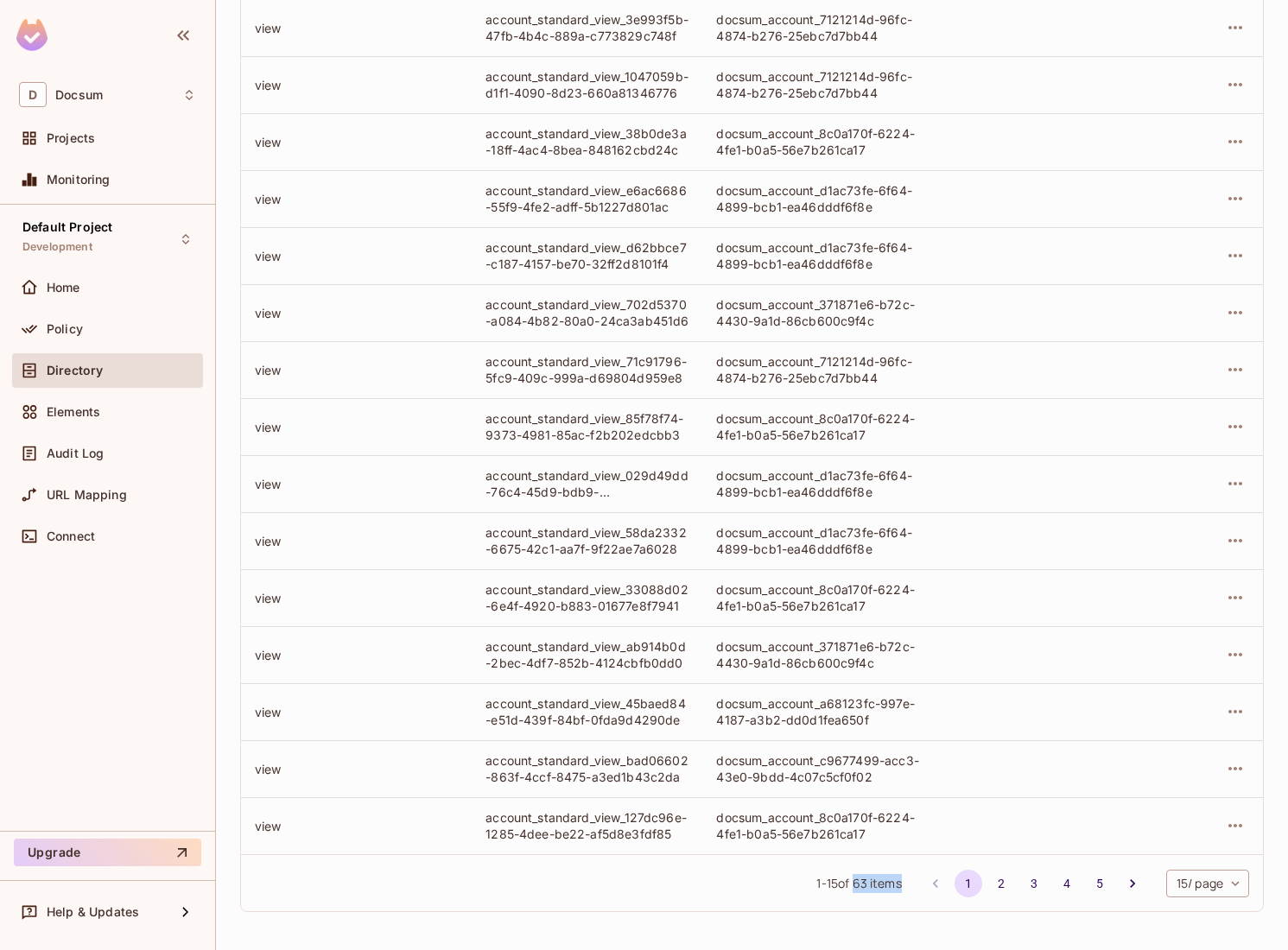
drag, startPoint x: 903, startPoint y: 887, endPoint x: 852, endPoint y: 880, distance: 51.5
click at [852, 880] on div "1 - 15 of 63 items 1 2 3 4 5 15 / page ** ​" at bounding box center [752, 883] width 1022 height 57
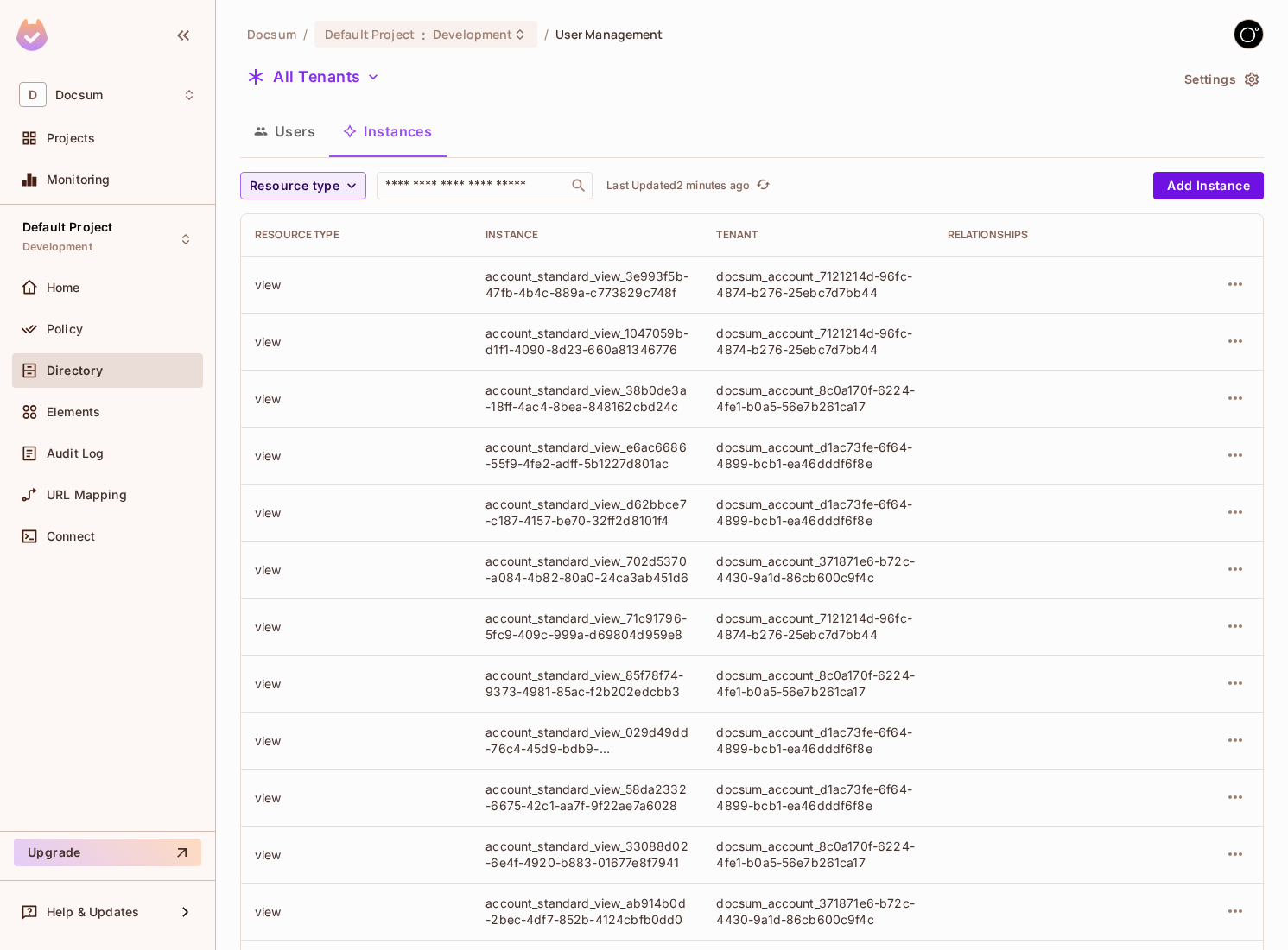
click at [297, 127] on button "Users" at bounding box center [285, 131] width 89 height 43
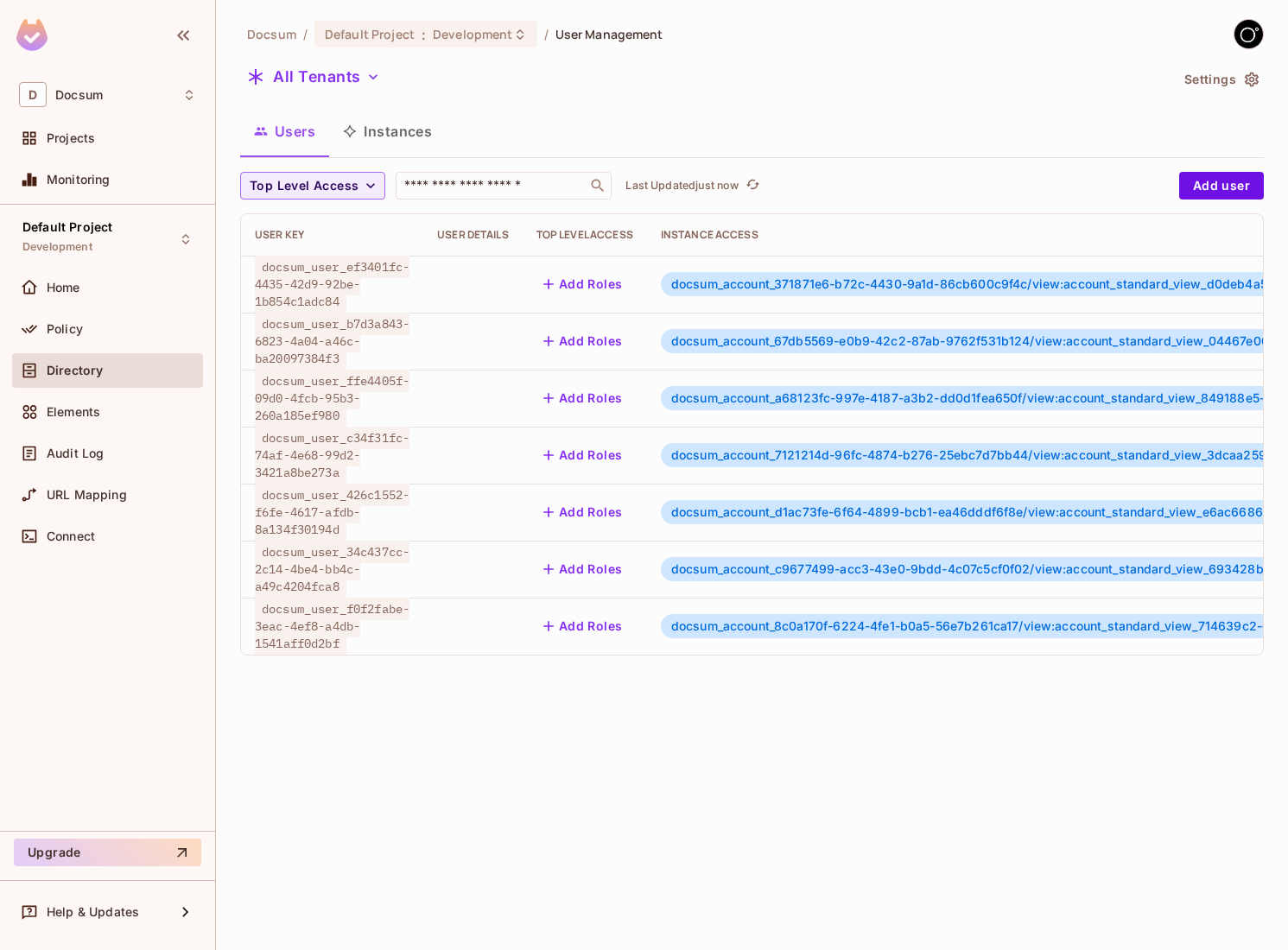
click at [333, 269] on span "docsum_user_ef3401fc-4435-42d9-92be-1b854c1adc84" at bounding box center [332, 284] width 155 height 57
click at [461, 277] on td at bounding box center [472, 284] width 99 height 57
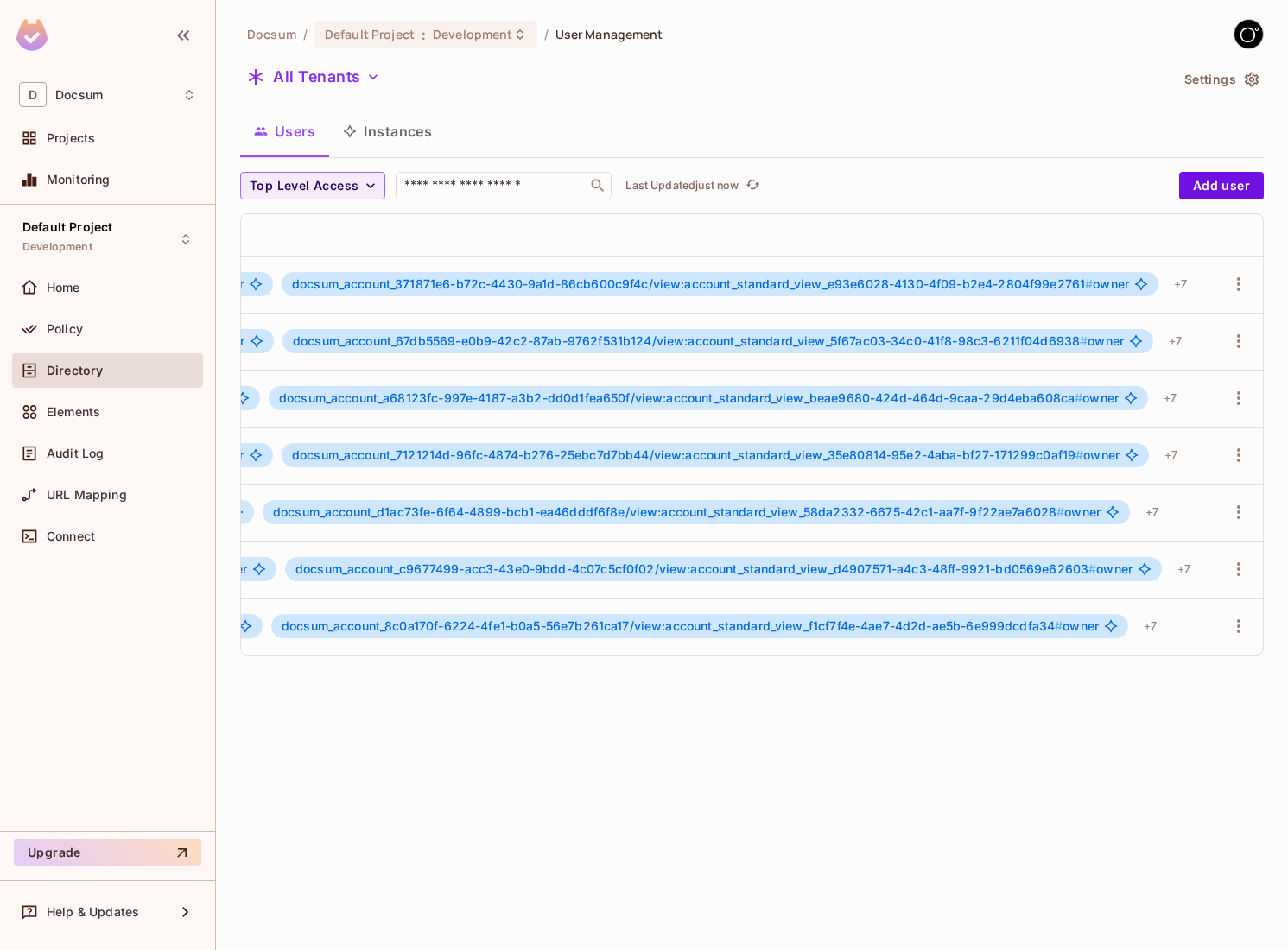
scroll to position [0, 1286]
click at [1184, 286] on div "+ 7" at bounding box center [1177, 283] width 27 height 28
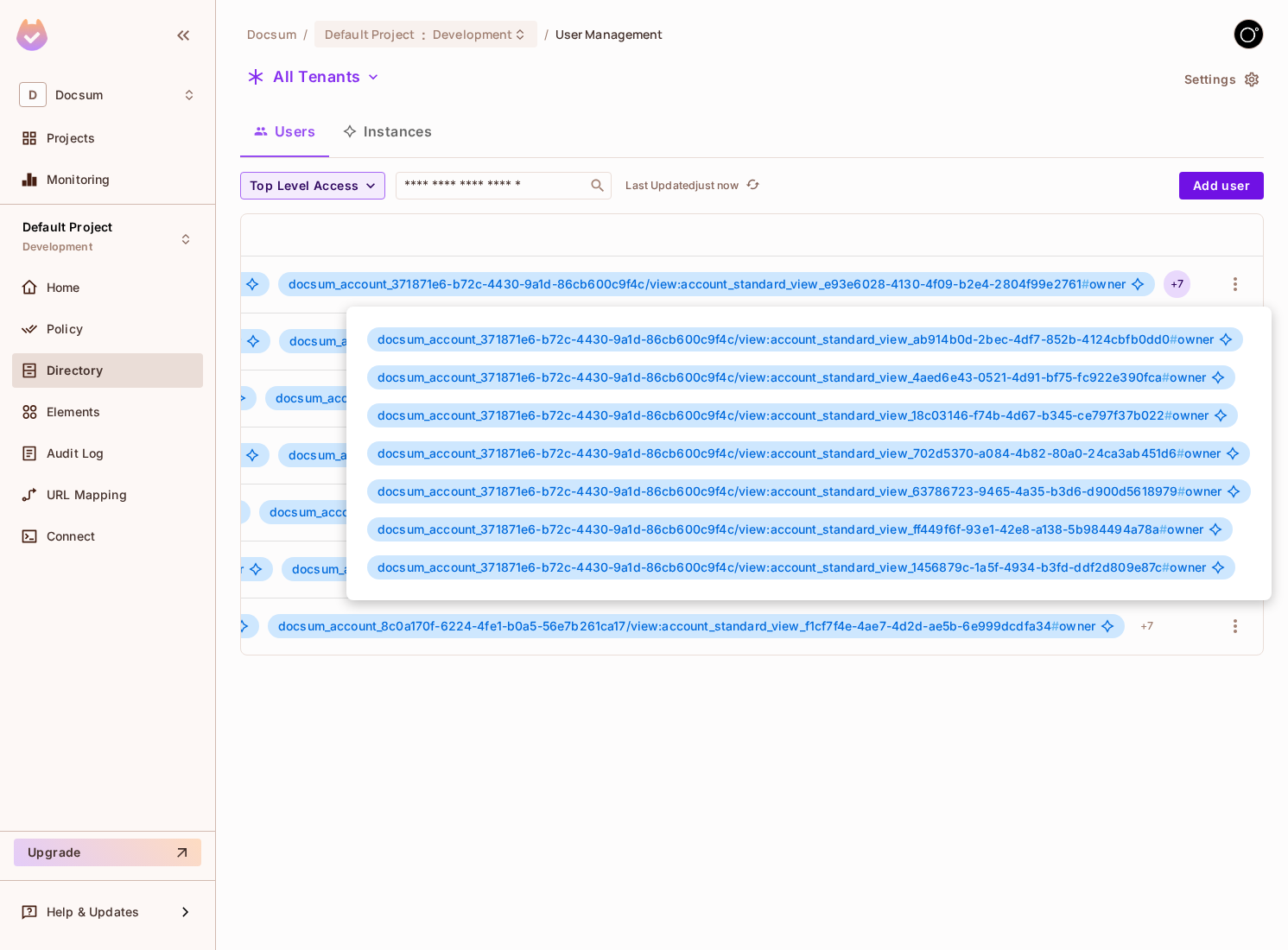
click at [567, 714] on div at bounding box center [644, 475] width 1288 height 950
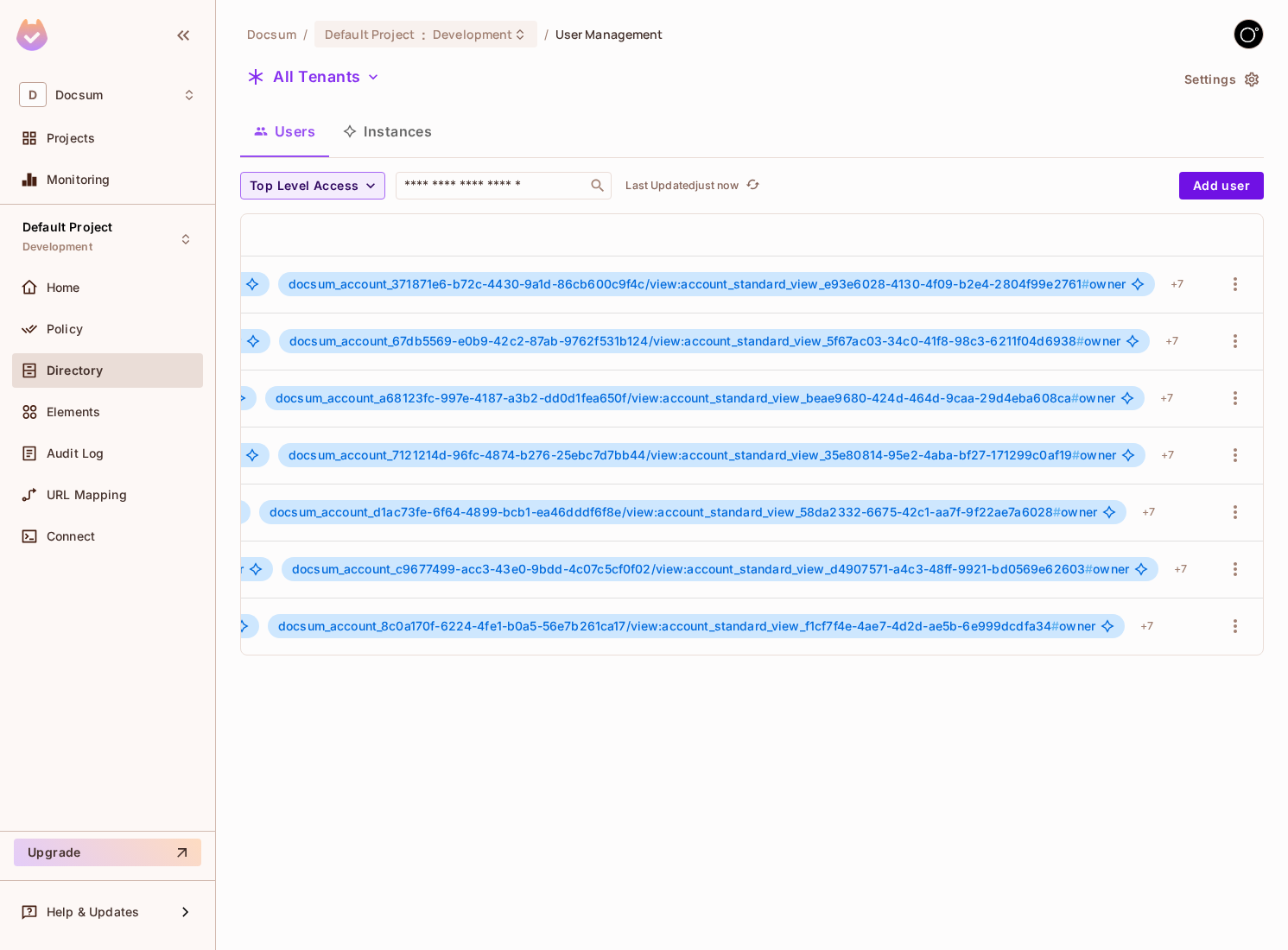
click at [1108, 263] on td "docsum_account_371871e6-b72c-4430-9a1d-86cb600c9f4c/view:account_standard_view_…" at bounding box center [293, 284] width 1831 height 57
click at [1186, 299] on td "docsum_account_371871e6-b72c-4430-9a1d-86cb600c9f4c/view:account_standard_view_…" at bounding box center [293, 284] width 1831 height 57
click at [872, 290] on span "docsum_account_371871e6-b72c-4430-9a1d-86cb600c9f4c/view:account_standard_view_…" at bounding box center [689, 283] width 801 height 14
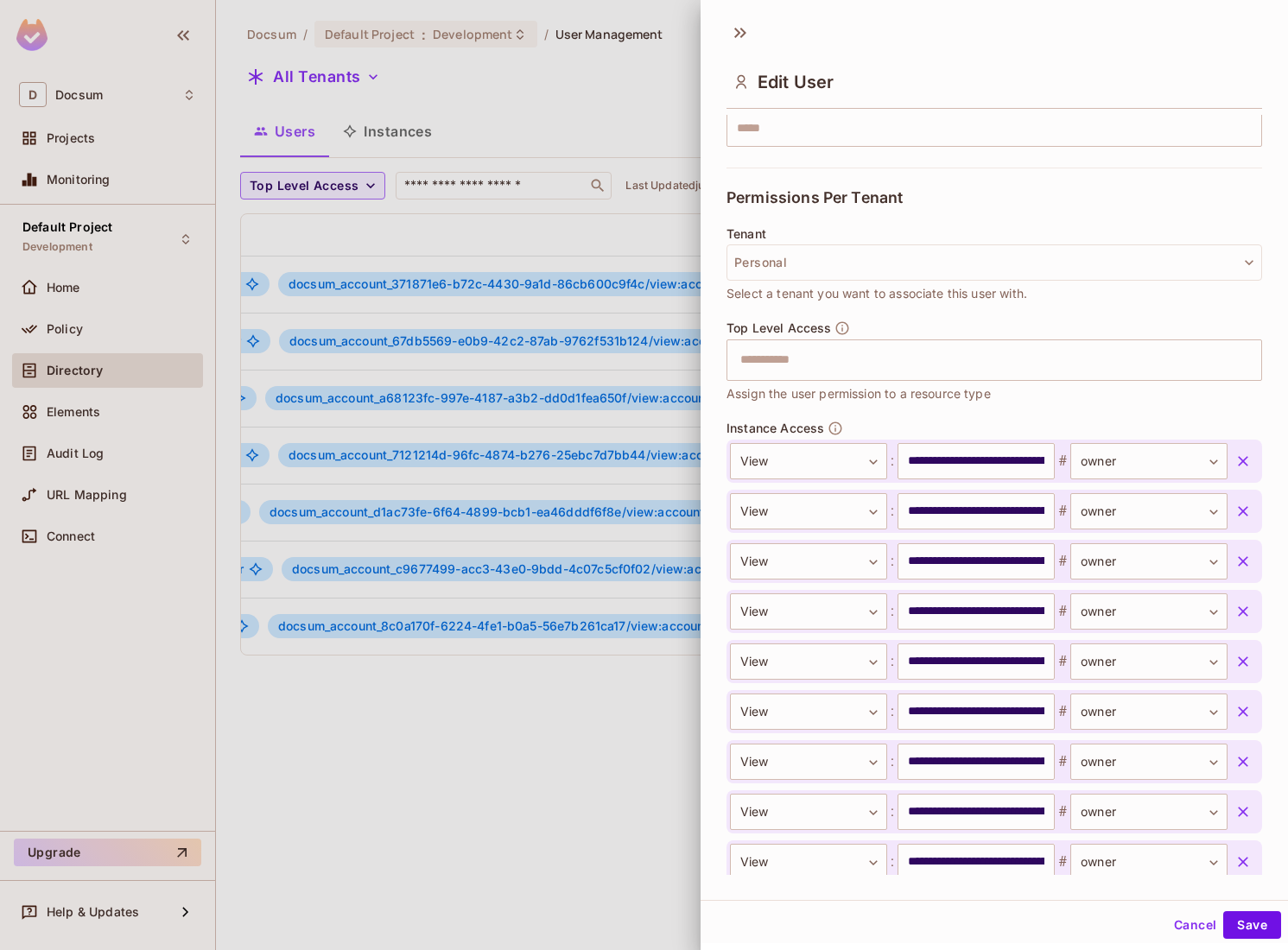
scroll to position [420, 0]
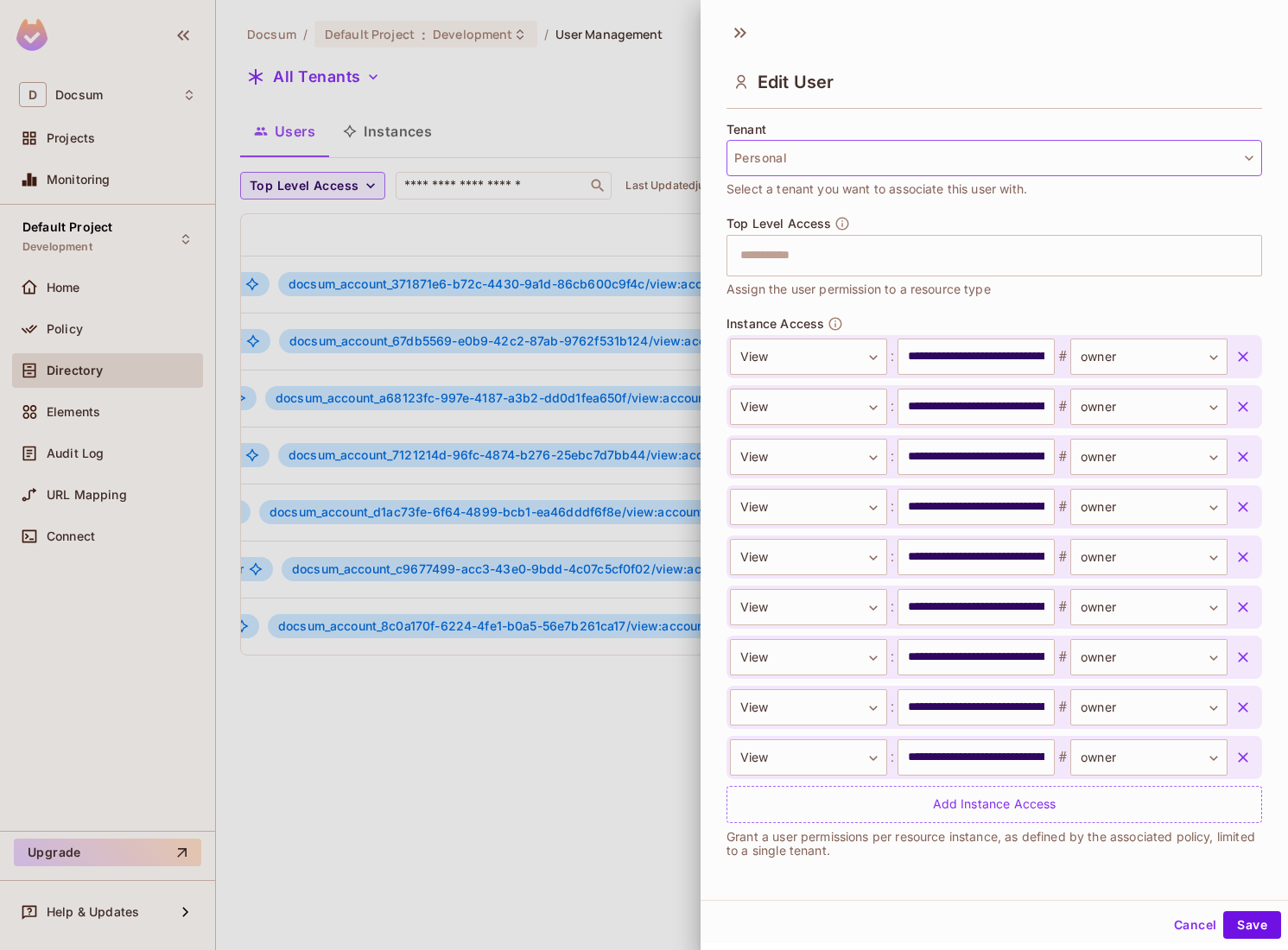
click at [852, 142] on button "Personal" at bounding box center [994, 158] width 535 height 37
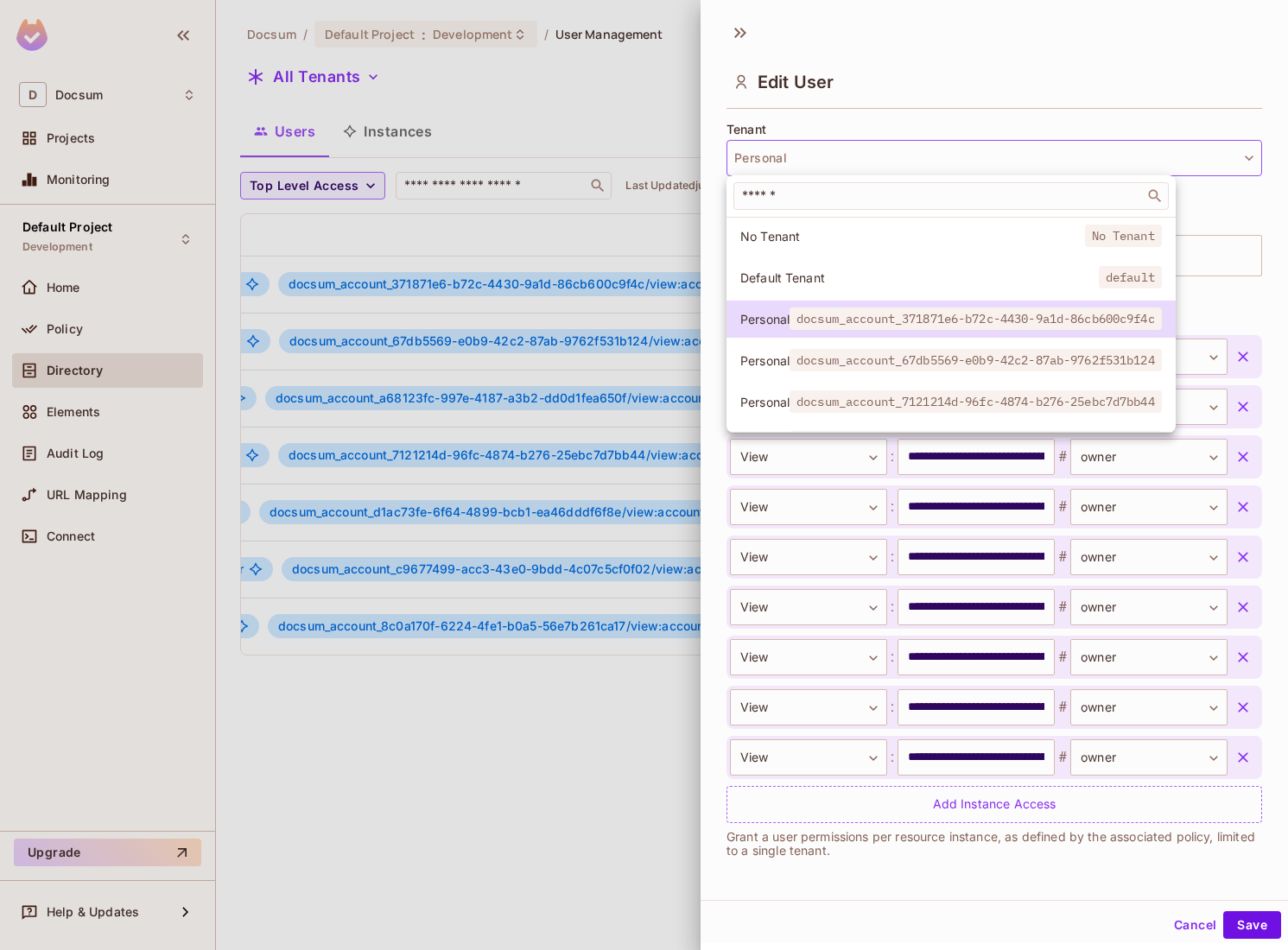
click at [805, 352] on span "docsum_account_67db5569-e0b9-42c2-87ab-9762f531b124" at bounding box center [975, 359] width 372 height 22
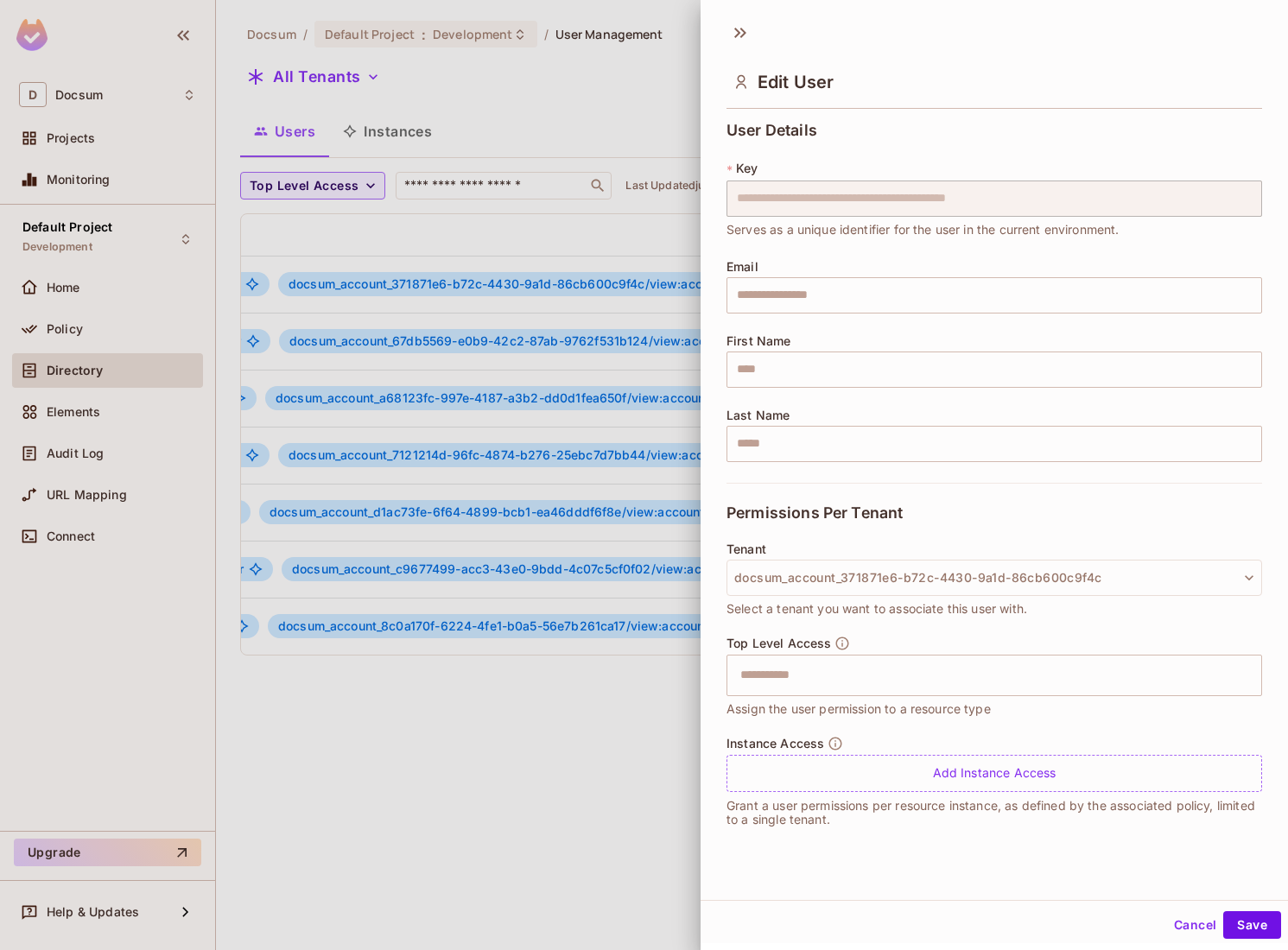
scroll to position [0, 0]
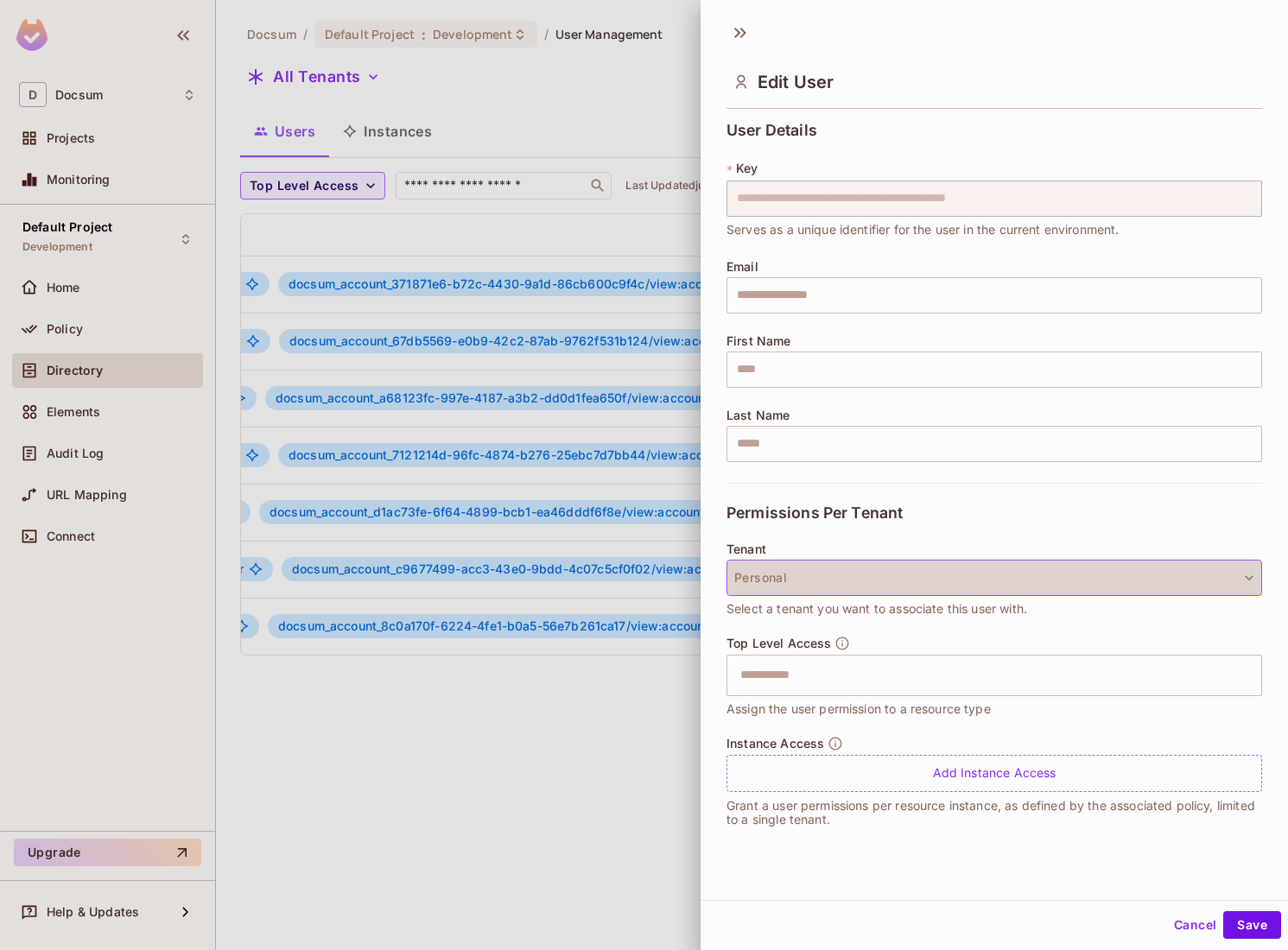
click at [848, 563] on button "Personal" at bounding box center [994, 577] width 535 height 37
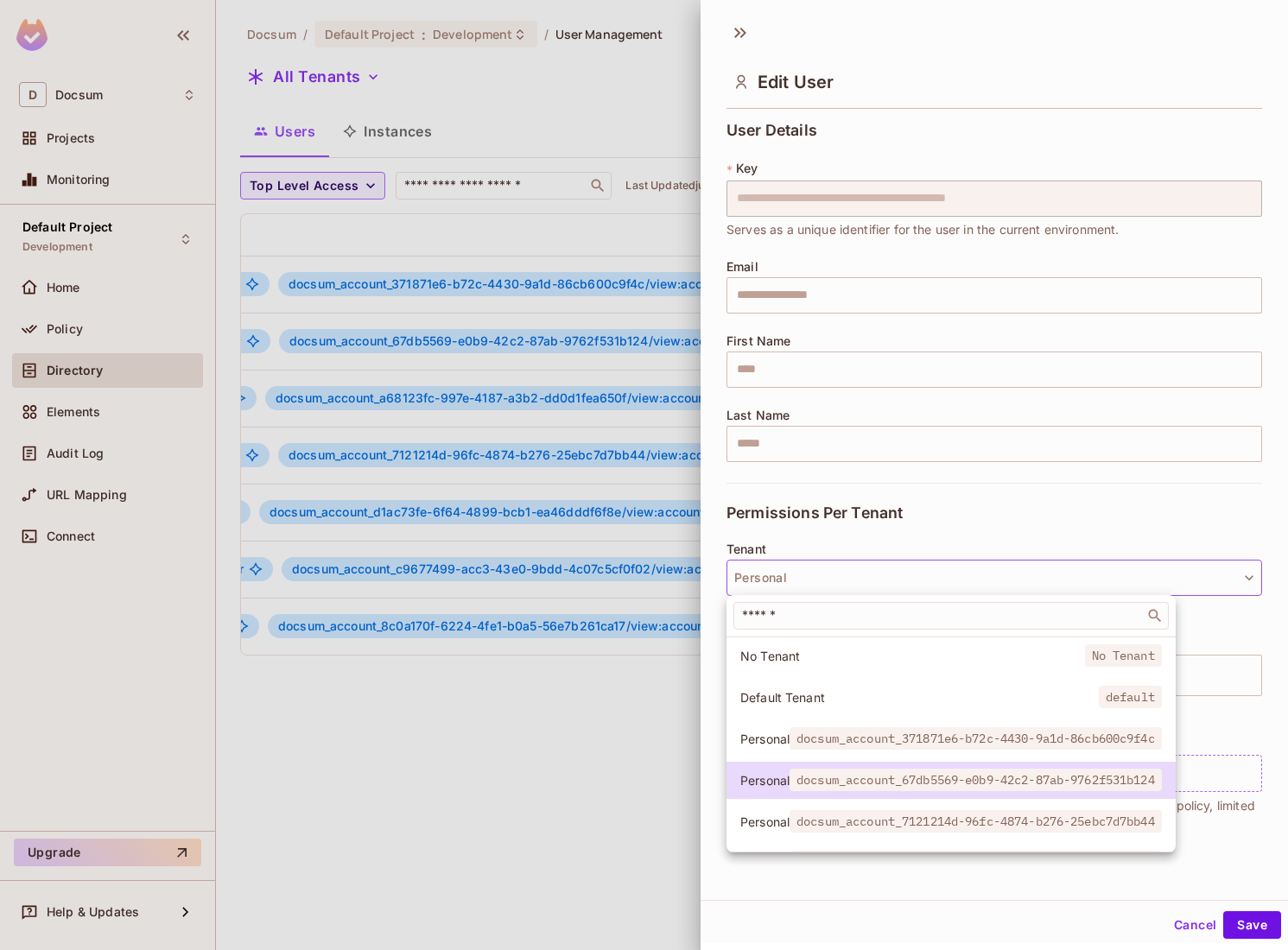
drag, startPoint x: 804, startPoint y: 707, endPoint x: 791, endPoint y: 737, distance: 32.7
click at [791, 737] on div "No Tenant No Tenant Default Tenant default Personal docsum_account_371871e6-b72…" at bounding box center [951, 744] width 449 height 216
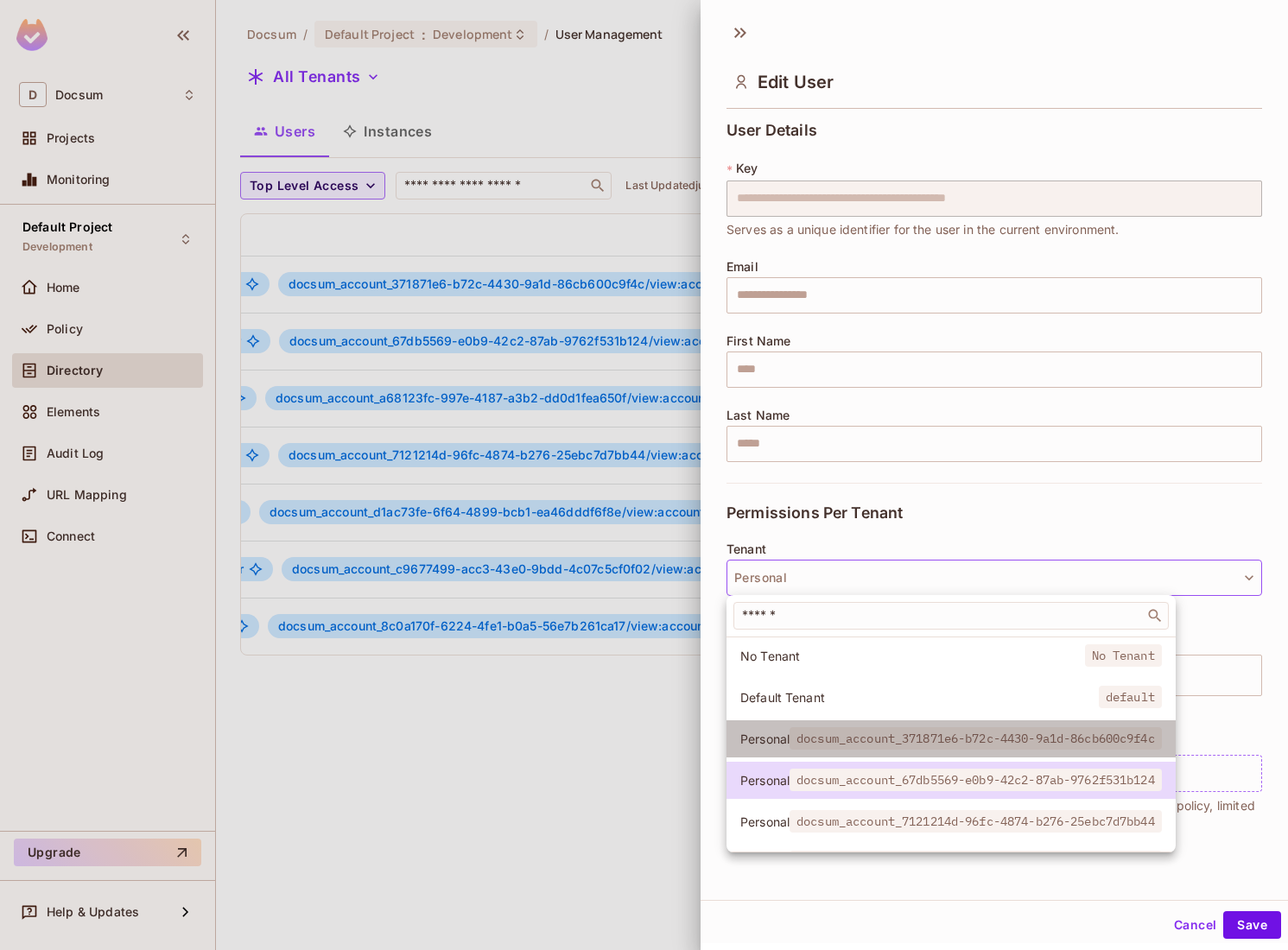
click at [791, 737] on span "docsum_account_371871e6-b72c-4430-9a1d-86cb600c9f4c" at bounding box center [975, 738] width 372 height 22
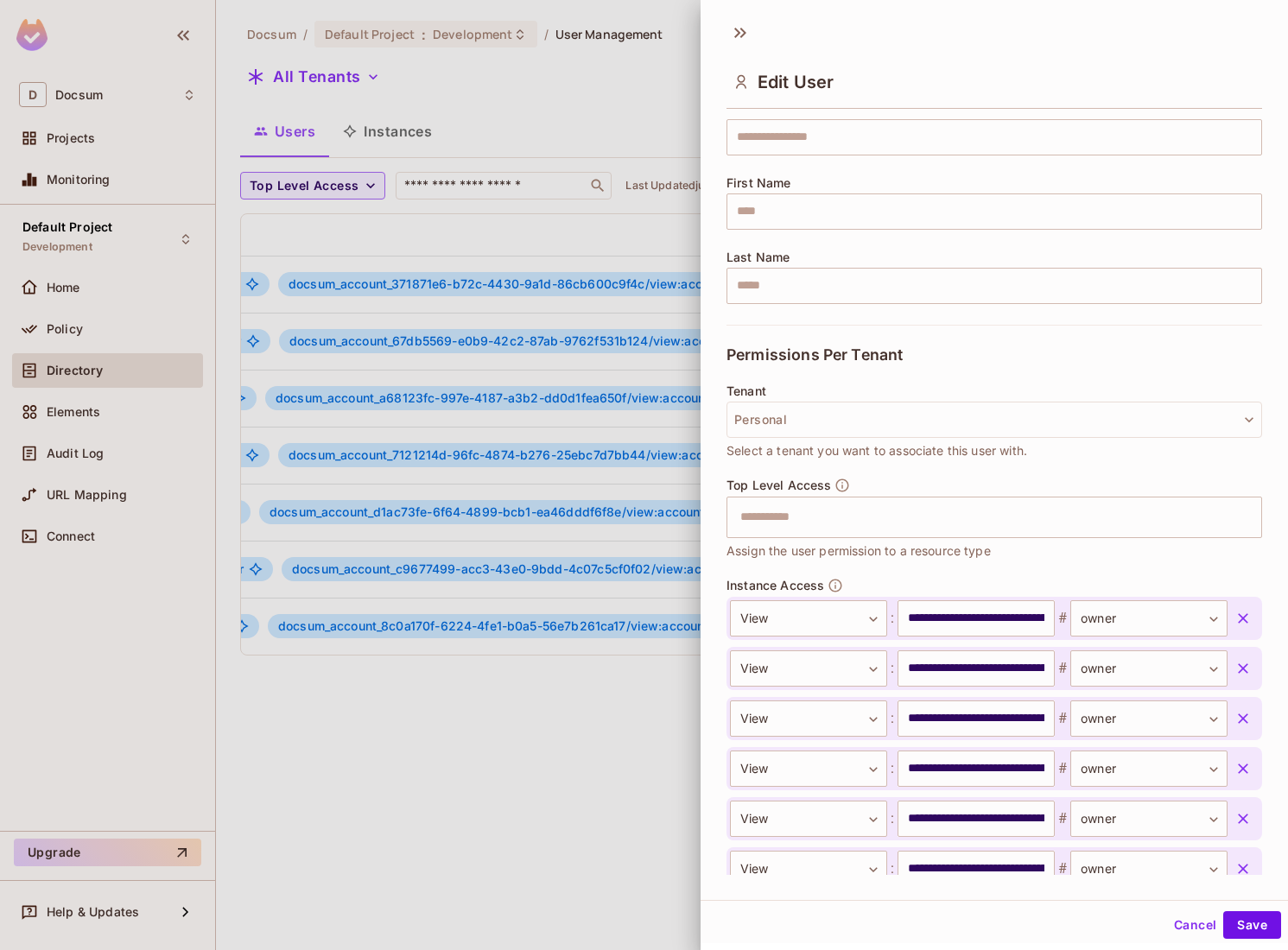
scroll to position [420, 0]
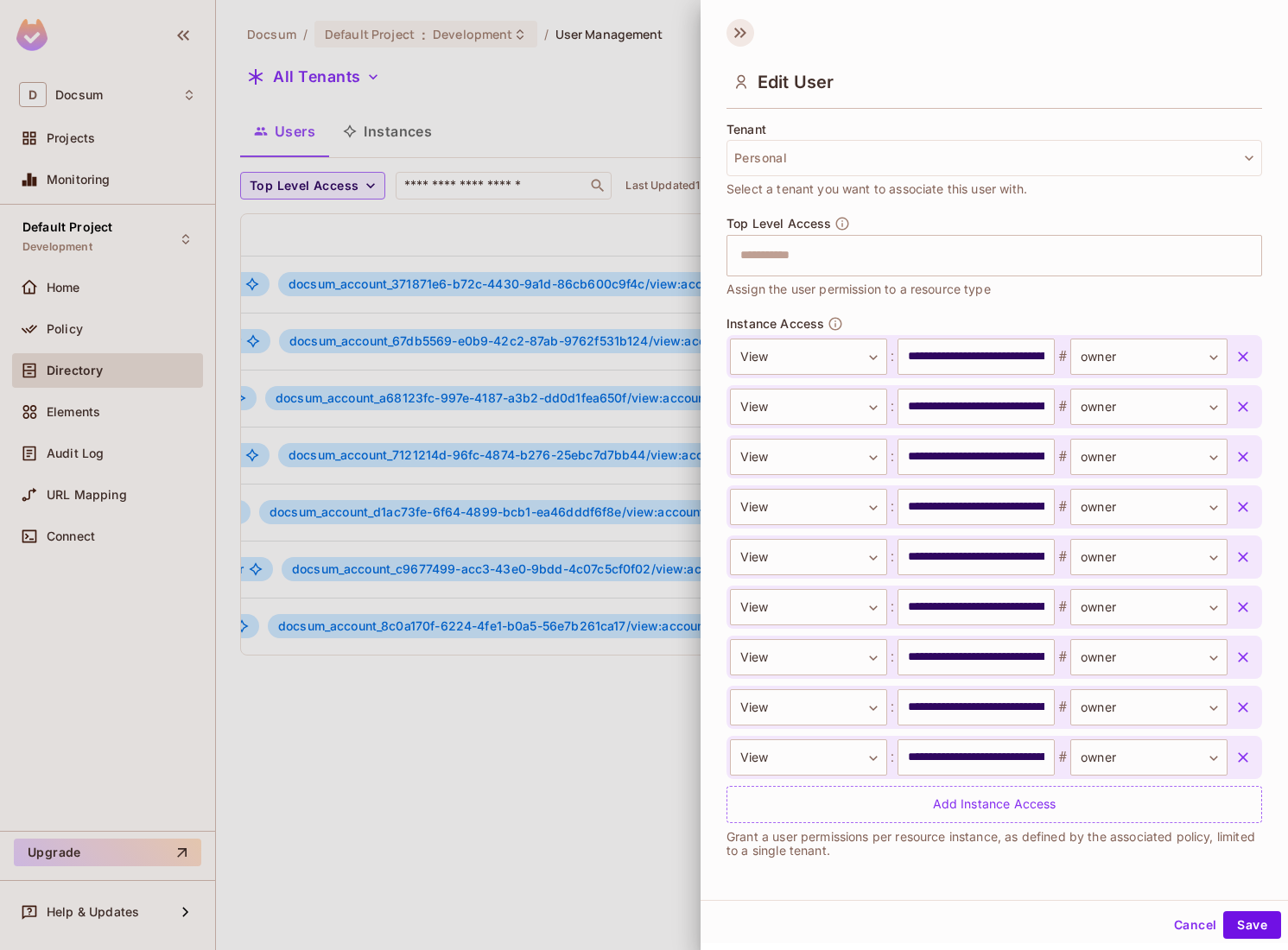
click at [739, 42] on icon at bounding box center [740, 32] width 28 height 28
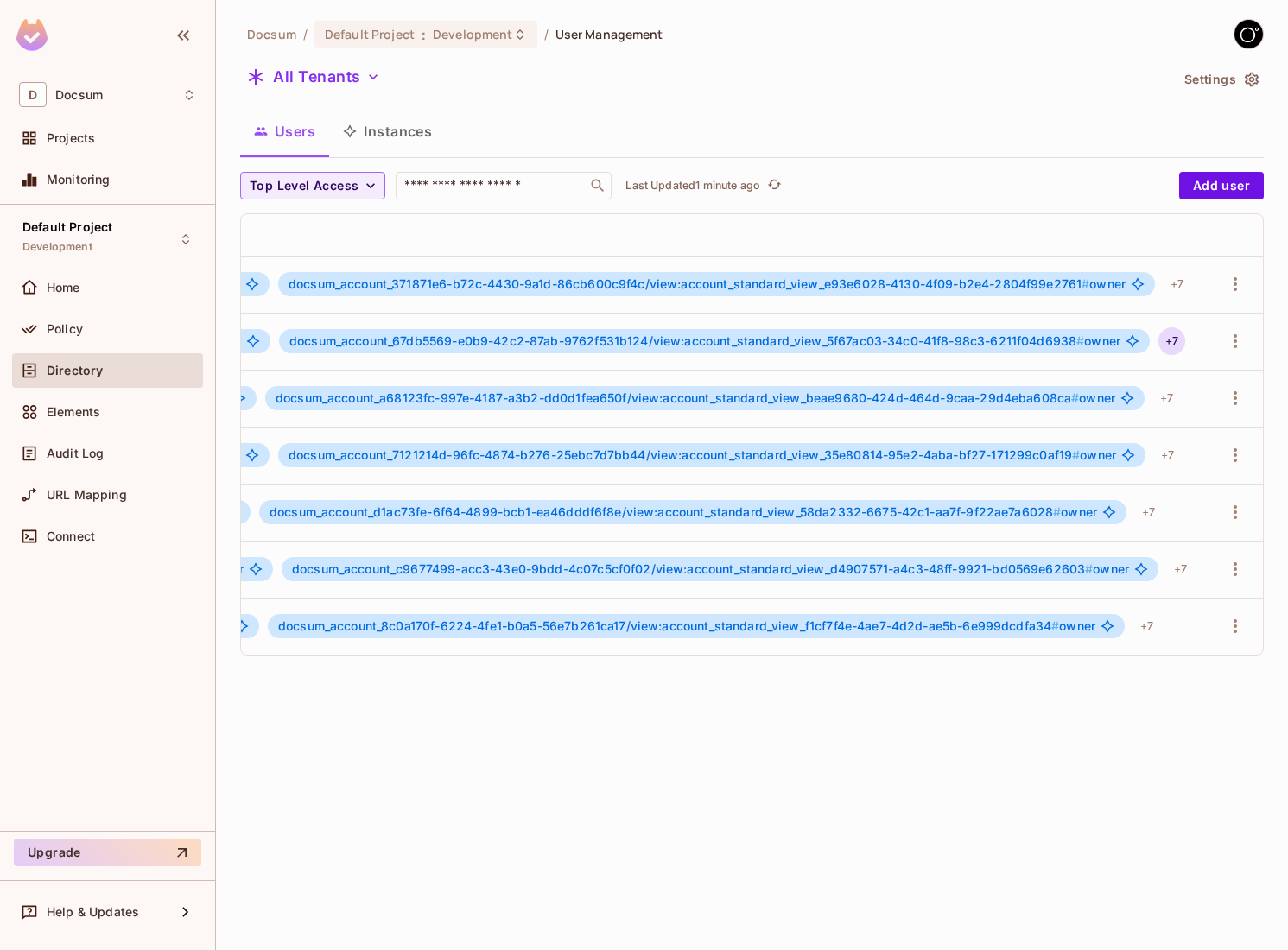
click at [1171, 350] on div "+ 7" at bounding box center [1172, 340] width 27 height 28
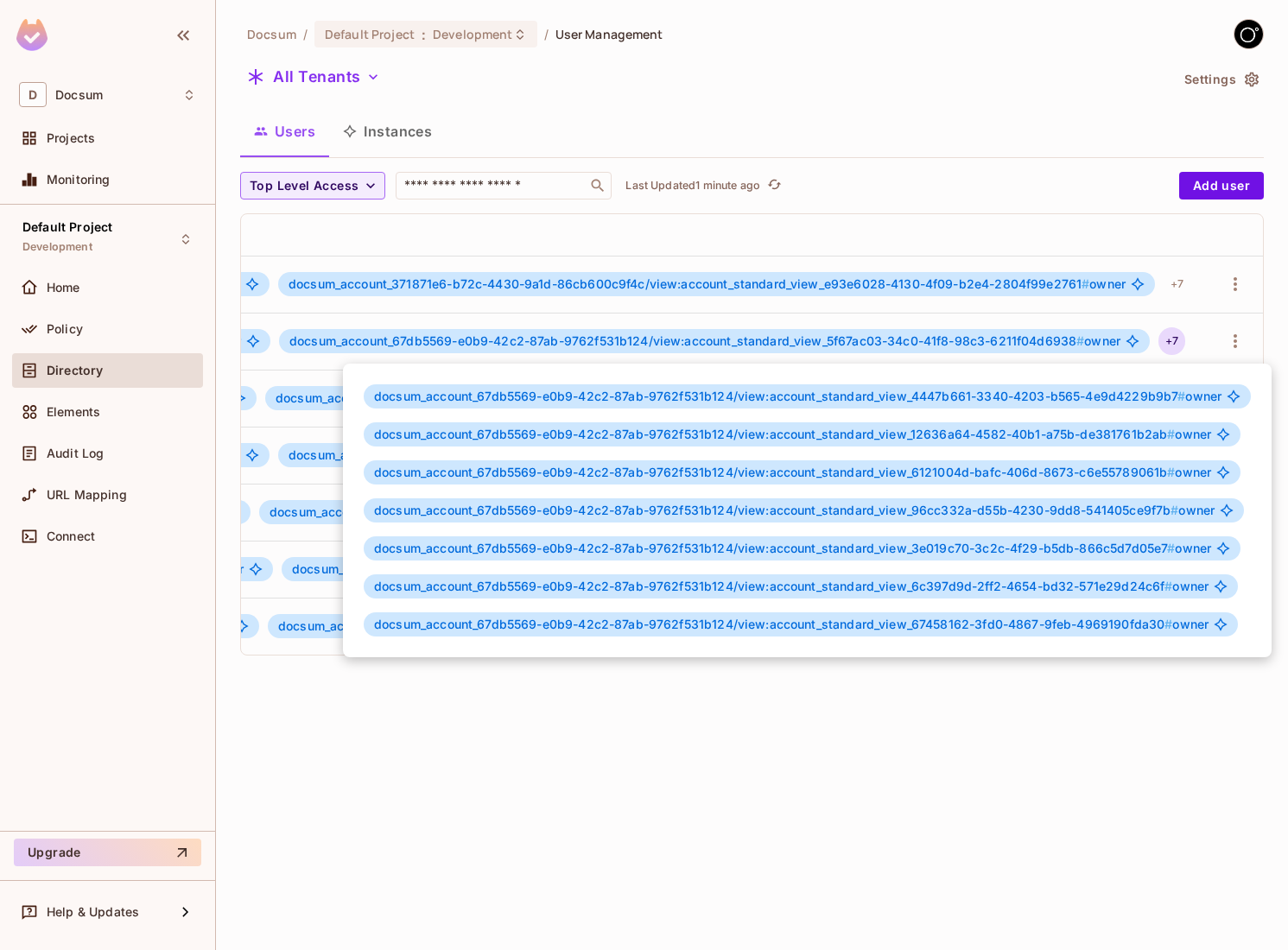
click at [1034, 752] on div at bounding box center [644, 475] width 1288 height 950
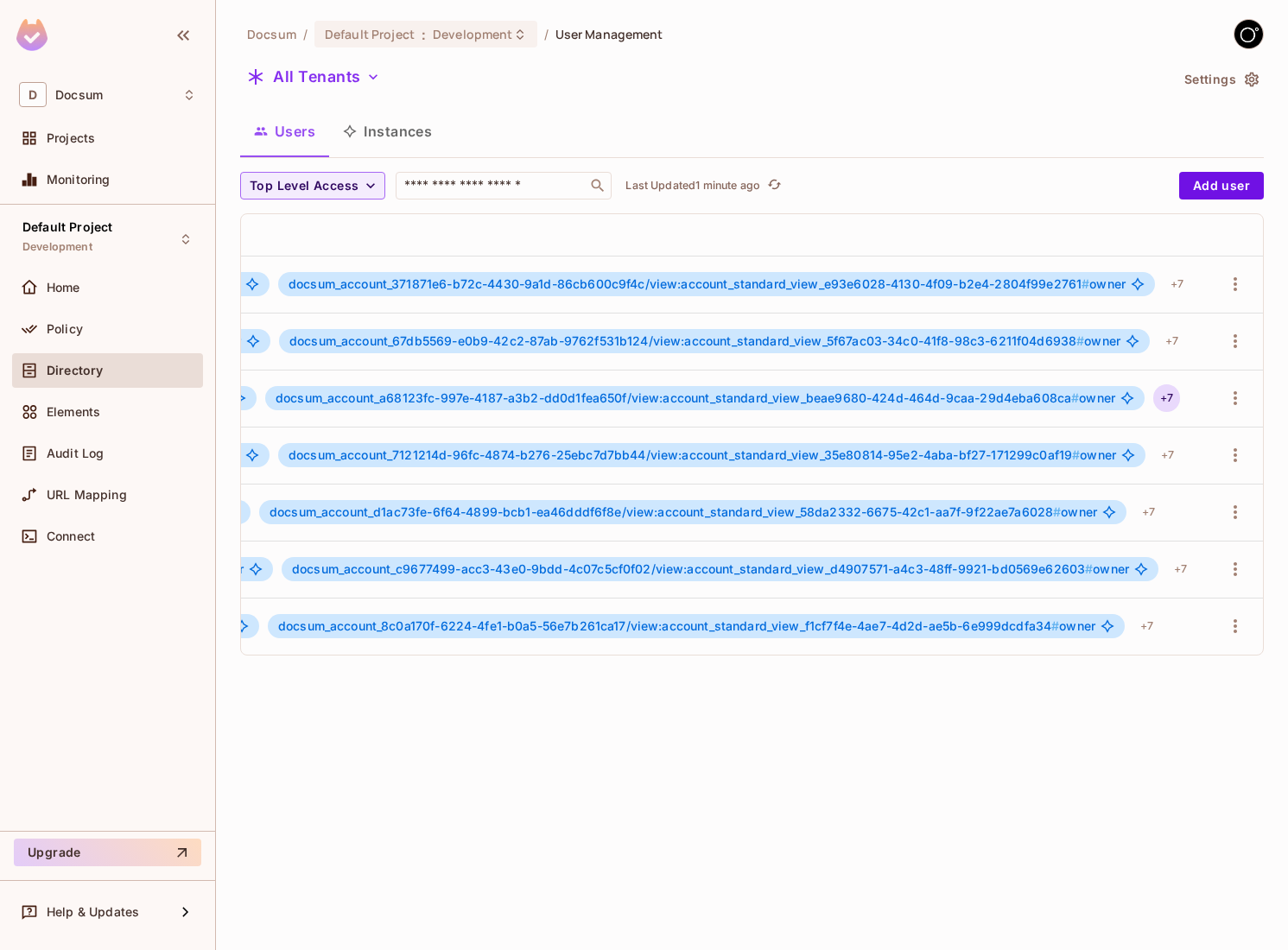
click at [1166, 399] on div "+ 7" at bounding box center [1166, 398] width 27 height 28
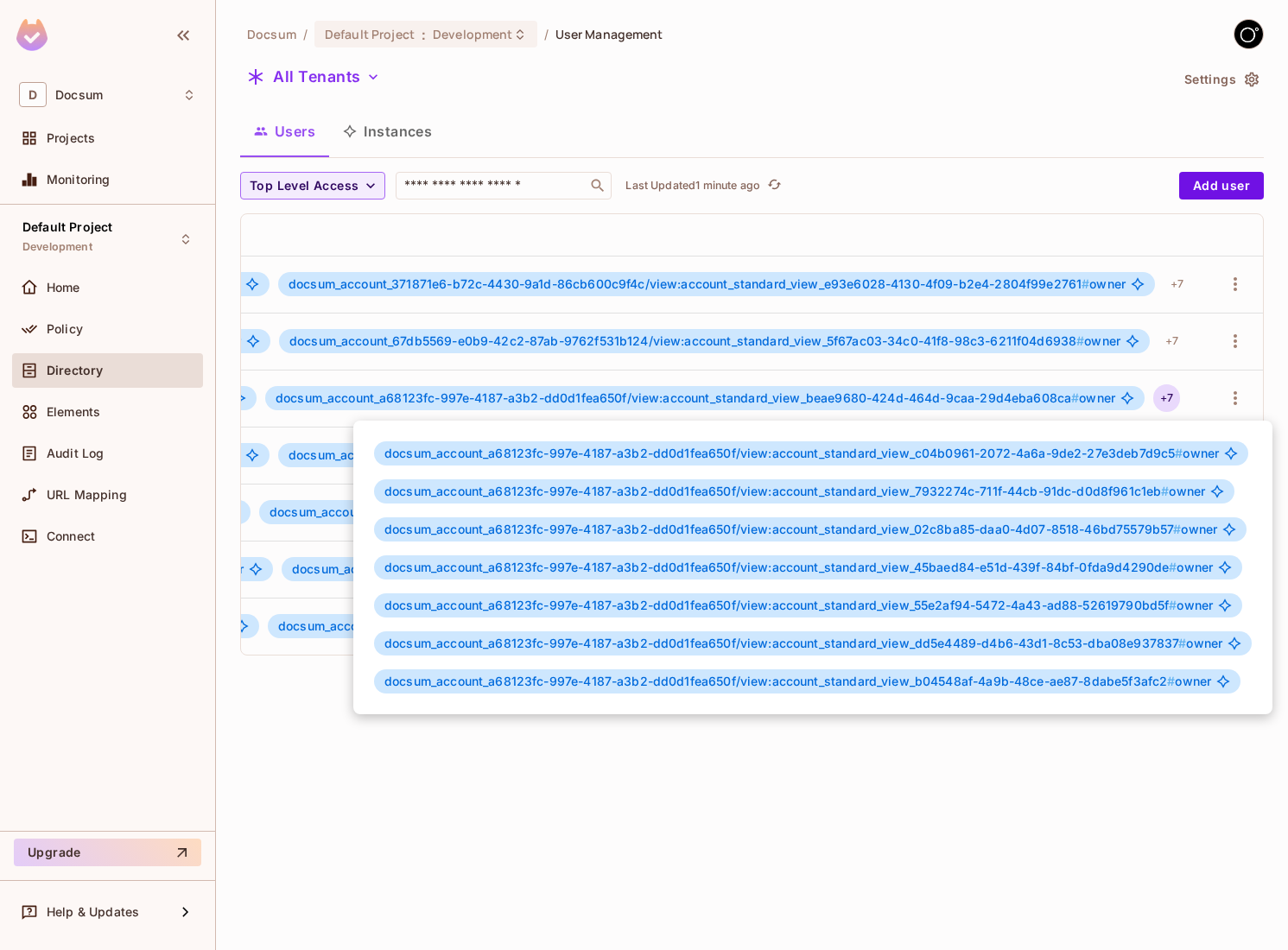
click at [981, 779] on div at bounding box center [644, 475] width 1288 height 950
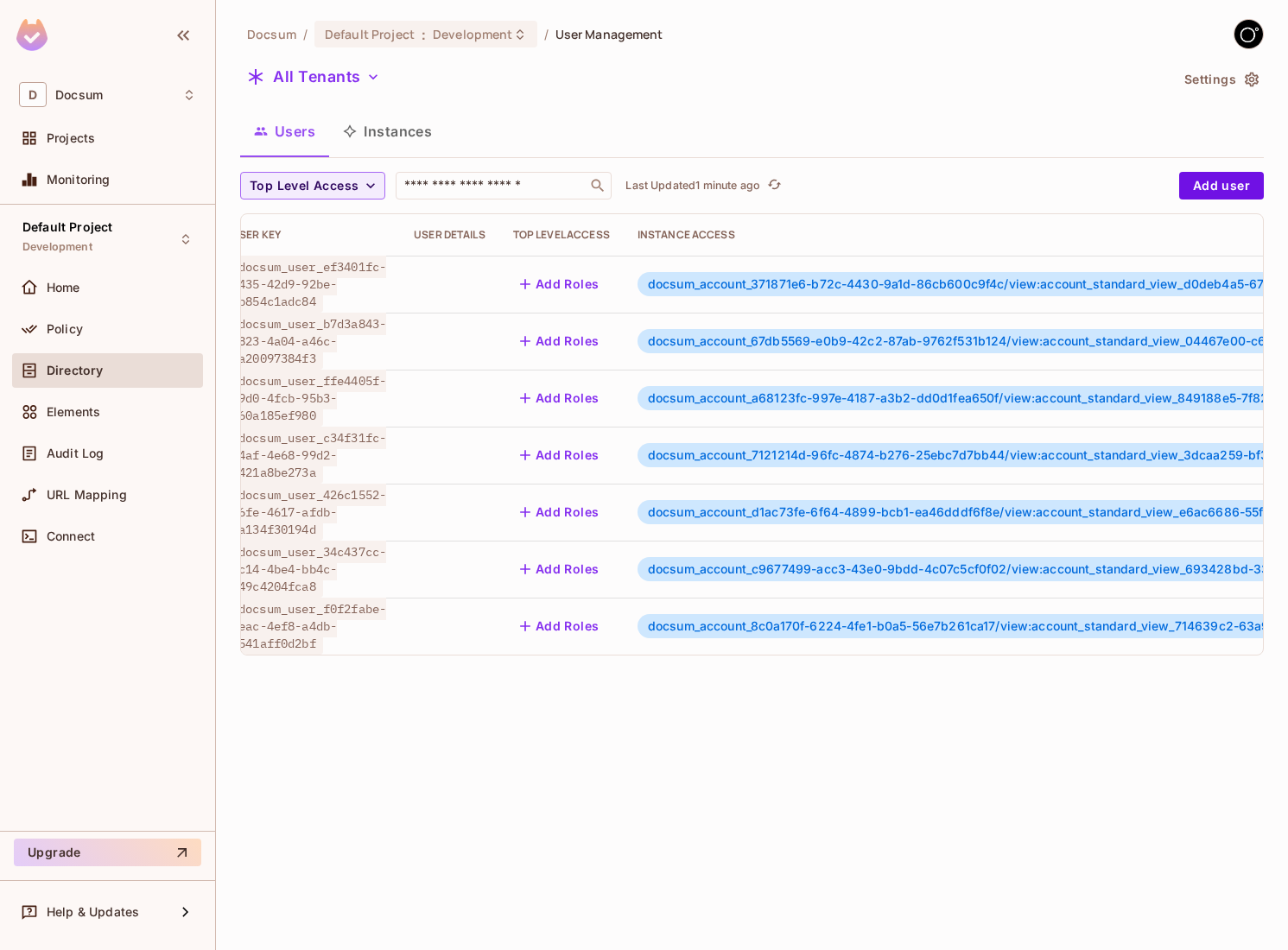
scroll to position [0, 0]
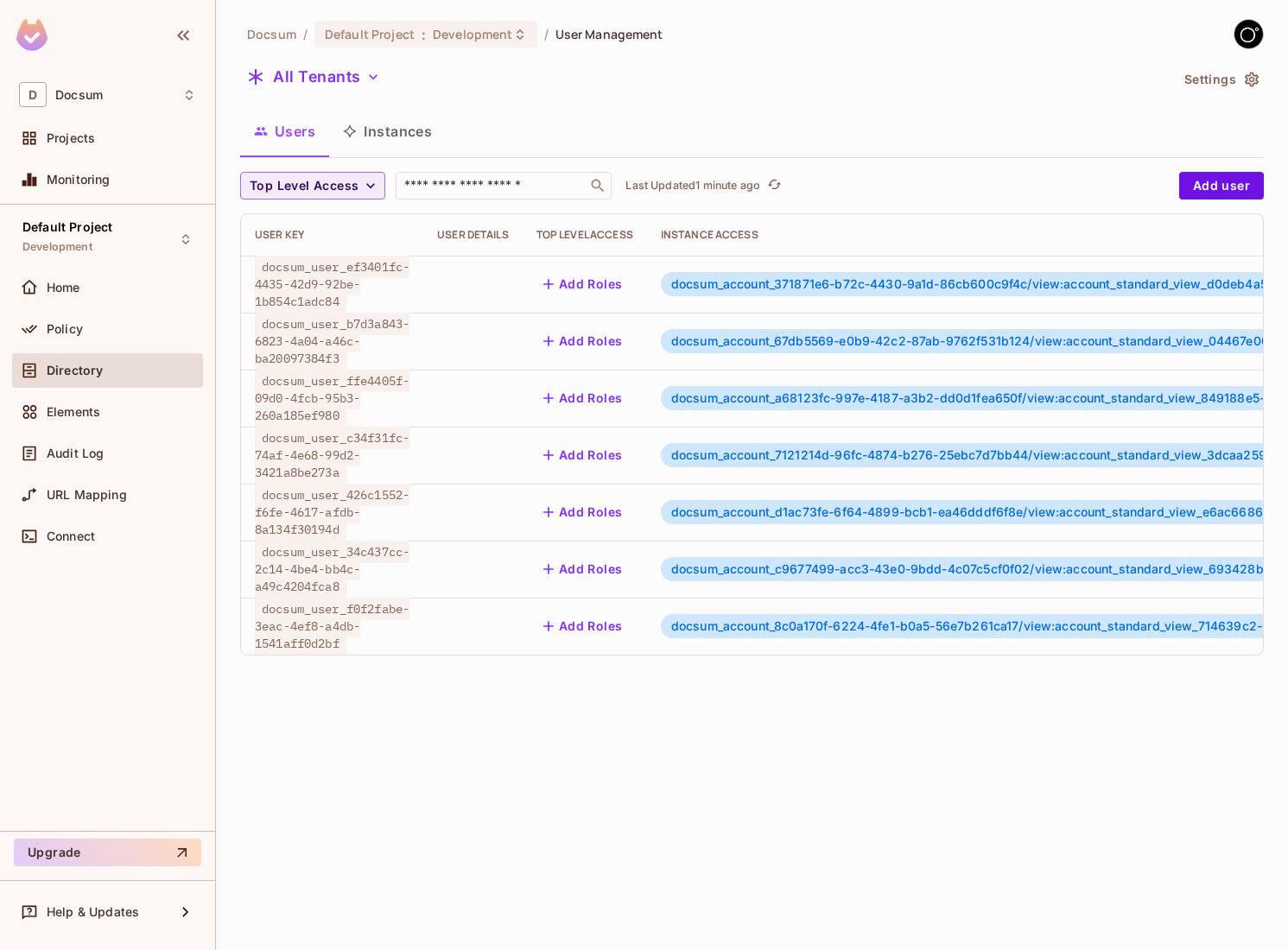
click at [293, 237] on div "User Key" at bounding box center [332, 234] width 155 height 13
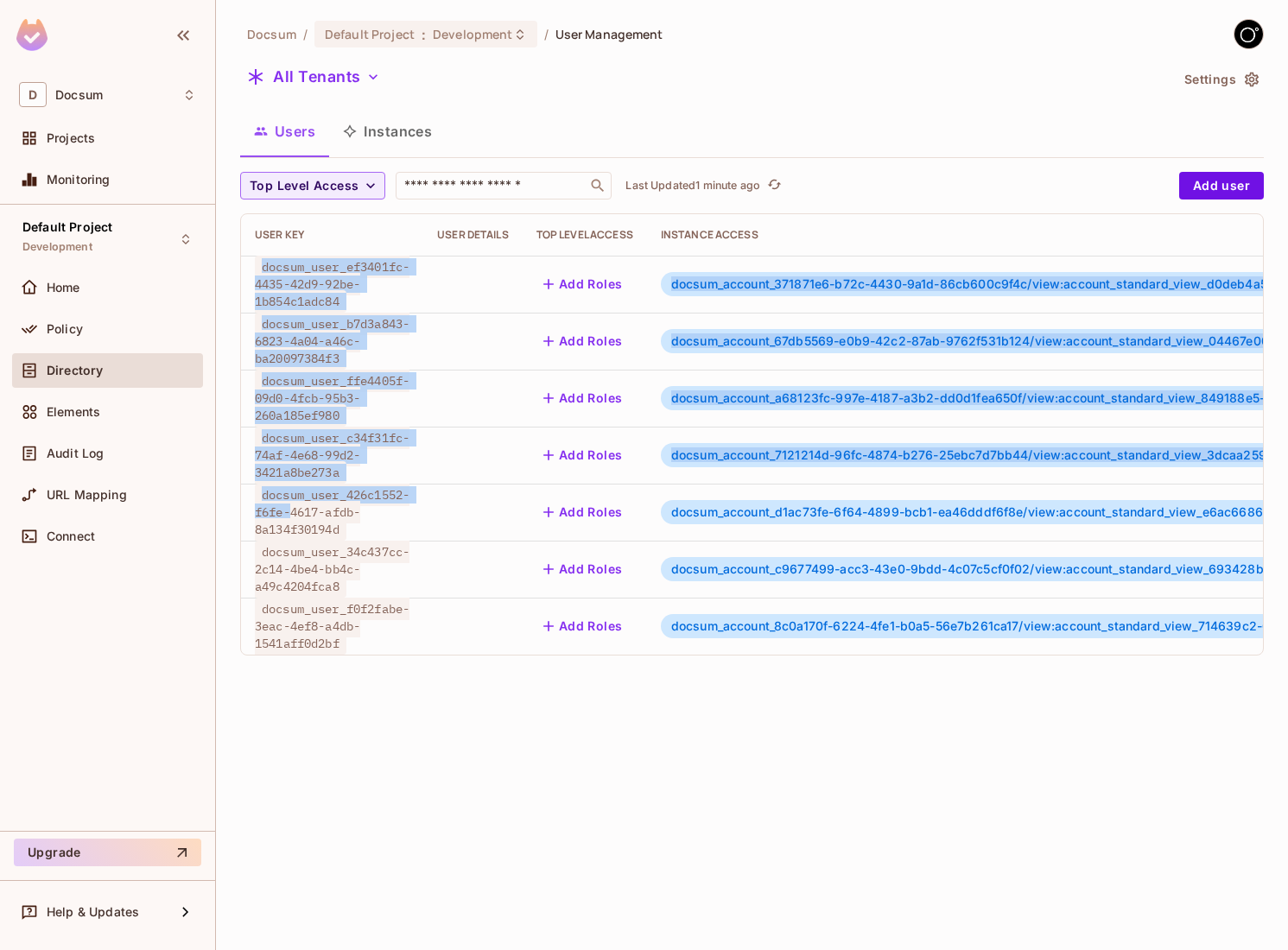
drag, startPoint x: 261, startPoint y: 267, endPoint x: 290, endPoint y: 513, distance: 247.7
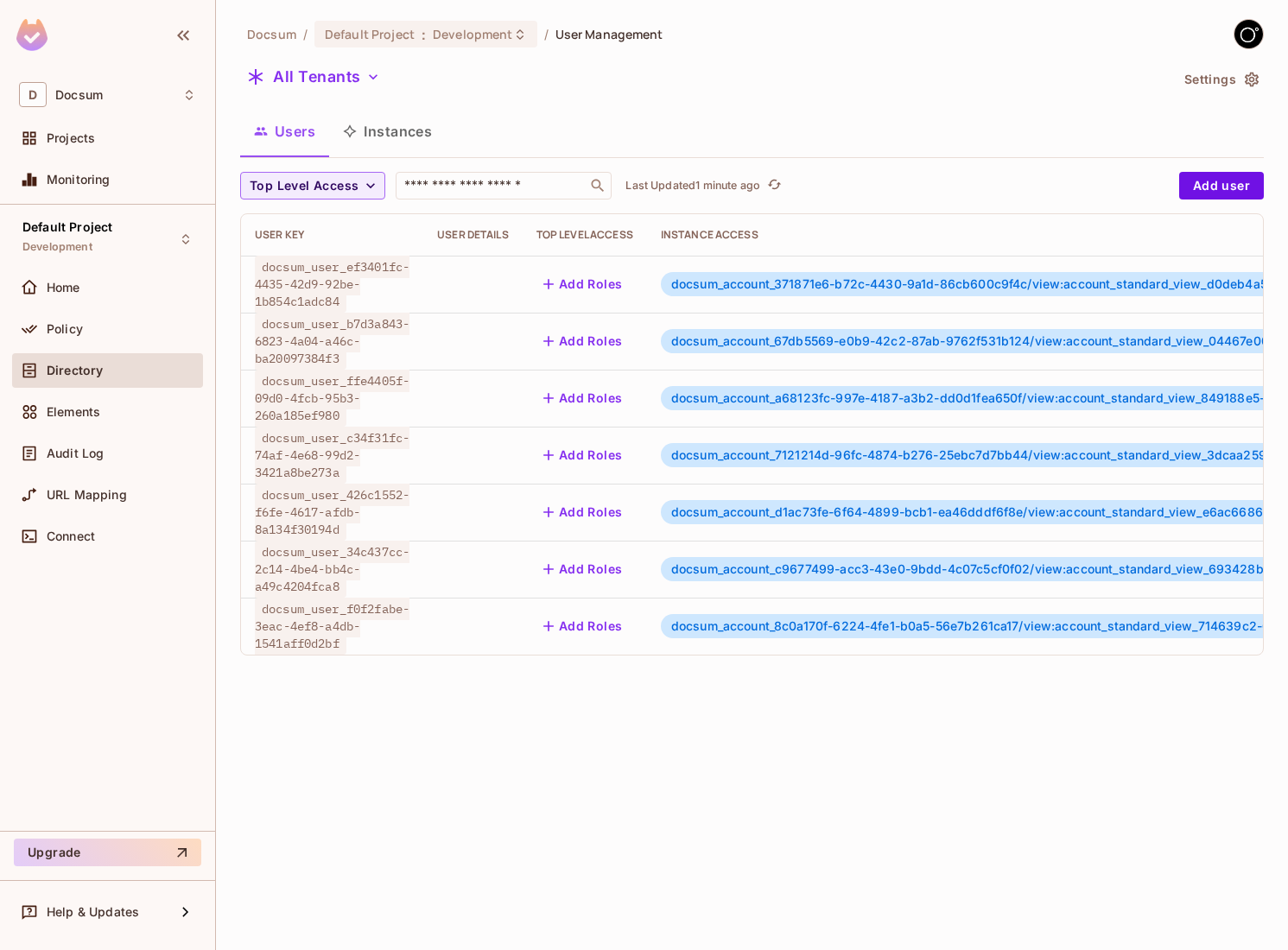
click at [371, 767] on div "Docsum / Default Project : Development / User Management All Tenants Settings U…" at bounding box center [752, 475] width 1072 height 950
click at [1253, 78] on icon "button" at bounding box center [1250, 80] width 13 height 14
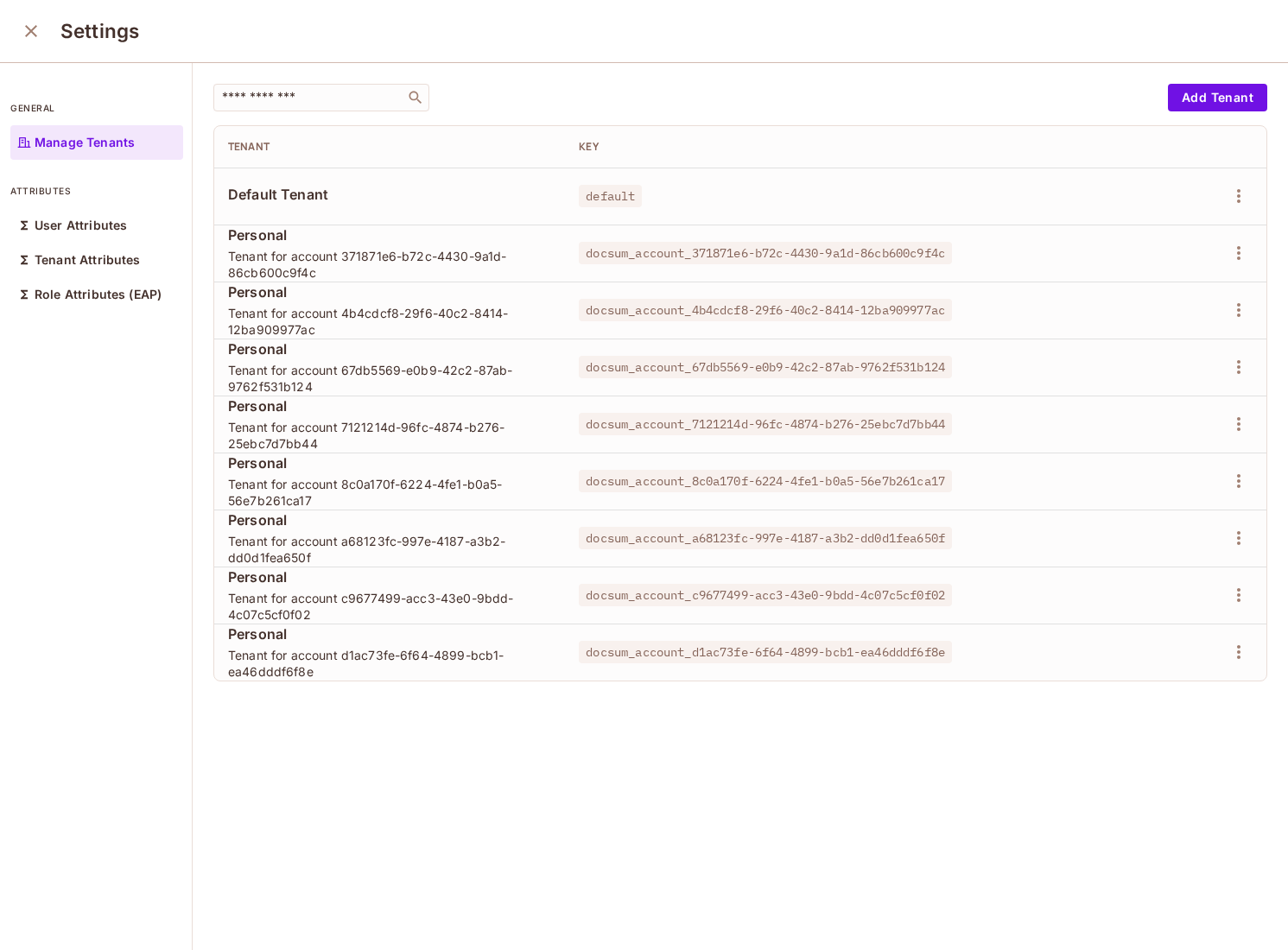
click at [33, 28] on icon "close" at bounding box center [31, 31] width 13 height 13
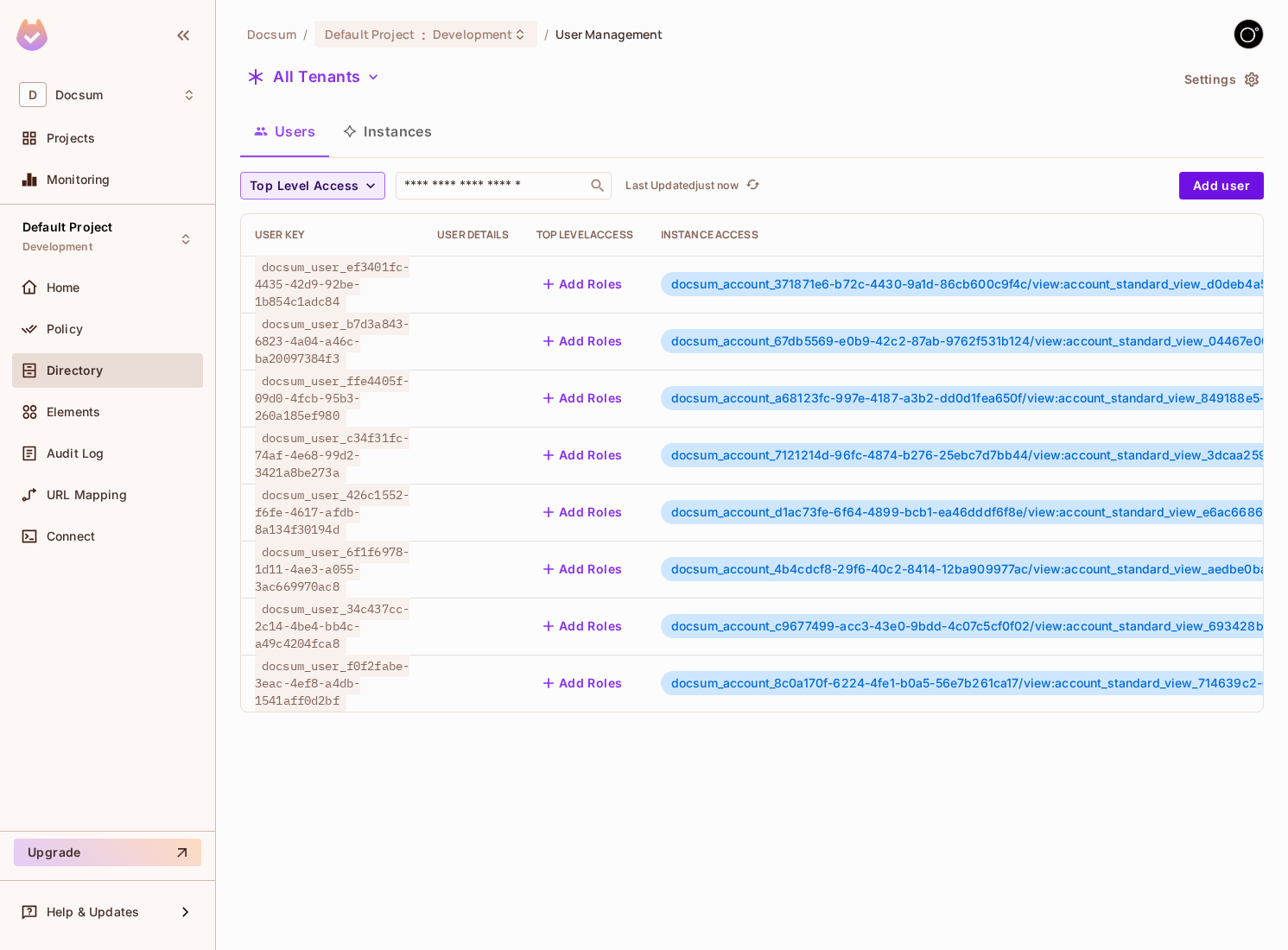
click at [400, 135] on button "Instances" at bounding box center [387, 131] width 116 height 43
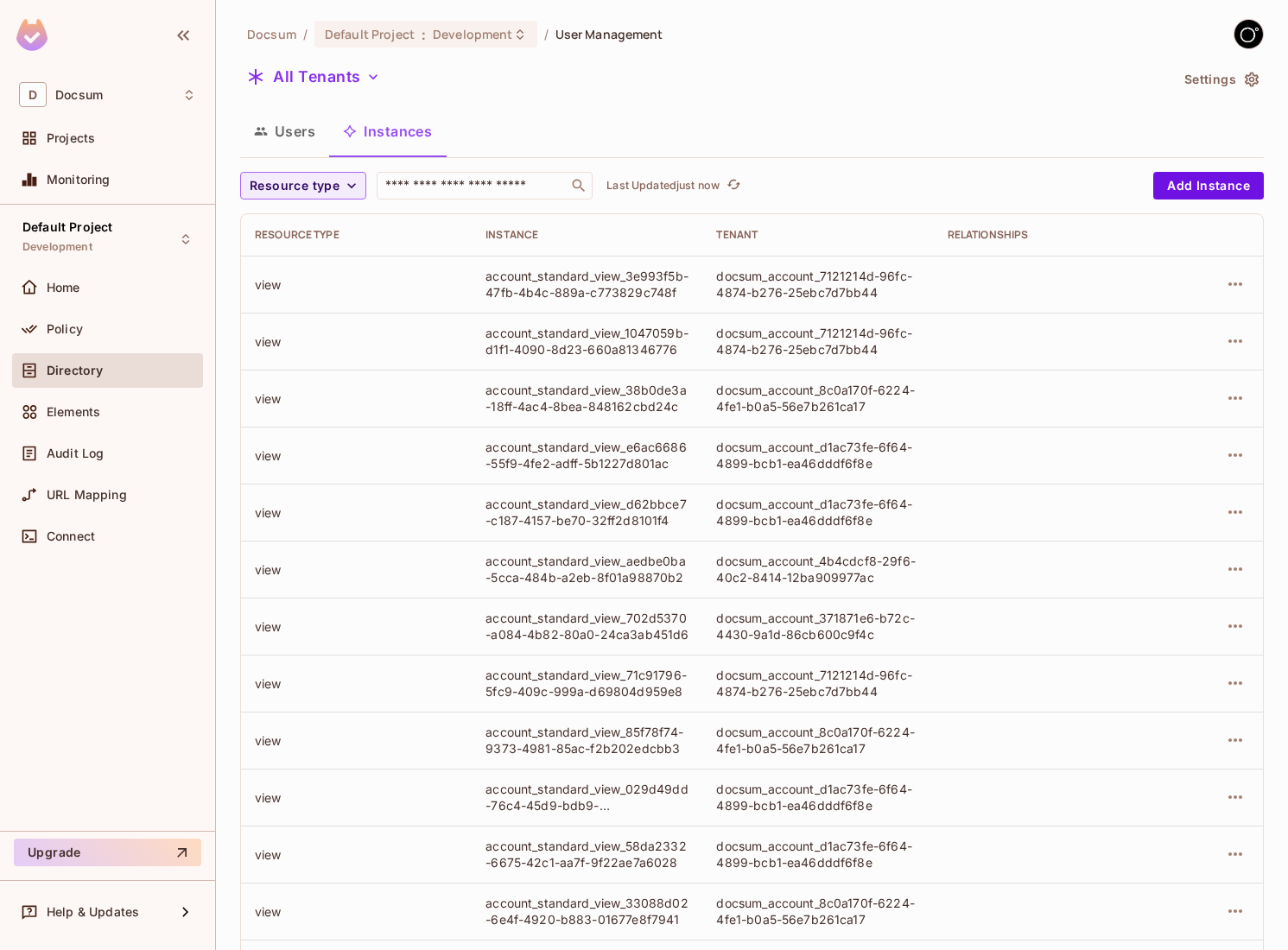
scroll to position [256, 0]
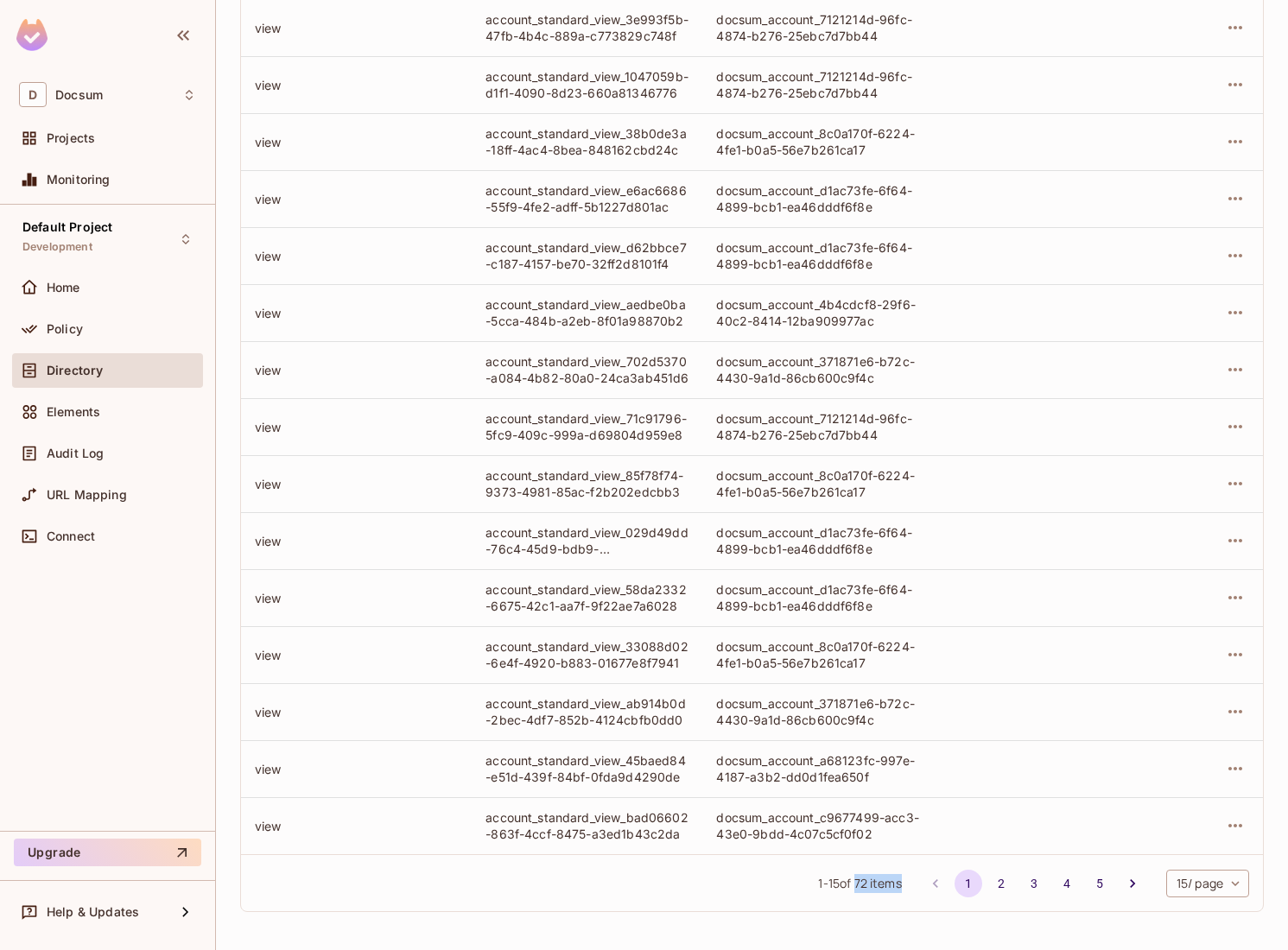
drag, startPoint x: 852, startPoint y: 880, endPoint x: 898, endPoint y: 880, distance: 46.0
click at [898, 880] on div "1 - 15 of 72 items 1 2 3 4 5 15 / page ** ​" at bounding box center [752, 883] width 1022 height 57
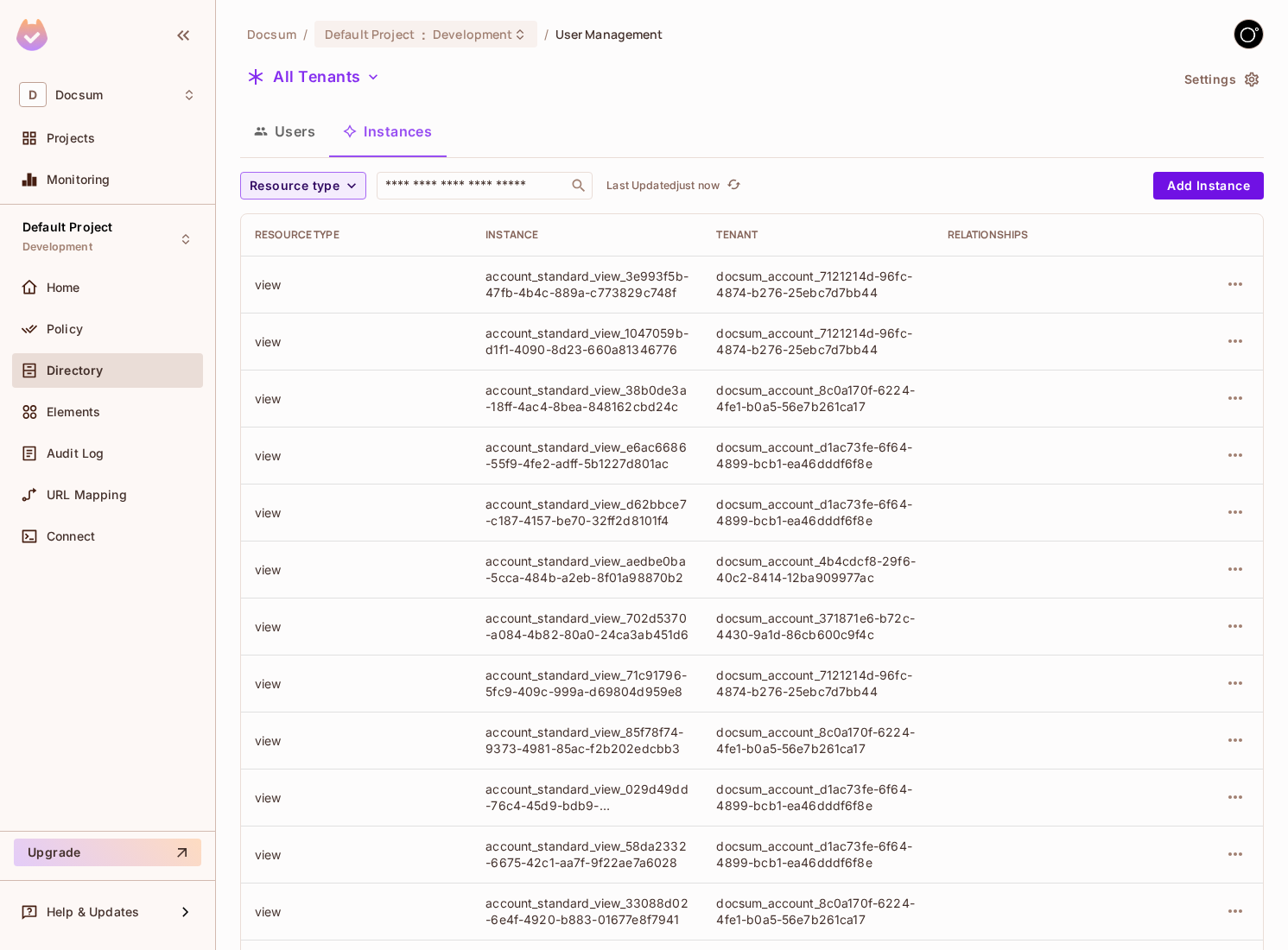
click at [295, 130] on button "Users" at bounding box center [285, 131] width 89 height 43
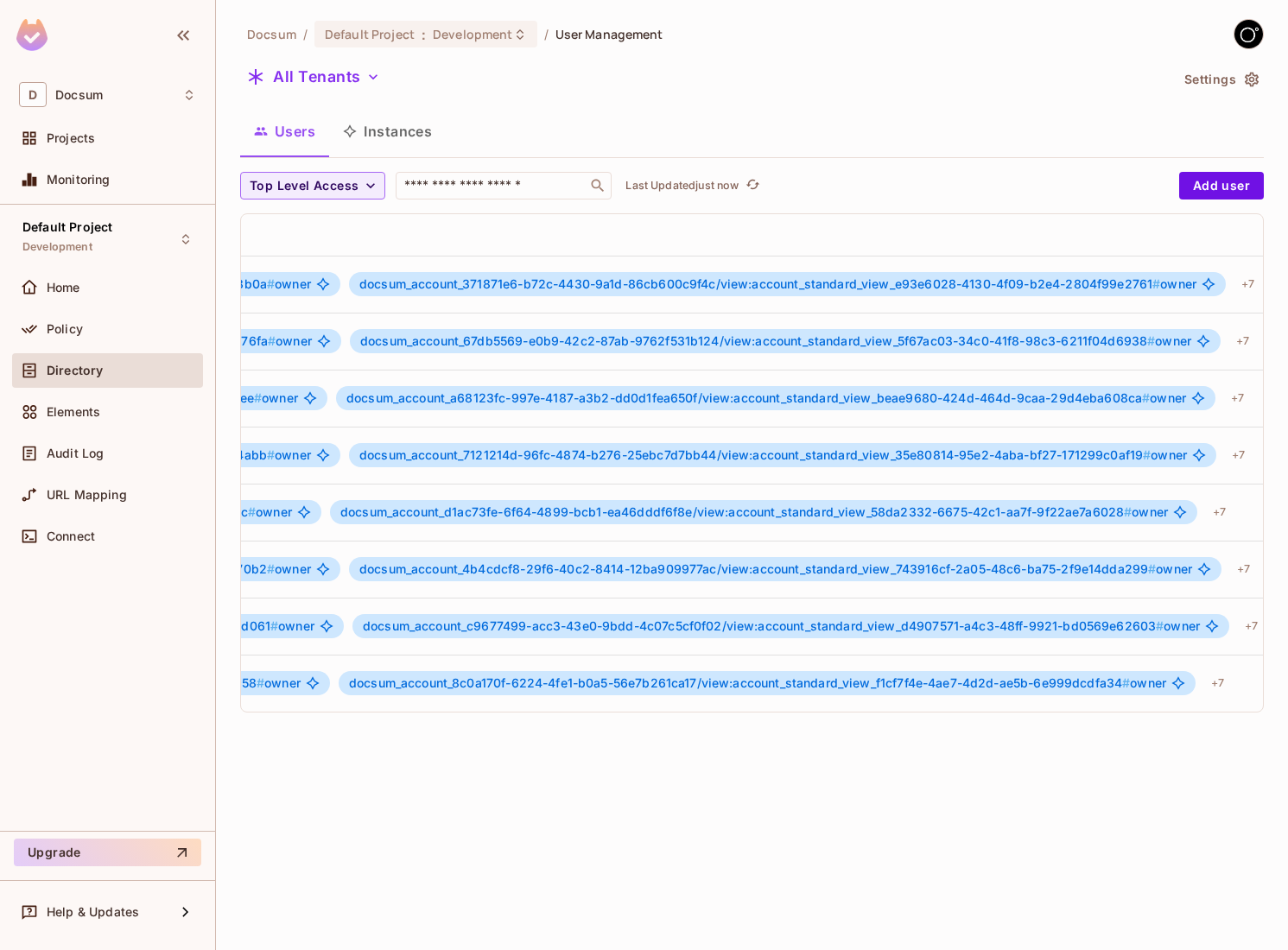
scroll to position [0, 1286]
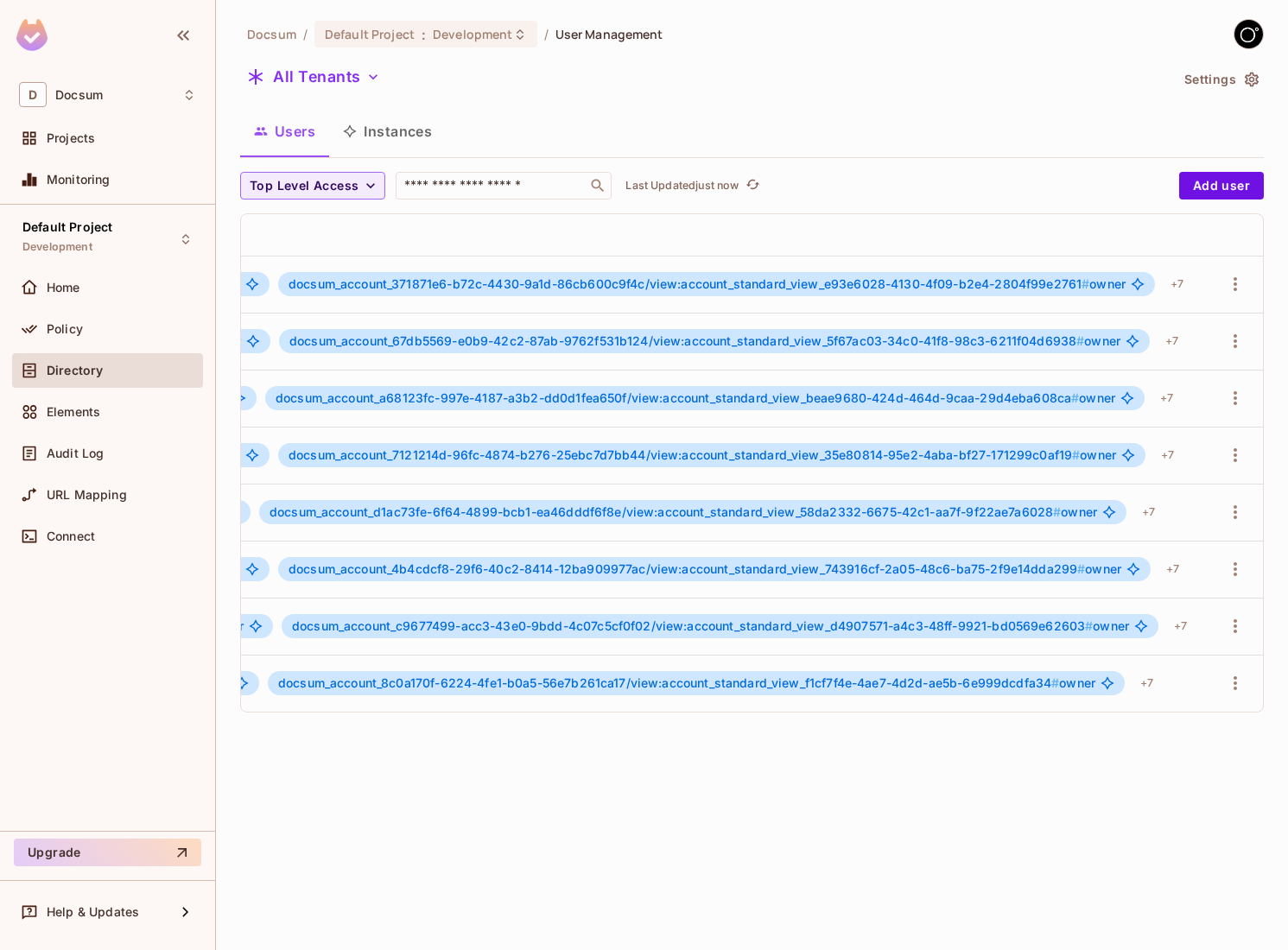
click at [457, 803] on div "Docsum / Default Project : Development / User Management All Tenants Settings U…" at bounding box center [752, 475] width 1072 height 950
click at [1098, 341] on span "docsum_account_67db5569-e0b9-42c2-87ab-9762f531b124/view:account_standard_view_…" at bounding box center [705, 340] width 831 height 13
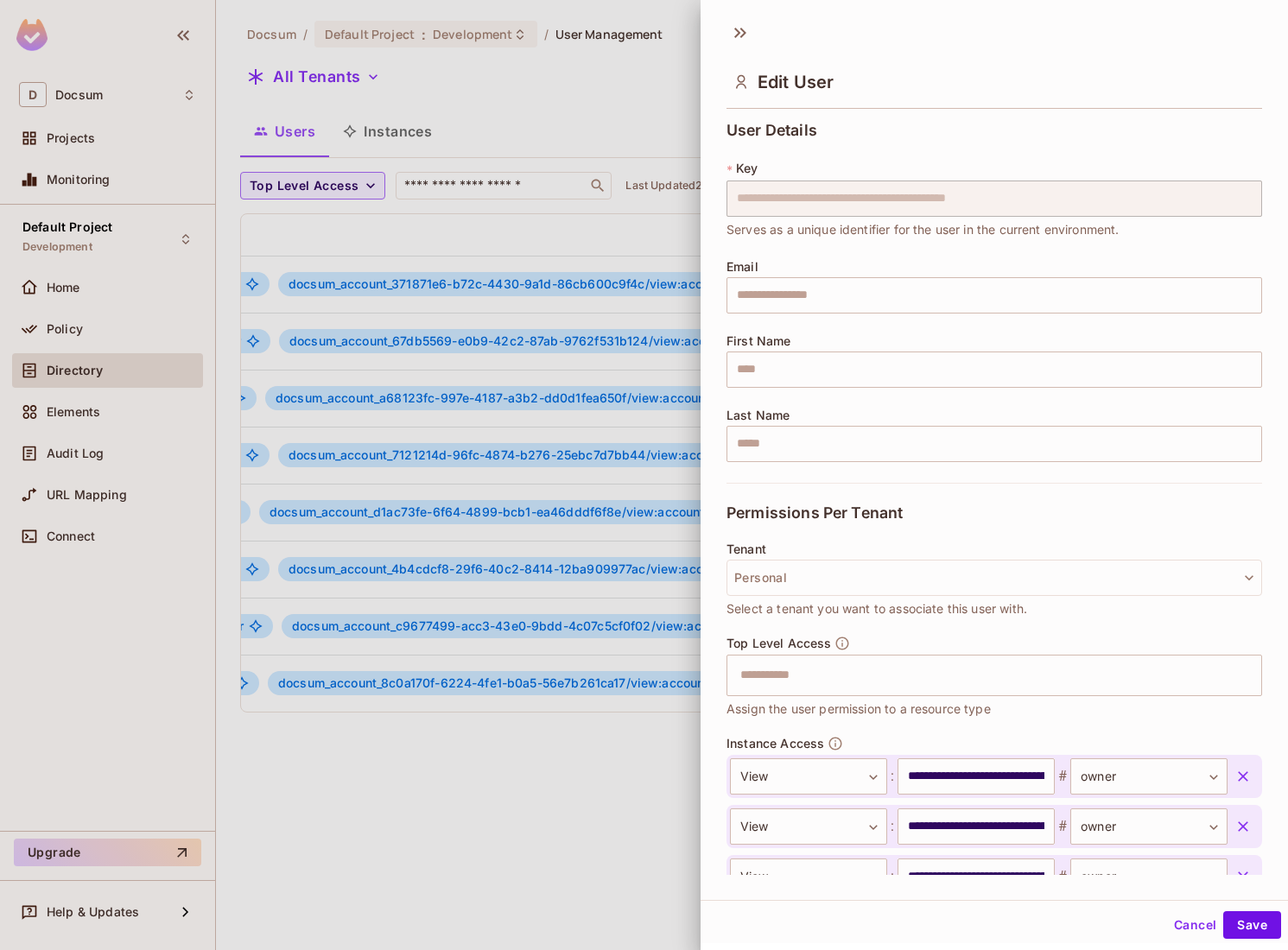
click at [442, 786] on div at bounding box center [644, 475] width 1288 height 950
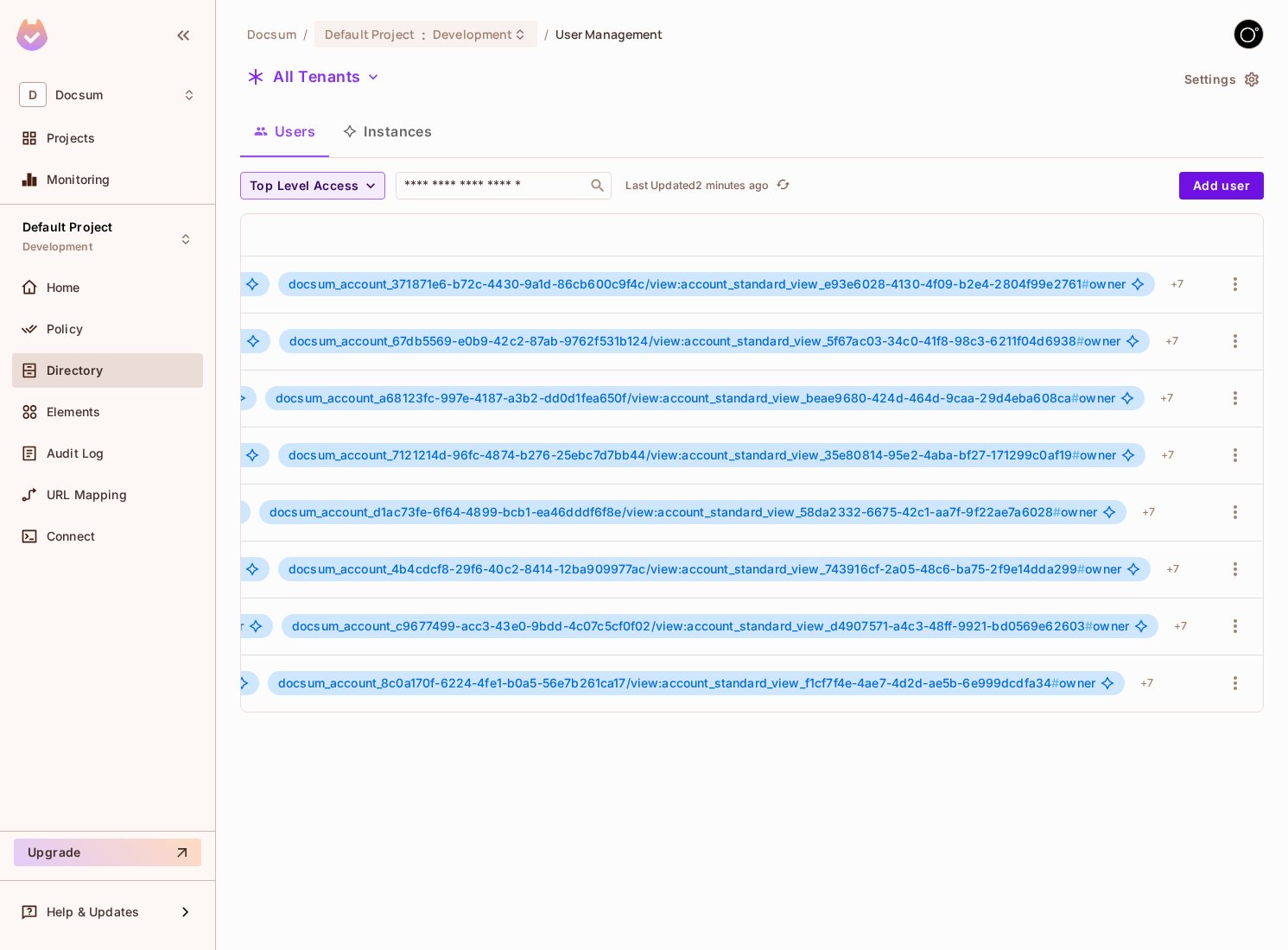
click at [1051, 294] on div "docsum_account_371871e6-b72c-4430-9a1d-86cb600c9f4c/view:account_standard_view_…" at bounding box center [716, 283] width 877 height 24
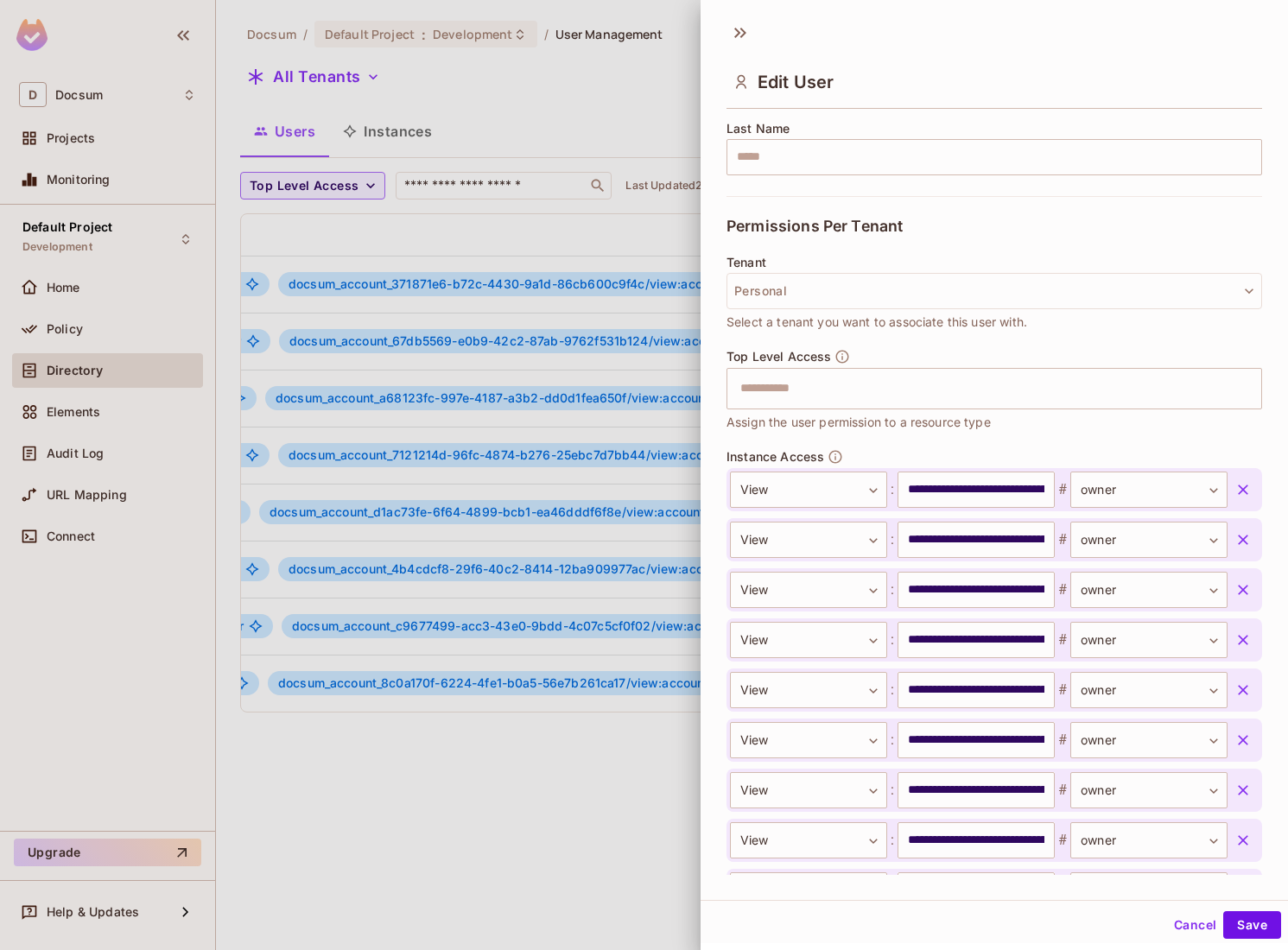
scroll to position [420, 0]
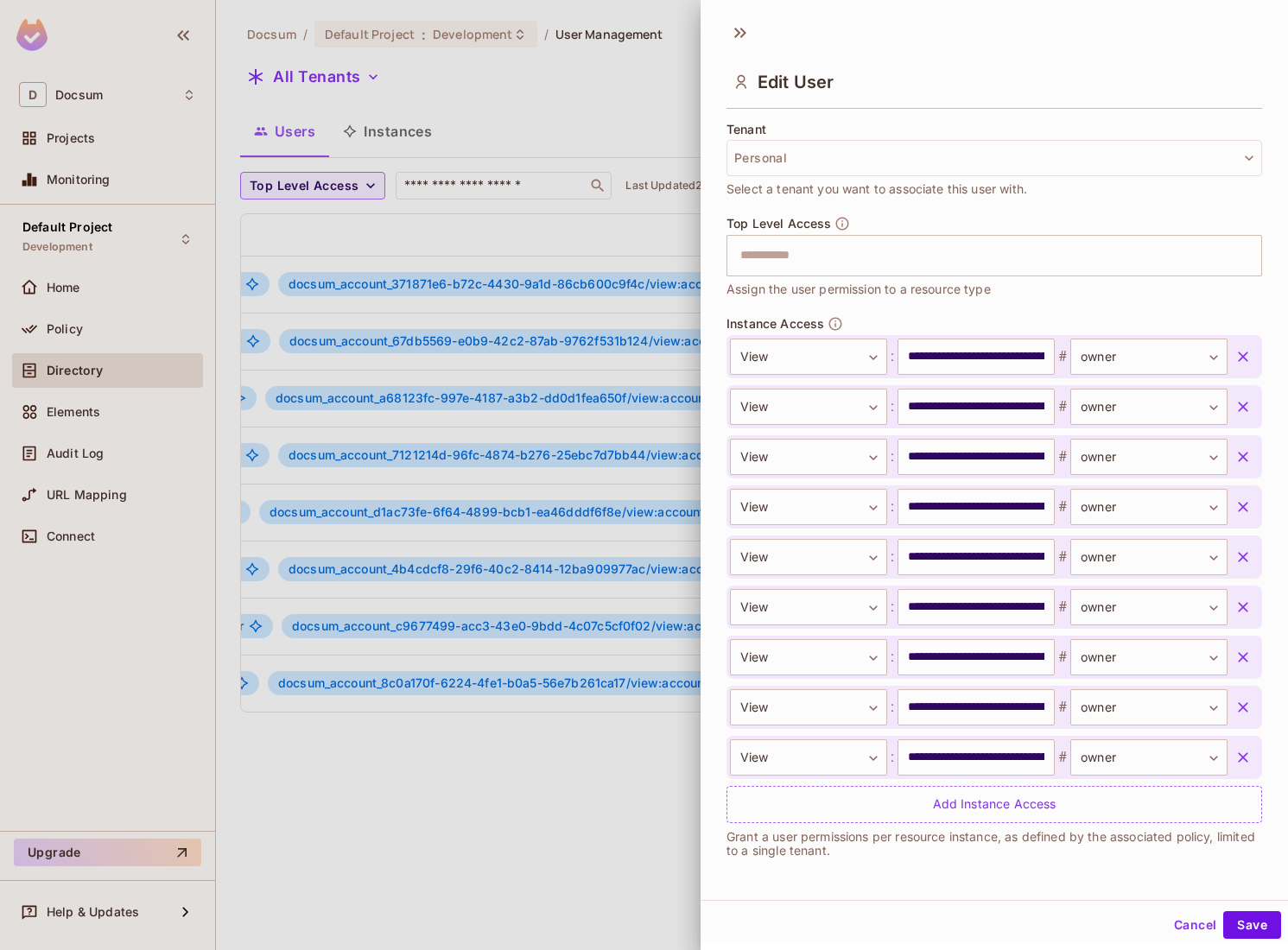
click at [584, 767] on div at bounding box center [644, 475] width 1288 height 950
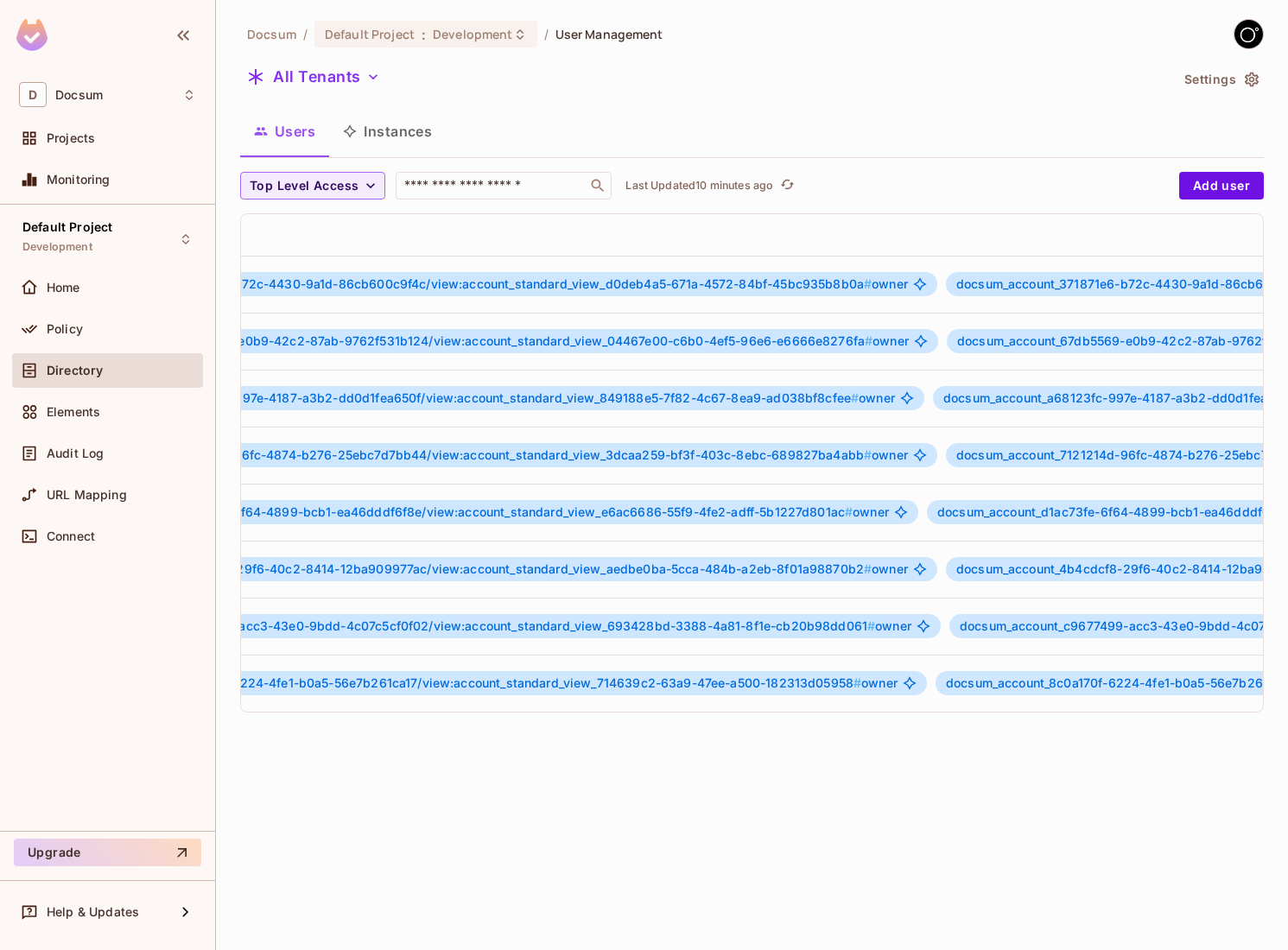
scroll to position [0, 0]
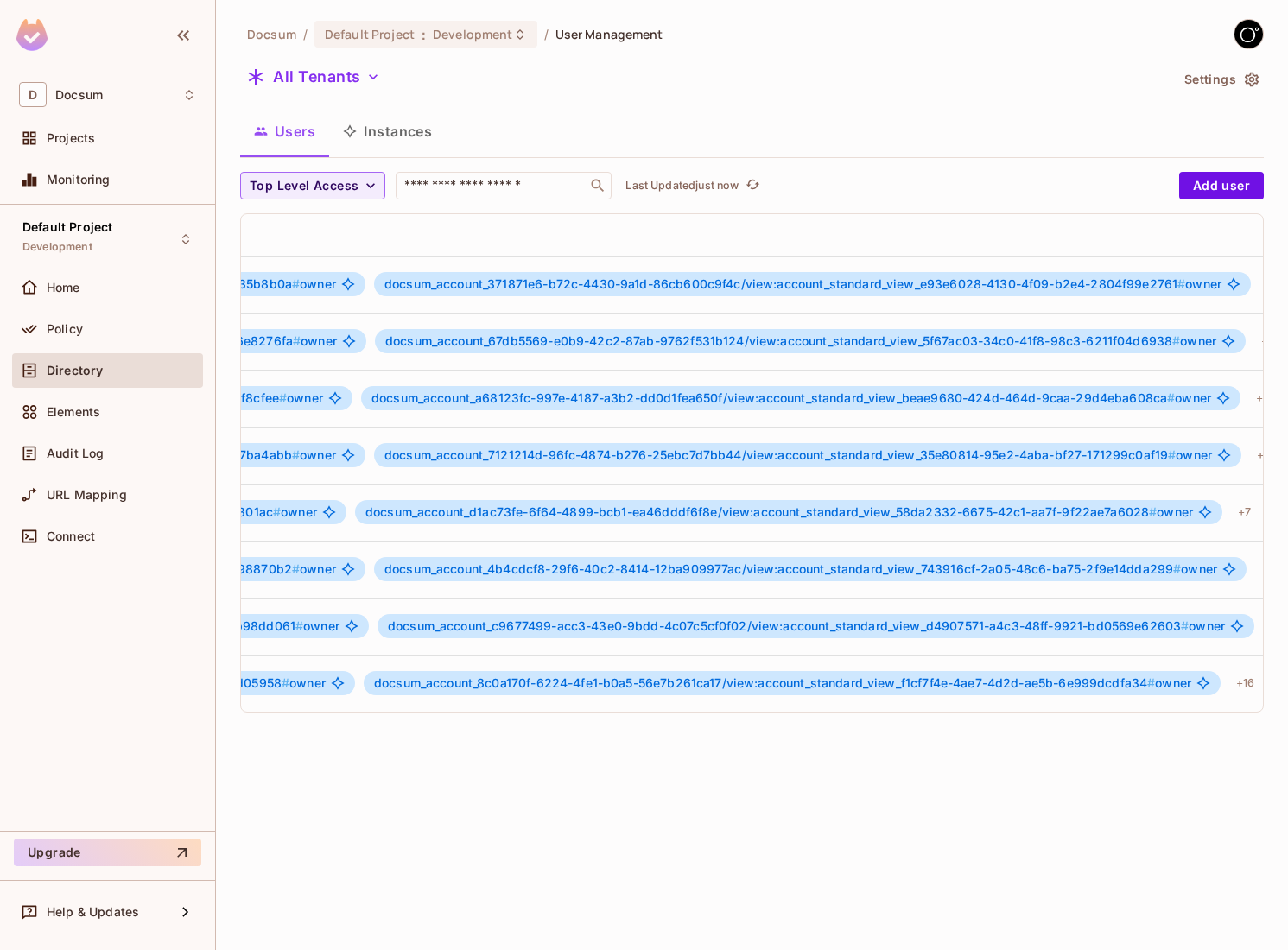
scroll to position [0, 1286]
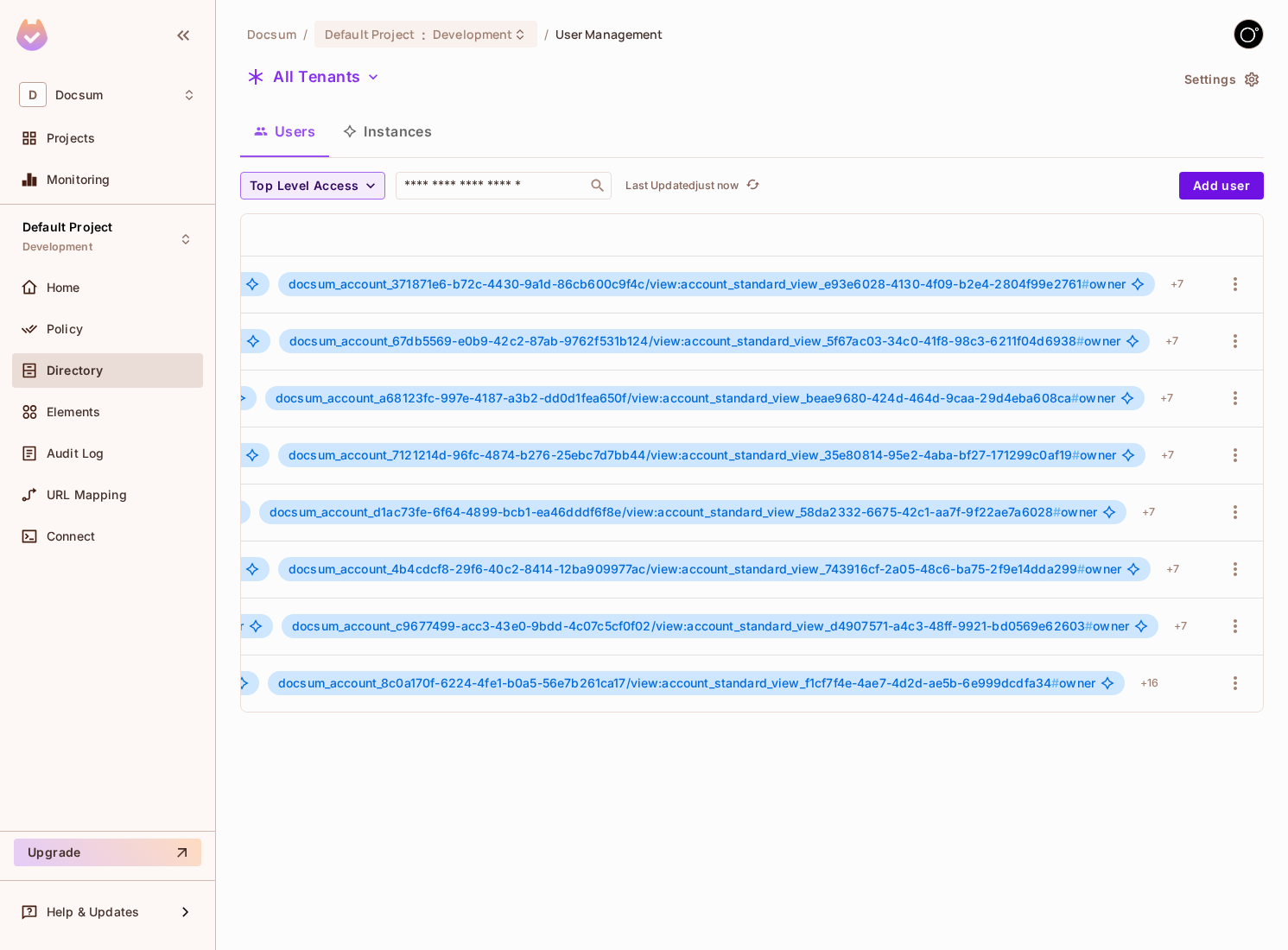
click at [1189, 677] on div "docsum_account_8c0a170f-6224-4fe1-b0a5-56e7b261ca17/view:account_standard_view_…" at bounding box center [293, 683] width 1803 height 28
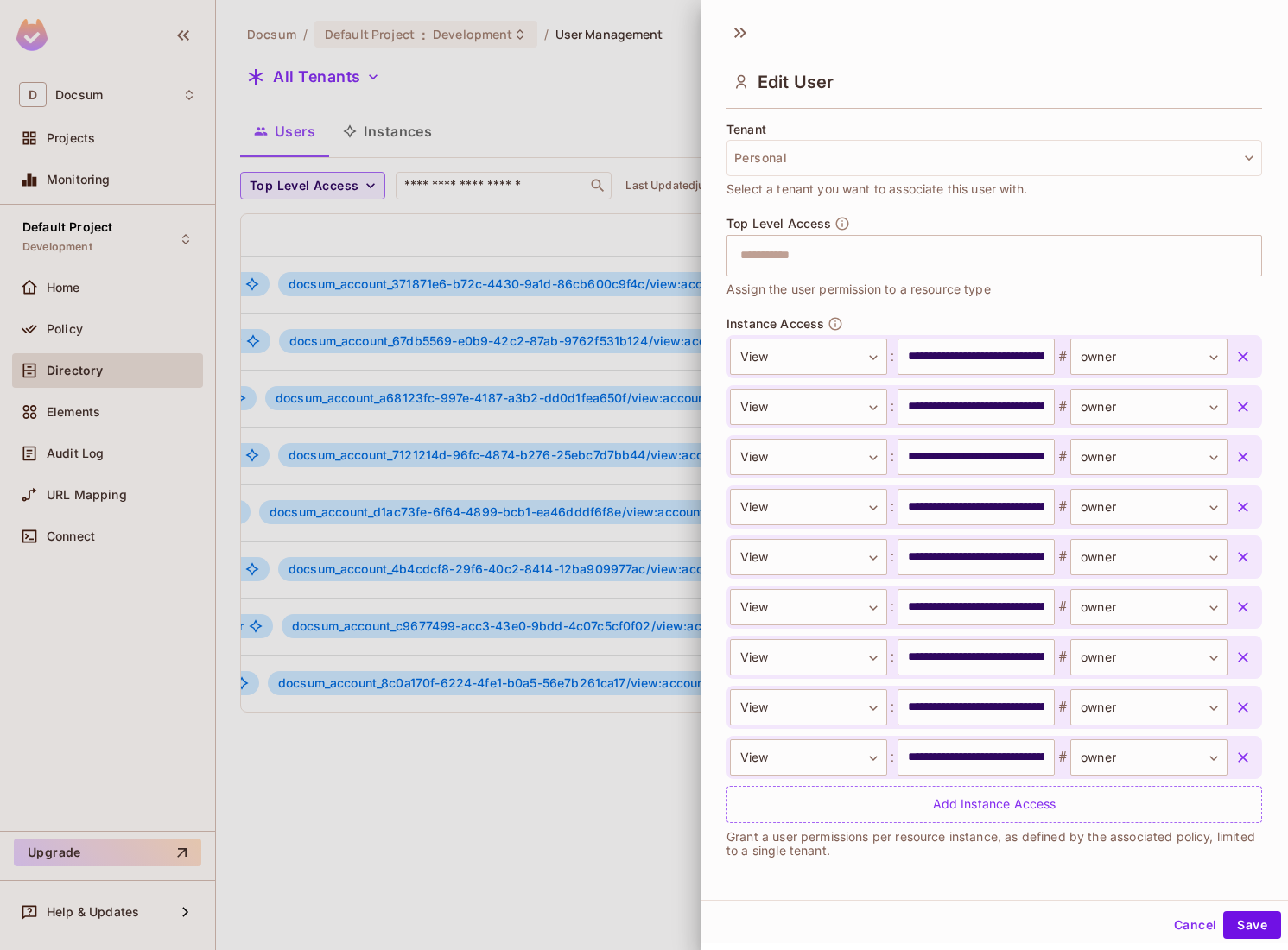
scroll to position [3, 0]
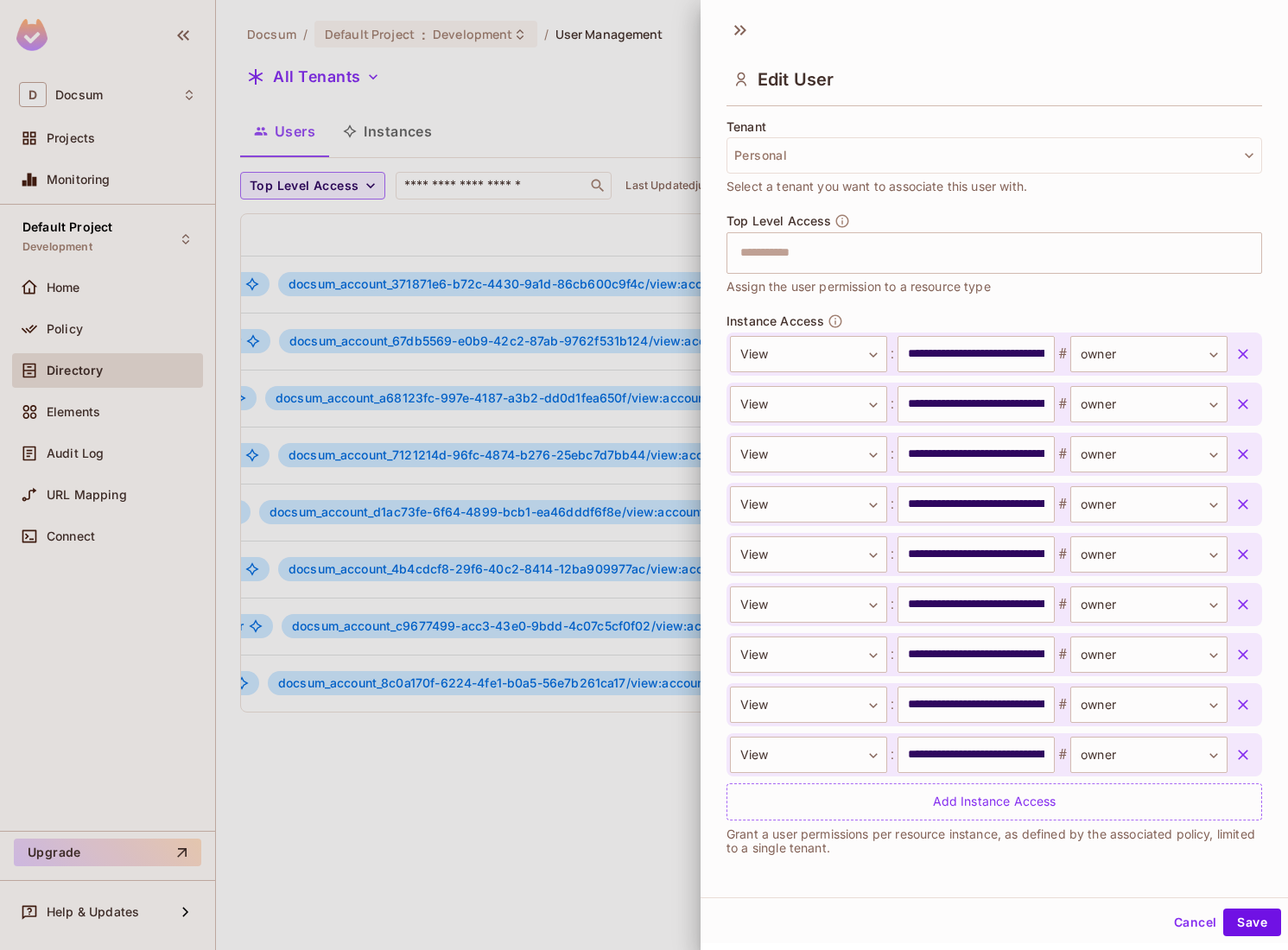
click at [625, 717] on div at bounding box center [644, 475] width 1288 height 950
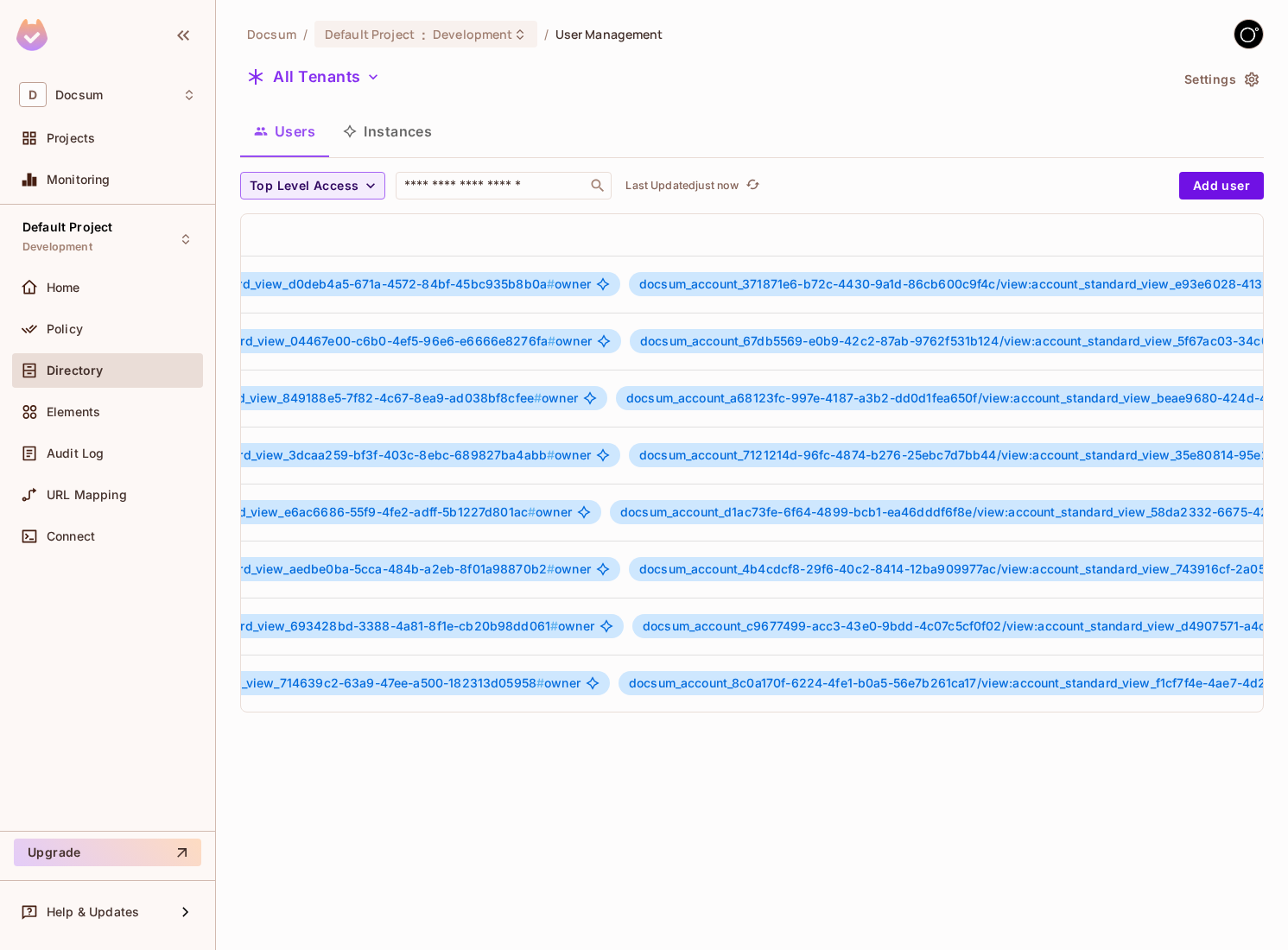
scroll to position [0, 1286]
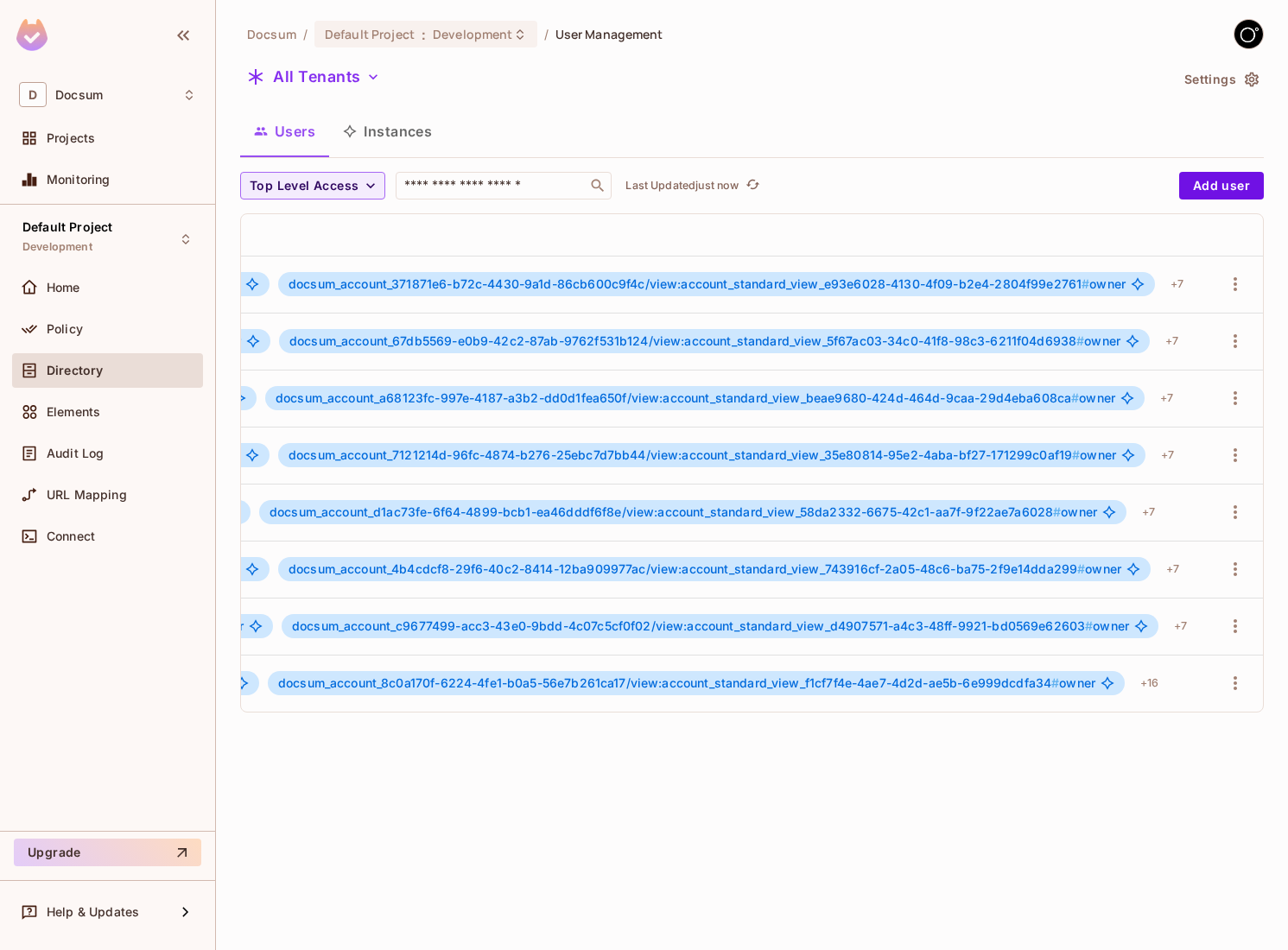
click at [1050, 661] on td "docsum_account_8c0a170f-6224-4fe1-b0a5-56e7b261ca17/view:account_standard_view_…" at bounding box center [293, 683] width 1831 height 57
click at [964, 686] on span "docsum_account_8c0a170f-6224-4fe1-b0a5-56e7b261ca17/view:account_standard_view_…" at bounding box center [669, 683] width 781 height 14
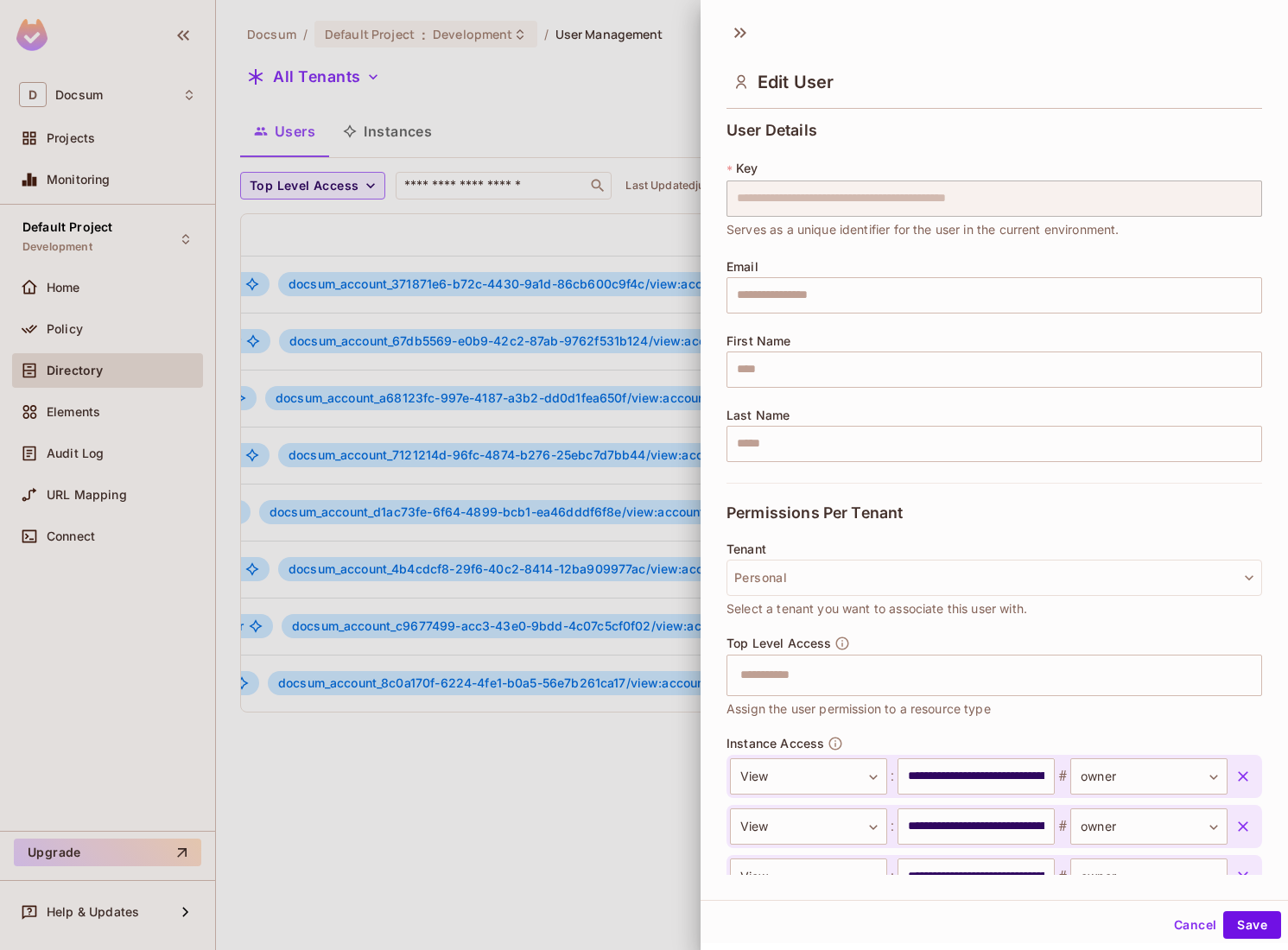
click at [964, 686] on input "text" at bounding box center [980, 675] width 499 height 35
click at [972, 647] on div "Top Level Access ​ Assign the user permission to a resource type" at bounding box center [994, 677] width 535 height 83
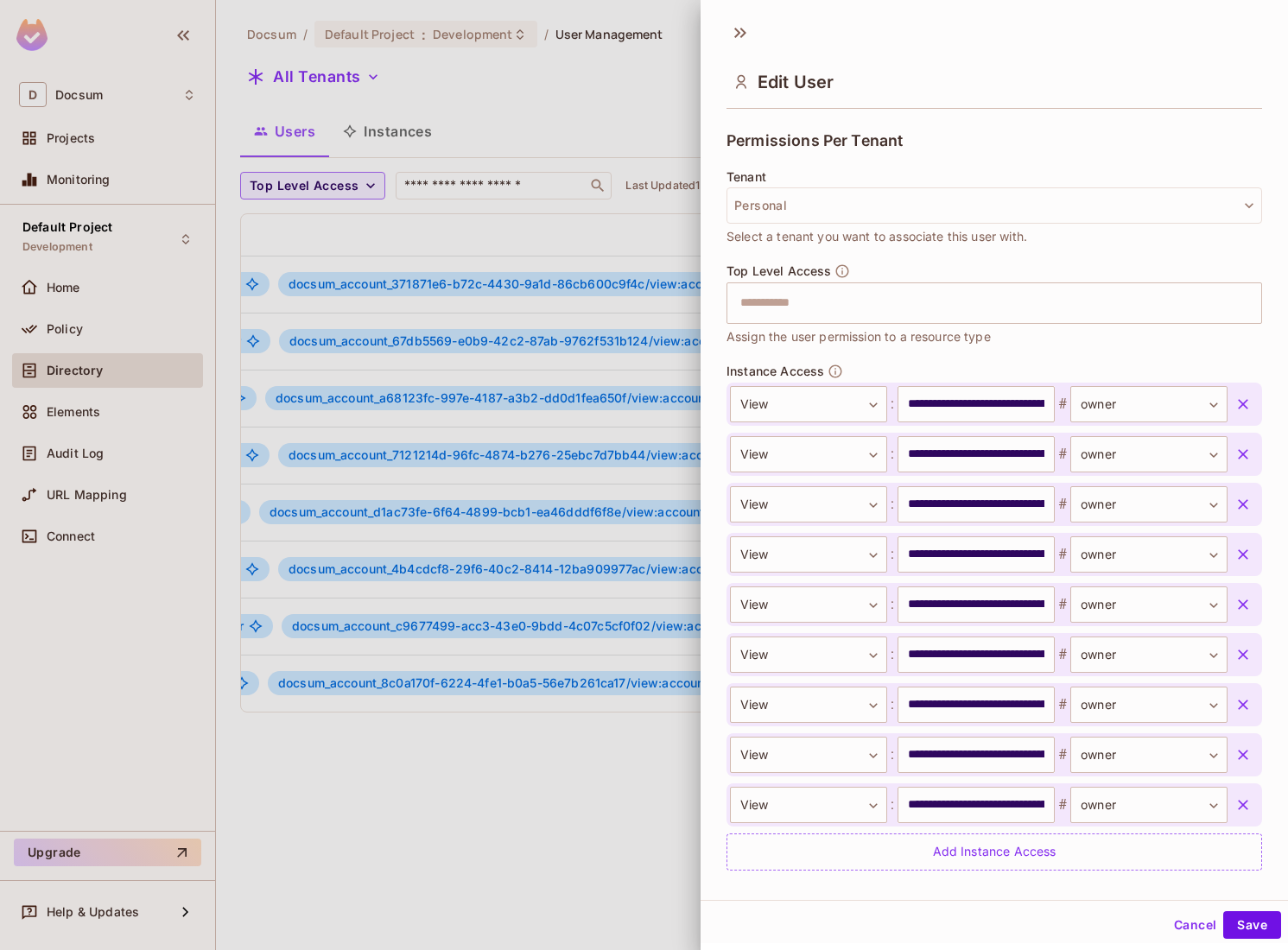
scroll to position [366, 0]
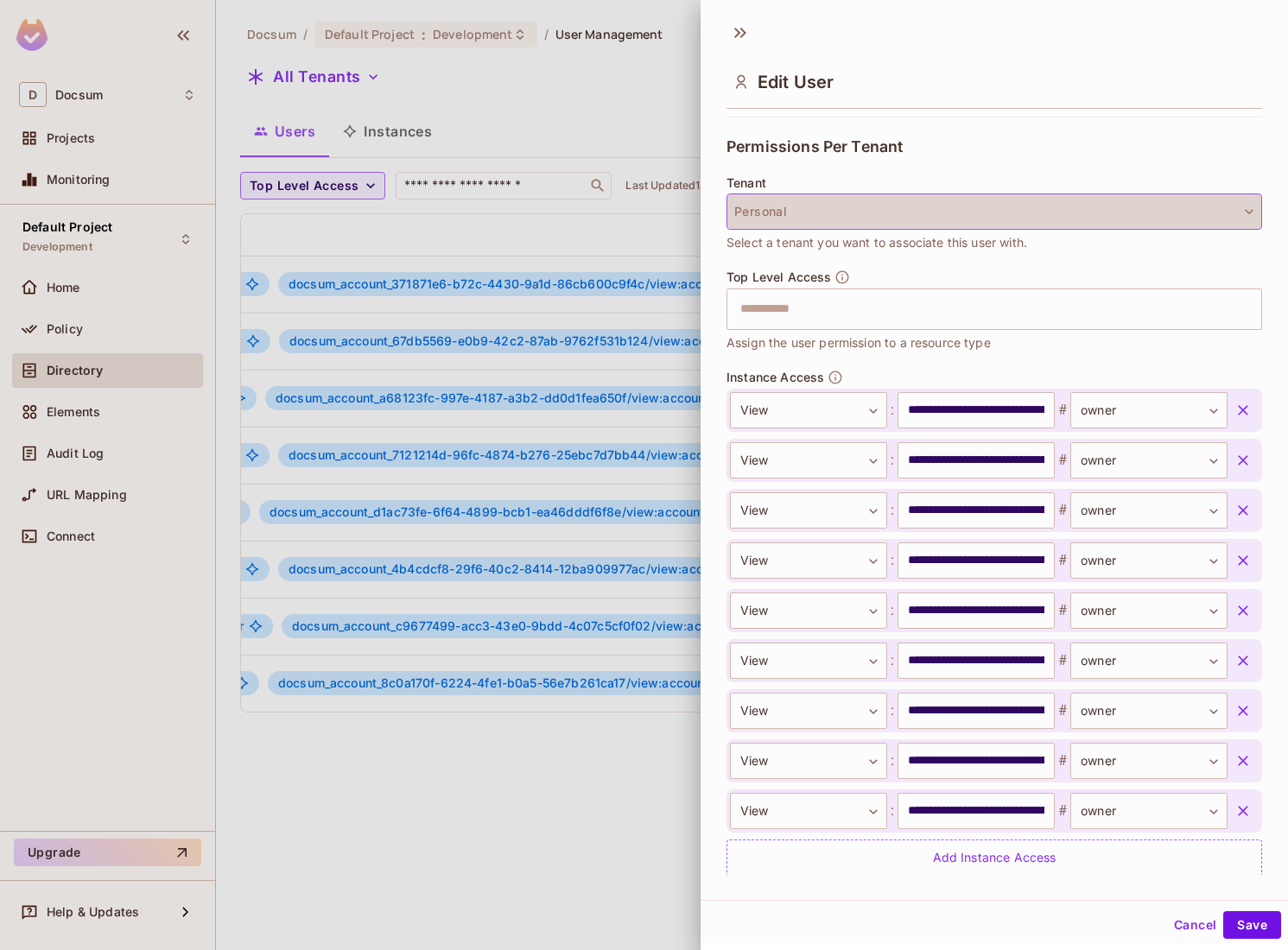
click at [870, 199] on button "Personal" at bounding box center [994, 211] width 535 height 37
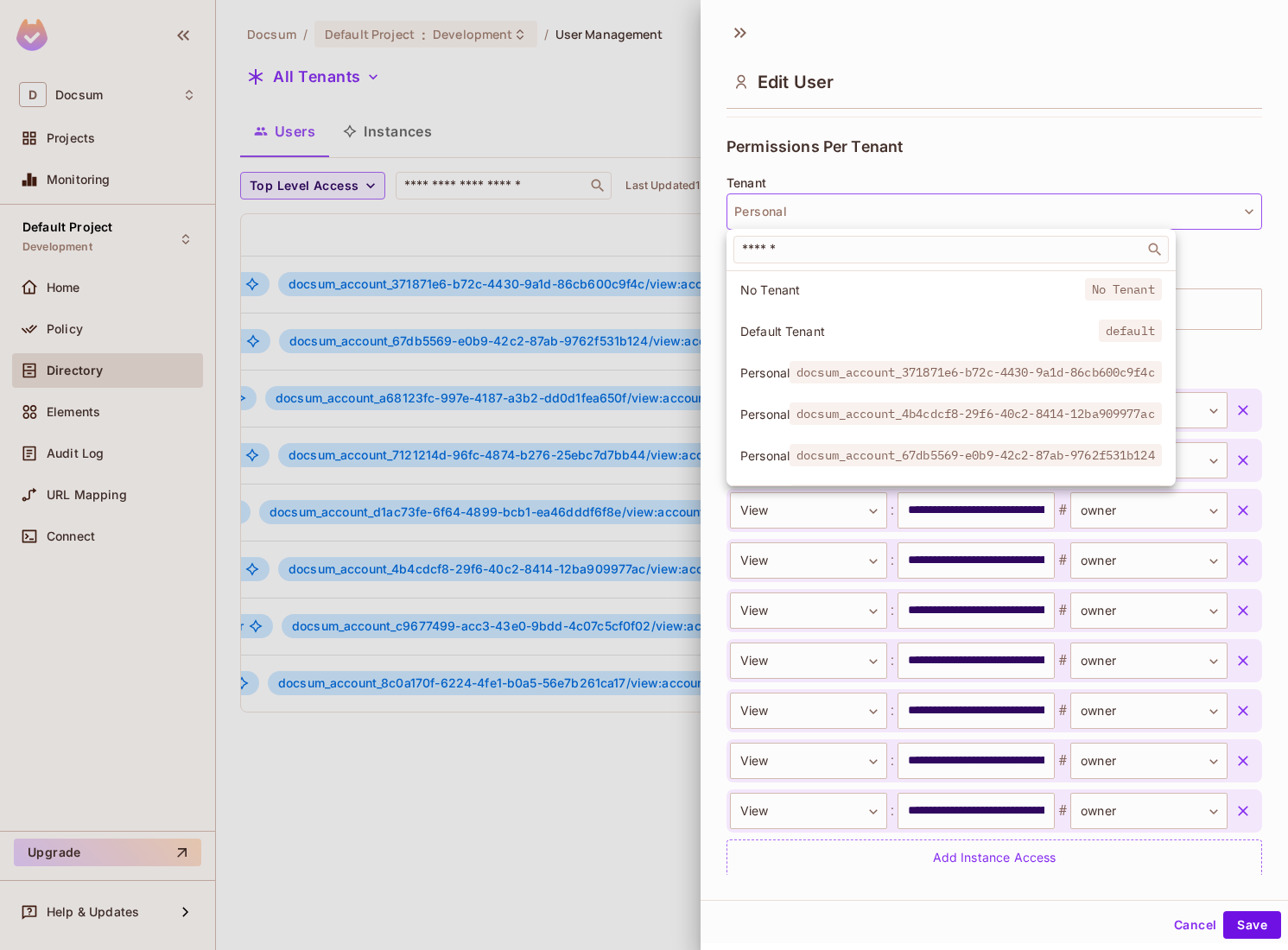
click at [839, 176] on div at bounding box center [644, 475] width 1288 height 950
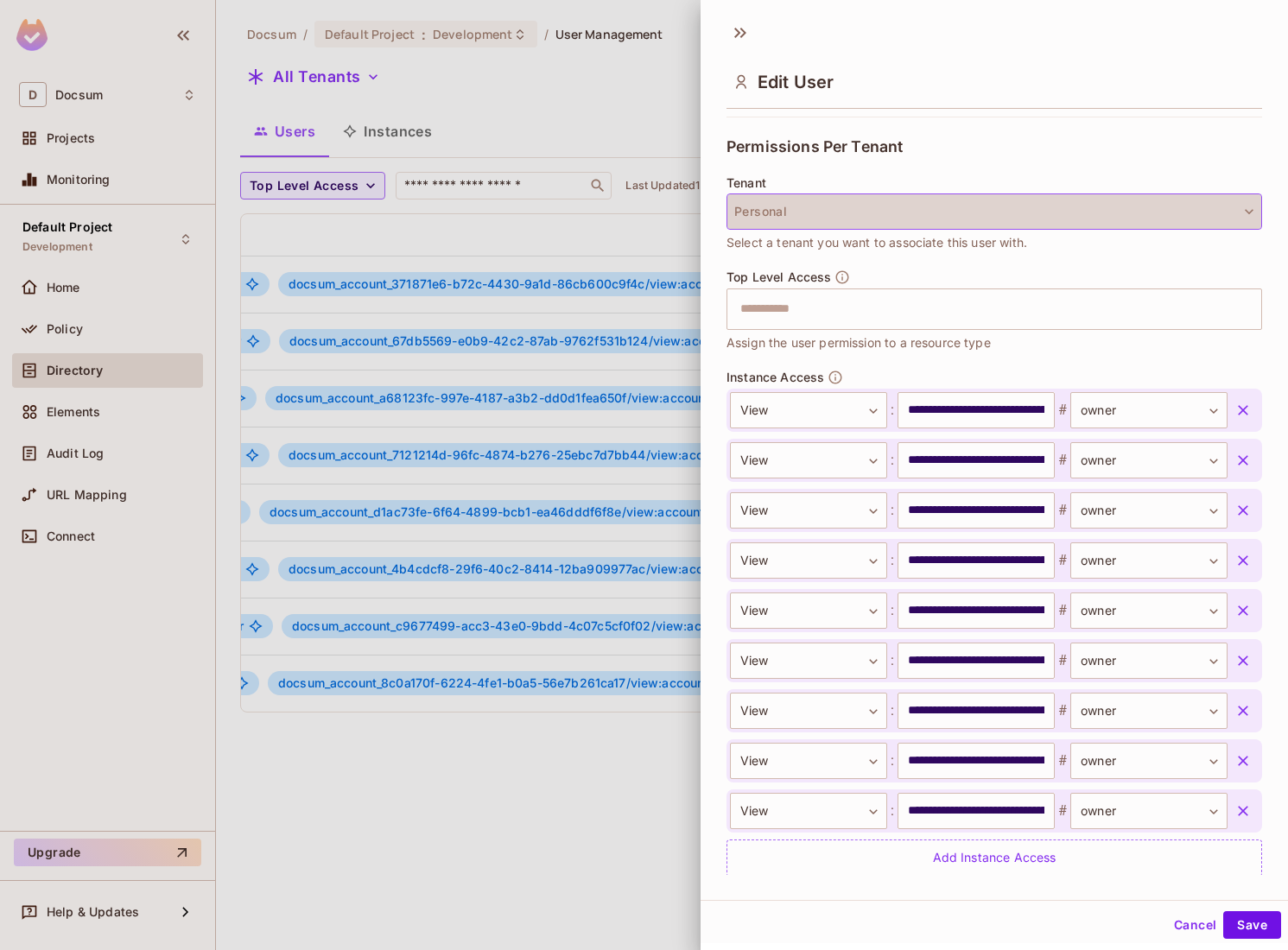
click at [986, 223] on button "Personal" at bounding box center [994, 211] width 535 height 37
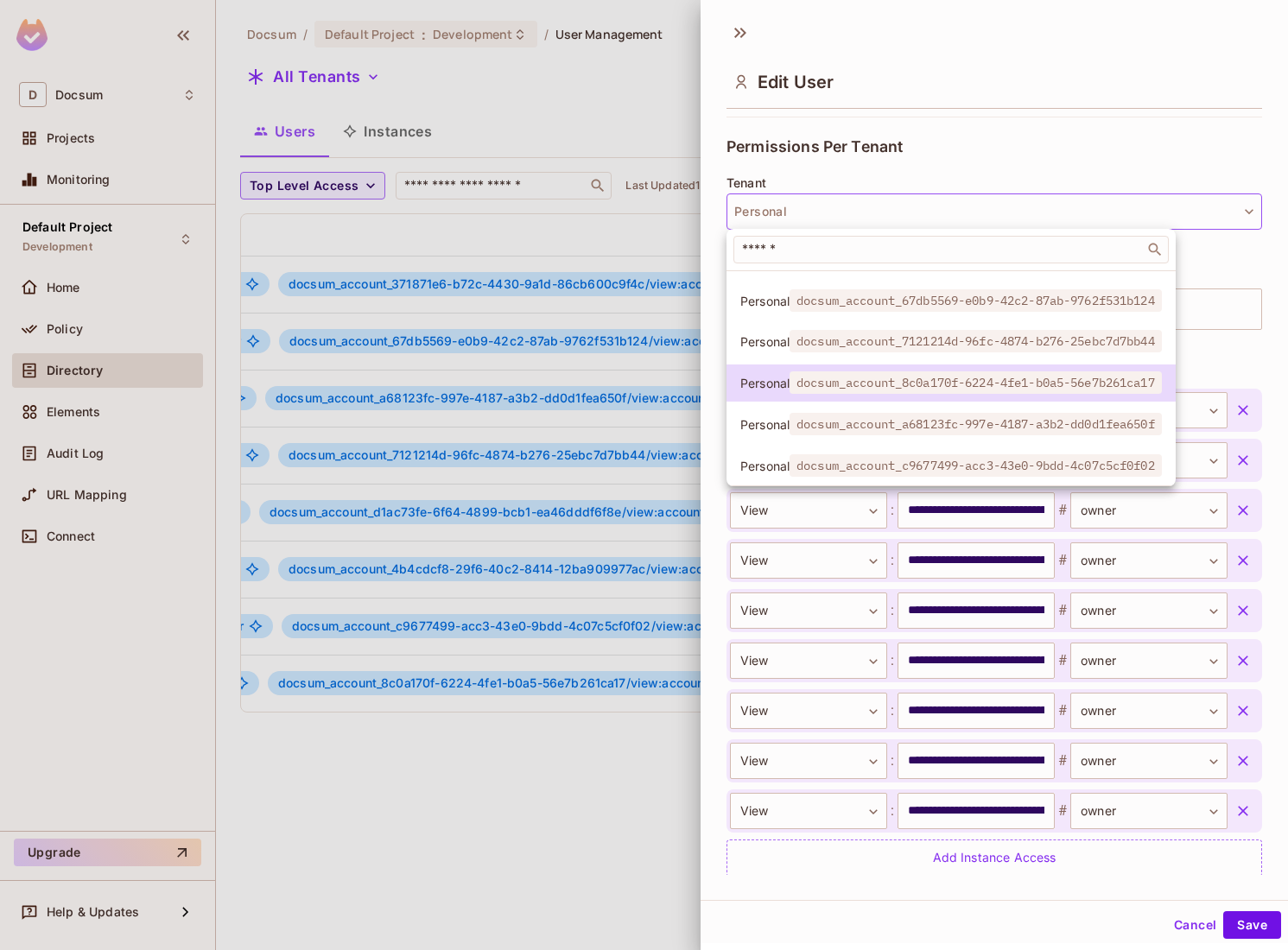
scroll to position [199, 0]
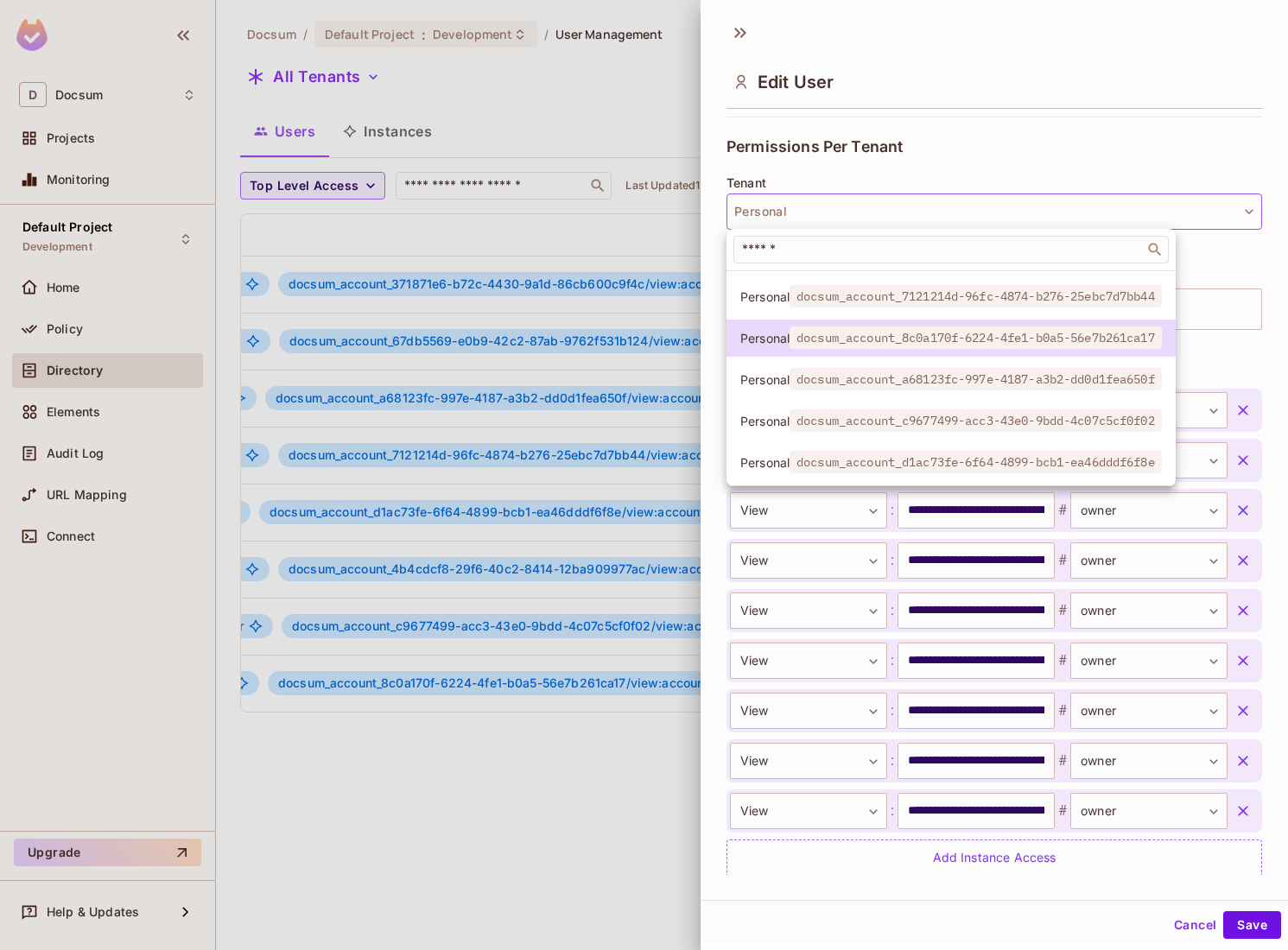
click at [771, 467] on span "Personal" at bounding box center [764, 462] width 49 height 16
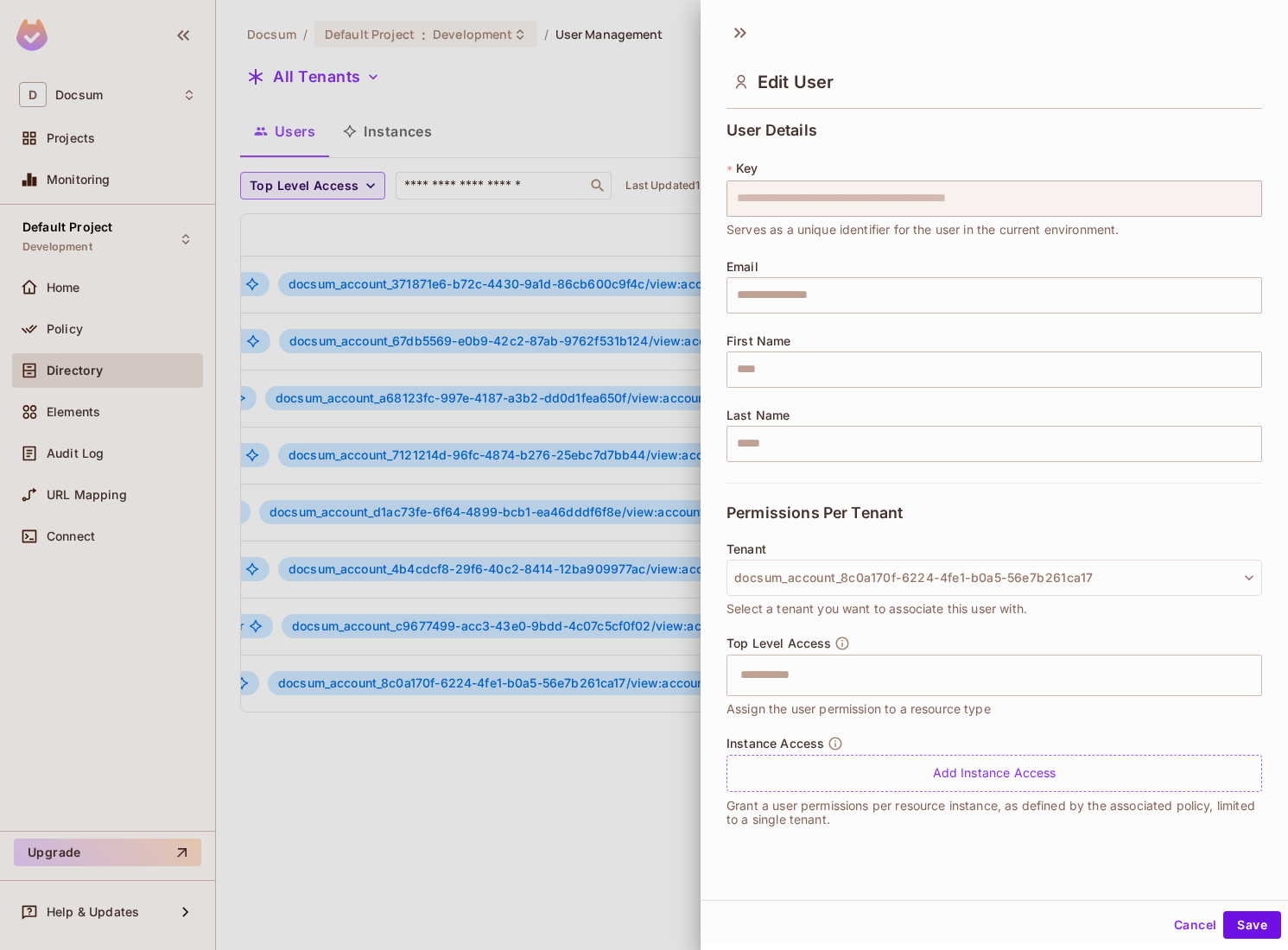
scroll to position [0, 0]
click at [830, 565] on button "Personal" at bounding box center [994, 577] width 535 height 37
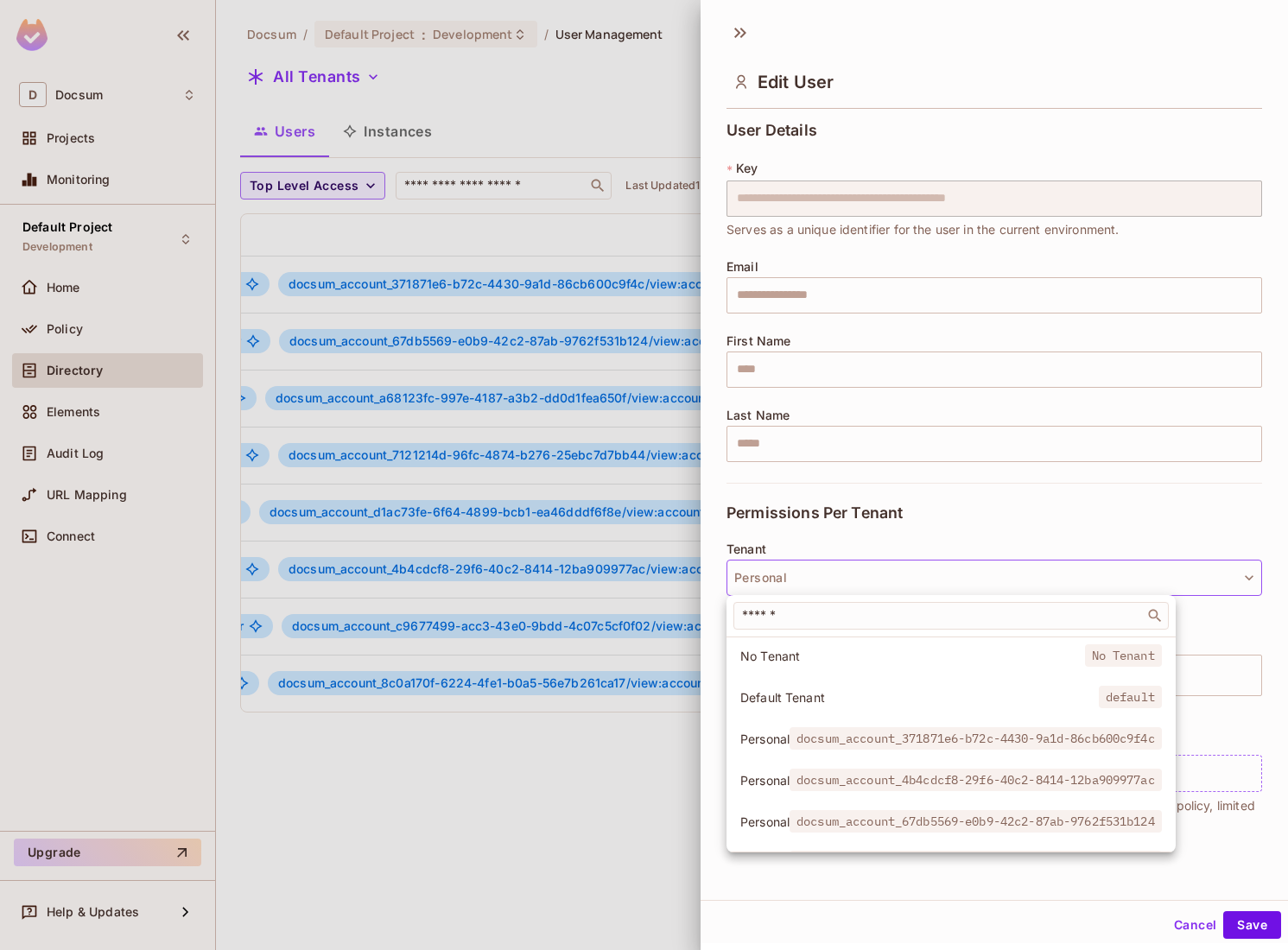
scroll to position [199, 0]
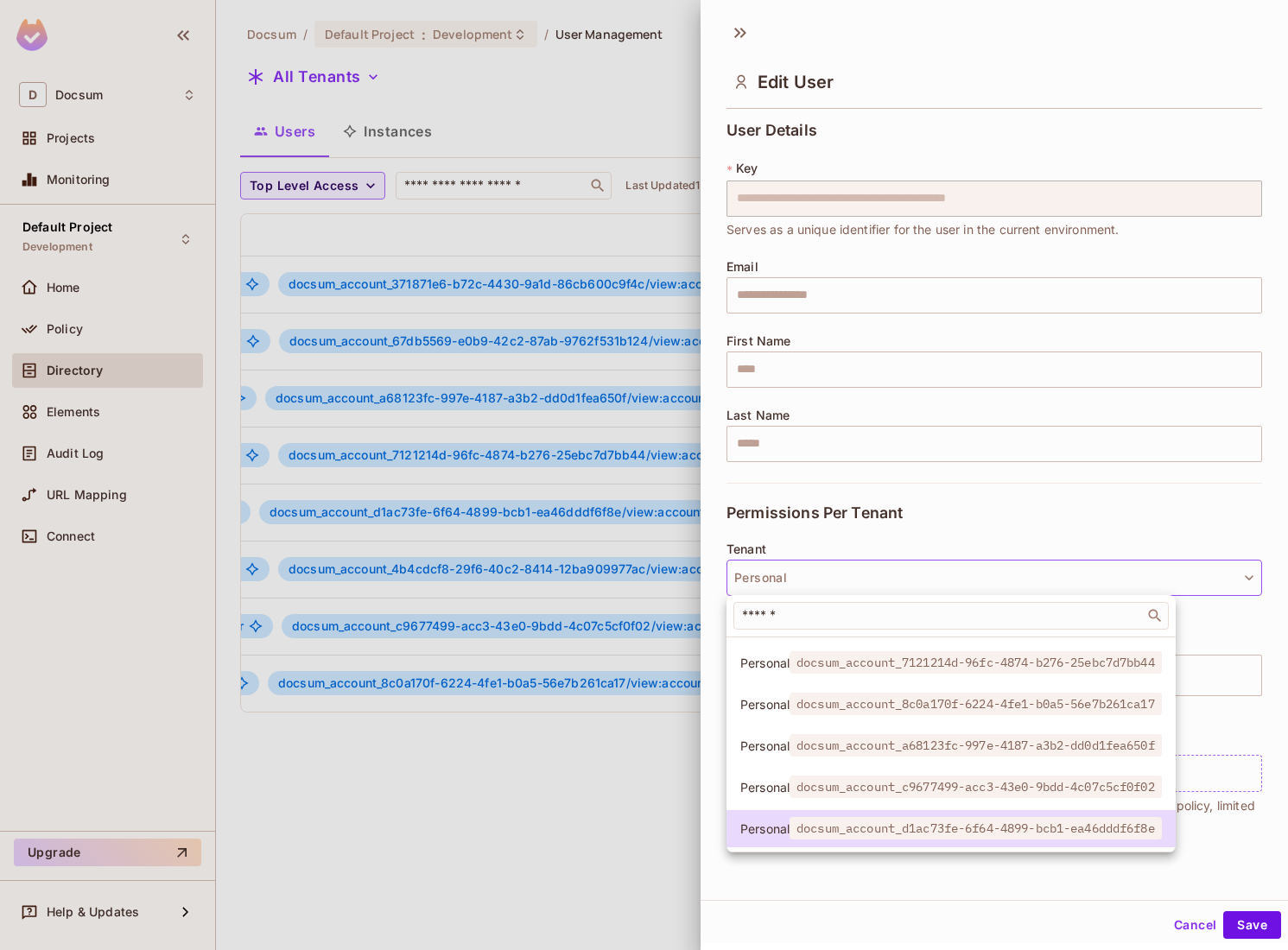
click at [767, 773] on li "Personal docsum_account_c9677499-acc3-43e0-9bdd-4c07c5cf0f02" at bounding box center [951, 787] width 449 height 38
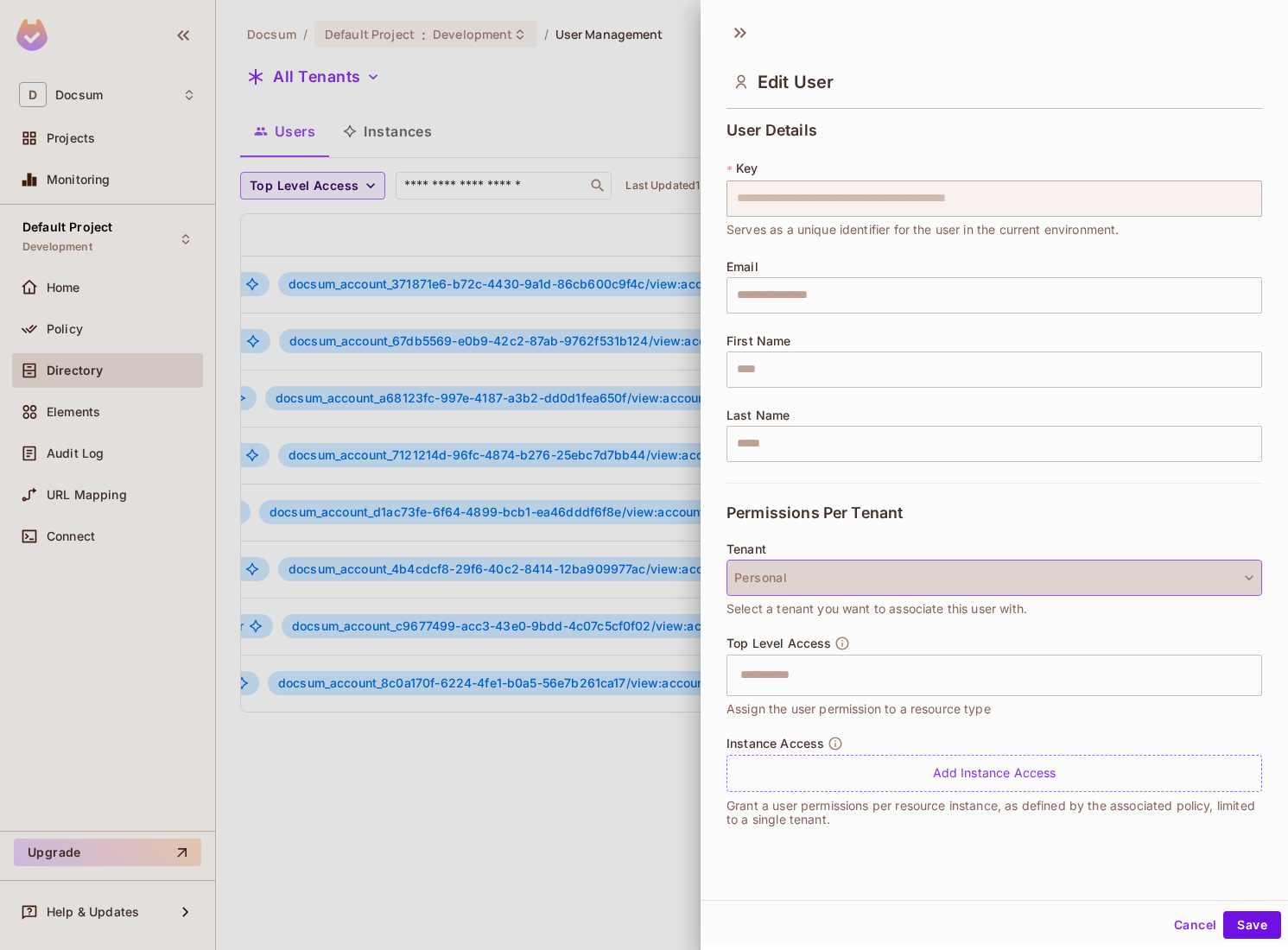
click at [814, 583] on button "Personal" at bounding box center [994, 577] width 535 height 37
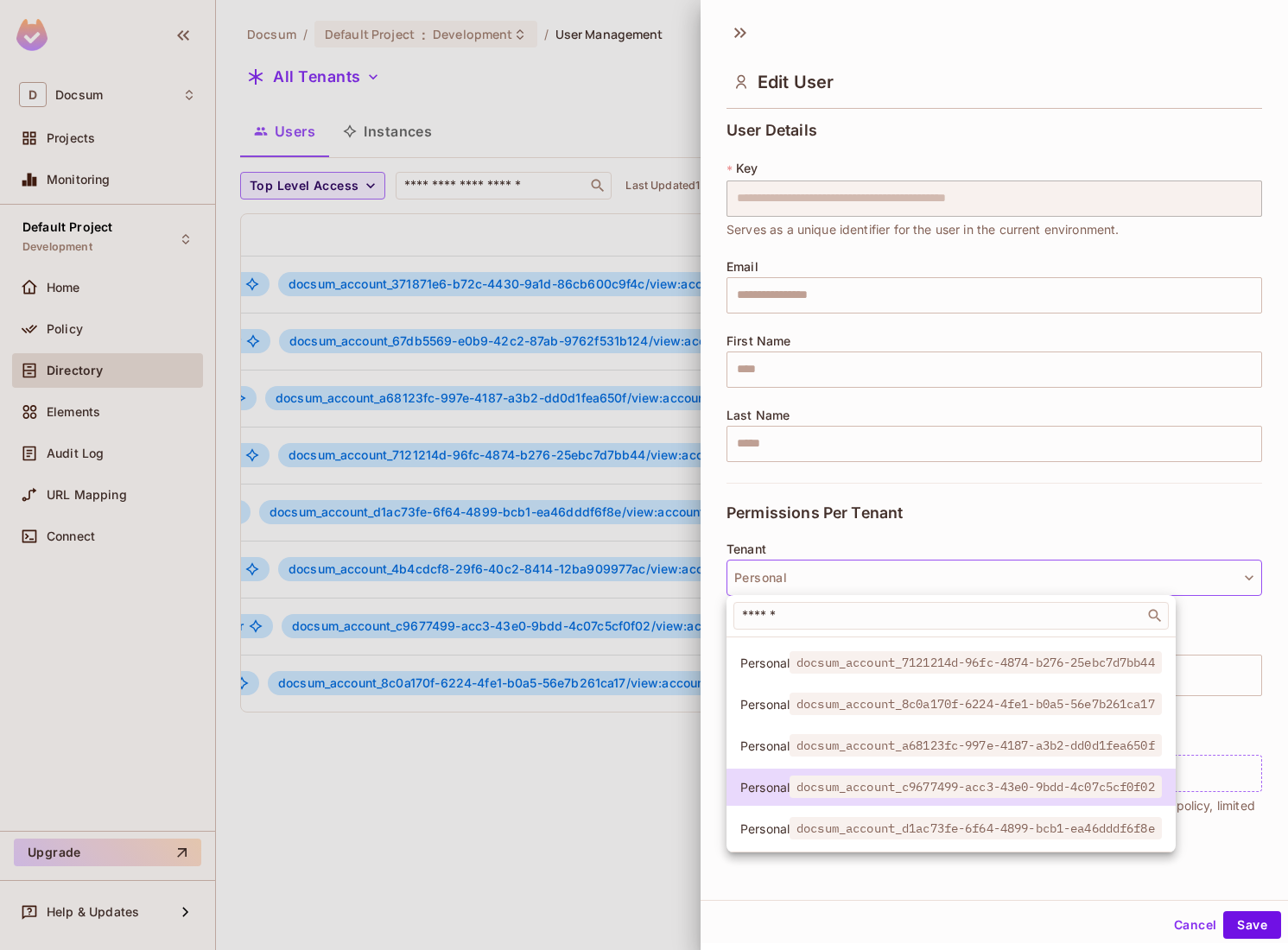
click at [773, 743] on span "Personal" at bounding box center [764, 745] width 49 height 16
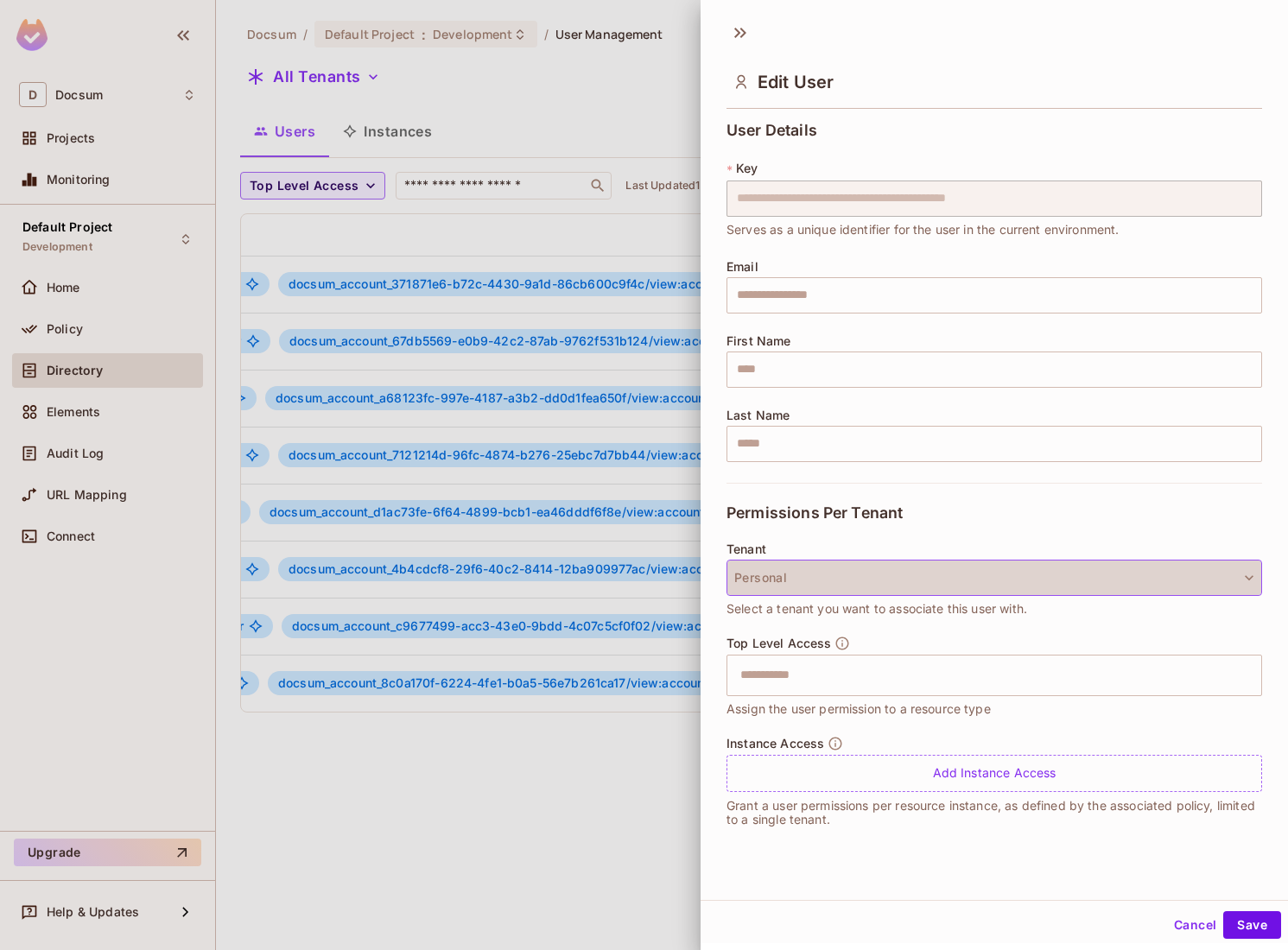
click at [829, 576] on button "Personal" at bounding box center [994, 577] width 535 height 37
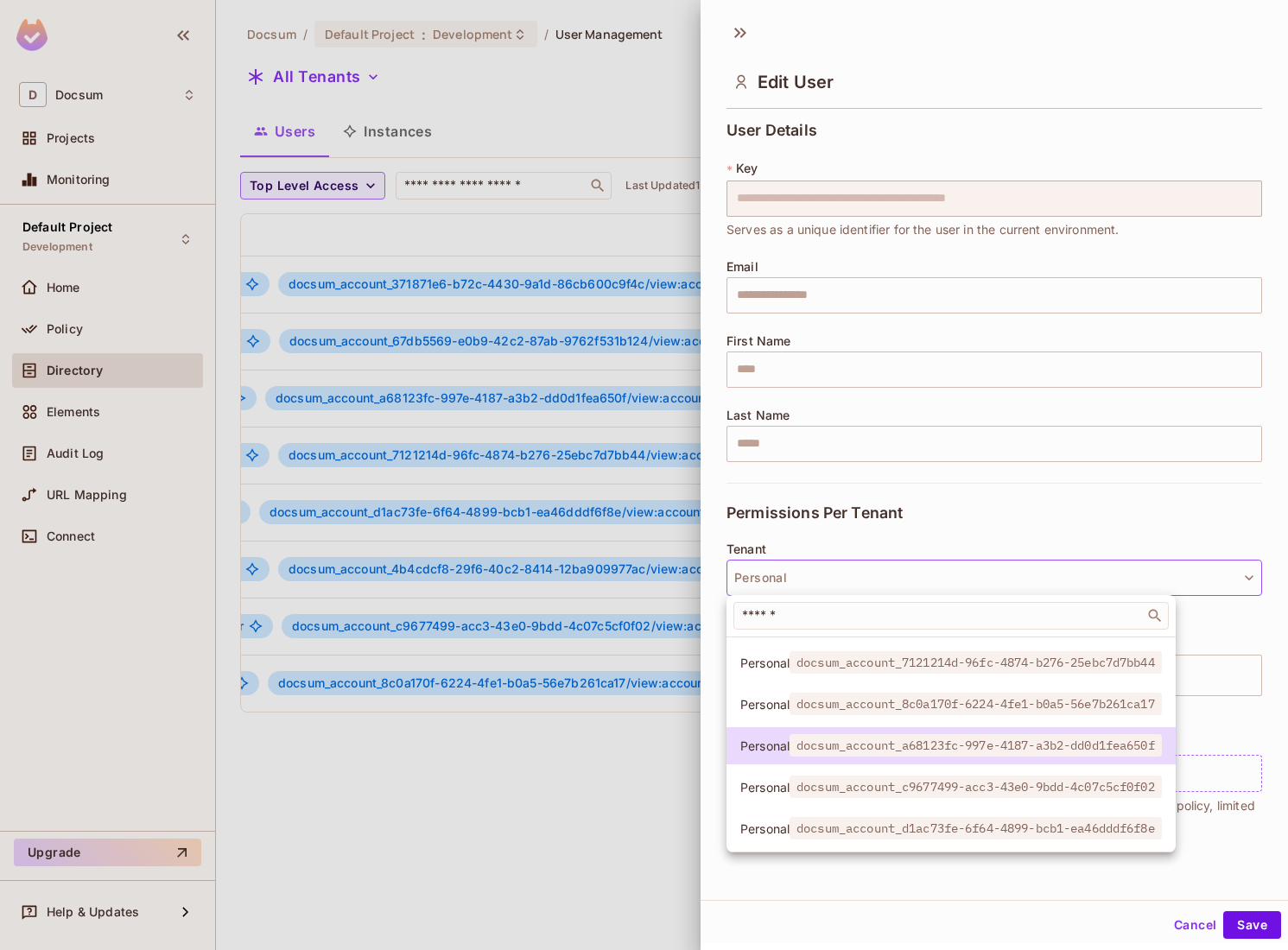
click at [770, 709] on span "Personal" at bounding box center [764, 704] width 49 height 16
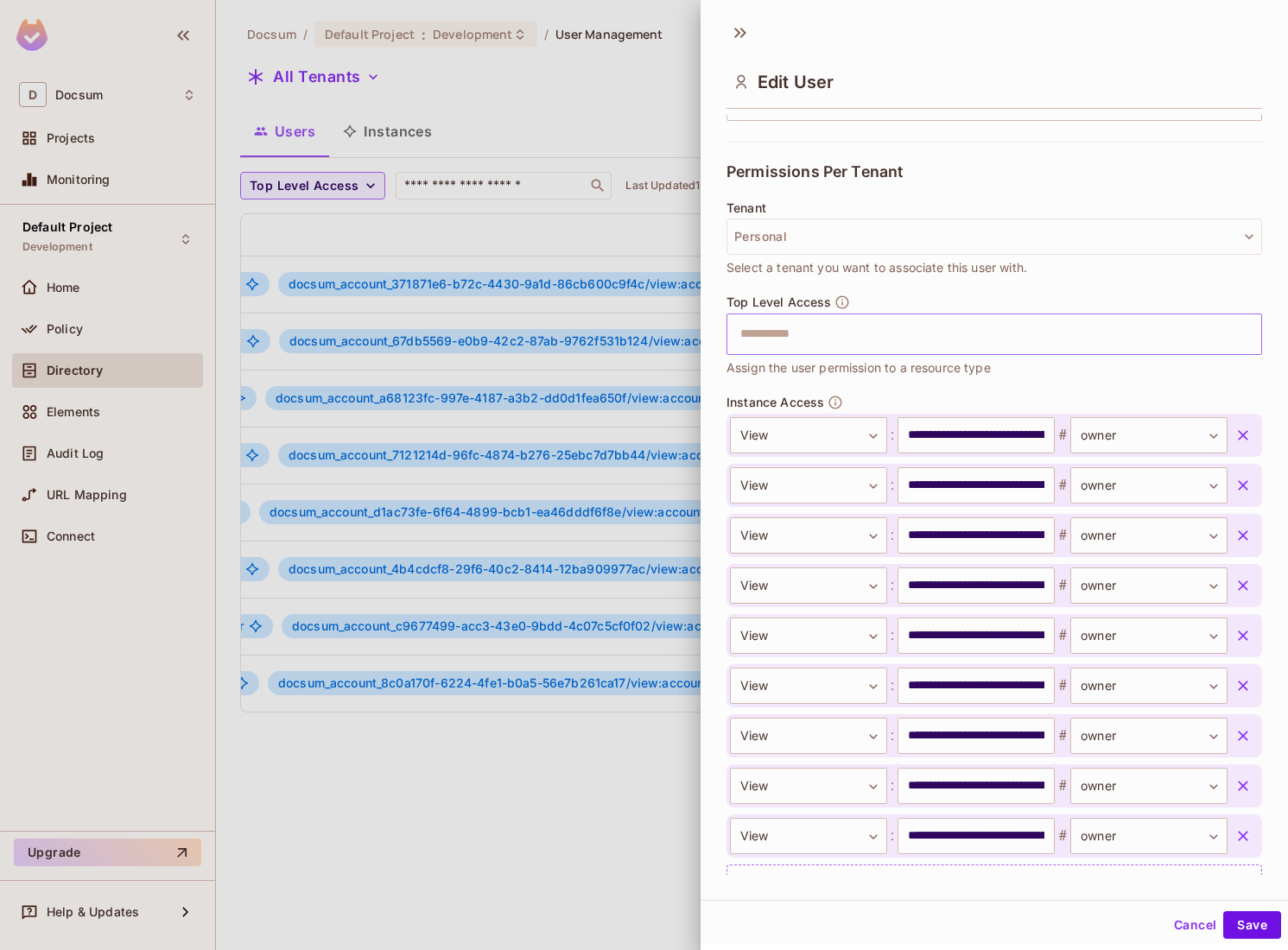
scroll to position [317, 0]
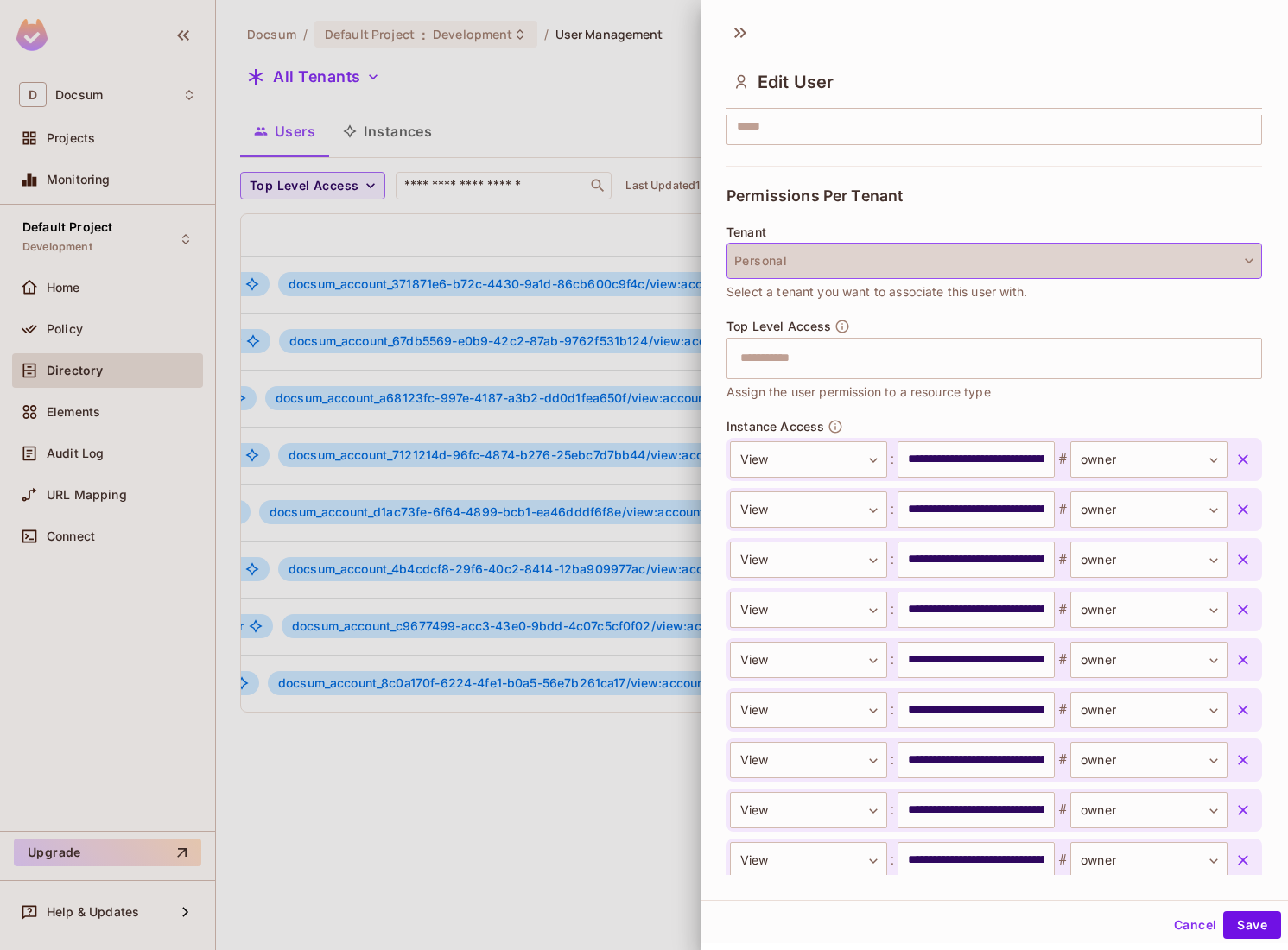
click at [805, 273] on button "Personal" at bounding box center [994, 261] width 535 height 37
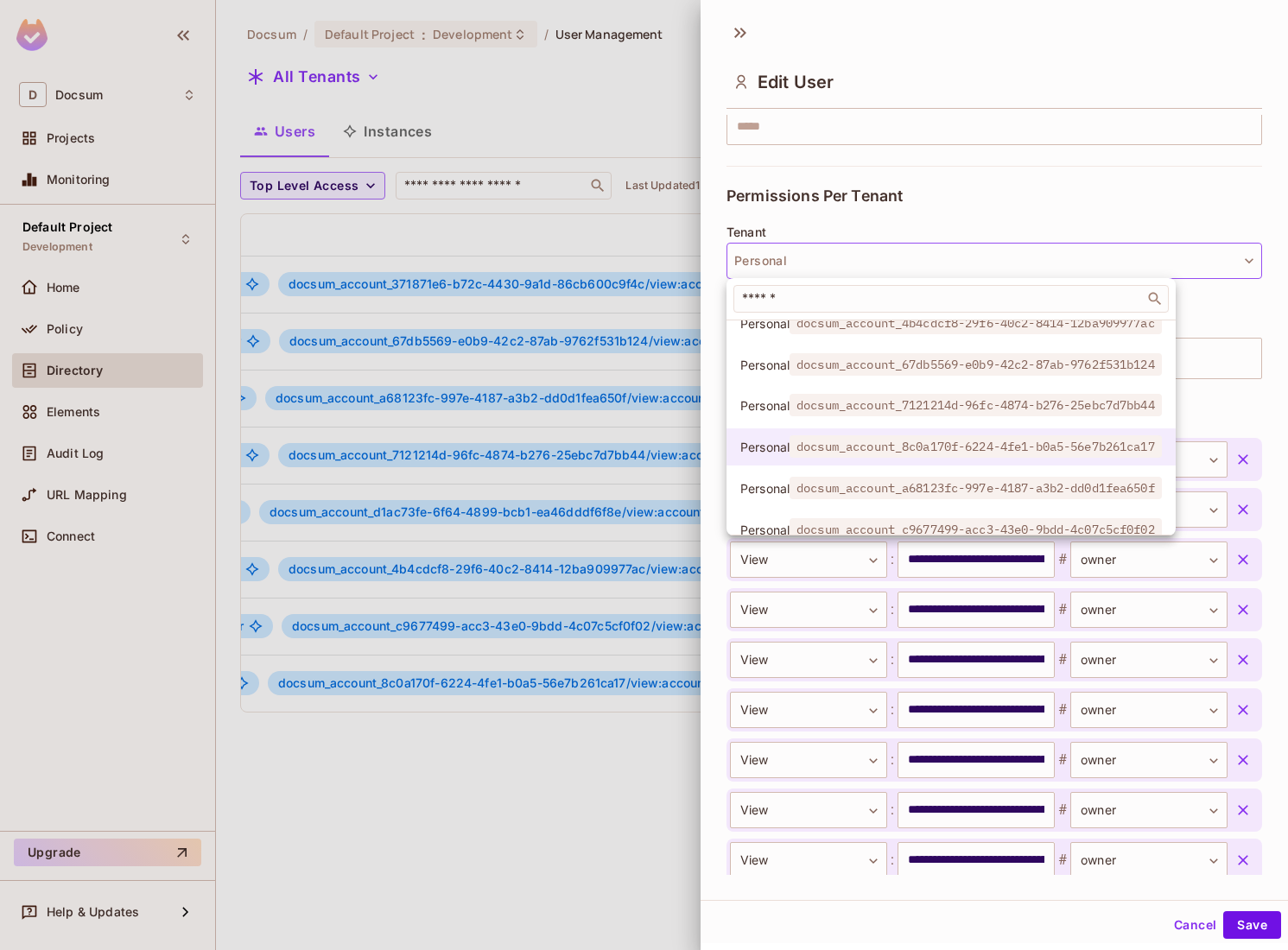
scroll to position [65, 0]
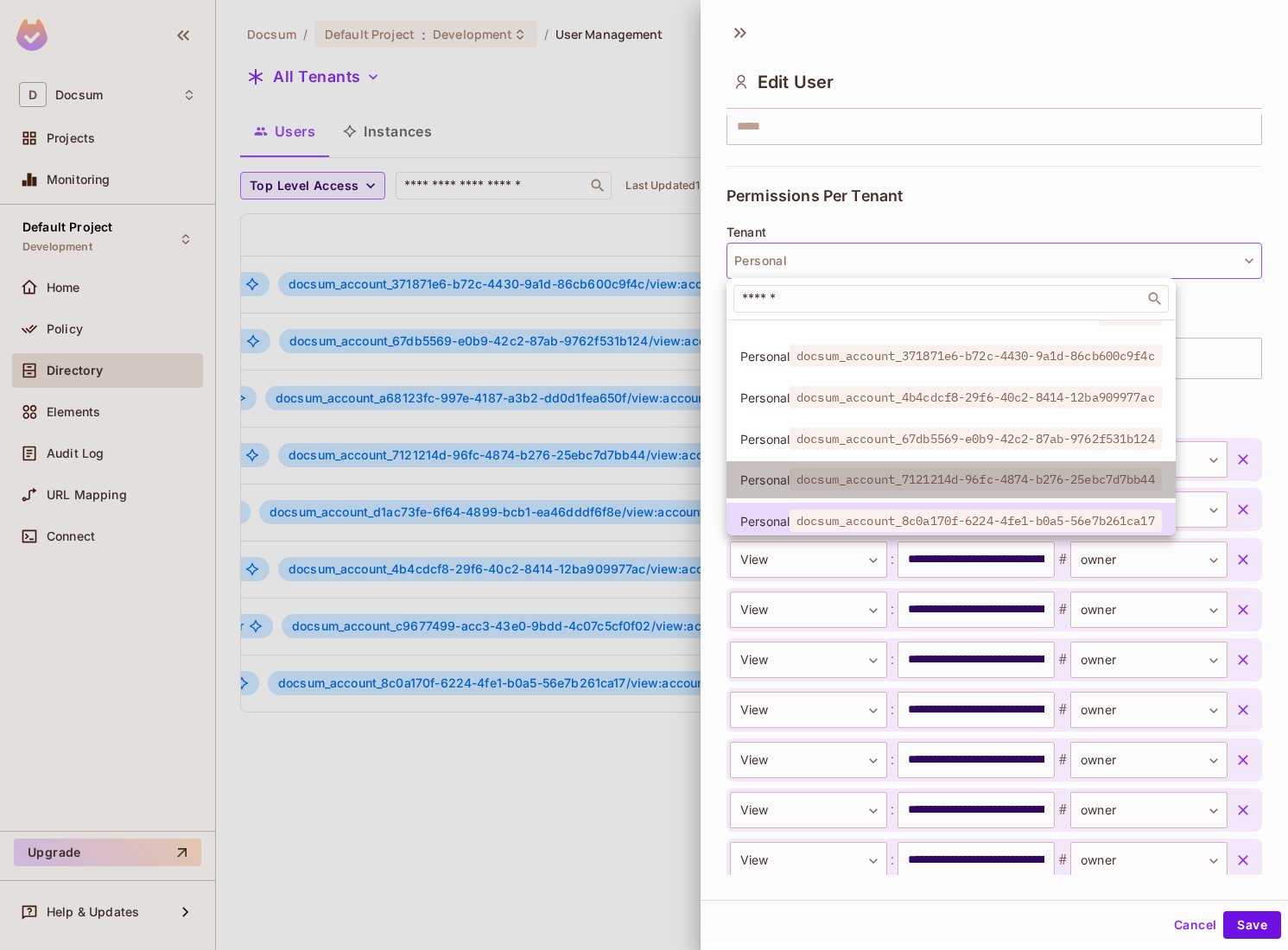
click at [782, 473] on span "Personal" at bounding box center [764, 480] width 49 height 16
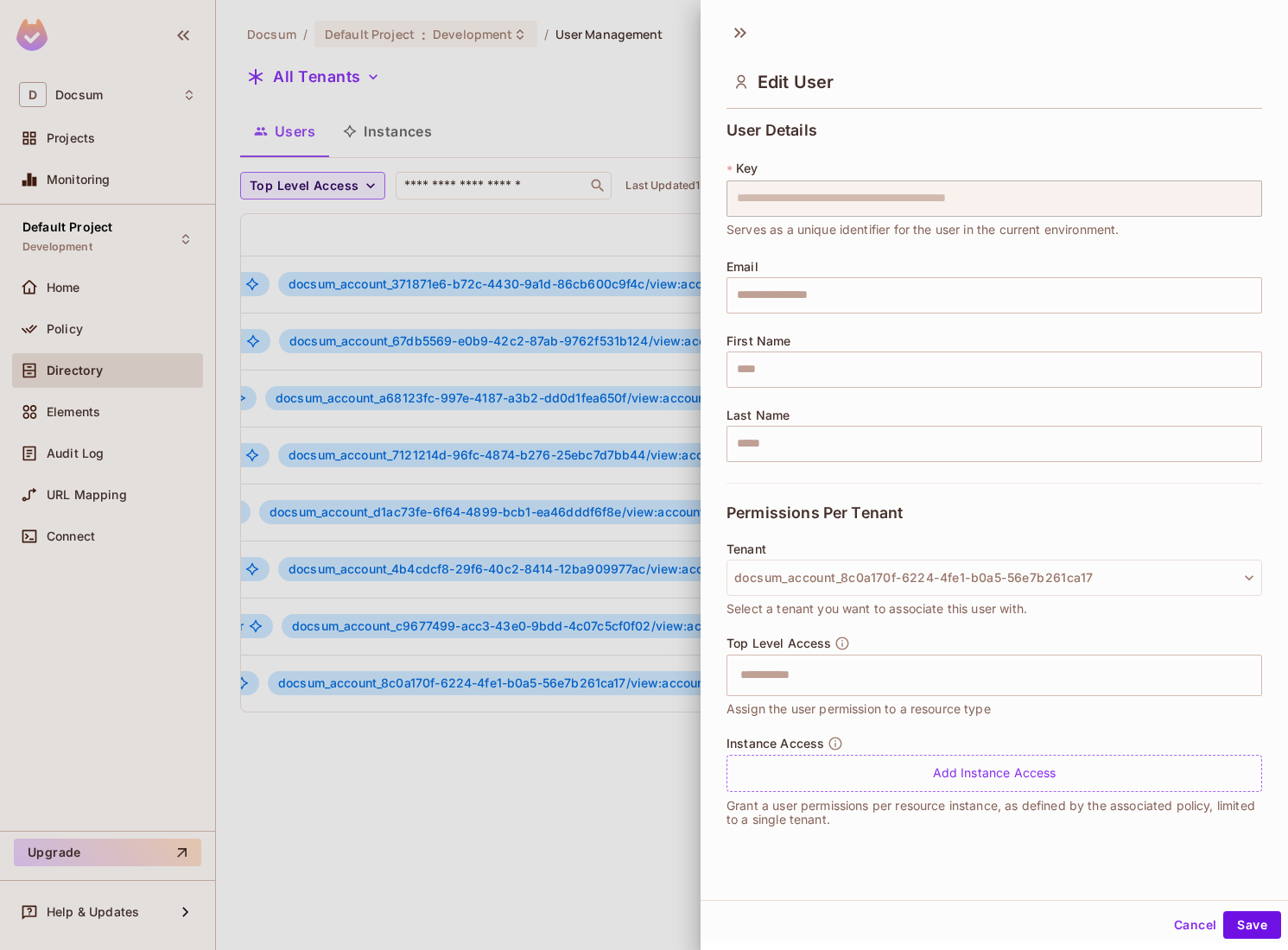
scroll to position [0, 0]
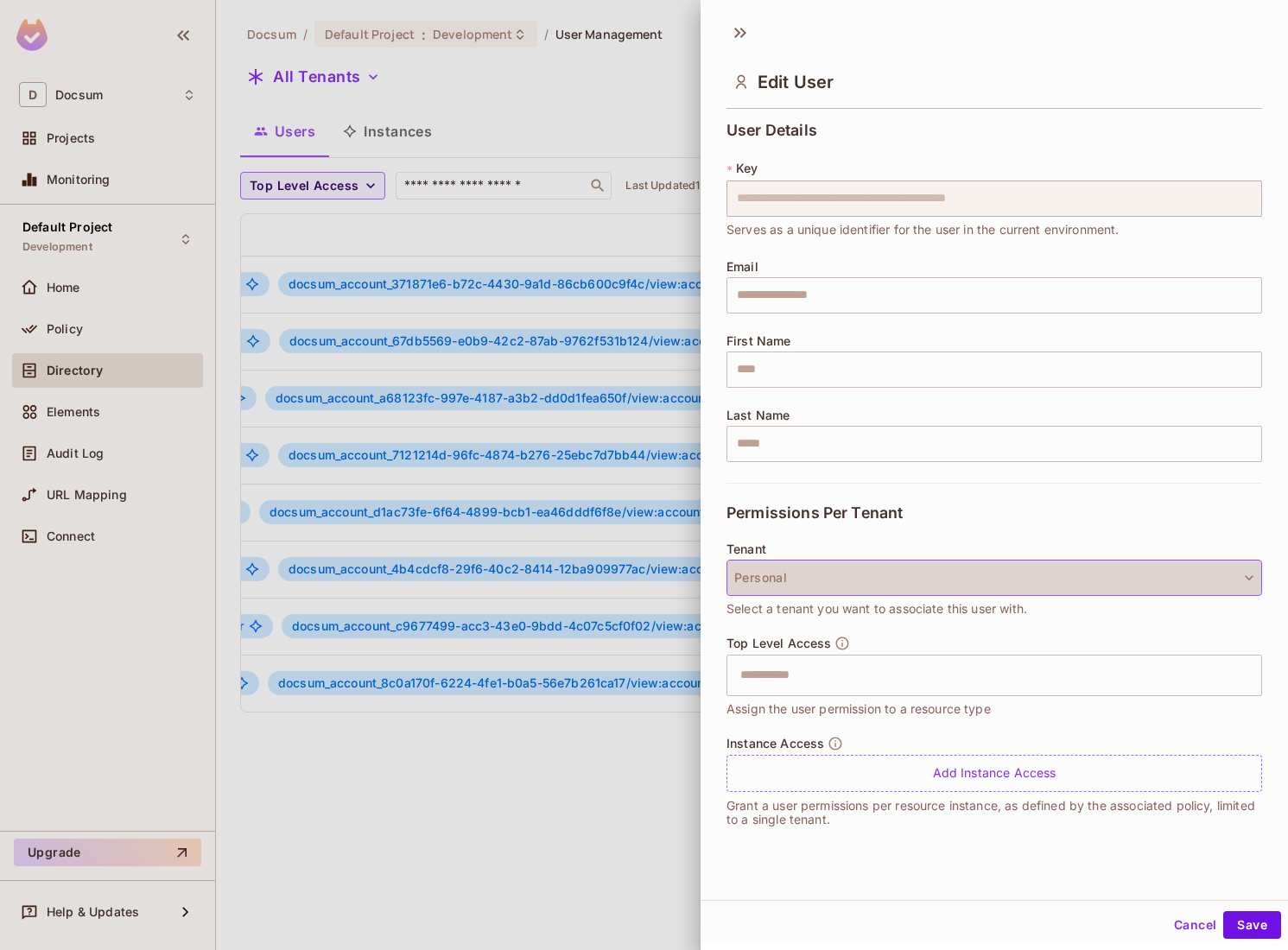
click at [811, 580] on button "Personal" at bounding box center [994, 577] width 535 height 37
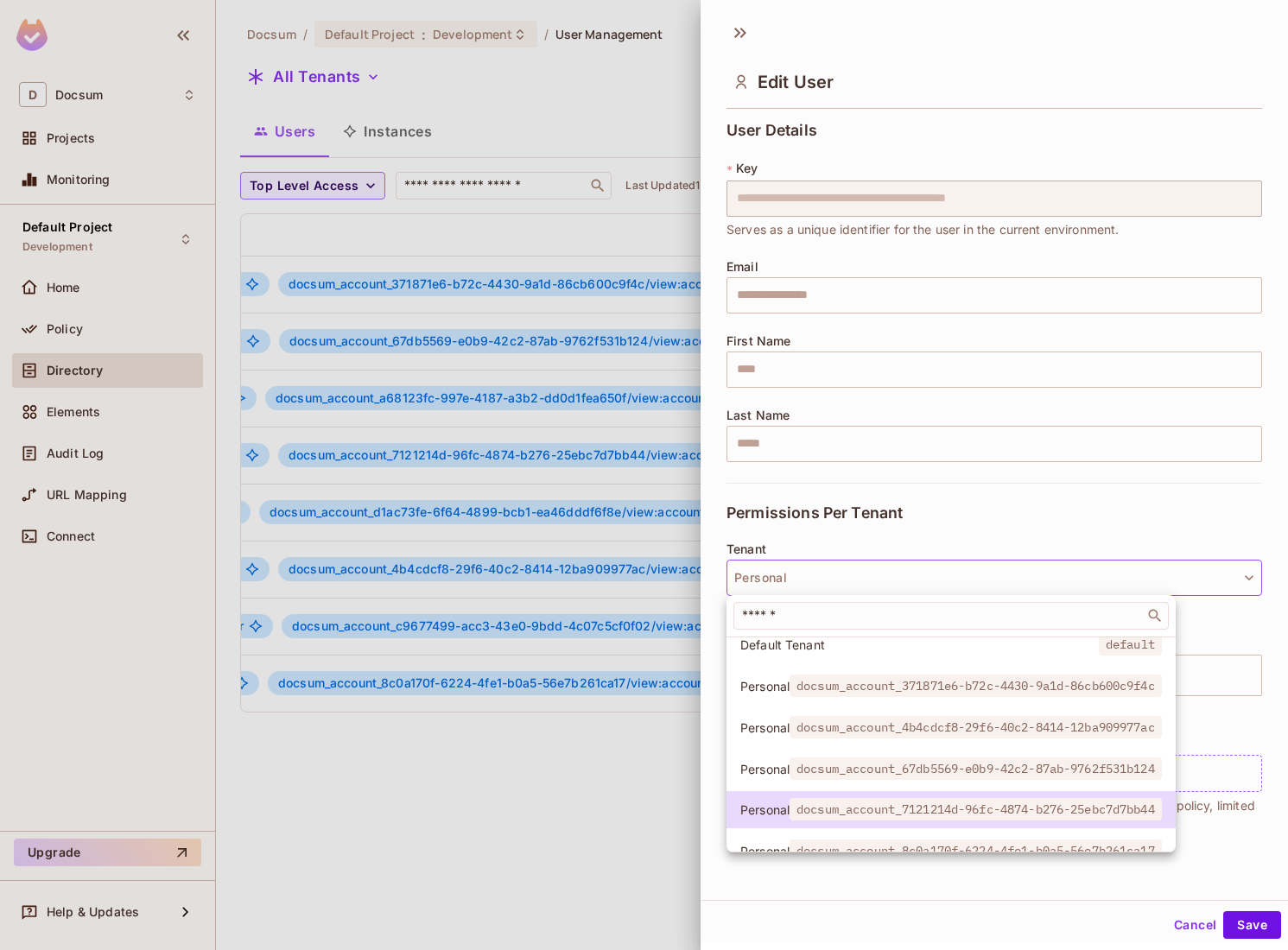
scroll to position [122, 0]
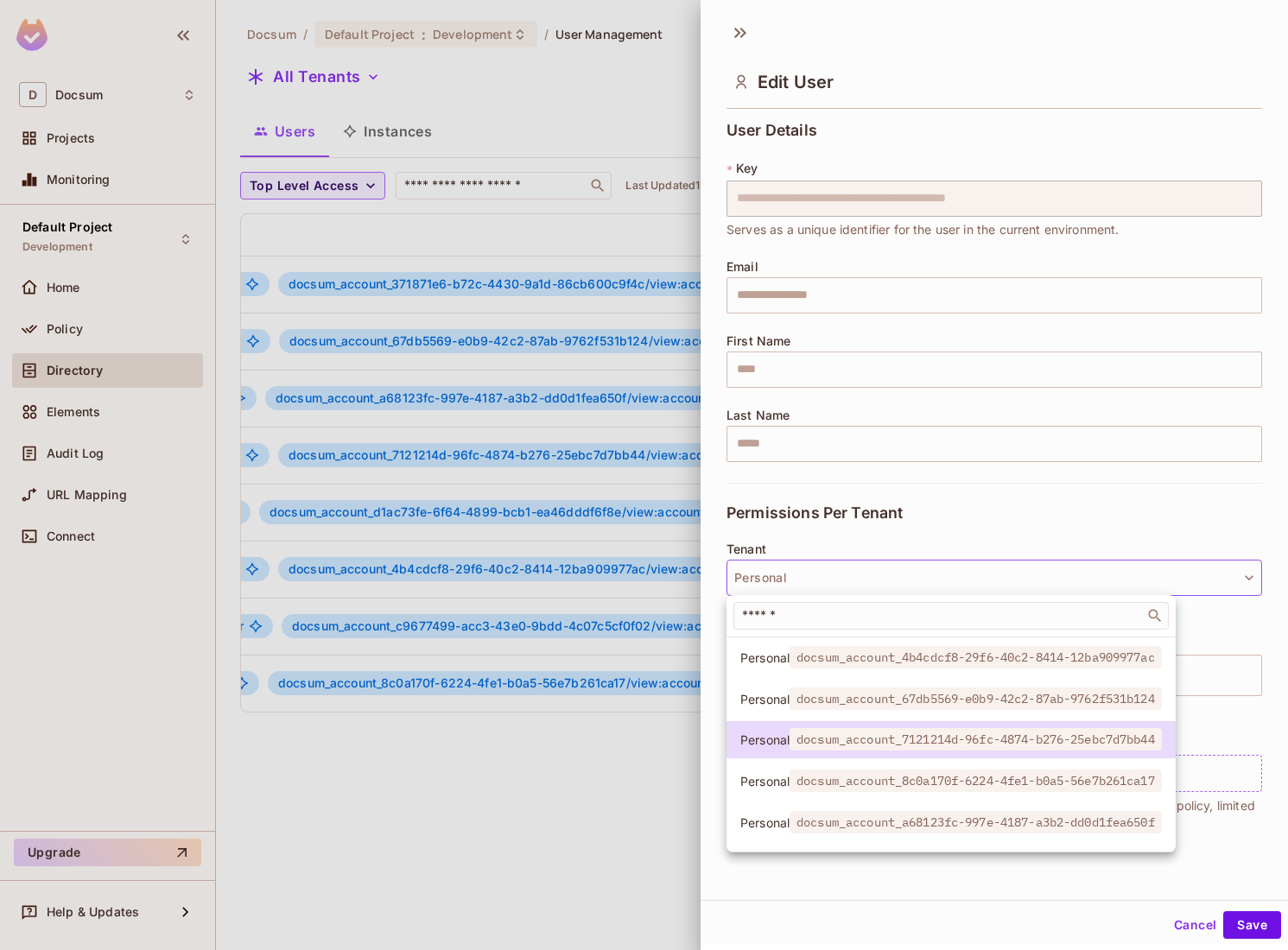
click at [812, 697] on span "docsum_account_67db5569-e0b9-42c2-87ab-9762f531b124" at bounding box center [975, 698] width 372 height 22
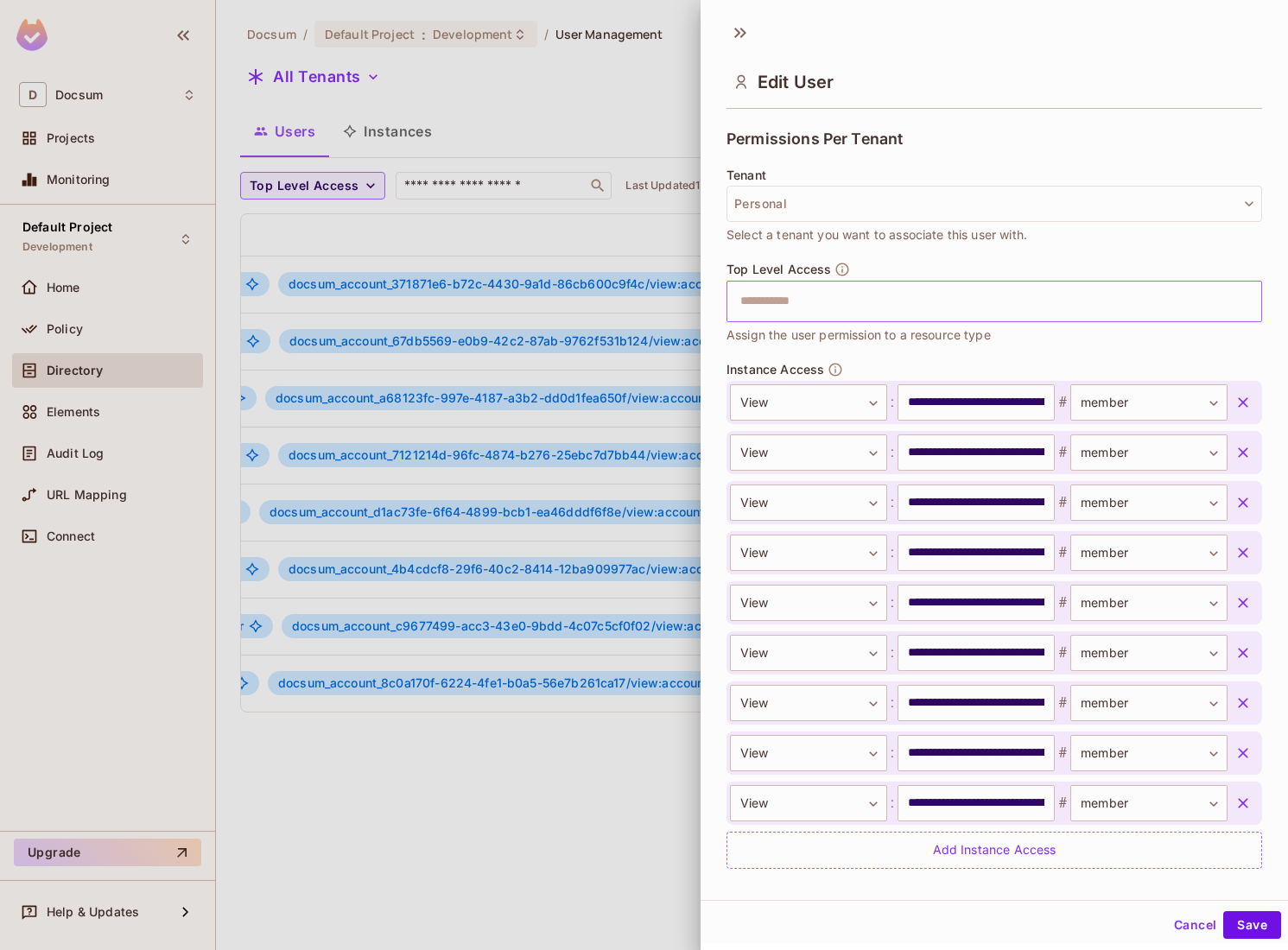
scroll to position [380, 0]
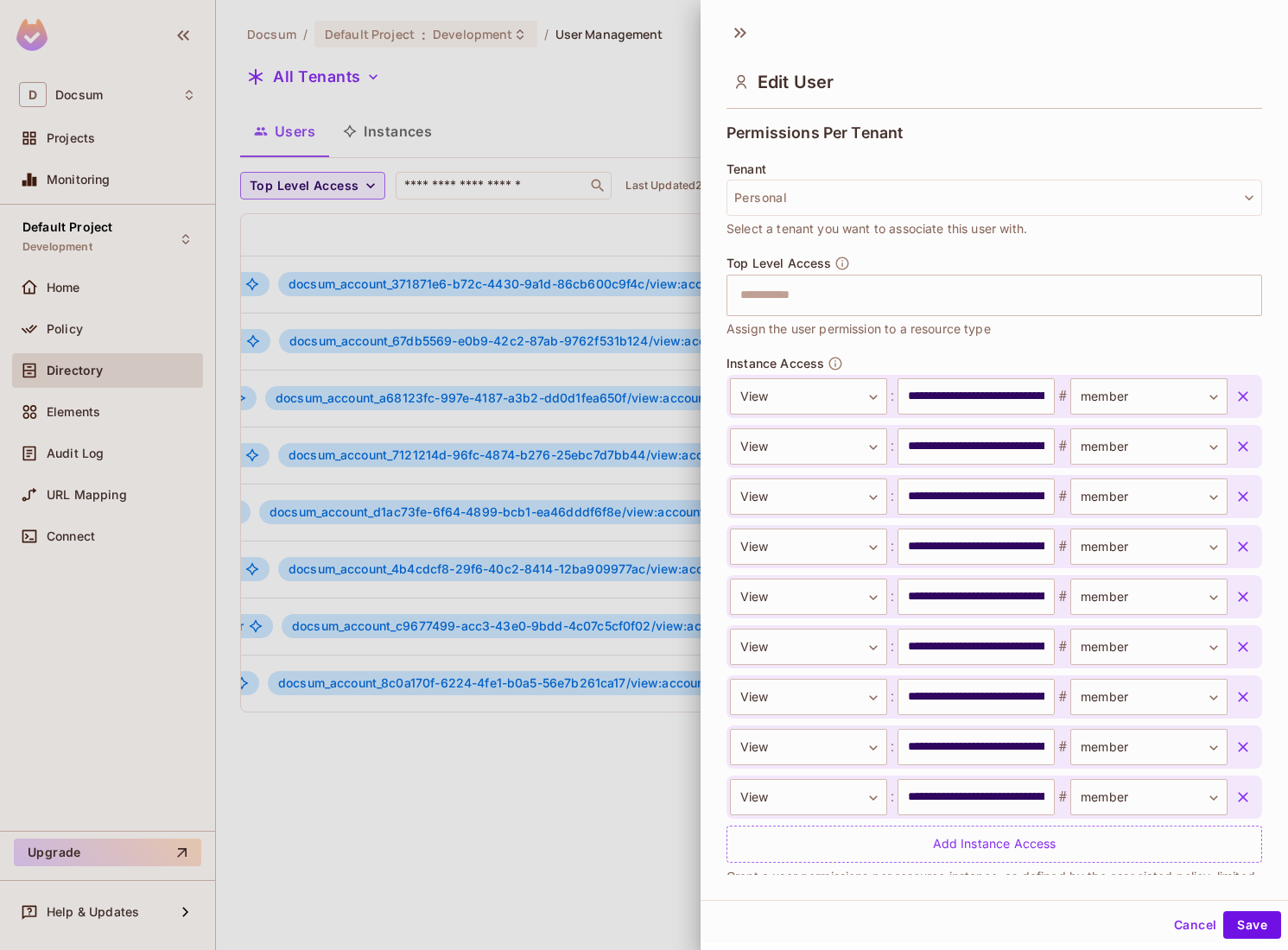
click at [649, 744] on div at bounding box center [644, 475] width 1288 height 950
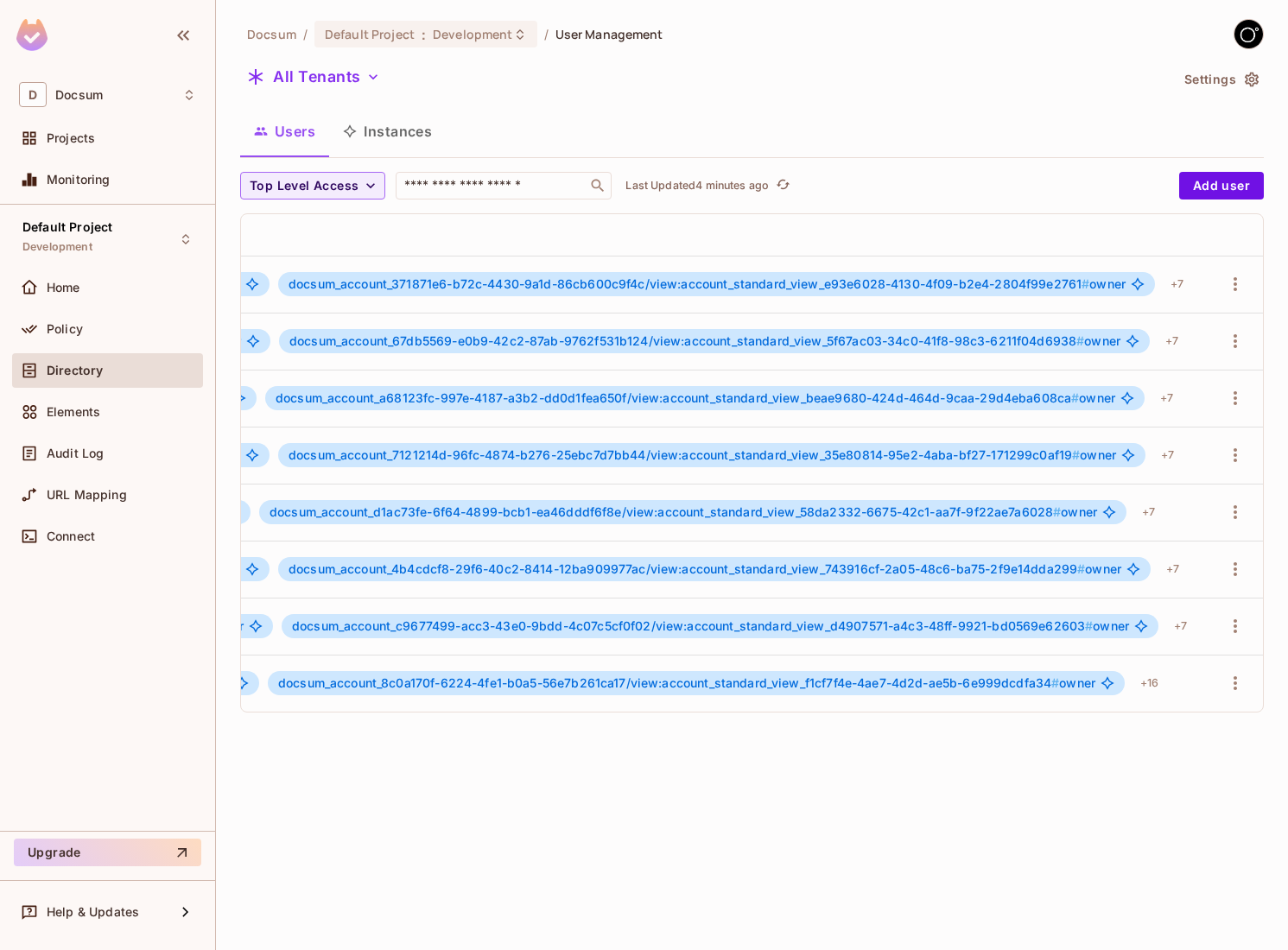
click at [505, 782] on div "Docsum / Default Project : Development / User Management All Tenants Settings U…" at bounding box center [752, 475] width 1072 height 950
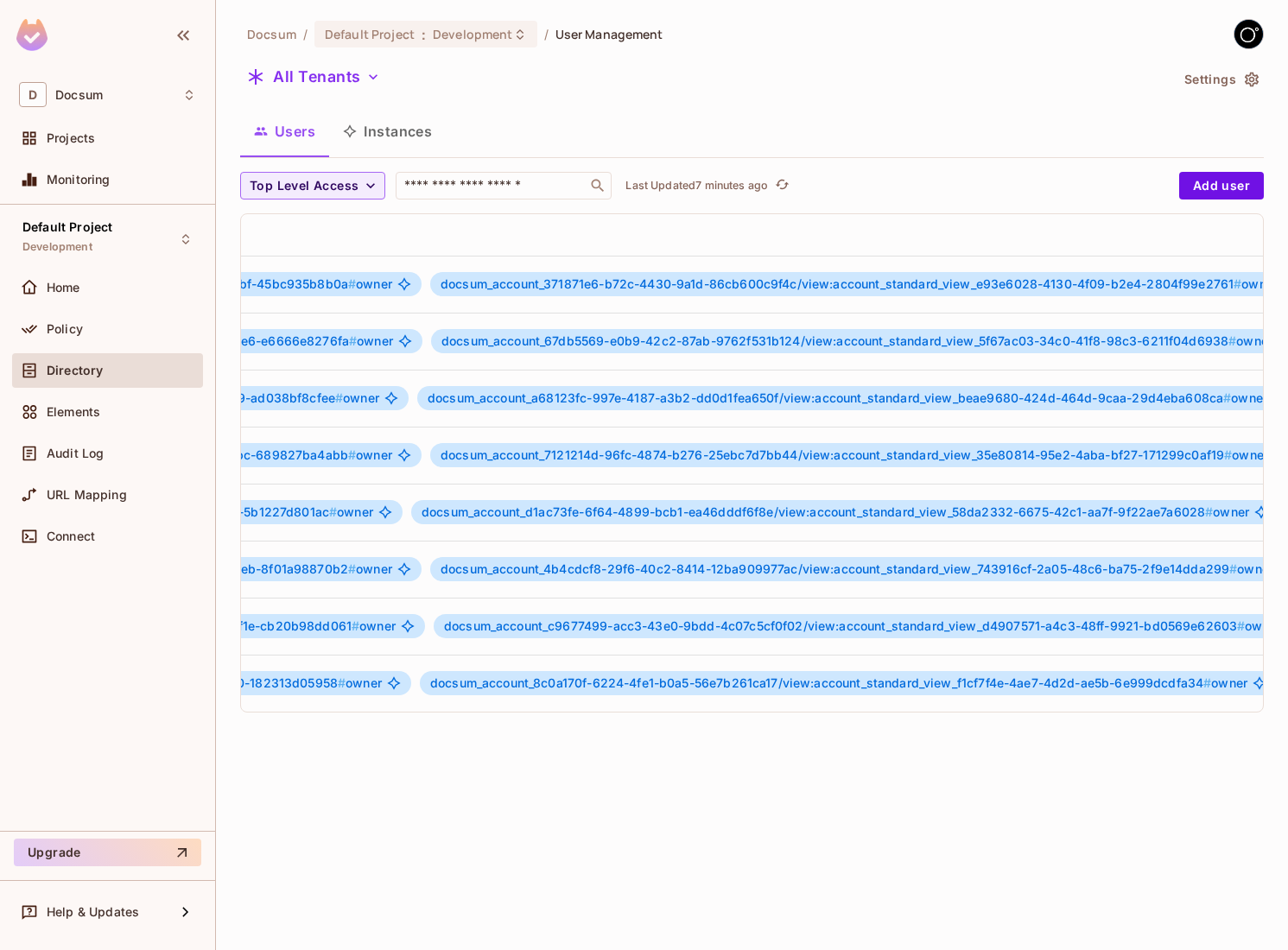
scroll to position [0, 1286]
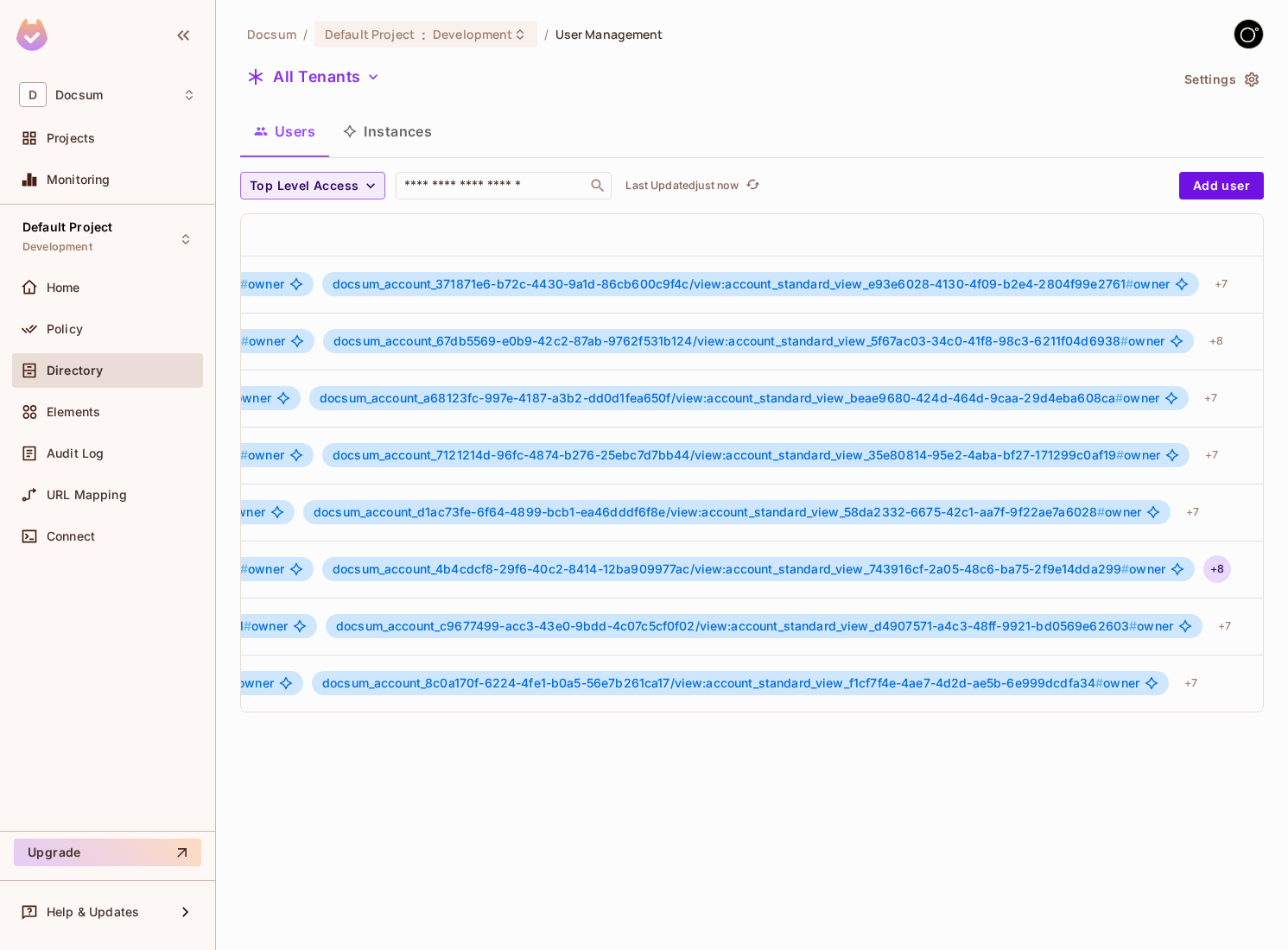
scroll to position [0, 1223]
click at [1233, 574] on div "+ 8" at bounding box center [1218, 568] width 28 height 28
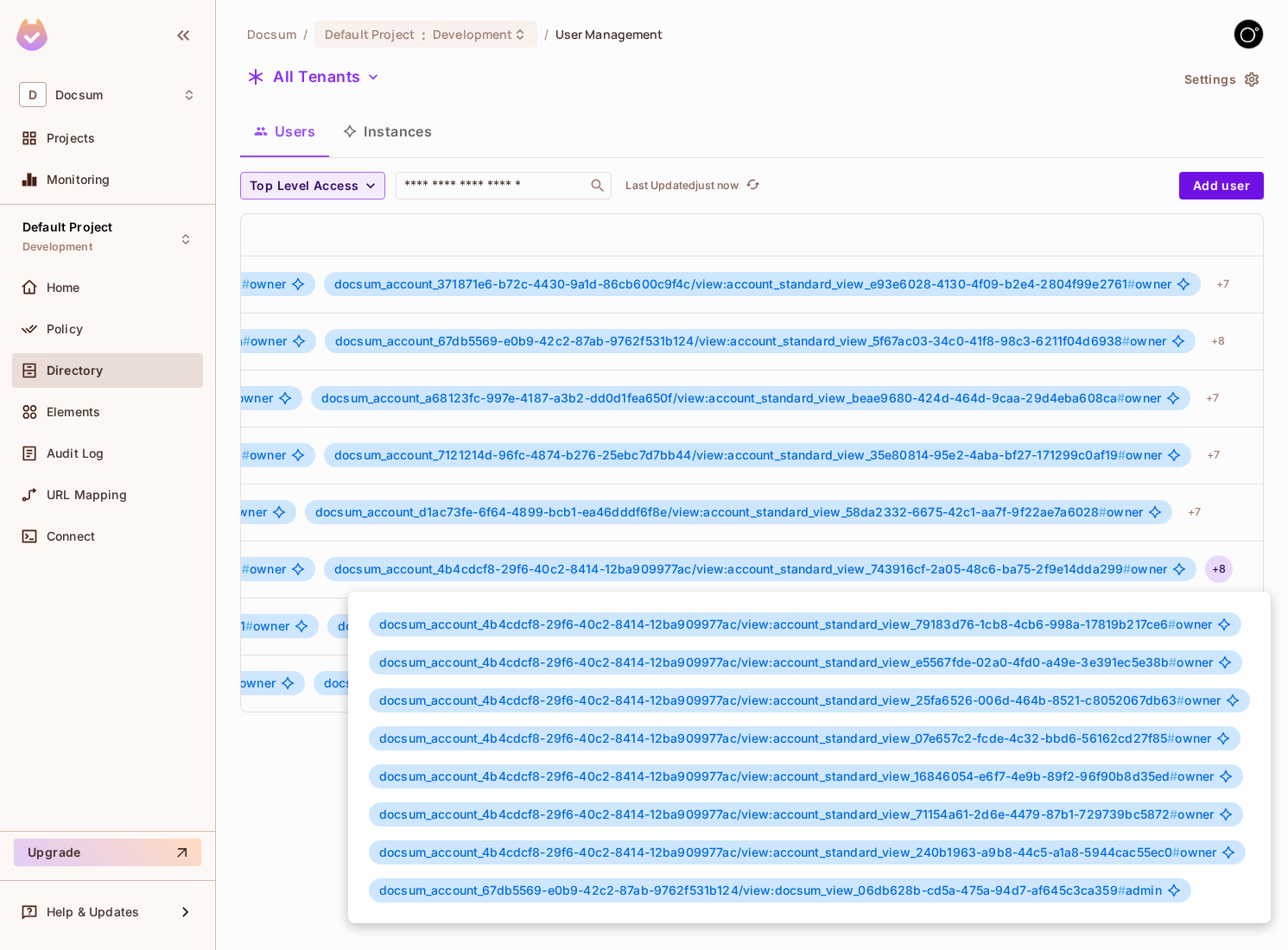
click at [1236, 342] on div at bounding box center [644, 475] width 1288 height 950
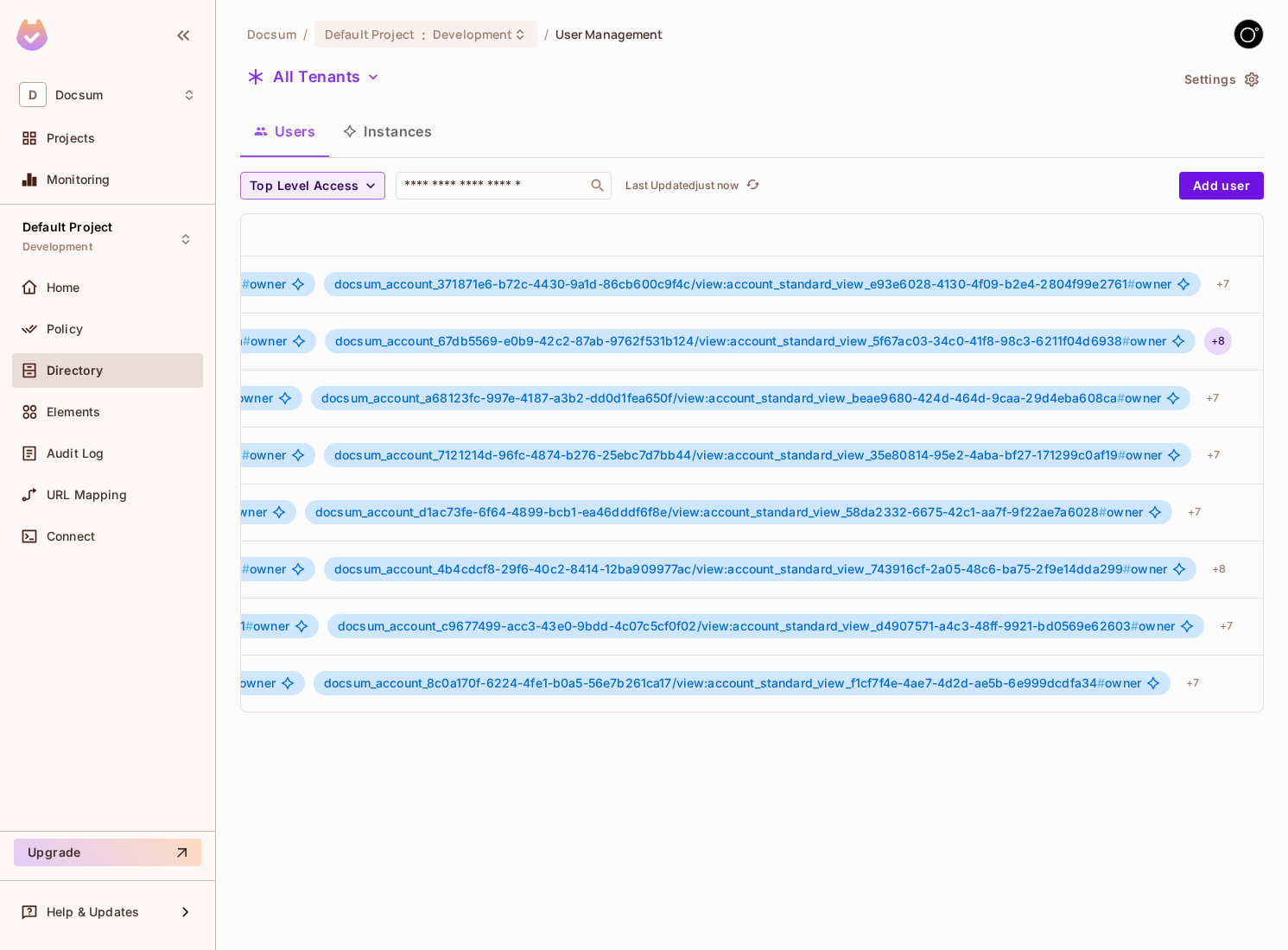
click at [1232, 341] on div "+ 8" at bounding box center [1217, 340] width 28 height 28
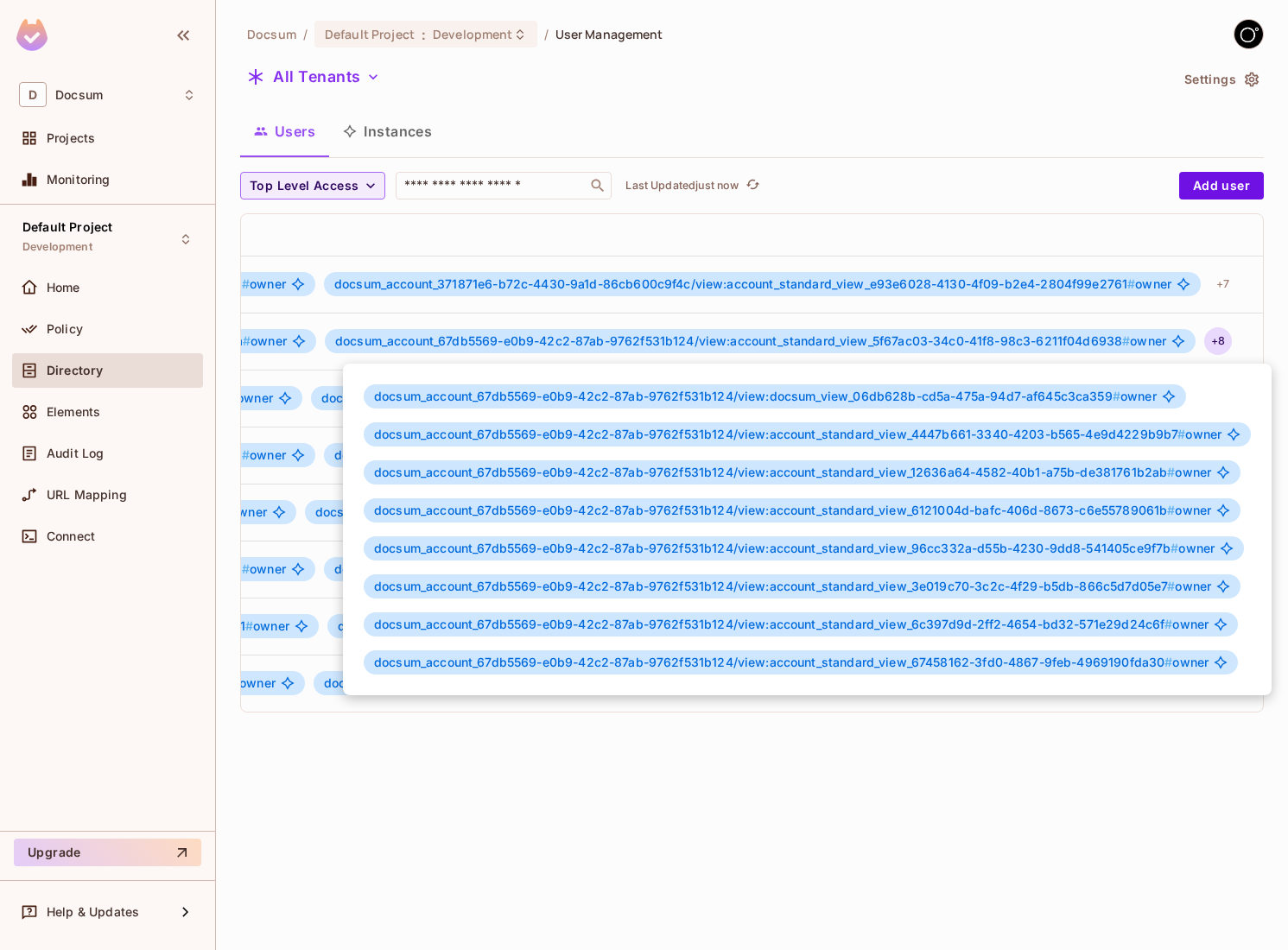
click at [1162, 833] on div at bounding box center [644, 475] width 1288 height 950
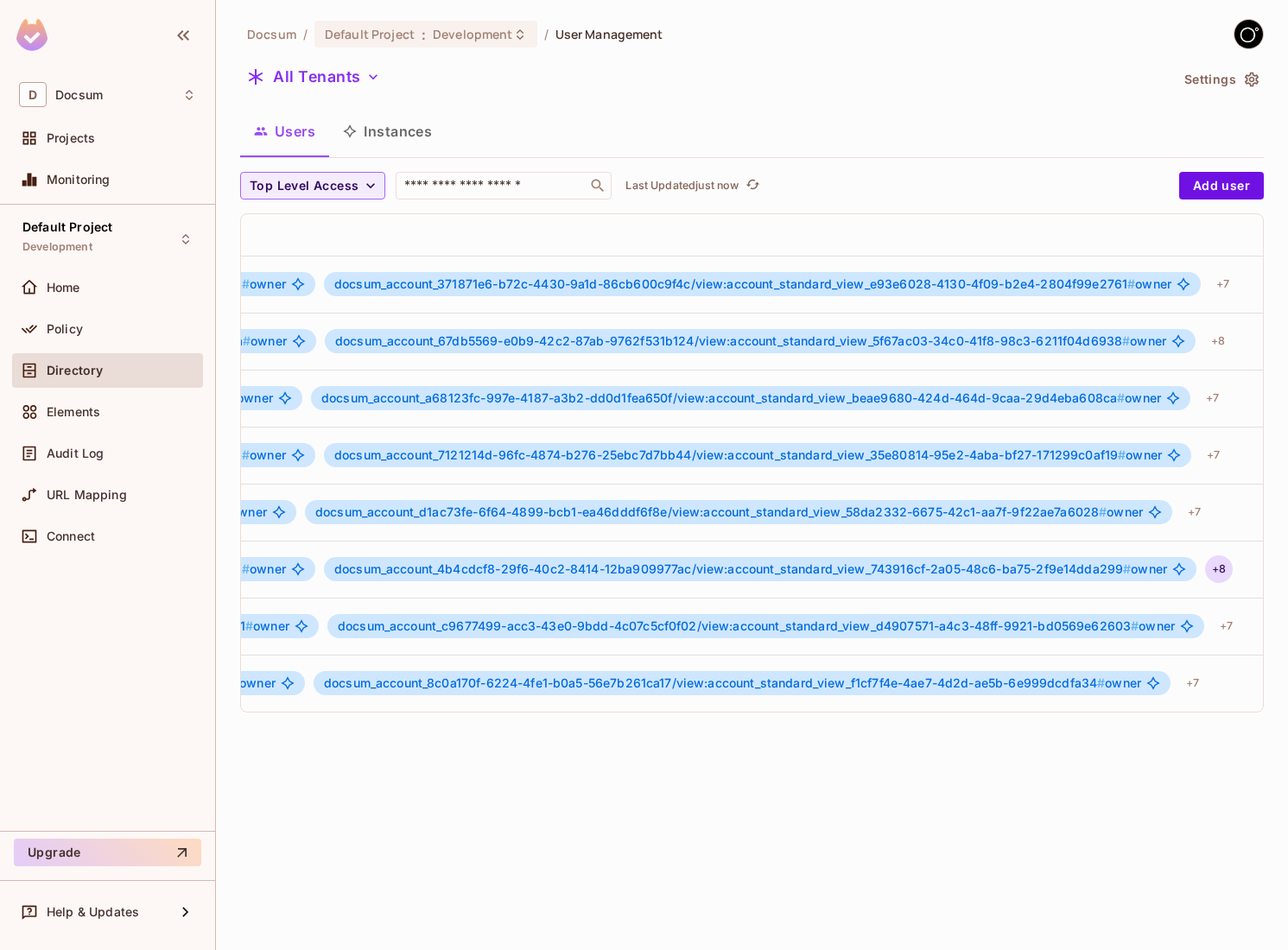
click at [1233, 568] on div "+ 8" at bounding box center [1218, 568] width 28 height 28
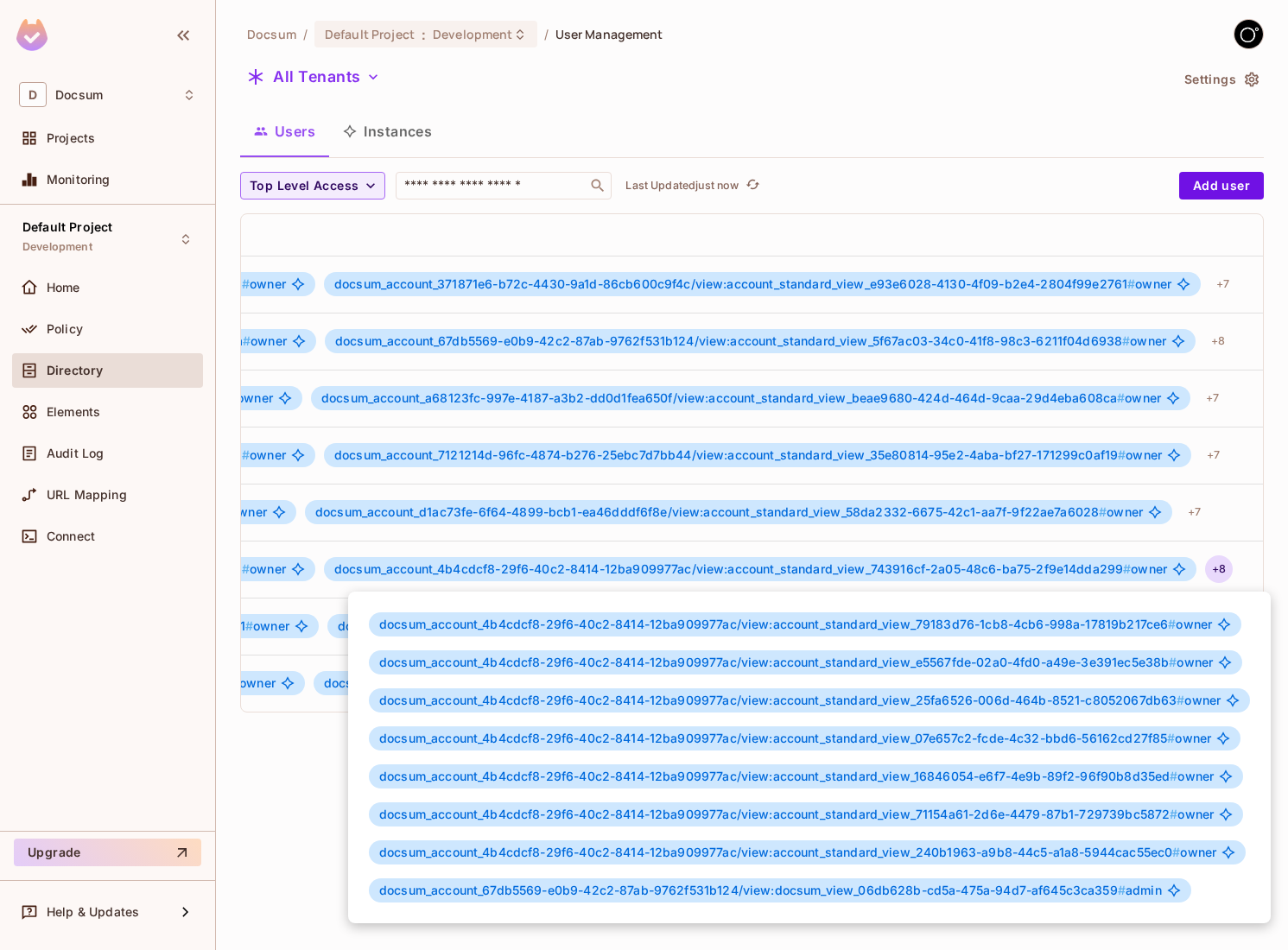
click at [294, 803] on div at bounding box center [644, 475] width 1288 height 950
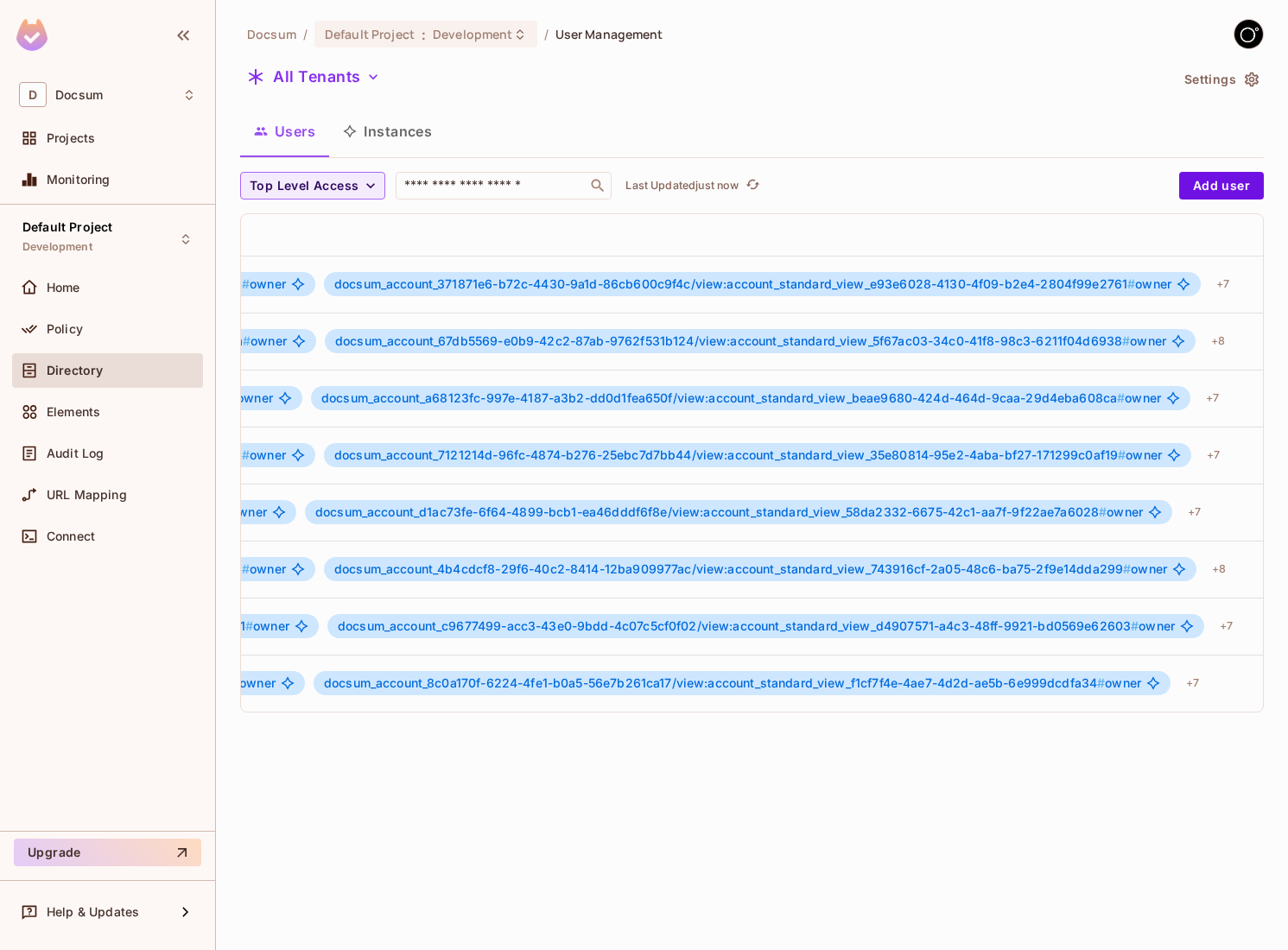
click at [409, 129] on button "Instances" at bounding box center [387, 131] width 116 height 43
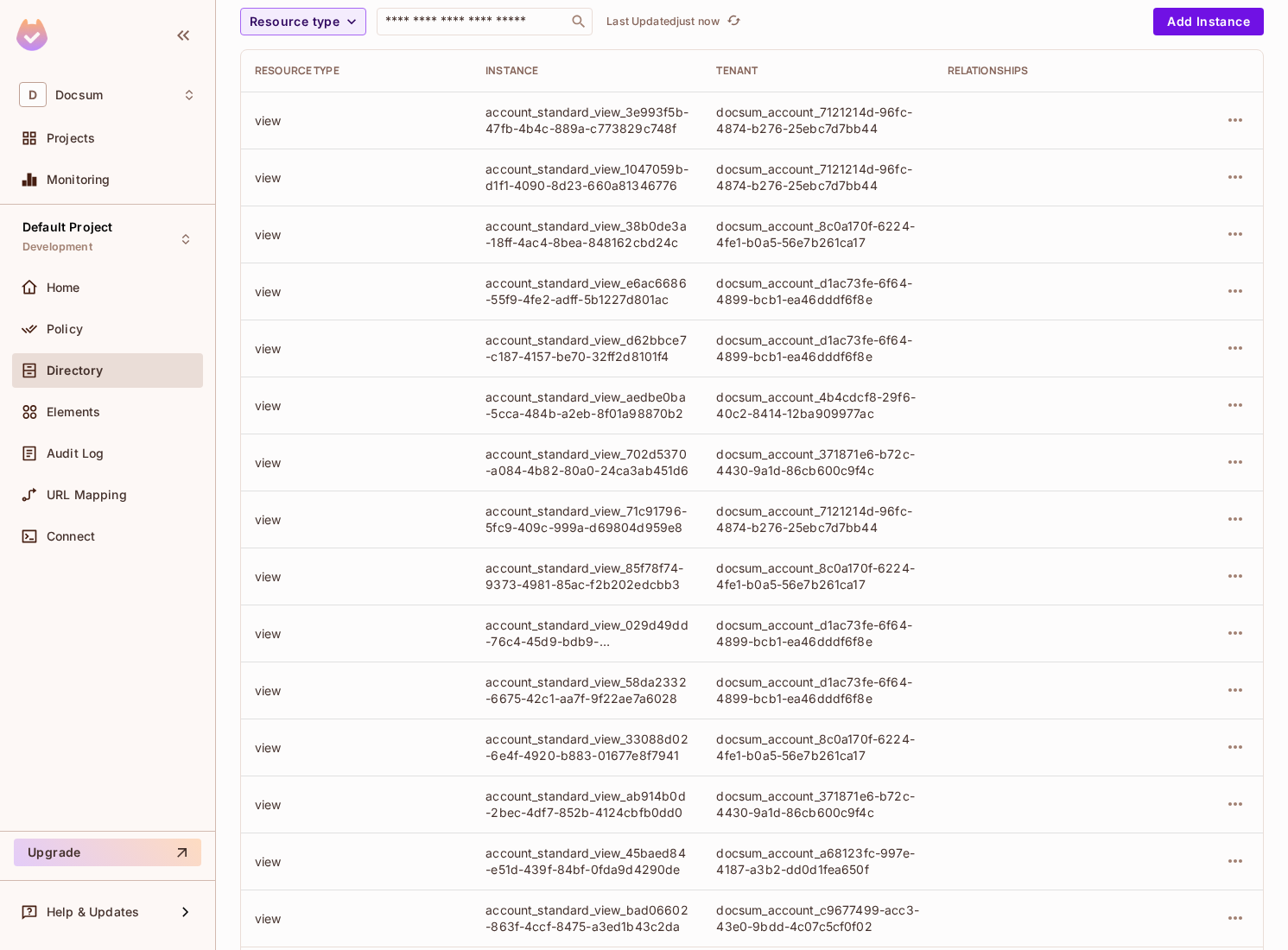
scroll to position [256, 0]
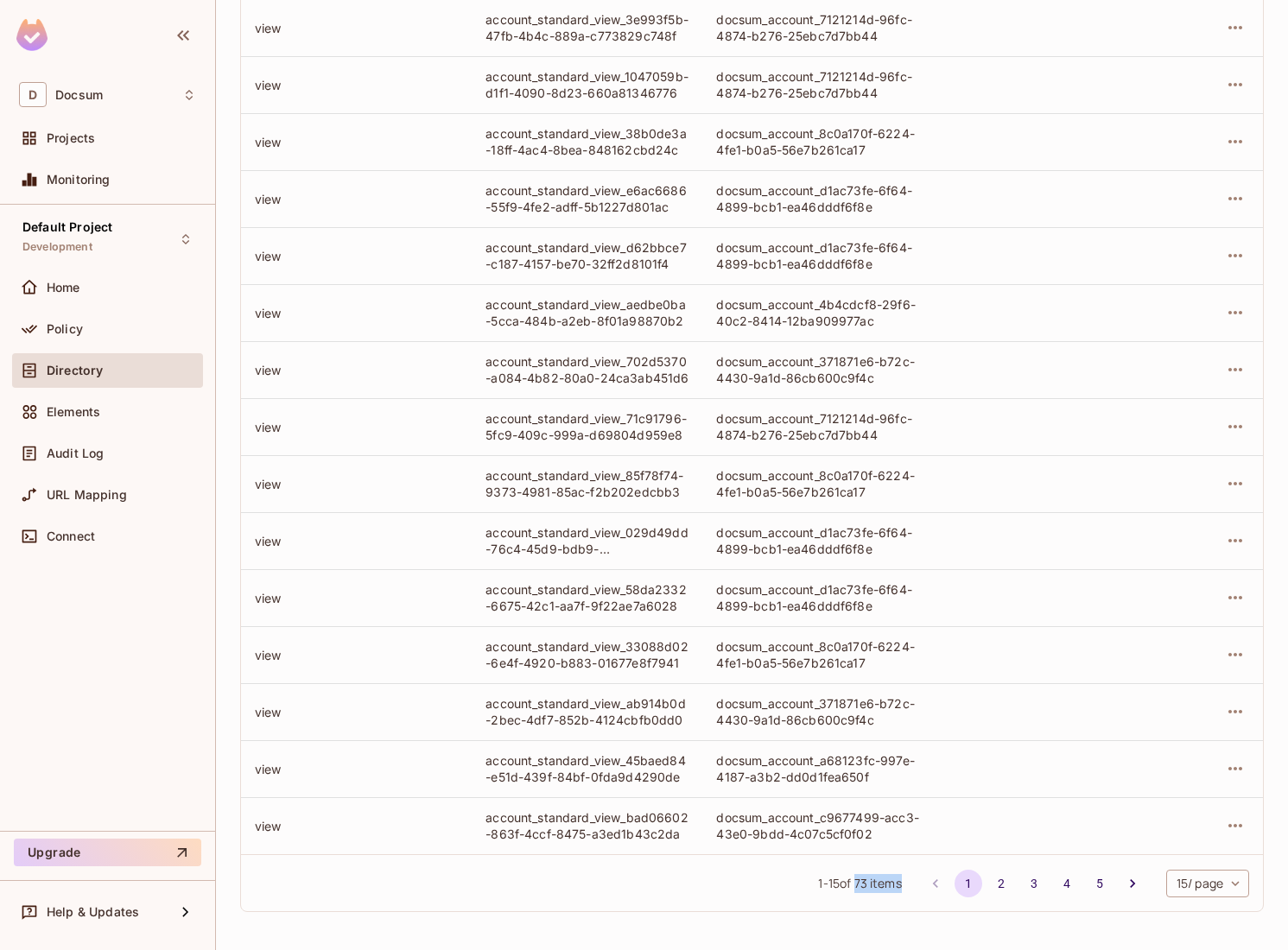
drag, startPoint x: 851, startPoint y: 881, endPoint x: 899, endPoint y: 881, distance: 48.0
click at [899, 881] on div "1 - 15 of 73 items 1 2 3 4 5 15 / page ** ​" at bounding box center [752, 883] width 1022 height 57
click at [864, 885] on span "1 - 15 of 73 items" at bounding box center [859, 883] width 83 height 19
drag, startPoint x: 864, startPoint y: 885, endPoint x: 853, endPoint y: 885, distance: 11.0
click at [853, 885] on span "1 - 15 of 73 items" at bounding box center [859, 883] width 83 height 19
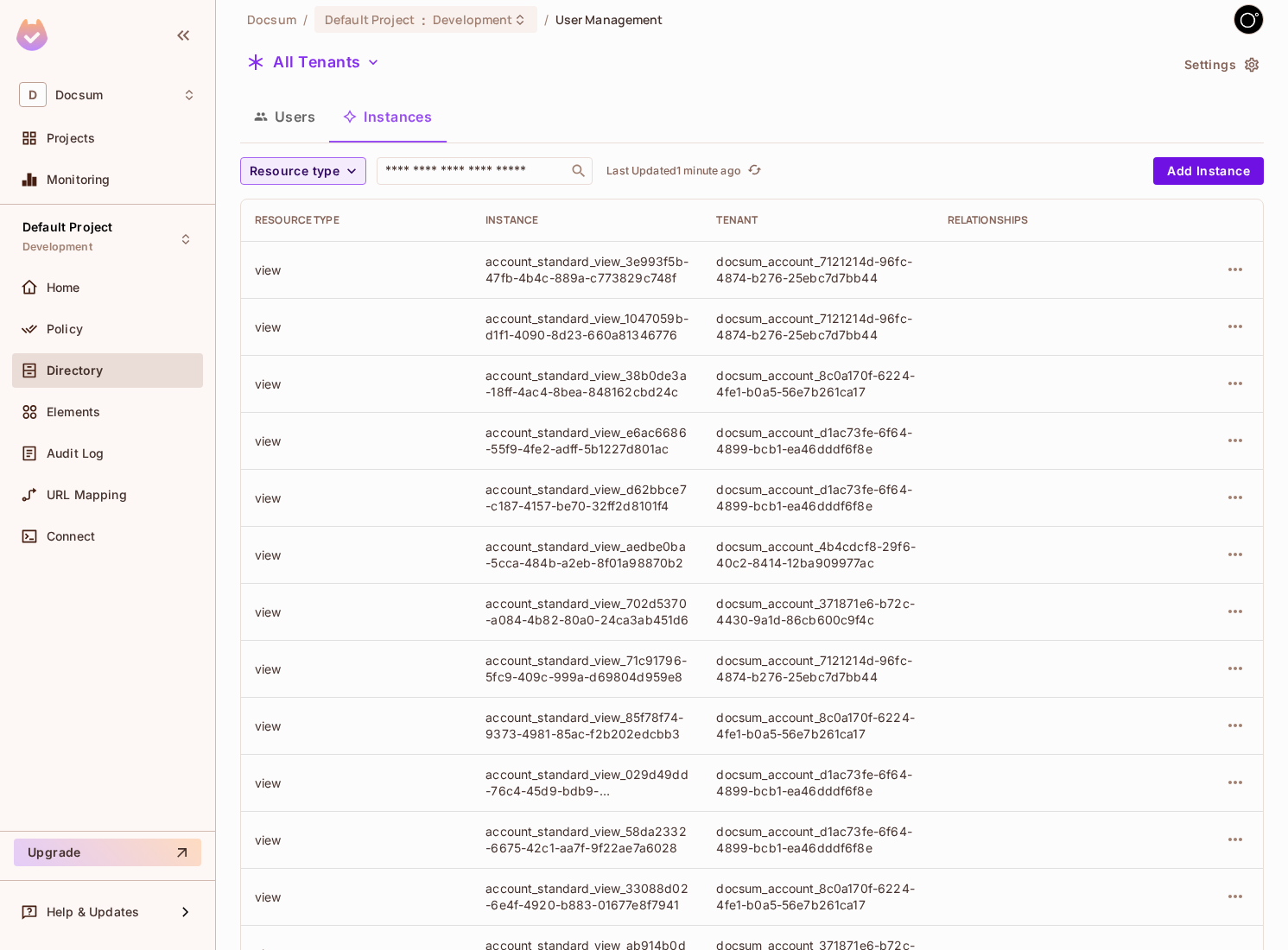
scroll to position [0, 0]
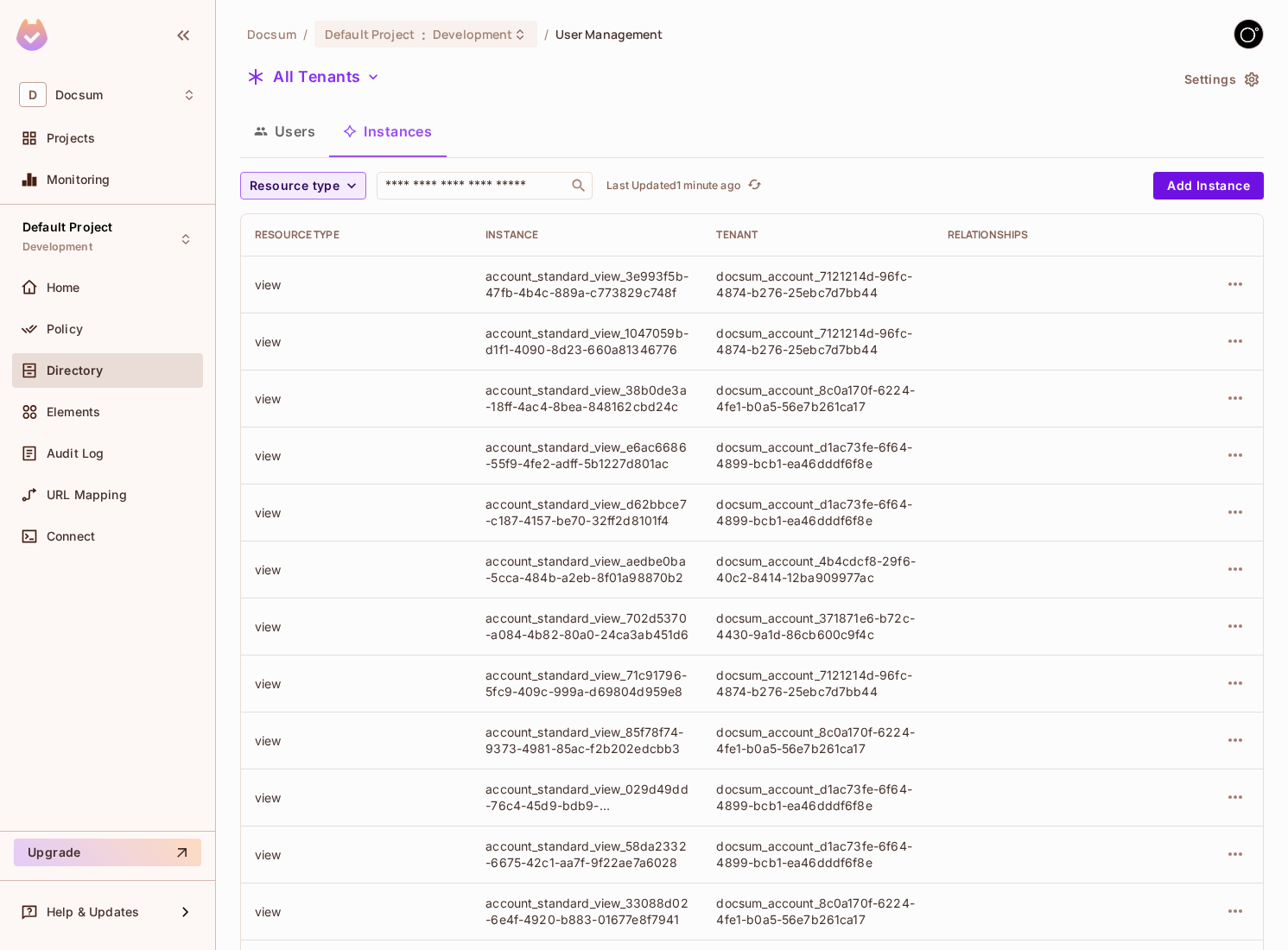
click at [307, 129] on button "Users" at bounding box center [285, 131] width 89 height 43
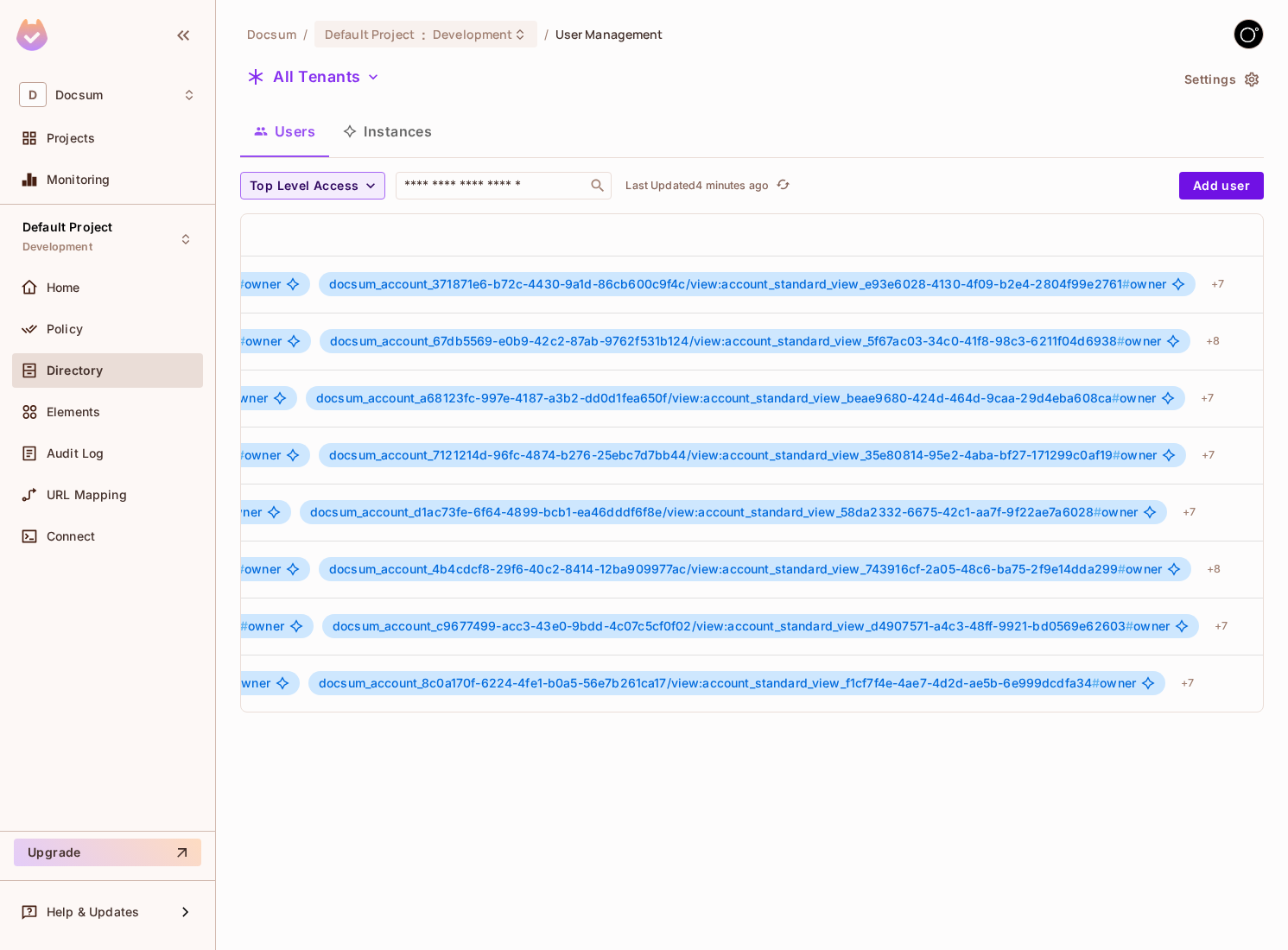
scroll to position [0, 1286]
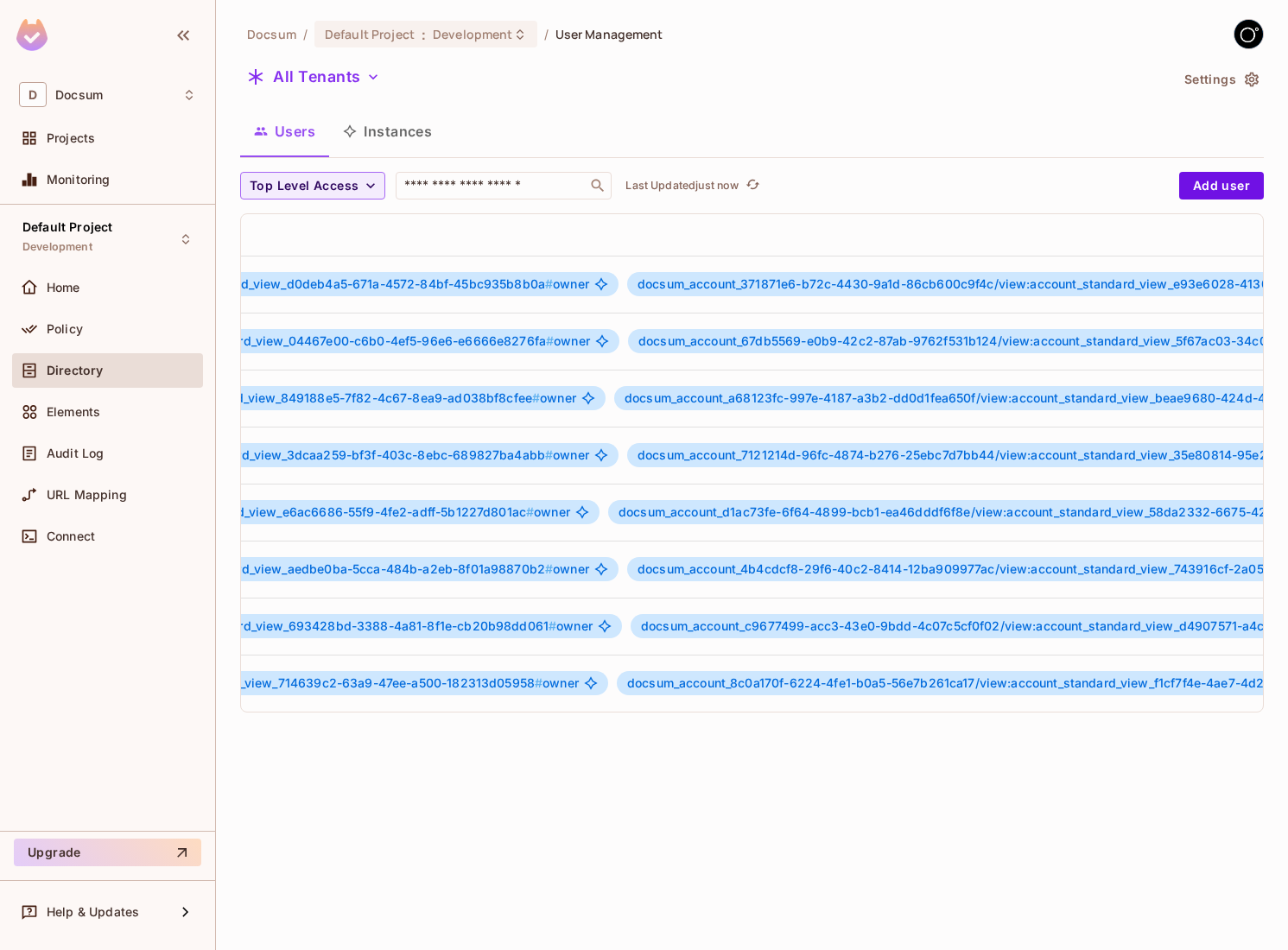
scroll to position [0, 1286]
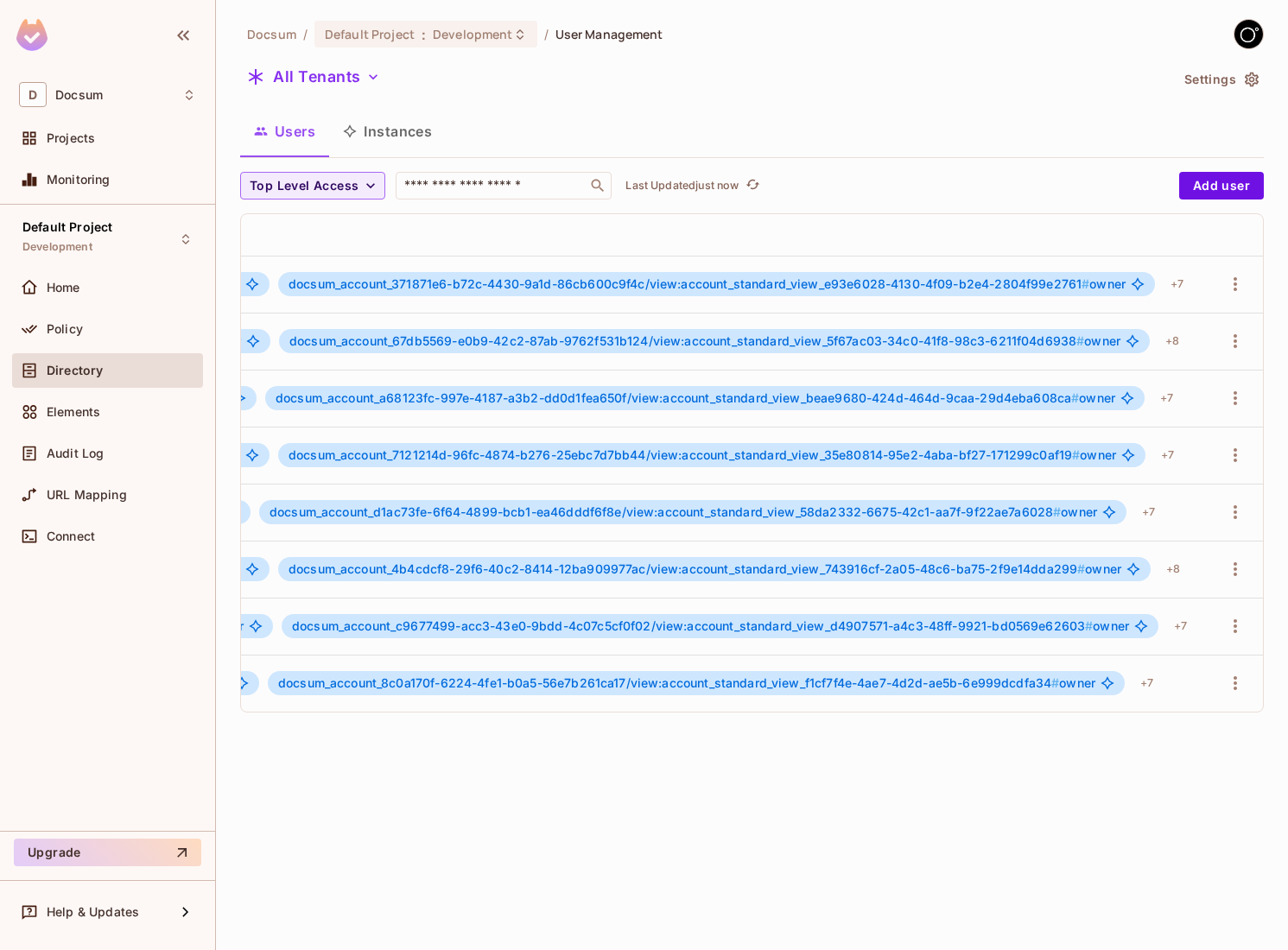
click at [377, 133] on button "Instances" at bounding box center [387, 131] width 116 height 43
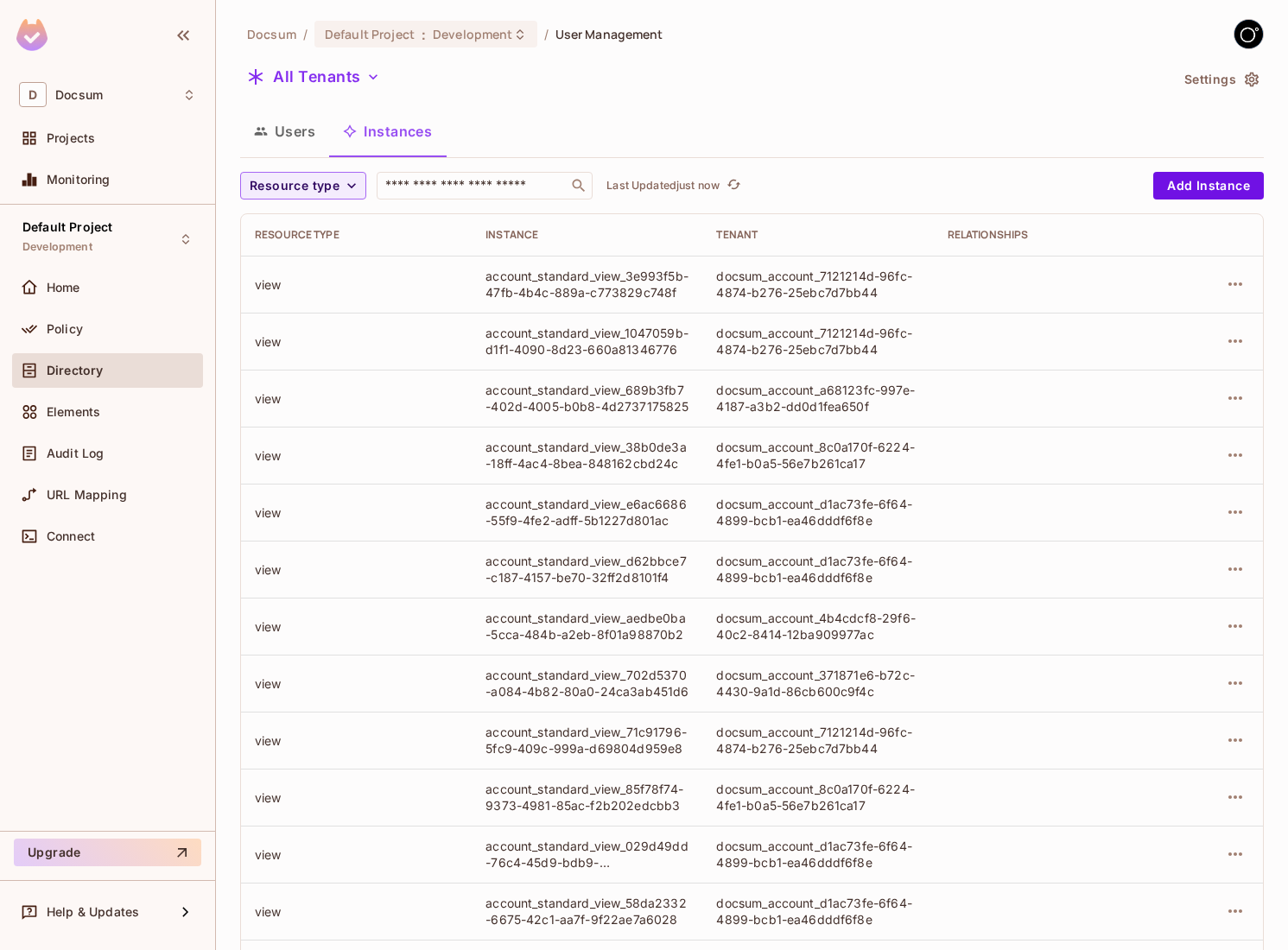
click at [307, 140] on button "Users" at bounding box center [285, 131] width 89 height 43
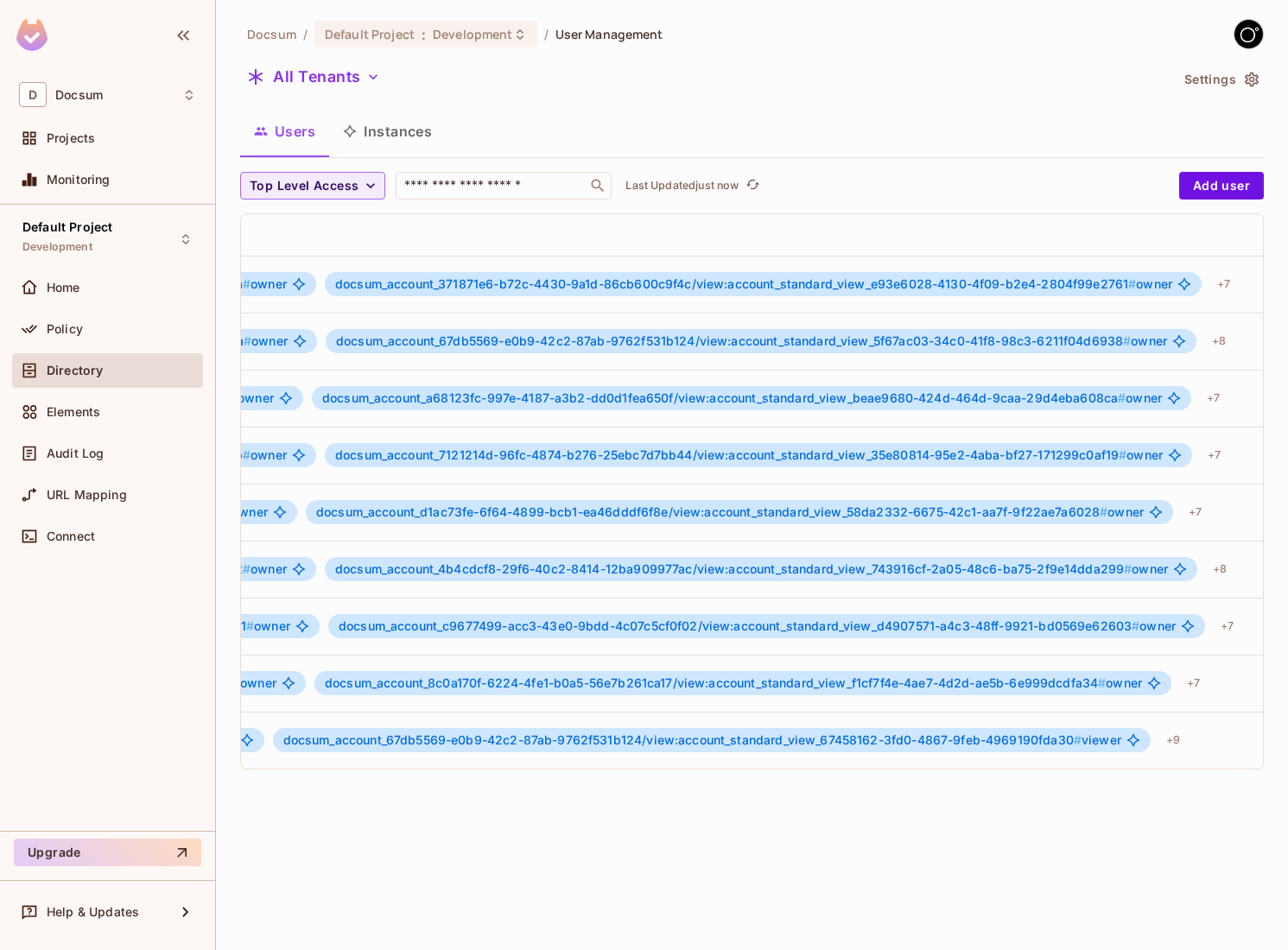
scroll to position [0, 1286]
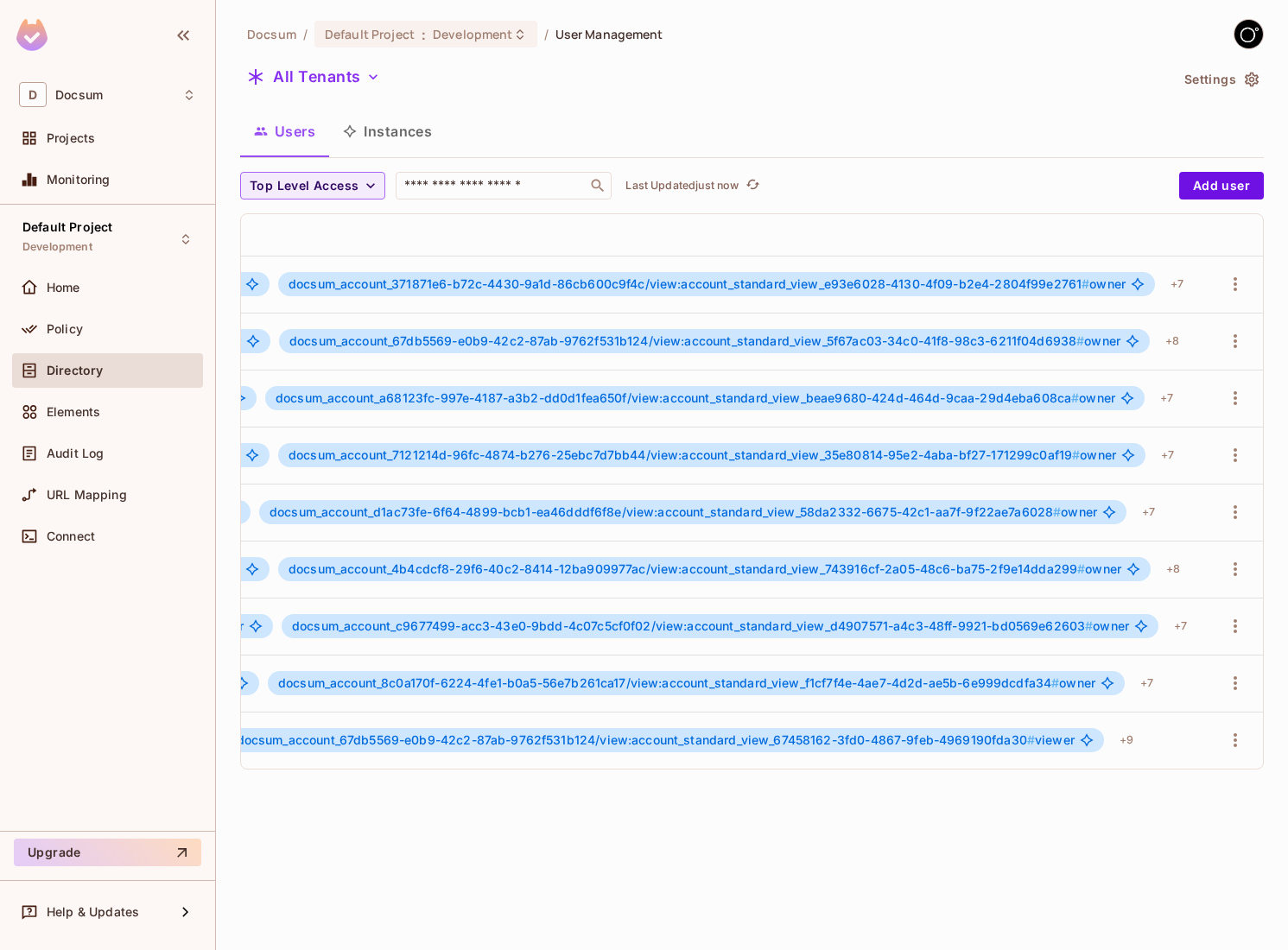
click at [604, 793] on div "Docsum / Default Project : Development / User Management All Tenants Settings U…" at bounding box center [752, 475] width 1072 height 950
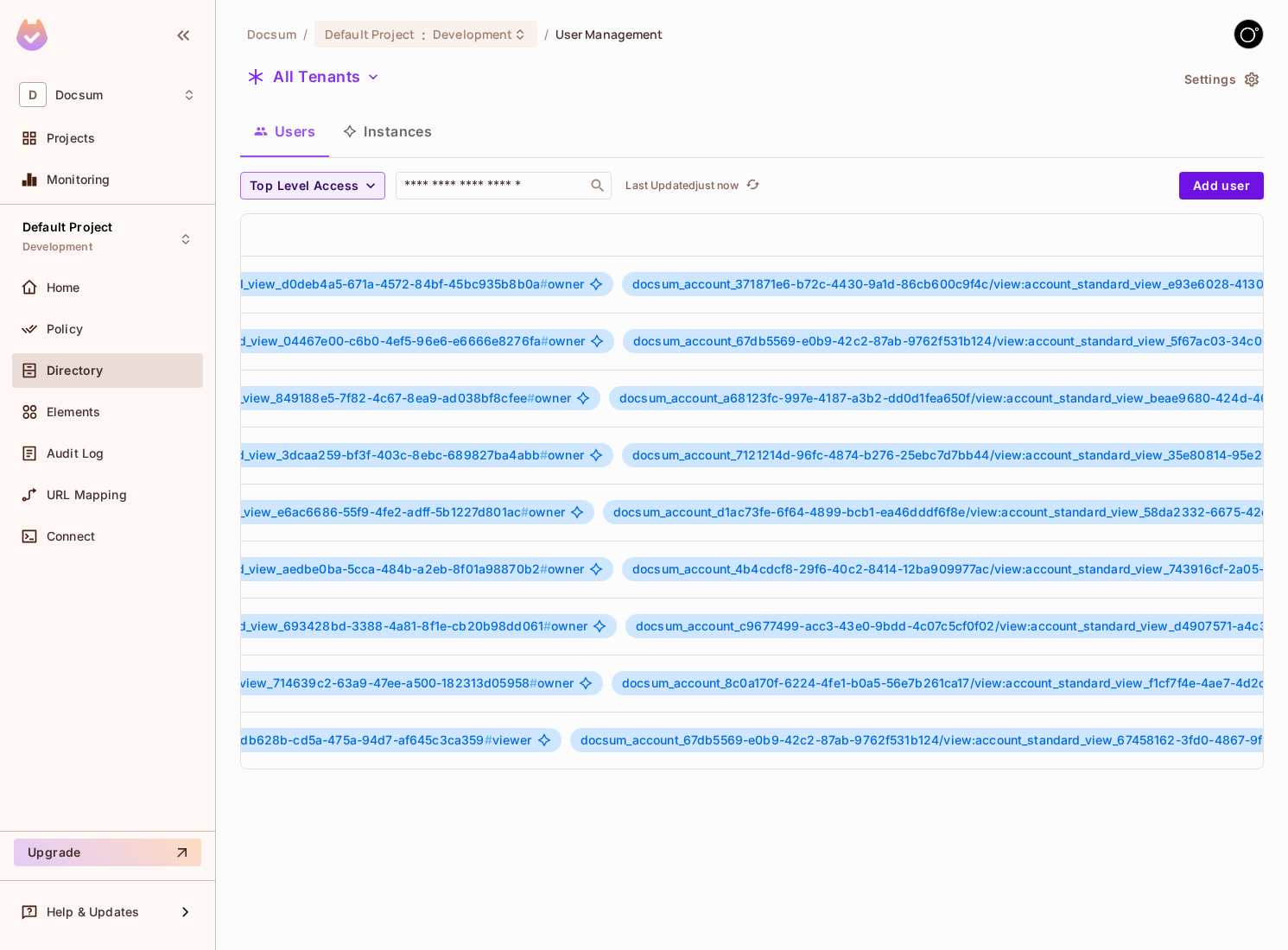
scroll to position [0, 919]
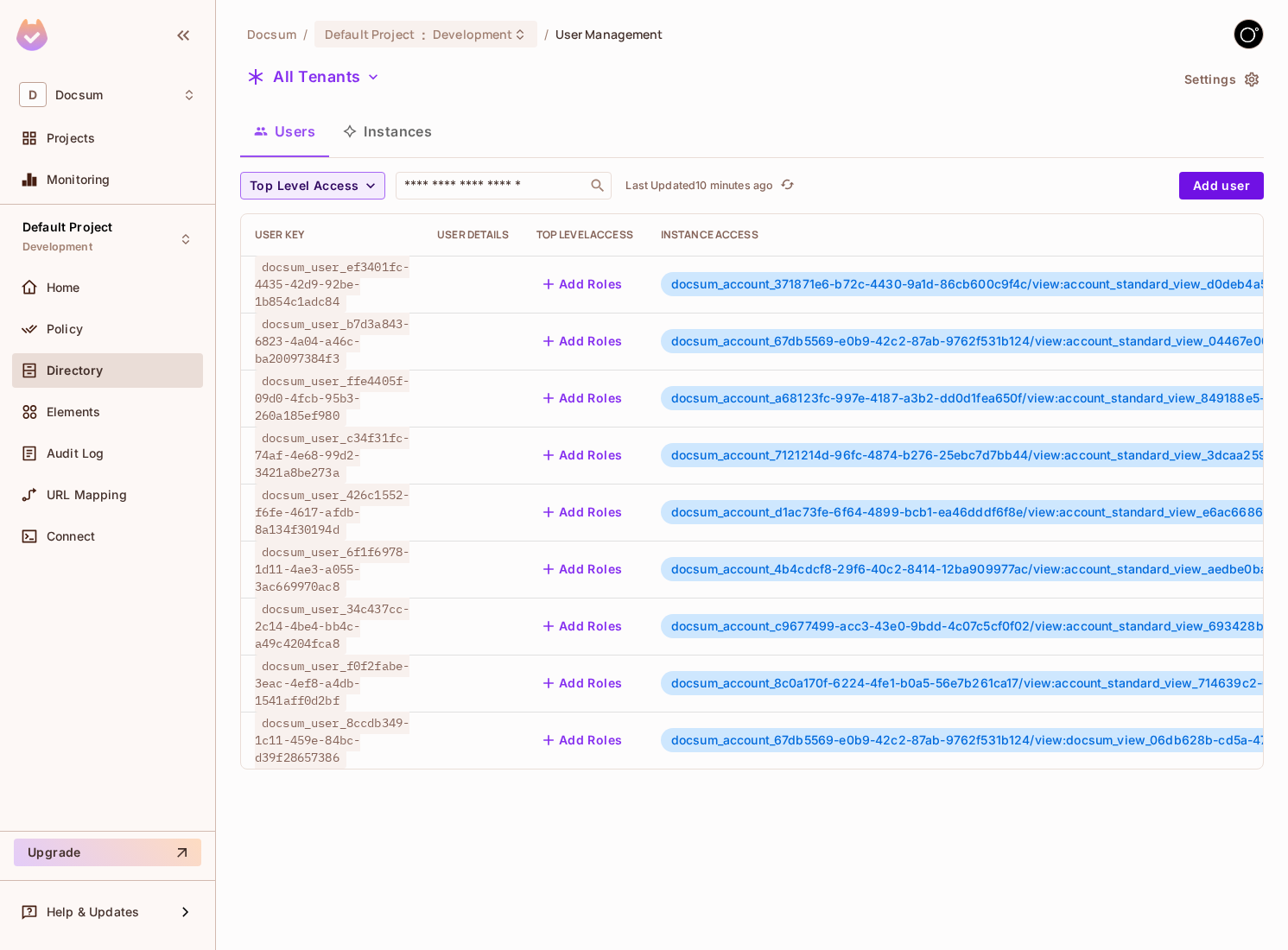
click at [466, 842] on div "Docsum / Default Project : Development / User Management All Tenants Settings U…" at bounding box center [752, 475] width 1072 height 950
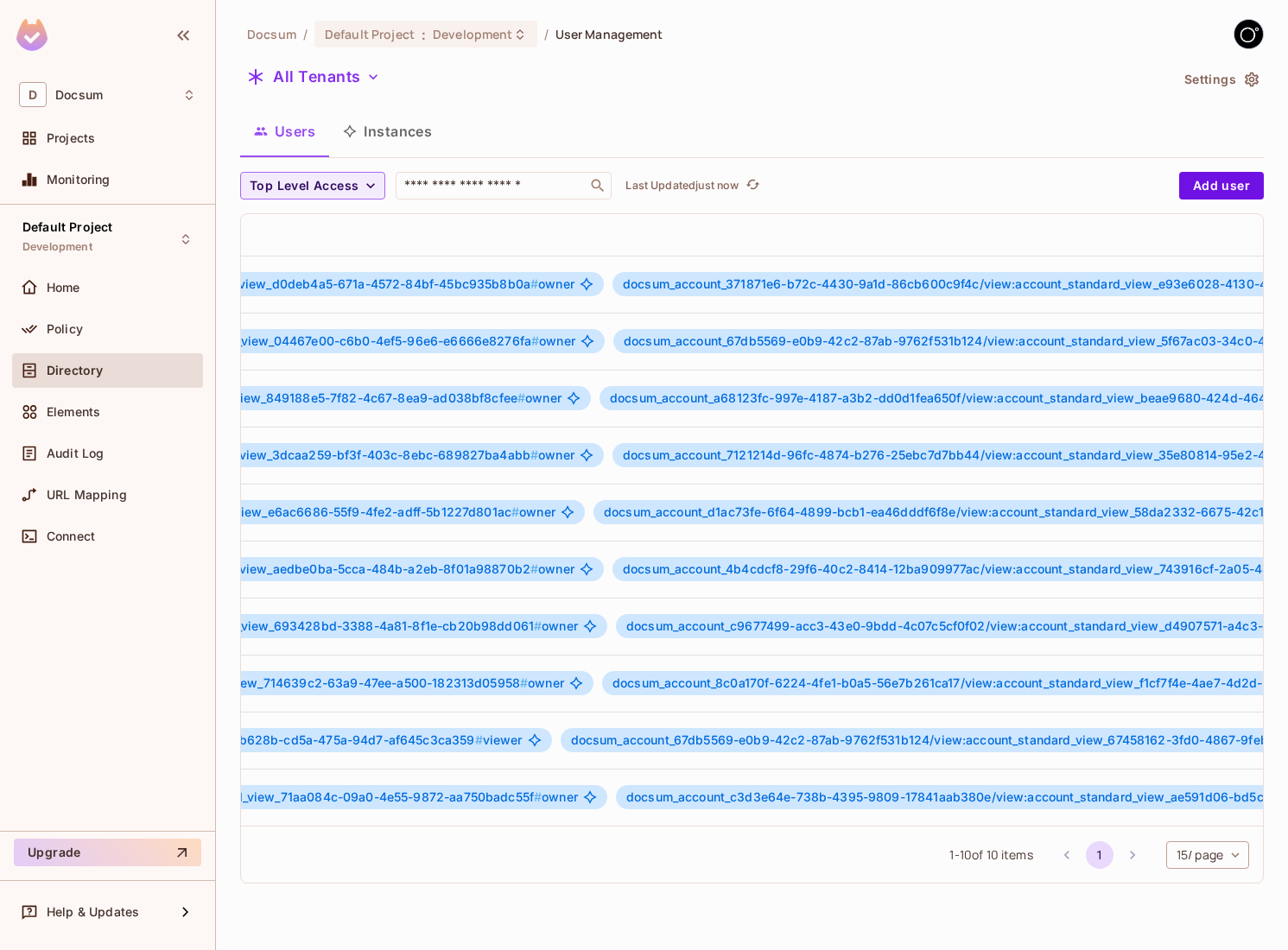
scroll to position [0, 1296]
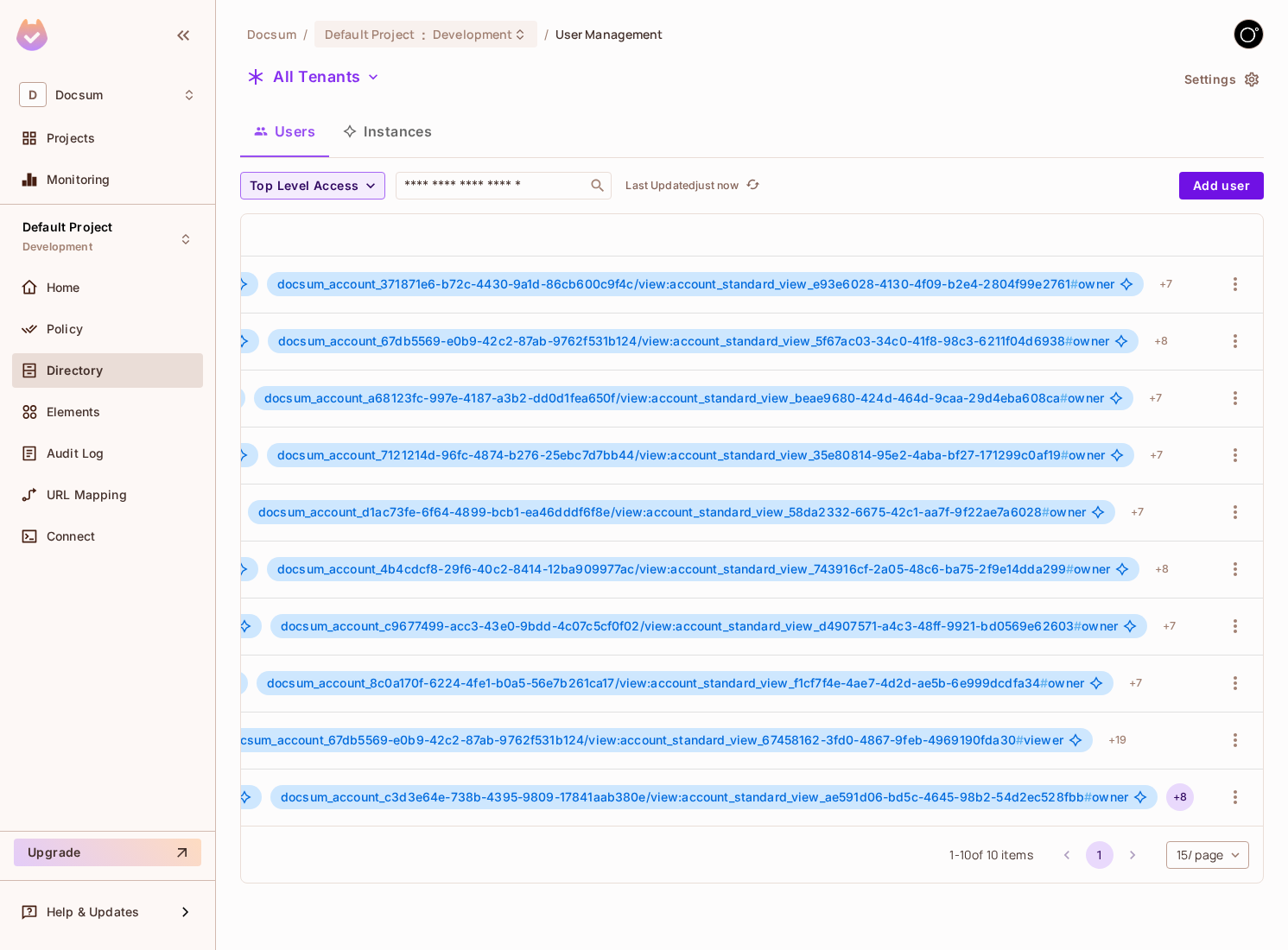
click at [1179, 794] on div "+ 8" at bounding box center [1180, 796] width 28 height 28
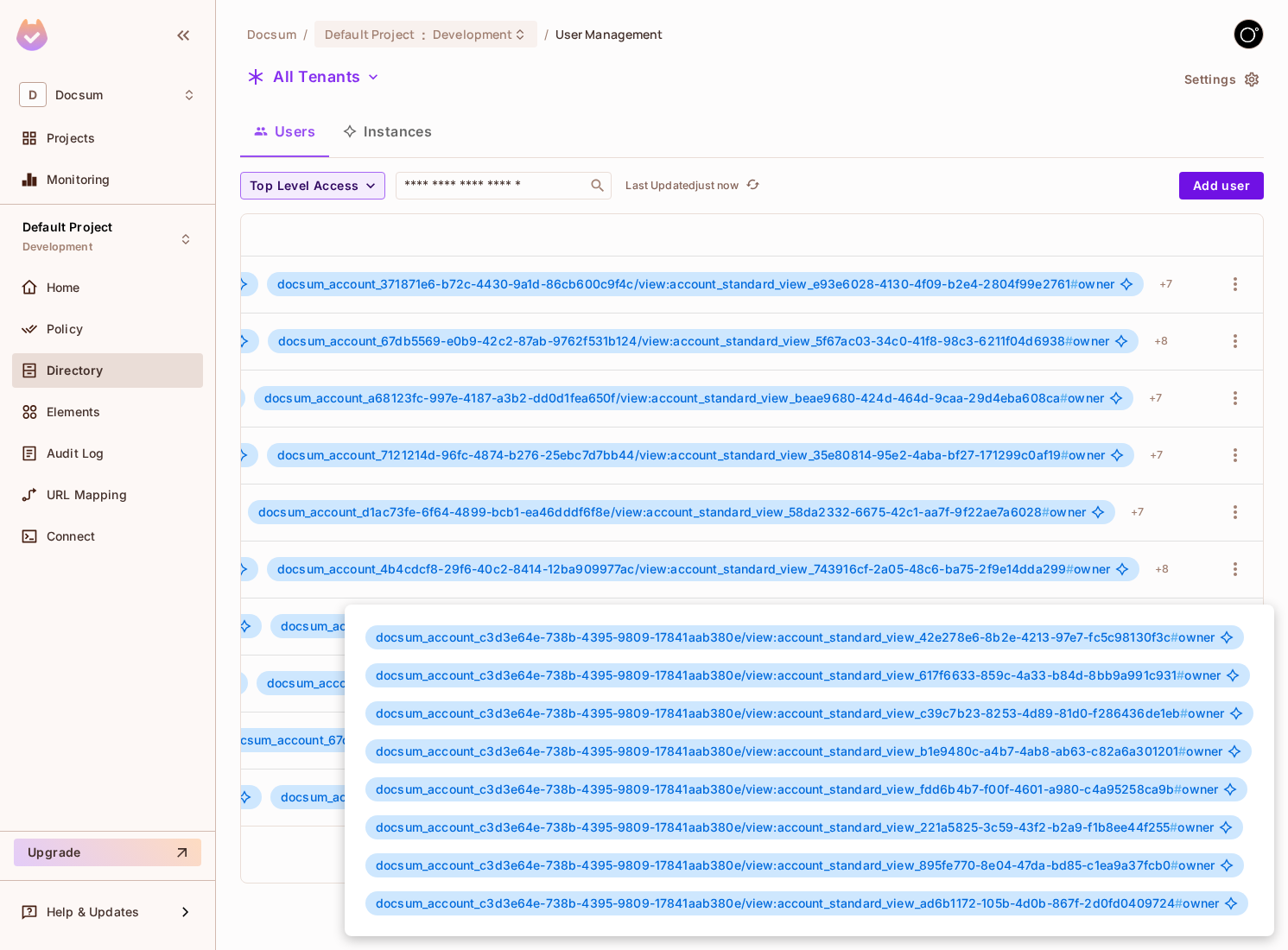
click at [299, 854] on div at bounding box center [644, 475] width 1288 height 950
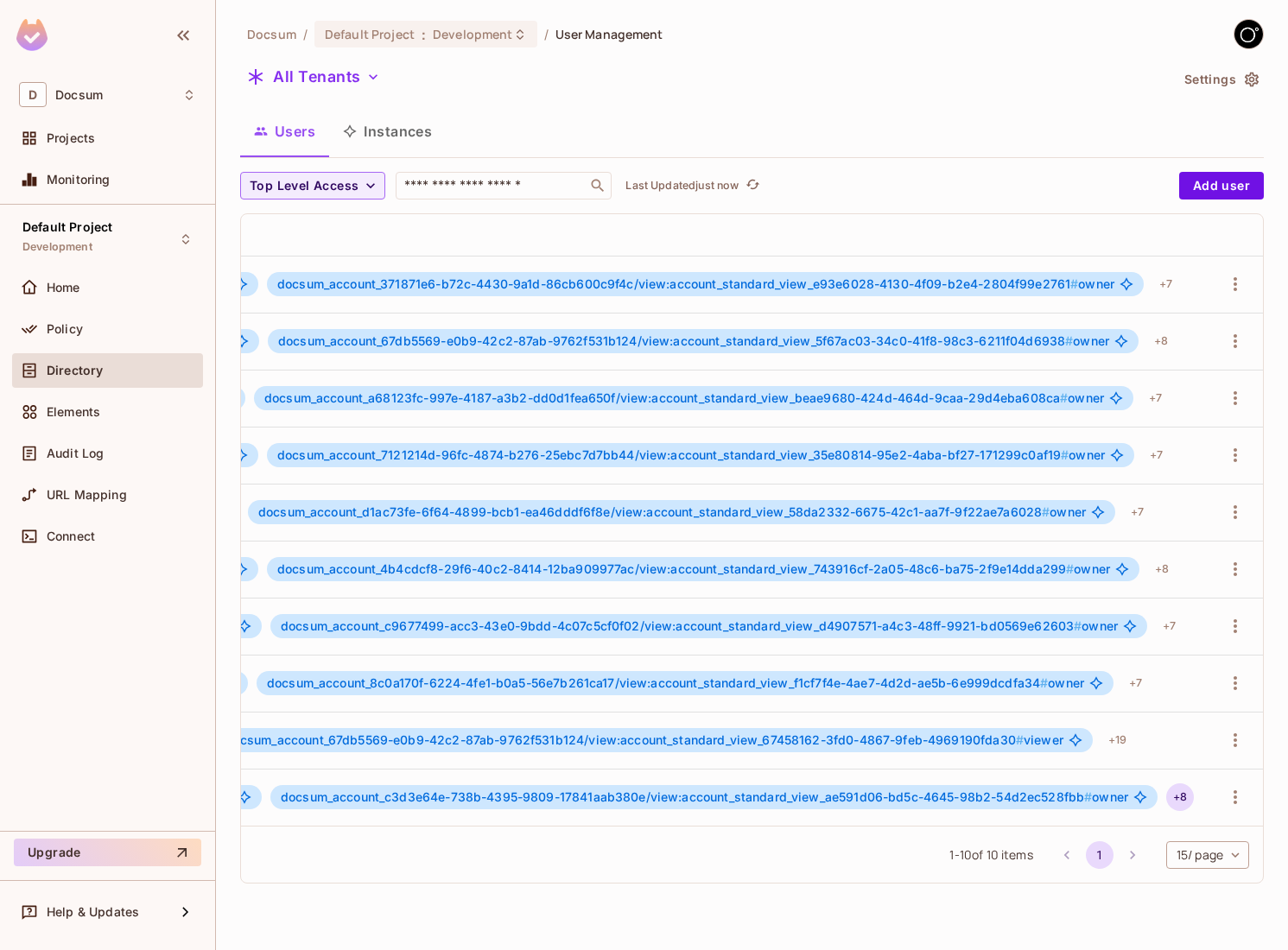
click at [1174, 796] on div "+ 8" at bounding box center [1180, 796] width 28 height 28
click at [1117, 743] on div "+ 19" at bounding box center [1117, 740] width 32 height 28
click at [1116, 750] on div "+ 19" at bounding box center [1117, 740] width 32 height 28
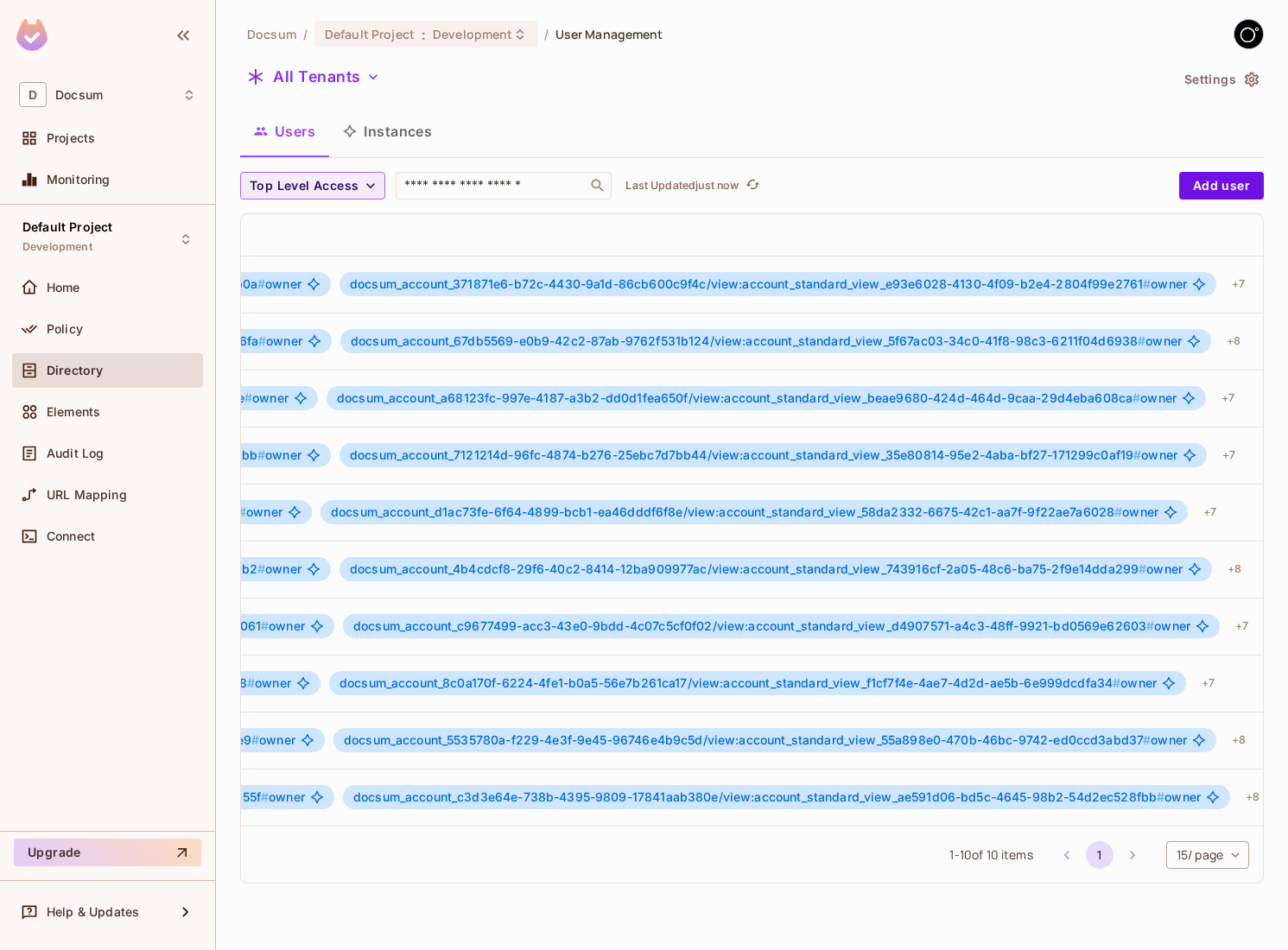
scroll to position [0, 1296]
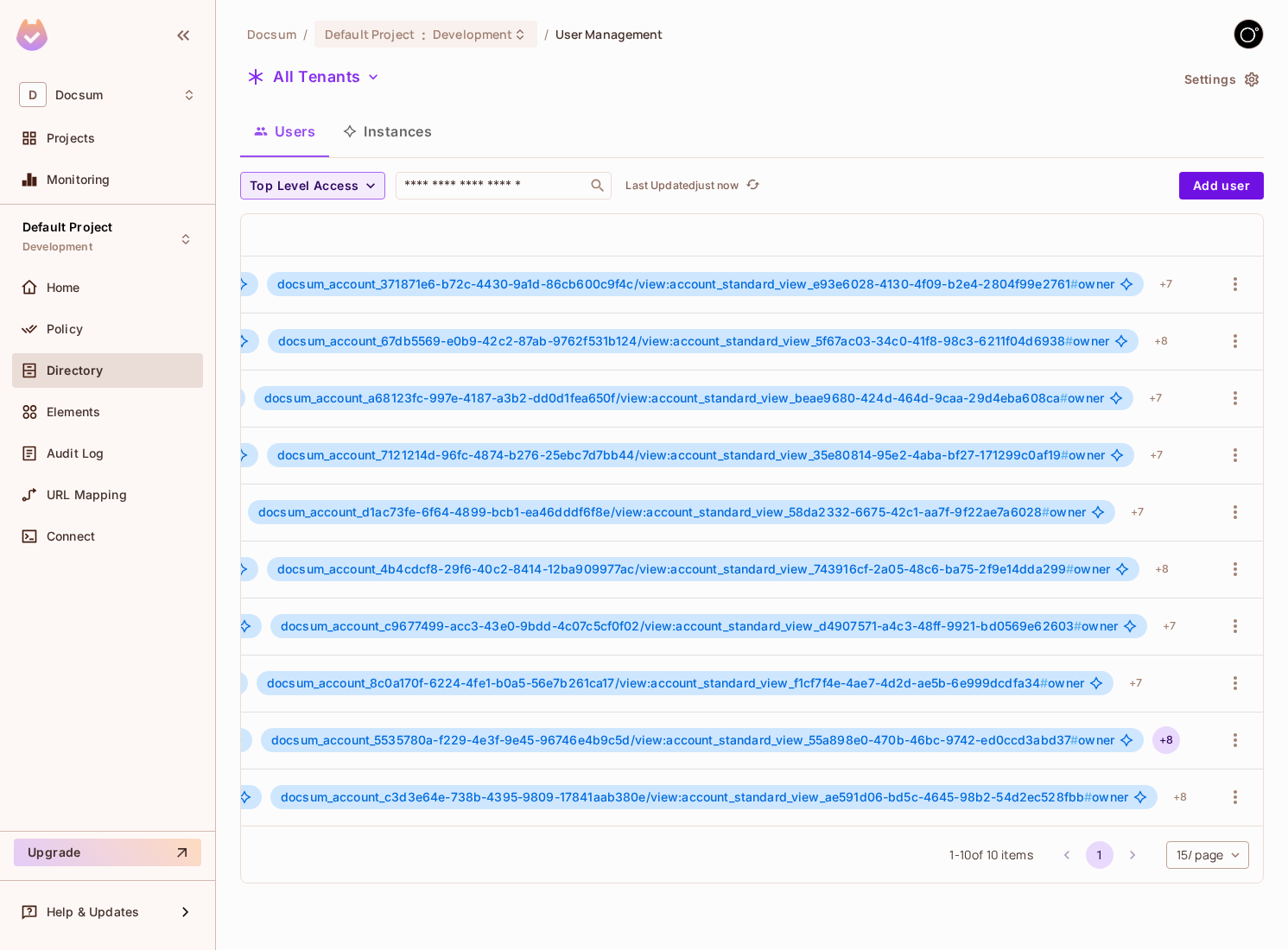
click at [1179, 738] on div "+ 8" at bounding box center [1166, 740] width 28 height 28
